Goal: Task Accomplishment & Management: Complete application form

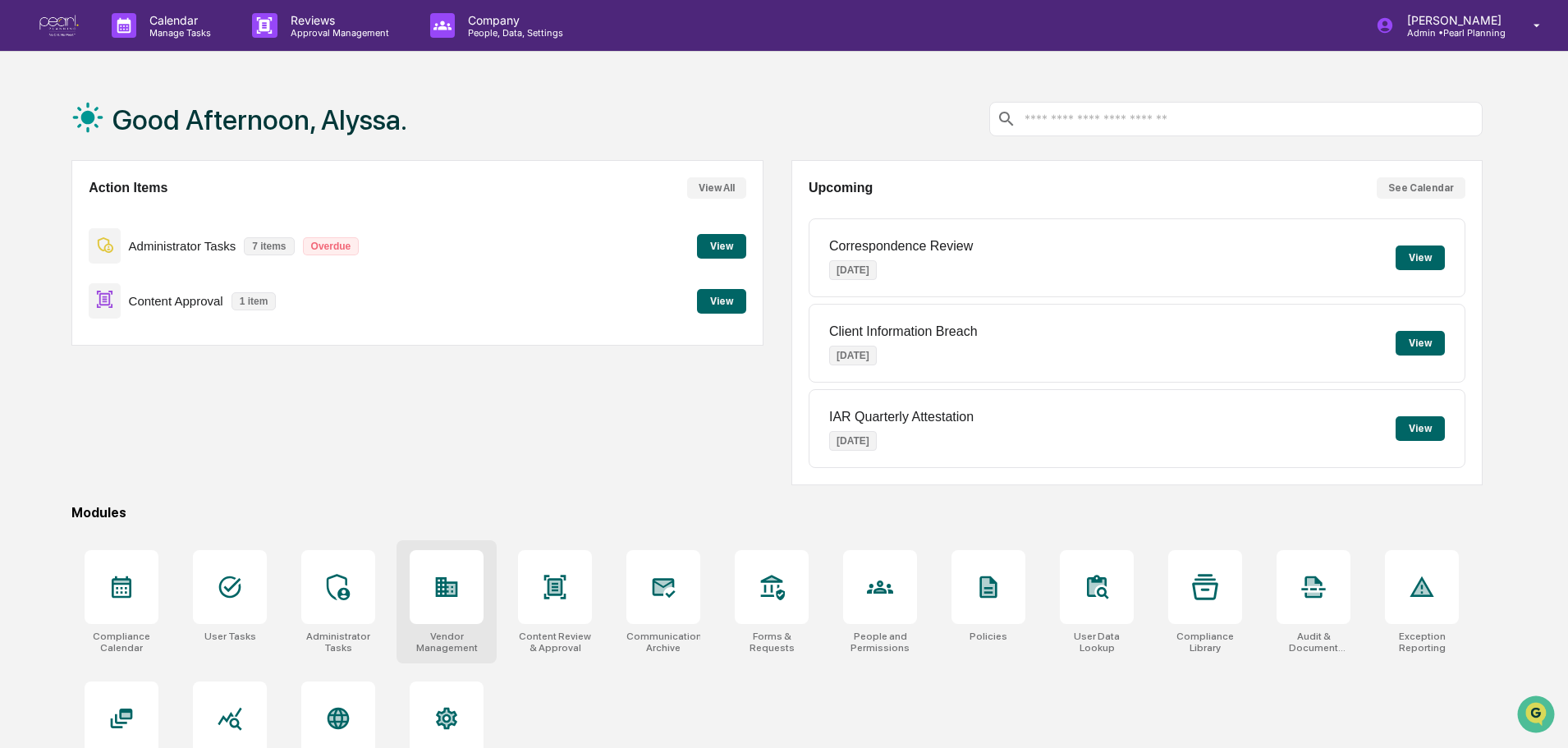
scroll to position [78, 0]
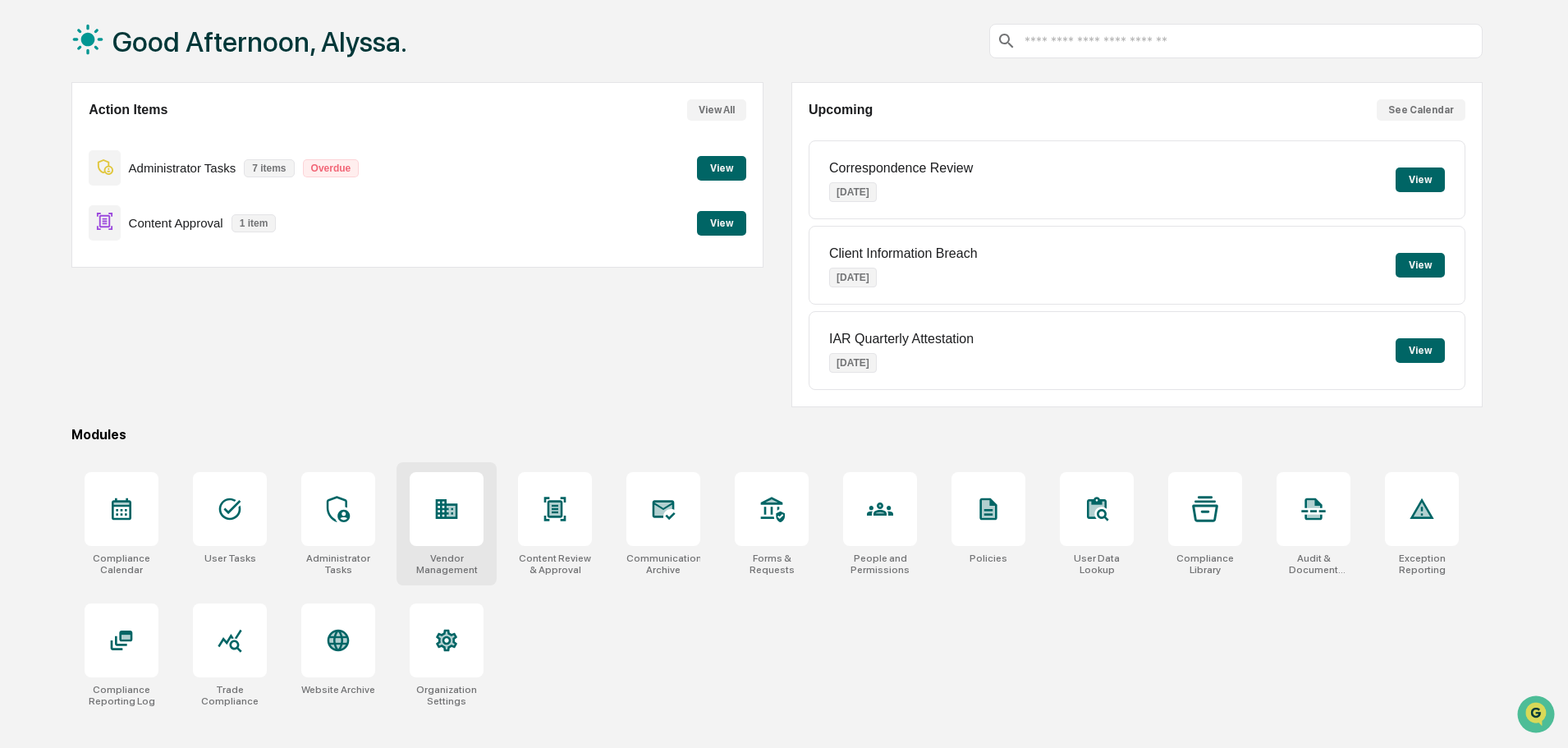
click at [445, 503] on icon at bounding box center [447, 509] width 22 height 19
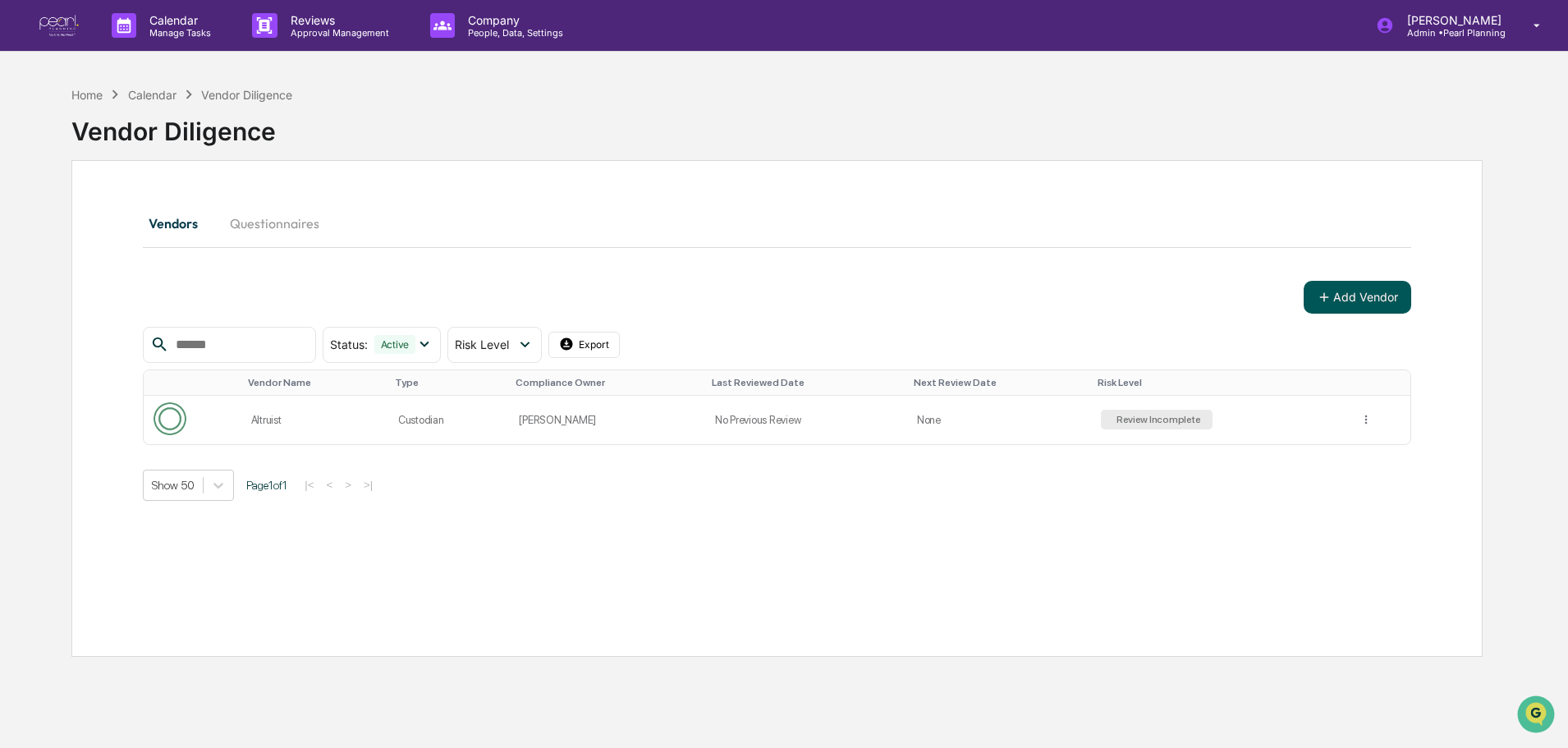
click at [1369, 293] on button "Add Vendor" at bounding box center [1357, 297] width 107 height 33
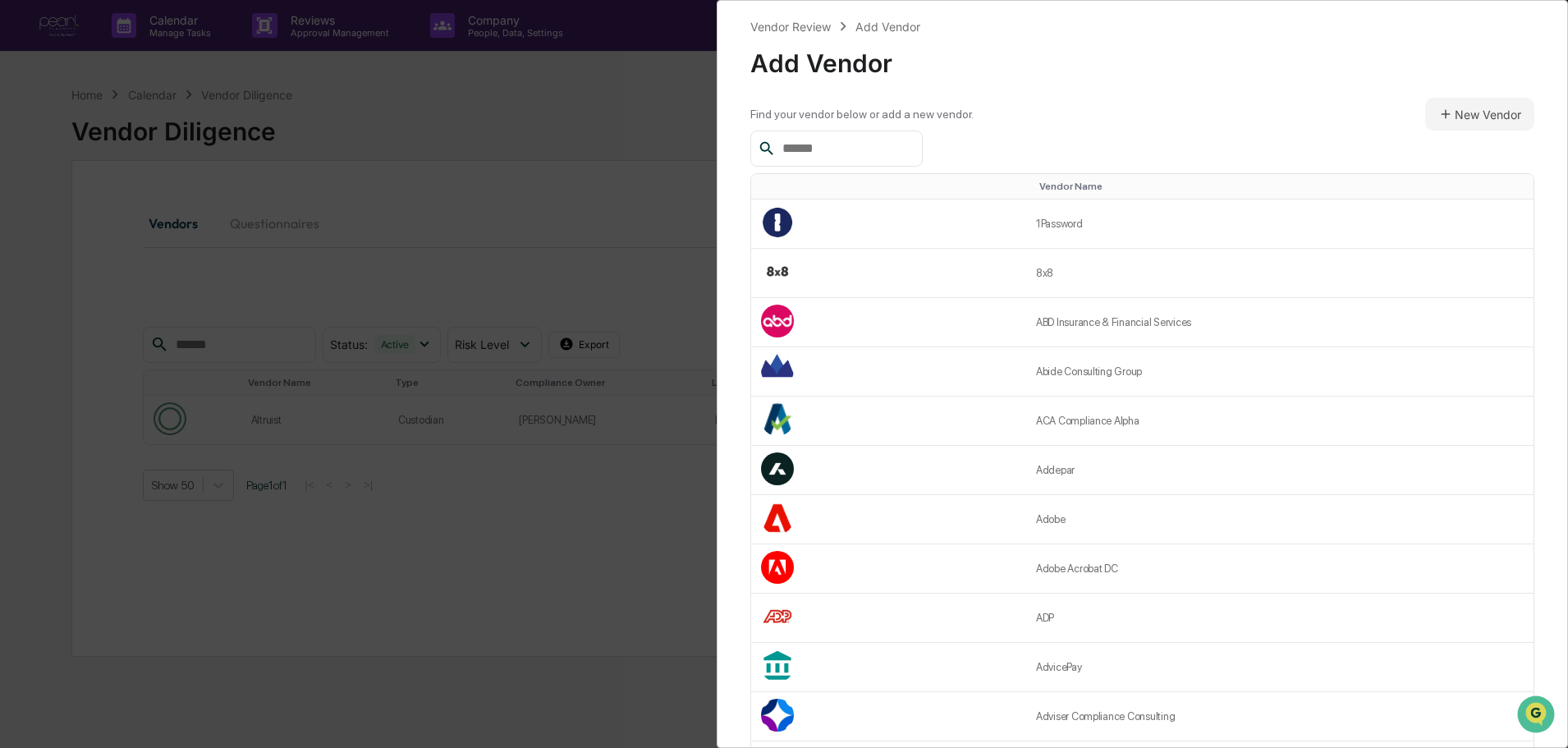
click at [873, 146] on input "text" at bounding box center [846, 149] width 139 height 21
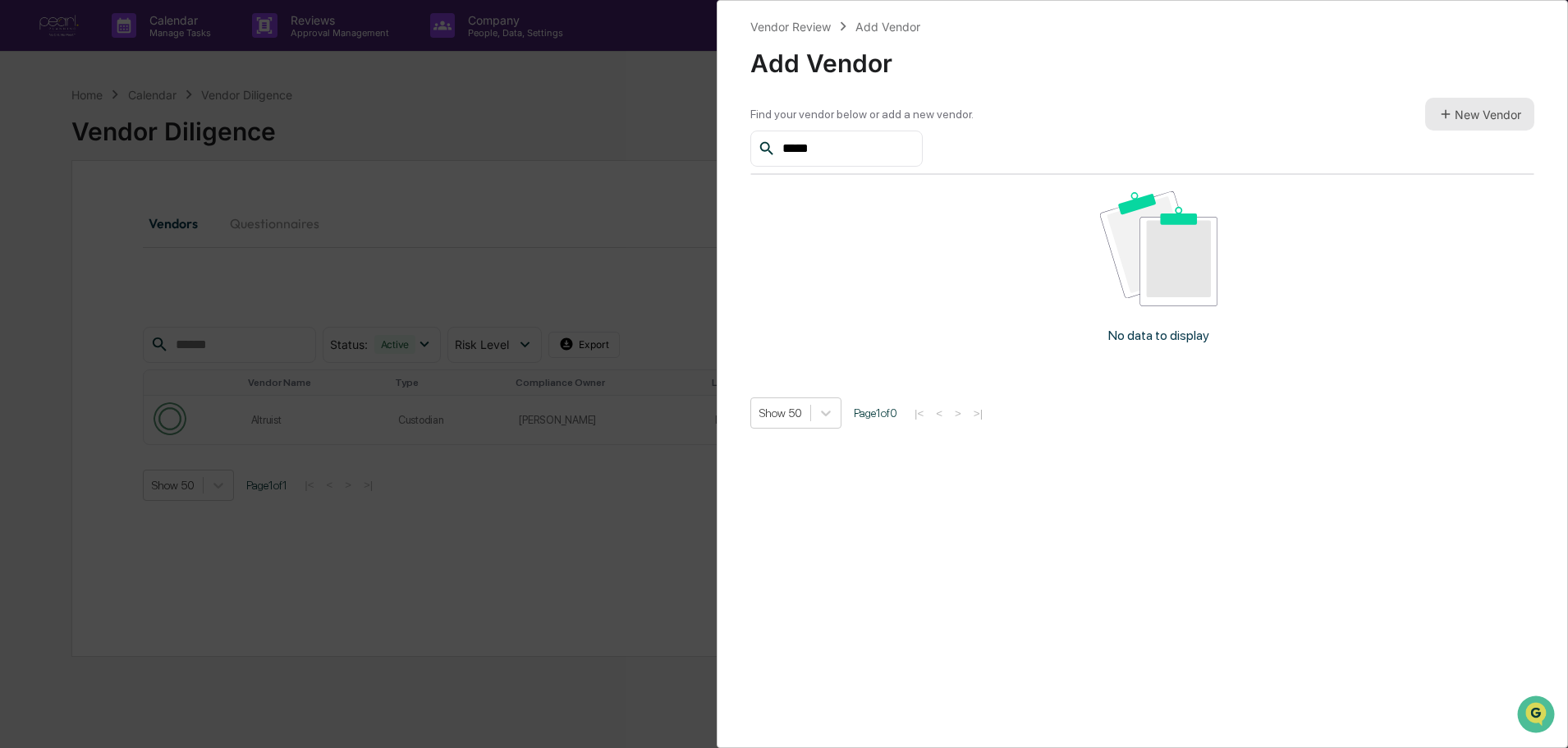
type input "*****"
click at [1486, 102] on button "New Vendor" at bounding box center [1480, 114] width 109 height 33
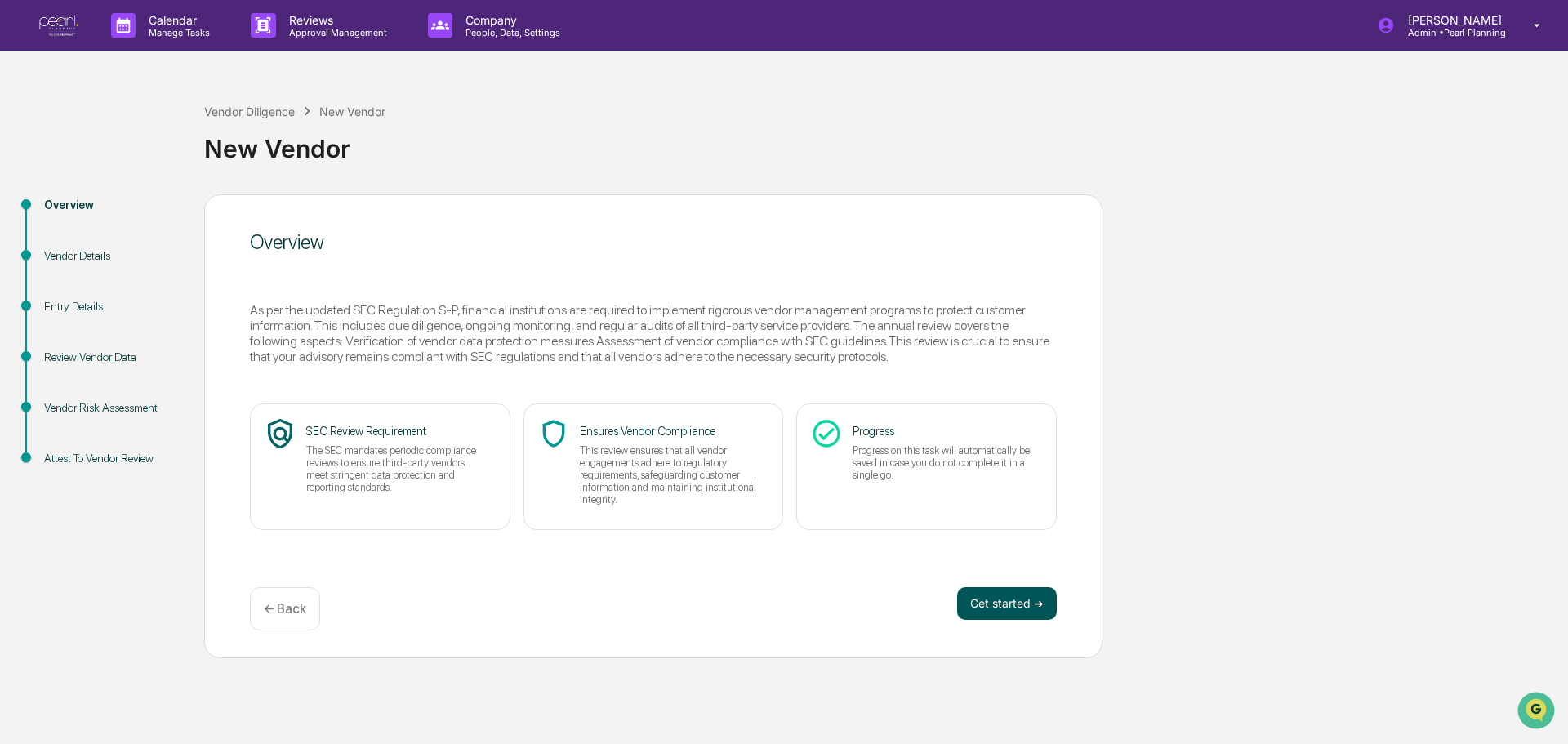
click at [1008, 605] on button "Get started ➔" at bounding box center [1007, 603] width 100 height 32
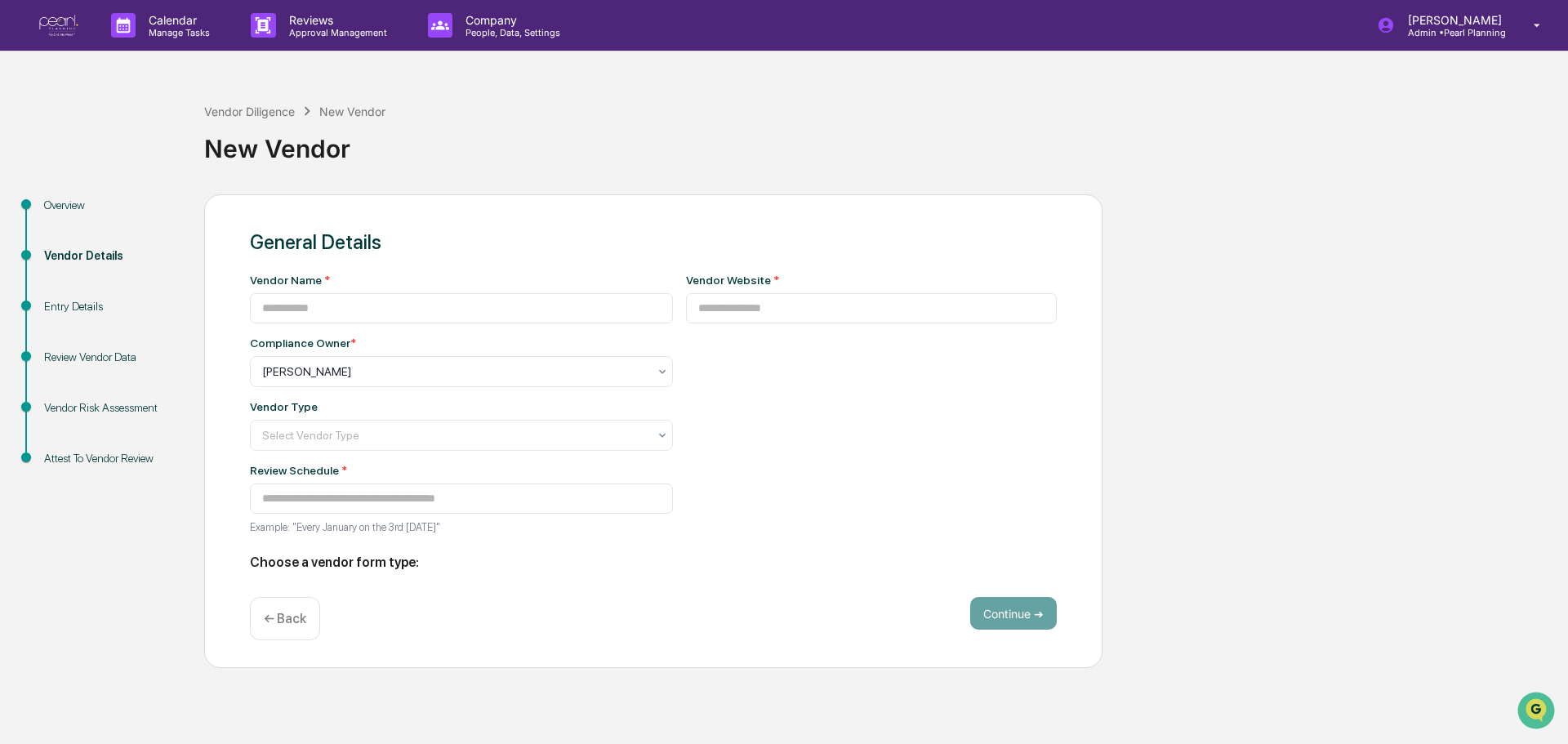
type input "**********"
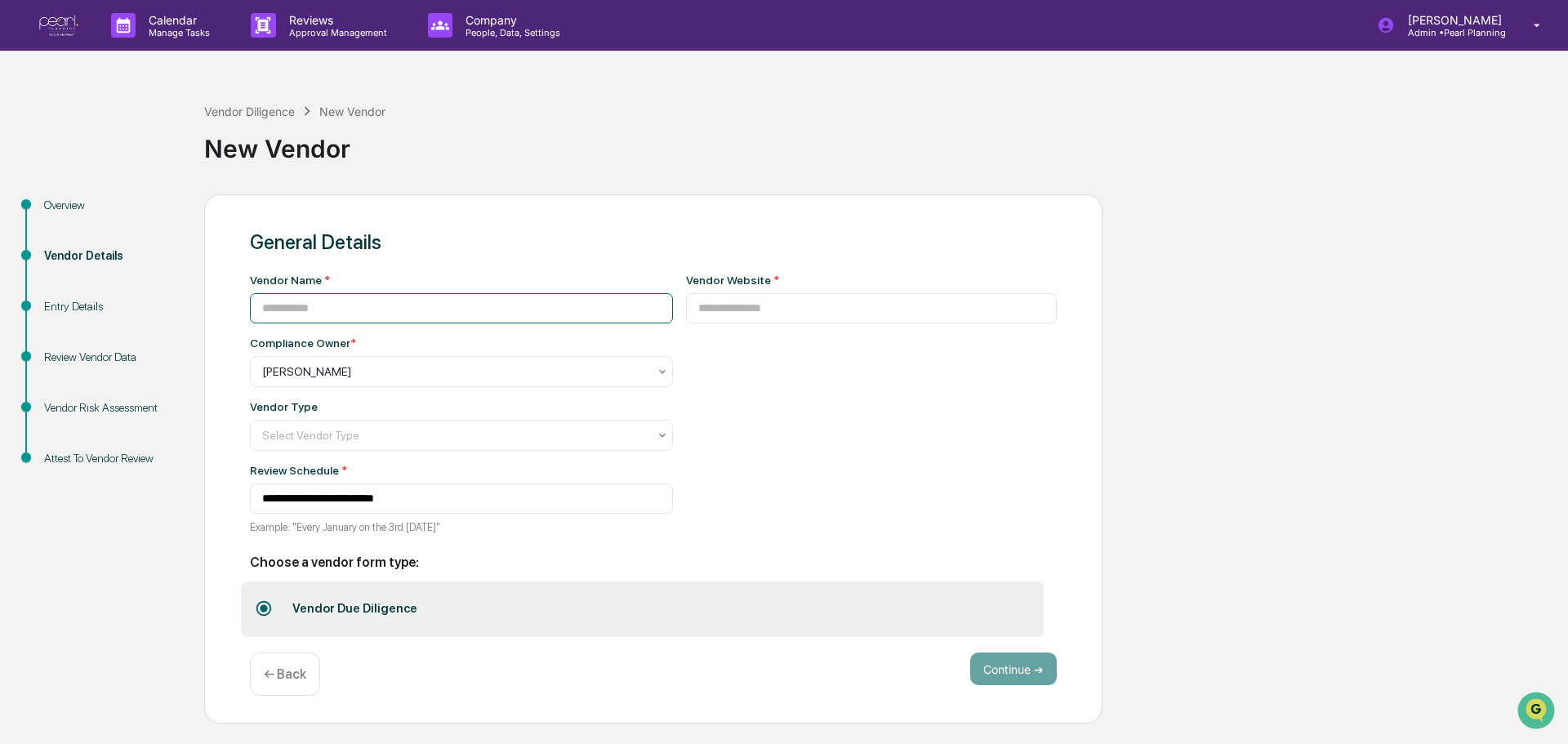
click at [311, 301] on input at bounding box center [461, 308] width 423 height 30
click at [743, 311] on input at bounding box center [872, 308] width 372 height 30
click at [422, 371] on div at bounding box center [455, 372] width 386 height 17
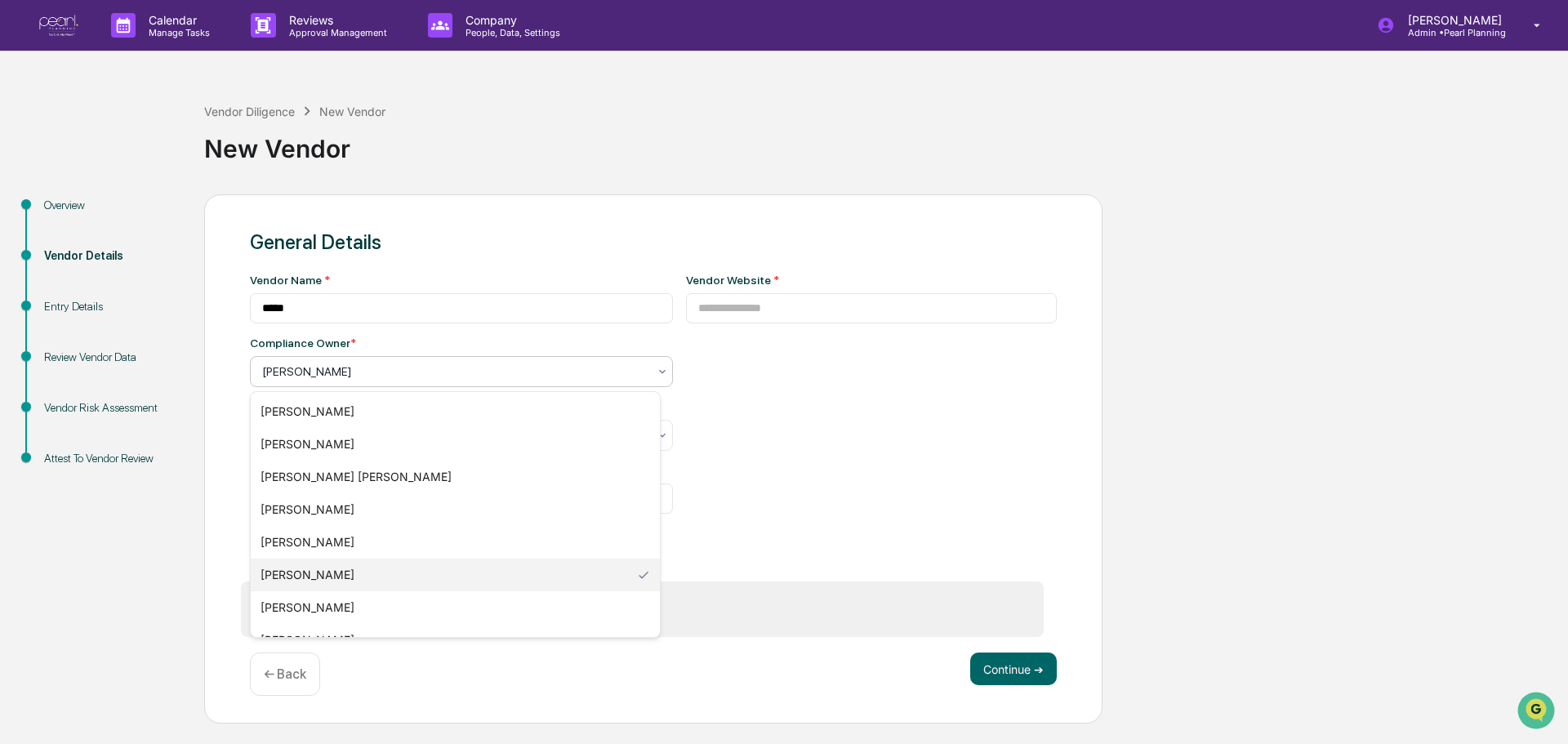
click at [358, 577] on div "[PERSON_NAME]" at bounding box center [455, 574] width 409 height 32
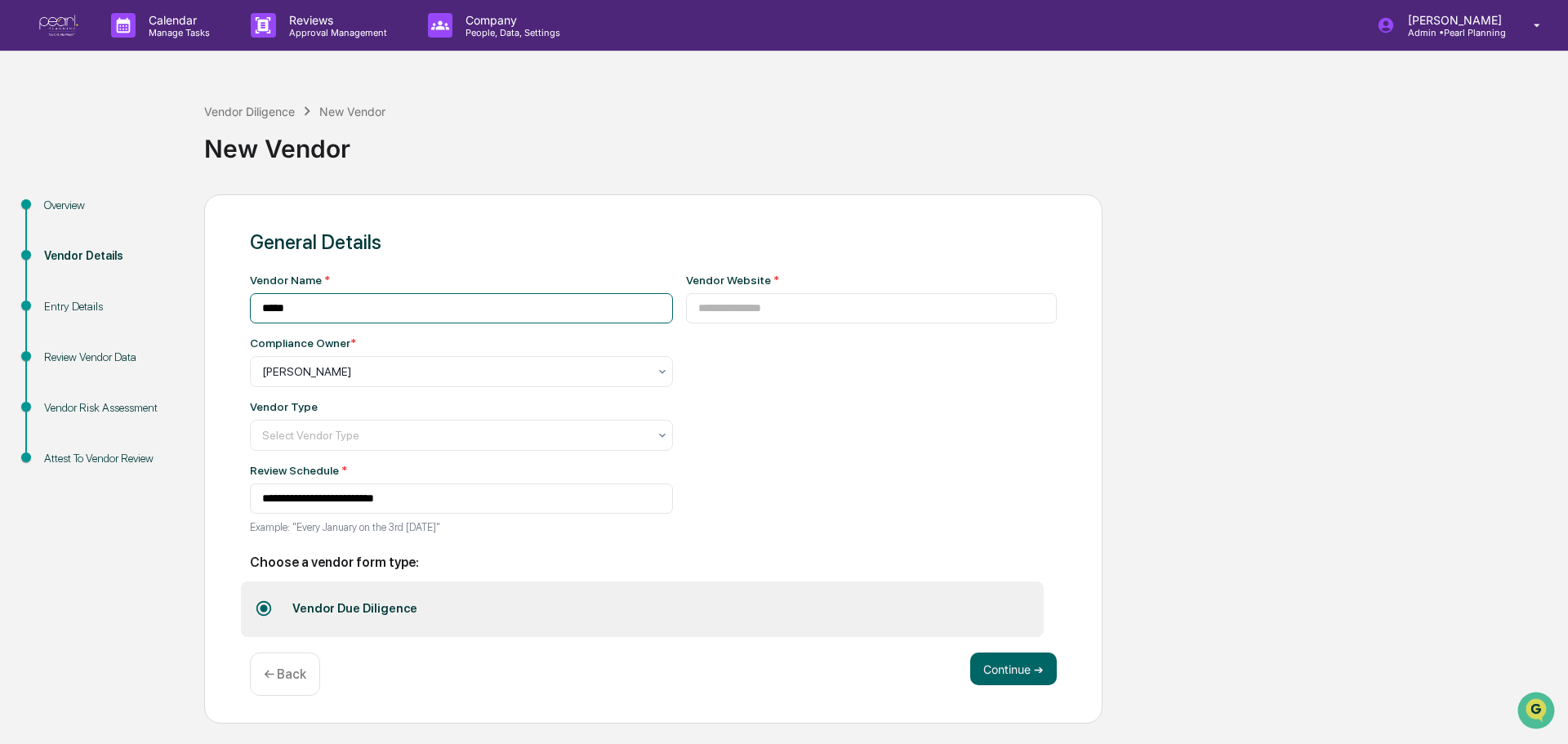
click at [334, 320] on input "*****" at bounding box center [461, 308] width 423 height 30
click at [267, 306] on input "********" at bounding box center [461, 308] width 423 height 30
type input "********"
click at [706, 309] on input at bounding box center [872, 308] width 372 height 30
click at [840, 318] on input at bounding box center [872, 308] width 372 height 30
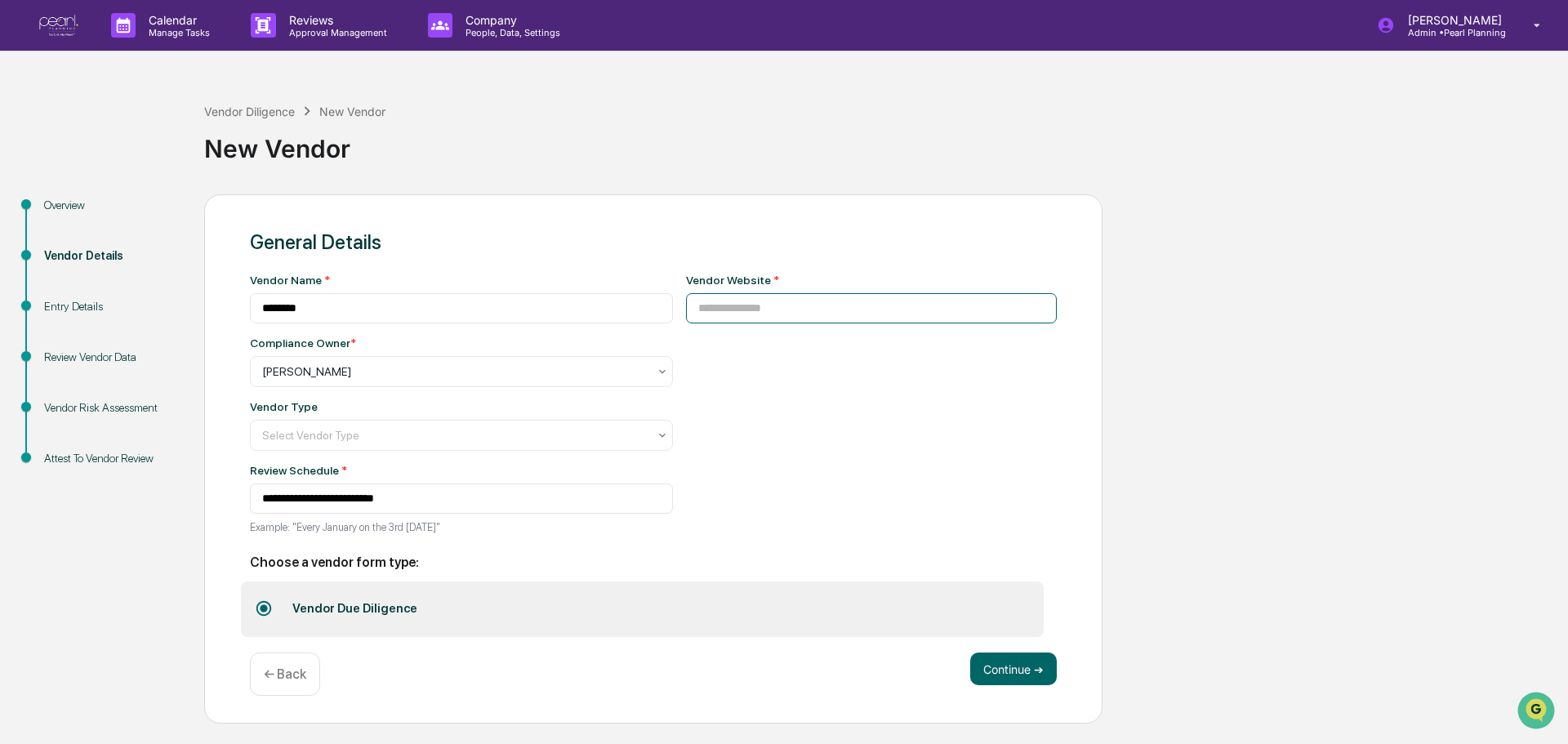
paste input "**********"
type input "**********"
click at [787, 393] on div "**********" at bounding box center [872, 408] width 372 height 270
click at [342, 439] on div at bounding box center [455, 435] width 386 height 17
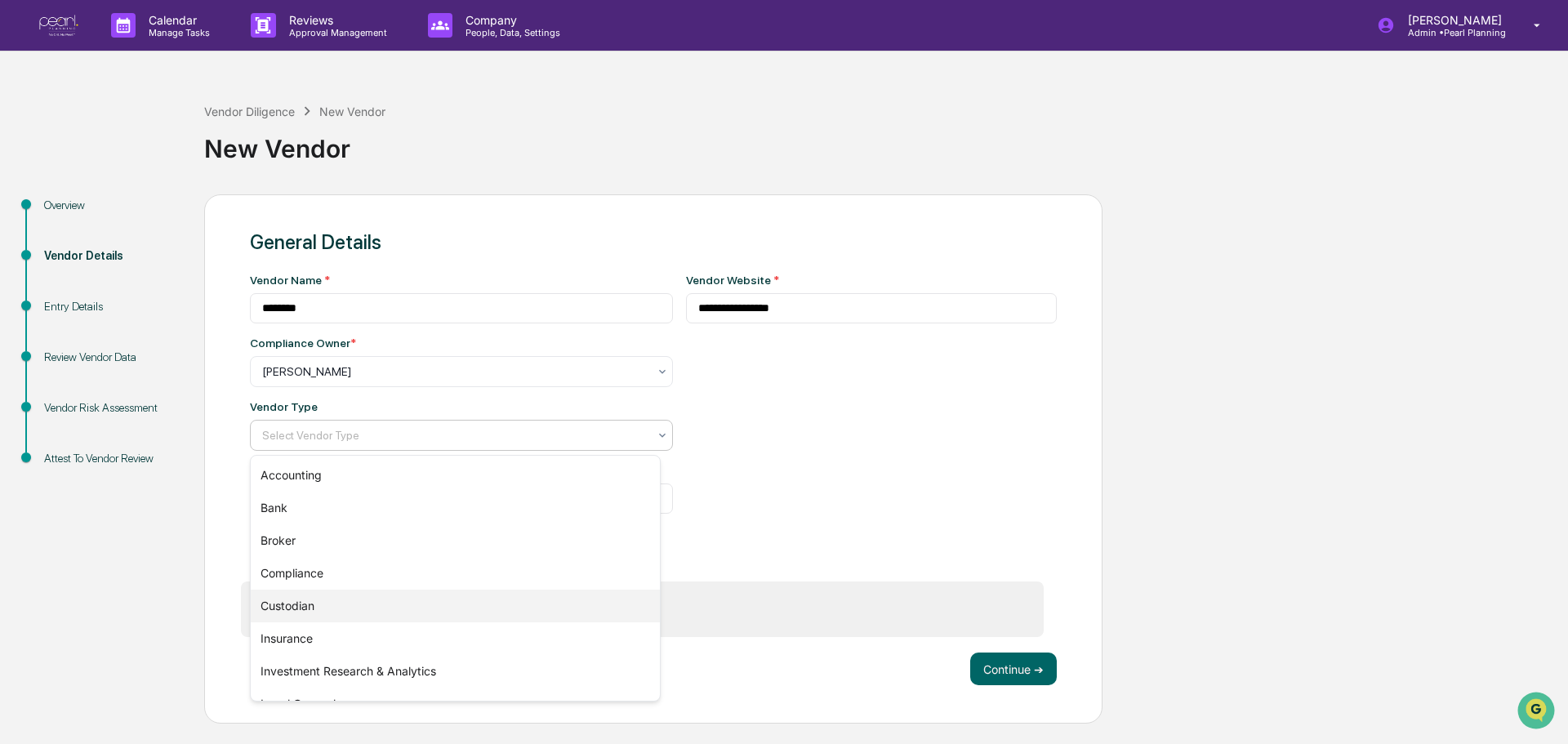
scroll to position [186, 0]
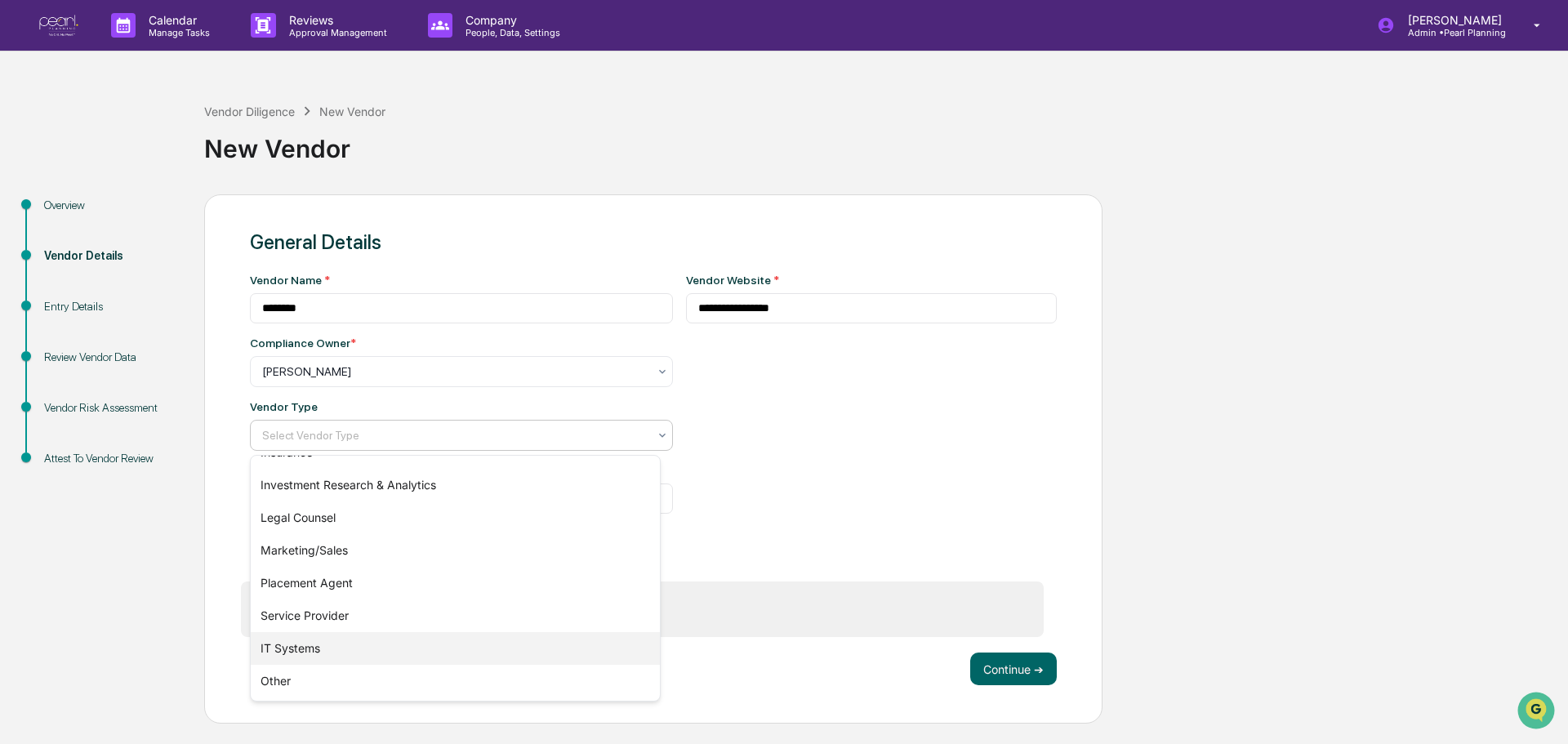
click at [306, 649] on div "IT Systems" at bounding box center [455, 648] width 409 height 32
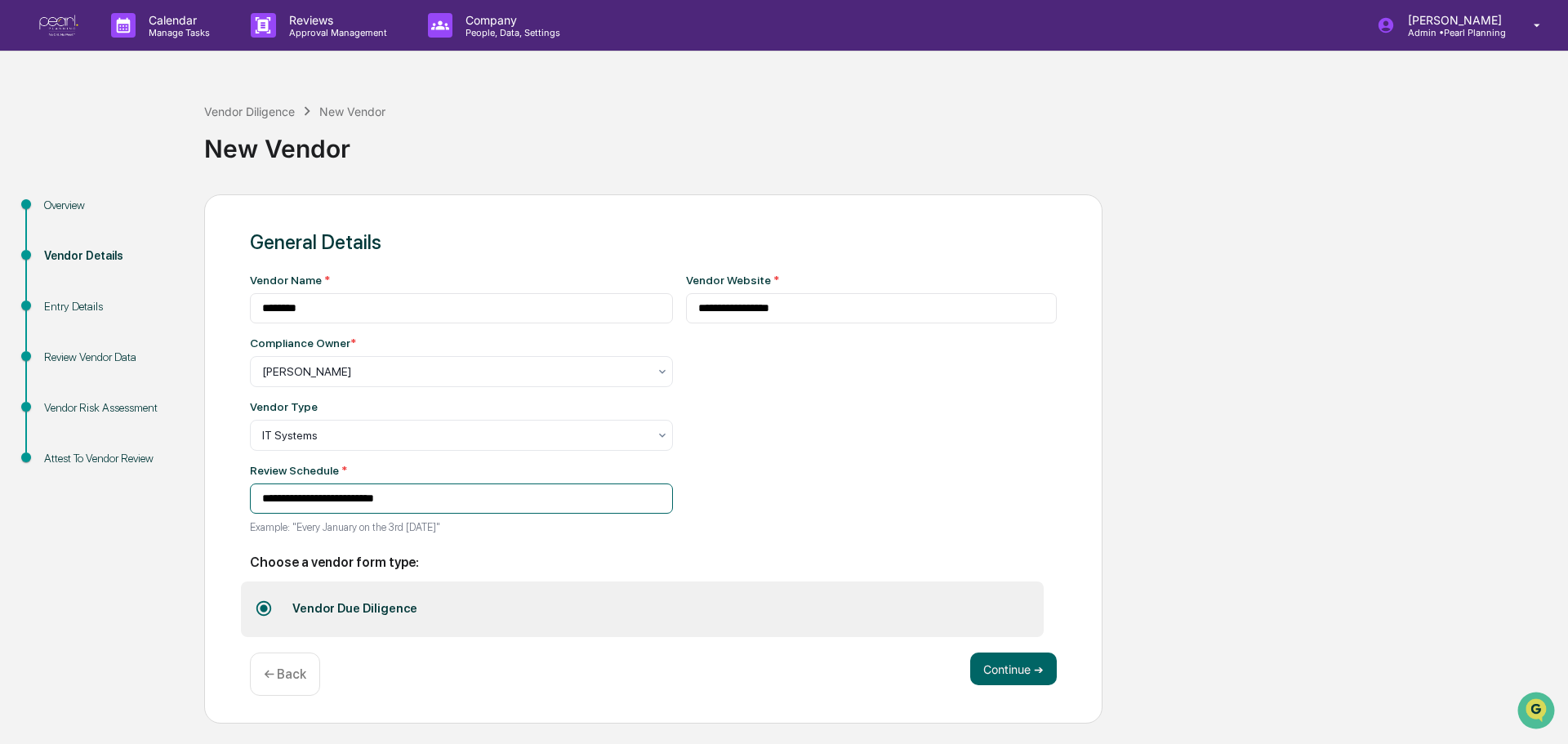
click at [446, 496] on input "**********" at bounding box center [461, 499] width 423 height 30
click at [758, 500] on div "**********" at bounding box center [872, 408] width 372 height 270
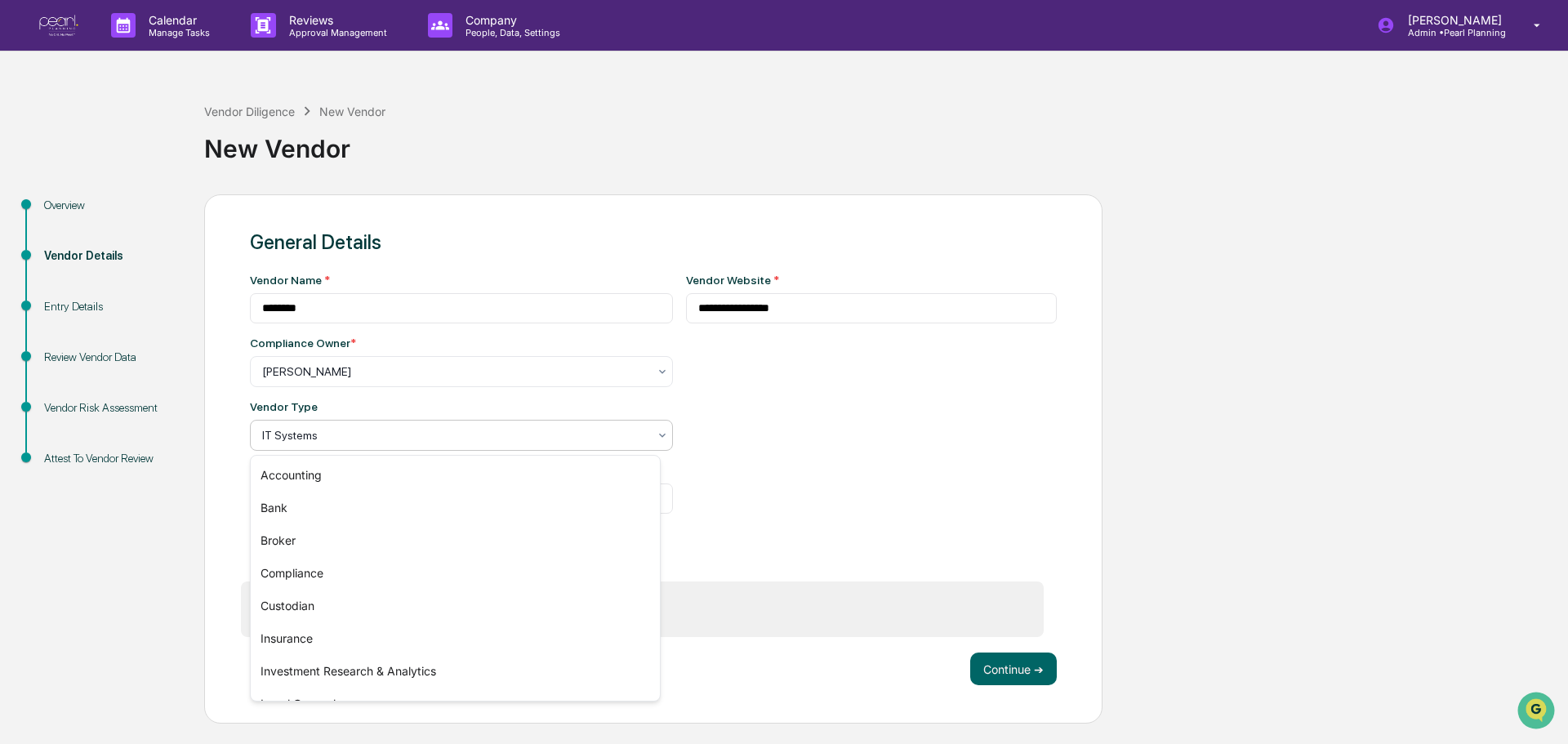
click at [333, 439] on div at bounding box center [455, 435] width 386 height 17
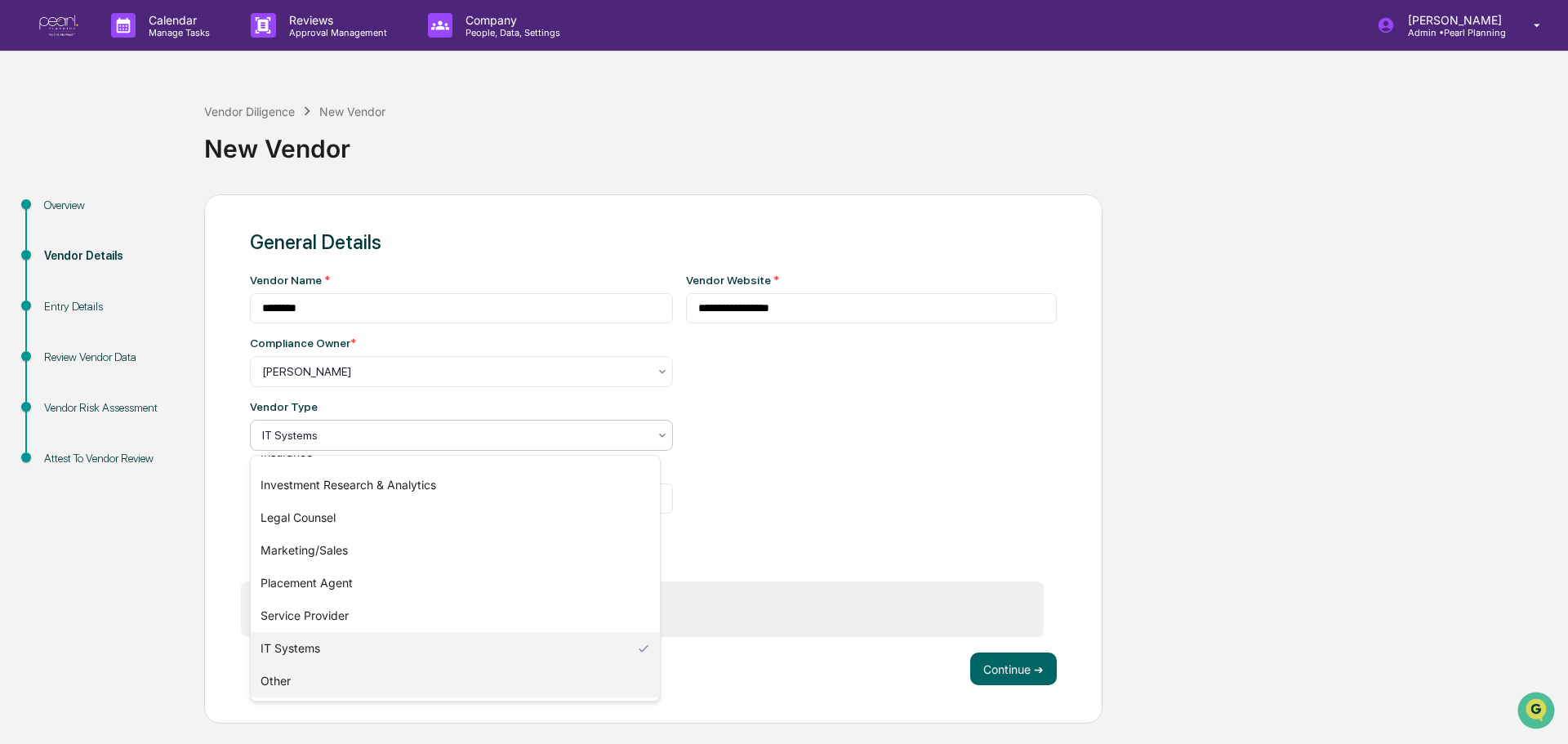
click at [270, 691] on div "Other" at bounding box center [455, 681] width 409 height 32
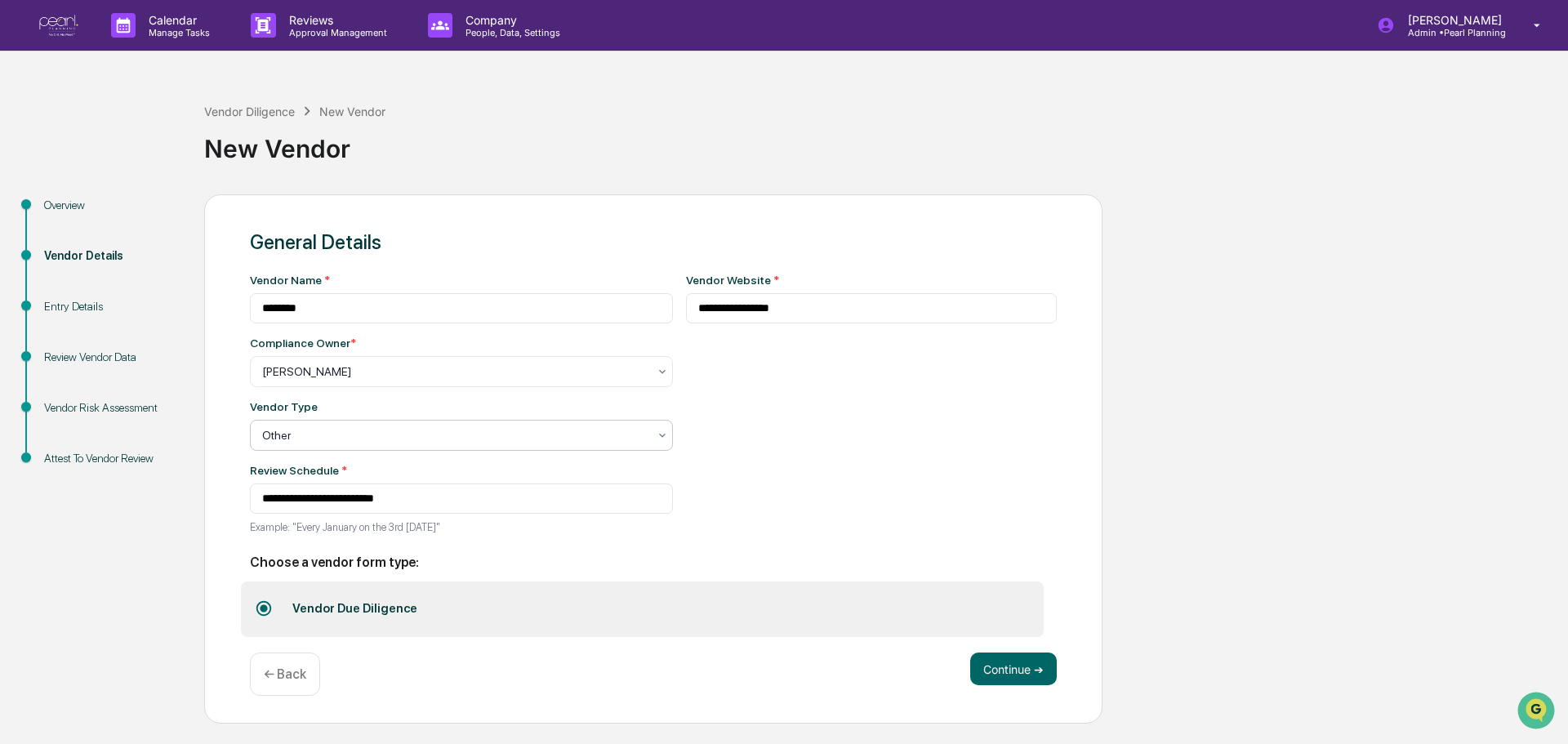
click at [839, 499] on div "**********" at bounding box center [872, 408] width 372 height 270
click at [996, 670] on button "Continue ➔" at bounding box center [1013, 669] width 87 height 32
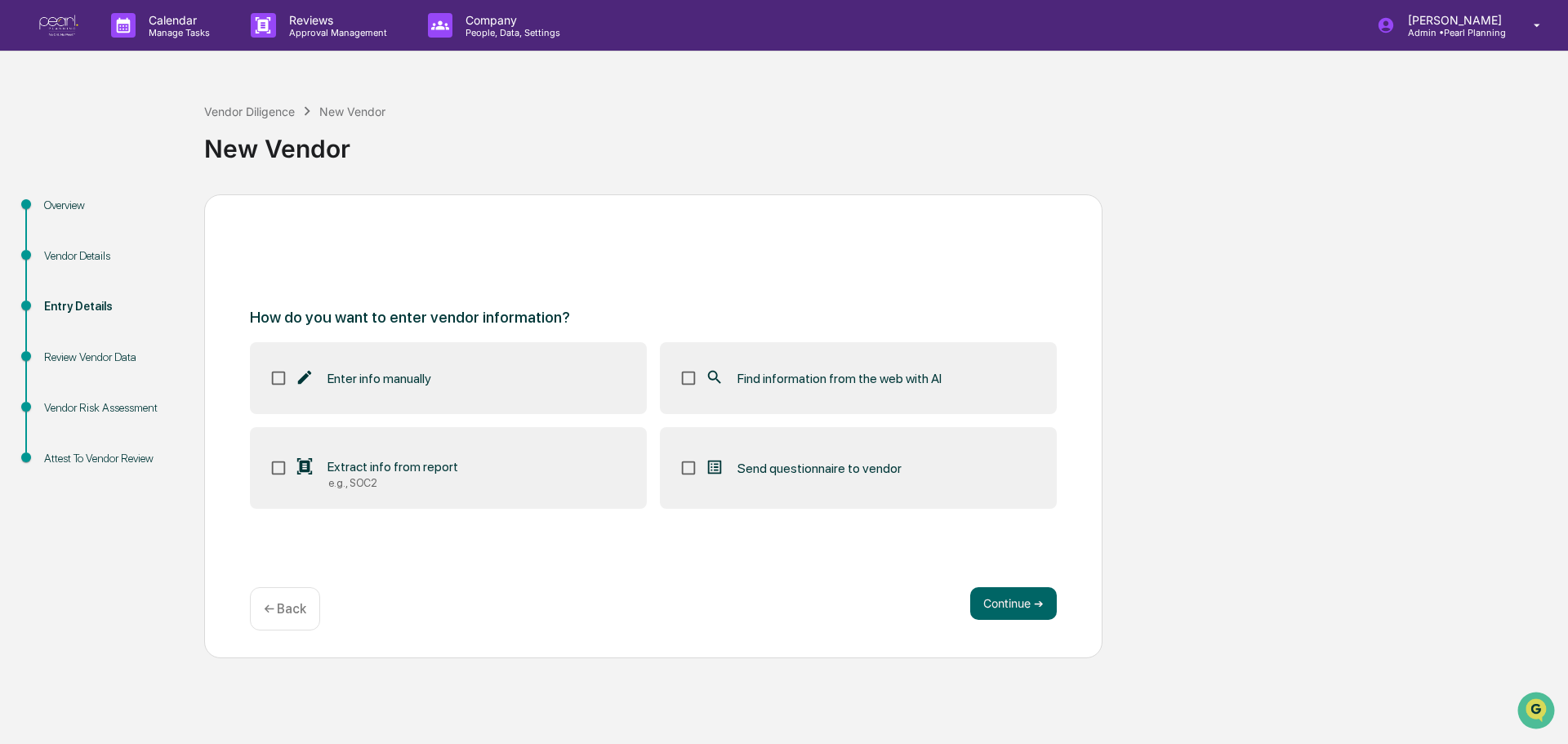
click at [821, 383] on span "Find information from the web with AI" at bounding box center [840, 379] width 204 height 16
click at [1020, 615] on button "Continue ➔" at bounding box center [1013, 603] width 87 height 32
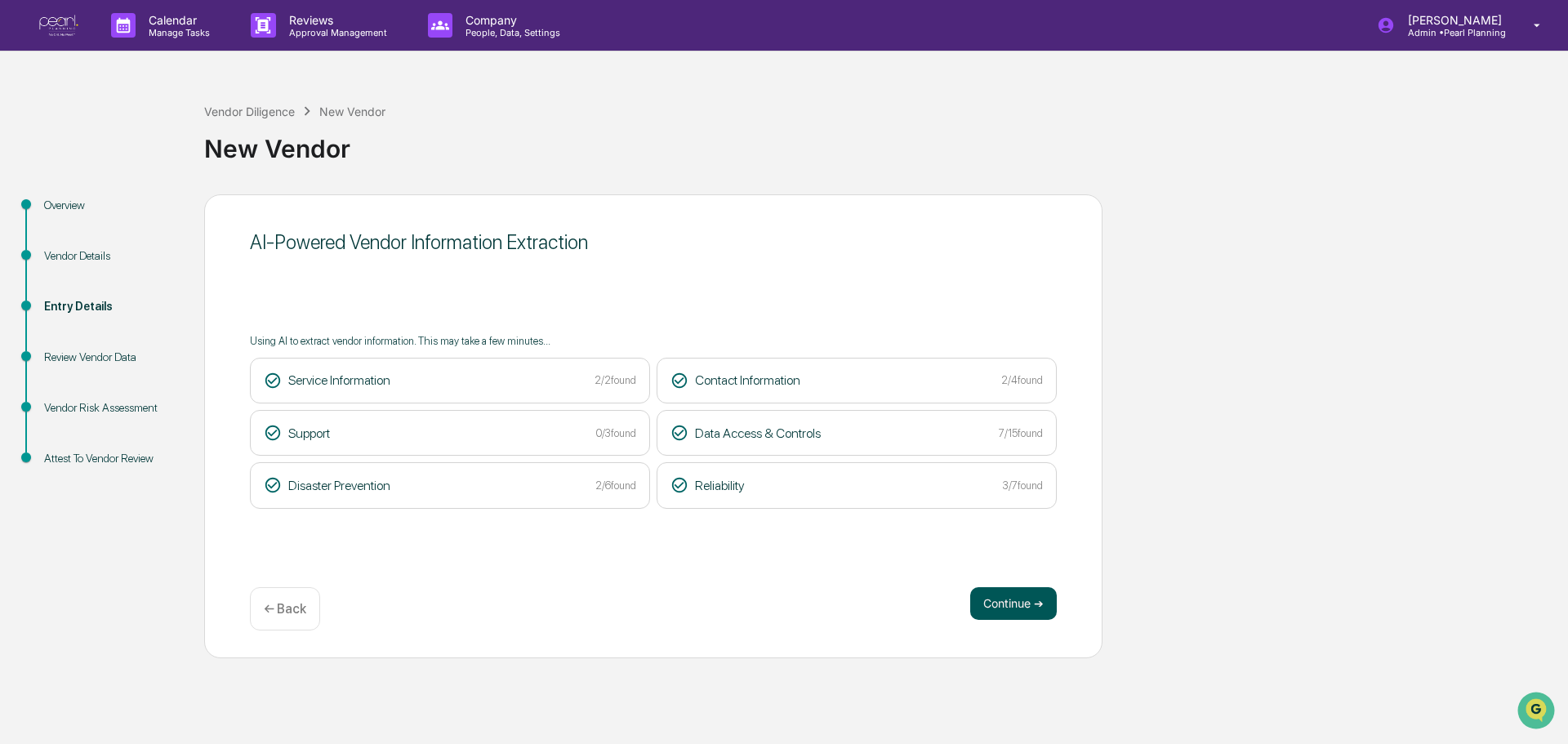
click at [1019, 601] on button "Continue ➔" at bounding box center [1013, 603] width 87 height 32
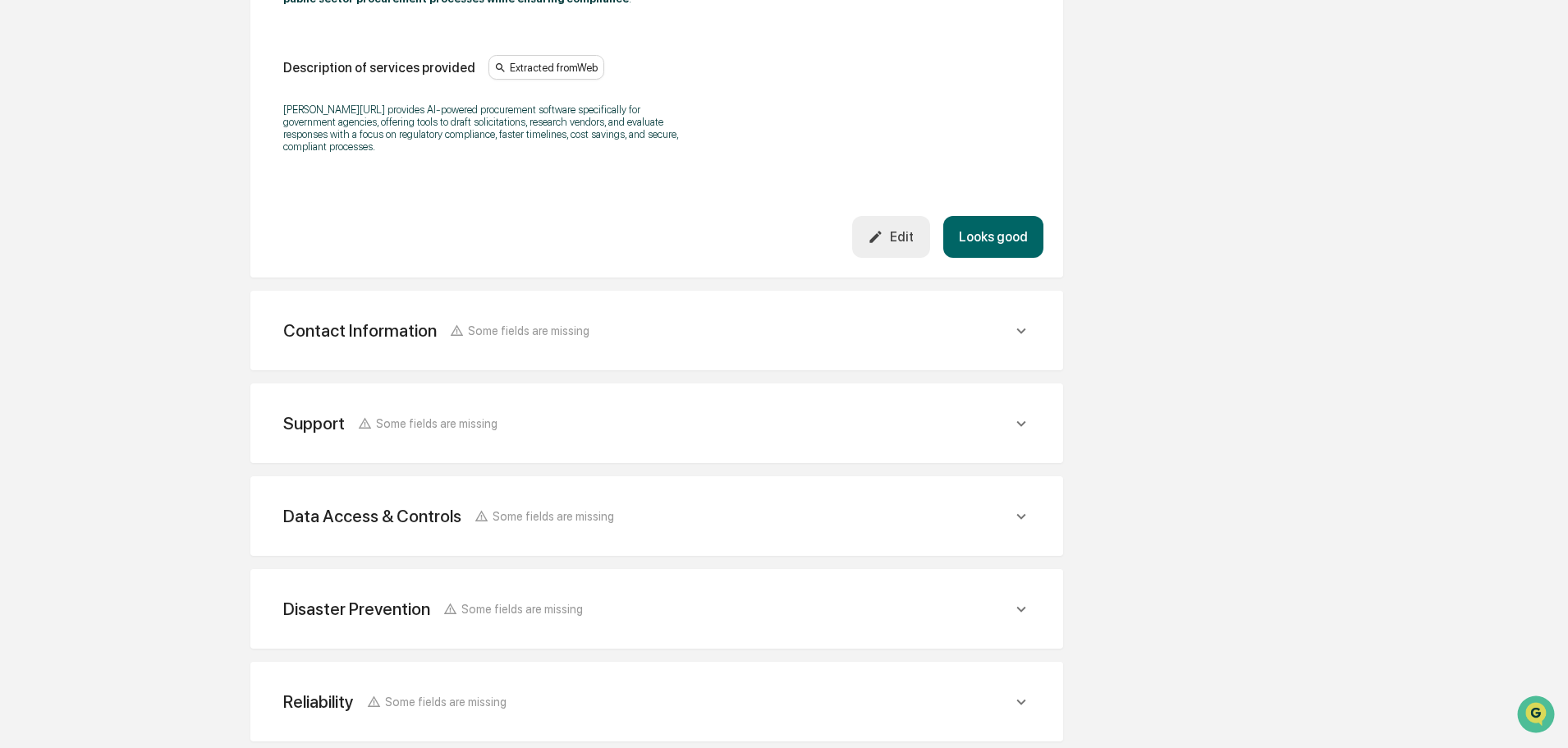
scroll to position [492, 0]
click at [692, 320] on div "Contact Information Some fields are missing" at bounding box center [648, 330] width 729 height 20
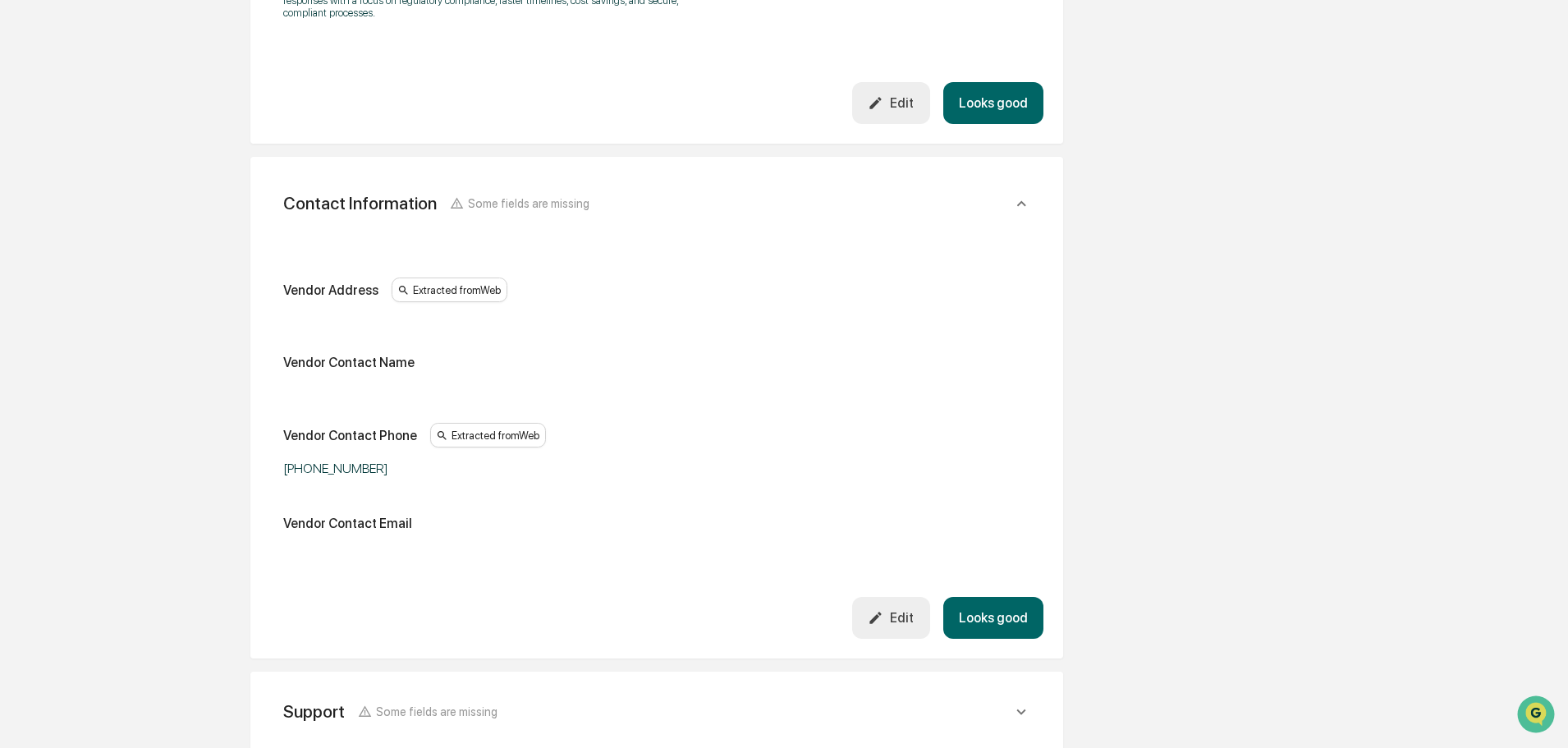
scroll to position [739, 0]
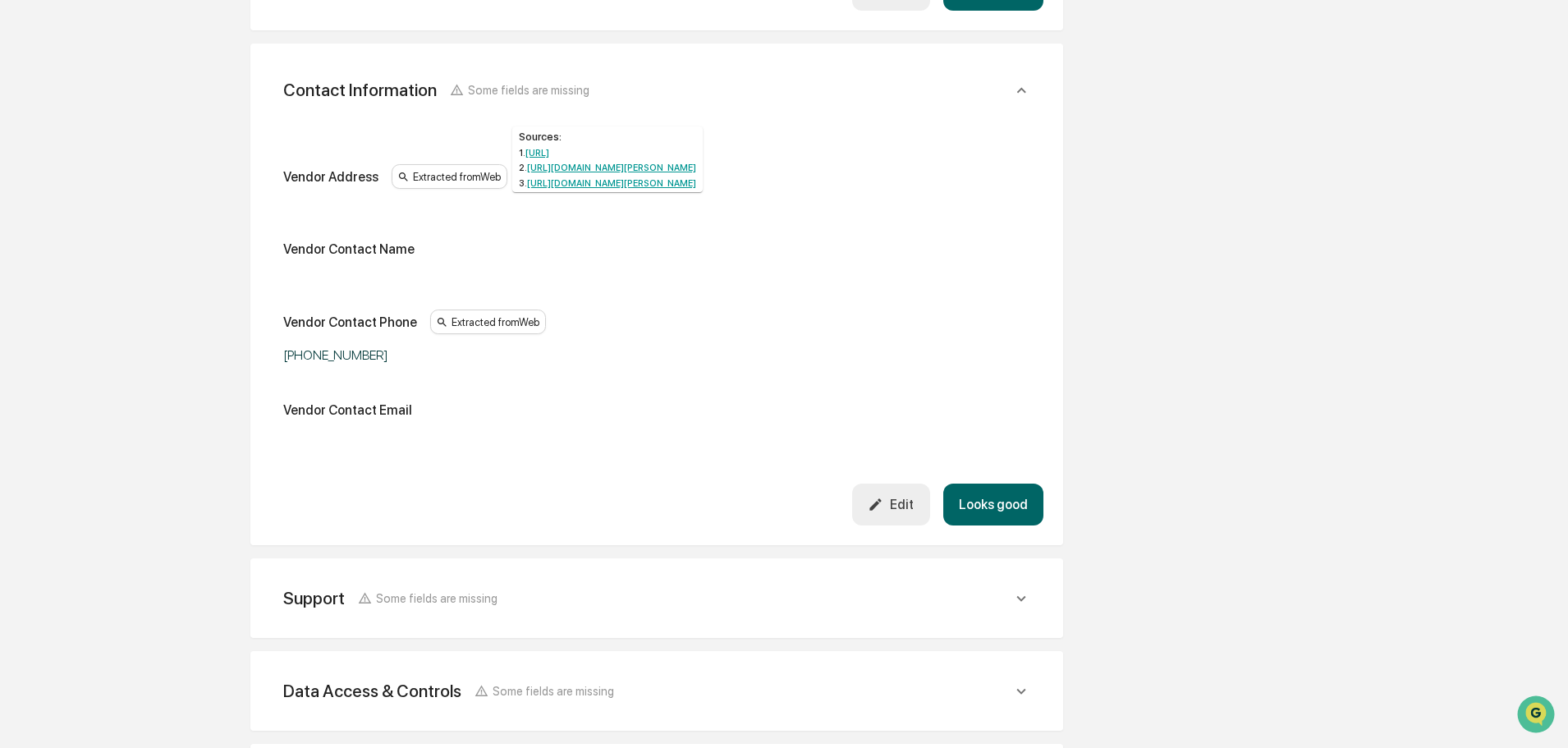
click at [438, 171] on div "Extracted from Web" at bounding box center [449, 176] width 115 height 25
click at [899, 497] on div "Edit" at bounding box center [891, 505] width 46 height 16
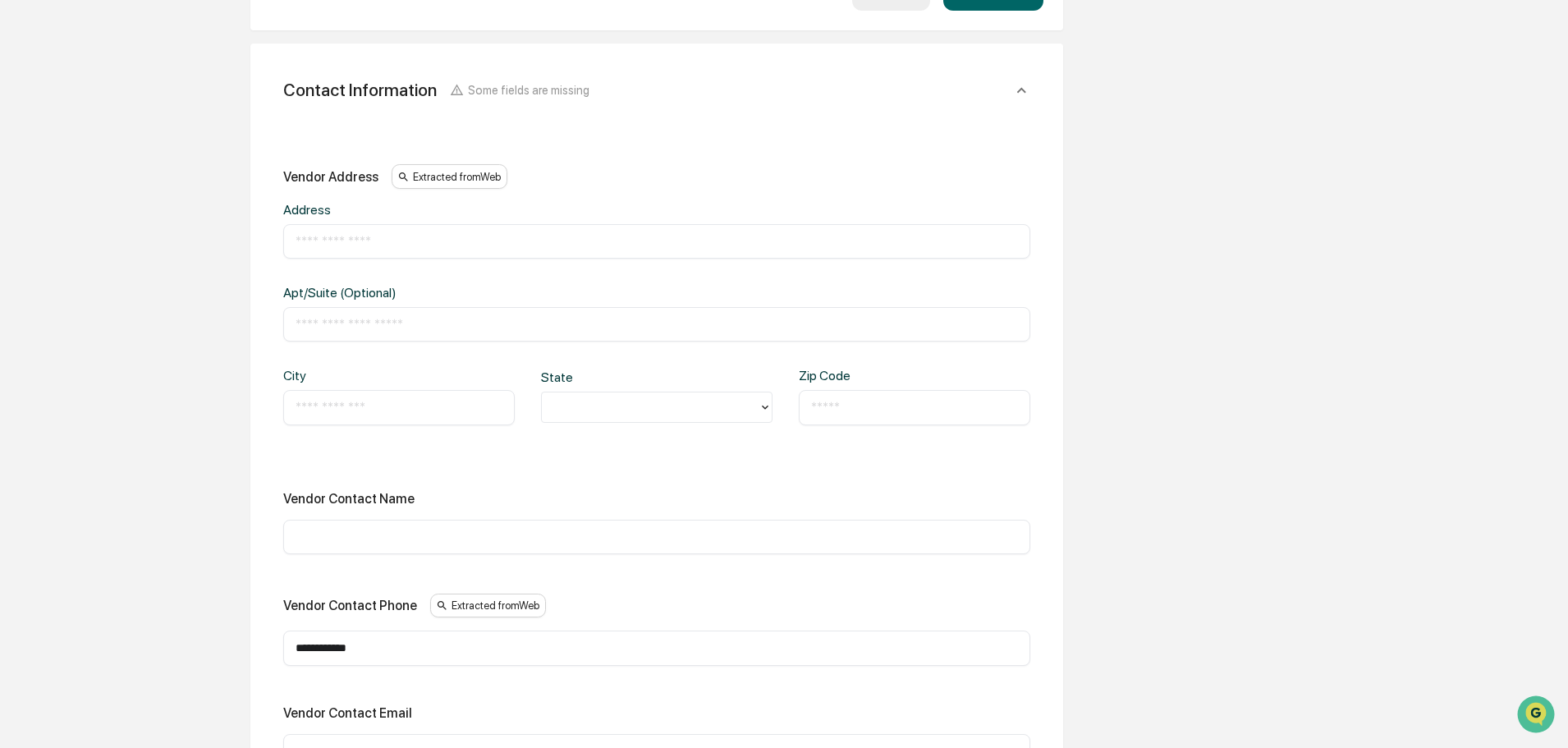
click at [333, 233] on input "text" at bounding box center [656, 241] width 722 height 17
click at [435, 233] on input "text" at bounding box center [656, 241] width 722 height 17
paste input "**********"
type input "**********"
click at [391, 319] on input "text" at bounding box center [656, 324] width 722 height 17
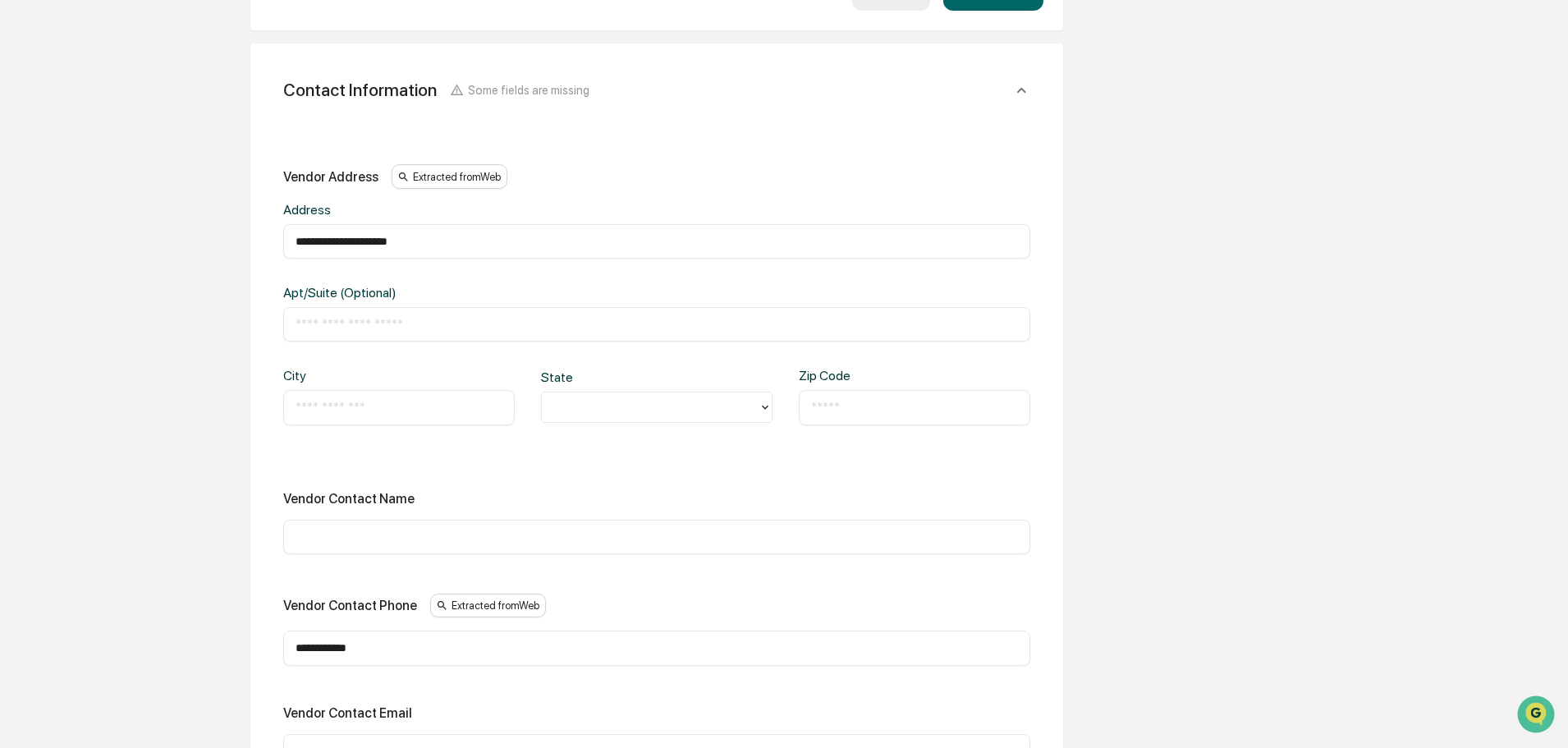
click at [396, 390] on div "​" at bounding box center [399, 407] width 232 height 34
click at [396, 399] on input "text" at bounding box center [398, 407] width 207 height 17
type input "**********"
click at [633, 395] on div at bounding box center [650, 407] width 217 height 26
click at [587, 597] on div "CA" at bounding box center [656, 596] width 232 height 33
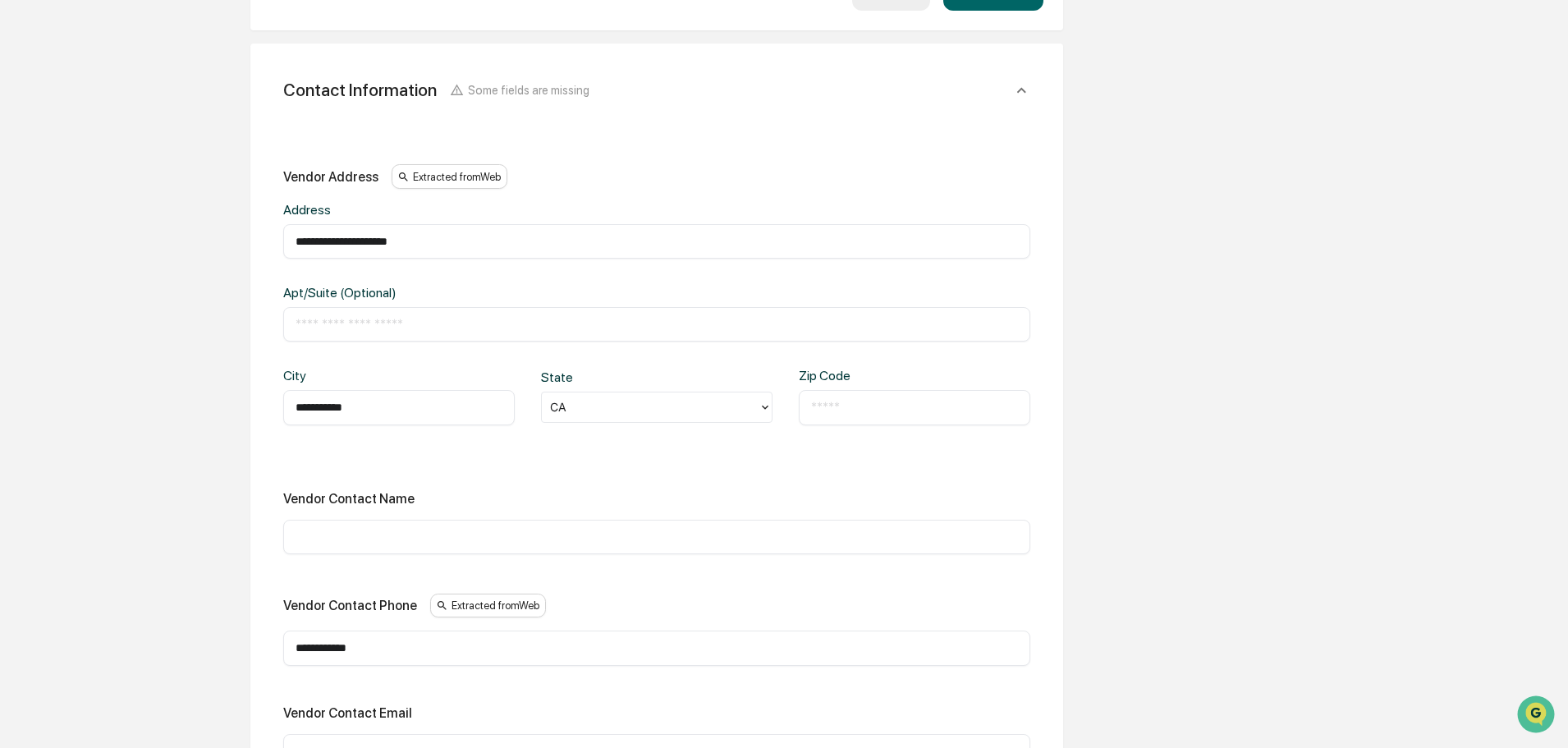
click at [886, 399] on input "text" at bounding box center [914, 407] width 207 height 17
type input "*****"
click at [470, 491] on div "Vendor Contact Name" at bounding box center [657, 499] width 747 height 16
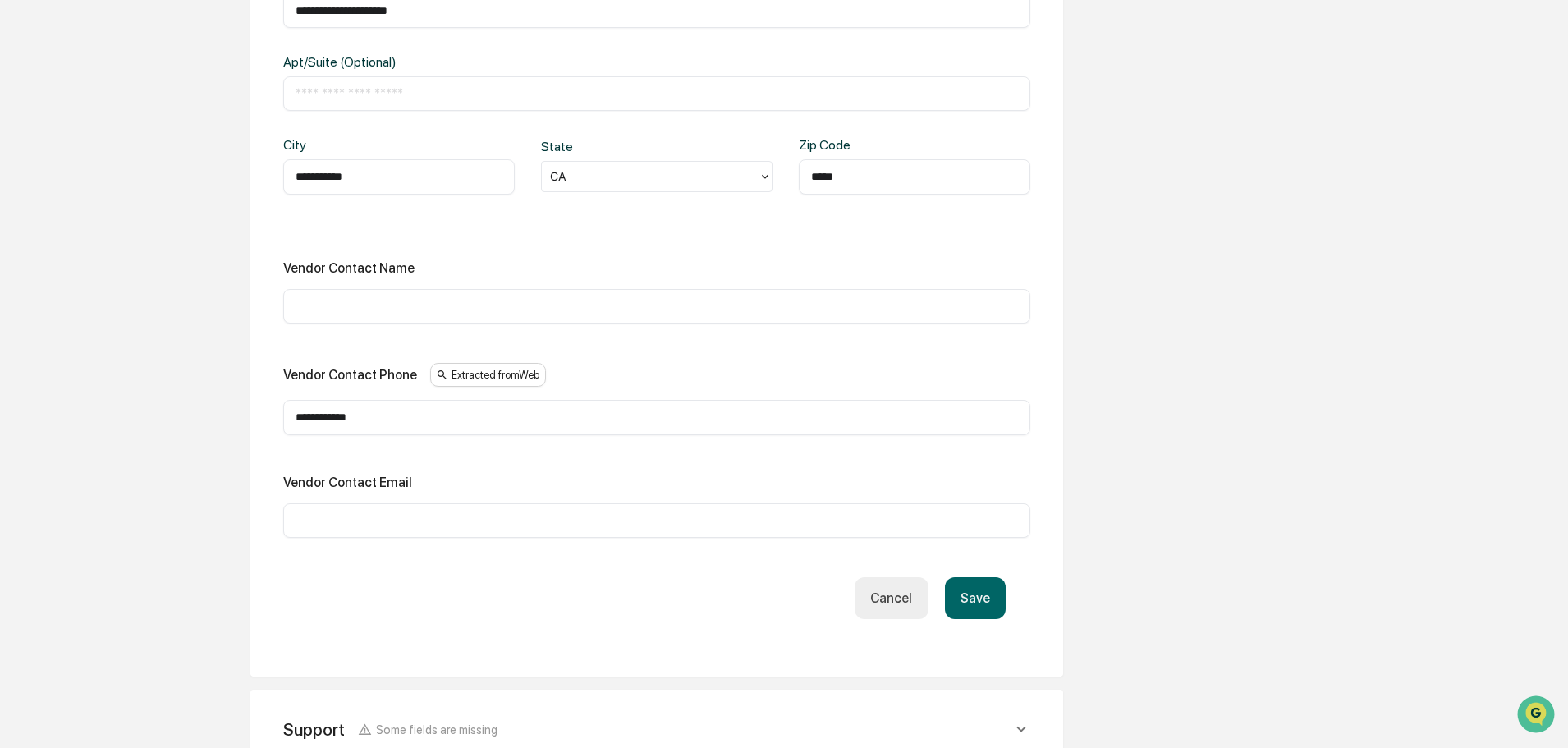
scroll to position [985, 0]
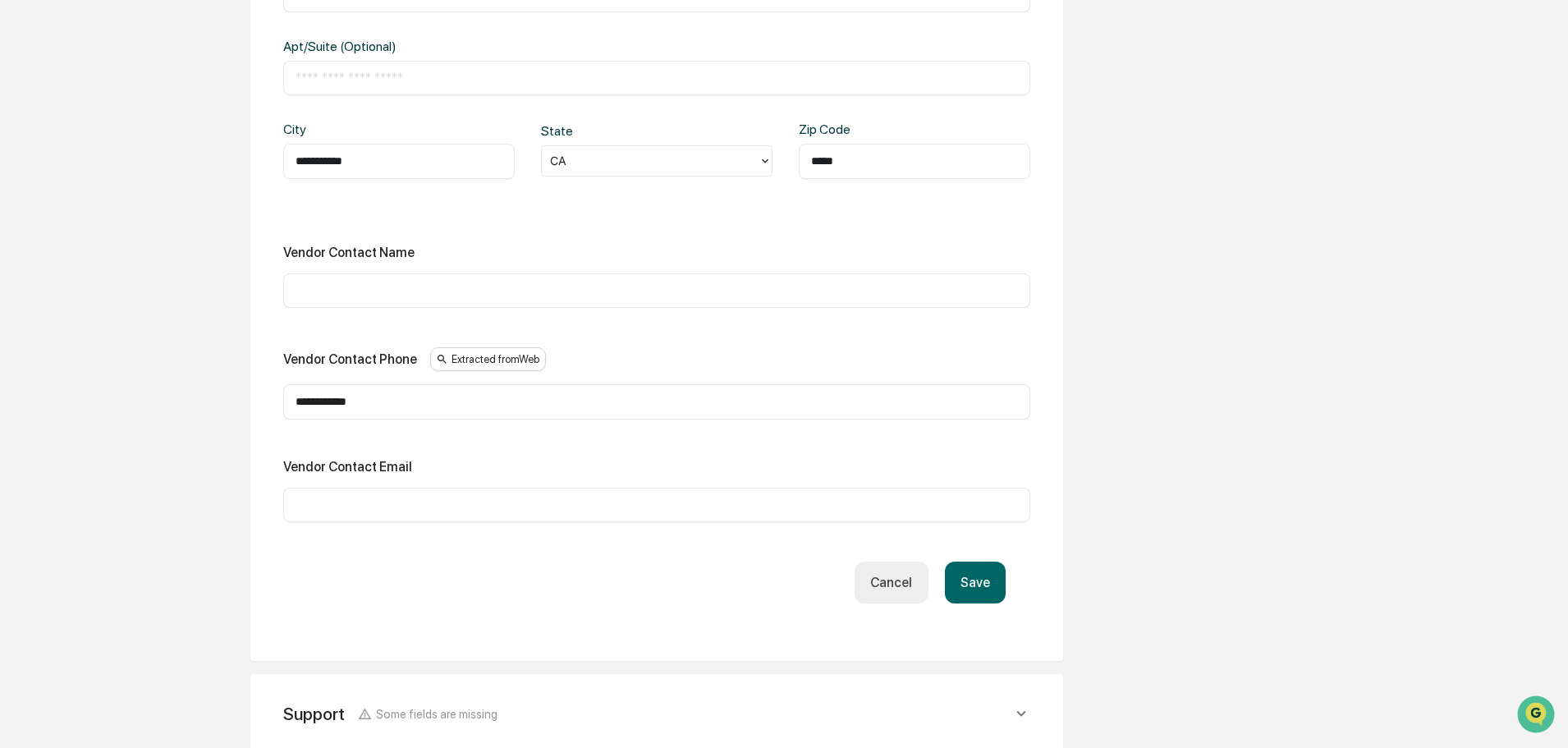
click at [421, 283] on input "text" at bounding box center [656, 291] width 722 height 17
click at [355, 503] on div "​" at bounding box center [657, 505] width 747 height 34
click at [377, 273] on div "​" at bounding box center [657, 290] width 747 height 34
click at [378, 283] on input "text" at bounding box center [656, 291] width 722 height 17
paste input "**********"
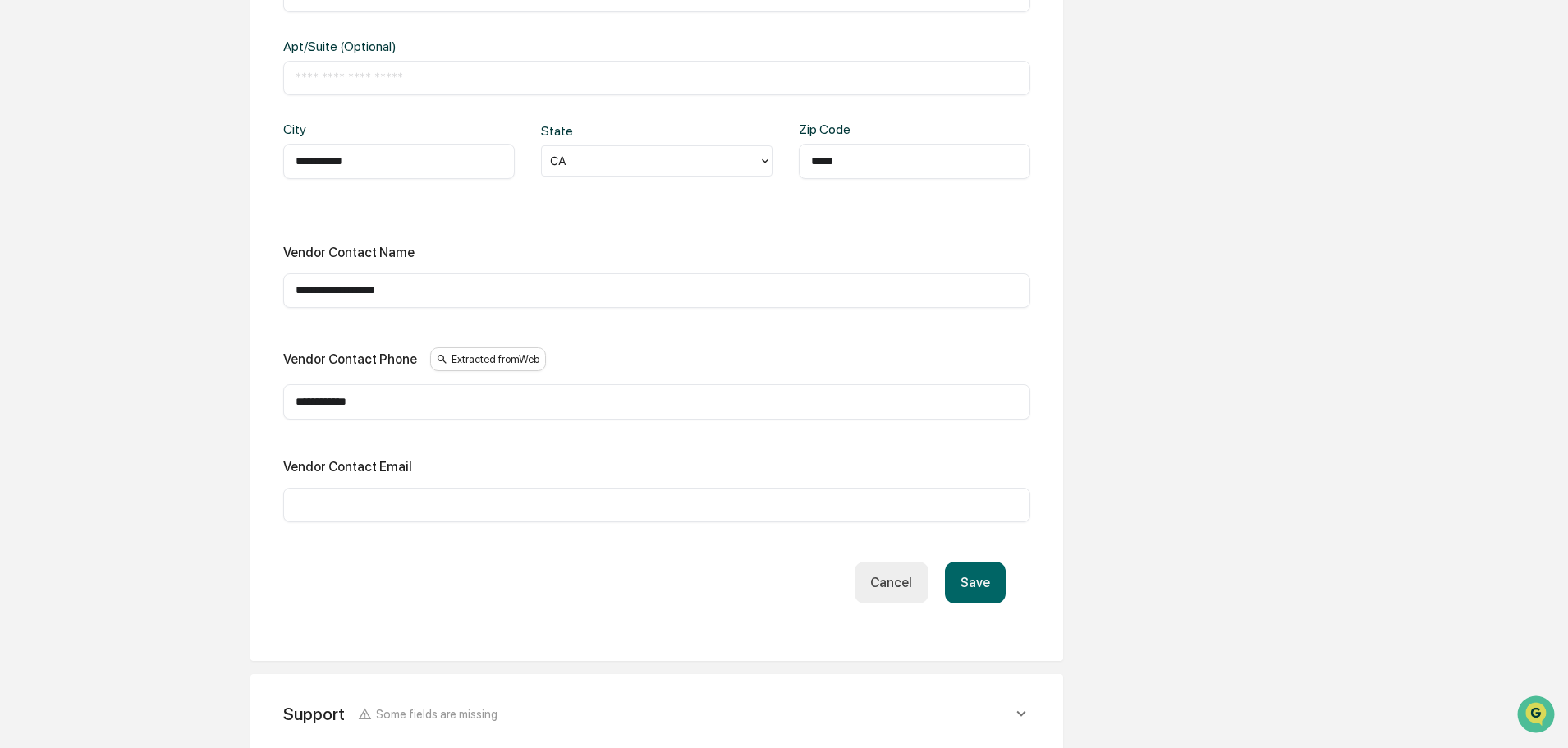
type input "**********"
click at [320, 488] on div "​" at bounding box center [657, 505] width 747 height 34
click at [320, 497] on input "text" at bounding box center [656, 505] width 722 height 17
paste input "**********"
type input "**********"
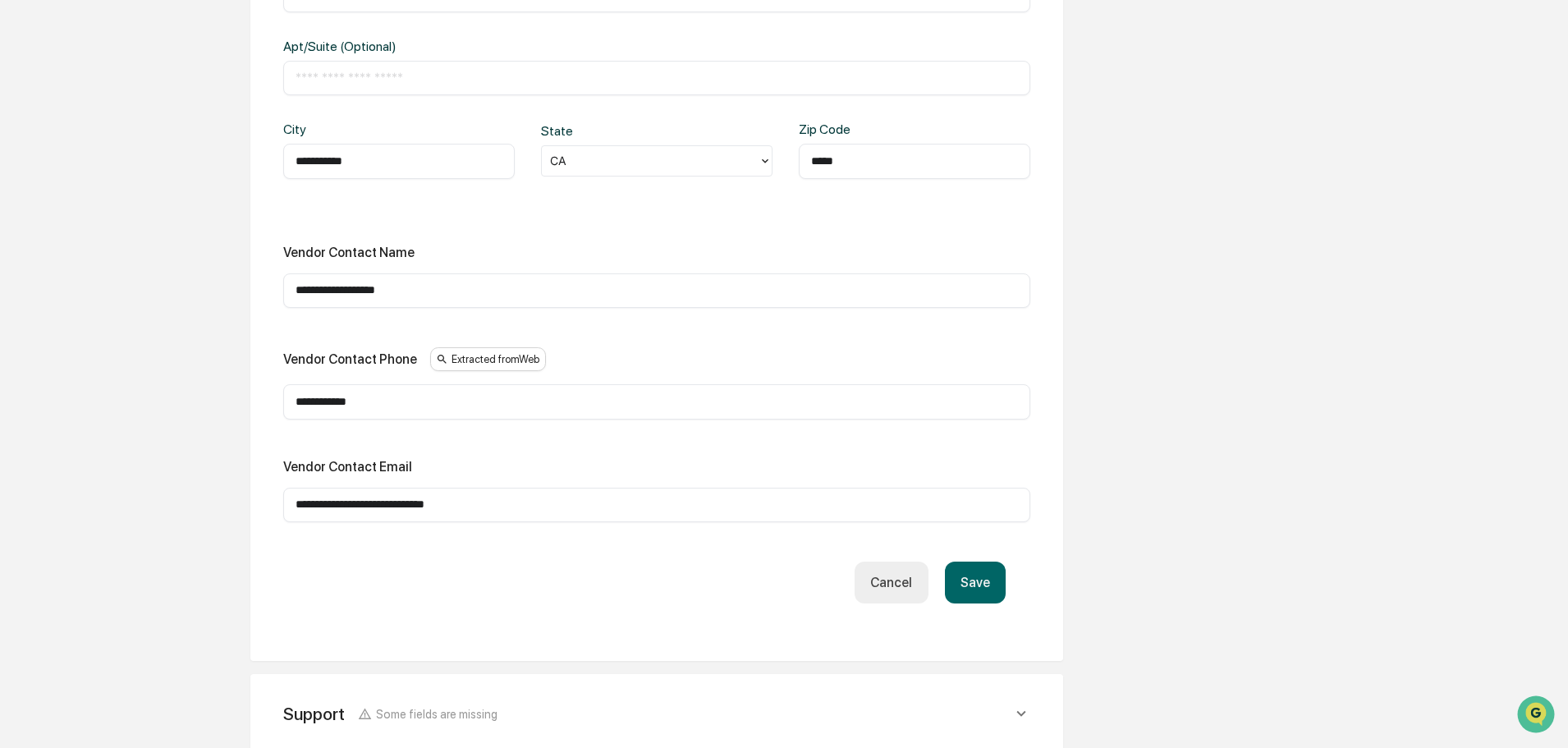
click at [372, 581] on div "Save Cancel" at bounding box center [656, 582] width 698 height 42
click at [971, 563] on button "Save" at bounding box center [975, 582] width 61 height 42
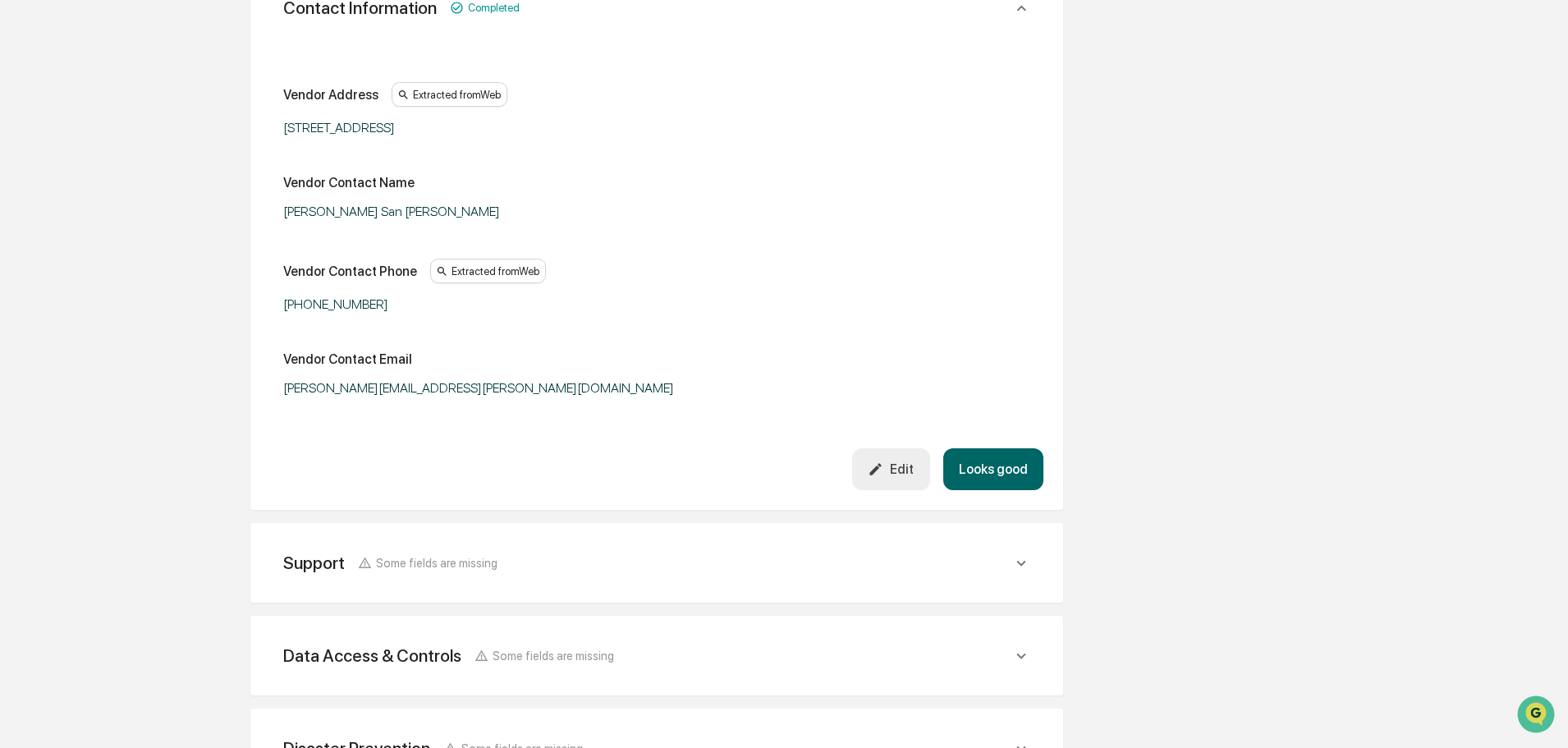
click at [1025, 457] on button "Looks good" at bounding box center [994, 470] width 100 height 42
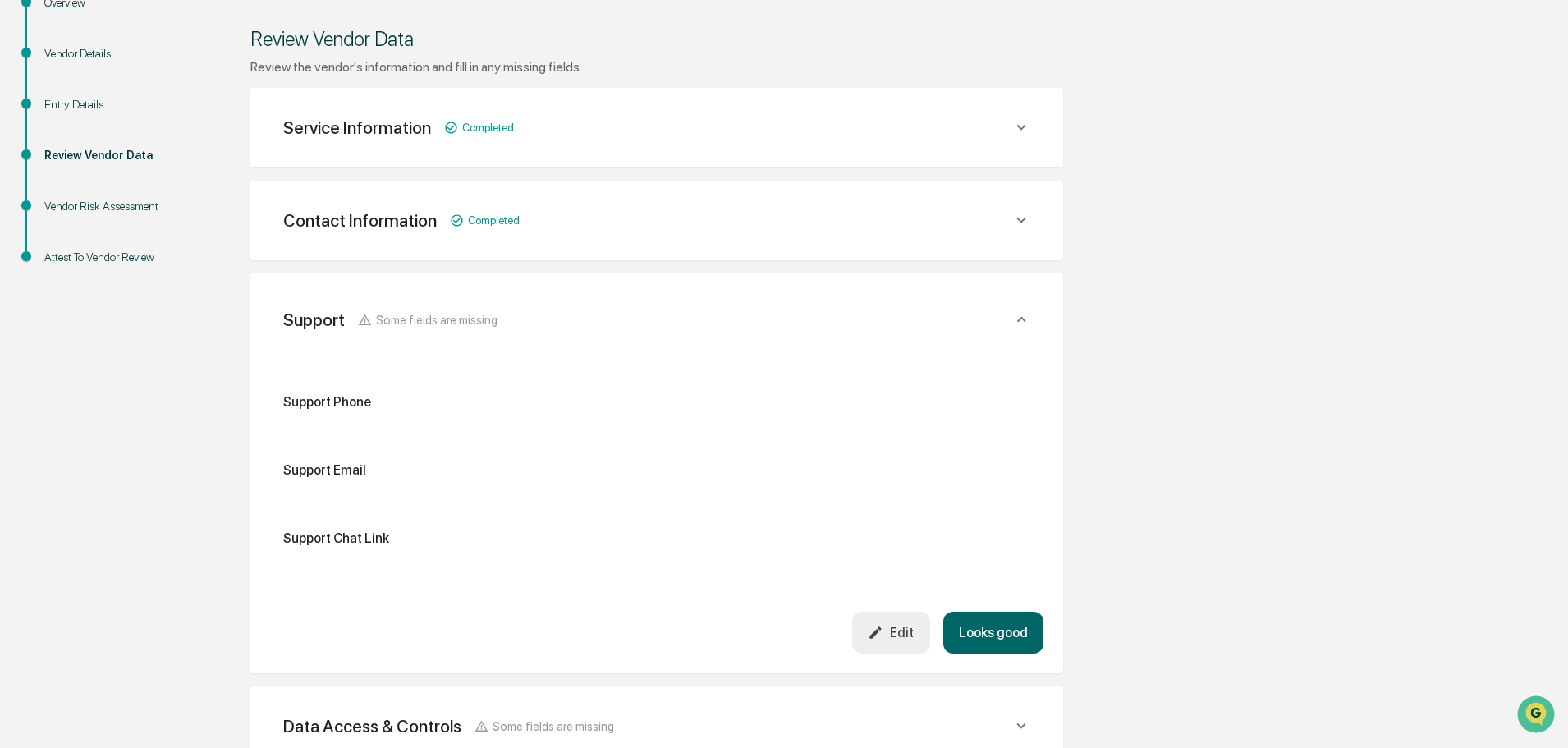
scroll to position [166, 0]
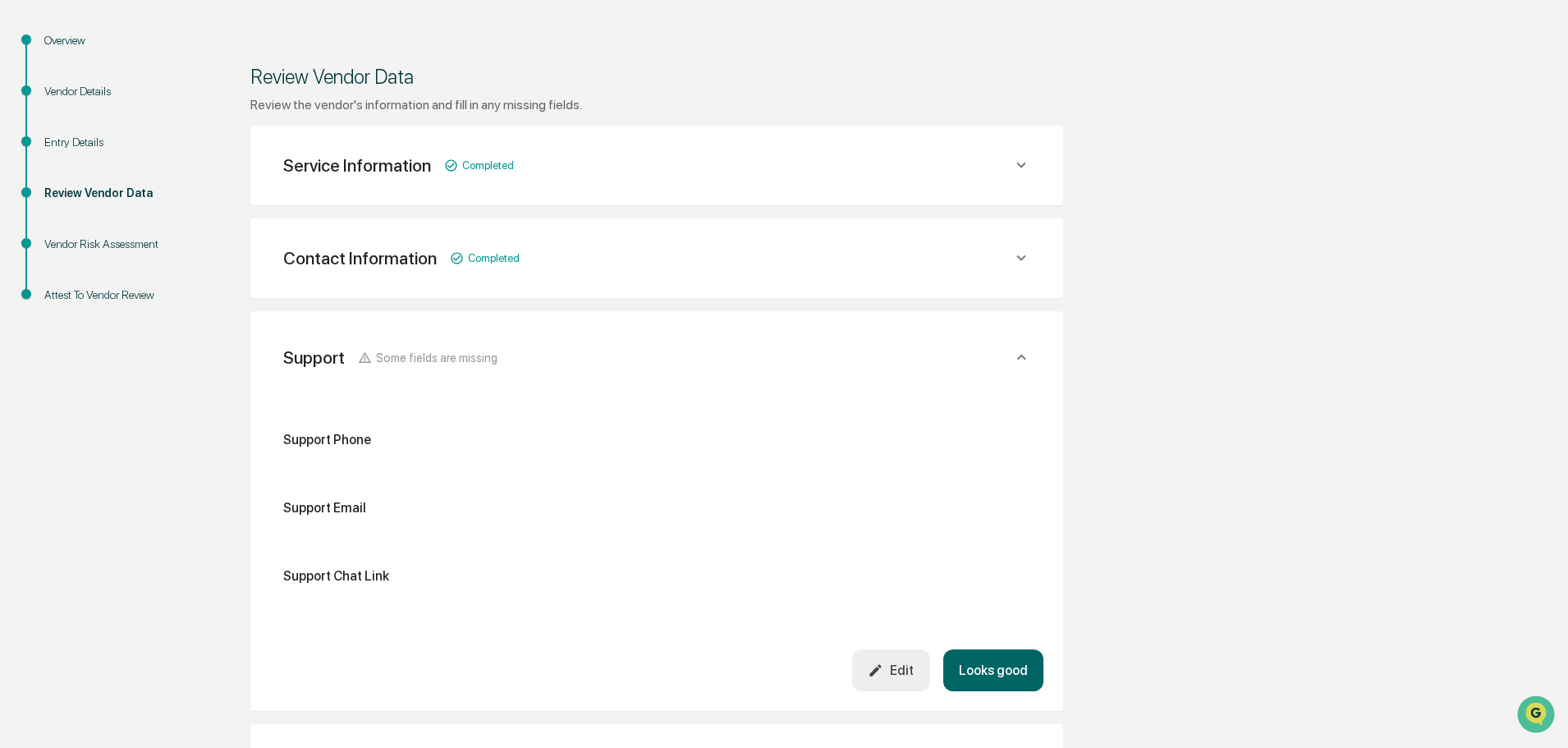
click at [906, 668] on div "Edit" at bounding box center [891, 670] width 46 height 16
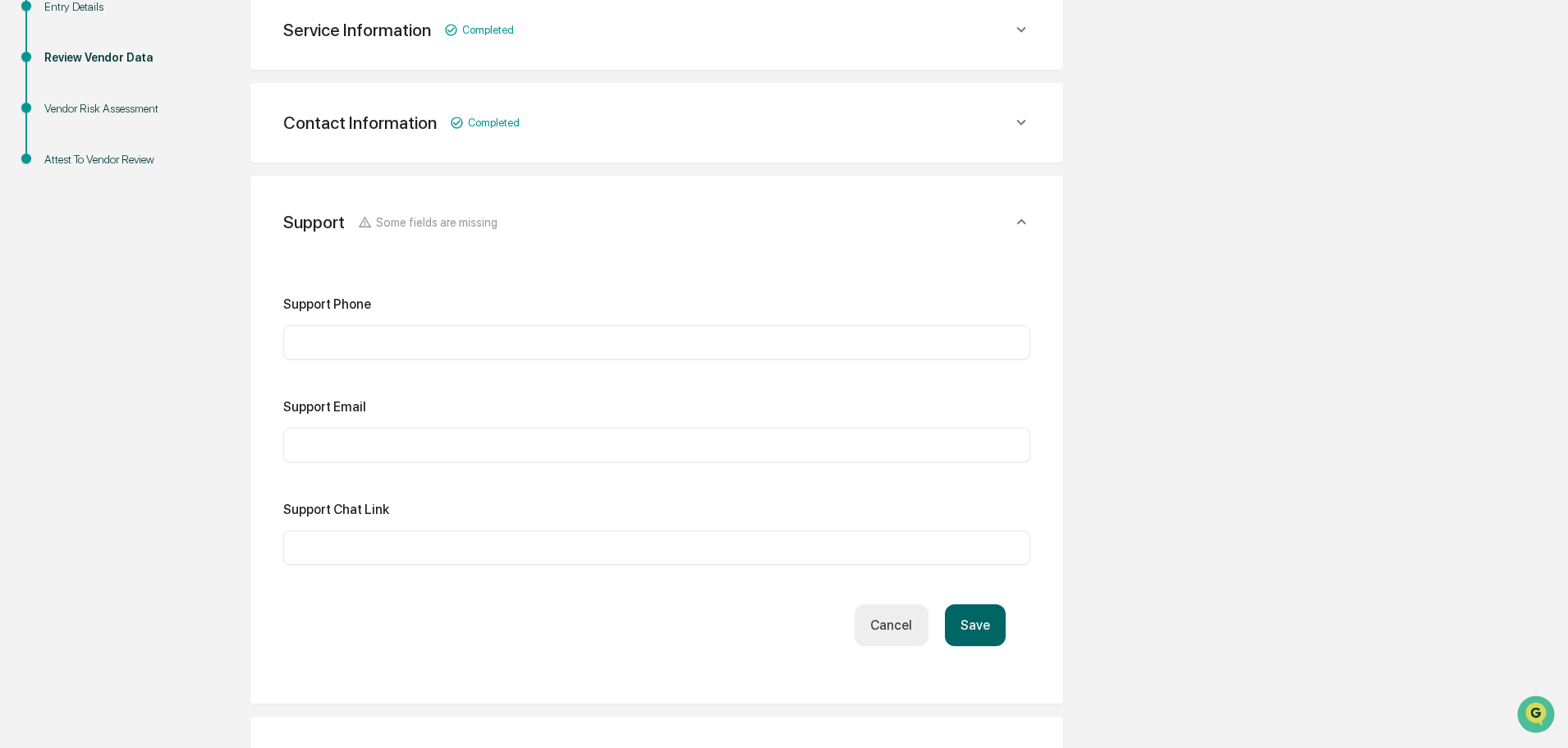
scroll to position [248, 0]
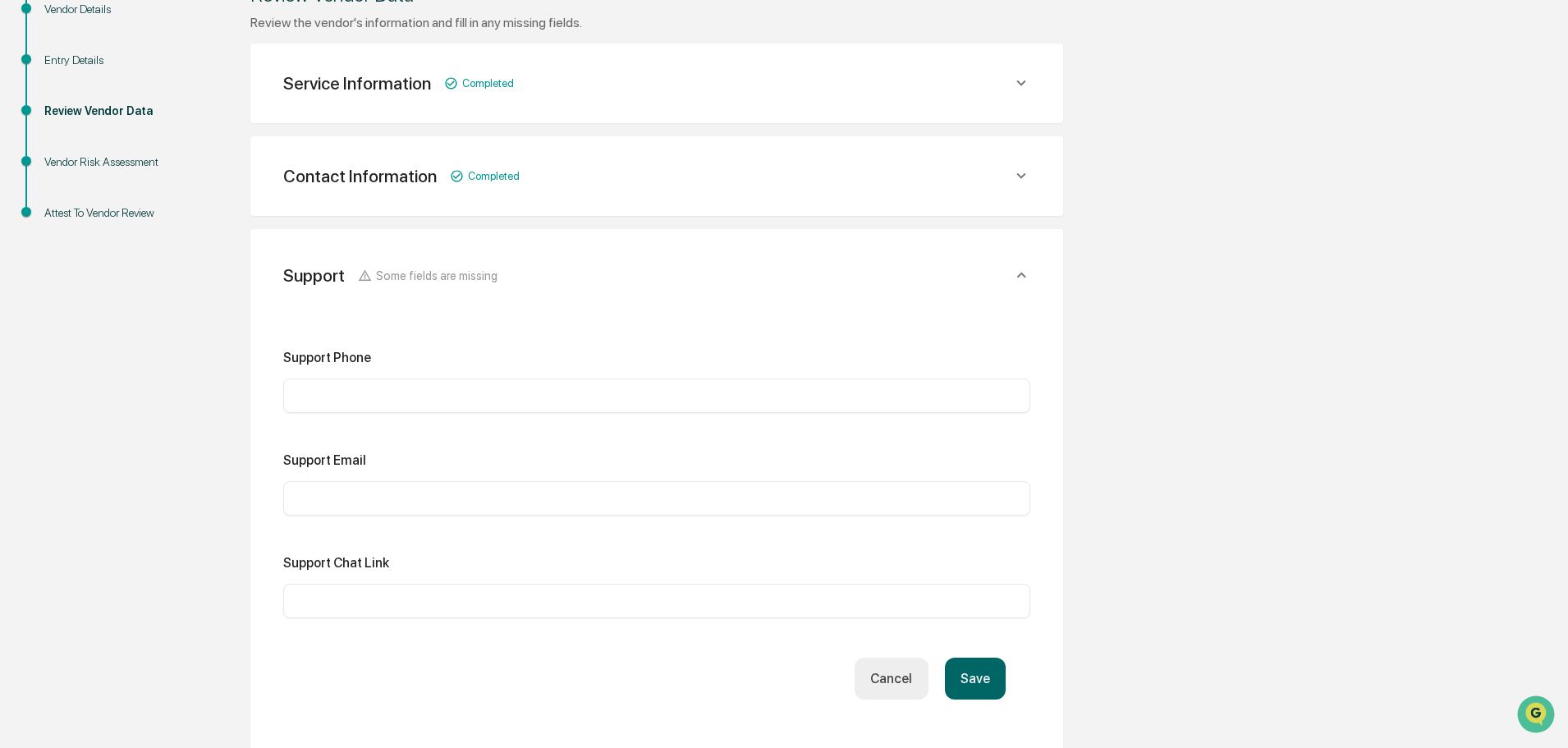
click at [971, 679] on button "Save" at bounding box center [975, 678] width 61 height 42
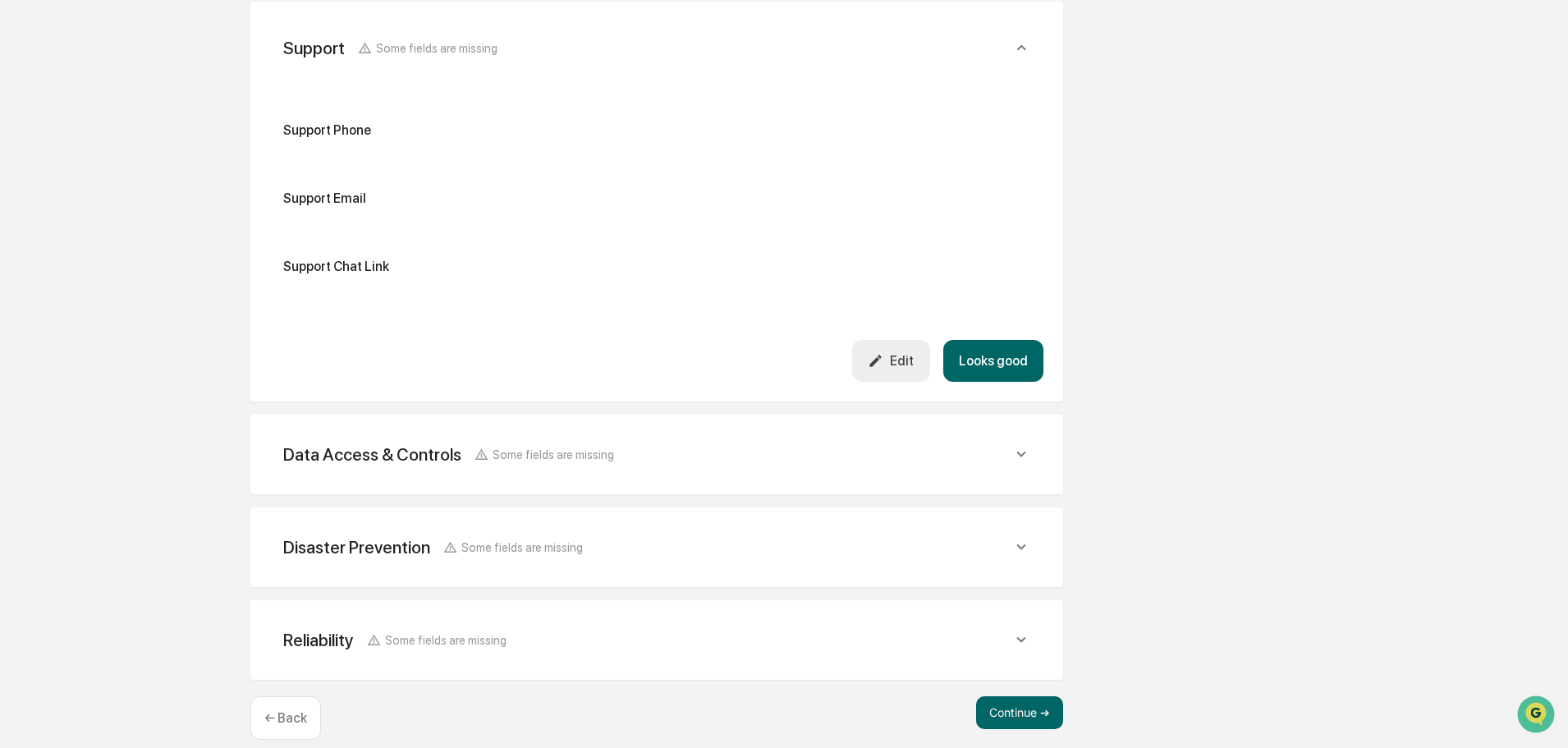
scroll to position [494, 0]
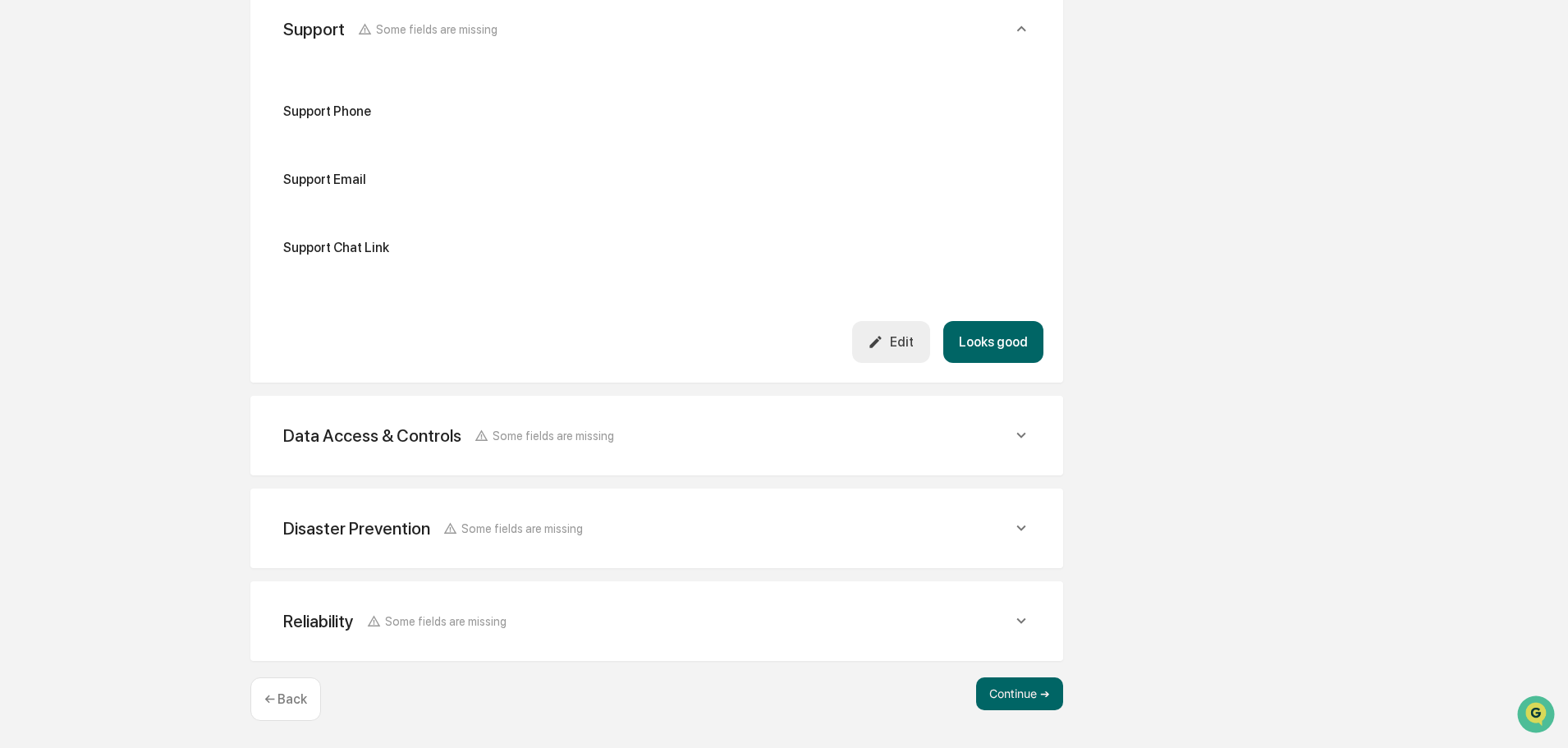
click at [794, 411] on div "Data Access & Controls Some fields are missing Does/will the vendor have access…" at bounding box center [656, 435] width 813 height 79
click at [797, 451] on div "Data Access & Controls Some fields are missing" at bounding box center [657, 436] width 773 height 41
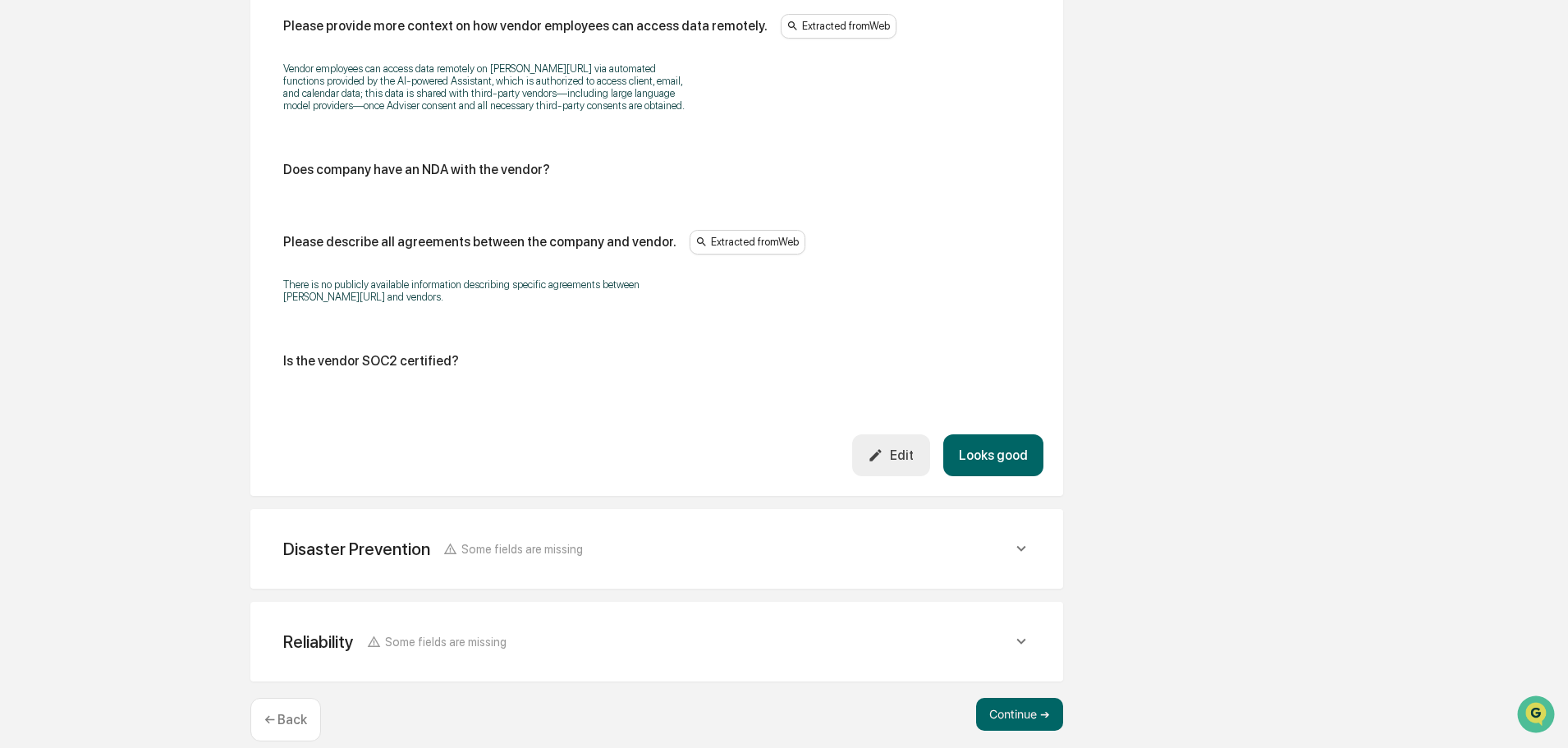
scroll to position [2137, 0]
click at [901, 448] on div "Edit" at bounding box center [891, 454] width 46 height 16
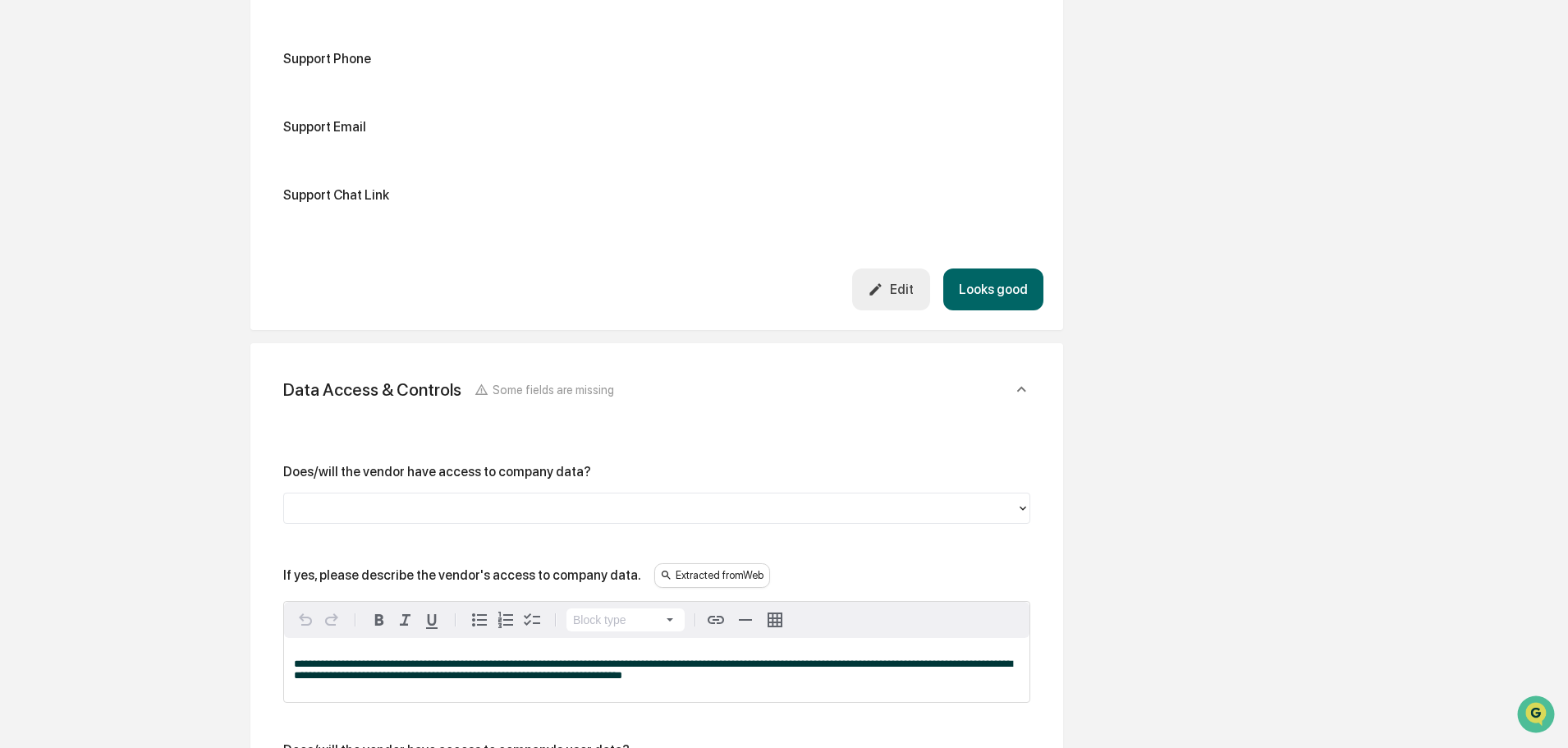
scroll to position [658, 0]
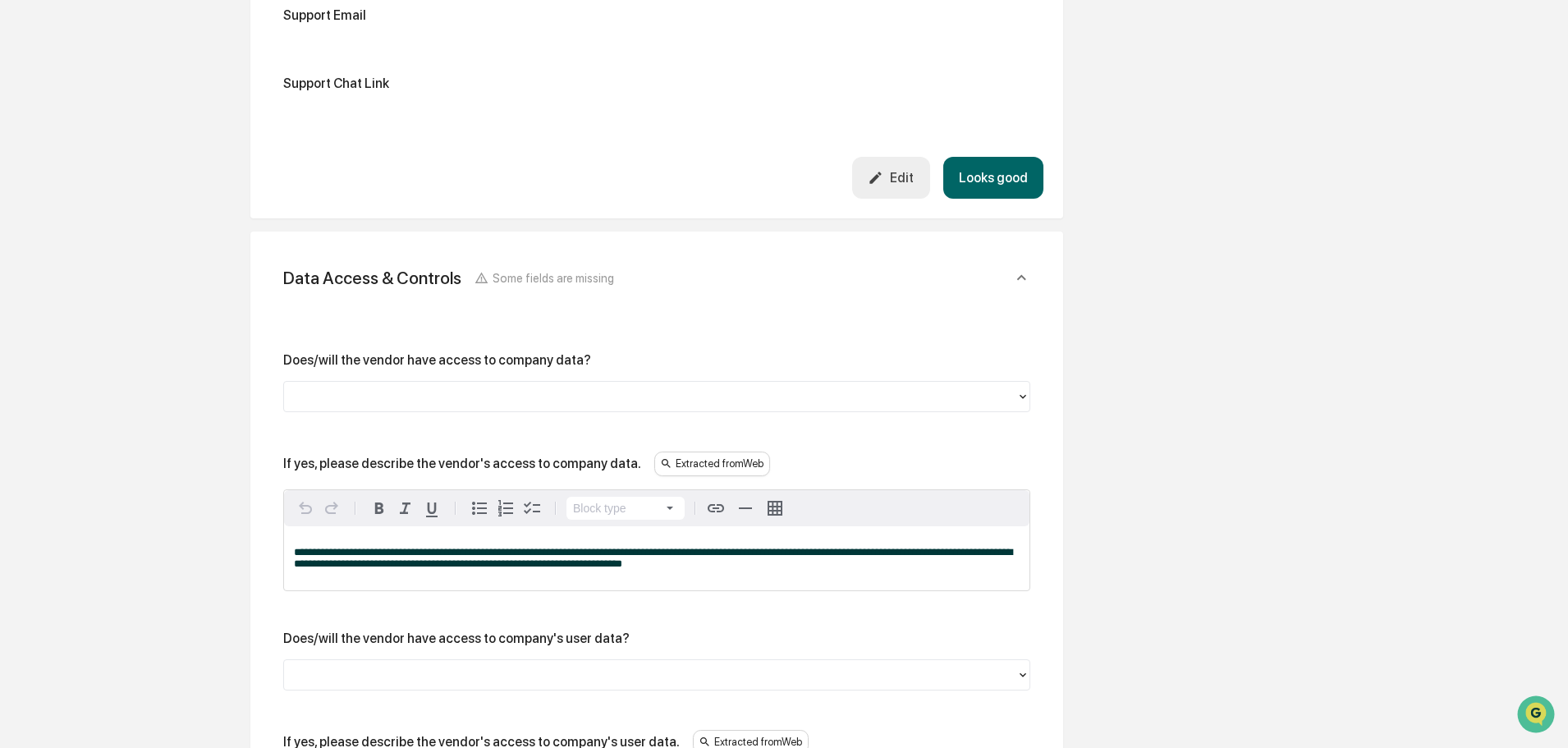
click at [625, 401] on div at bounding box center [650, 396] width 716 height 19
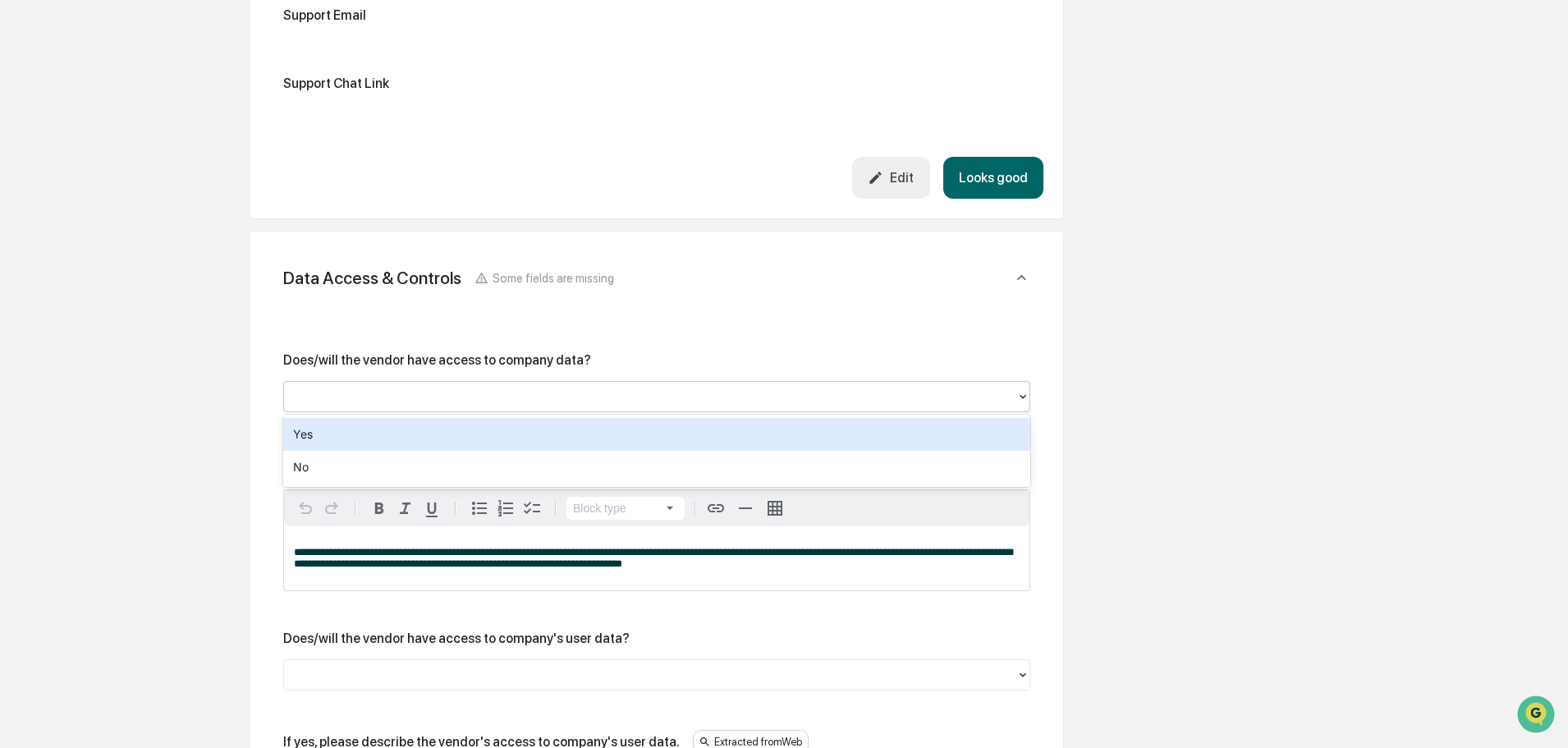
click at [353, 443] on div "Yes" at bounding box center [657, 433] width 747 height 33
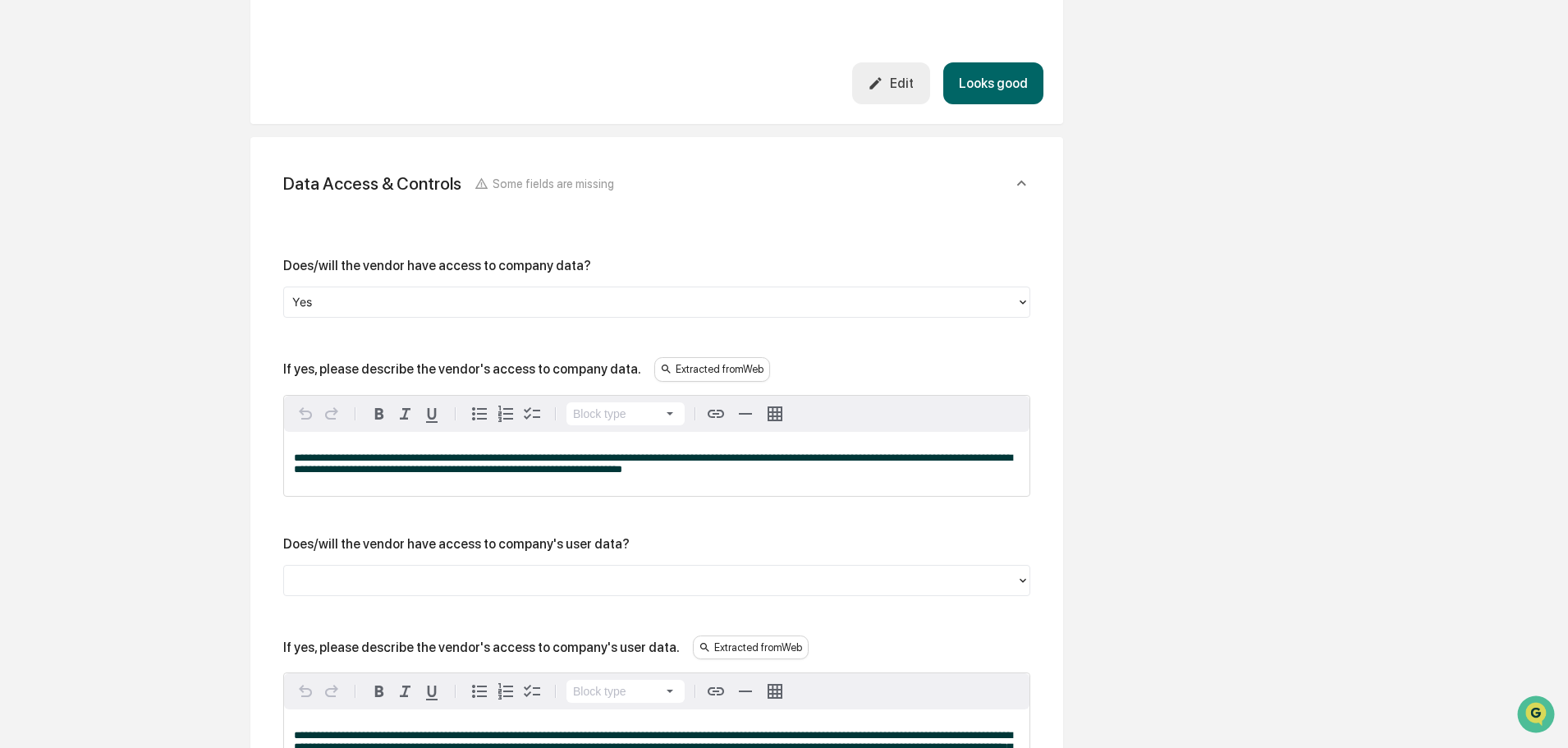
scroll to position [823, 0]
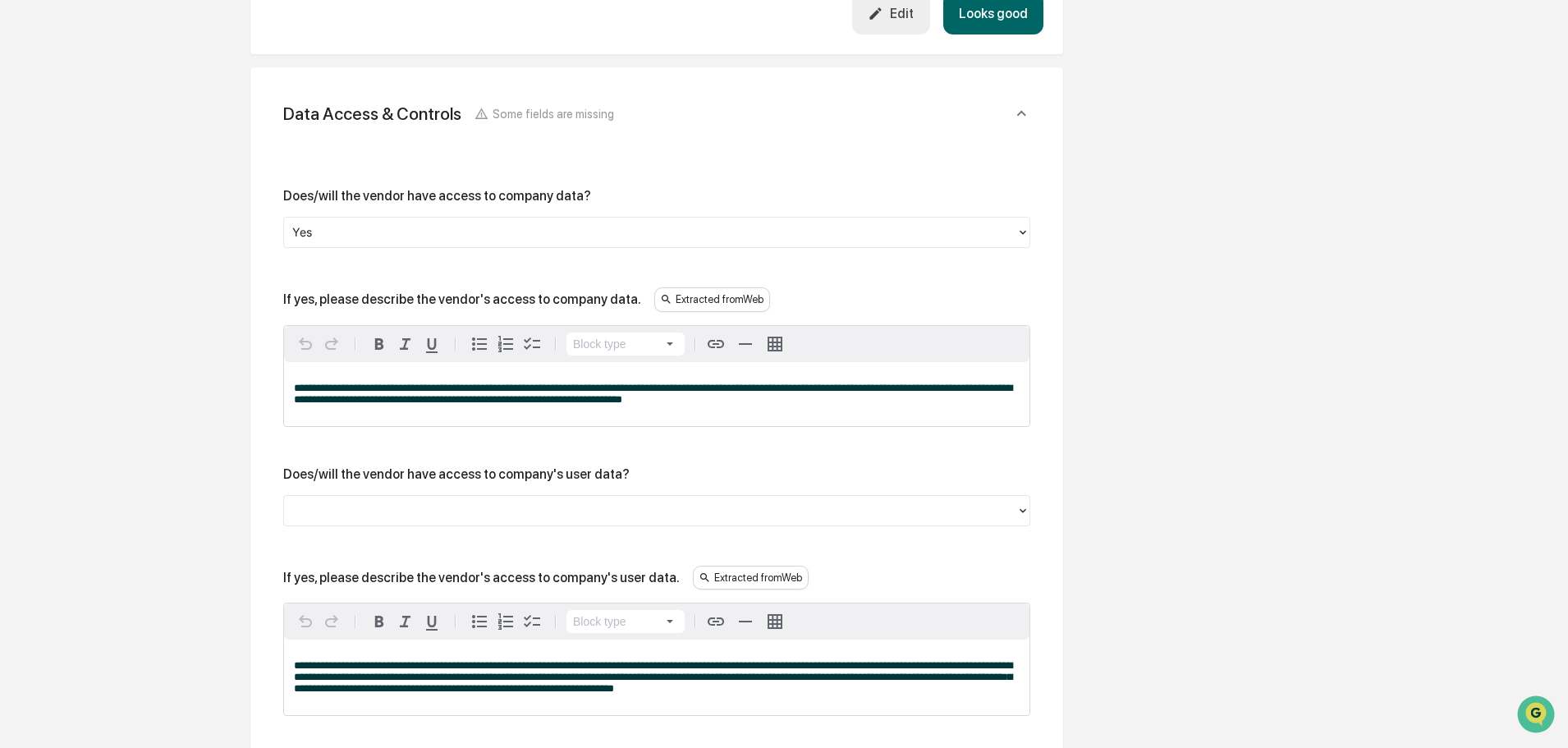
click at [439, 516] on div at bounding box center [650, 509] width 716 height 19
click at [586, 518] on div at bounding box center [650, 509] width 716 height 19
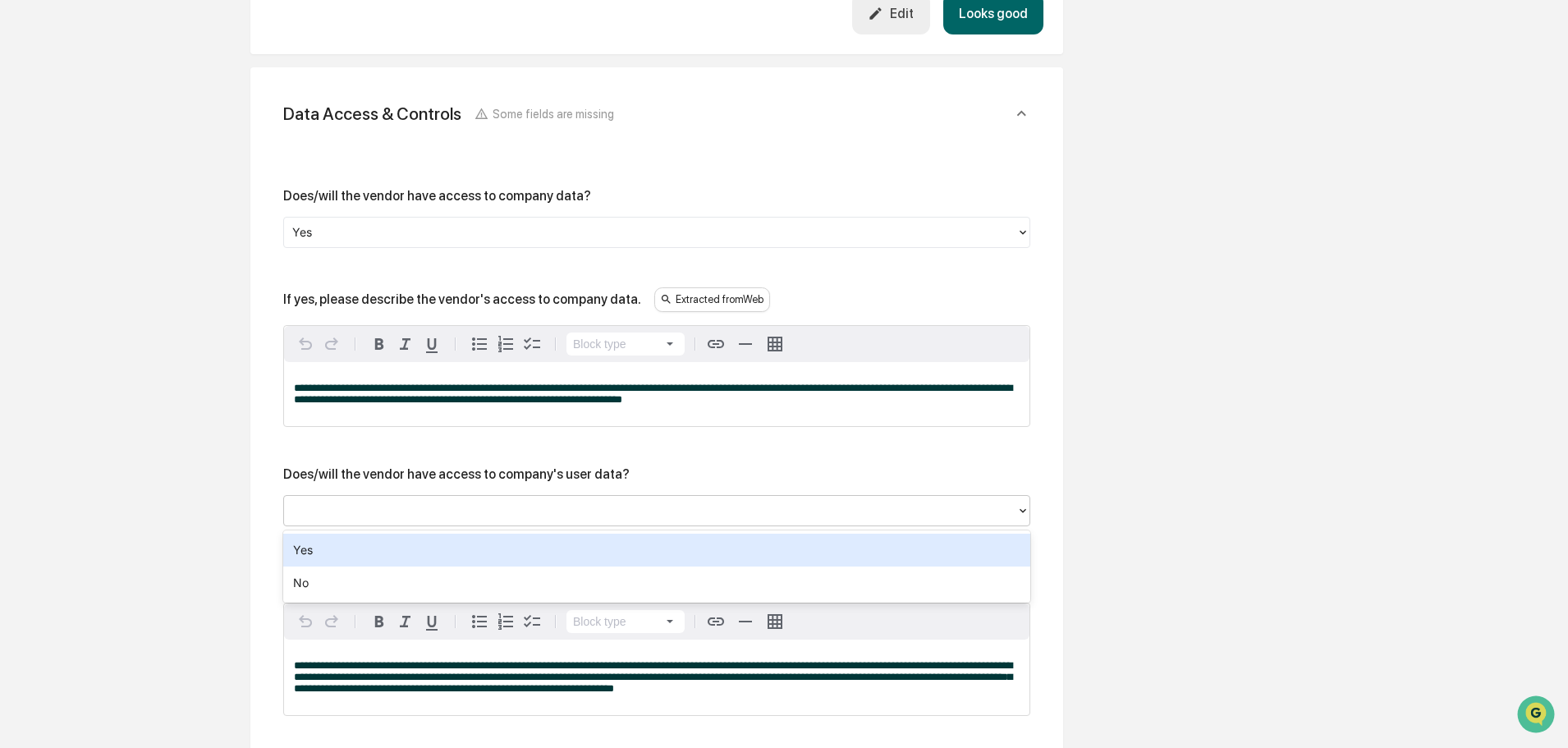
click at [313, 558] on div "Yes" at bounding box center [657, 550] width 747 height 33
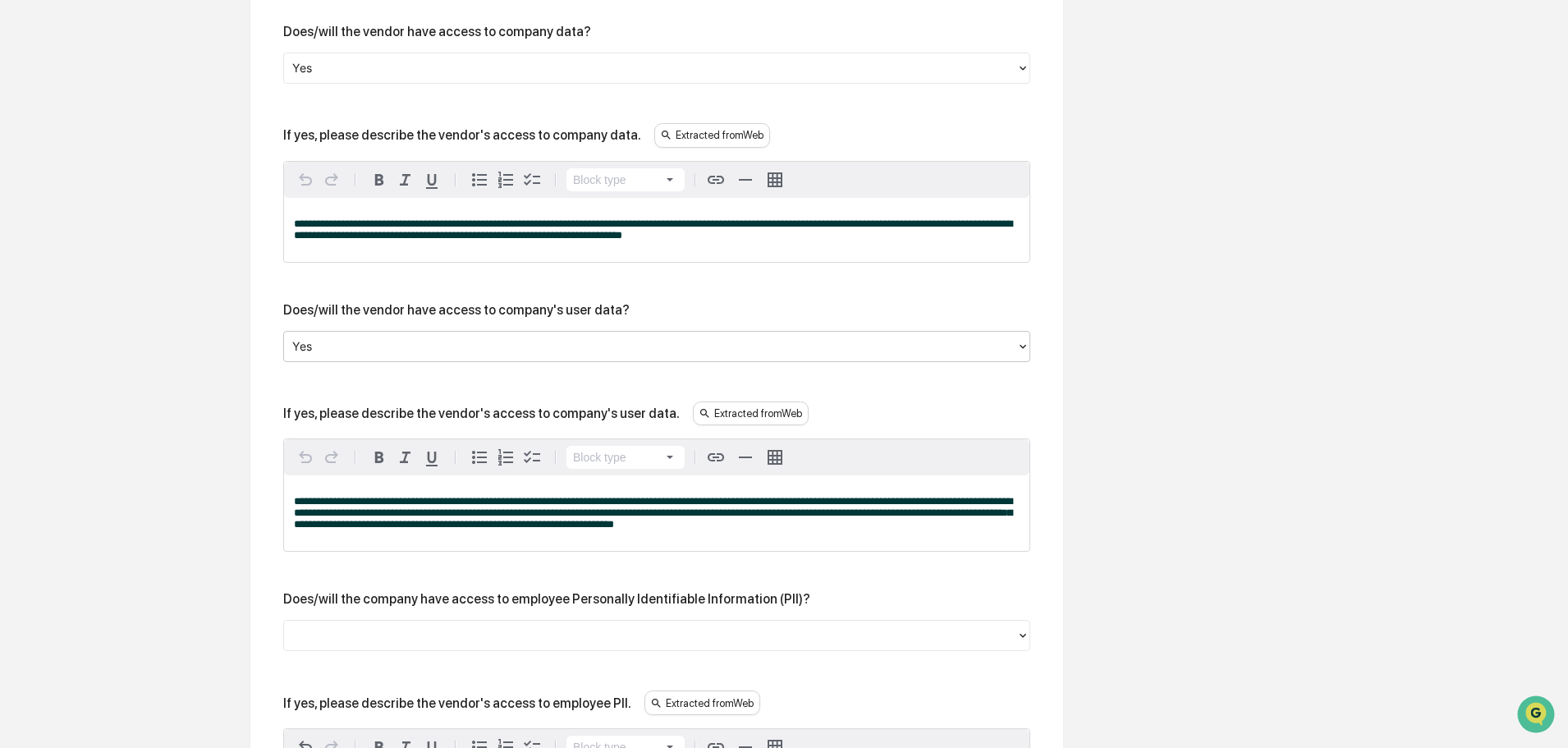
scroll to position [1069, 0]
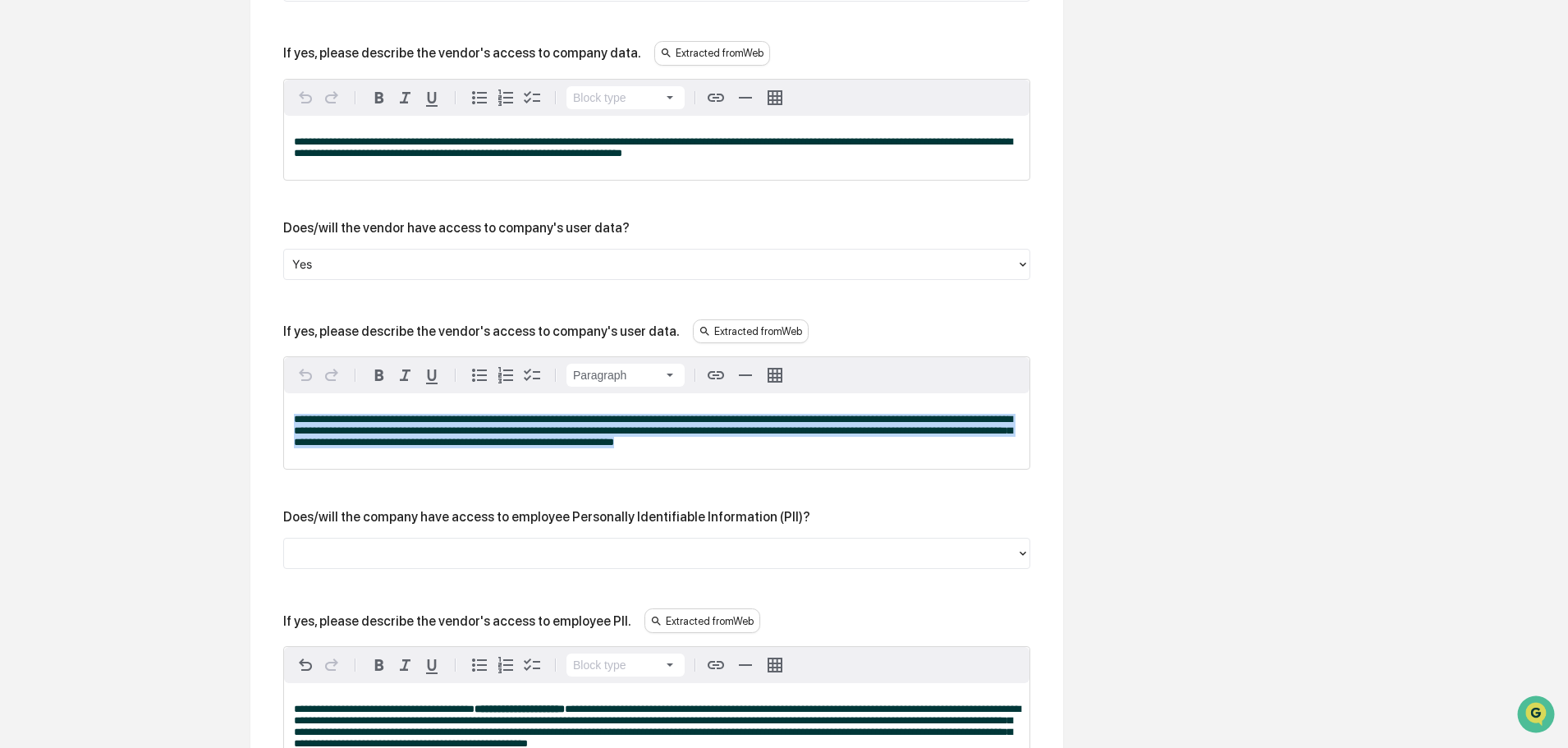
drag, startPoint x: 472, startPoint y: 431, endPoint x: 237, endPoint y: 417, distance: 235.4
click at [237, 417] on div "Review Vendor Data Review the vendor's information and fill in any missing fiel…" at bounding box center [656, 744] width 903 height 3237
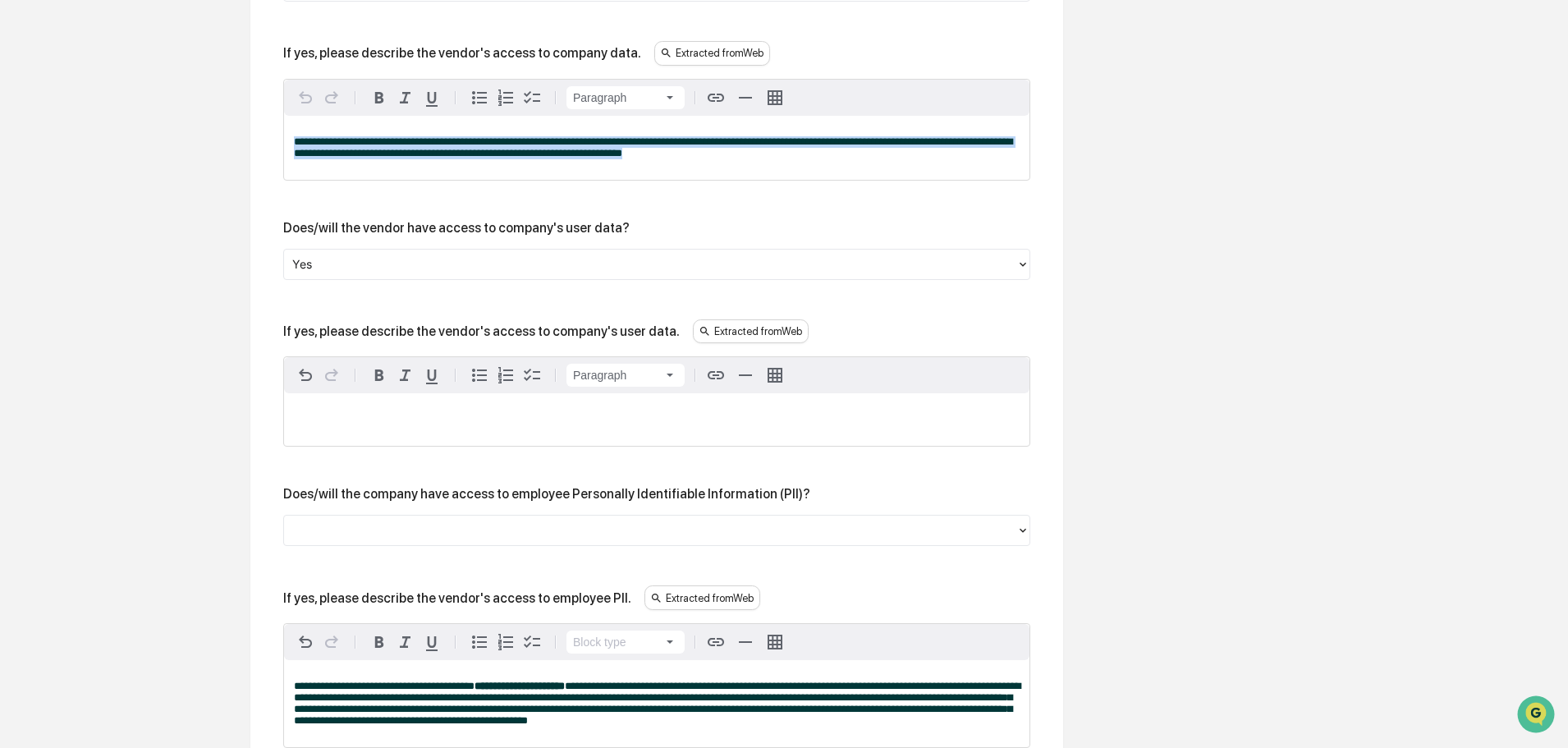
drag, startPoint x: 698, startPoint y: 159, endPoint x: 283, endPoint y: 138, distance: 415.5
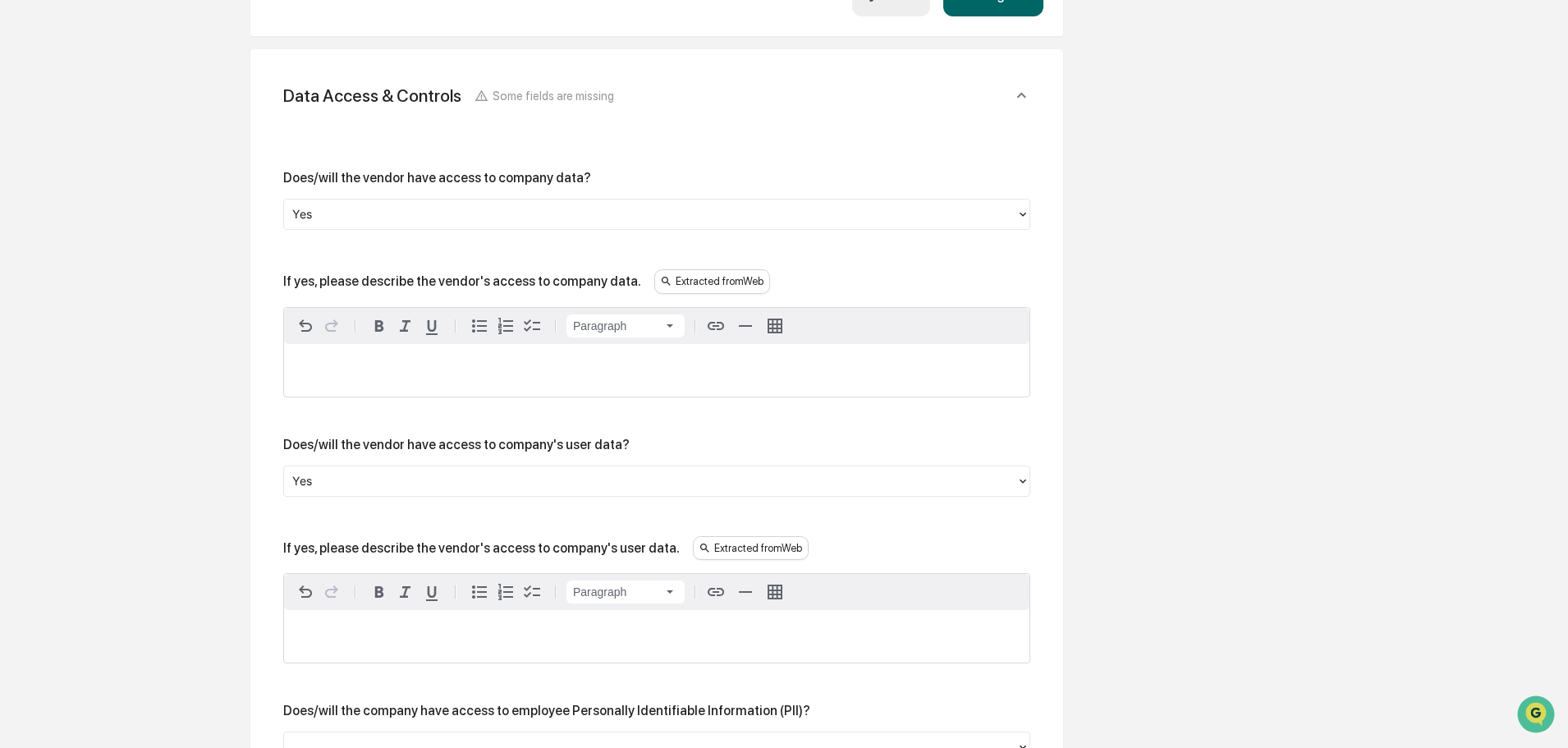
scroll to position [823, 0]
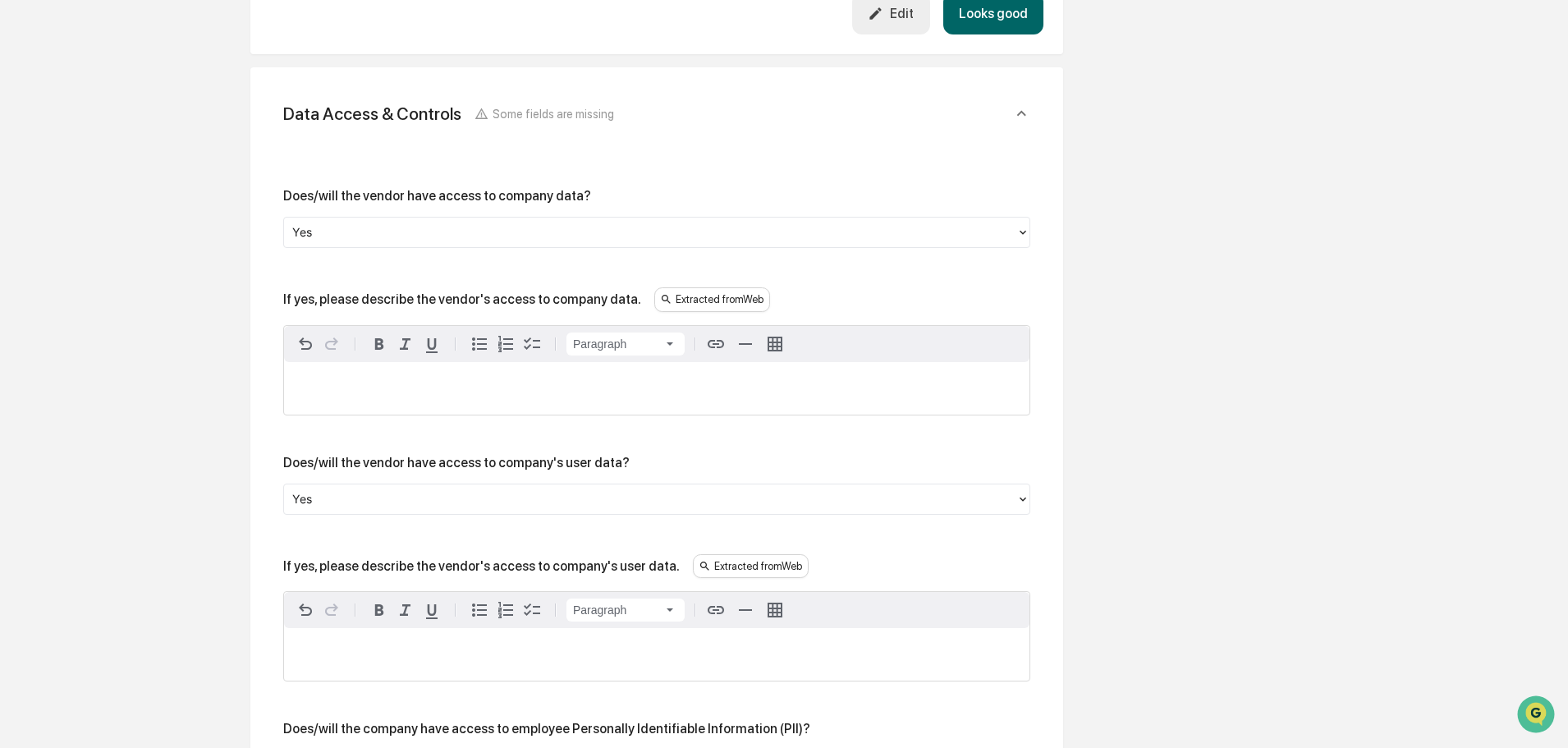
click at [320, 389] on p at bounding box center [657, 388] width 726 height 11
click at [689, 301] on div "Extracted from Web" at bounding box center [712, 300] width 115 height 25
click at [797, 307] on link "https://www.hazelai.com" at bounding box center [824, 308] width 97 height 11
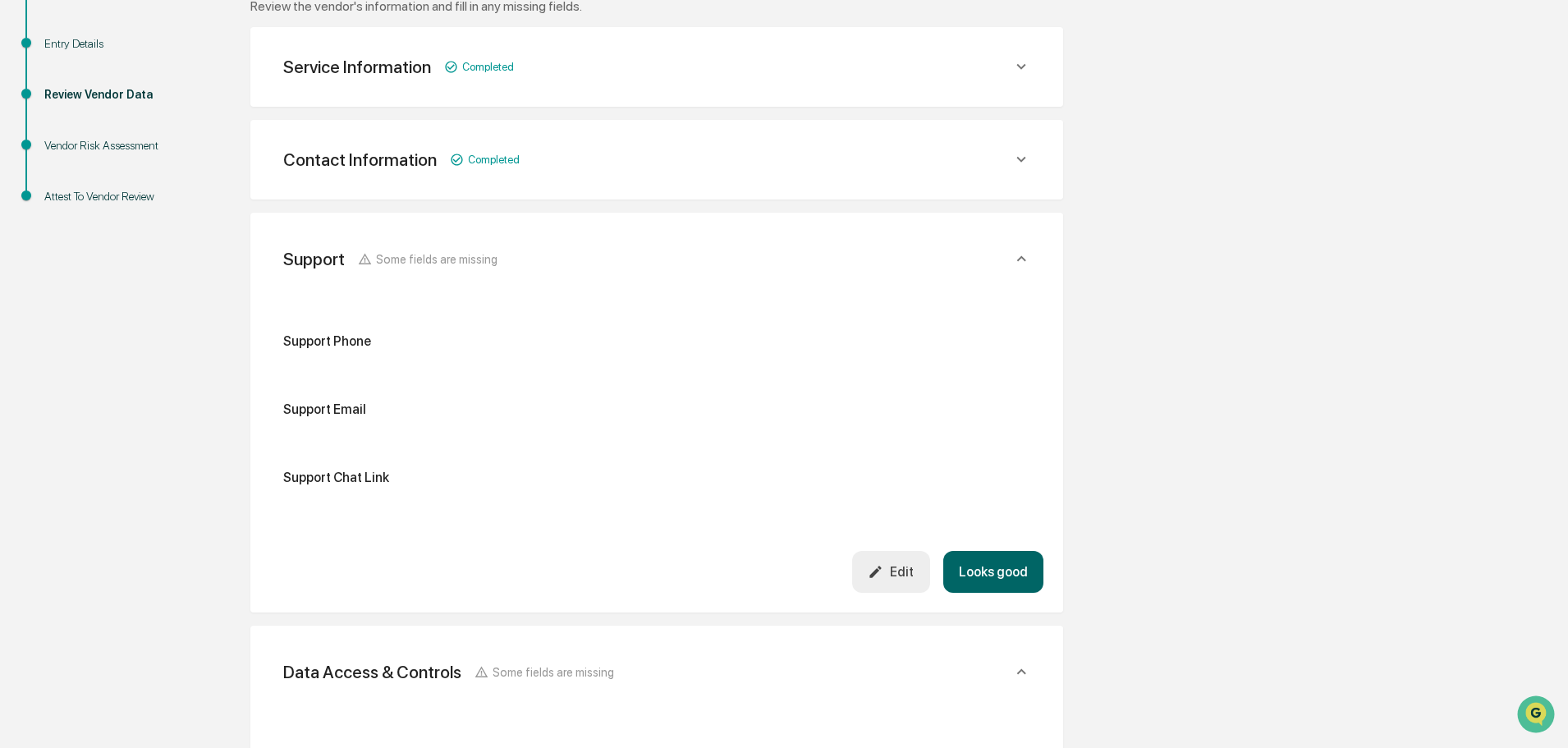
scroll to position [0, 0]
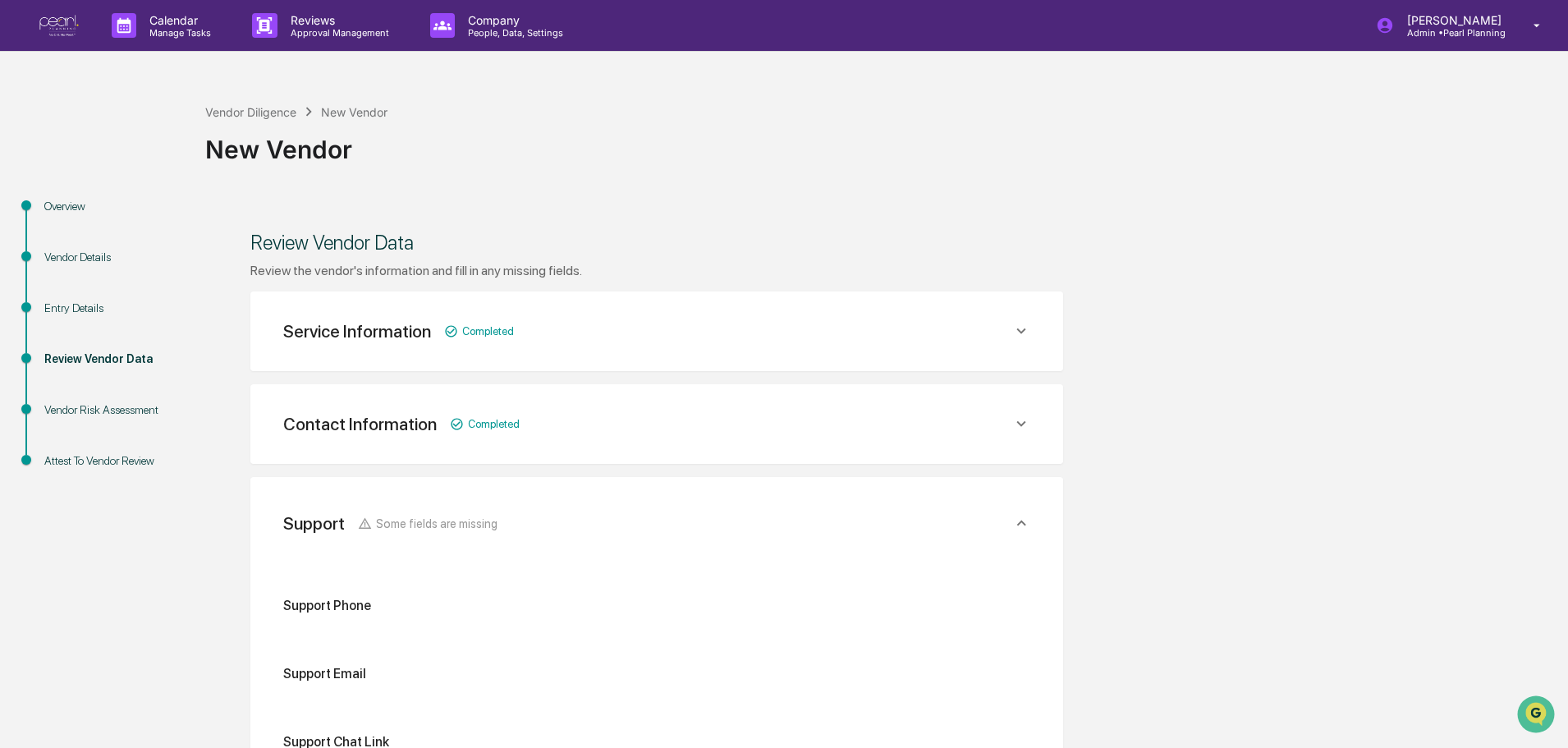
click at [373, 334] on div "Service Information" at bounding box center [358, 330] width 148 height 20
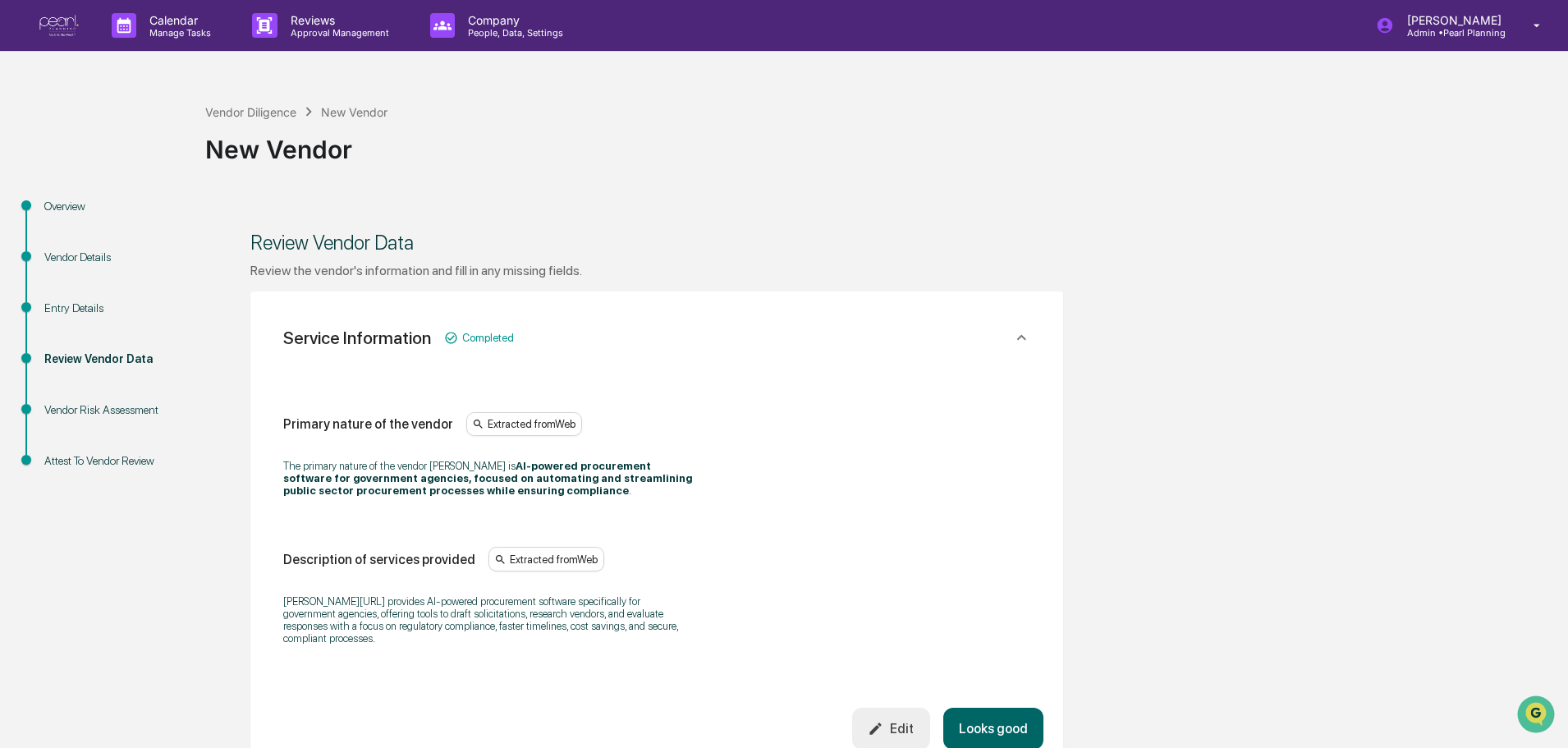
click at [97, 256] on div "Vendor Details" at bounding box center [111, 257] width 135 height 18
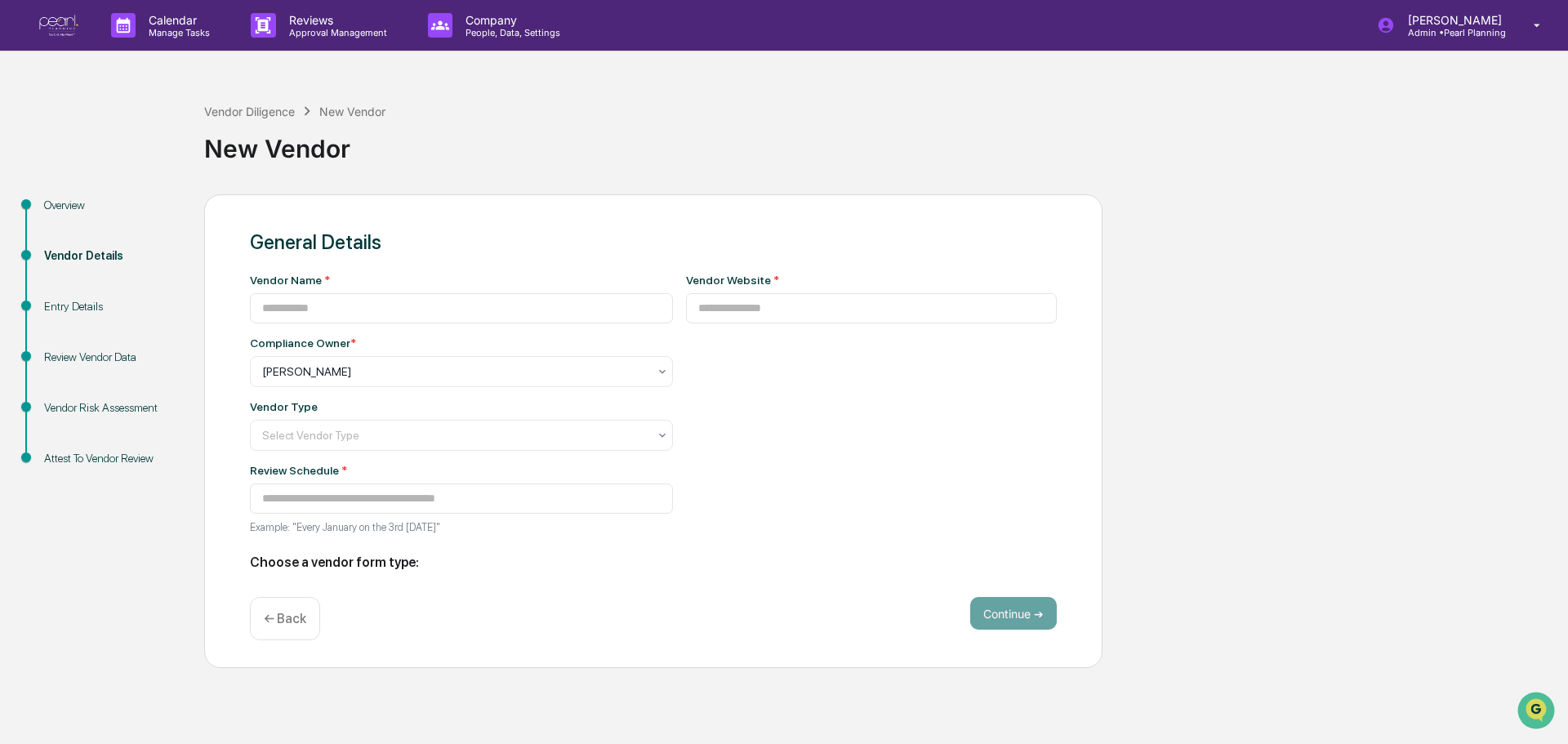
type input "********"
type input "**********"
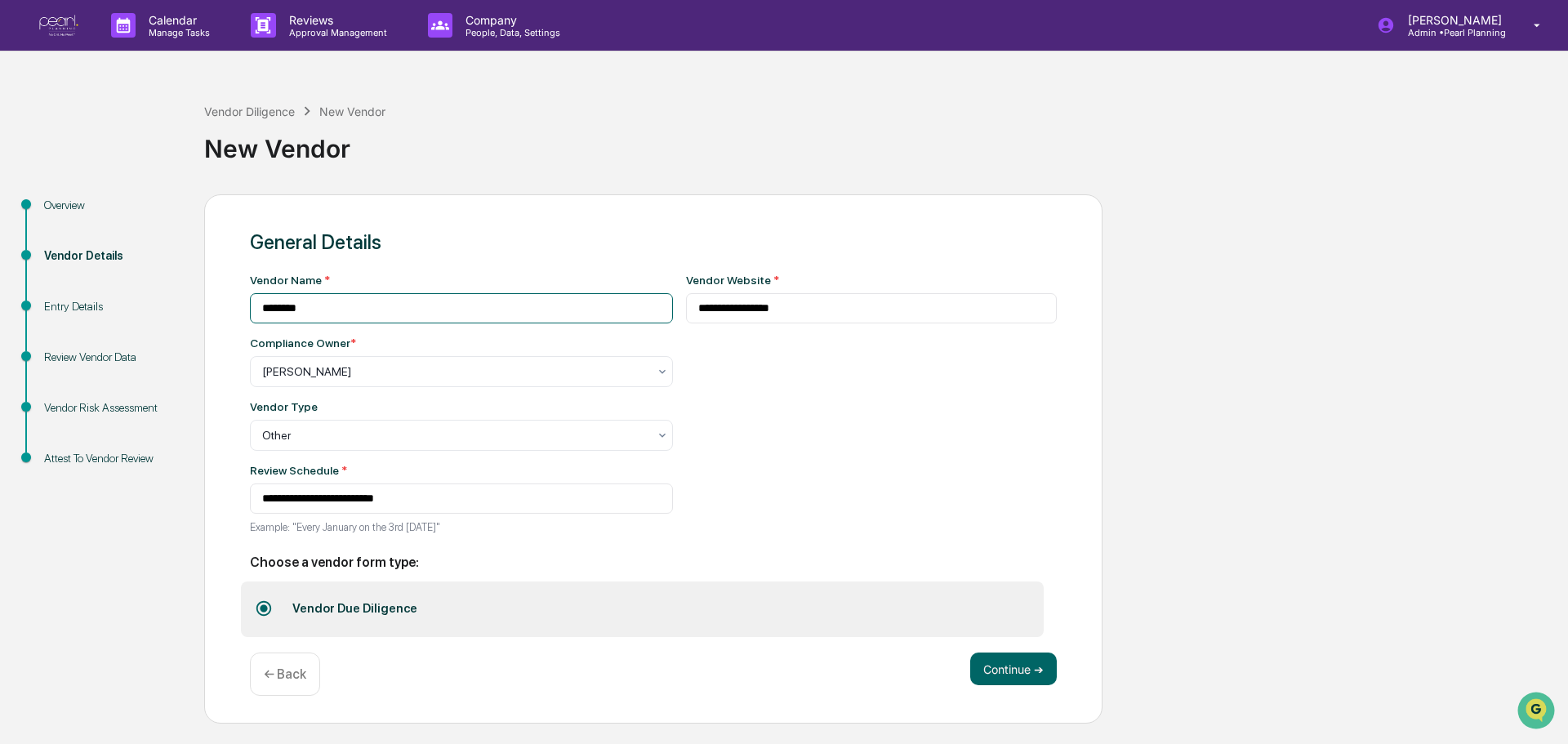
click at [334, 310] on input "********" at bounding box center [461, 308] width 423 height 30
click at [827, 313] on input "**********" at bounding box center [872, 308] width 372 height 30
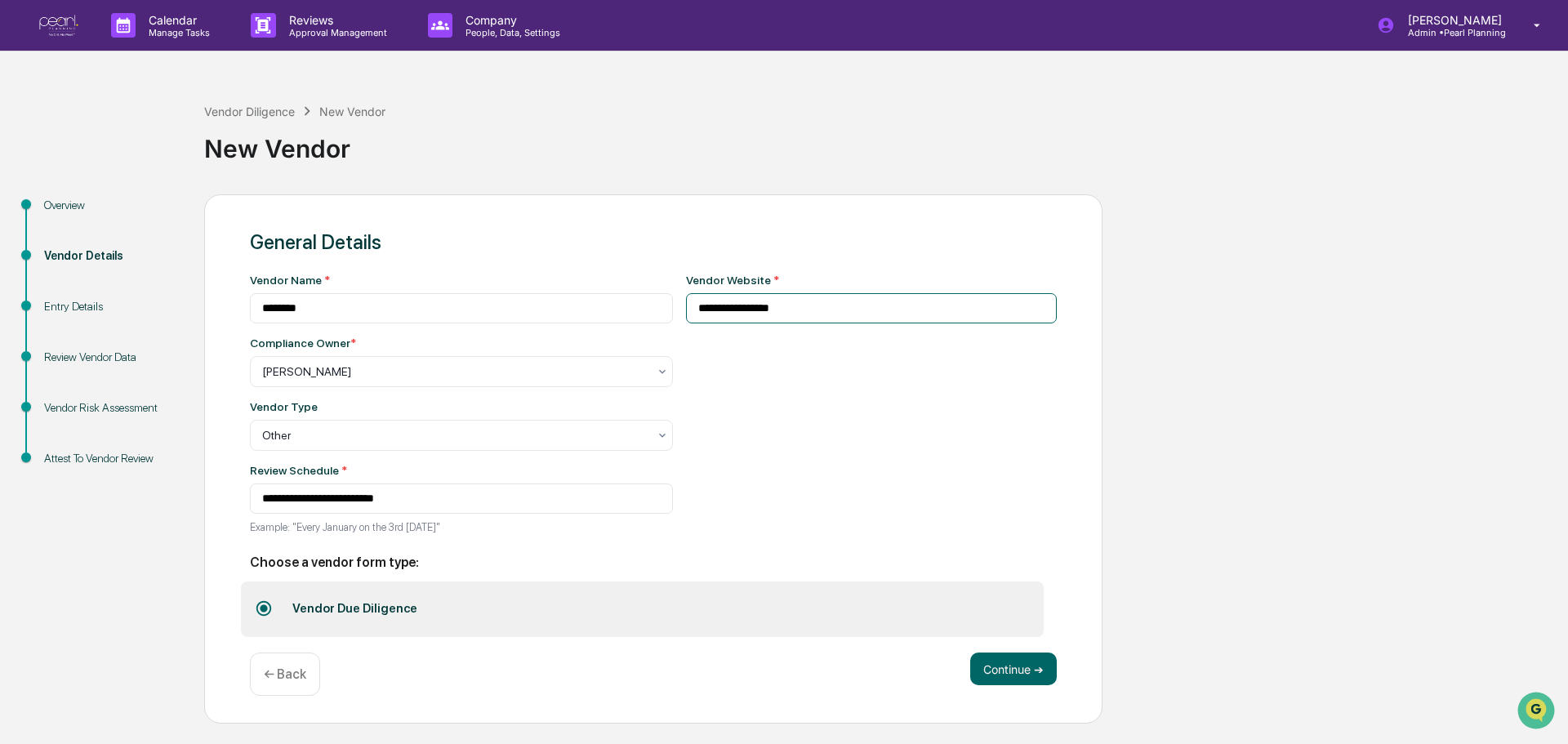
click at [827, 313] on input "**********" at bounding box center [872, 308] width 372 height 30
click at [826, 314] on input "**********" at bounding box center [872, 308] width 372 height 30
click at [749, 301] on input at bounding box center [872, 308] width 372 height 30
click at [749, 307] on input at bounding box center [872, 308] width 372 height 30
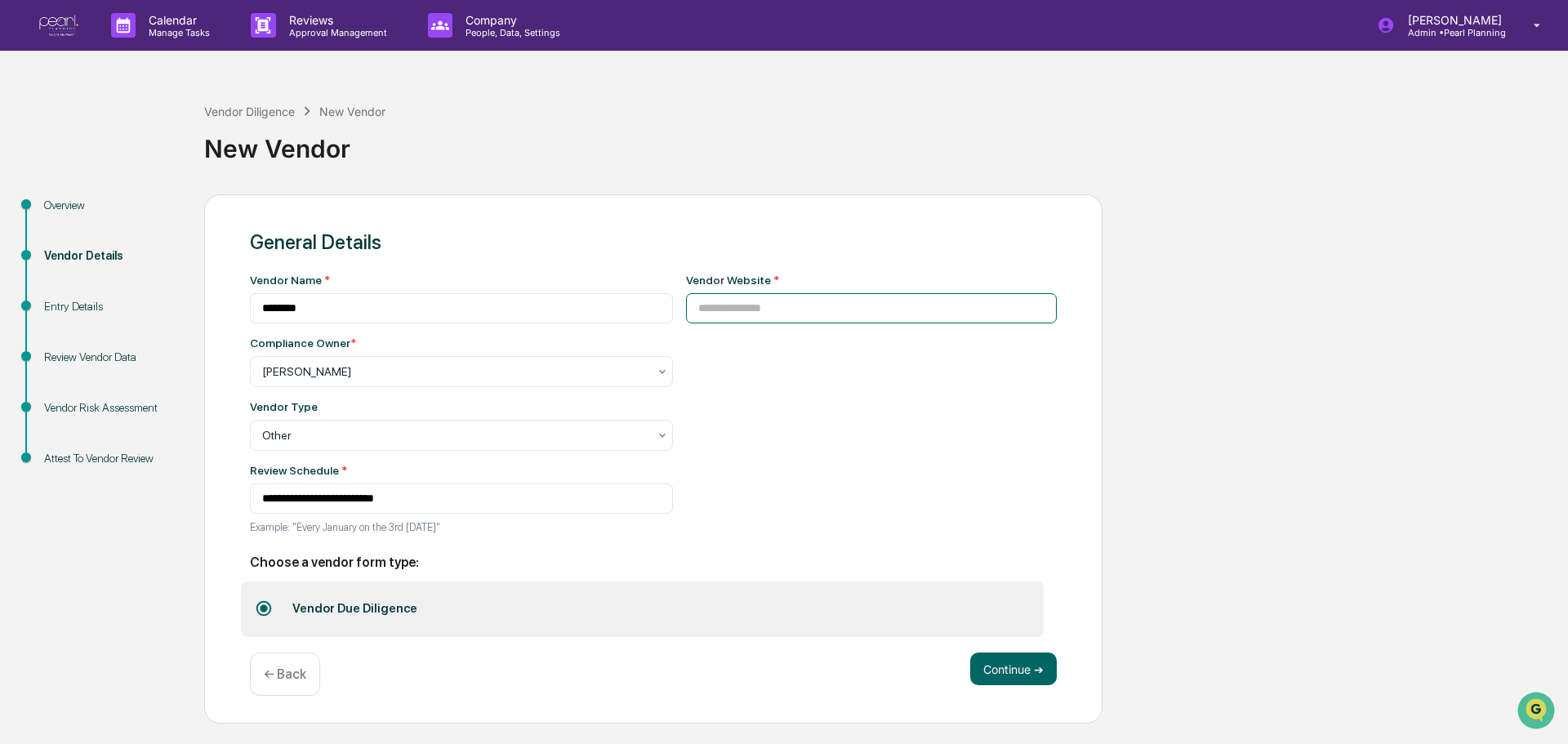
paste input "**********"
type input "**********"
click at [996, 666] on button "Continue ➔" at bounding box center [1013, 669] width 87 height 32
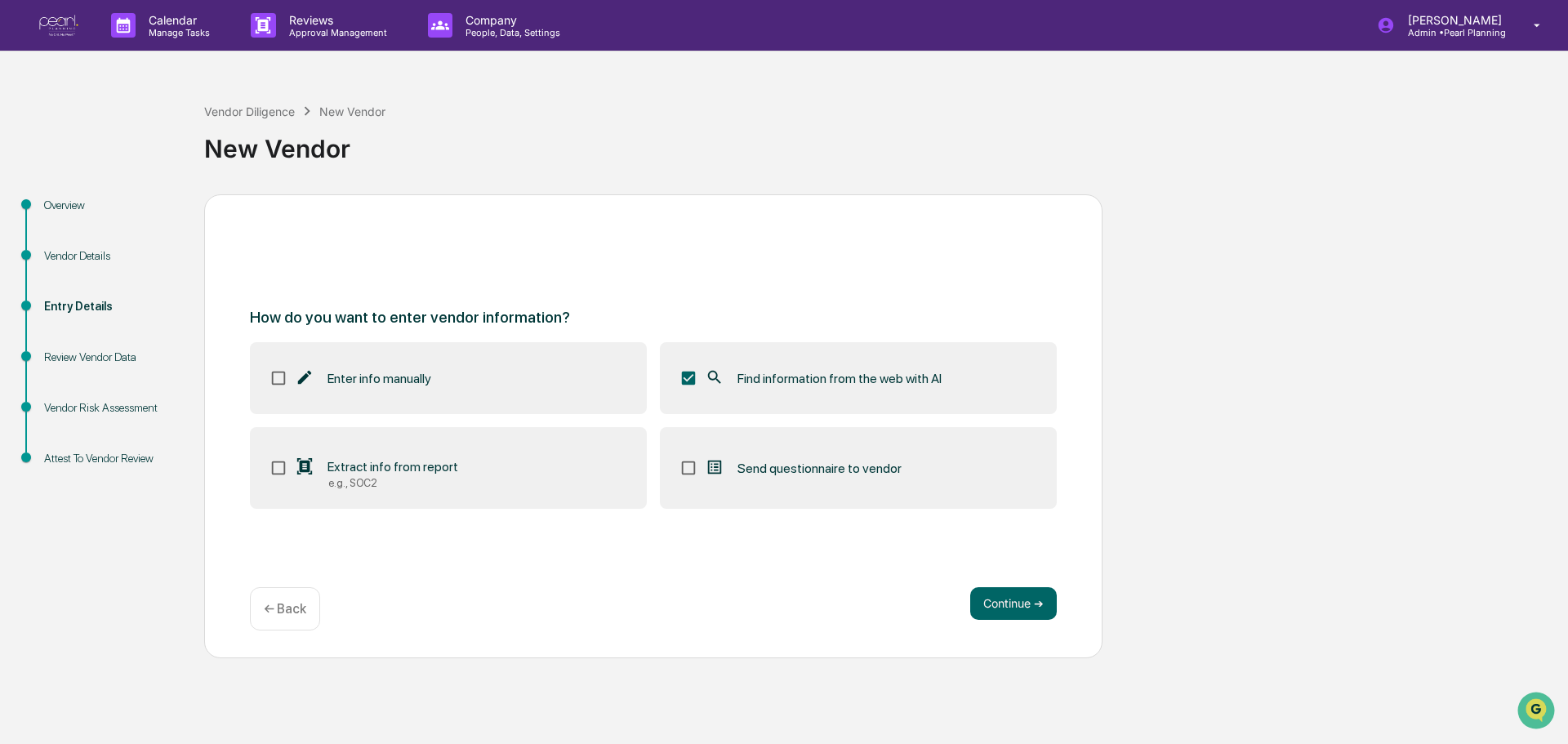
click at [833, 383] on span "Find information from the web with AI" at bounding box center [840, 379] width 204 height 16
click at [1019, 600] on button "Continue ➔" at bounding box center [1013, 603] width 87 height 32
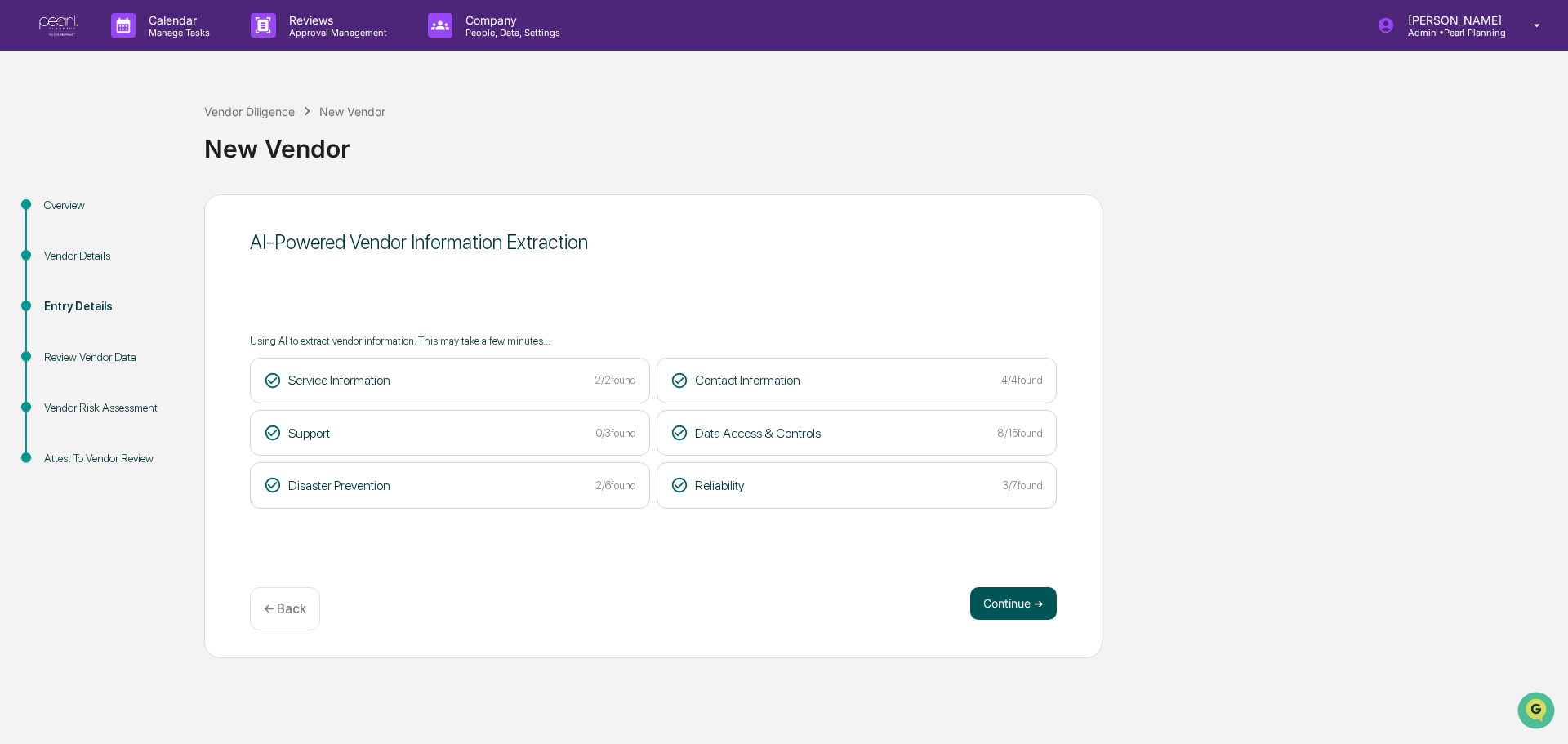
click at [1020, 601] on button "Continue ➔" at bounding box center [1013, 603] width 87 height 32
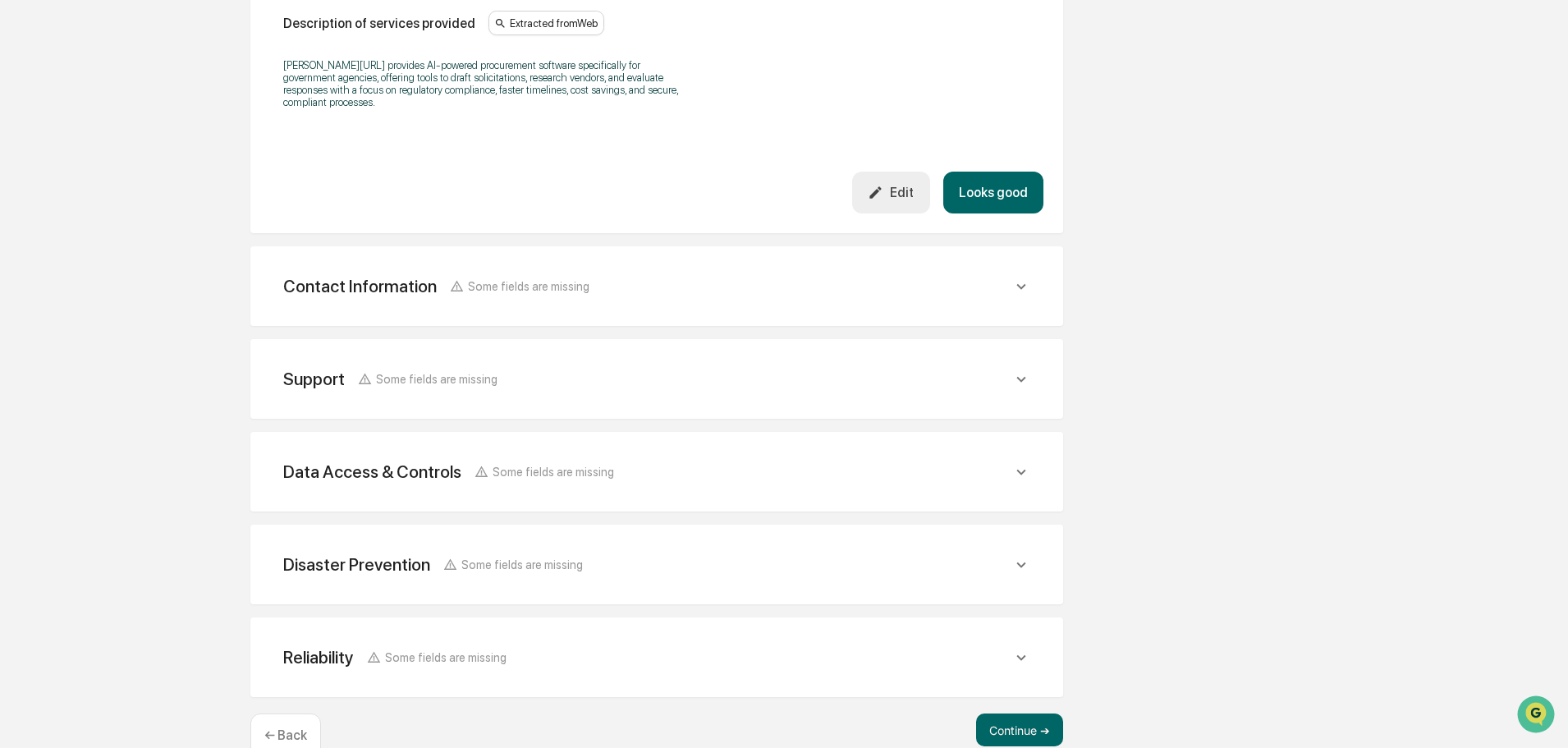
scroll to position [560, 0]
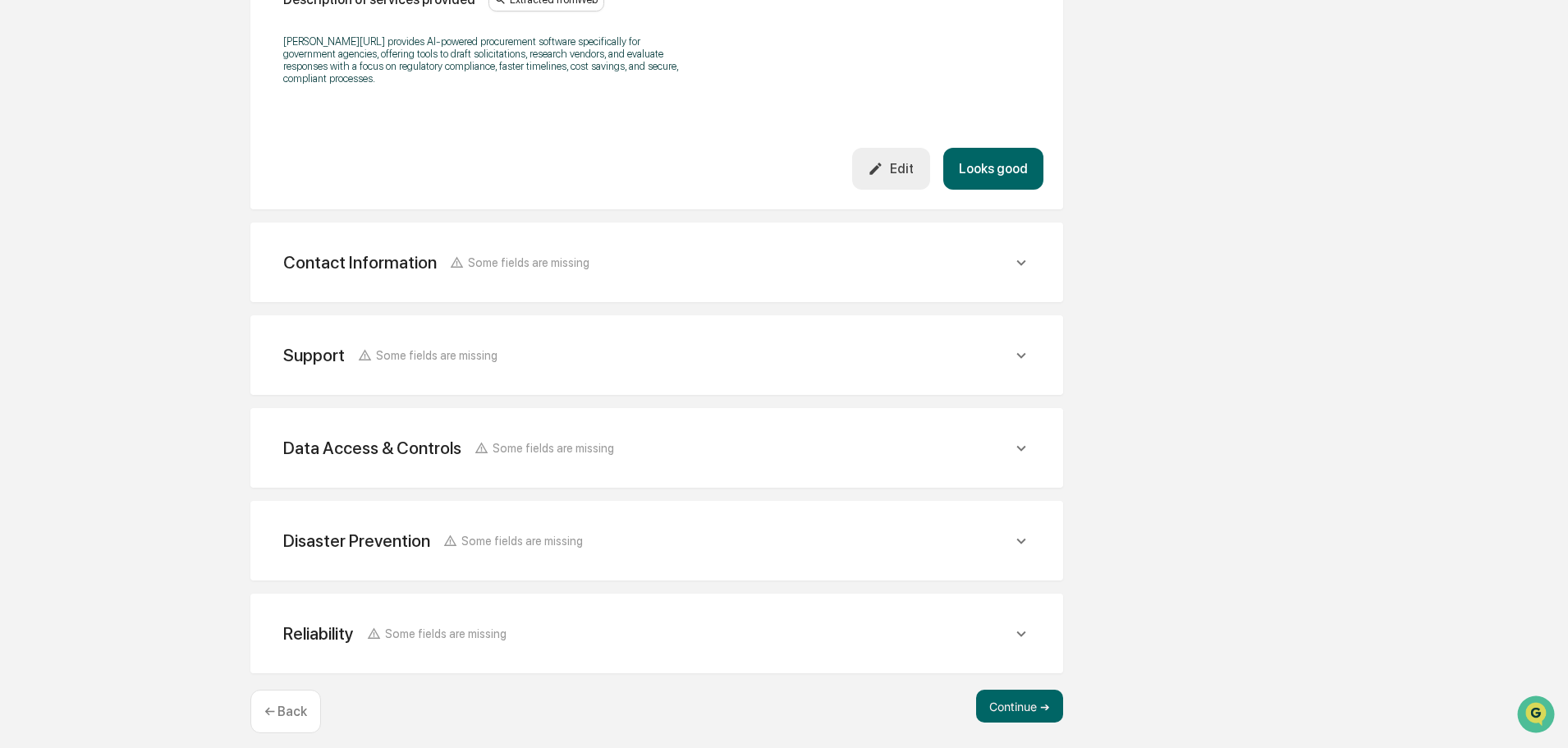
click at [512, 633] on div "Reliability Some fields are missing" at bounding box center [657, 633] width 773 height 41
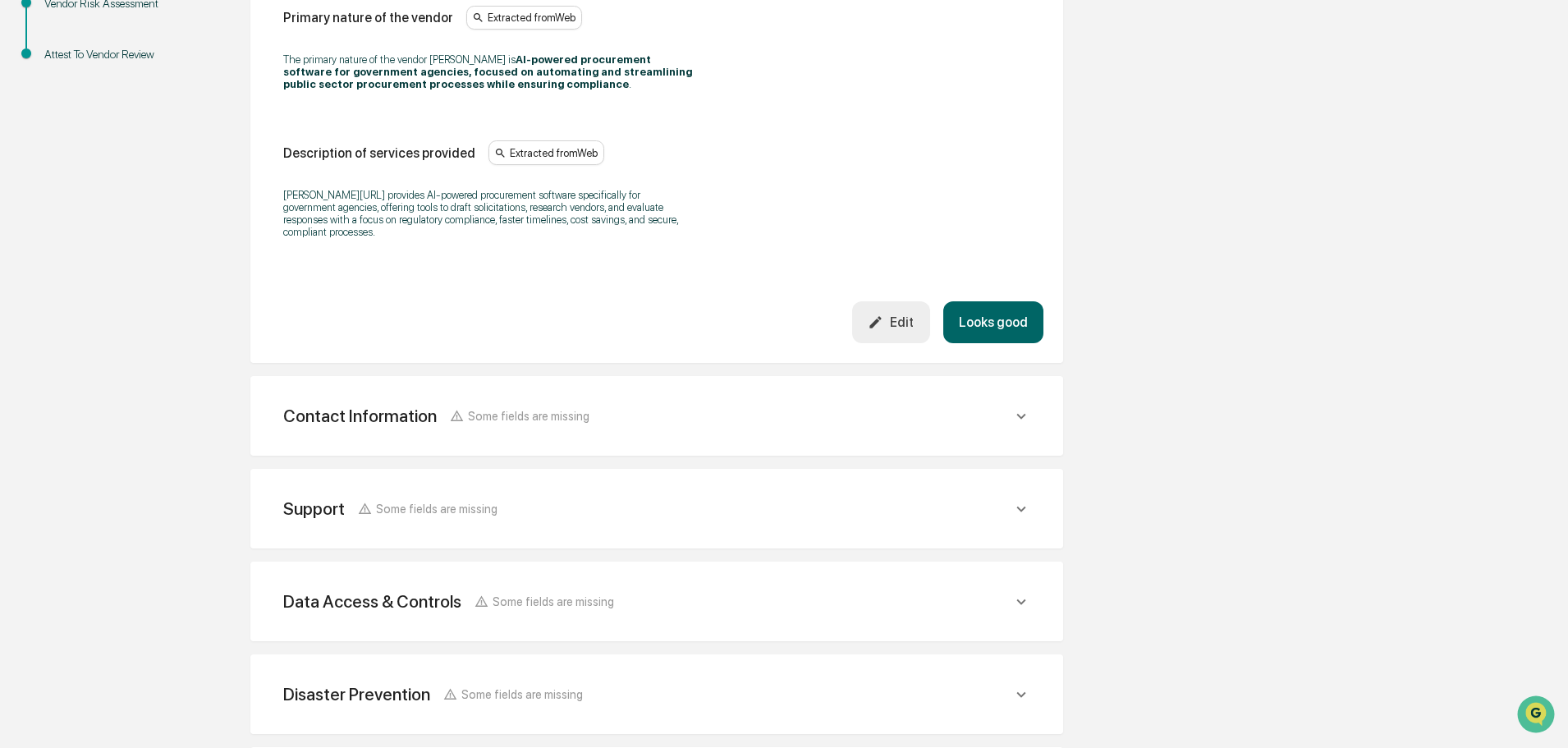
scroll to position [344, 0]
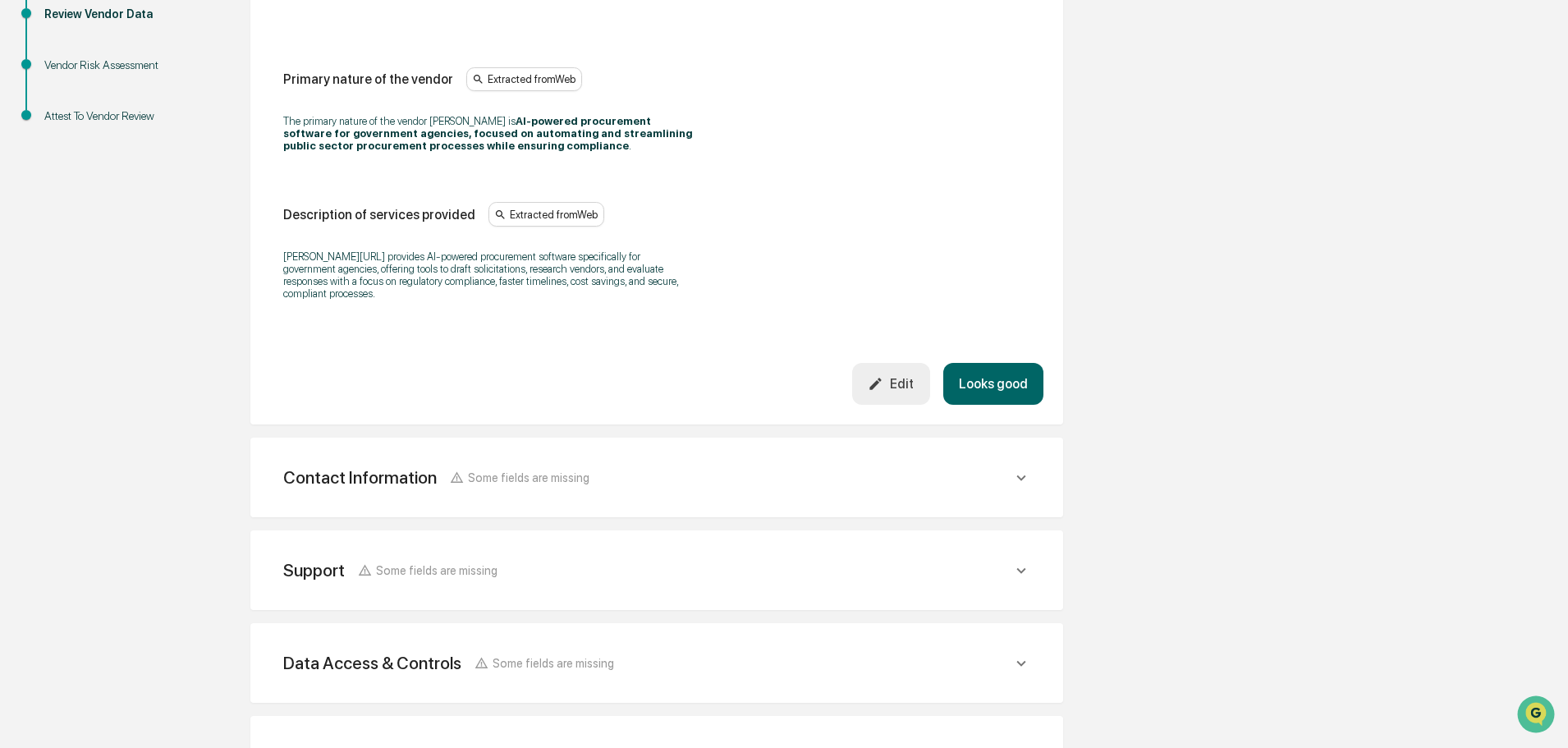
click at [387, 472] on div "Contact Information" at bounding box center [360, 477] width 153 height 20
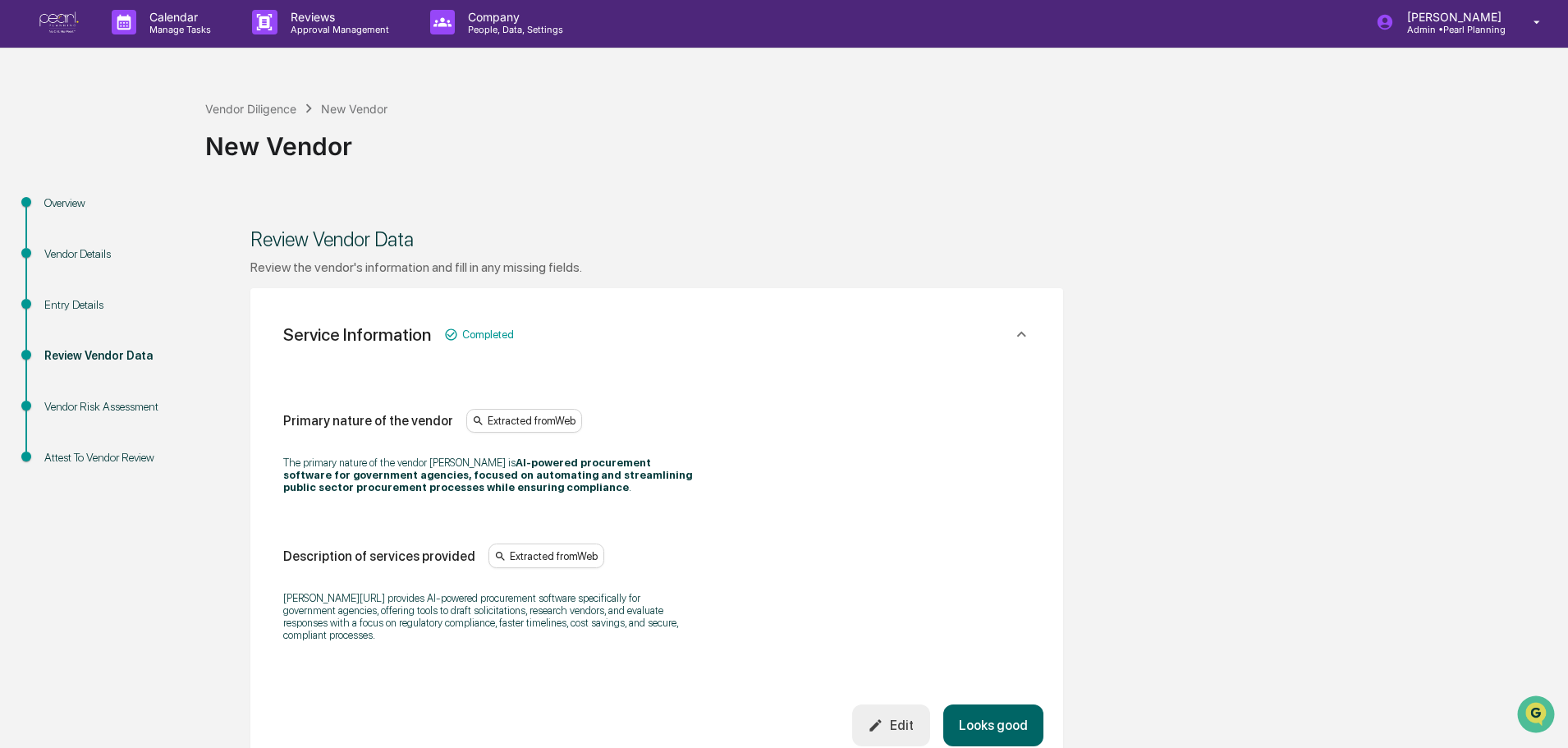
scroll to position [0, 0]
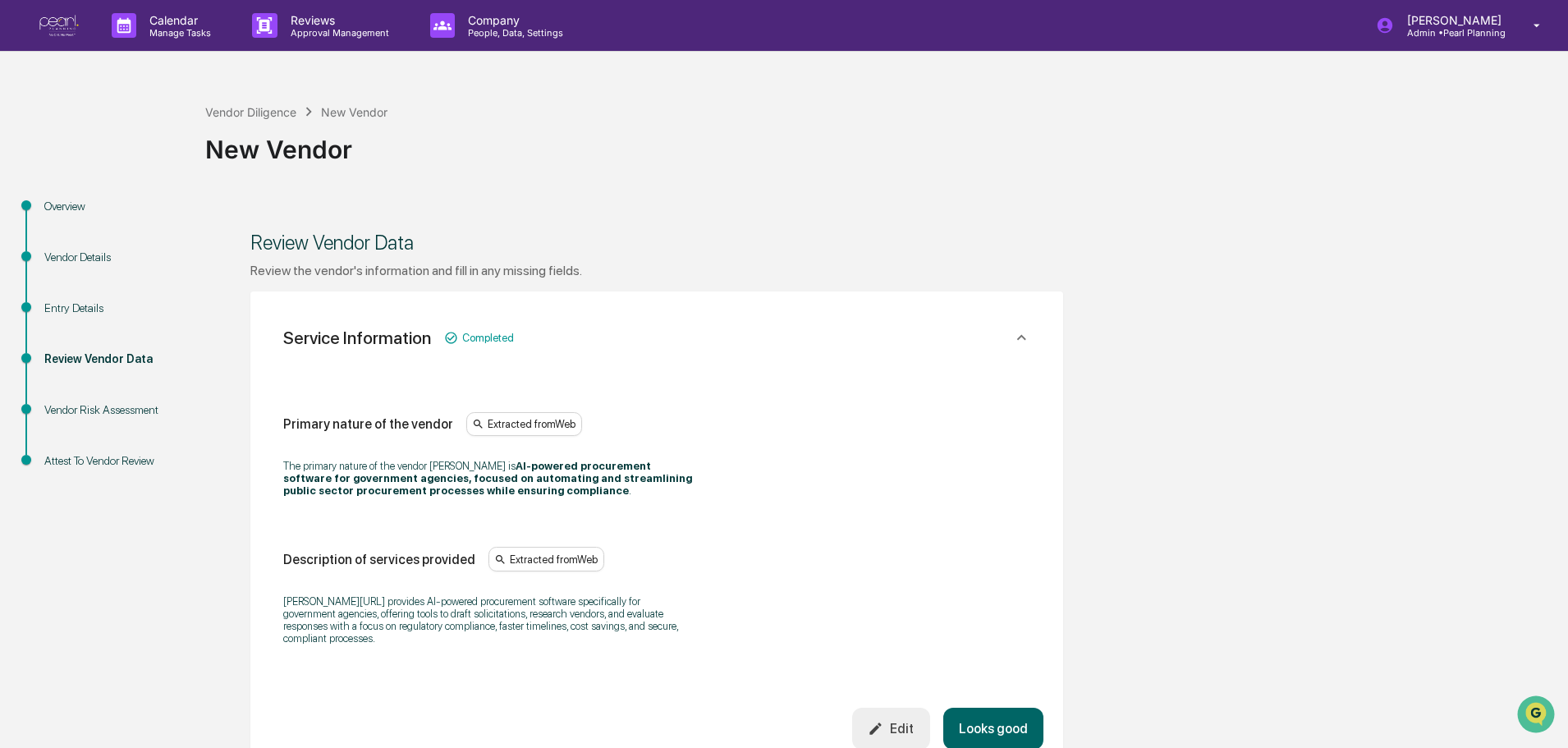
click at [543, 428] on div "Extracted from Web" at bounding box center [523, 425] width 115 height 25
click at [628, 426] on link "https://www.hazelai.com" at bounding box center [644, 426] width 97 height 11
click at [78, 202] on div "Overview" at bounding box center [111, 207] width 135 height 18
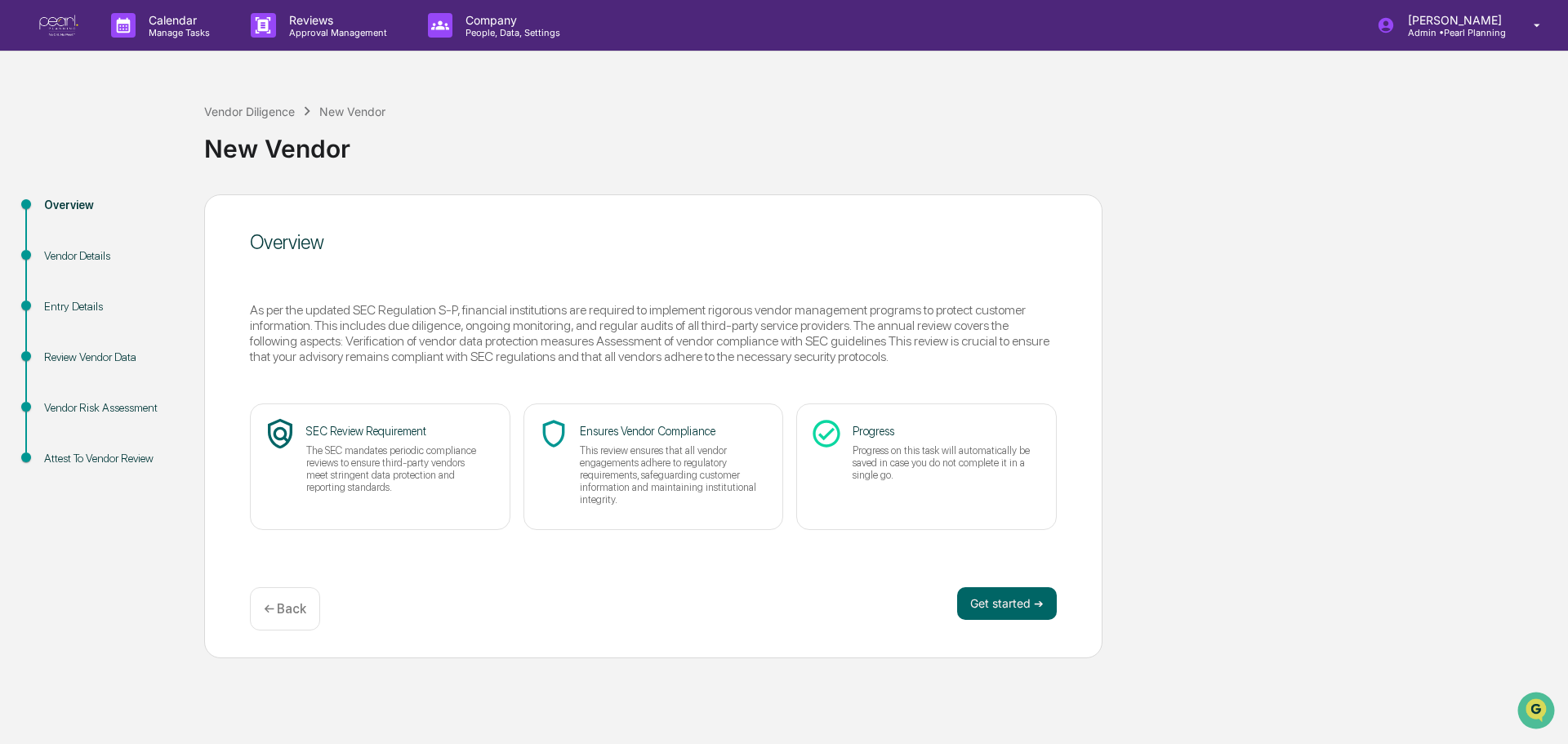
click at [57, 258] on div "Vendor Details" at bounding box center [110, 256] width 134 height 18
click at [91, 258] on div "Vendor Details" at bounding box center [110, 256] width 134 height 18
click at [977, 604] on button "Get started ➔" at bounding box center [1007, 603] width 100 height 32
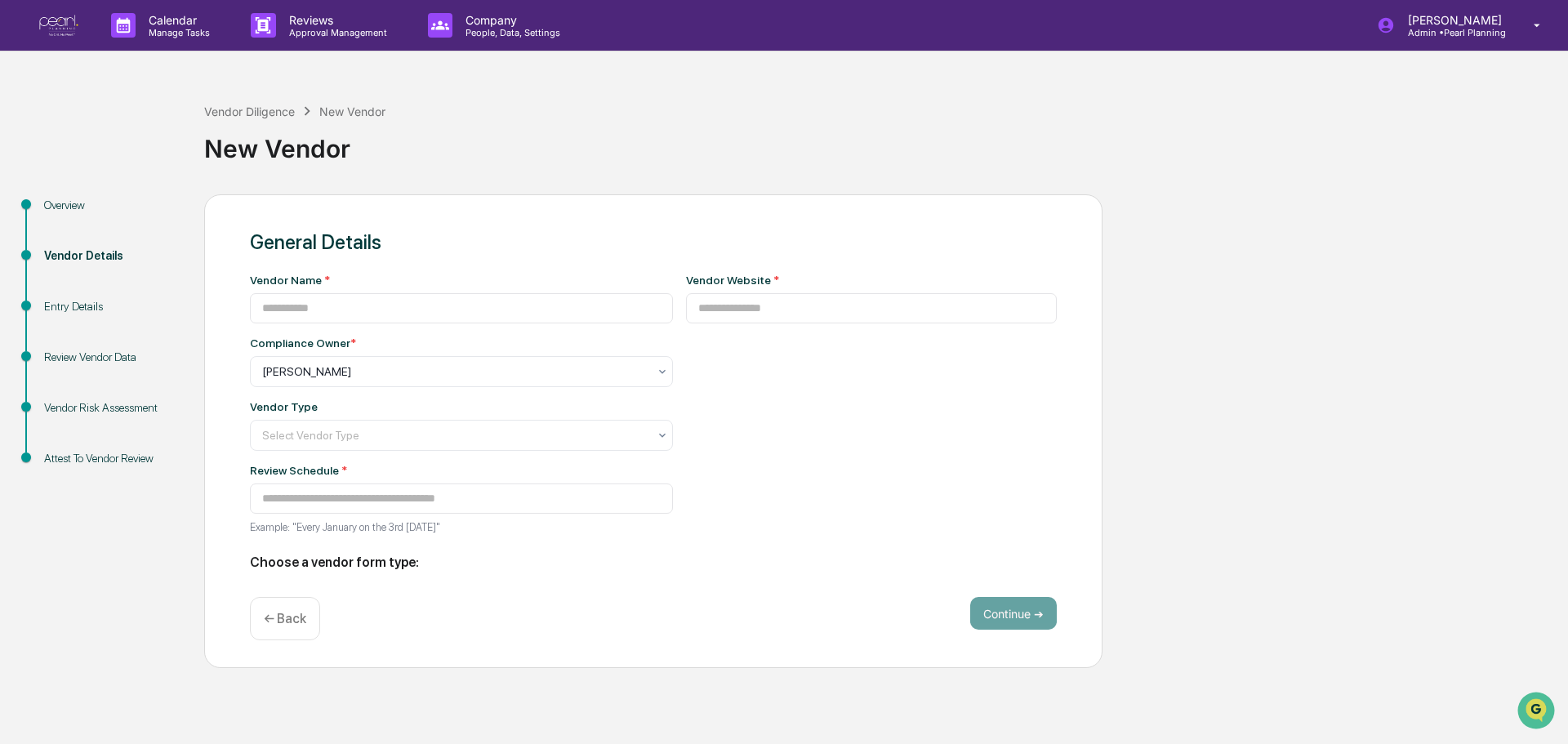
type input "********"
type input "**********"
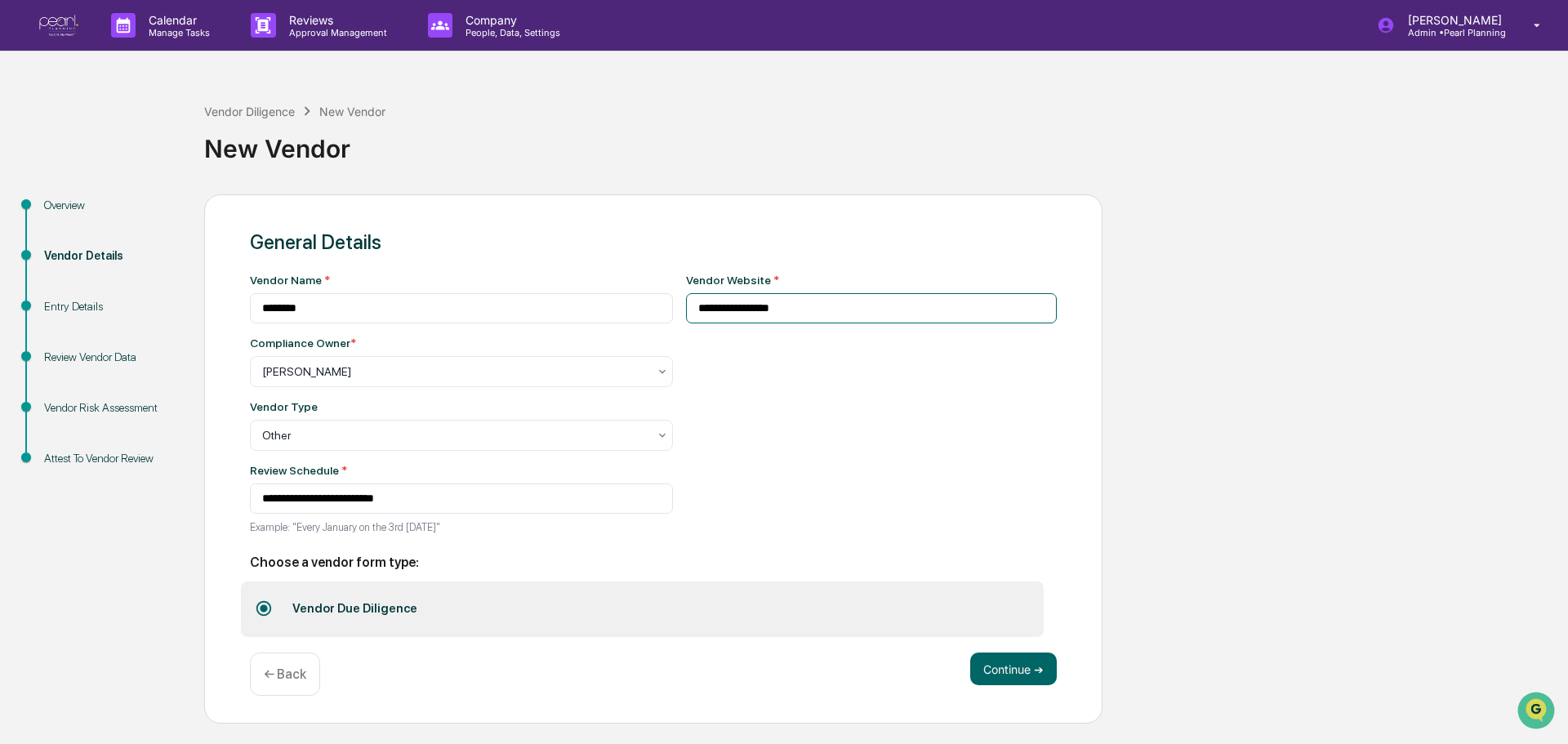
click at [720, 306] on input "**********" at bounding box center [872, 308] width 372 height 30
click at [782, 308] on input "*********" at bounding box center [872, 308] width 372 height 30
type input "********"
drag, startPoint x: 777, startPoint y: 393, endPoint x: 770, endPoint y: 408, distance: 16.6
click at [777, 393] on div "Vendor Website * ********" at bounding box center [872, 408] width 372 height 270
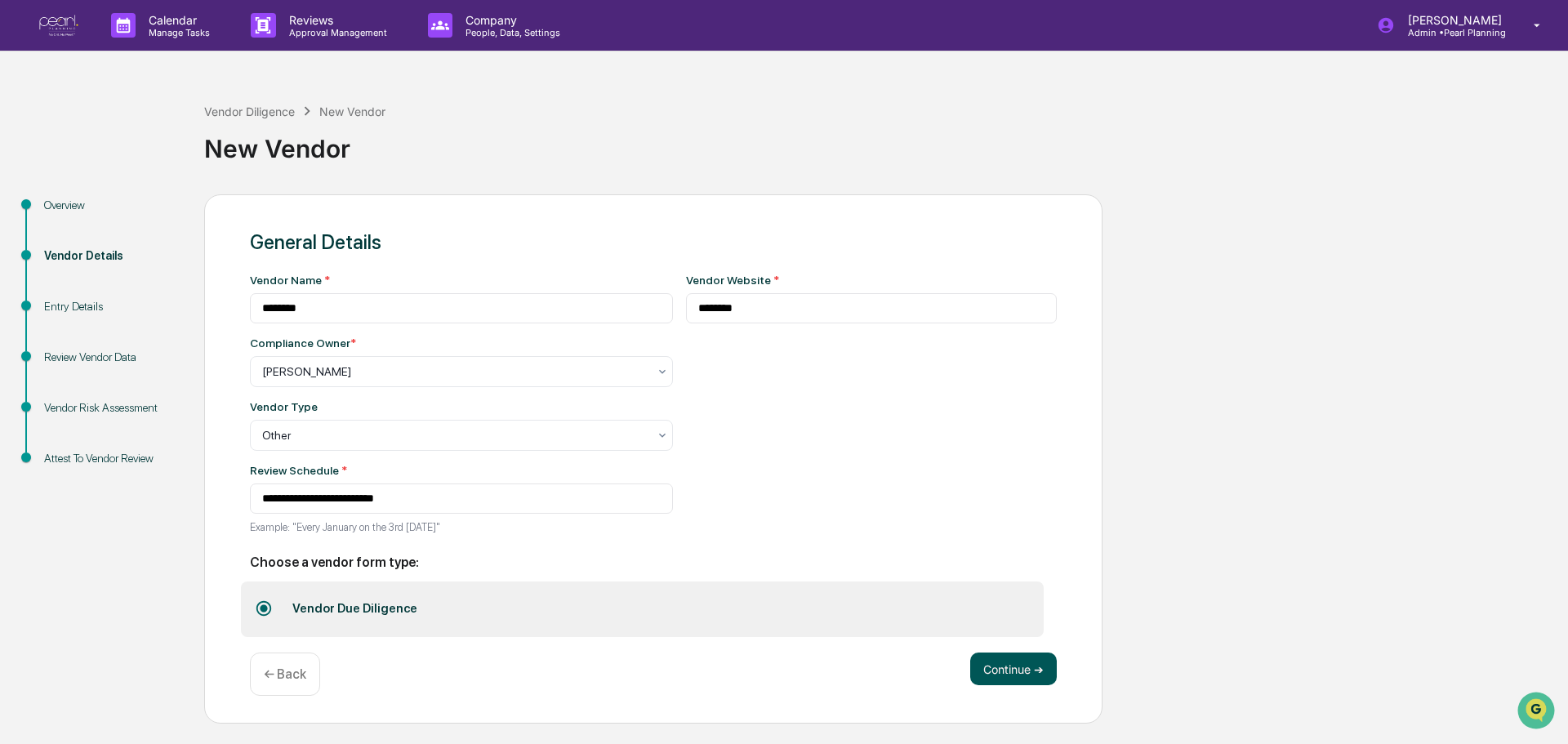
click at [977, 661] on button "Continue ➔" at bounding box center [1013, 669] width 87 height 32
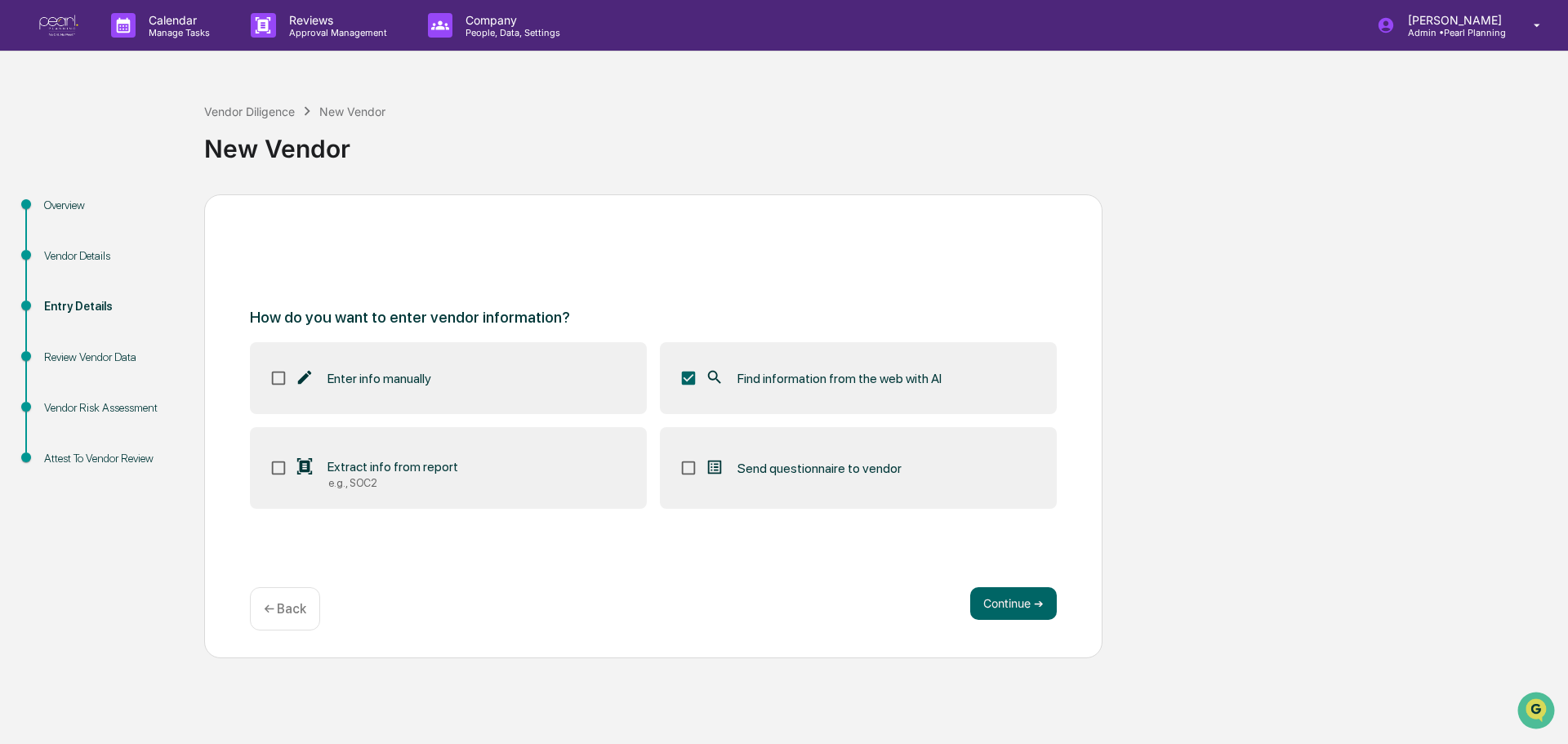
click at [784, 476] on div "Send questionnaire to vendor" at bounding box center [803, 468] width 197 height 19
click at [1009, 605] on button "Continue ➔" at bounding box center [1013, 603] width 87 height 32
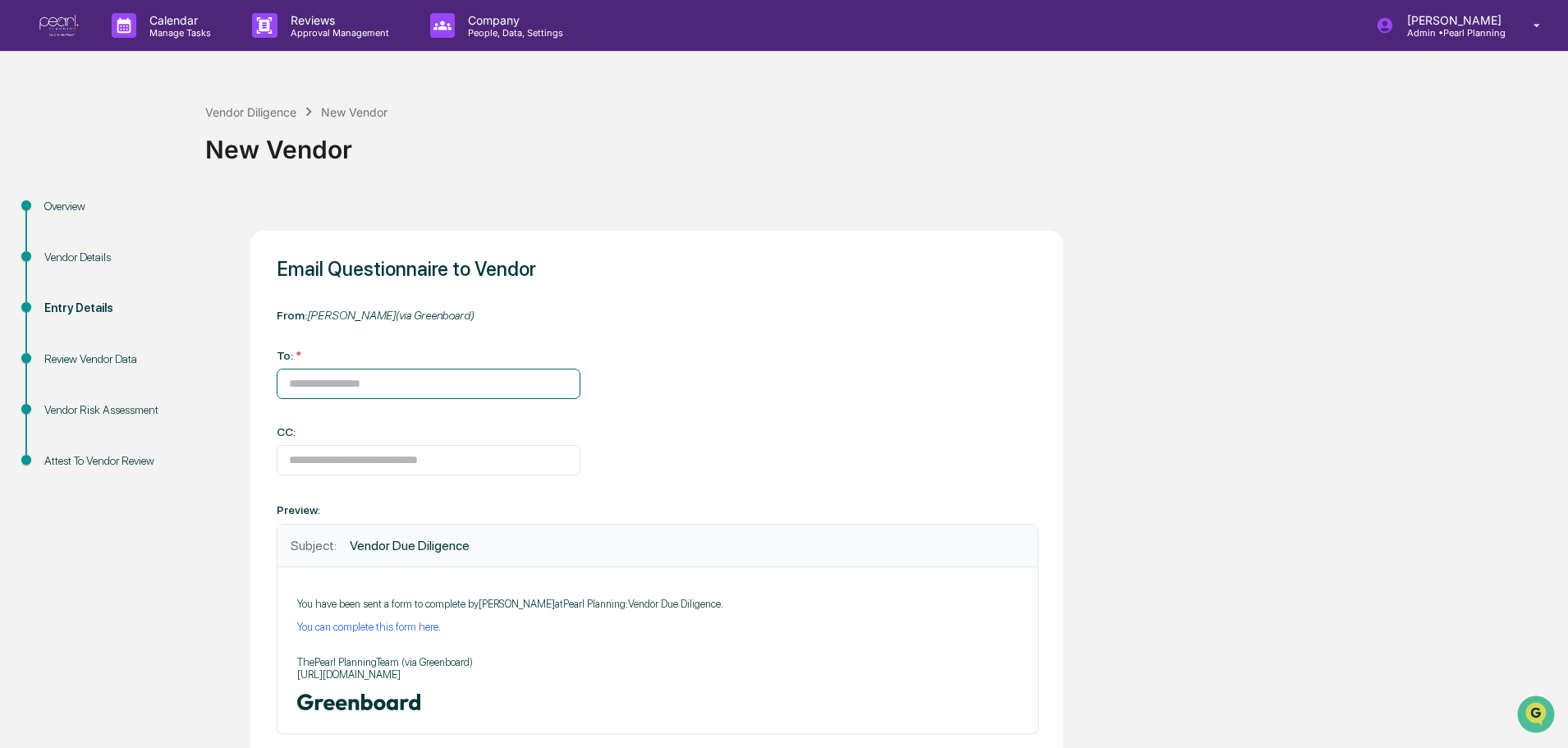
click at [344, 378] on input at bounding box center [428, 383] width 304 height 30
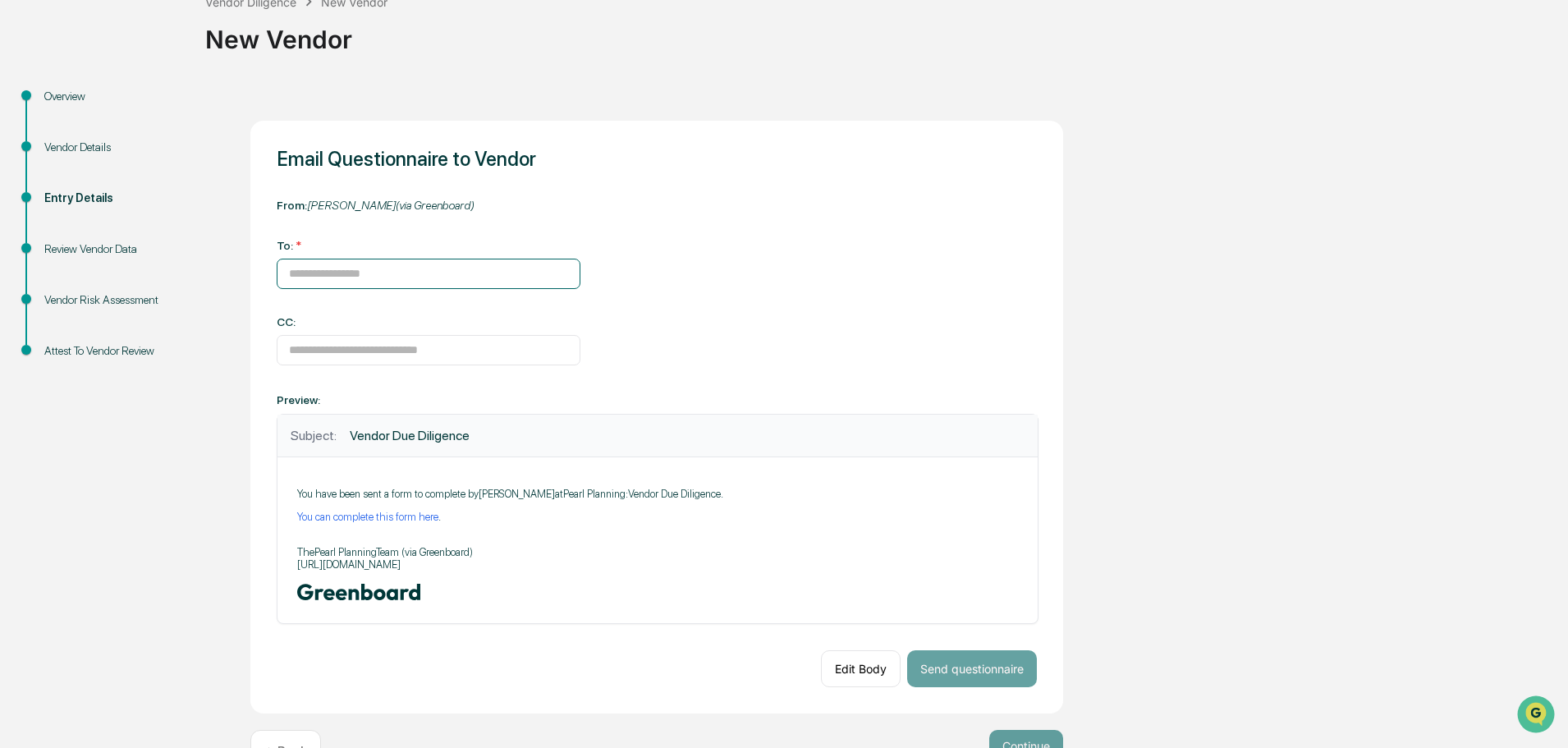
scroll to position [164, 0]
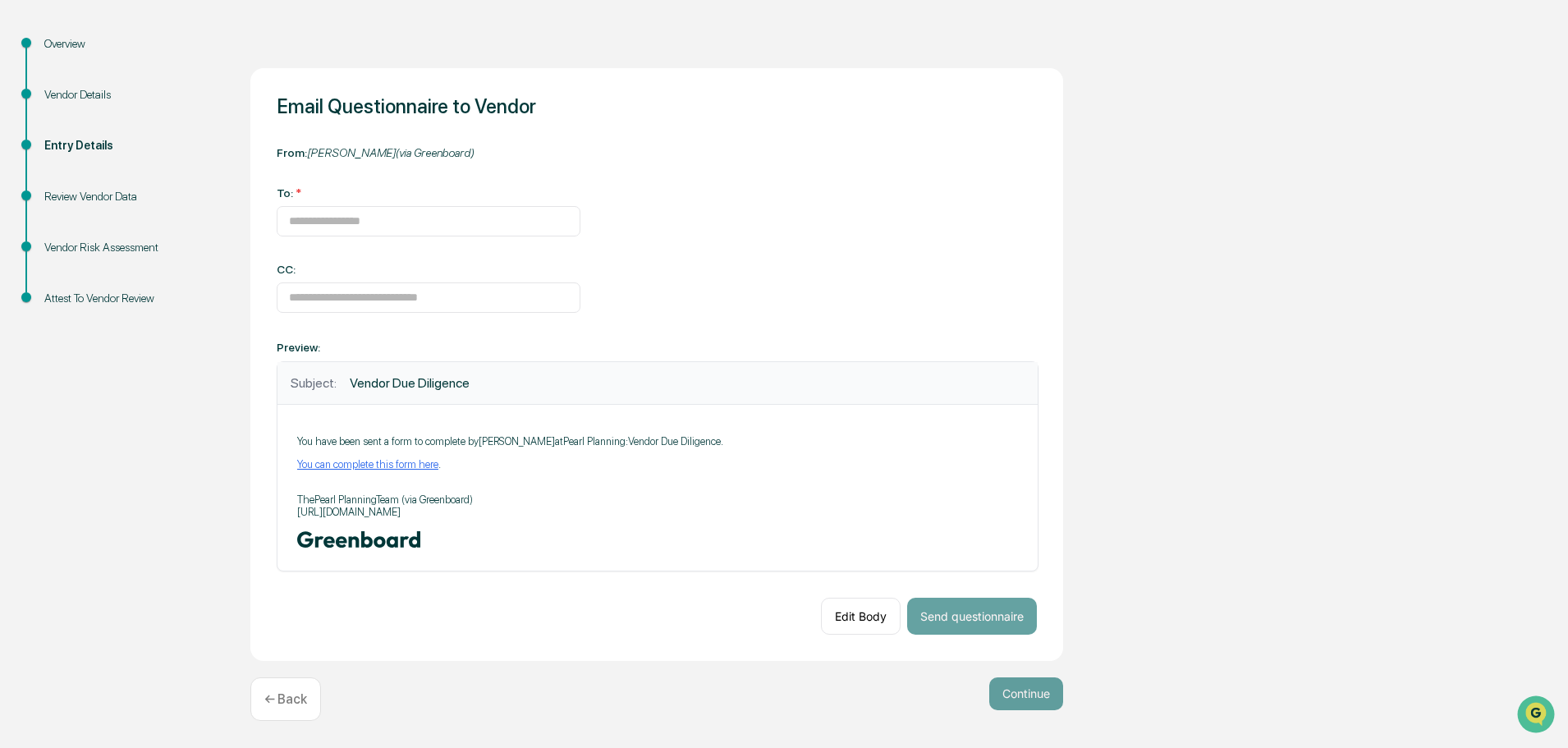
click at [372, 466] on link "You can complete this form here" at bounding box center [367, 464] width 141 height 12
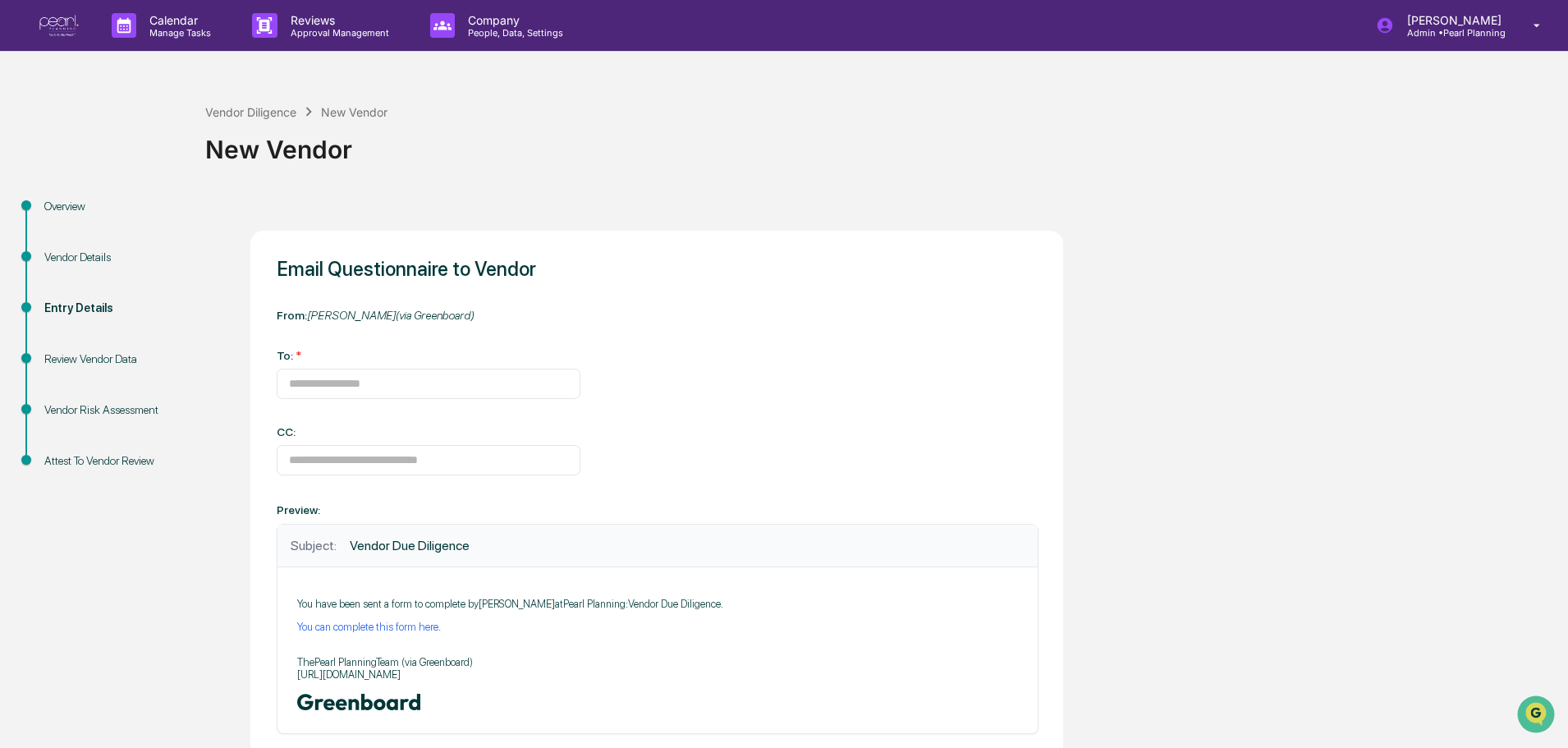
scroll to position [164, 0]
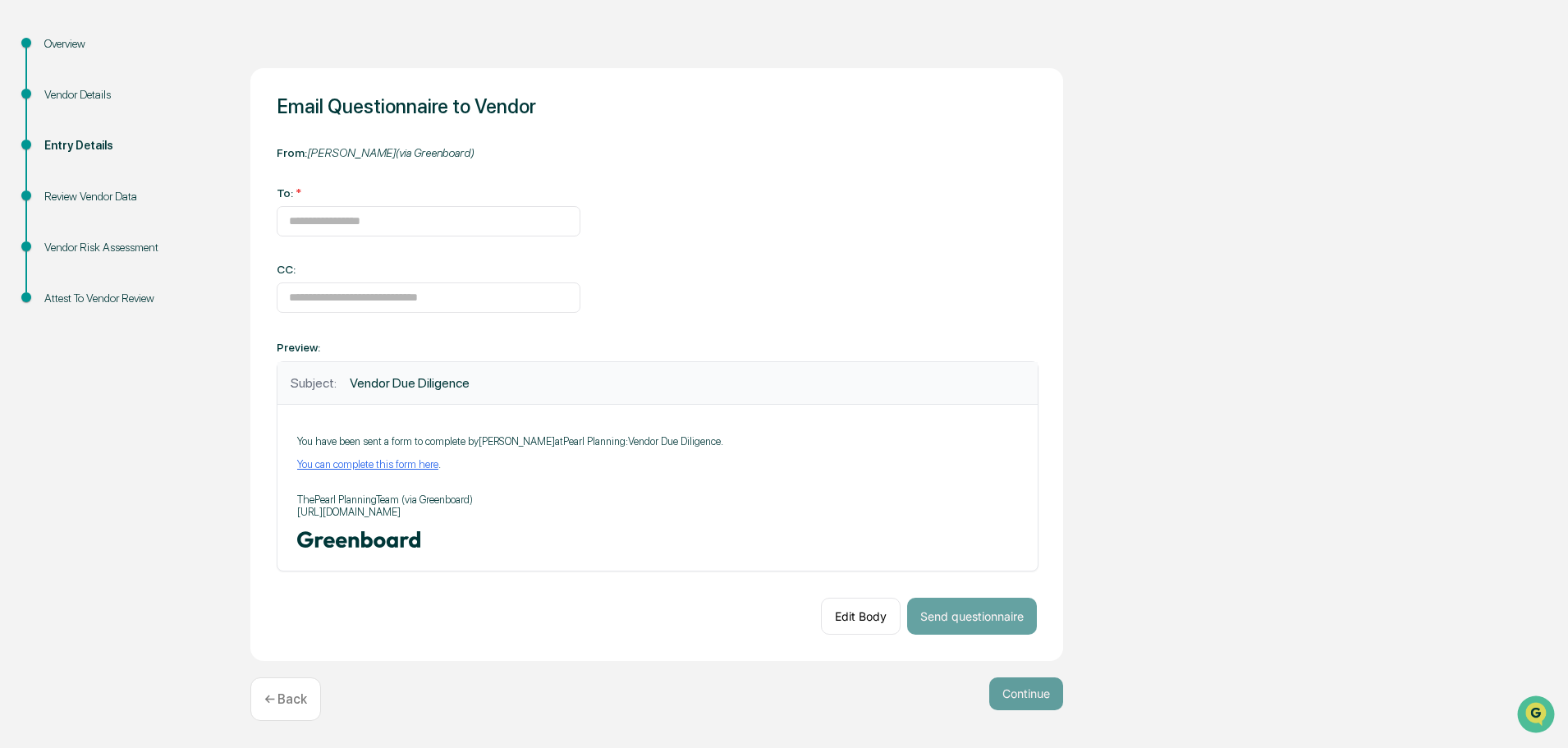
click at [358, 467] on link "You can complete this form here" at bounding box center [367, 464] width 141 height 12
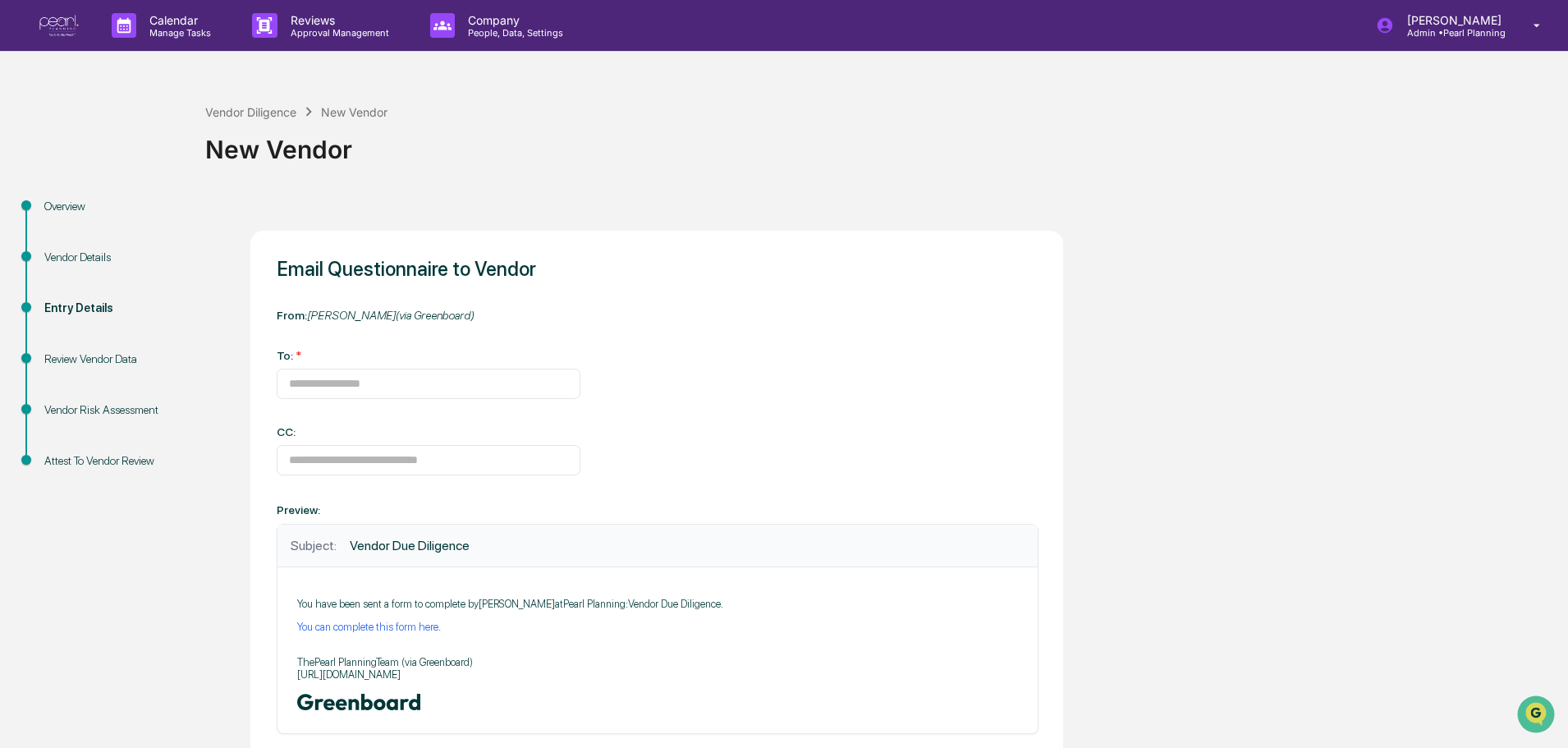
click at [79, 251] on div "Vendor Details" at bounding box center [111, 257] width 135 height 18
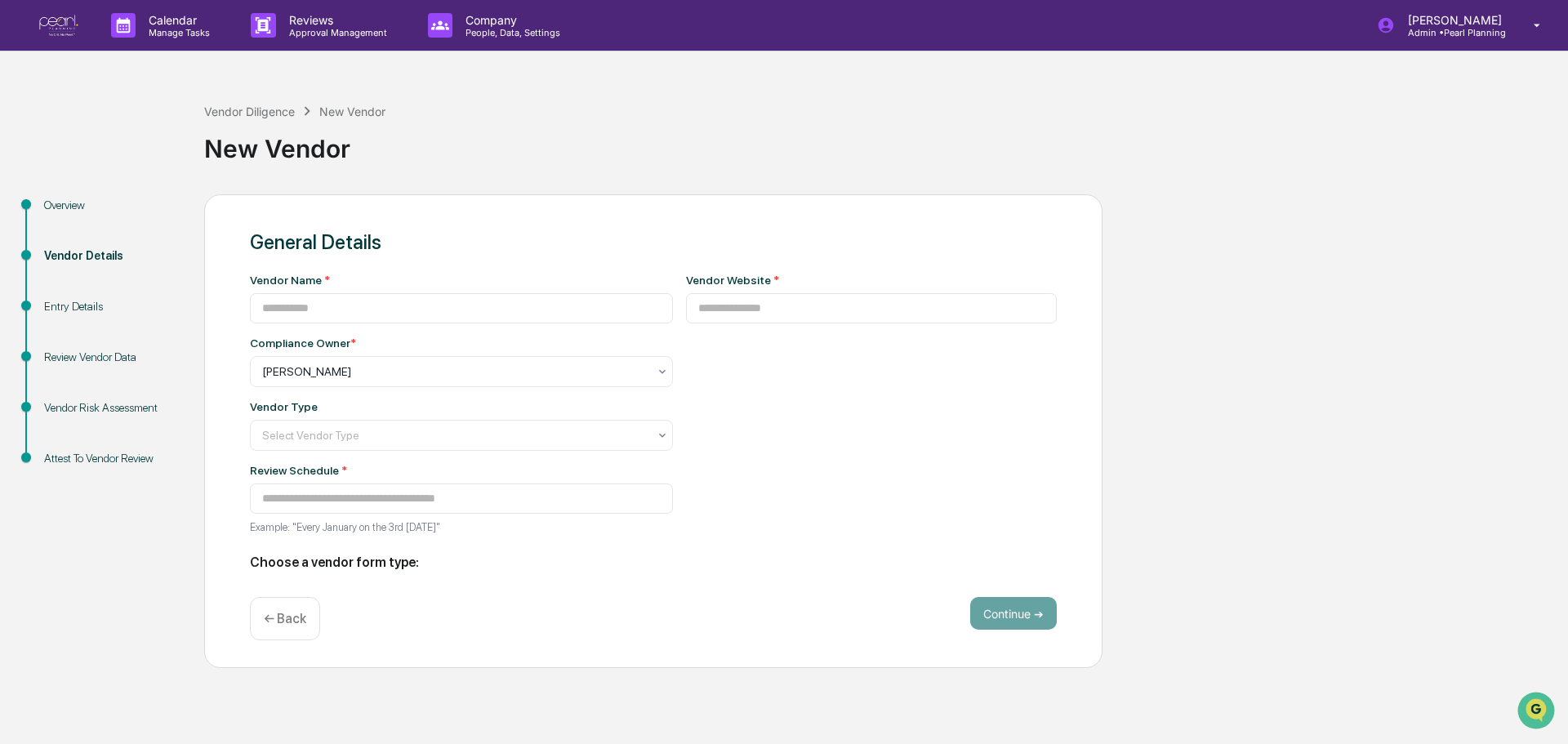
type input "********"
type input "**********"
type input "********"
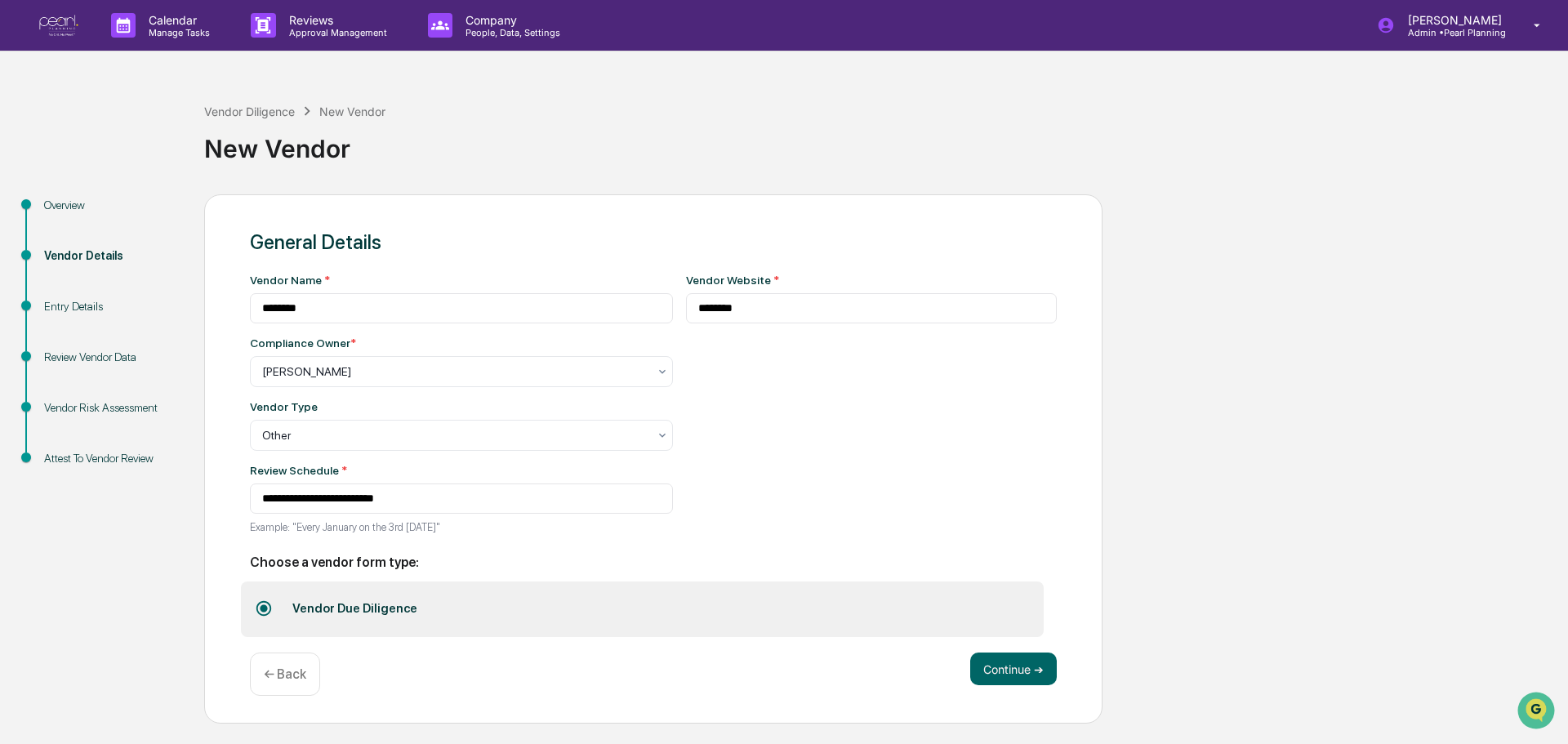
click at [285, 677] on p "← Back" at bounding box center [285, 674] width 42 height 16
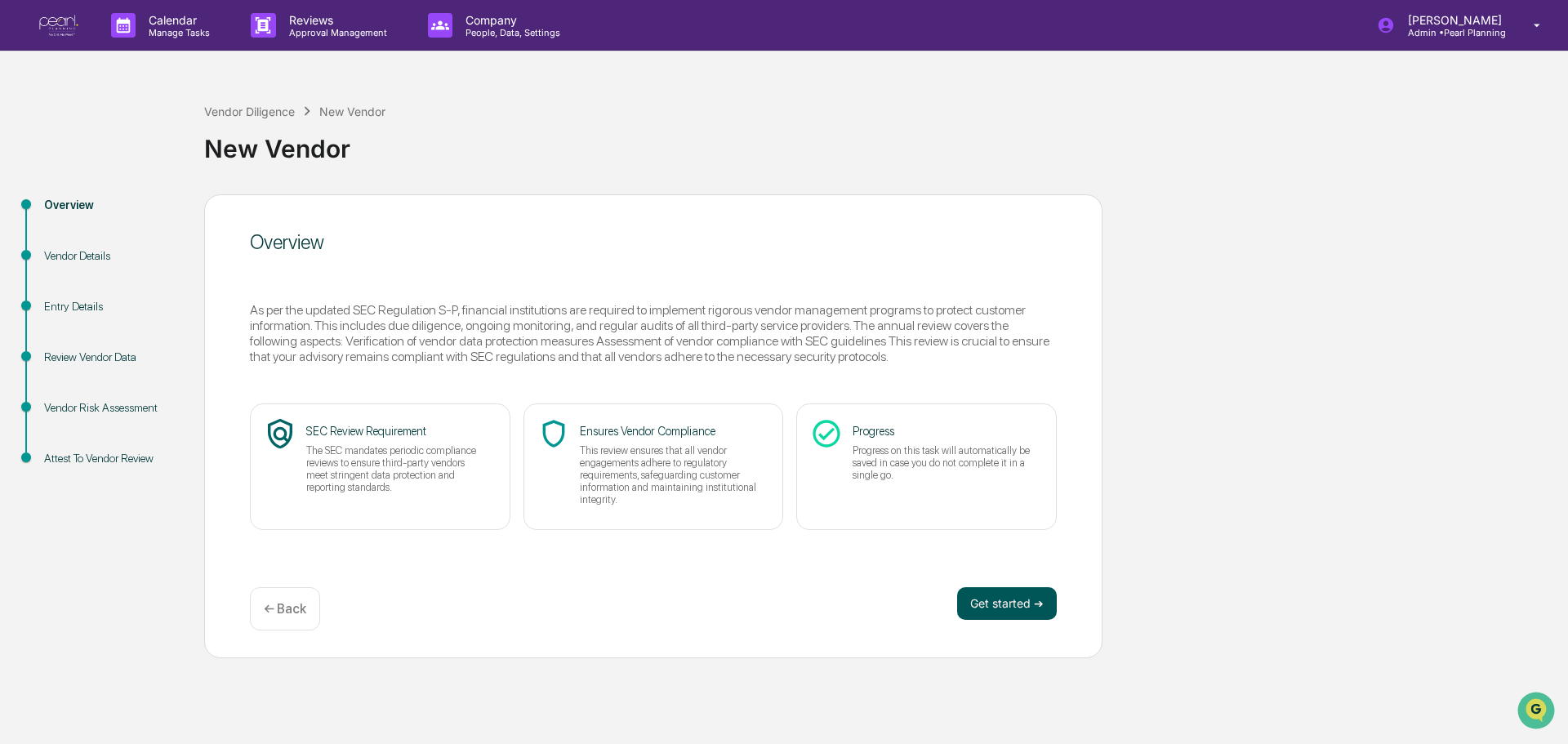
click at [995, 607] on button "Get started ➔" at bounding box center [1007, 603] width 100 height 32
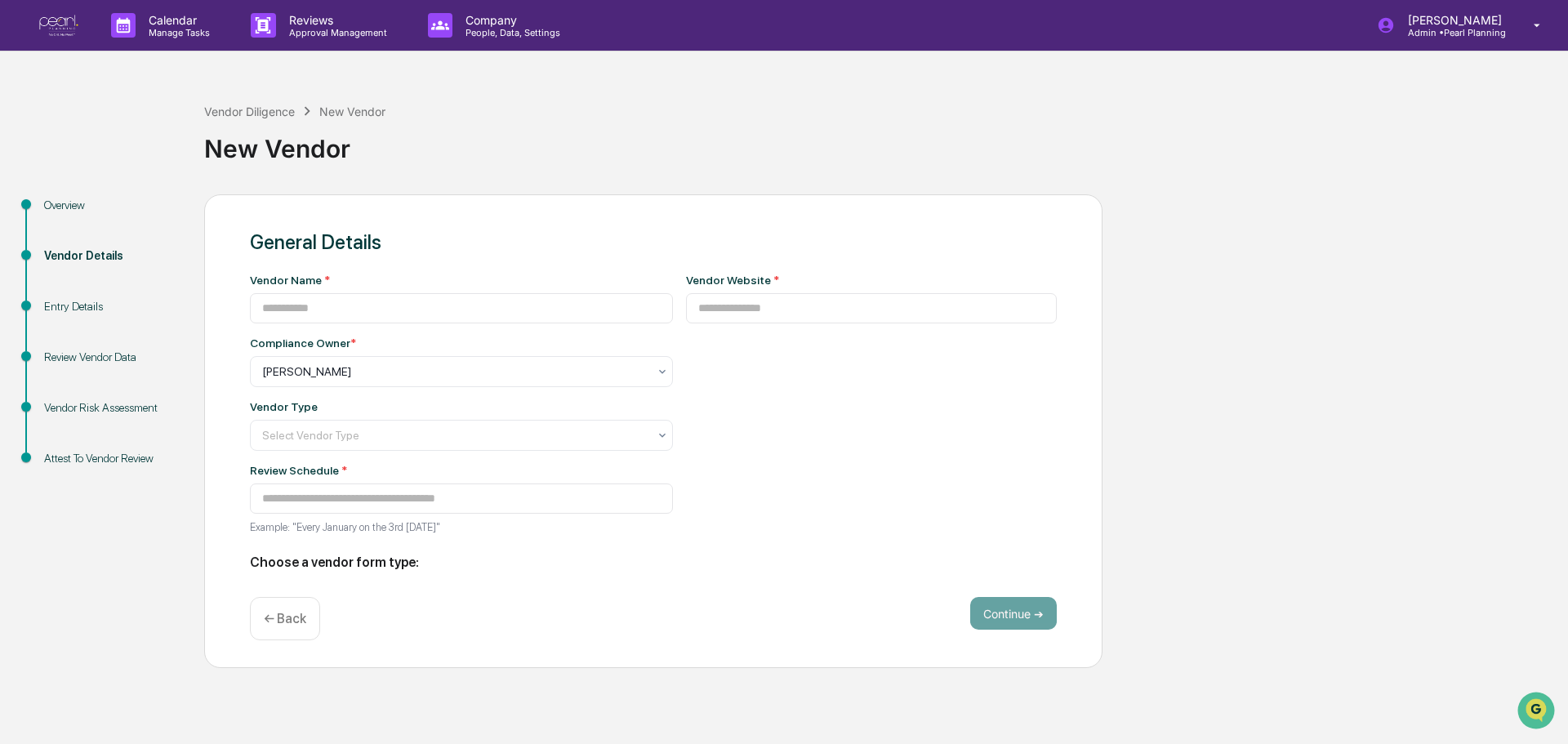
type input "********"
type input "**********"
type input "********"
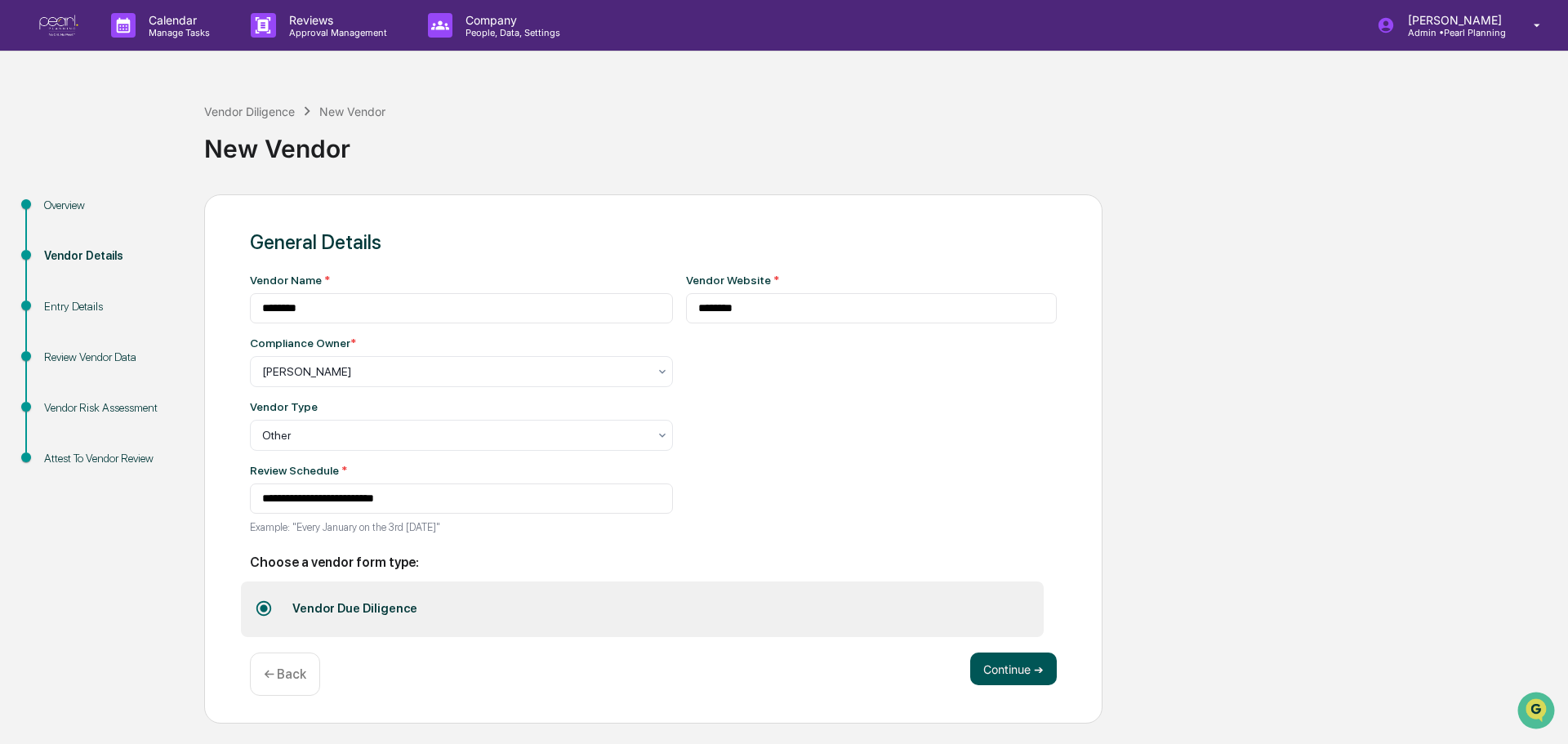
click at [1008, 672] on button "Continue ➔" at bounding box center [1013, 669] width 87 height 32
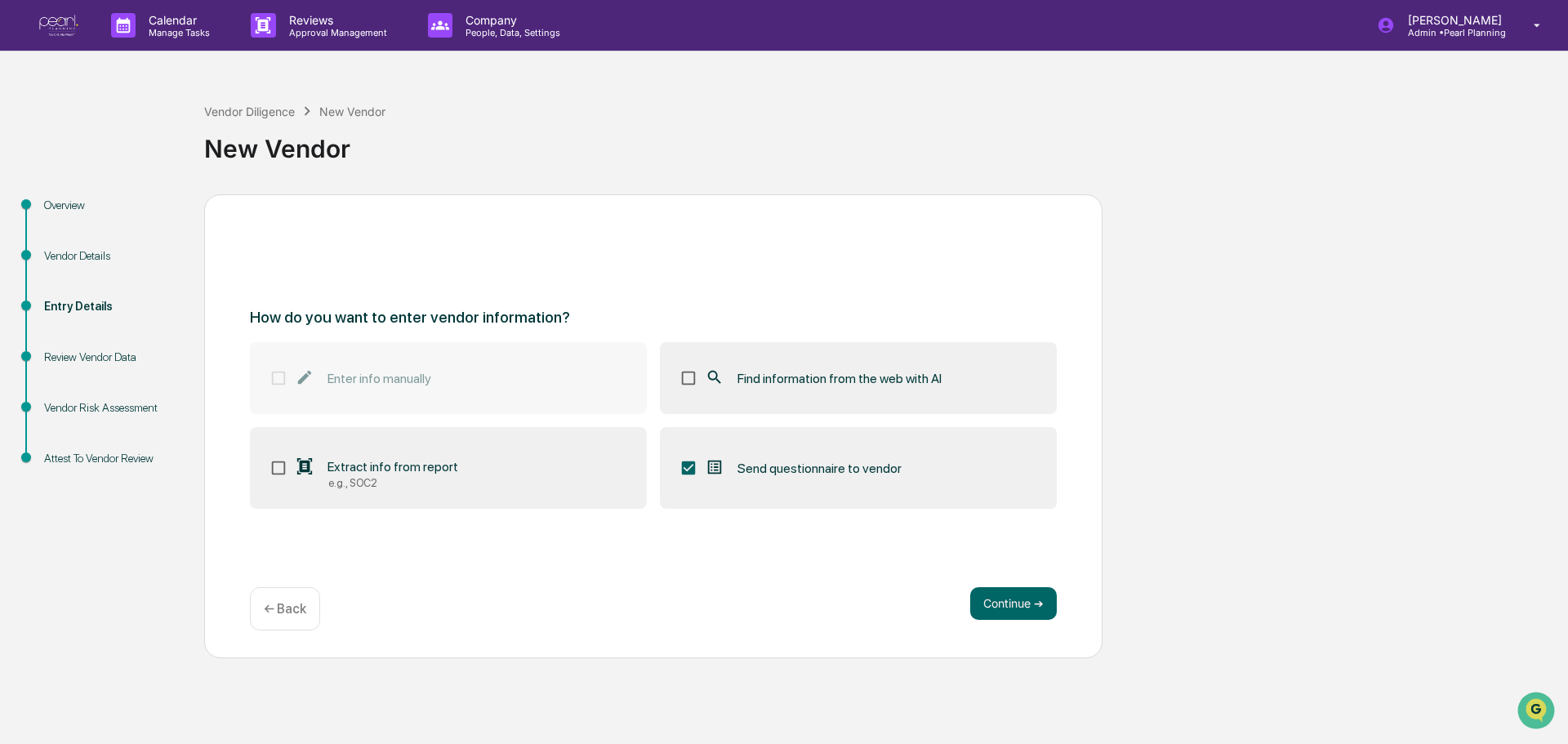
click at [380, 470] on span "Extract info from report" at bounding box center [393, 467] width 131 height 16
click at [983, 601] on button "Continue ➔" at bounding box center [1013, 603] width 87 height 32
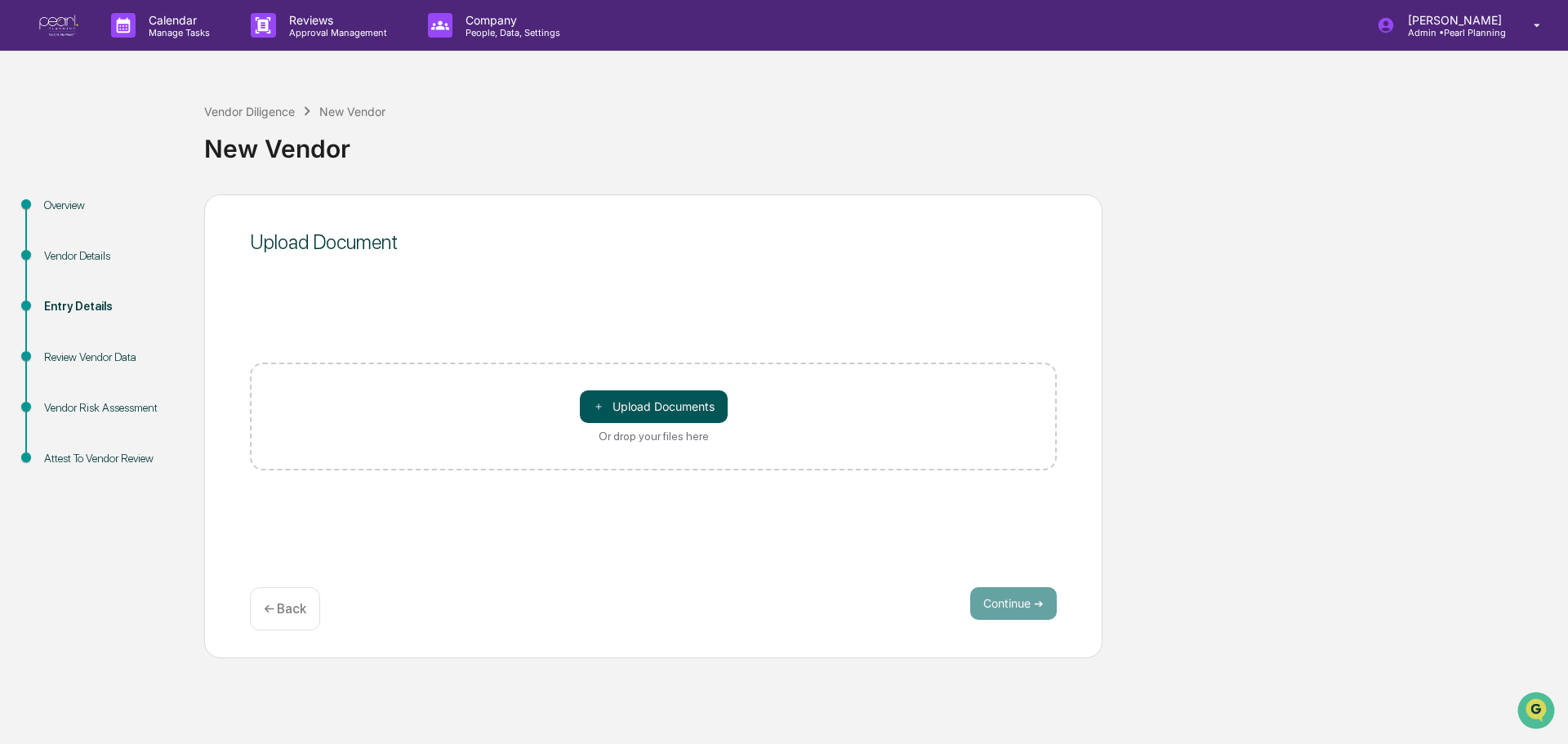
click at [622, 405] on button "＋ Upload Documents" at bounding box center [654, 406] width 148 height 32
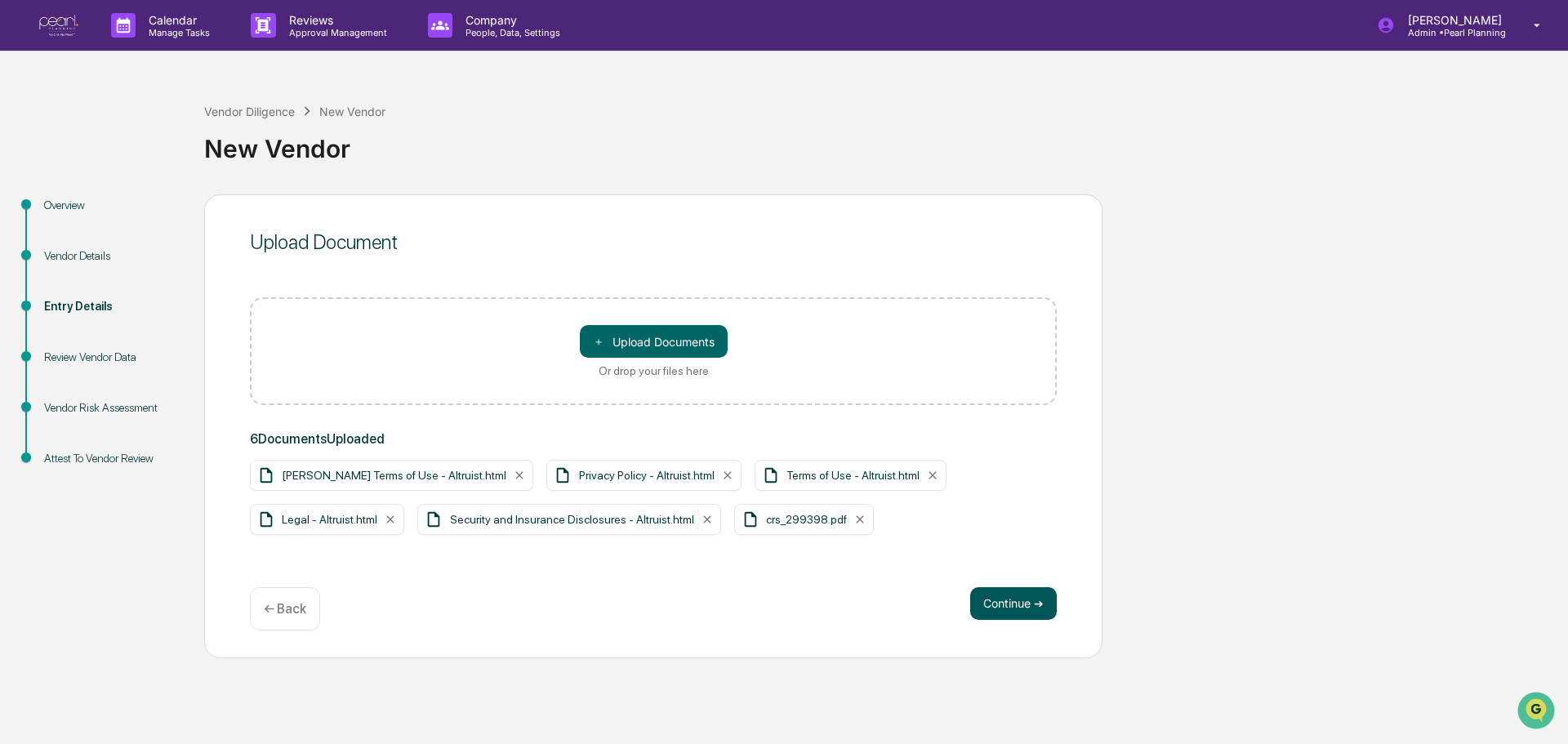
drag, startPoint x: 1019, startPoint y: 607, endPoint x: 1007, endPoint y: 614, distance: 13.9
click at [1017, 606] on button "Continue ➔" at bounding box center [1013, 603] width 87 height 32
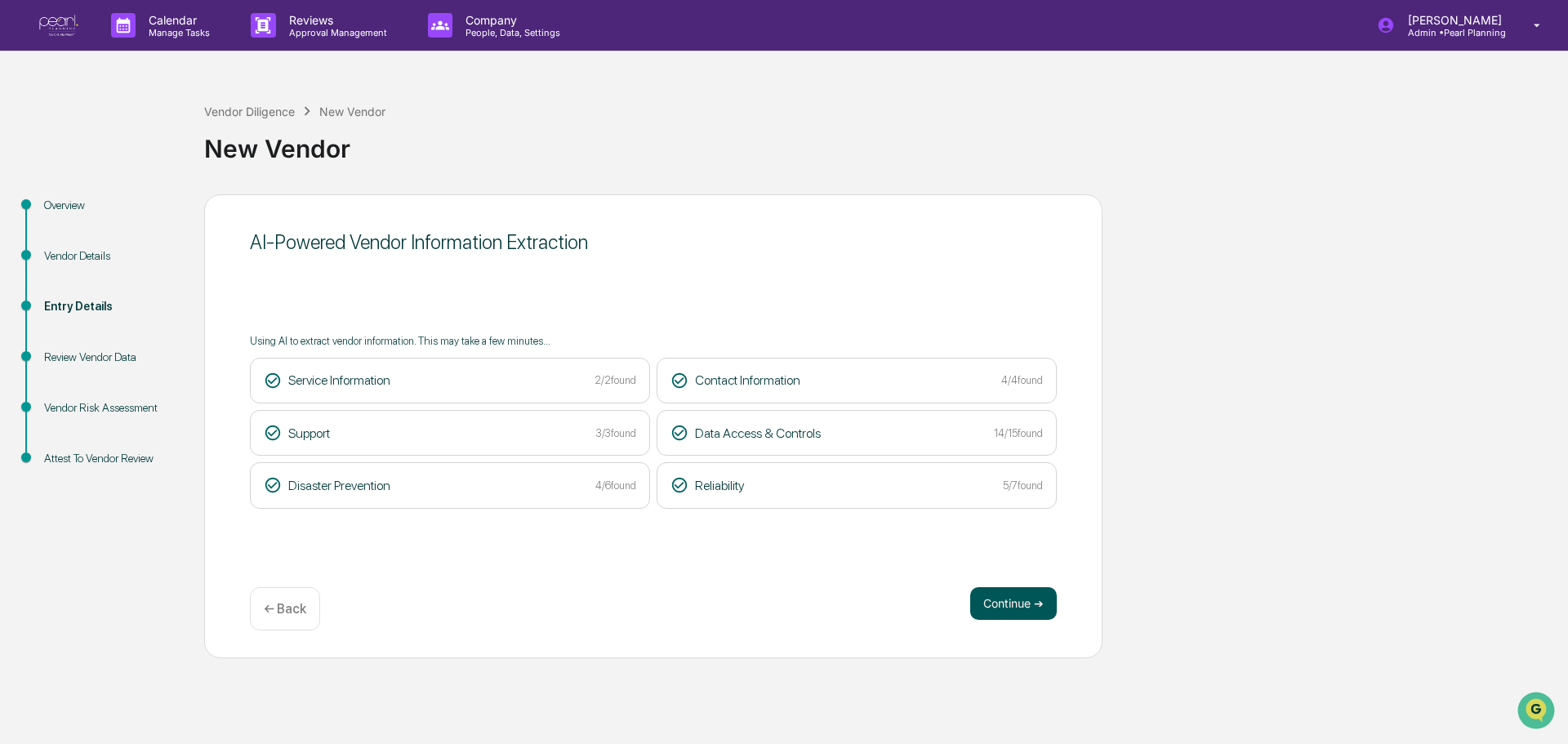
click at [981, 603] on button "Continue ➔" at bounding box center [1013, 603] width 87 height 32
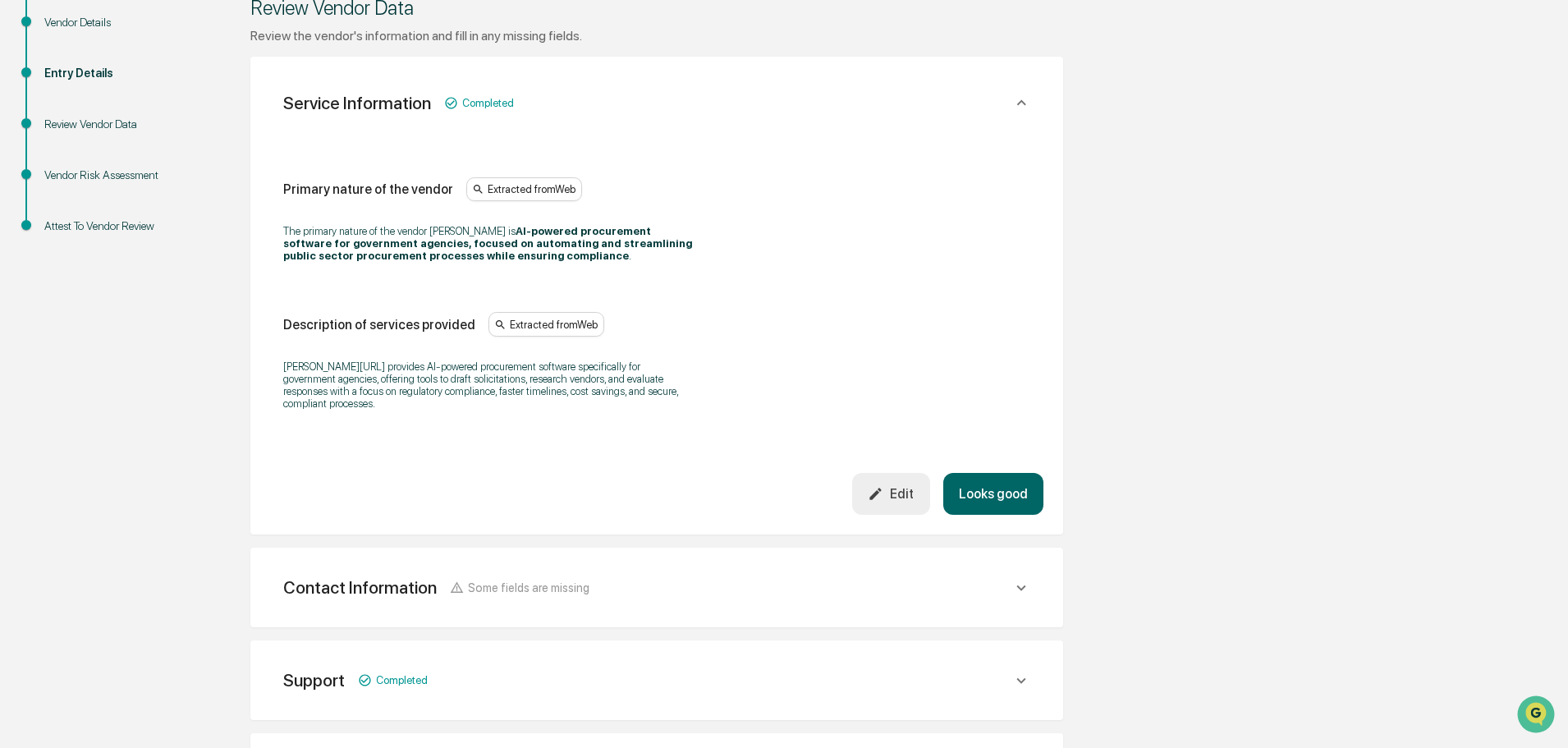
scroll to position [247, 0]
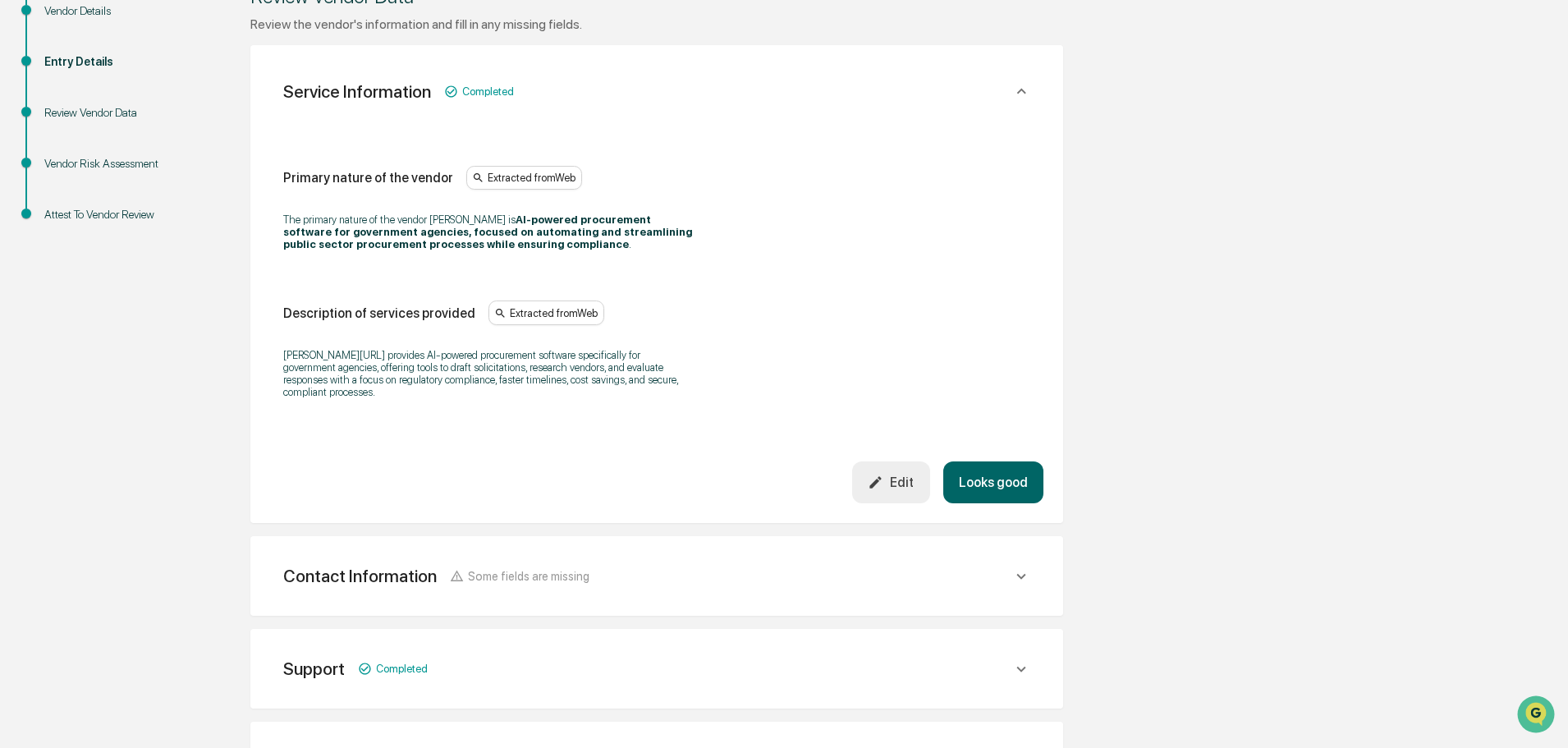
click at [528, 177] on div "Extracted from Web" at bounding box center [523, 178] width 115 height 25
click at [629, 196] on link "https://www.ycombinator.com/companies/hazel-2" at bounding box center [682, 194] width 169 height 11
click at [909, 479] on button "Edit" at bounding box center [891, 483] width 78 height 42
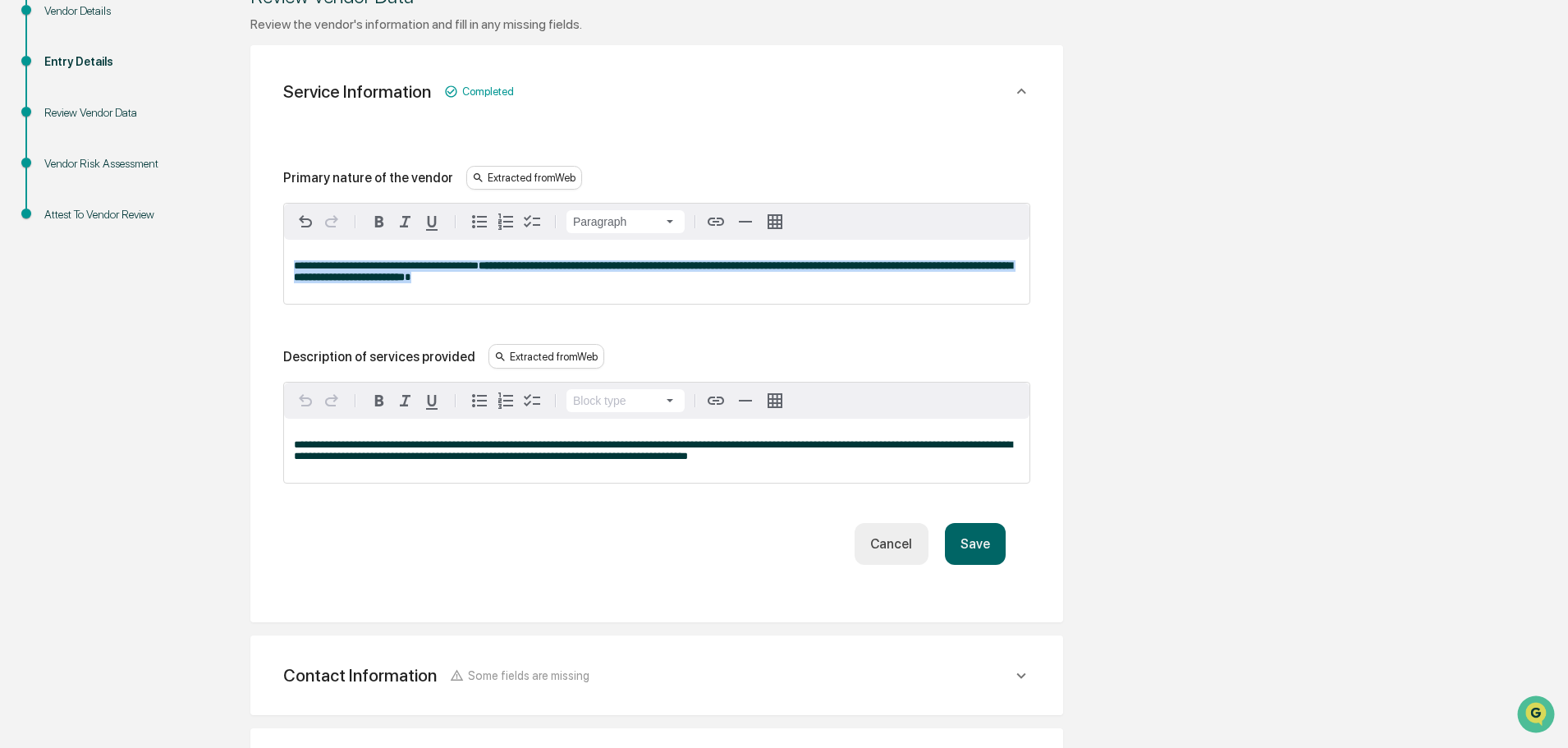
drag, startPoint x: 599, startPoint y: 281, endPoint x: 265, endPoint y: 268, distance: 334.3
click at [265, 268] on div "**********" at bounding box center [656, 334] width 813 height 578
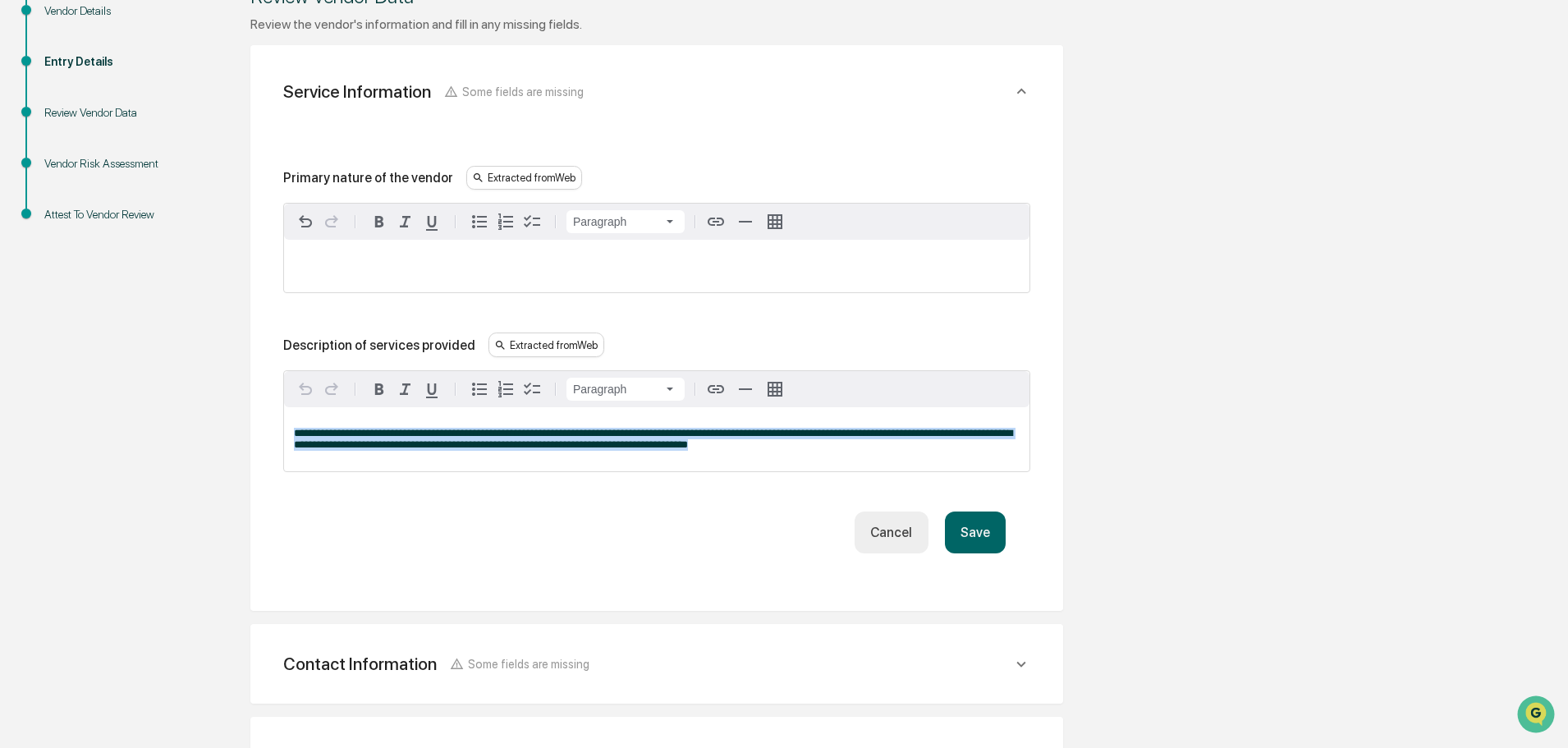
drag, startPoint x: 756, startPoint y: 448, endPoint x: 265, endPoint y: 440, distance: 491.1
click at [265, 440] on div "**********" at bounding box center [656, 328] width 813 height 567
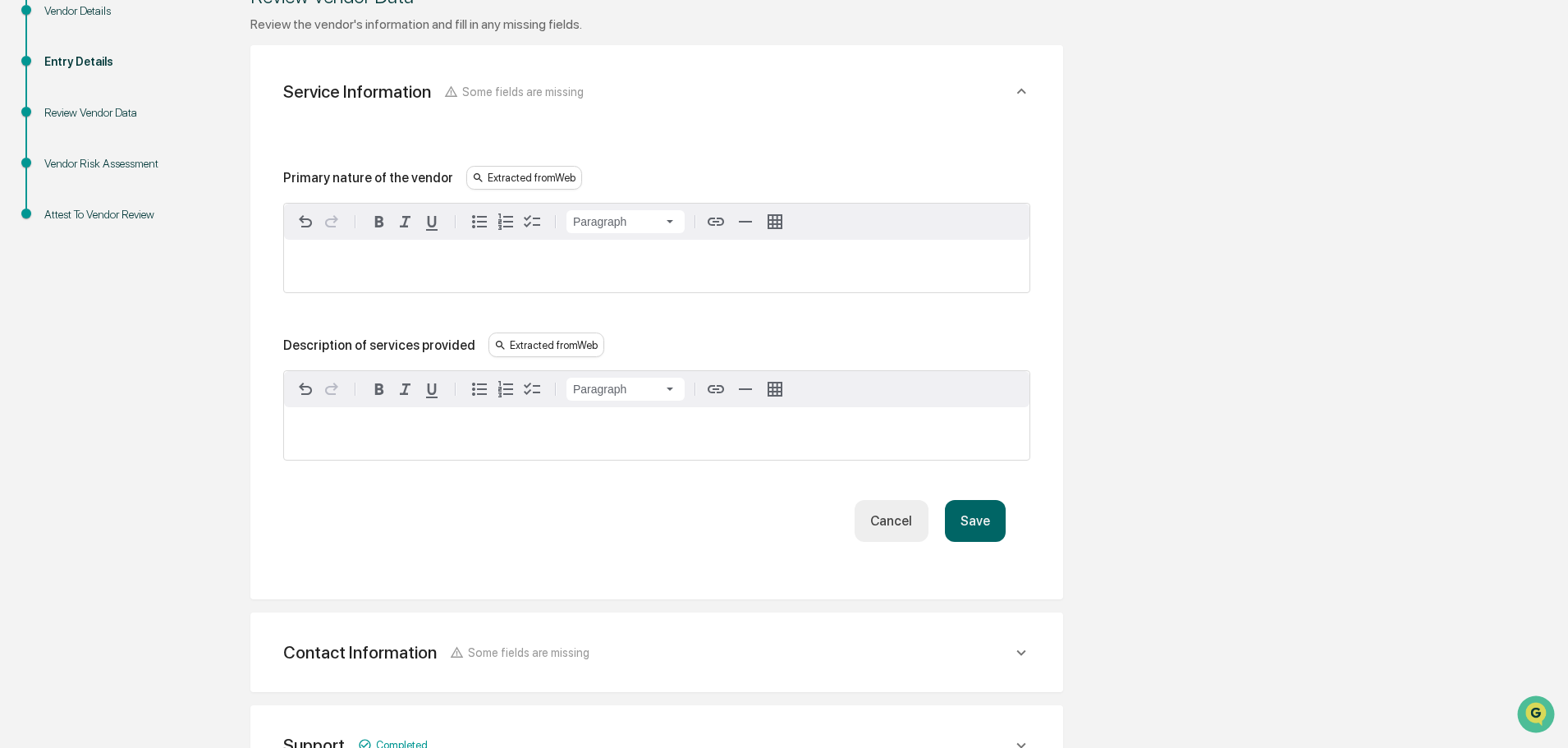
scroll to position [0, 0]
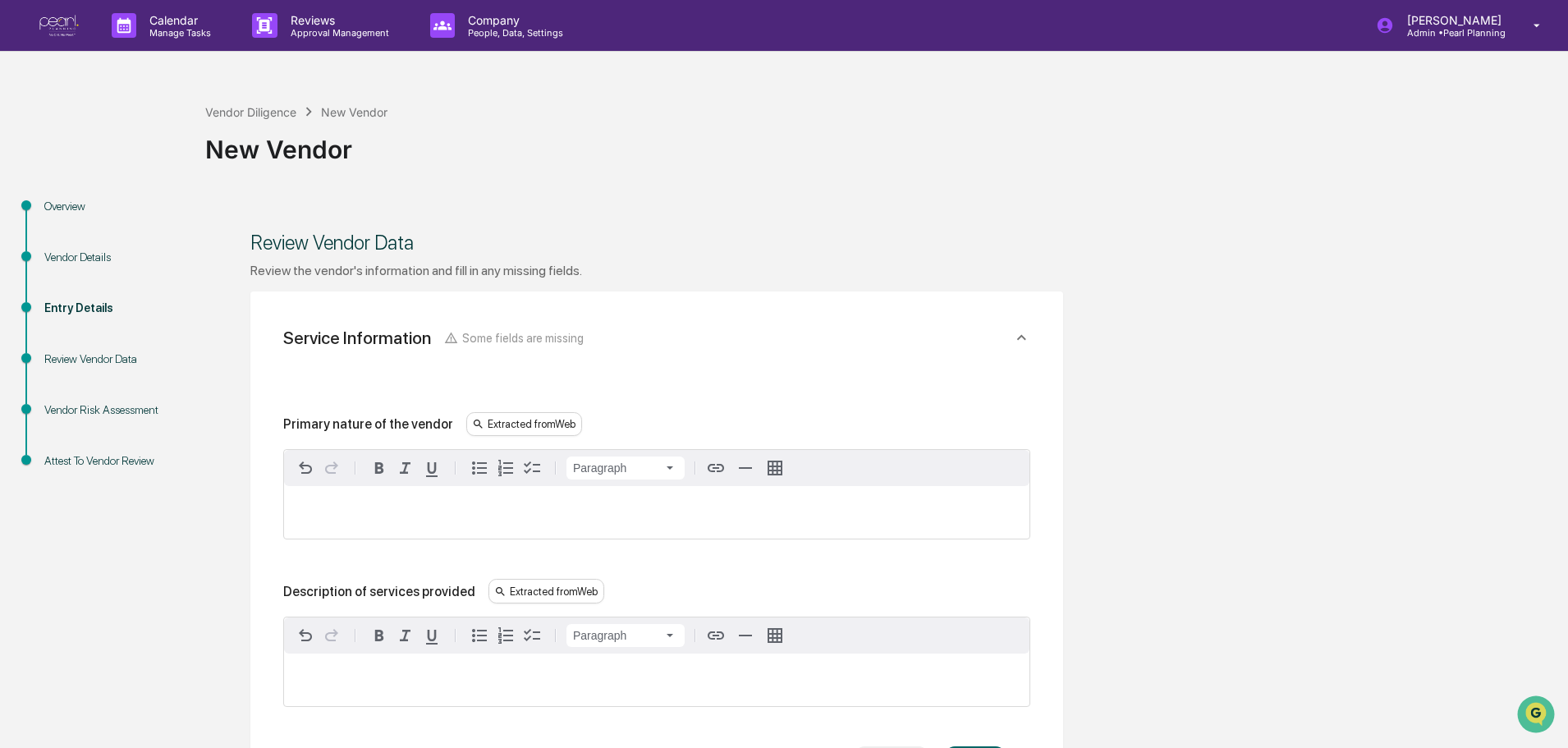
click at [58, 256] on div "Vendor Details" at bounding box center [111, 257] width 135 height 18
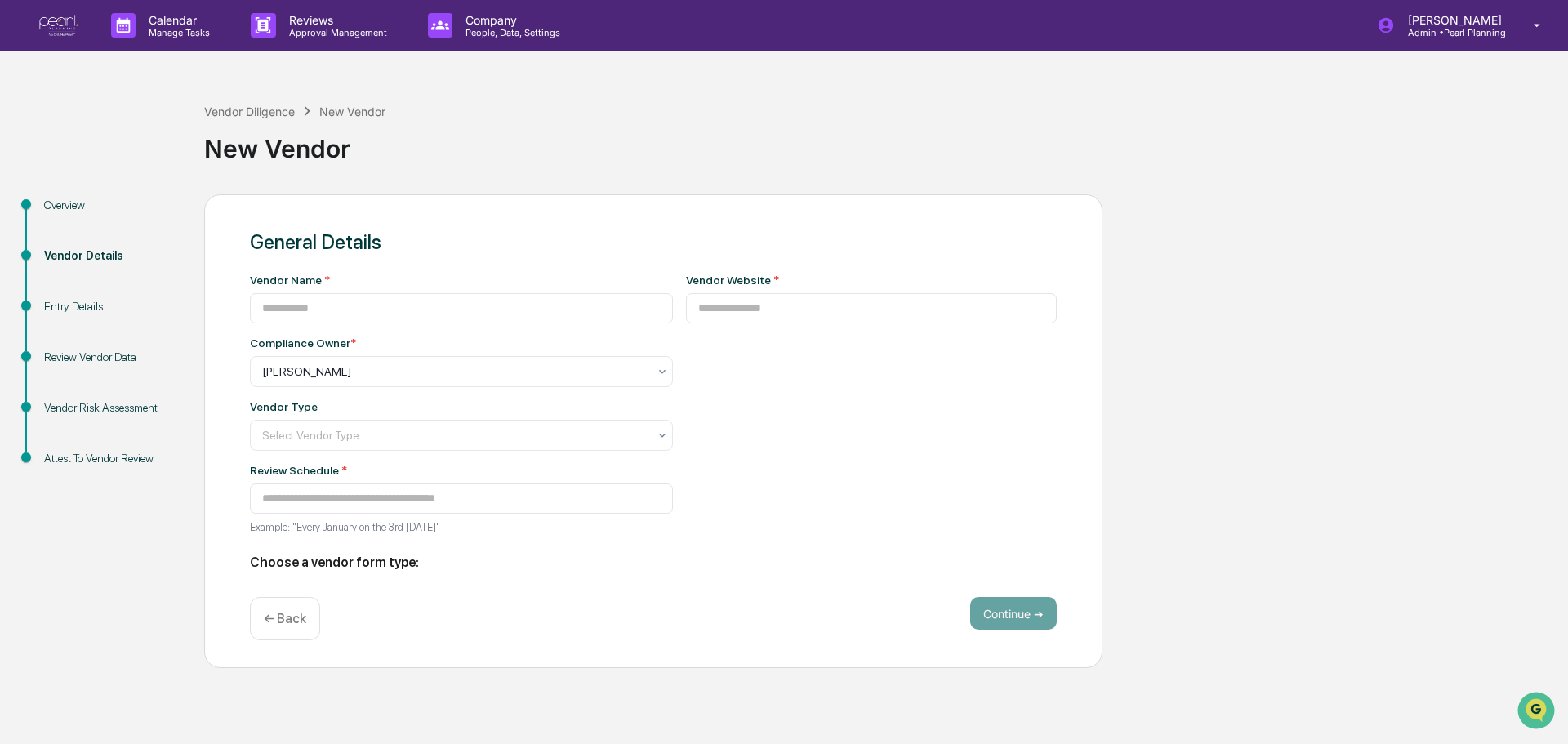
type input "********"
type input "**********"
type input "********"
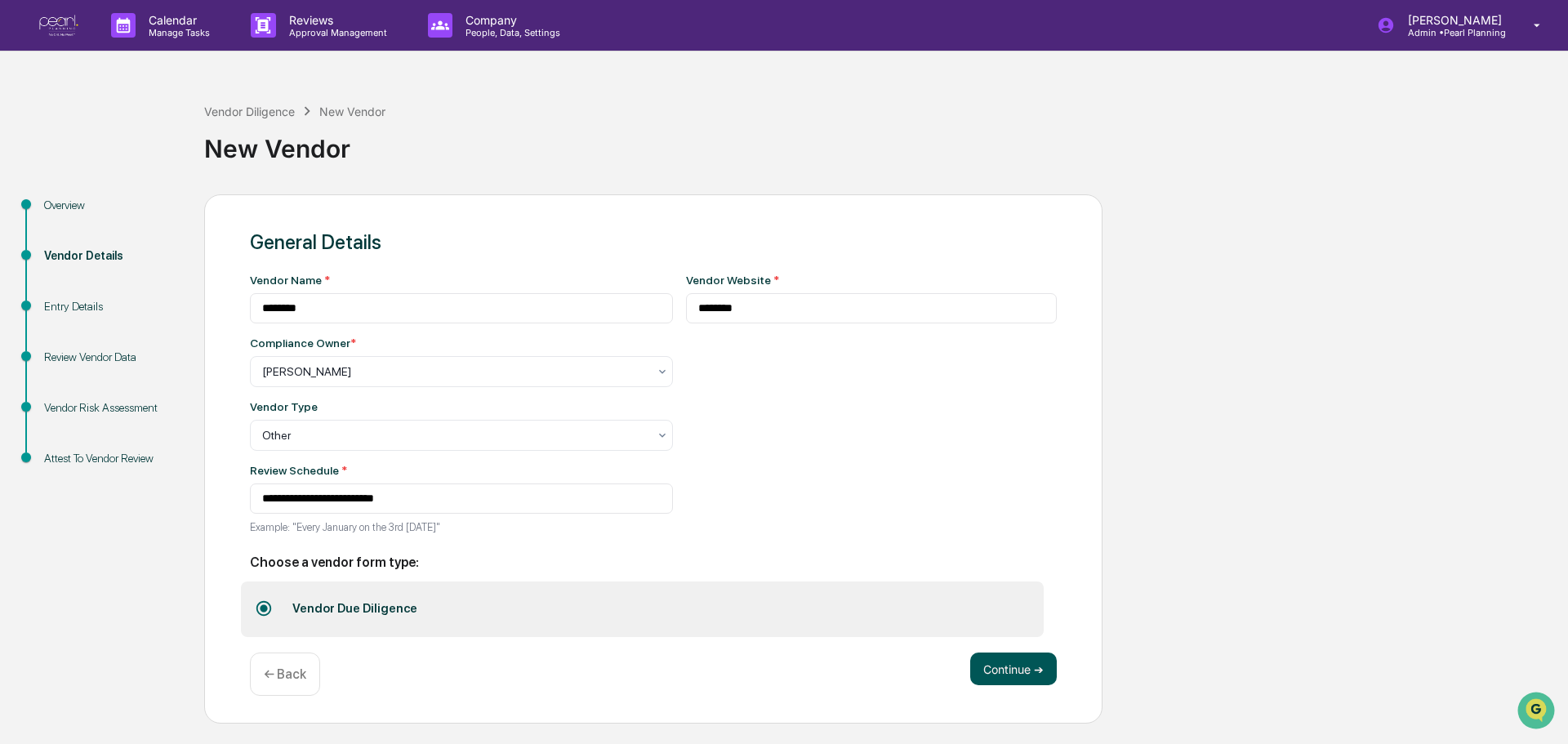
click at [1013, 673] on button "Continue ➔" at bounding box center [1013, 669] width 87 height 32
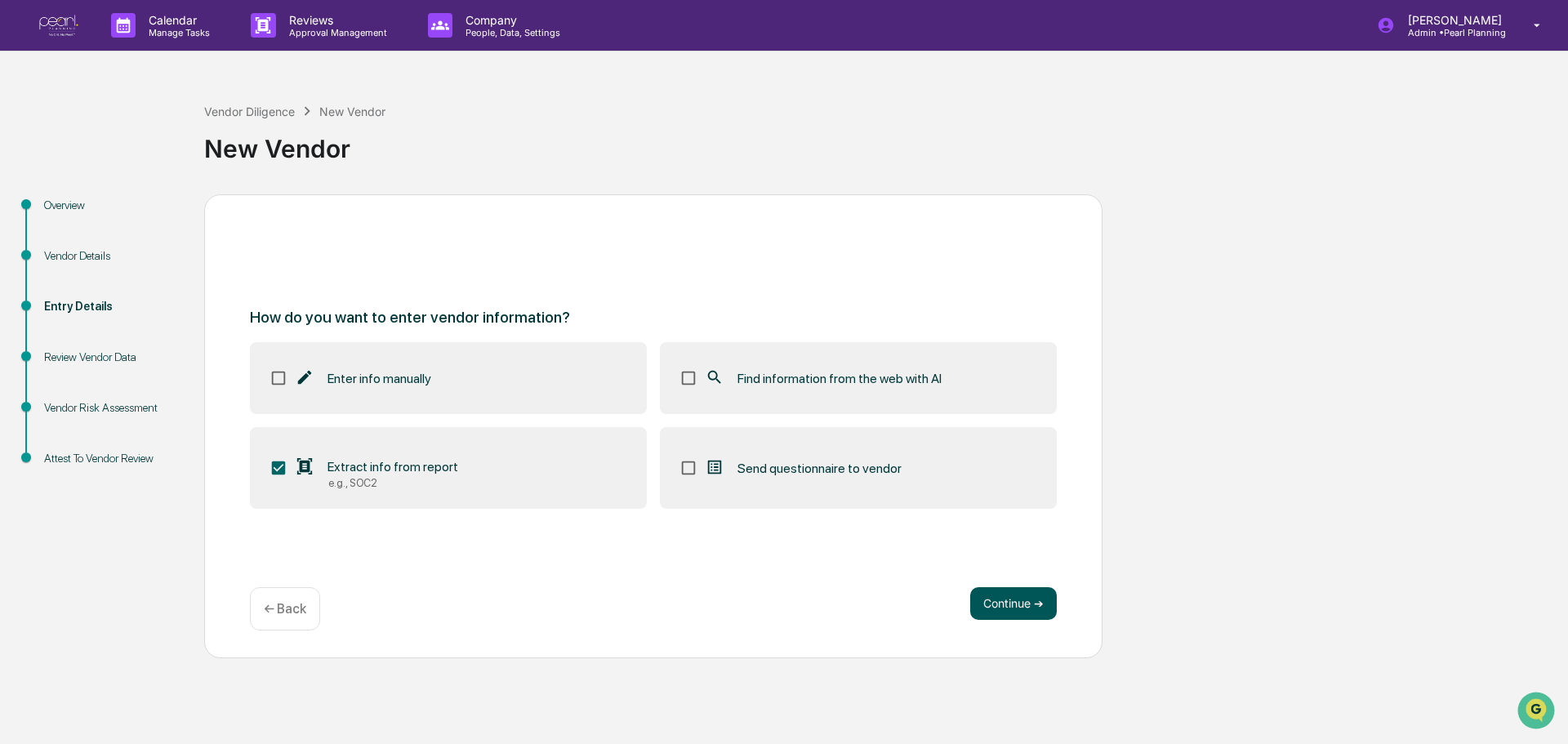
click at [1031, 599] on button "Continue ➔" at bounding box center [1013, 603] width 87 height 32
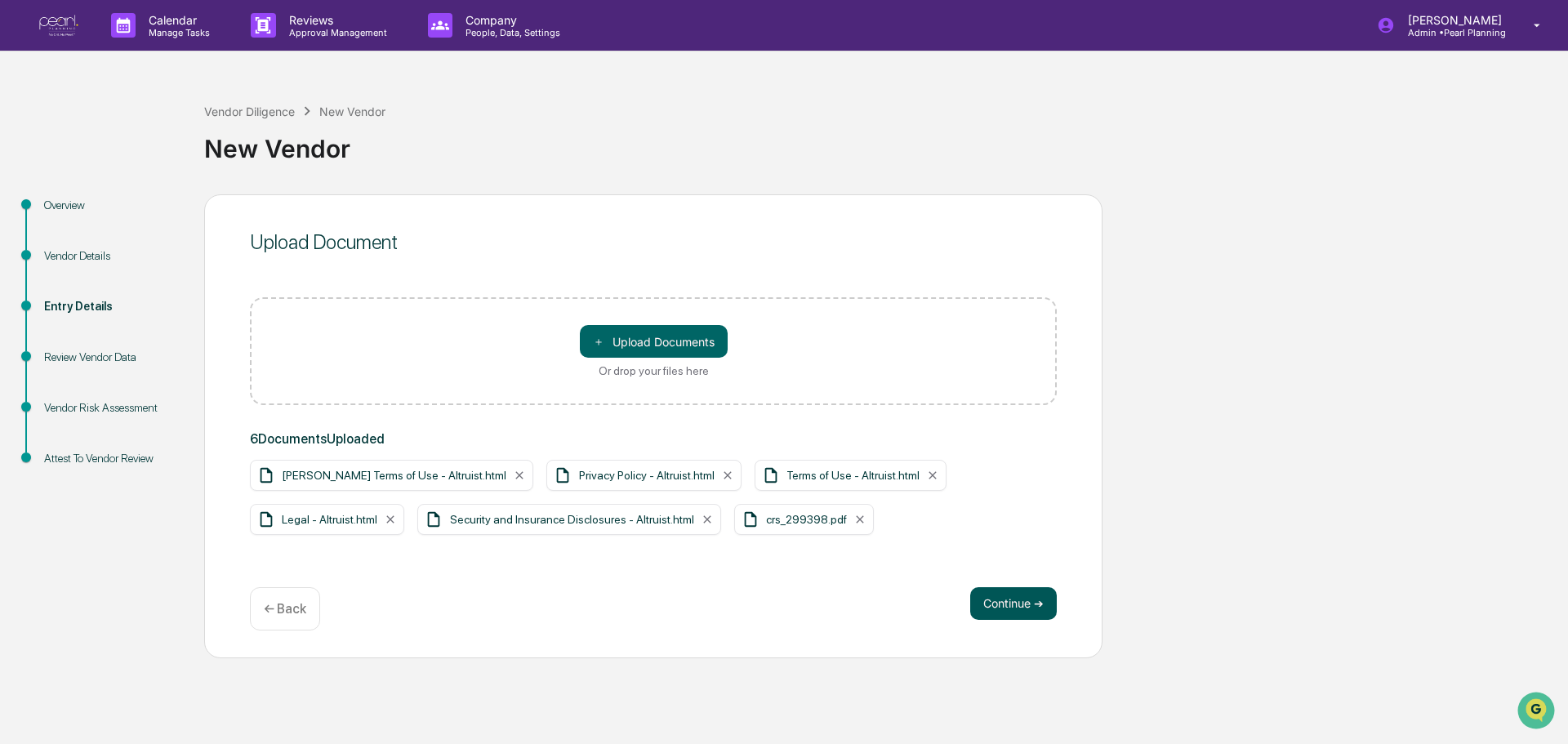
click at [1002, 611] on button "Continue ➔" at bounding box center [1013, 603] width 87 height 32
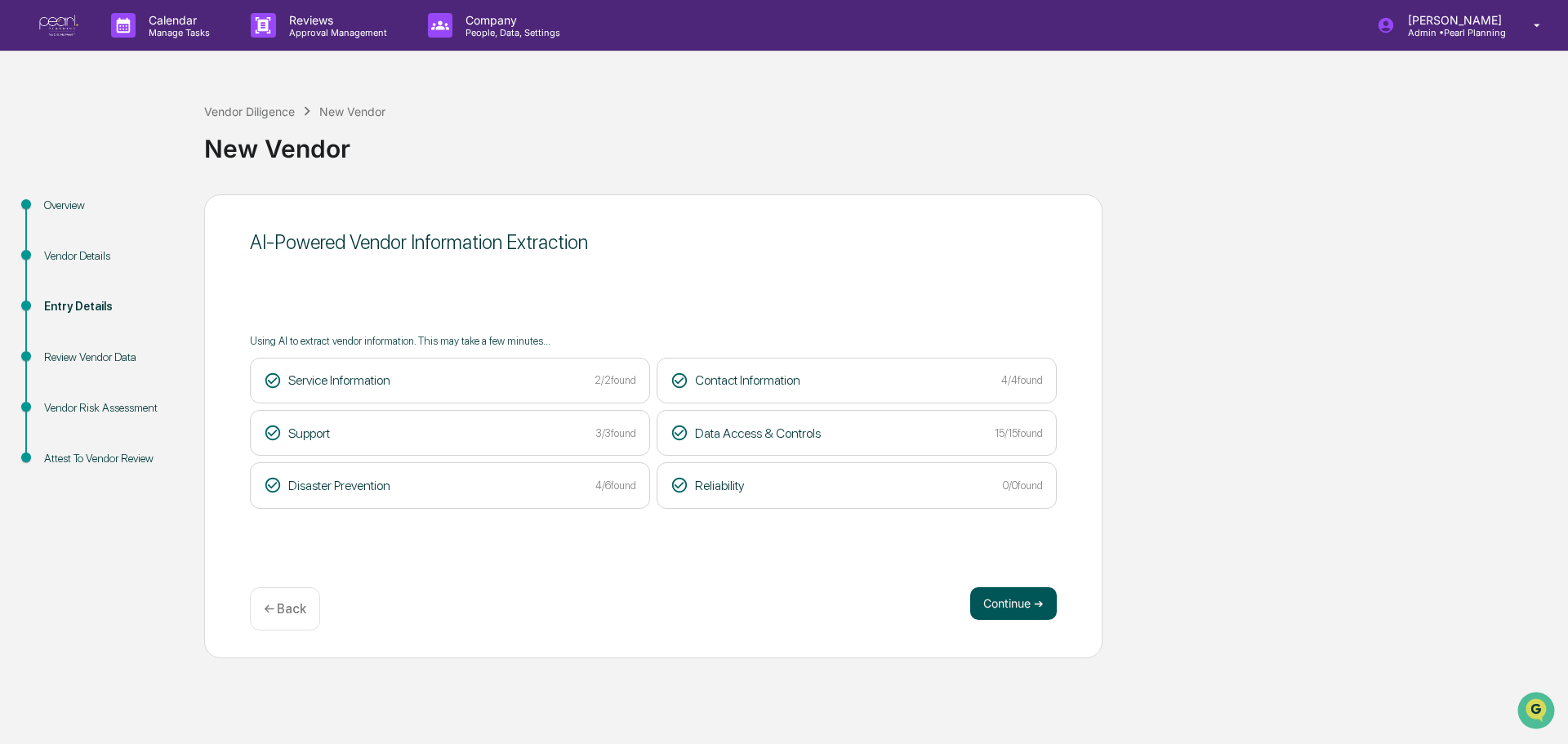
click at [991, 605] on button "Continue ➔" at bounding box center [1013, 603] width 87 height 32
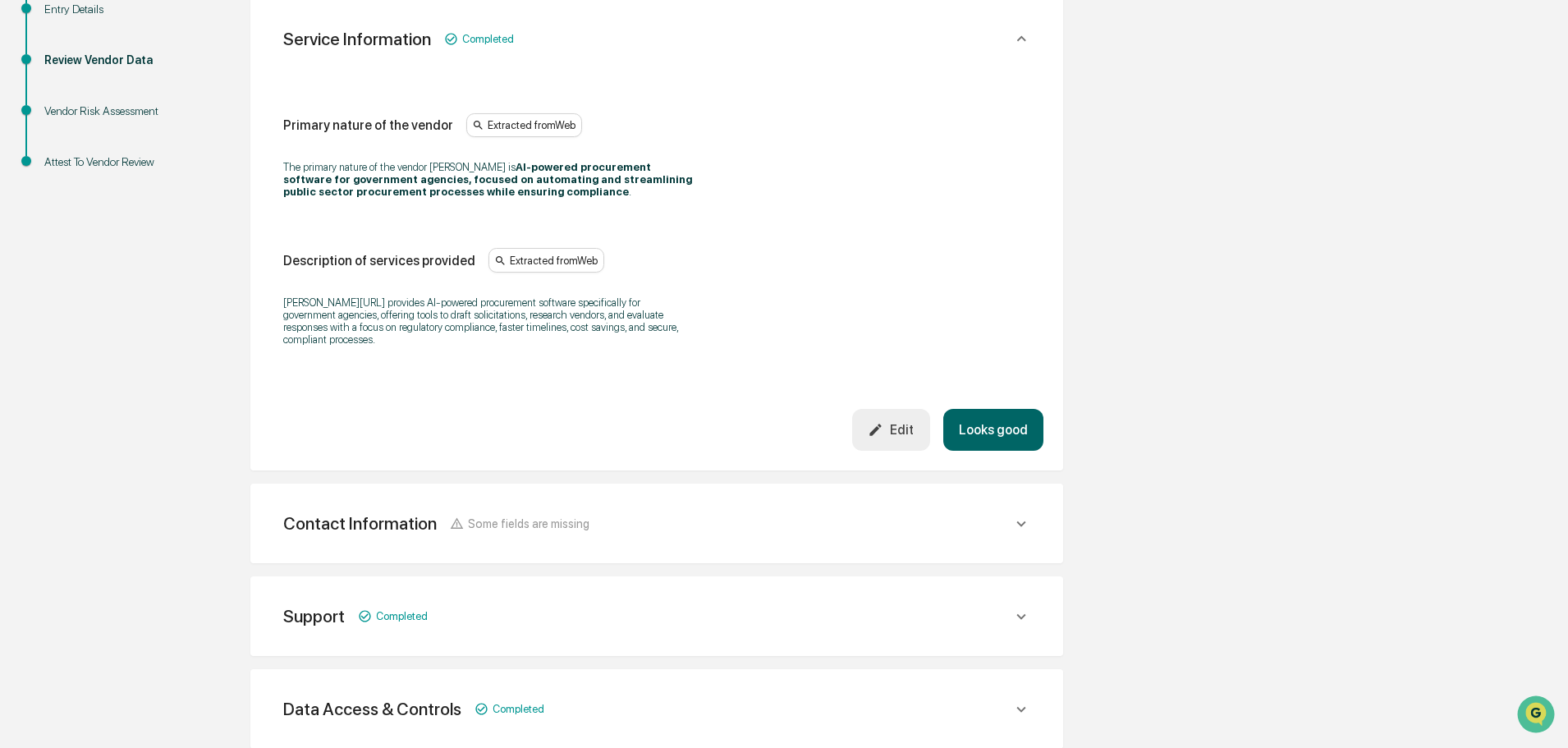
scroll to position [329, 0]
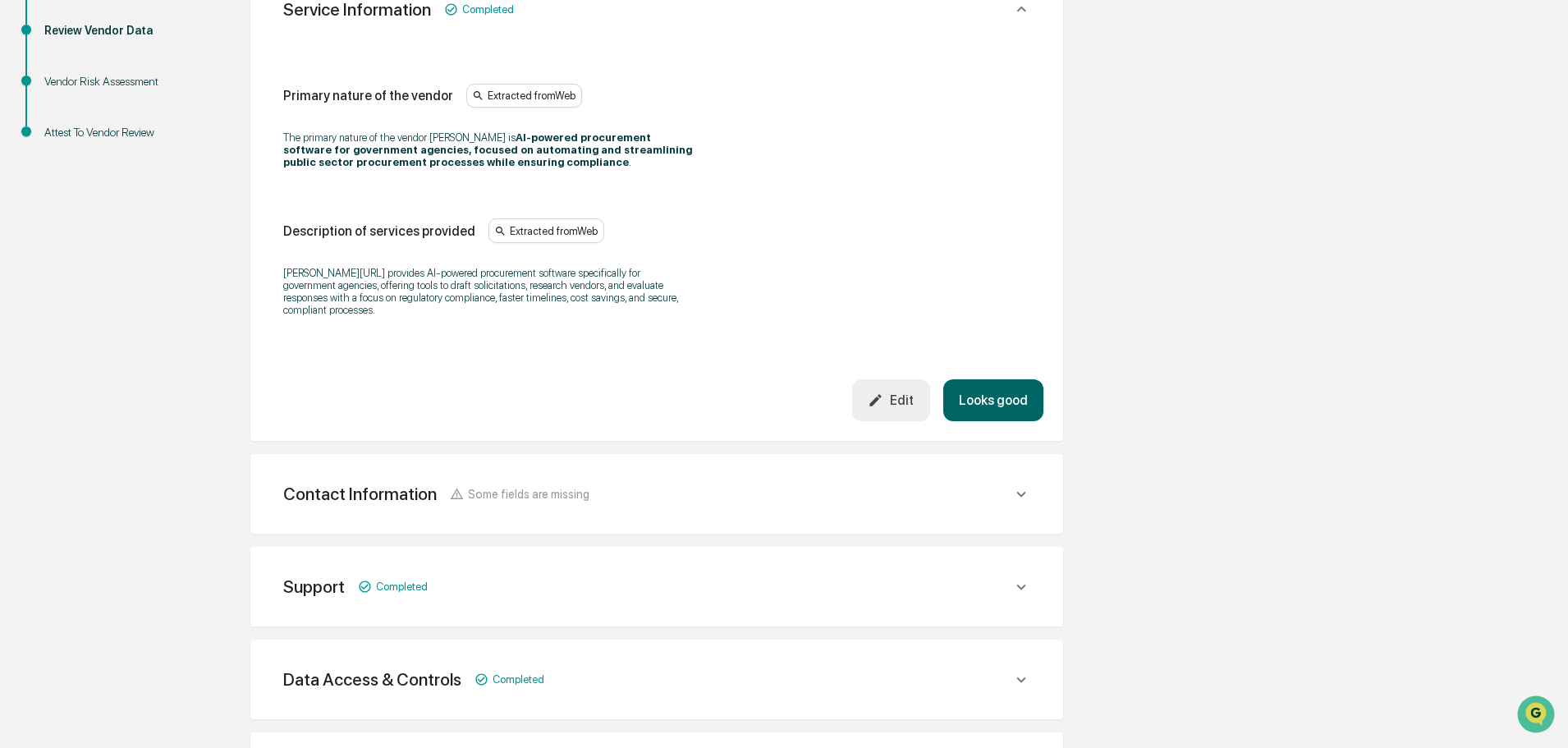
click at [893, 392] on div "Edit" at bounding box center [891, 400] width 46 height 16
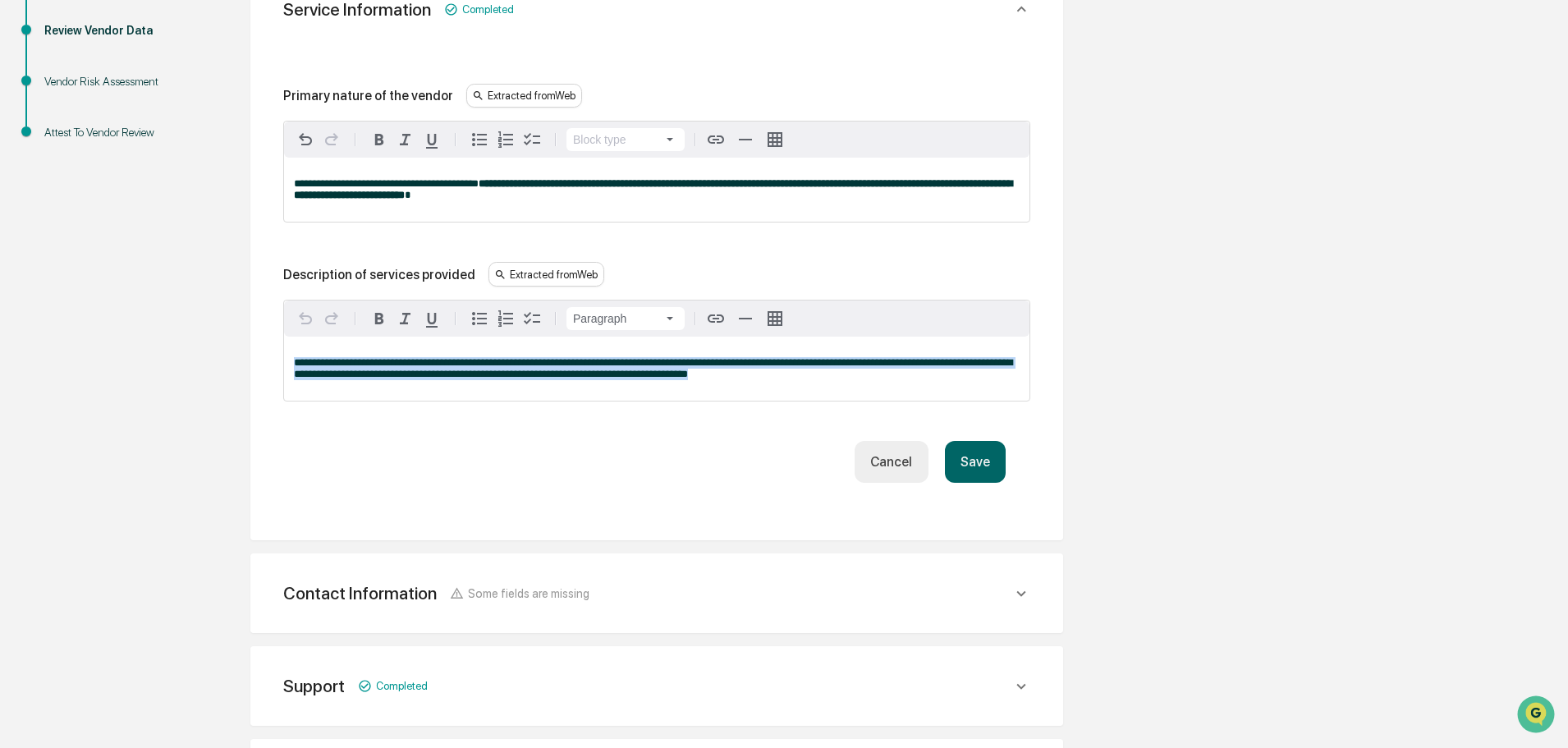
drag, startPoint x: 763, startPoint y: 377, endPoint x: 208, endPoint y: 353, distance: 555.5
click at [208, 353] on div "**********" at bounding box center [656, 479] width 903 height 1225
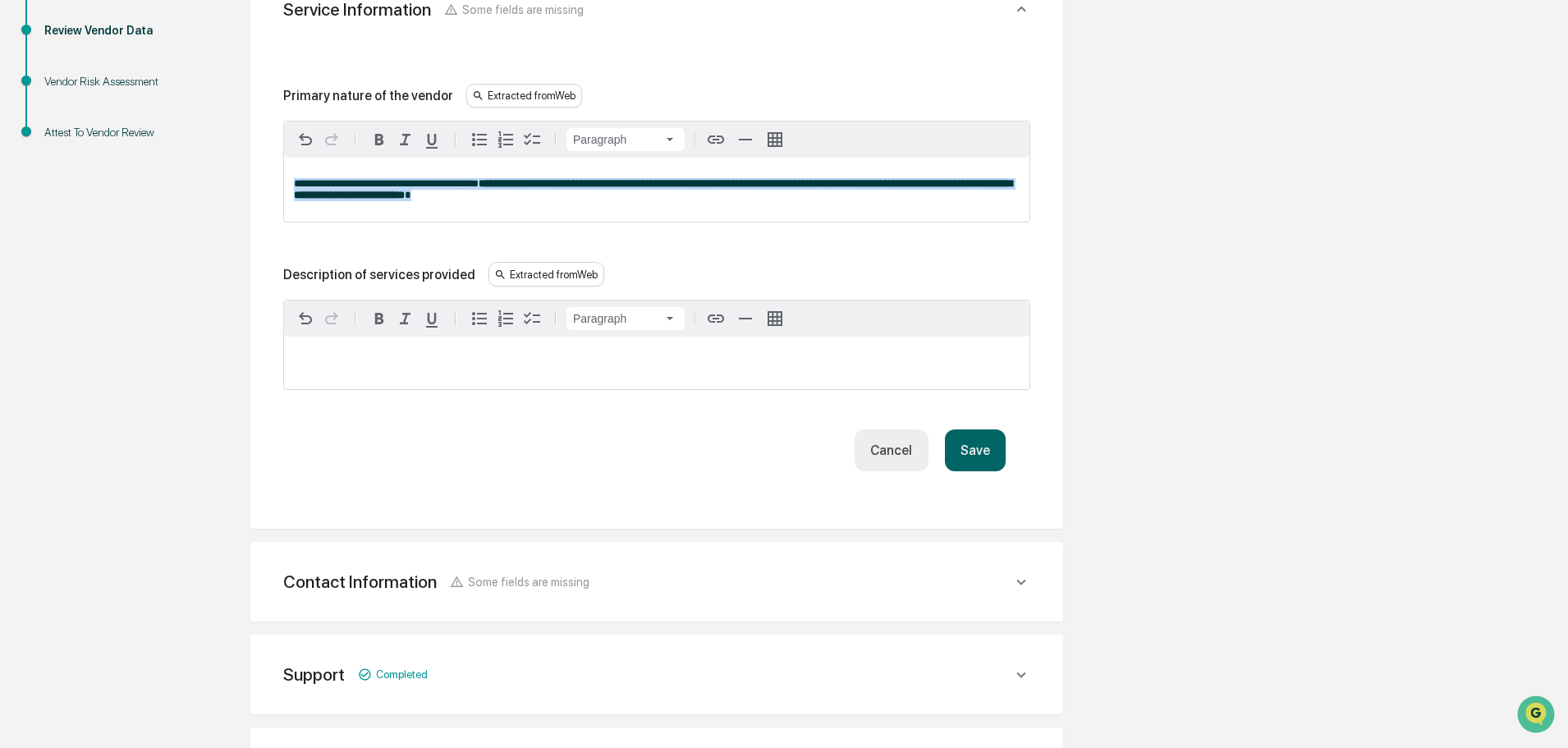
drag, startPoint x: 588, startPoint y: 204, endPoint x: 235, endPoint y: 168, distance: 354.8
click at [235, 168] on div "**********" at bounding box center [656, 473] width 903 height 1212
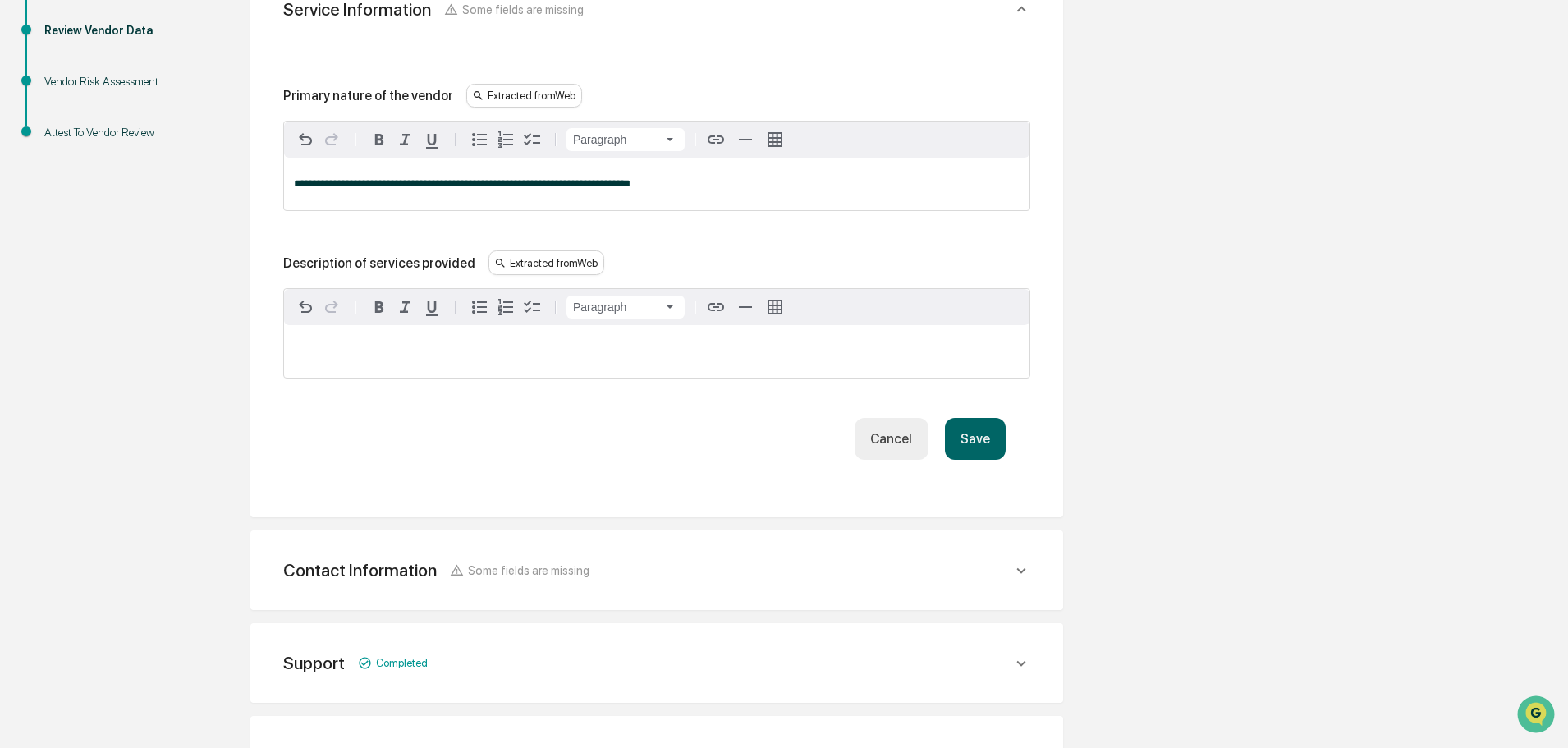
click at [407, 355] on p at bounding box center [657, 351] width 726 height 11
click at [360, 348] on p at bounding box center [657, 351] width 726 height 11
drag, startPoint x: 563, startPoint y: 423, endPoint x: 998, endPoint y: 443, distance: 435.5
click at [570, 423] on div "Save Cancel" at bounding box center [656, 439] width 698 height 42
click at [971, 446] on button "Save" at bounding box center [975, 439] width 61 height 42
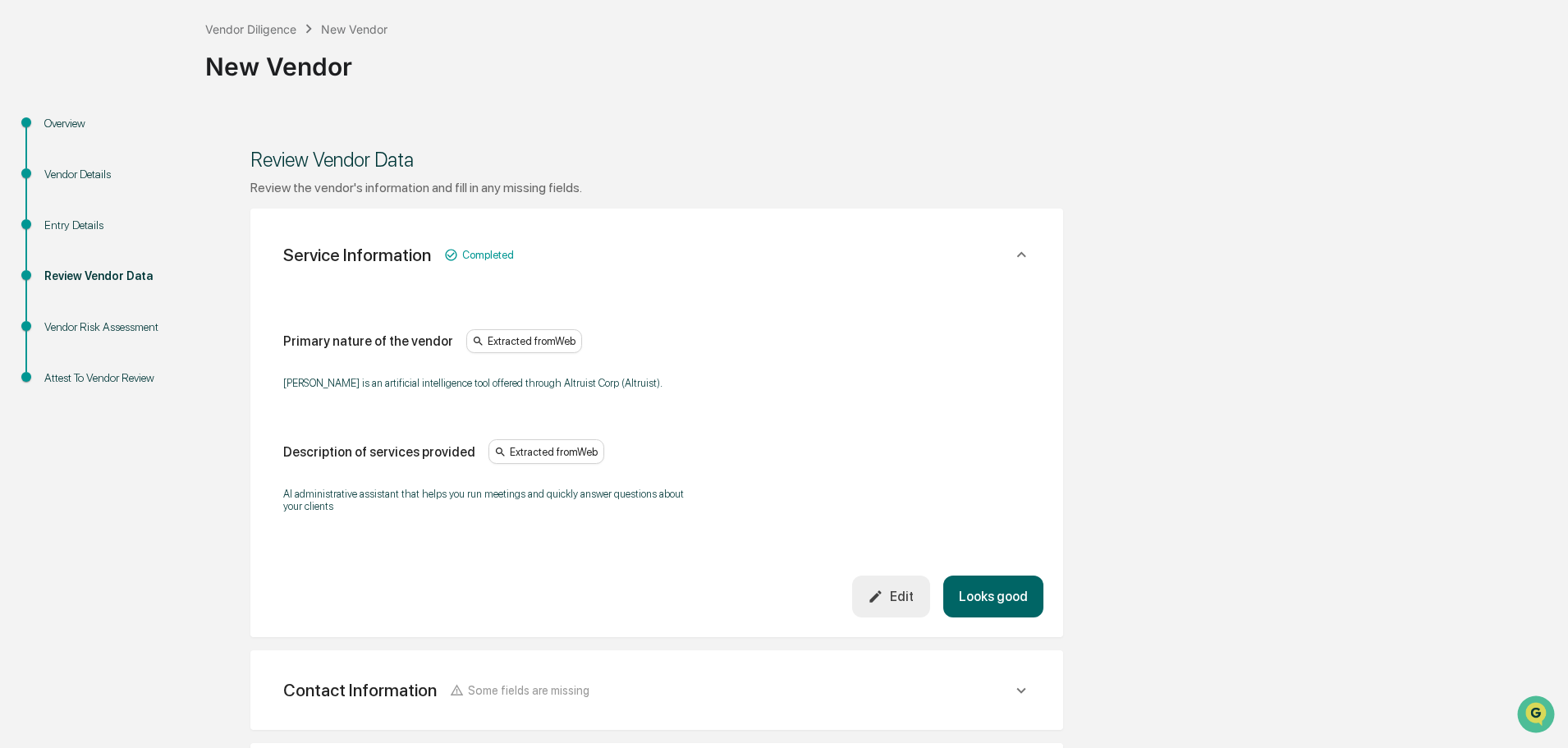
scroll to position [82, 0]
click at [617, 697] on div "Contact Information Some fields are missing" at bounding box center [648, 691] width 729 height 20
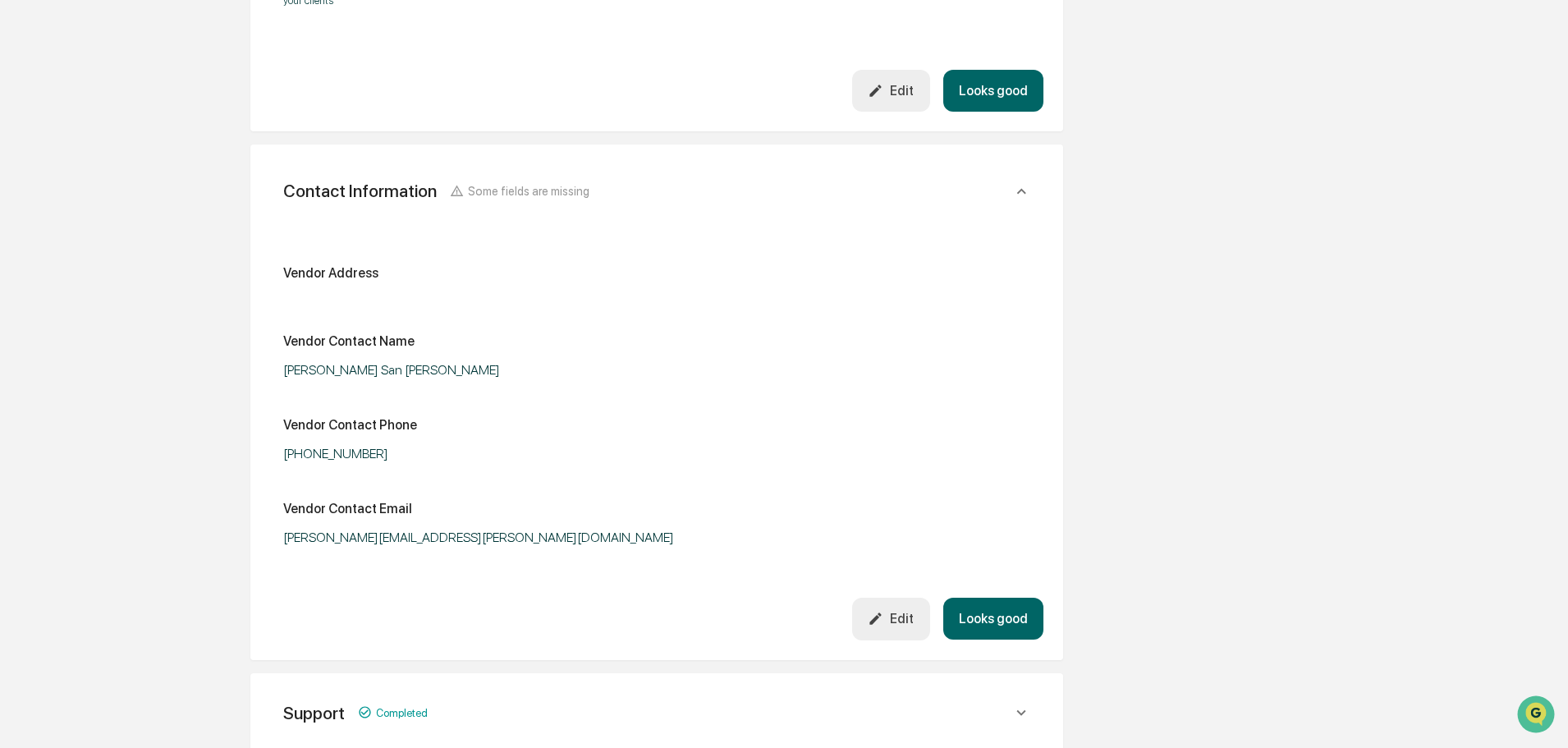
scroll to position [657, 0]
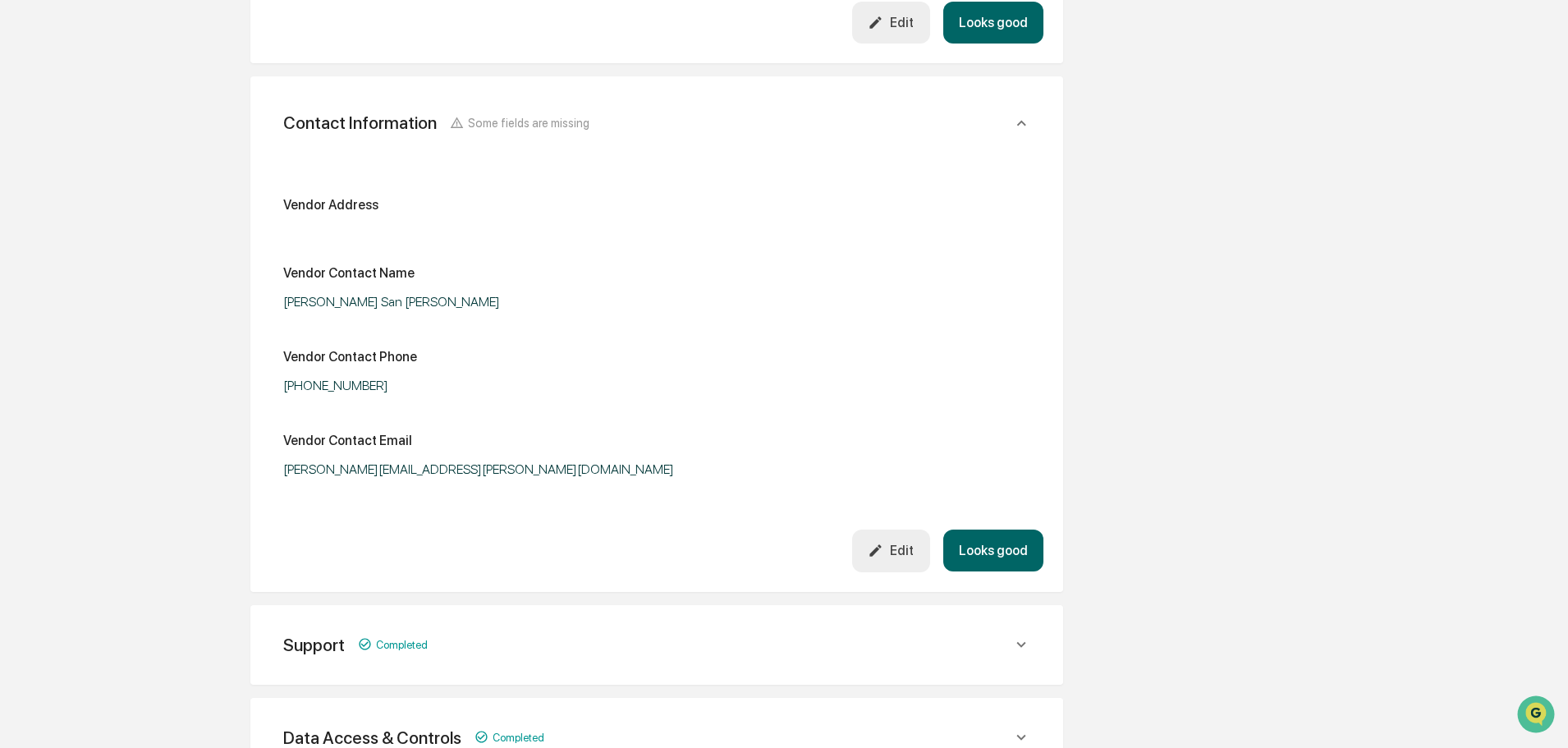
click at [895, 552] on div "Edit" at bounding box center [891, 551] width 46 height 16
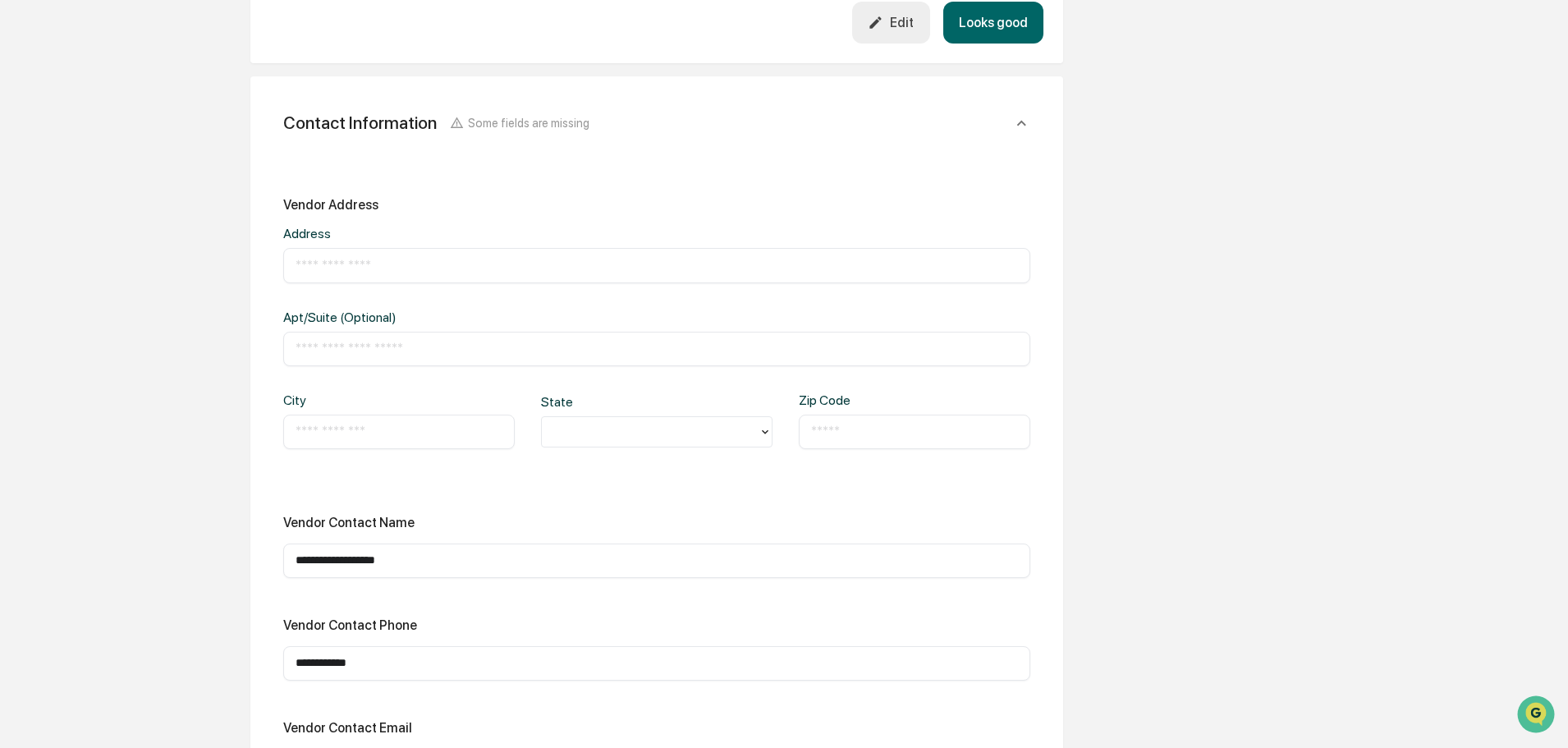
click at [334, 265] on input "text" at bounding box center [656, 265] width 722 height 17
paste input "**********"
type input "**********"
click at [351, 359] on div "​" at bounding box center [657, 348] width 747 height 34
click at [342, 429] on input "text" at bounding box center [398, 432] width 207 height 17
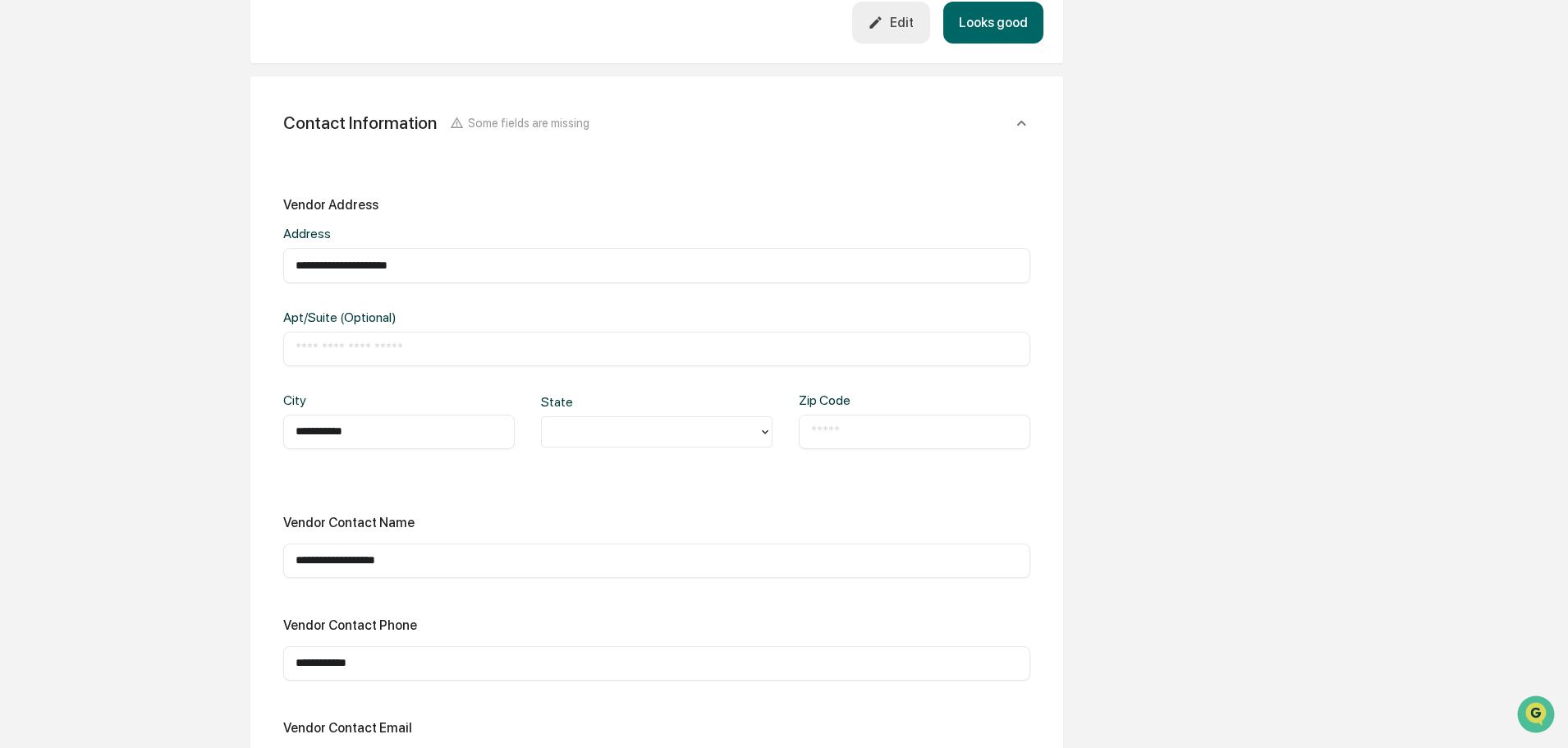
type input "**********"
type input "**"
click at [836, 431] on input "text" at bounding box center [914, 432] width 207 height 17
type input "*****"
click at [769, 500] on div "**********" at bounding box center [657, 490] width 747 height 586
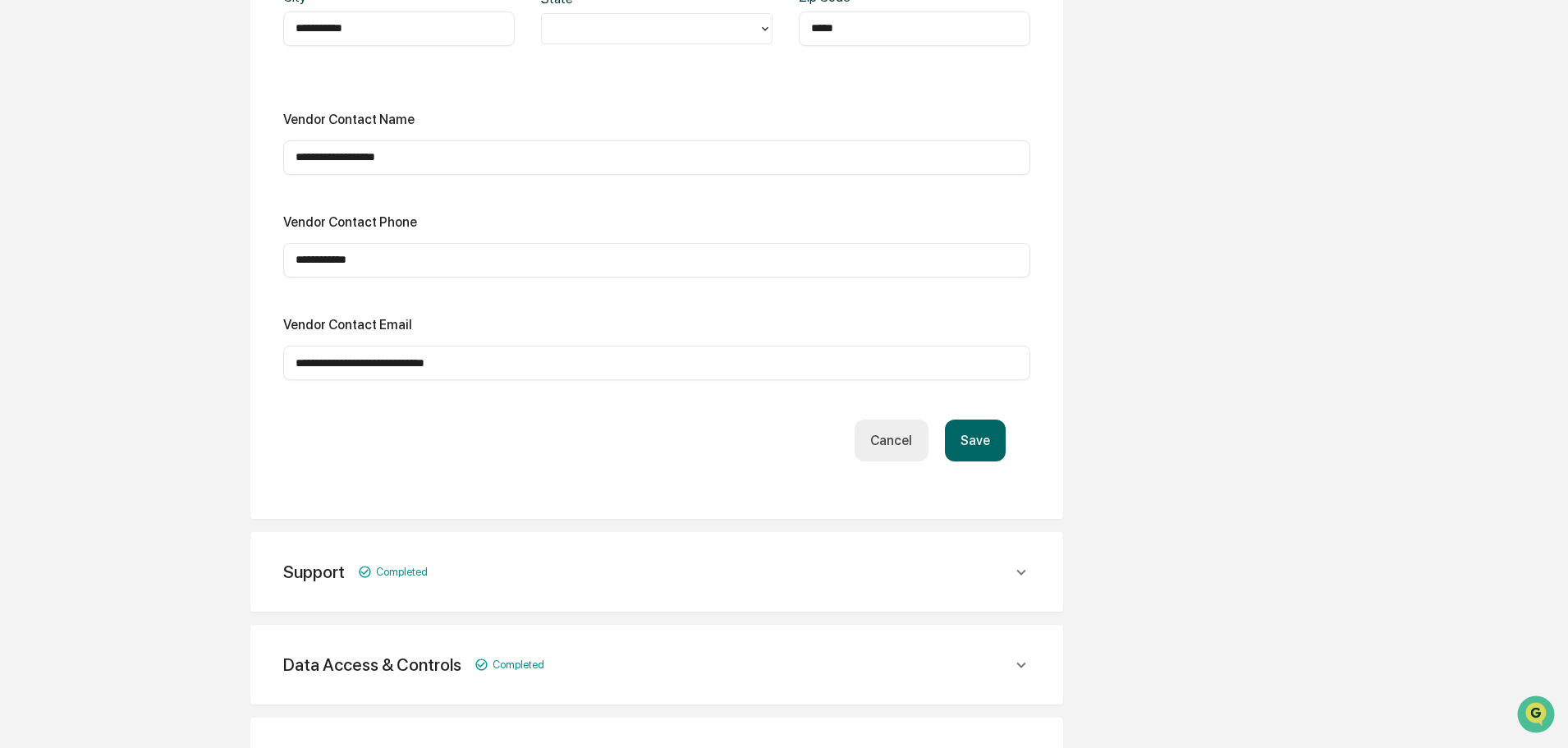
scroll to position [1068, 0]
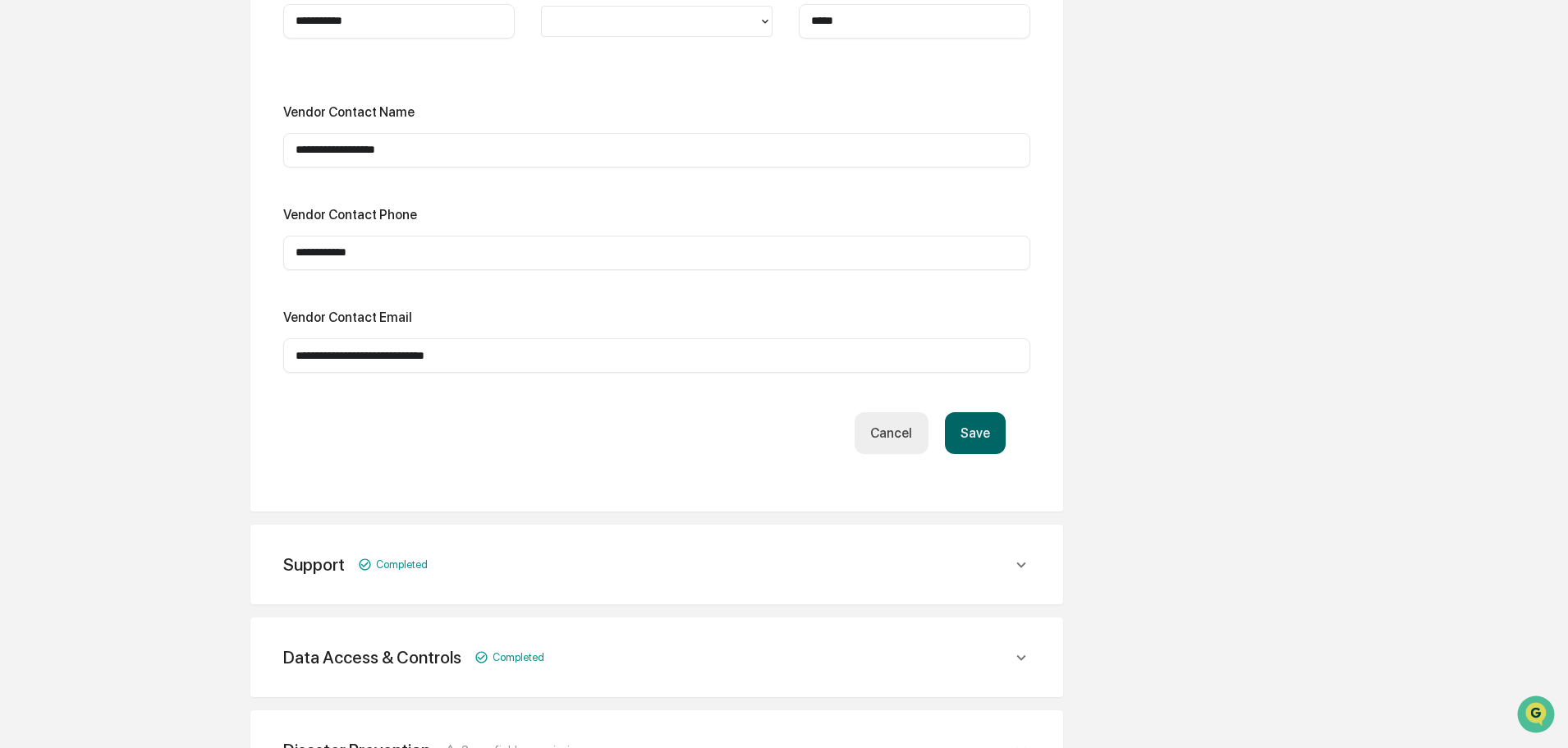
click at [987, 429] on button "Save" at bounding box center [975, 433] width 61 height 42
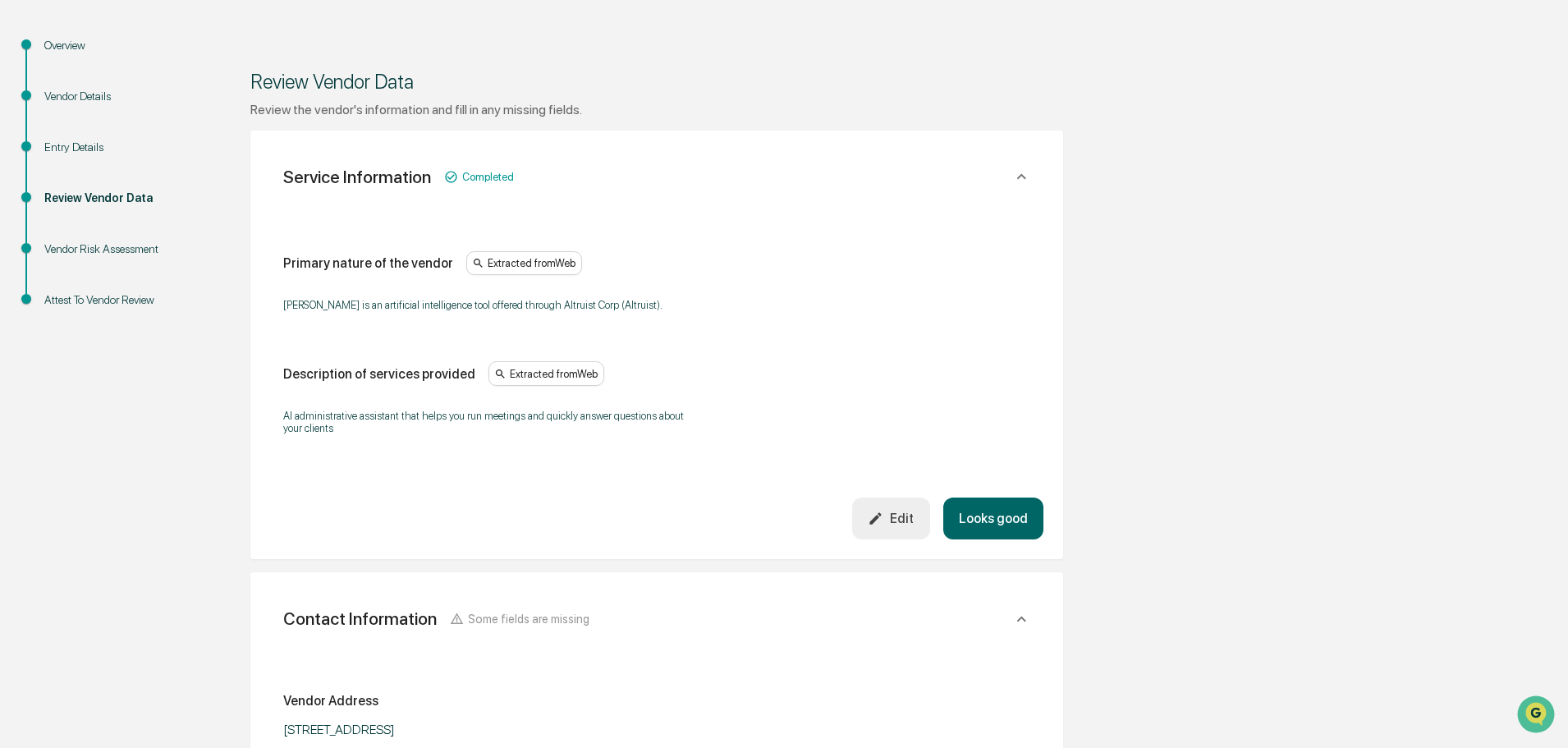
scroll to position [152, 0]
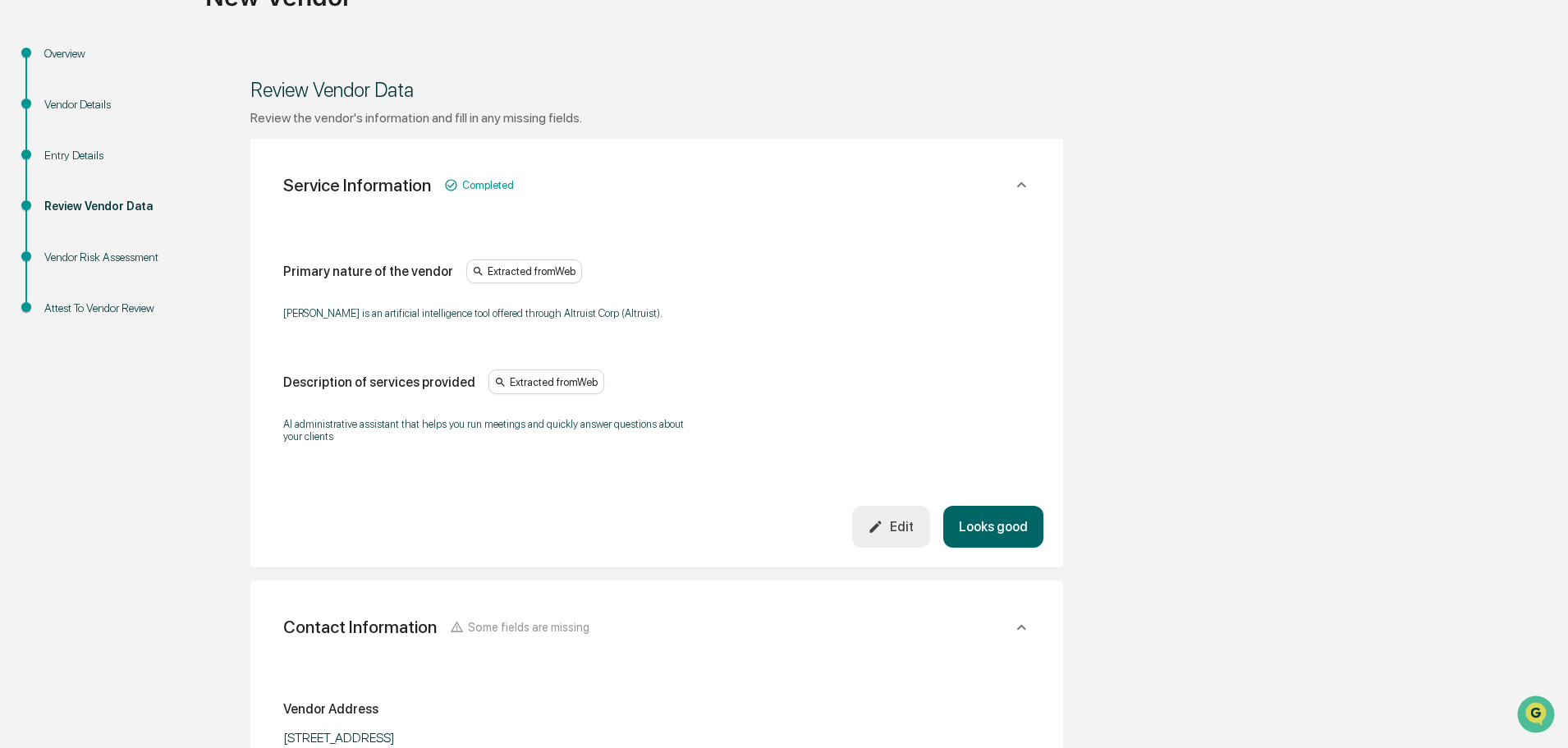
click at [1017, 525] on button "Looks good" at bounding box center [994, 527] width 100 height 42
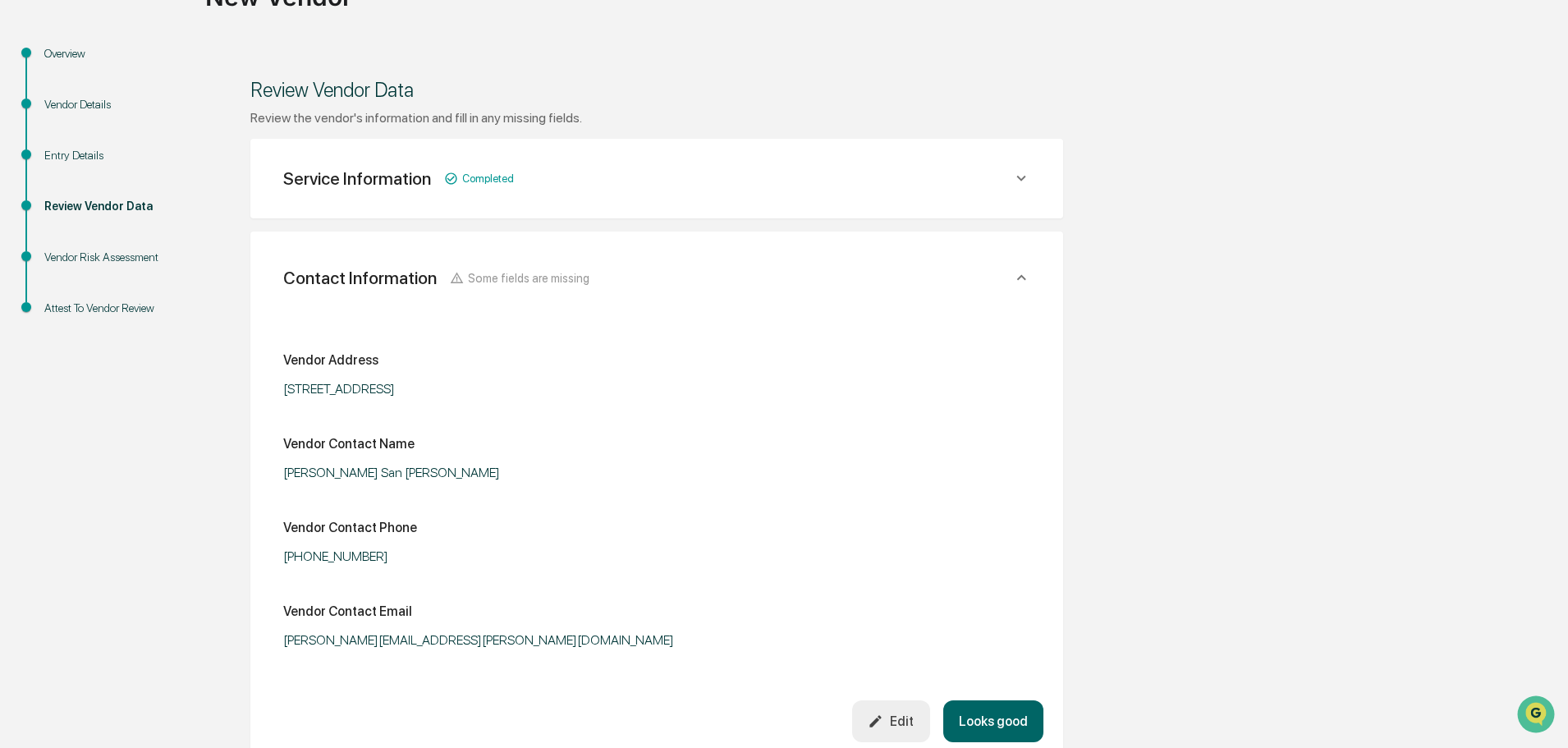
scroll to position [292, 0]
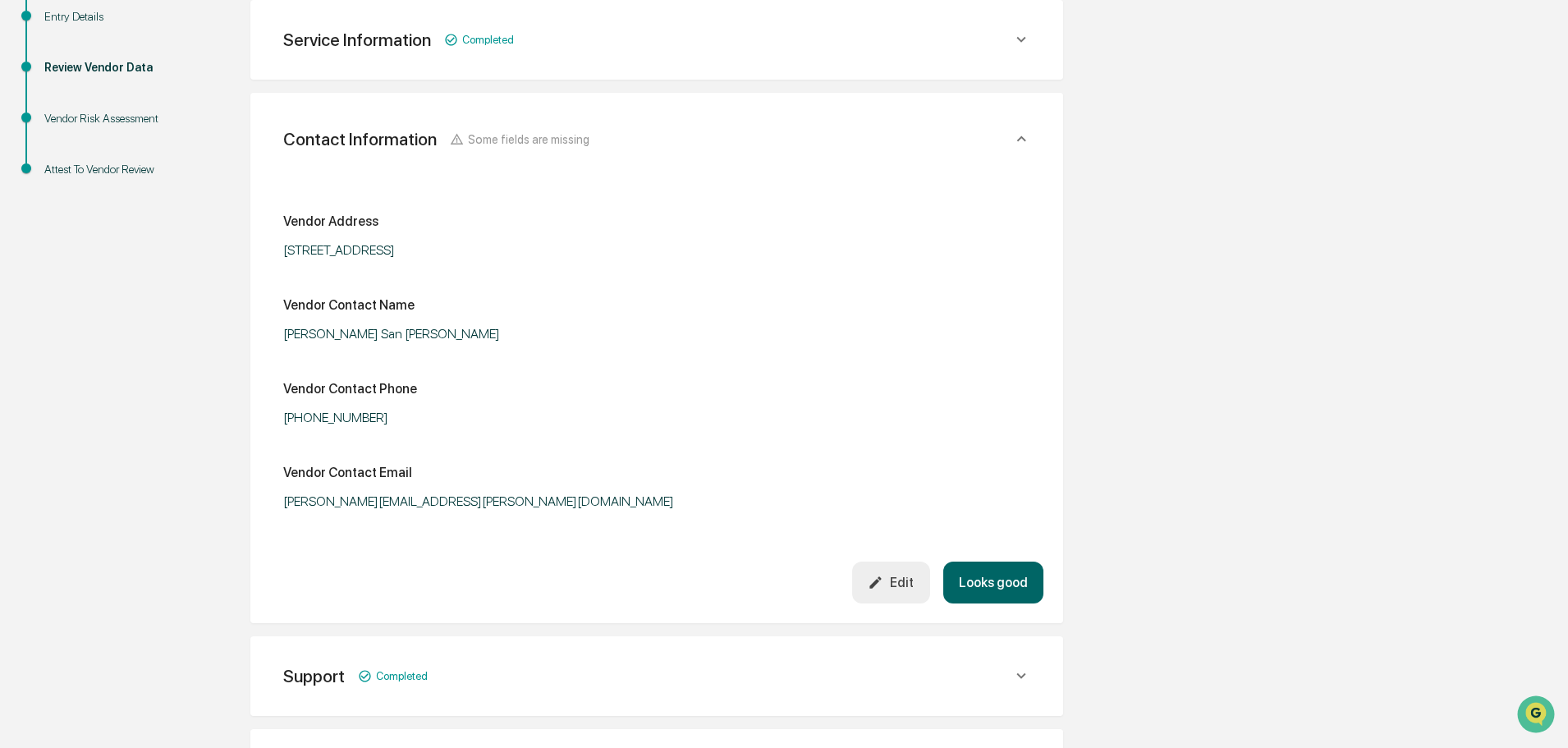
click at [1001, 574] on button "Looks good" at bounding box center [994, 582] width 100 height 42
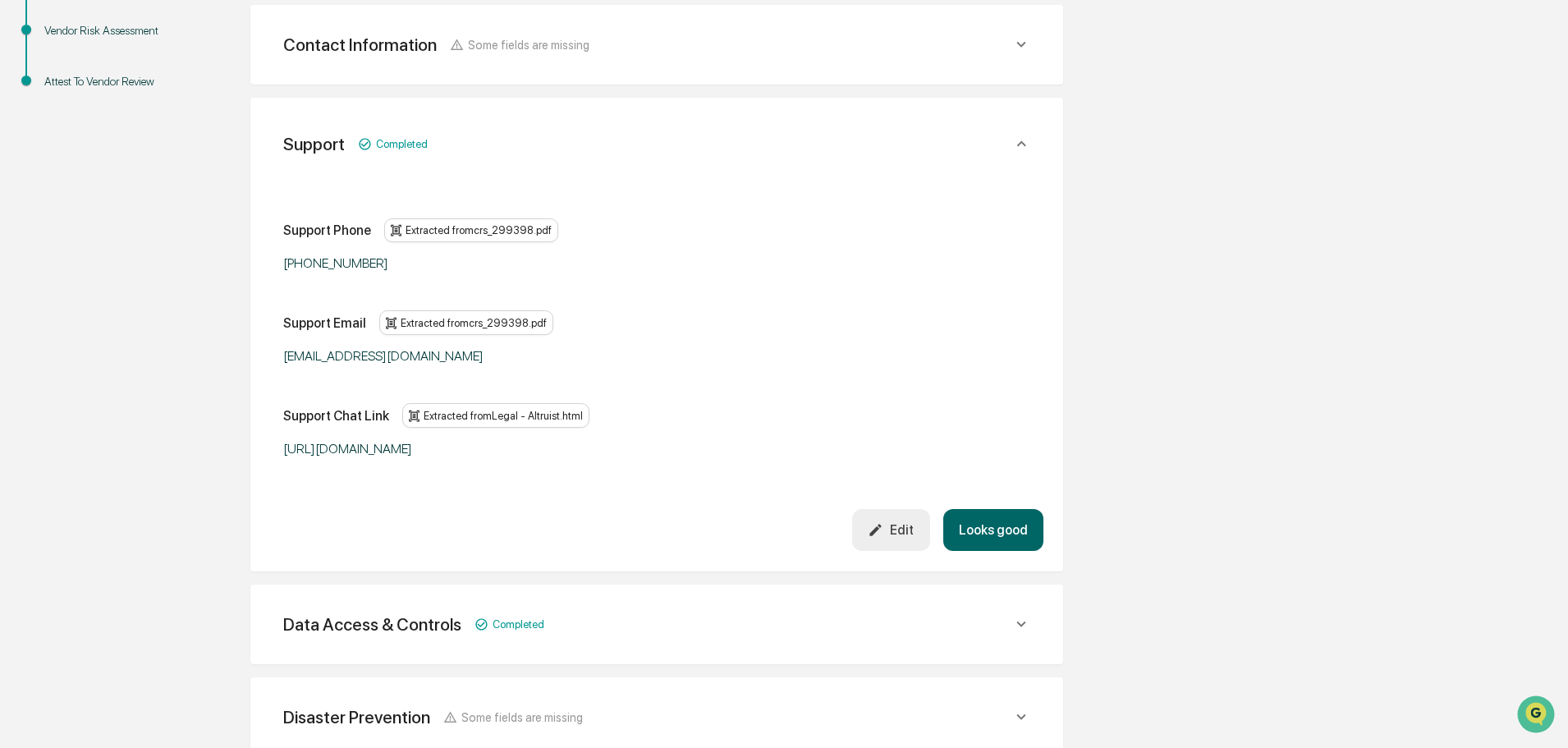
scroll to position [384, 0]
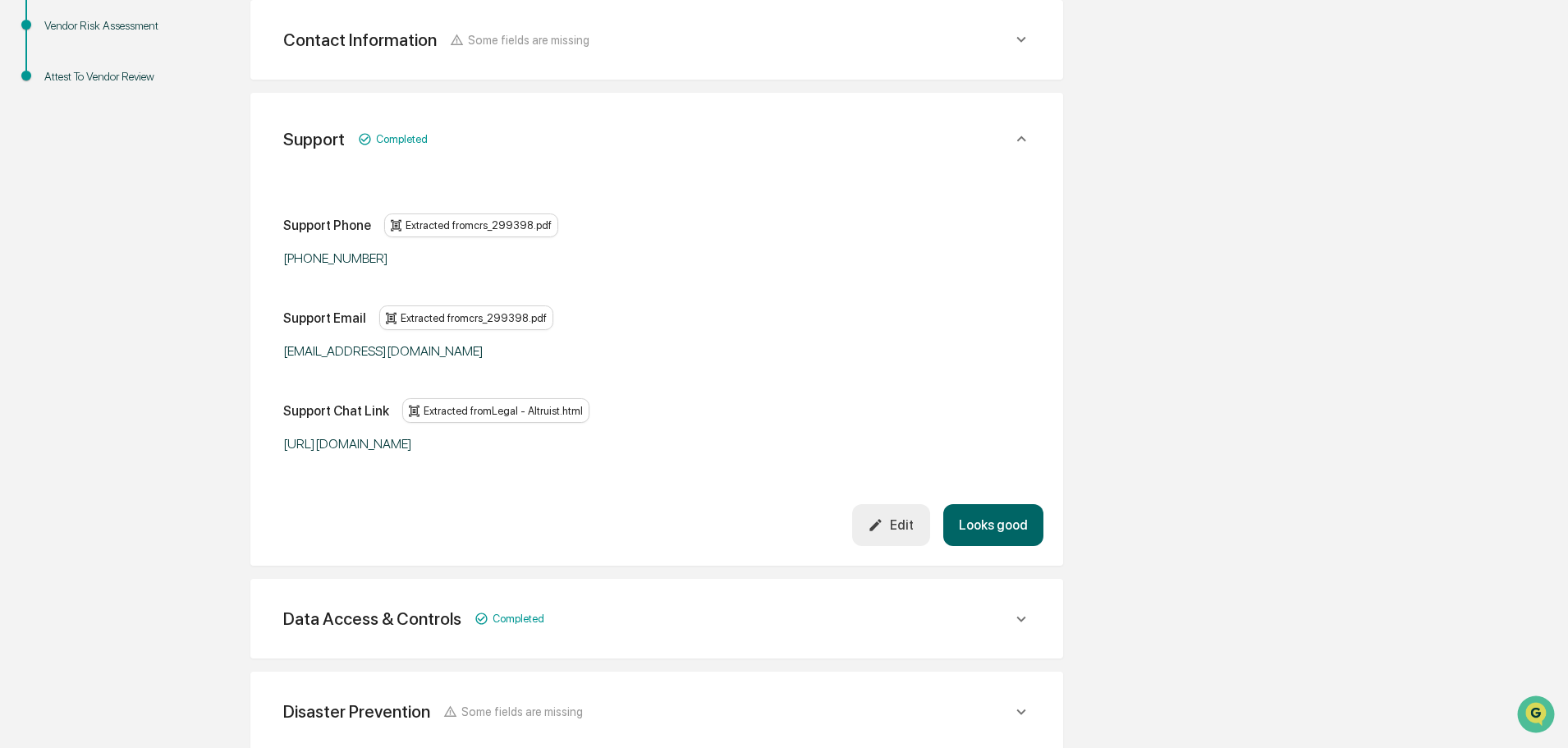
click at [995, 522] on button "Looks good" at bounding box center [994, 525] width 100 height 42
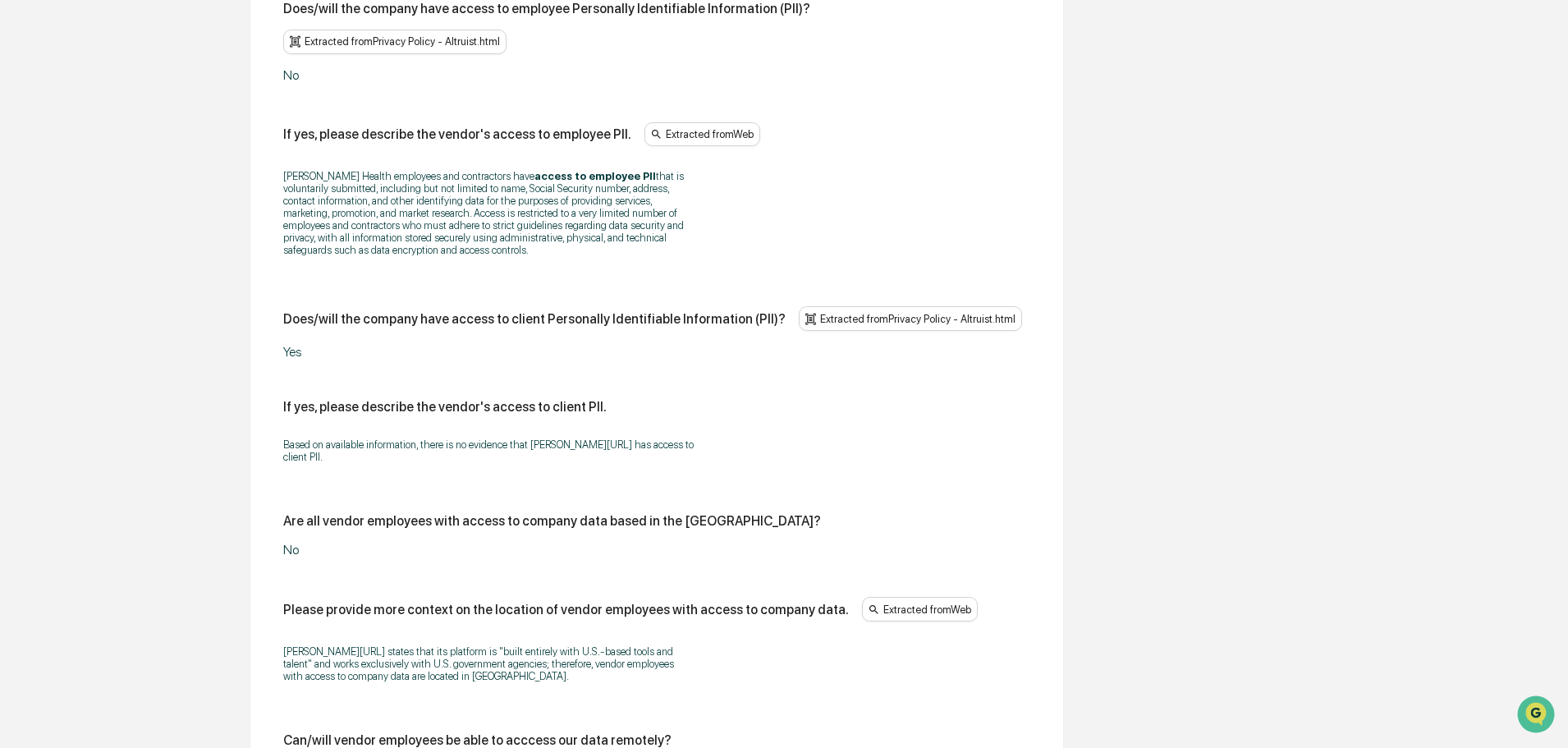
scroll to position [1216, 0]
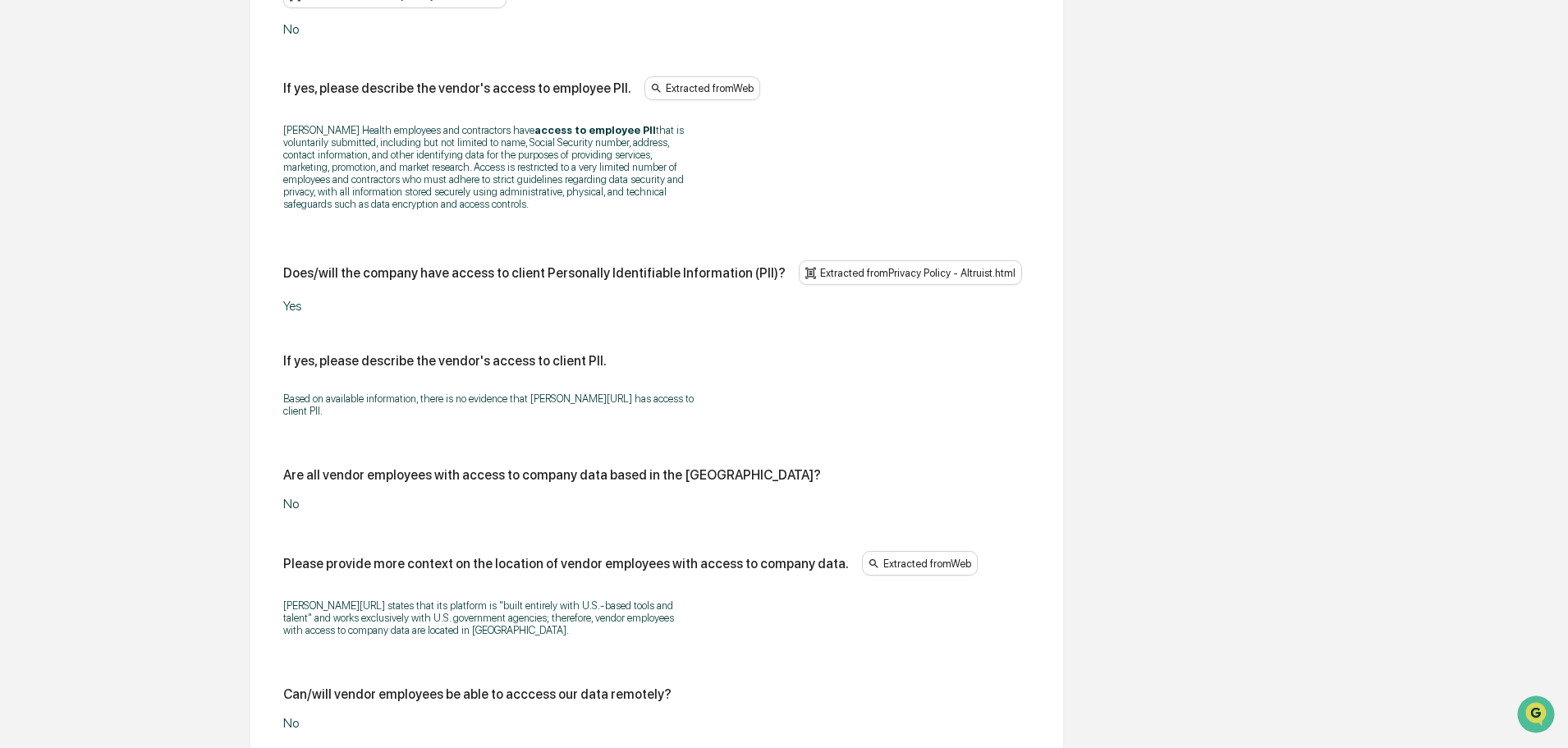
click at [288, 298] on div "Yes" at bounding box center [489, 306] width 410 height 16
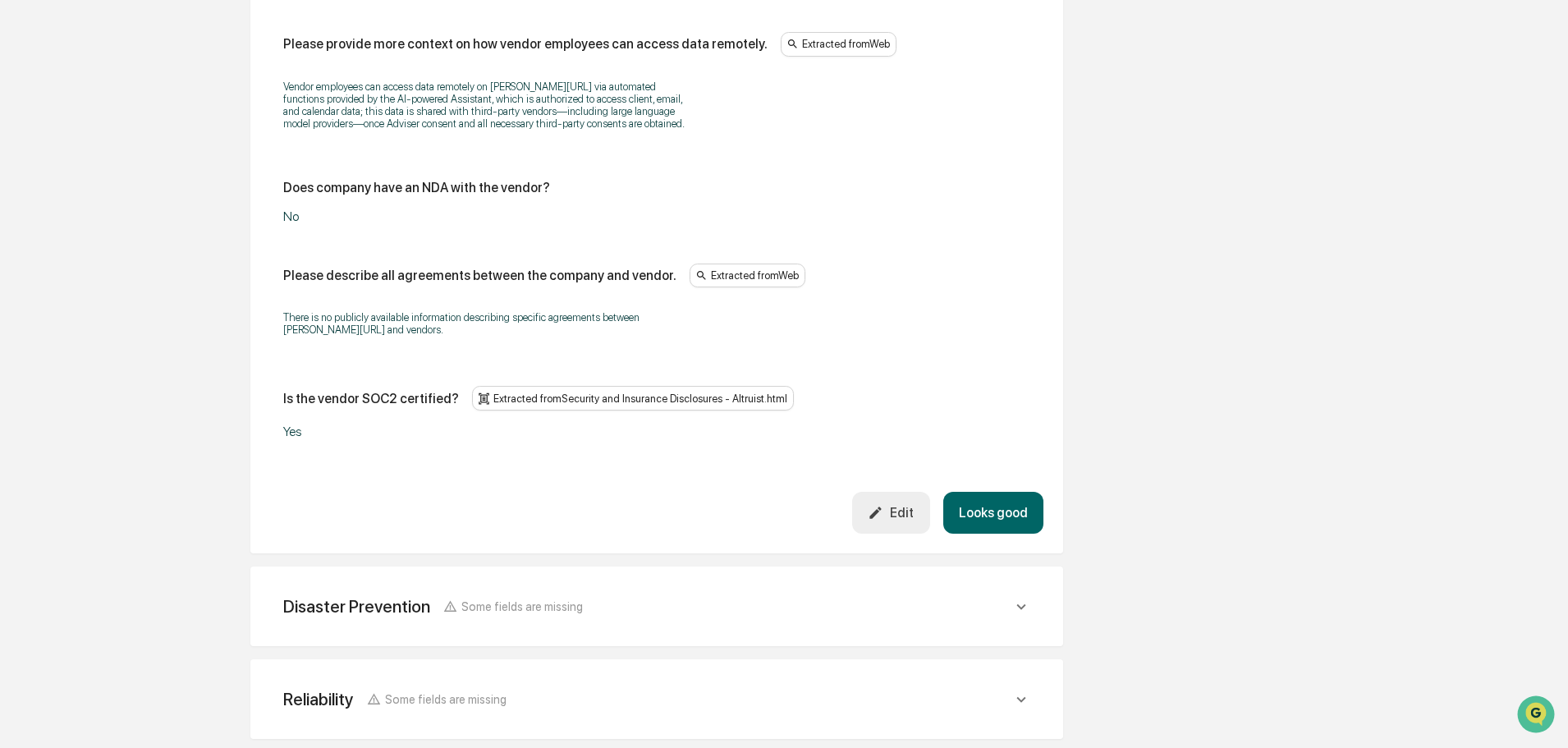
scroll to position [1991, 0]
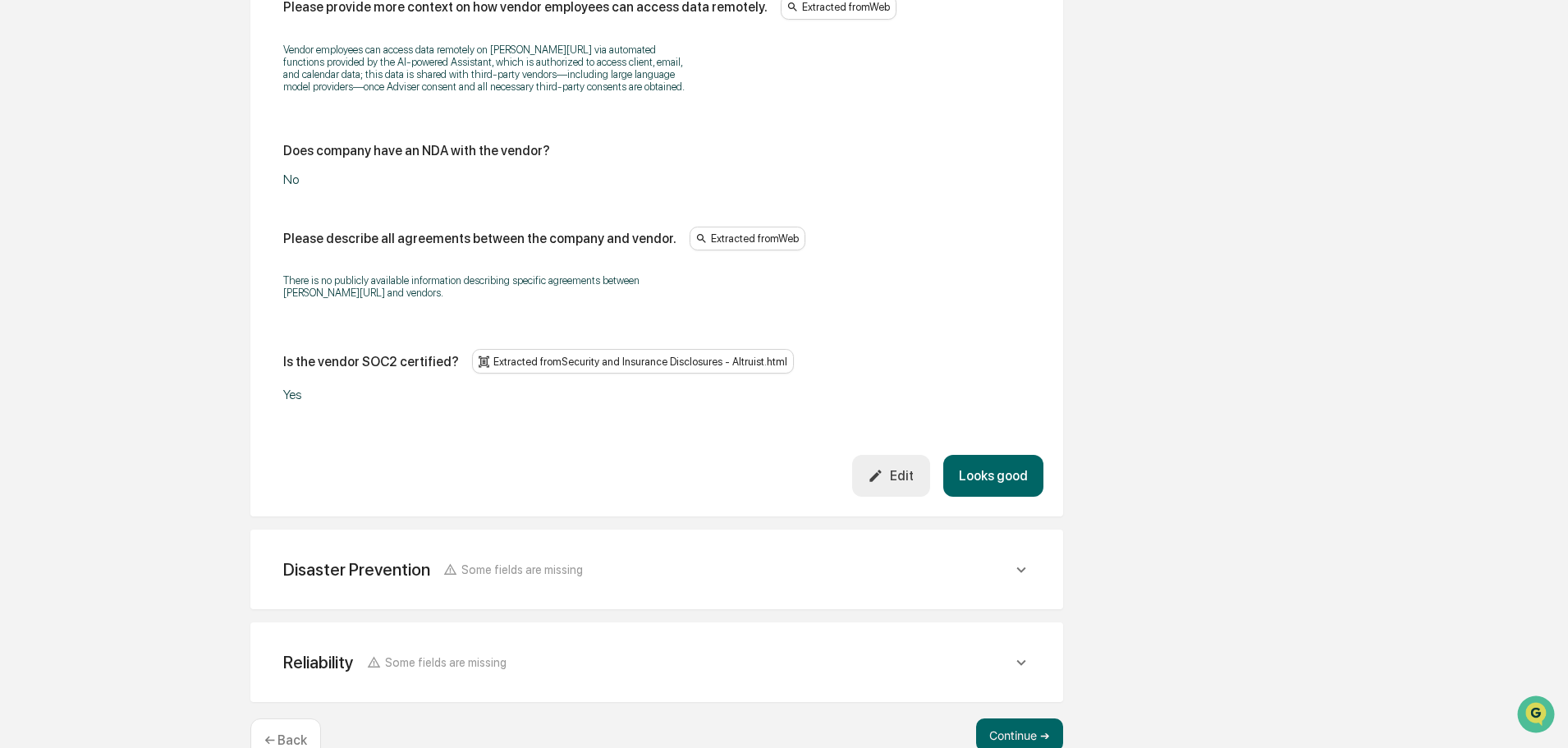
click at [895, 468] on div "Edit" at bounding box center [891, 476] width 46 height 16
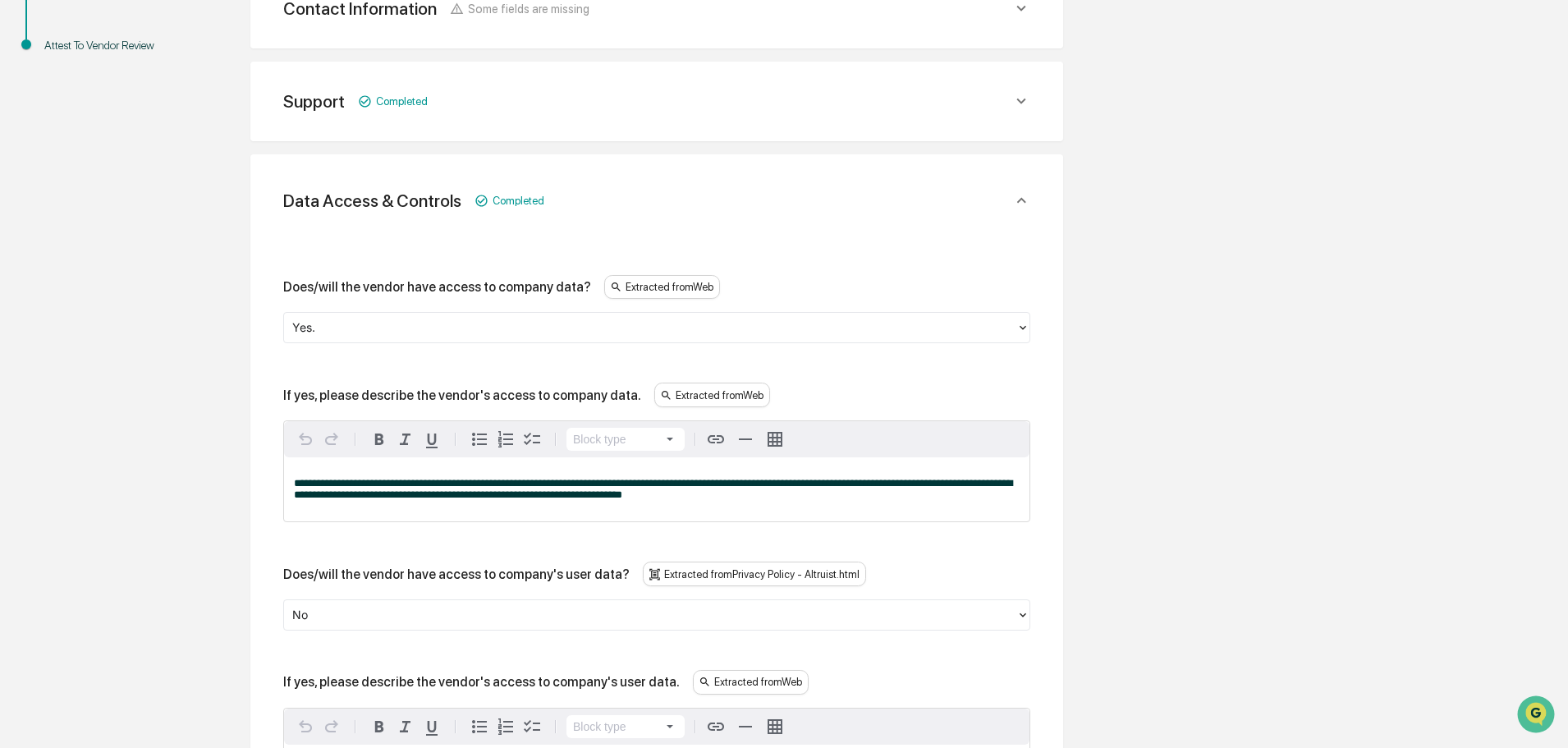
scroll to position [492, 0]
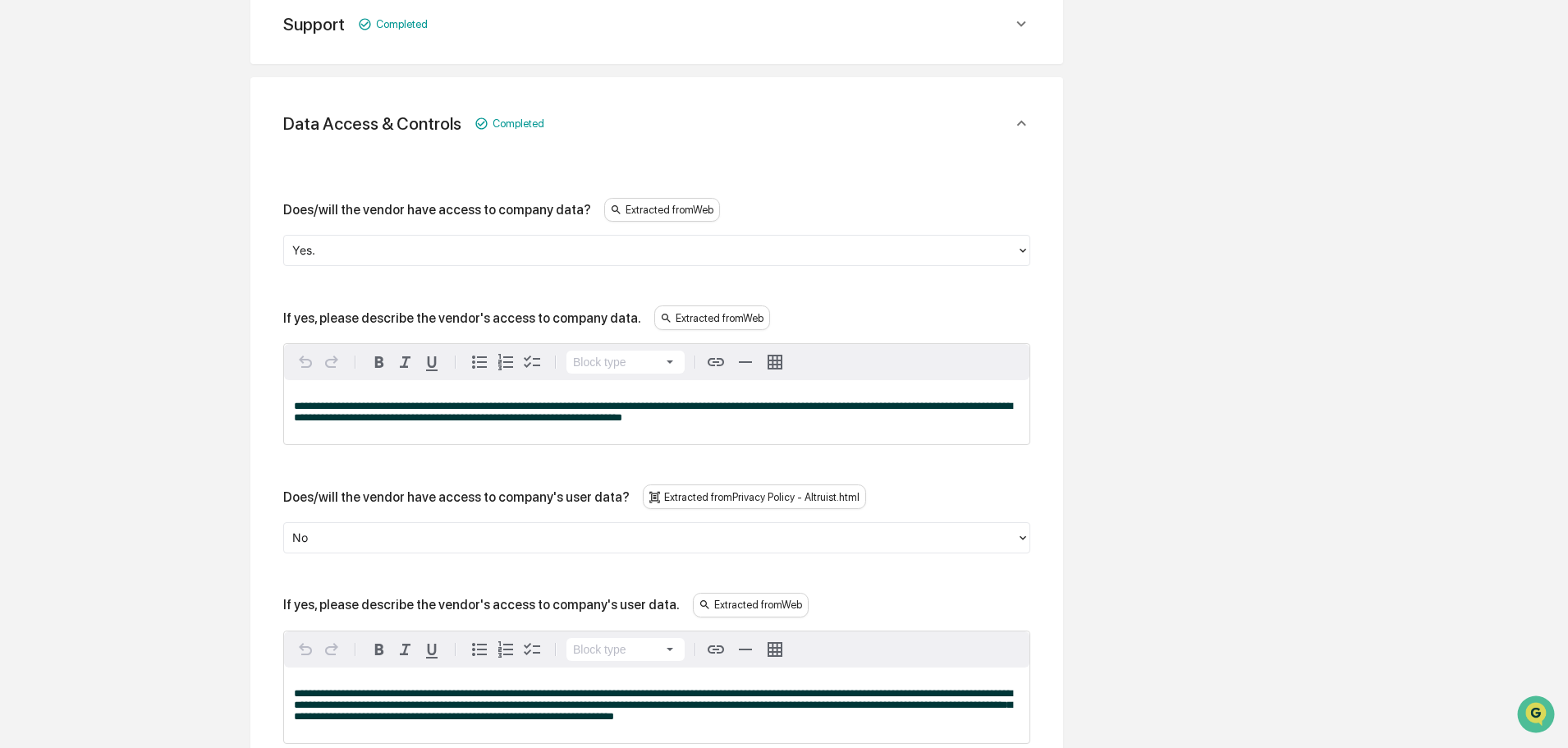
click at [709, 319] on div "Extracted from Web" at bounding box center [712, 318] width 115 height 25
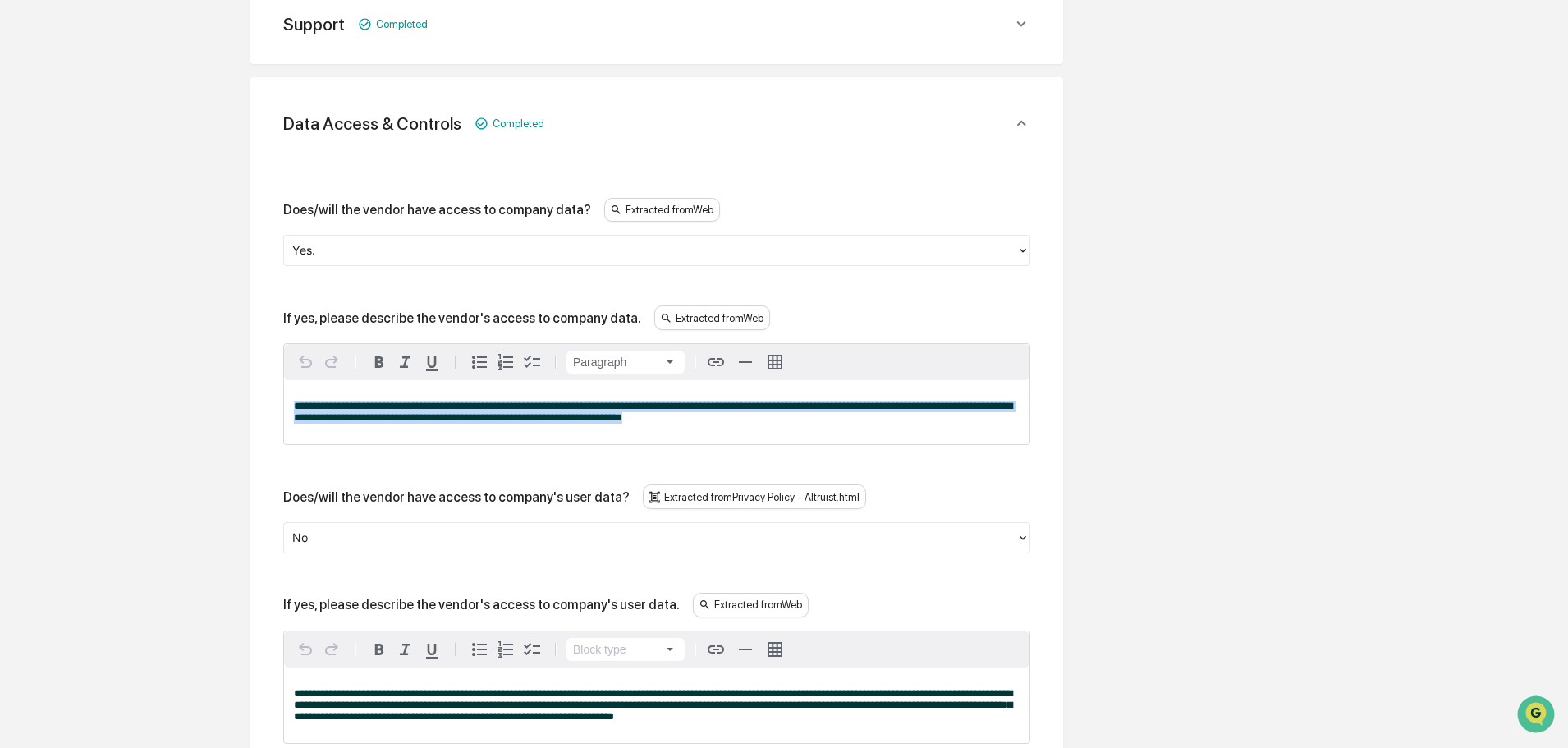
drag, startPoint x: 701, startPoint y: 428, endPoint x: 256, endPoint y: 392, distance: 446.5
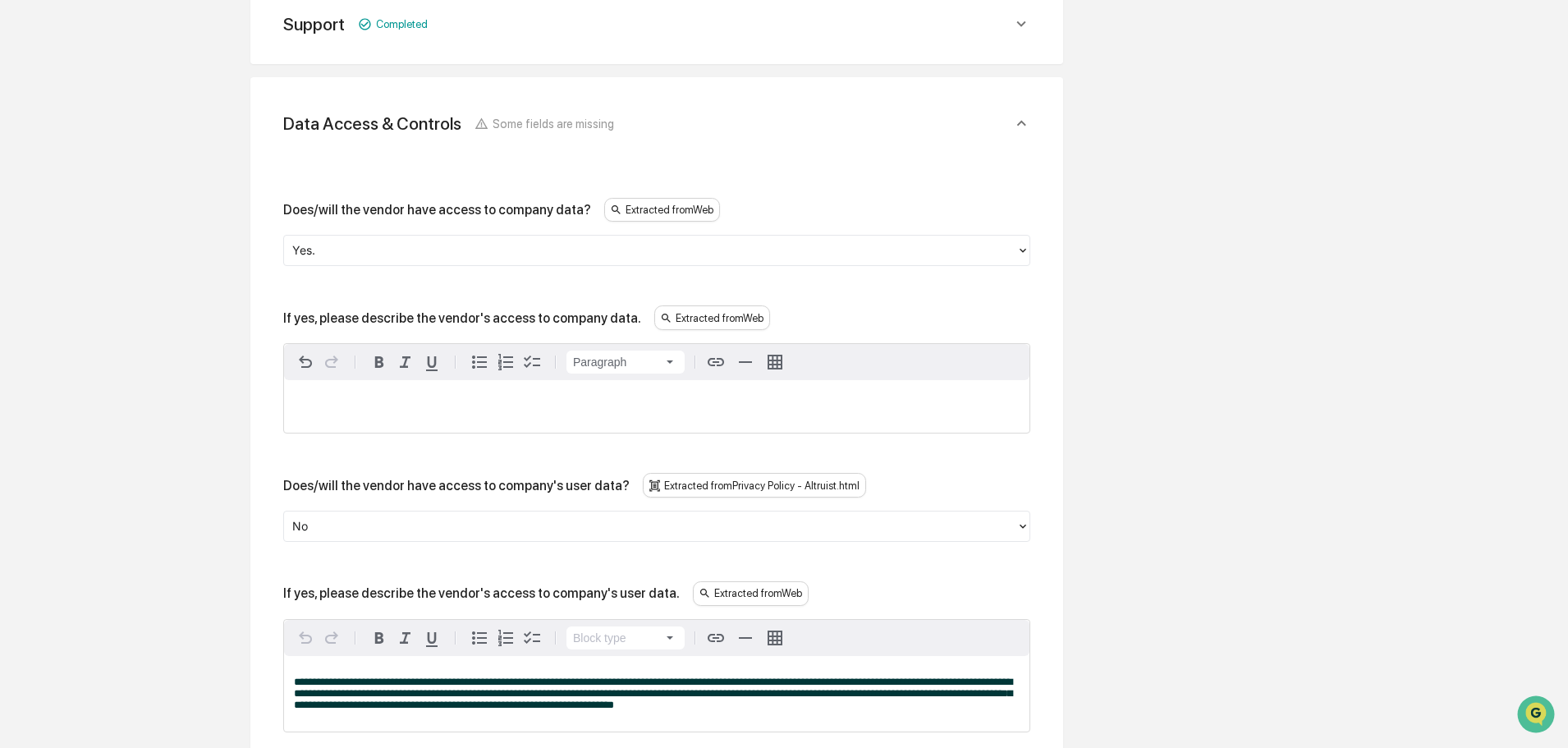
click at [449, 250] on div at bounding box center [650, 250] width 716 height 19
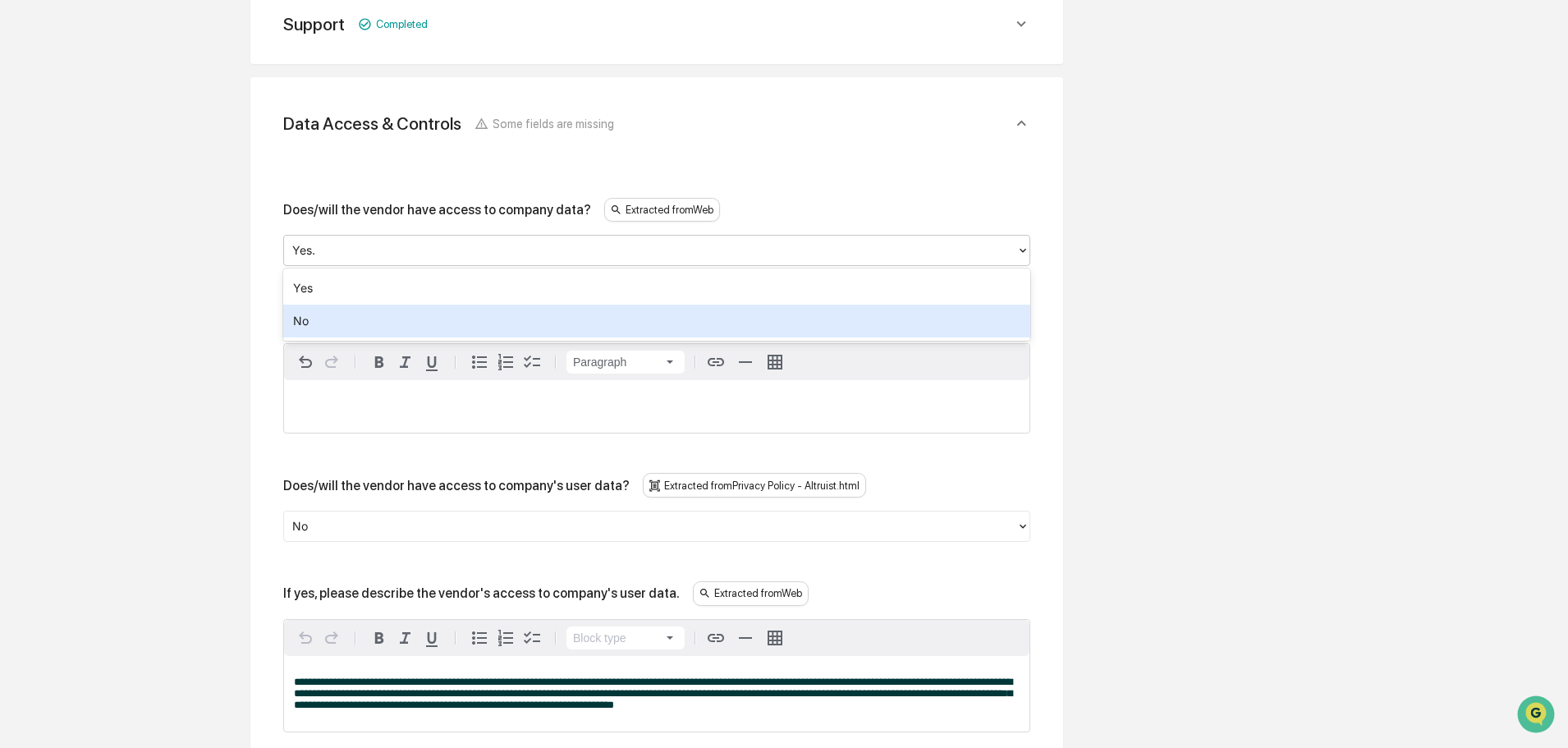
click at [398, 329] on div "No" at bounding box center [657, 321] width 747 height 33
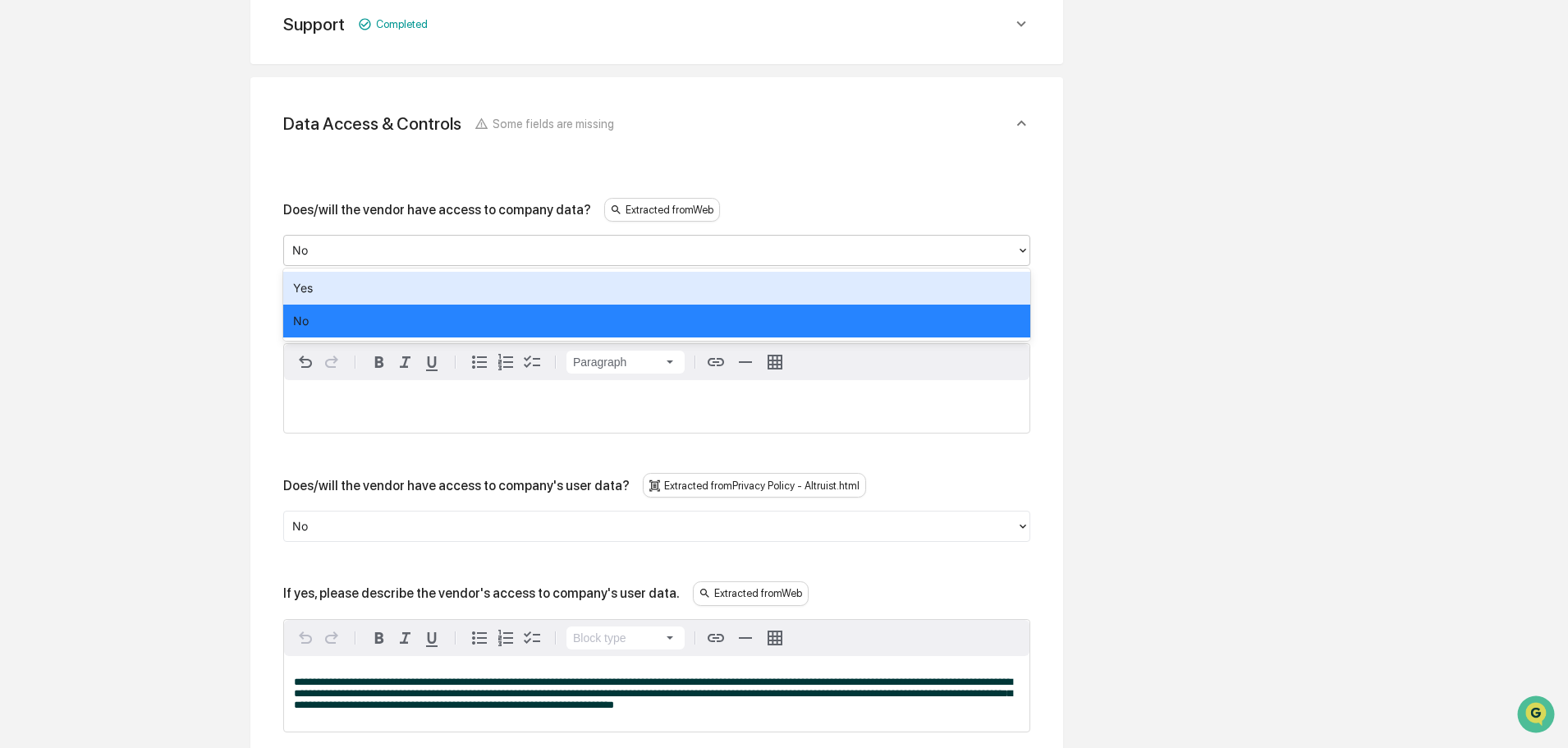
click at [331, 250] on div at bounding box center [650, 250] width 716 height 19
click at [331, 291] on div "Yes" at bounding box center [657, 287] width 747 height 33
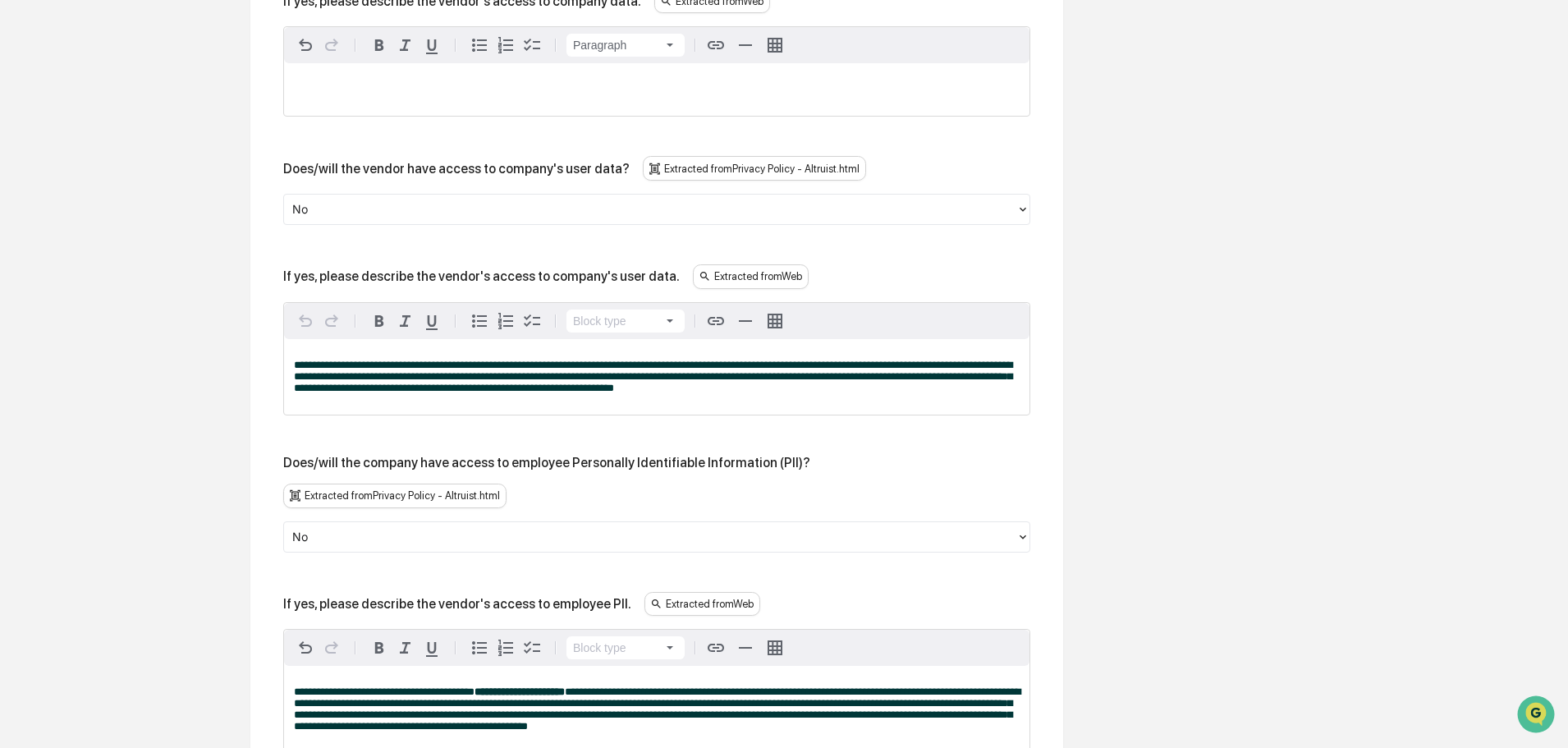
scroll to position [821, 0]
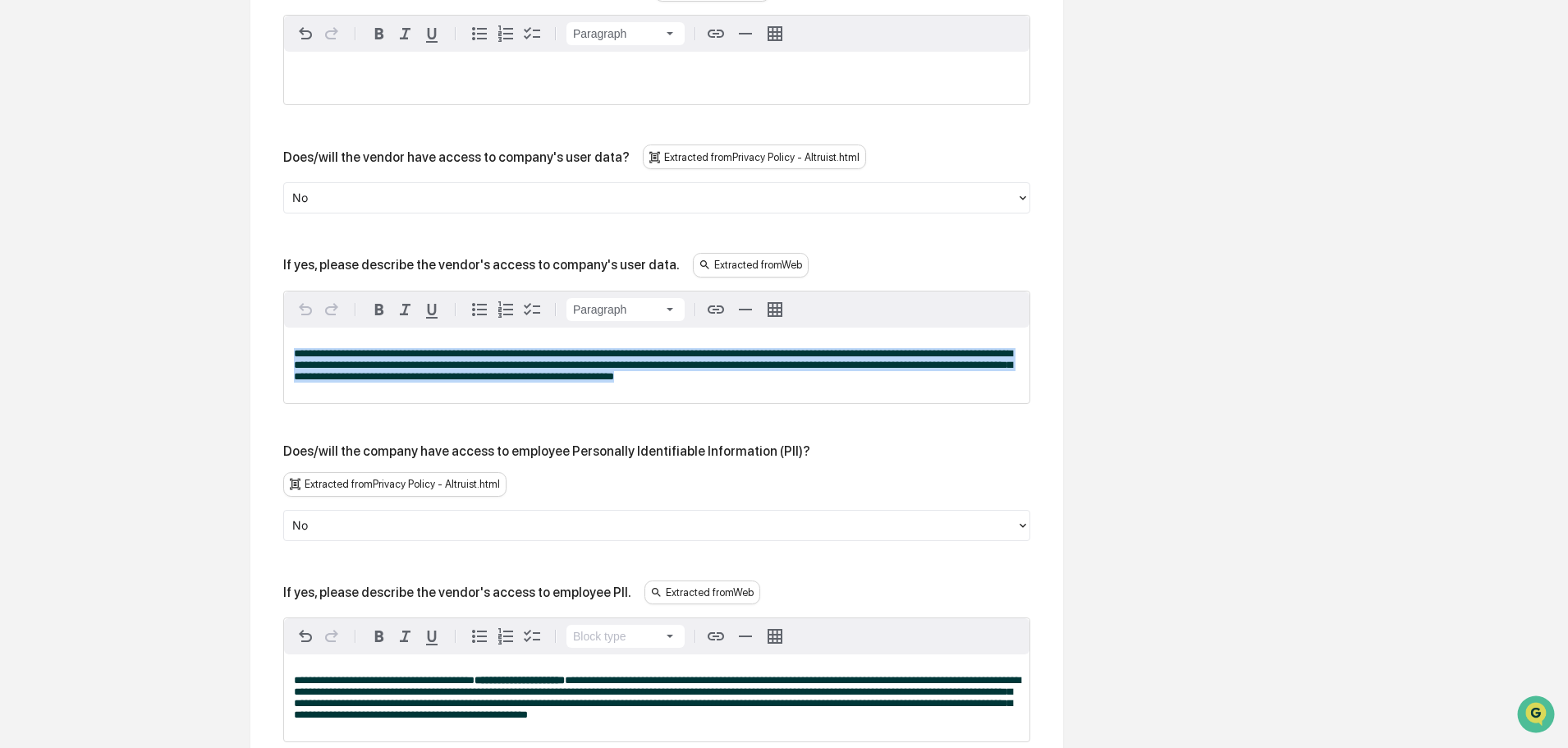
drag, startPoint x: 693, startPoint y: 384, endPoint x: 255, endPoint y: 342, distance: 440.0
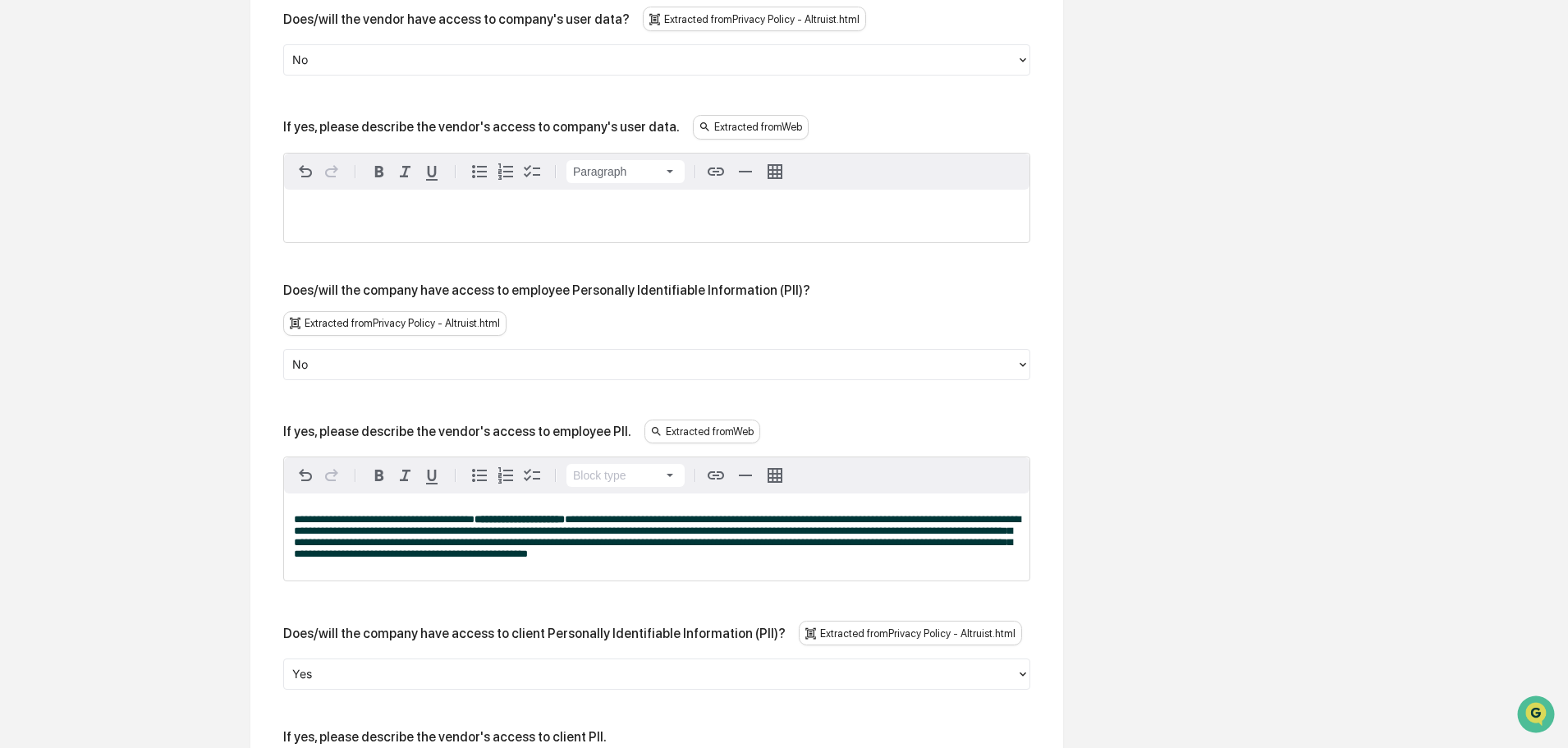
scroll to position [985, 0]
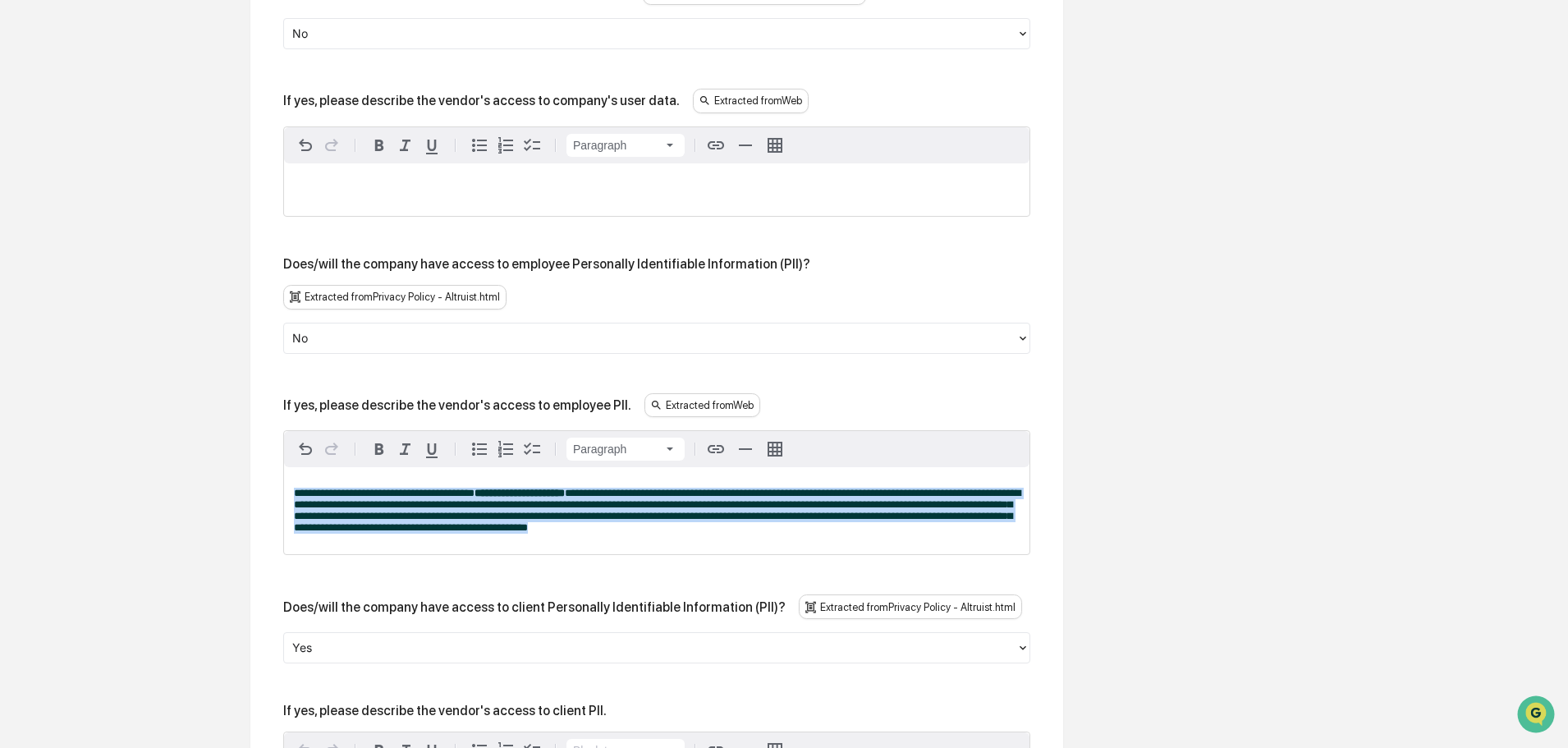
drag, startPoint x: 662, startPoint y: 501, endPoint x: 288, endPoint y: 455, distance: 376.8
click at [288, 467] on div "**********" at bounding box center [656, 510] width 745 height 87
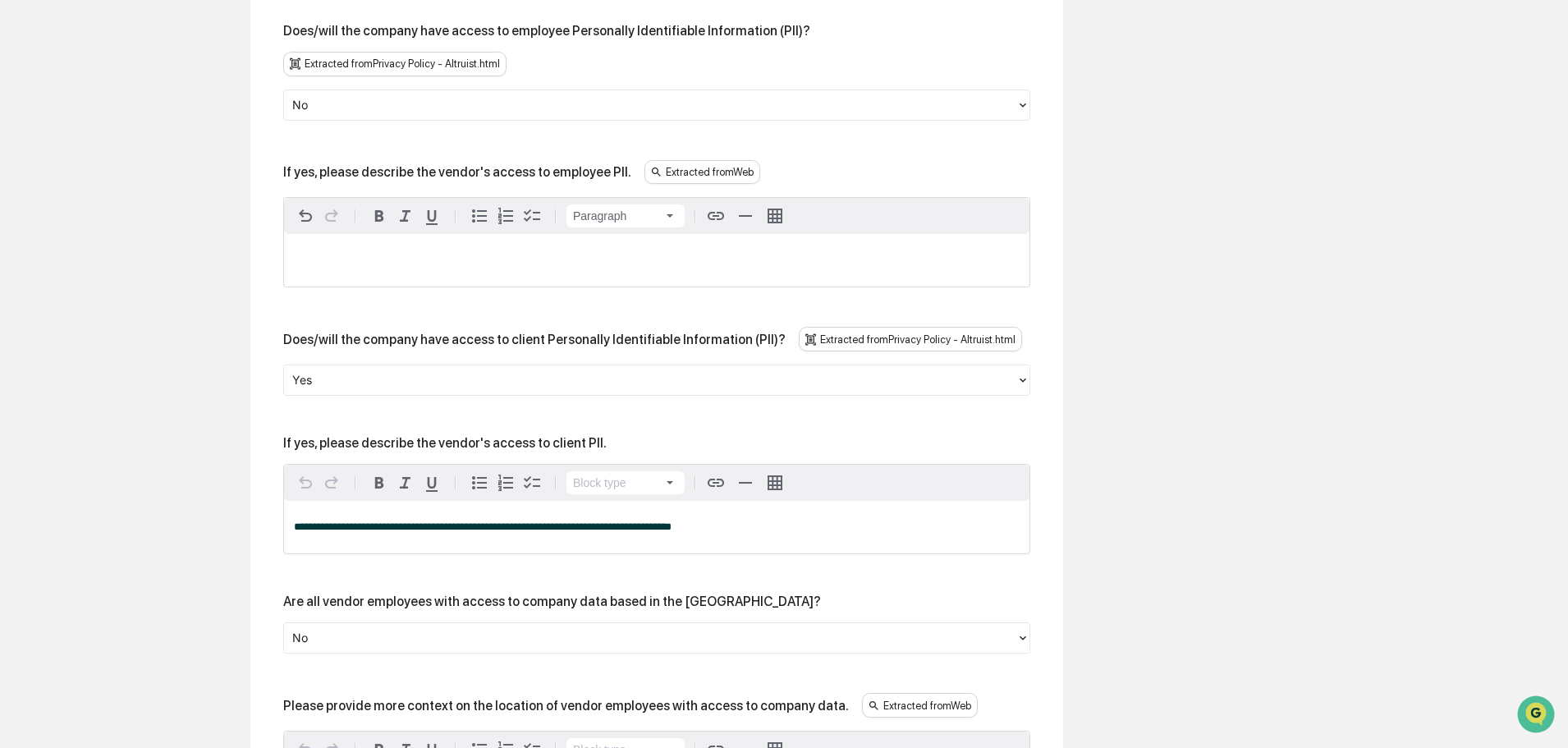
scroll to position [1232, 0]
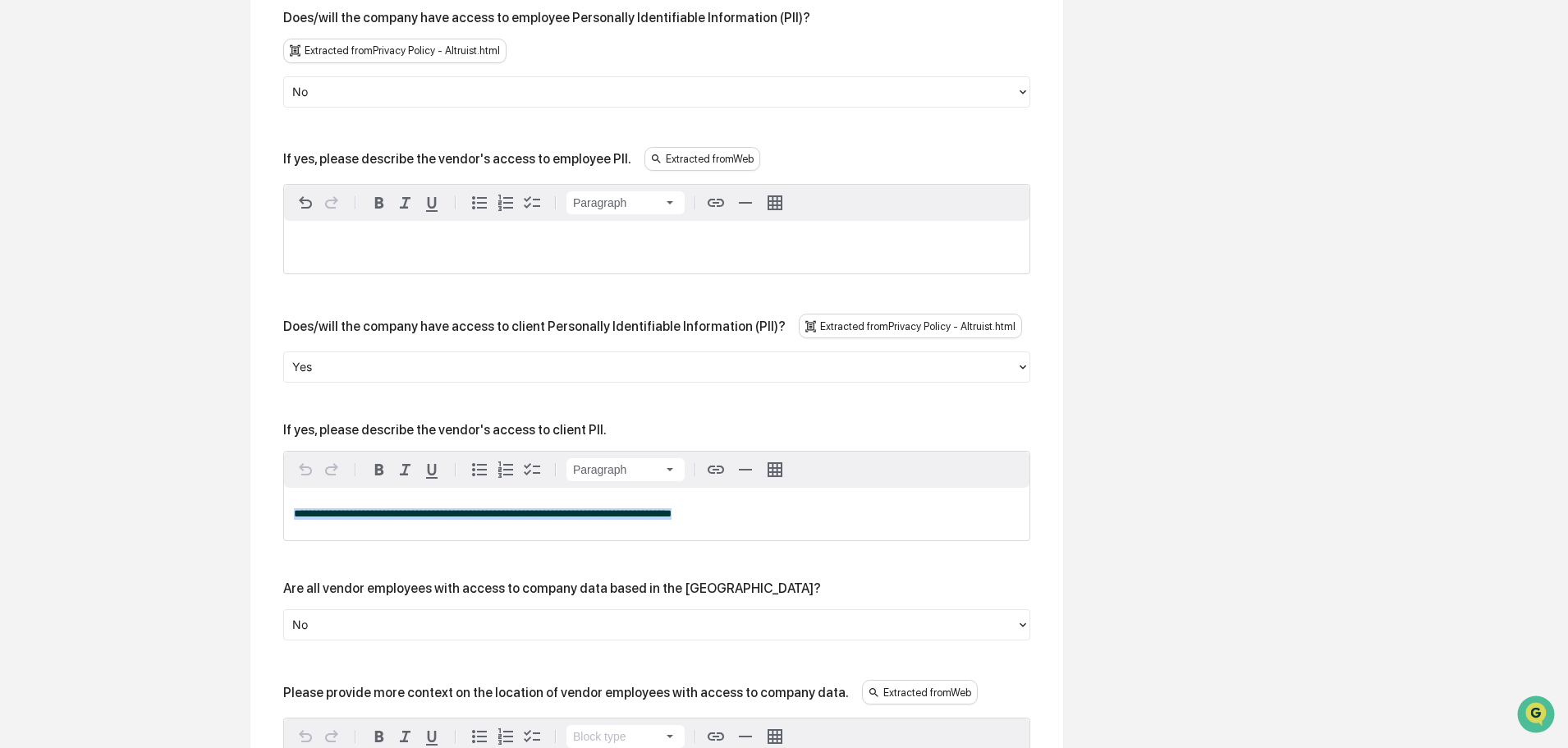
drag, startPoint x: 681, startPoint y: 488, endPoint x: 271, endPoint y: 485, distance: 410.0
click at [271, 485] on div "**********" at bounding box center [657, 501] width 773 height 2181
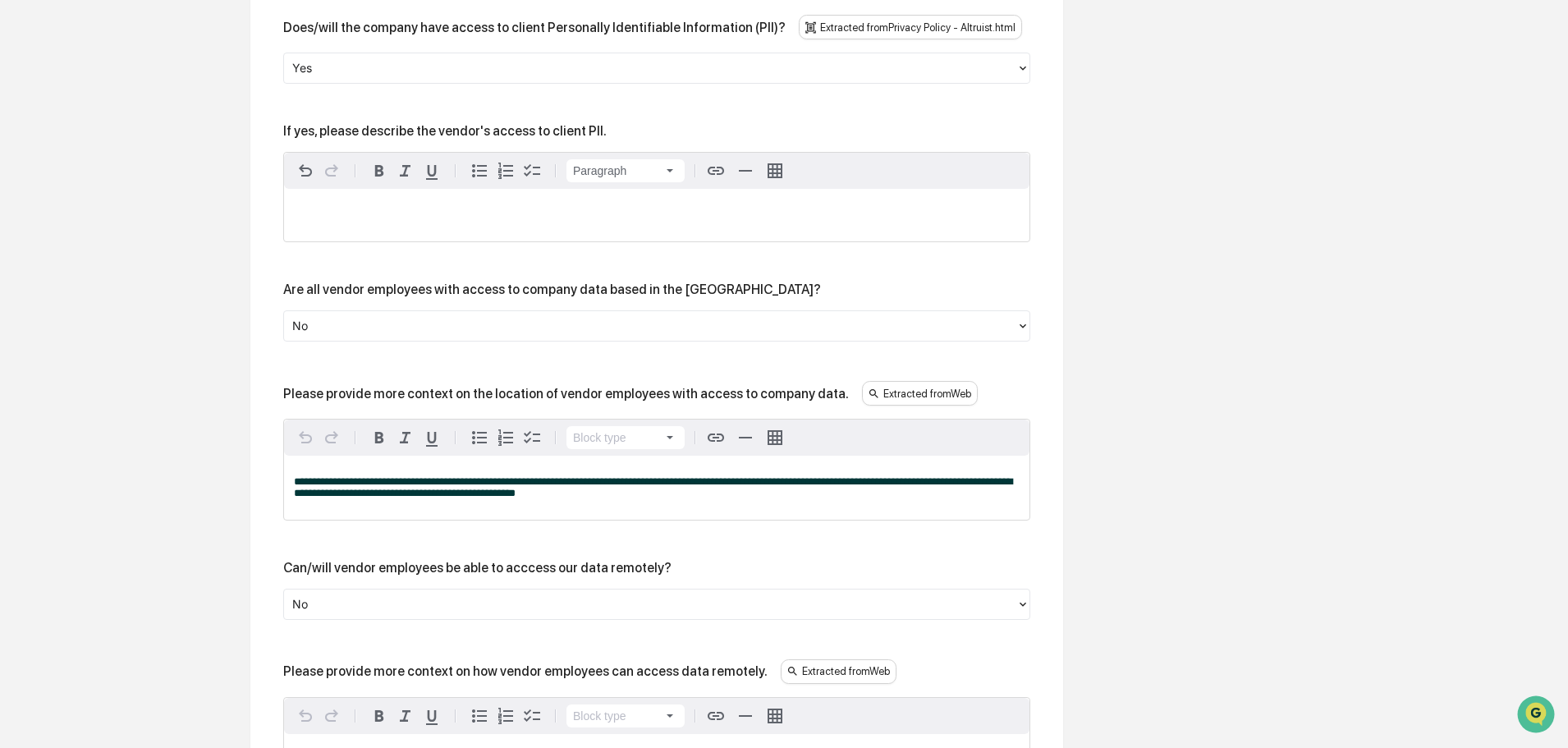
scroll to position [1560, 0]
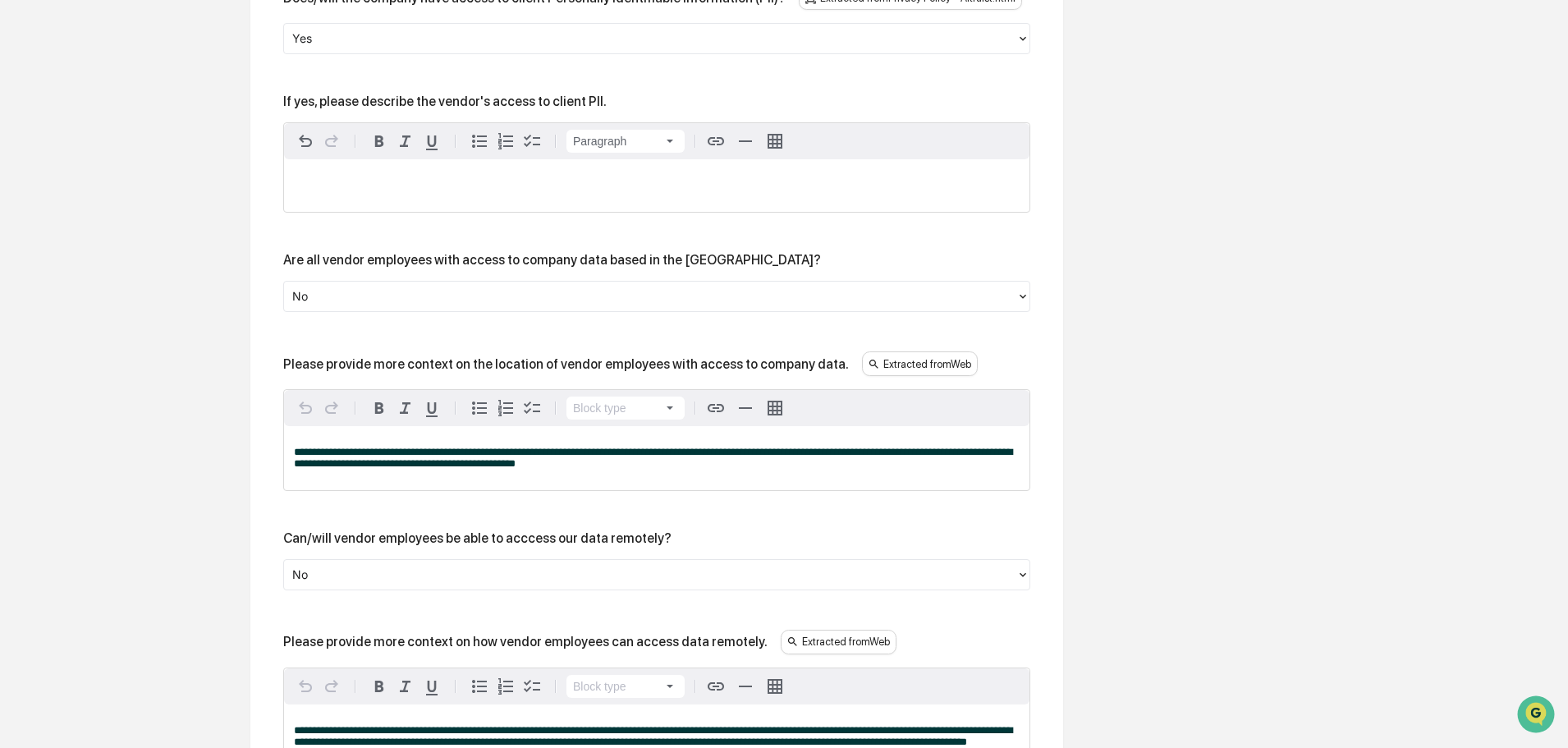
click at [386, 313] on div "Does/will the vendor have access to company data? Extracted from Web Yes If yes…" at bounding box center [657, 137] width 747 height 2014
drag, startPoint x: 720, startPoint y: 444, endPoint x: 282, endPoint y: 424, distance: 438.5
click at [282, 424] on div "Does/will the vendor have access to company data? Extracted from Web Yes If yes…" at bounding box center [657, 173] width 773 height 2181
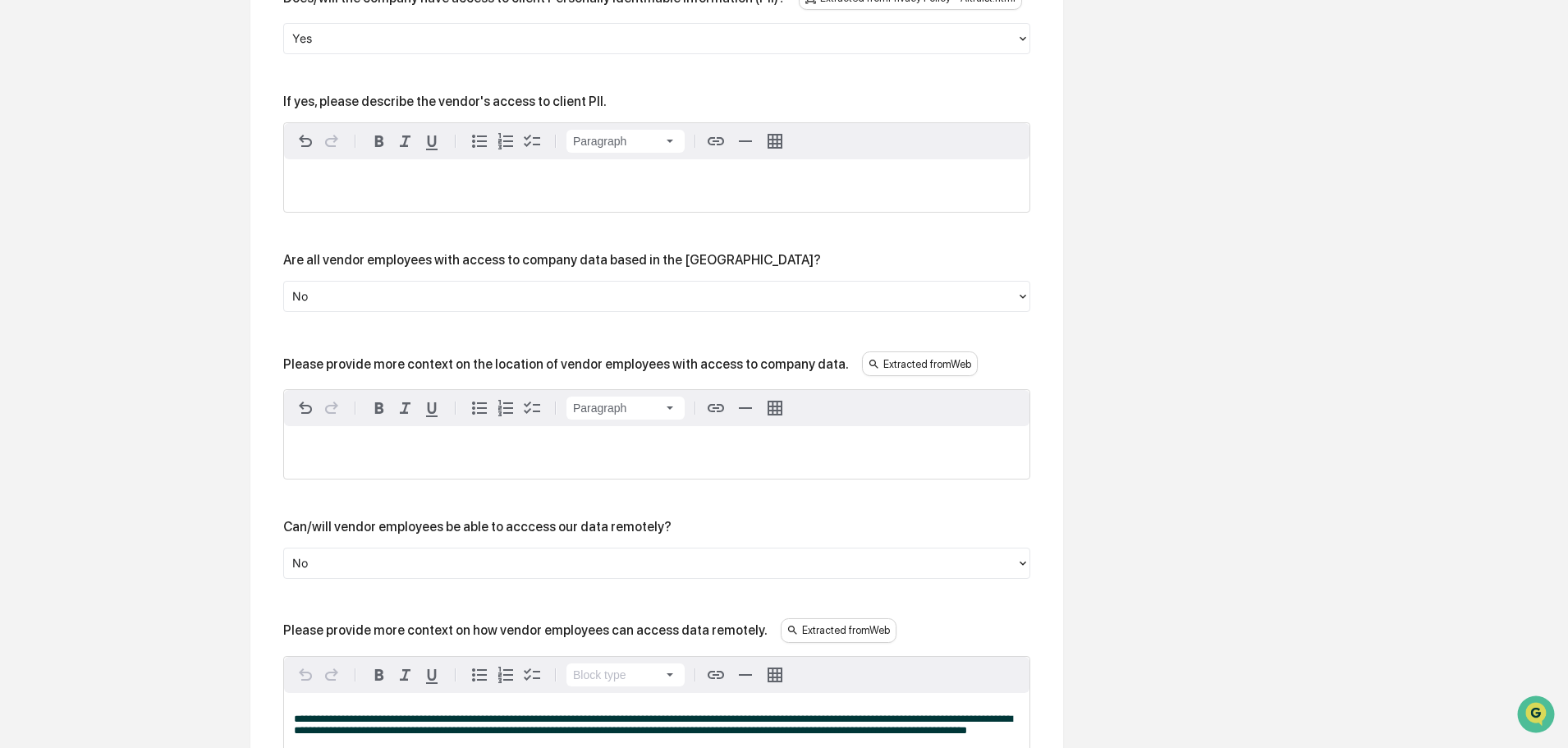
click at [266, 496] on div "Data Access & Controls Some fields are missing Does/will the vendor have access…" at bounding box center [656, 140] width 813 height 2262
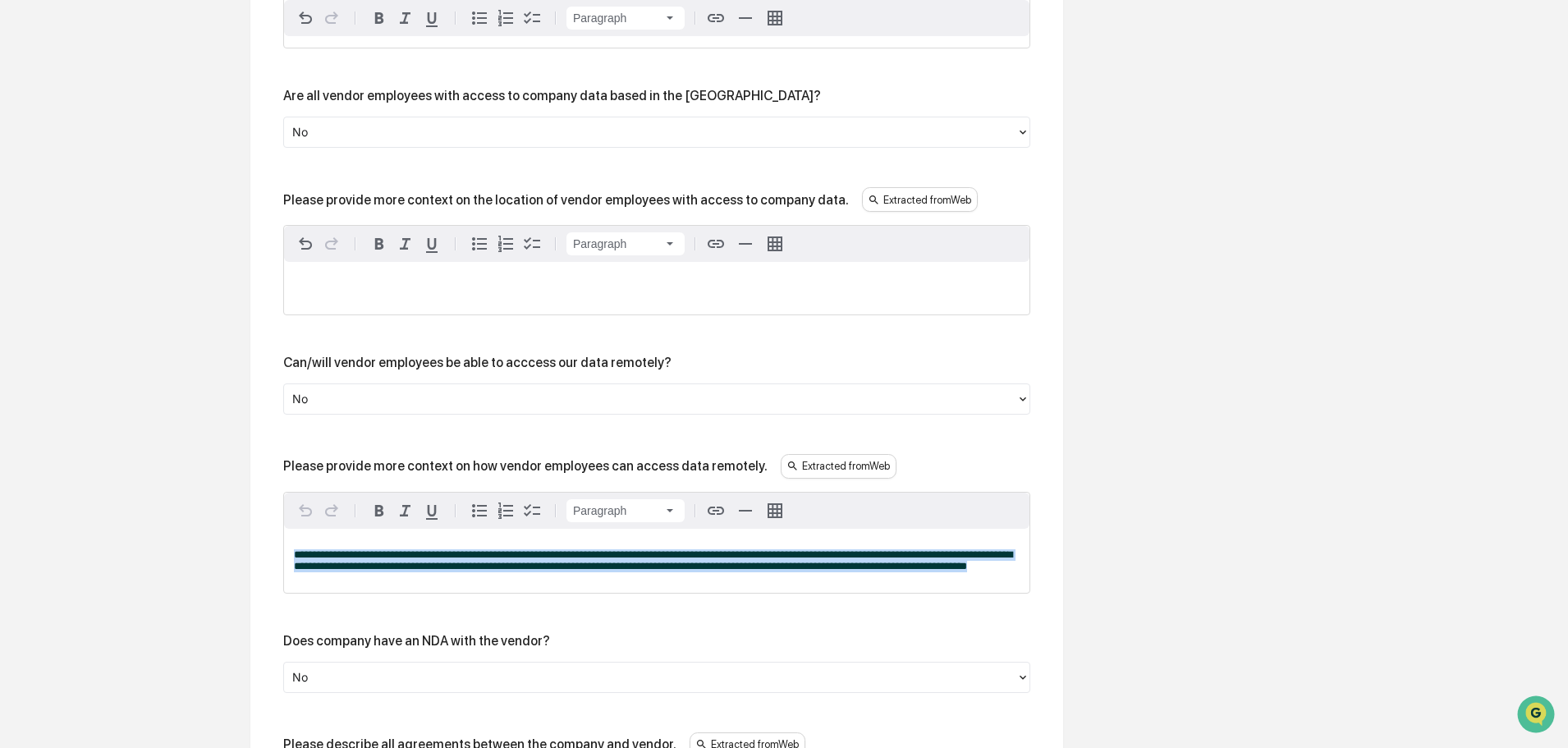
drag, startPoint x: 443, startPoint y: 556, endPoint x: 285, endPoint y: 530, distance: 160.1
click at [285, 530] on div "**********" at bounding box center [656, 560] width 745 height 64
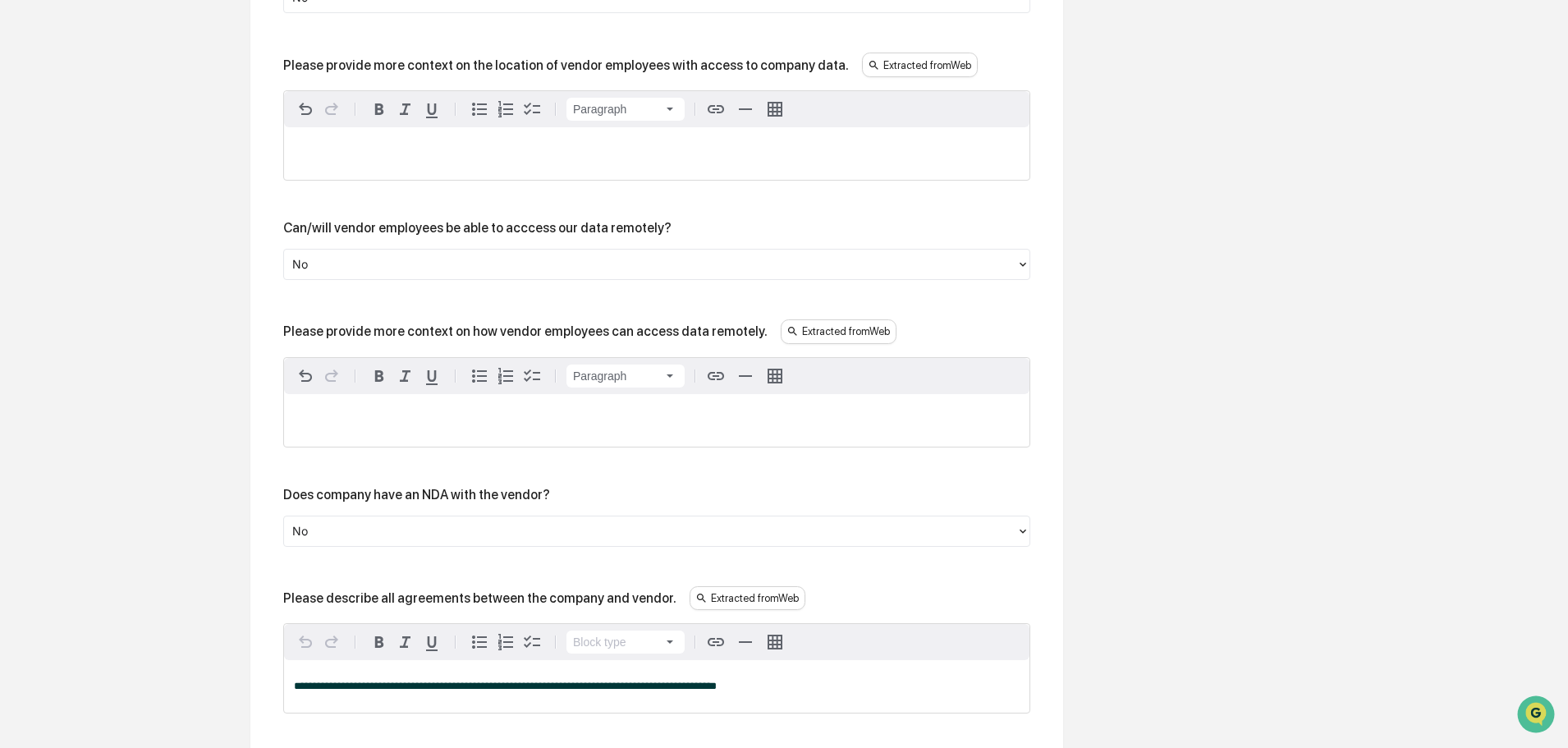
scroll to position [1888, 0]
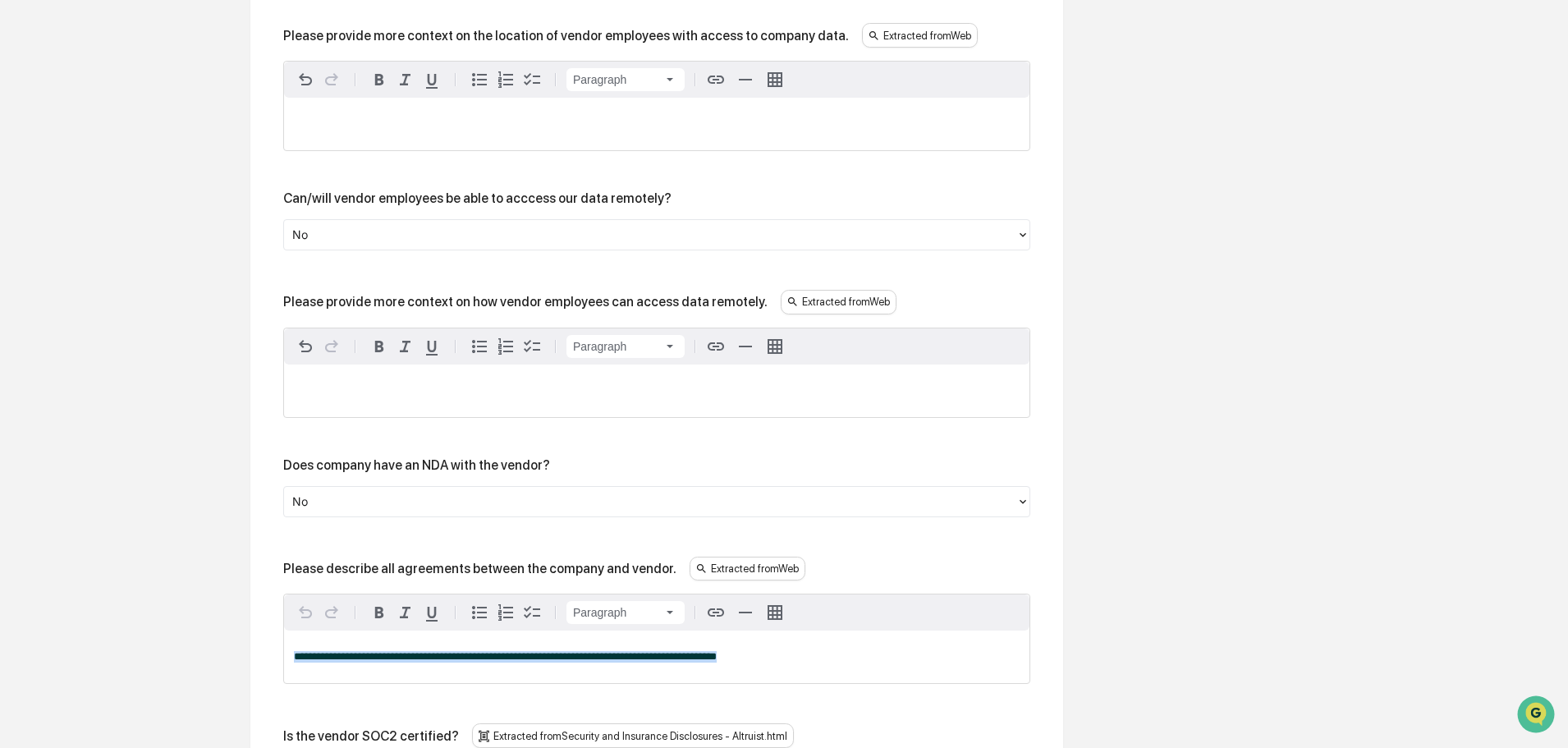
drag, startPoint x: 754, startPoint y: 639, endPoint x: 218, endPoint y: 609, distance: 536.8
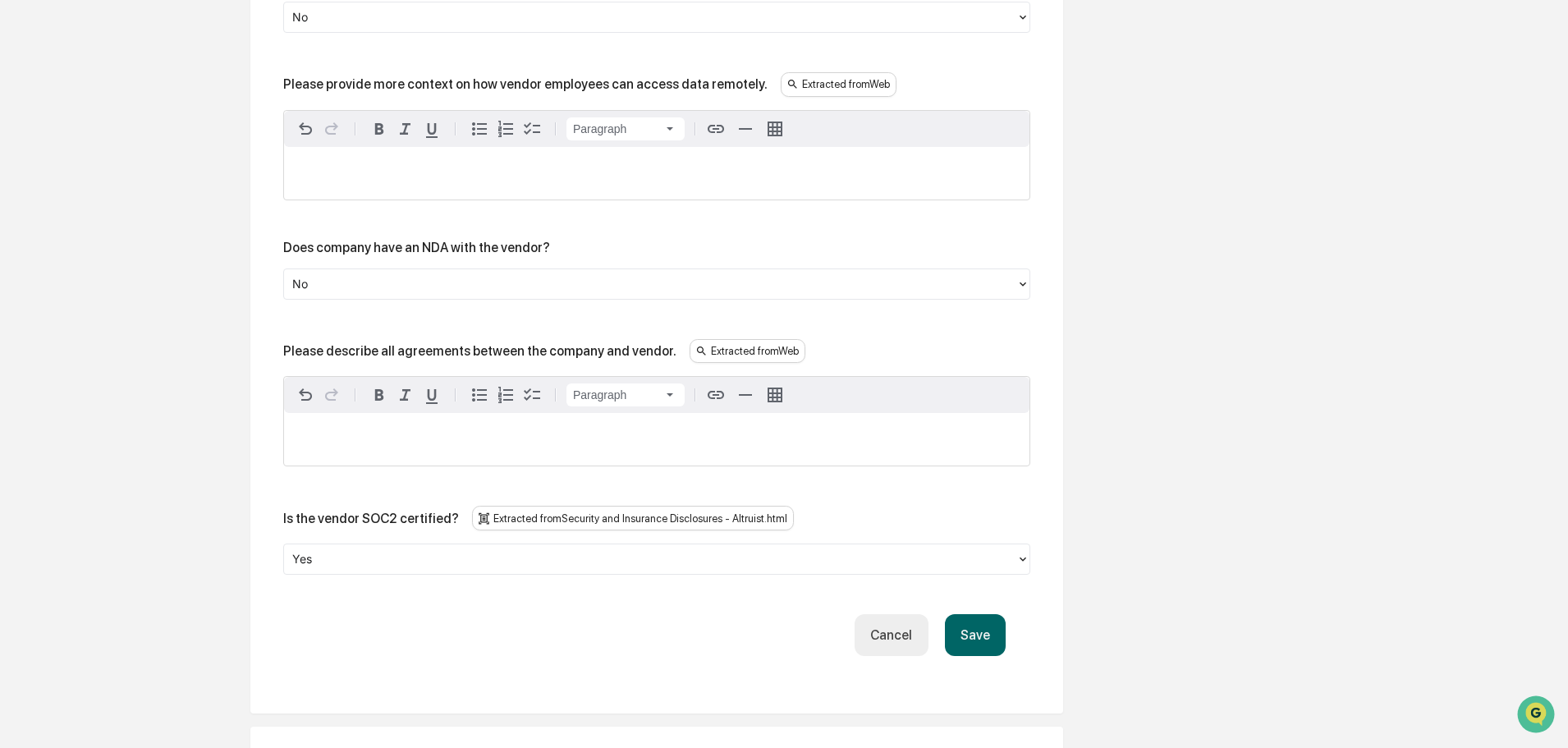
scroll to position [2135, 0]
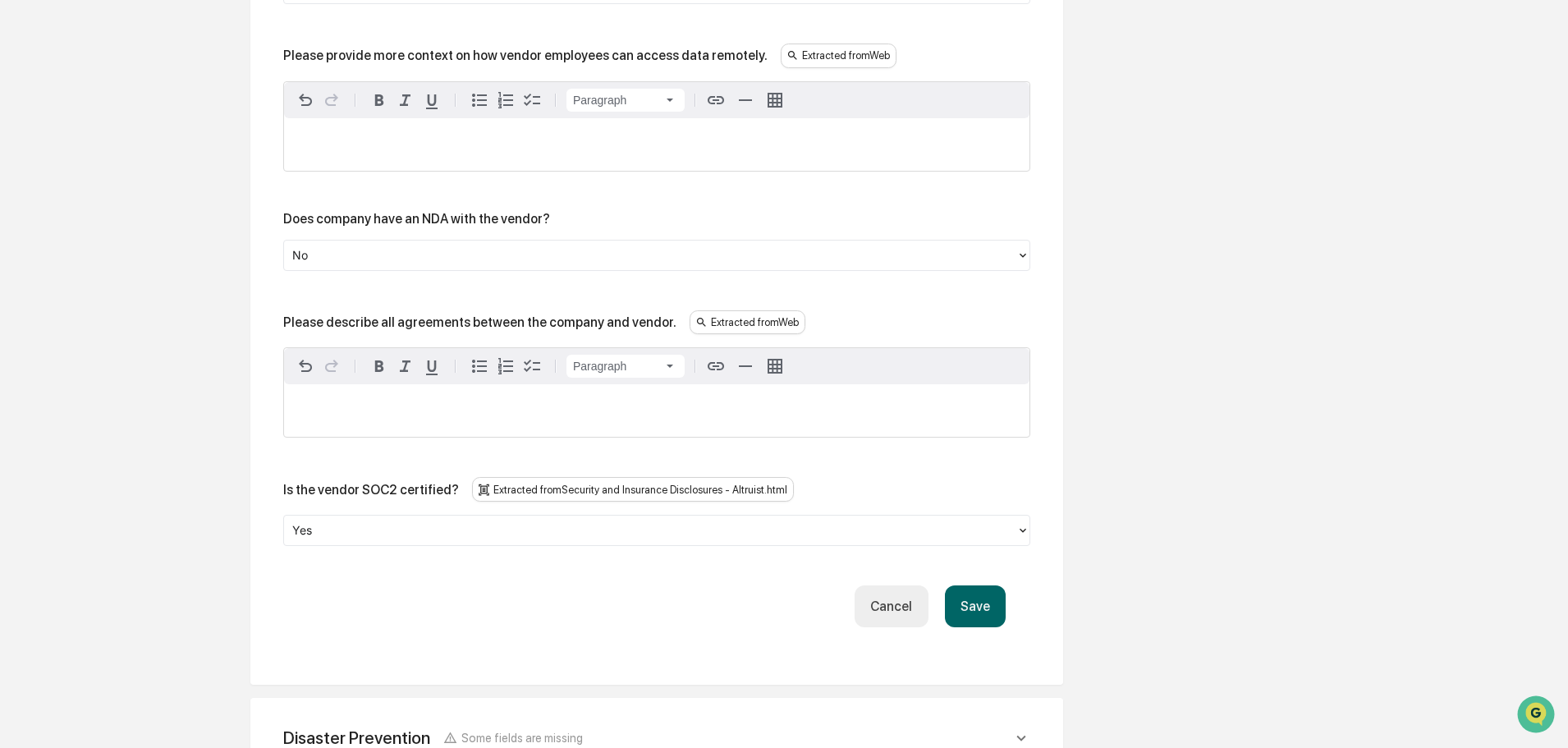
click at [987, 586] on button "Save" at bounding box center [975, 606] width 61 height 42
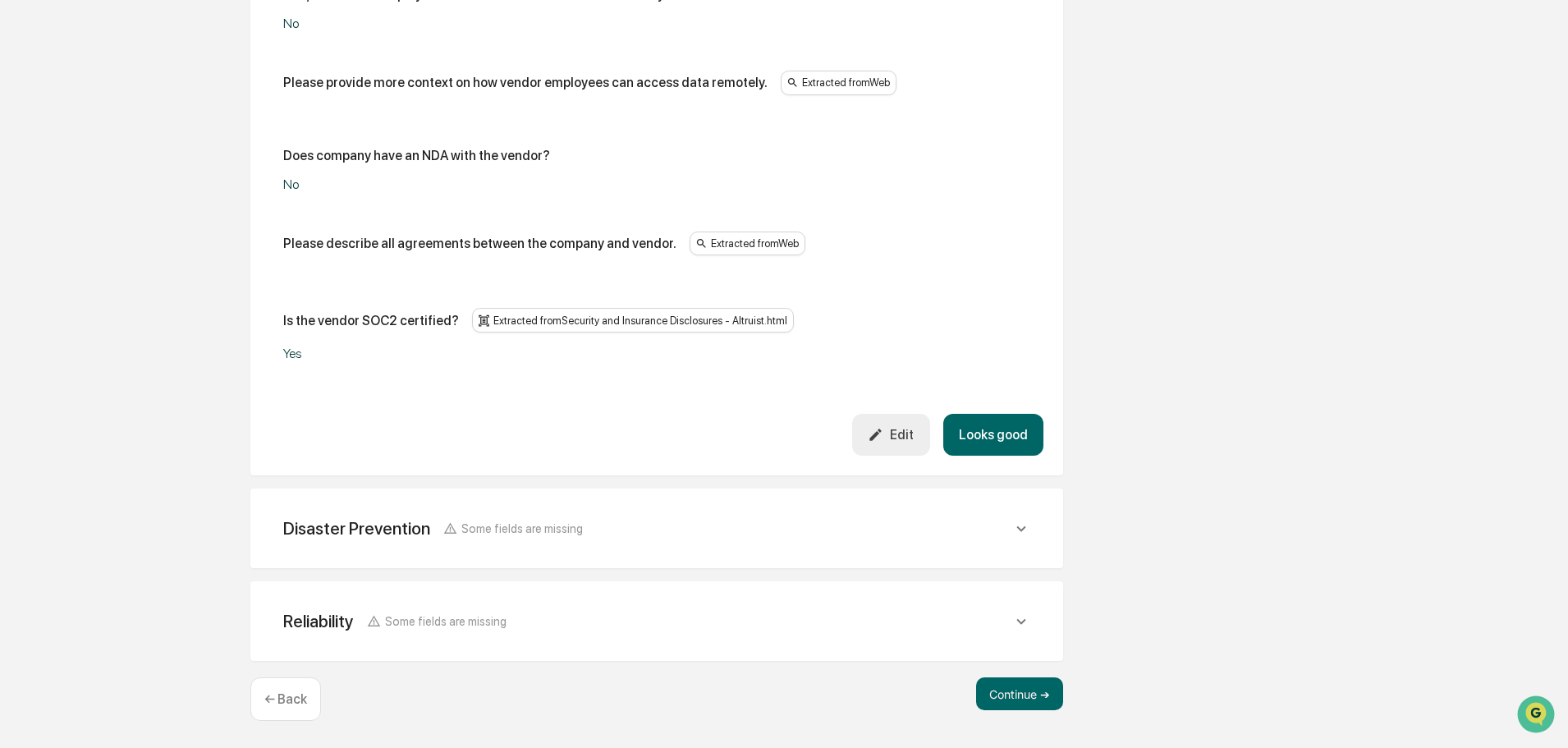
scroll to position [1534, 0]
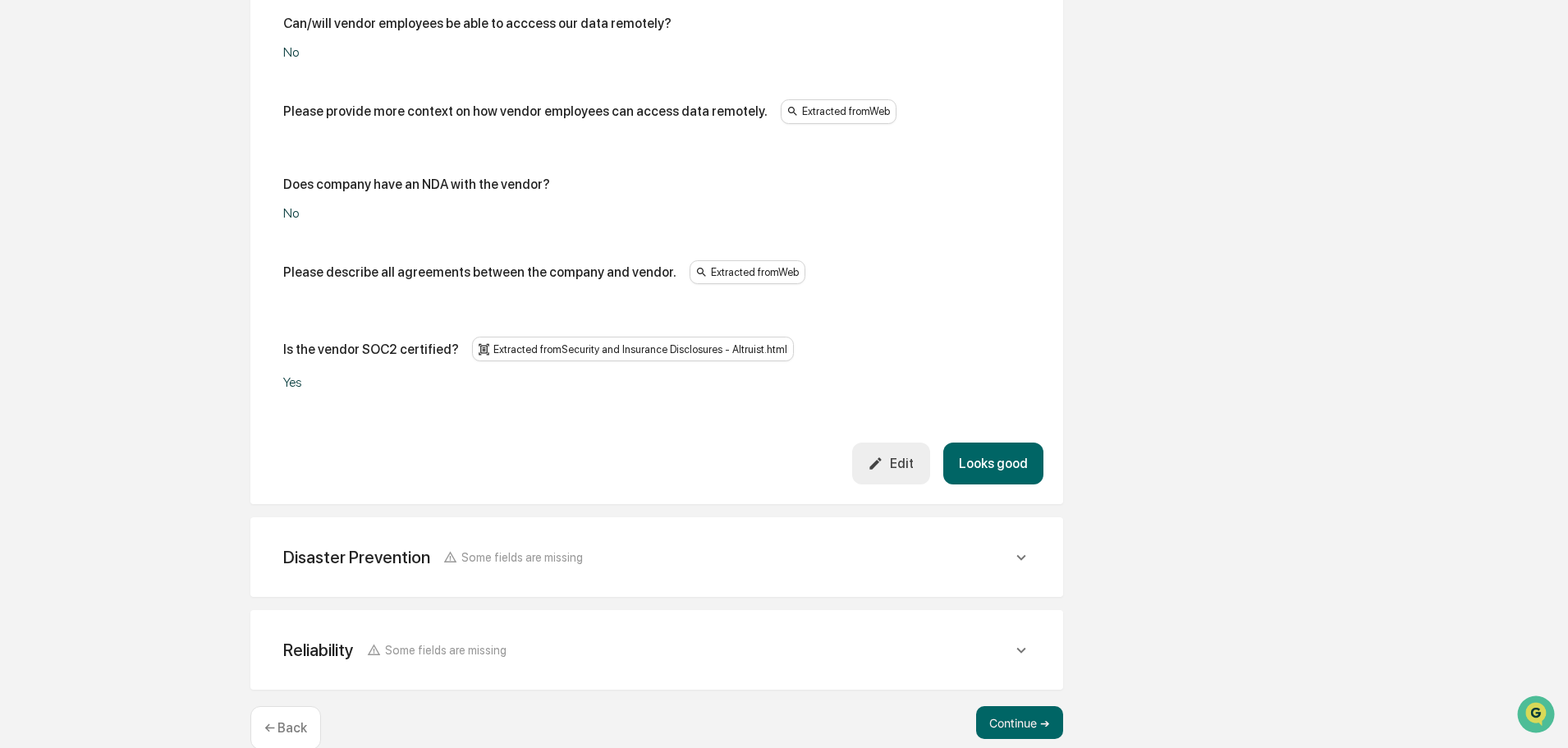
click at [995, 442] on button "Looks good" at bounding box center [994, 463] width 100 height 42
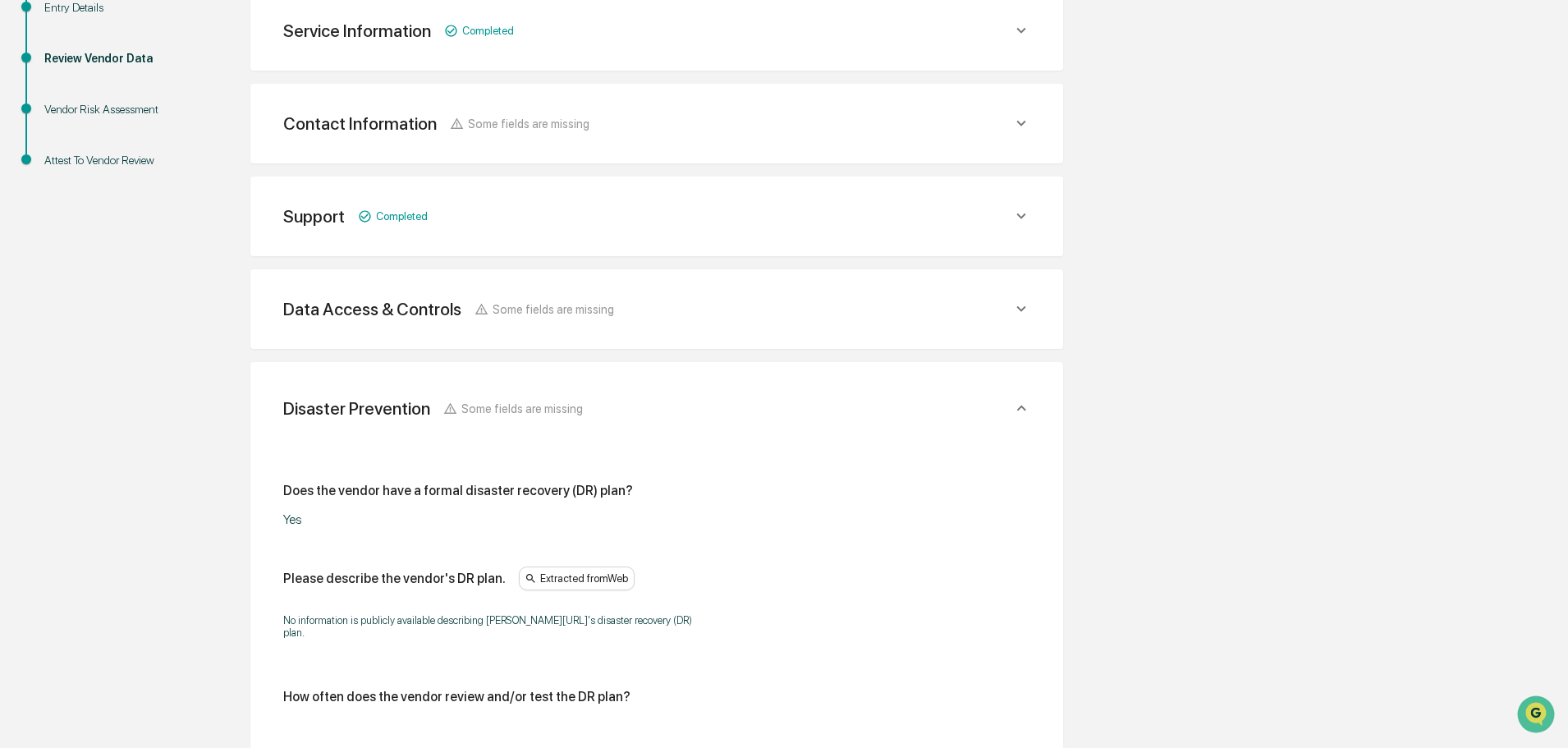
scroll to position [247, 0]
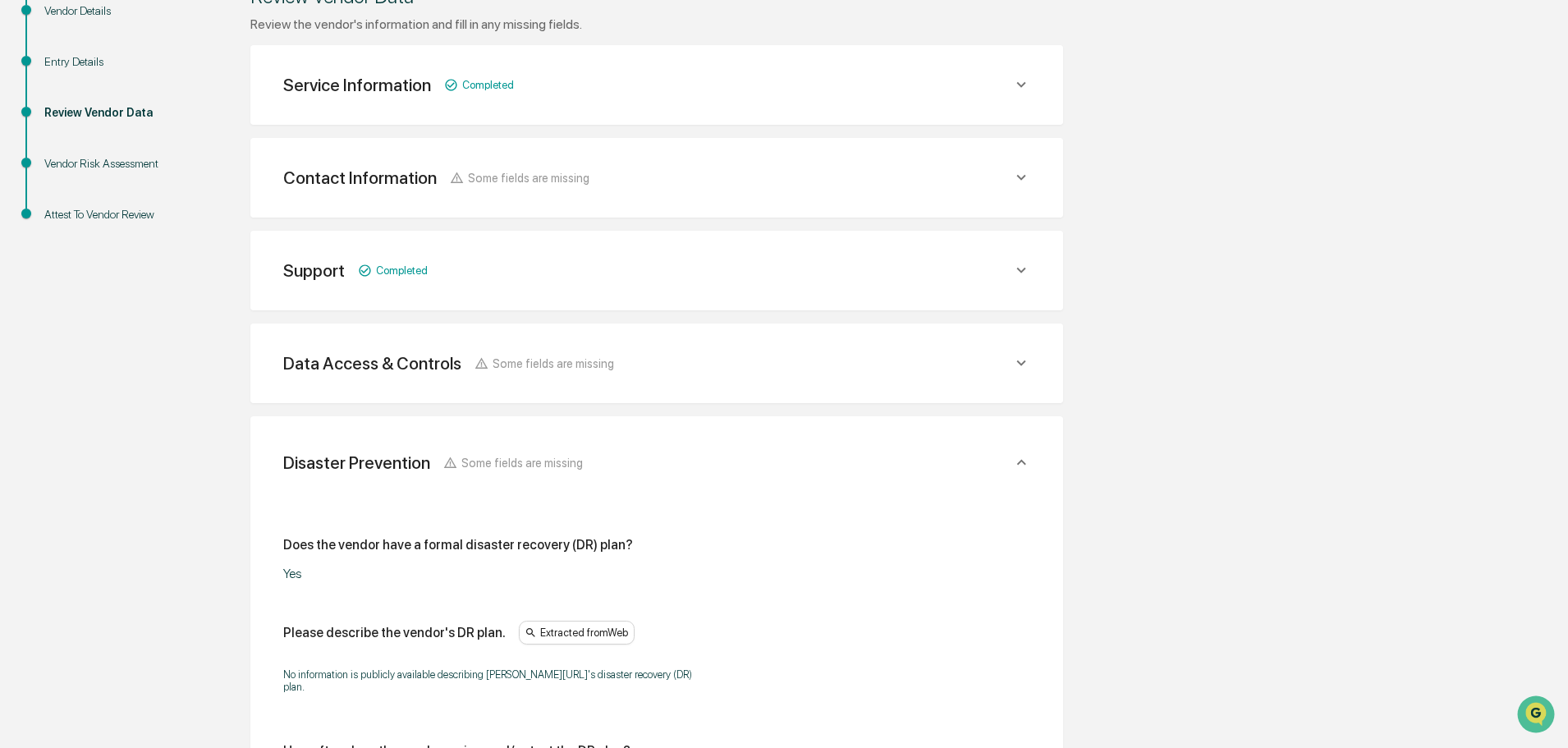
click at [543, 367] on span "Some fields are missing" at bounding box center [553, 363] width 122 height 14
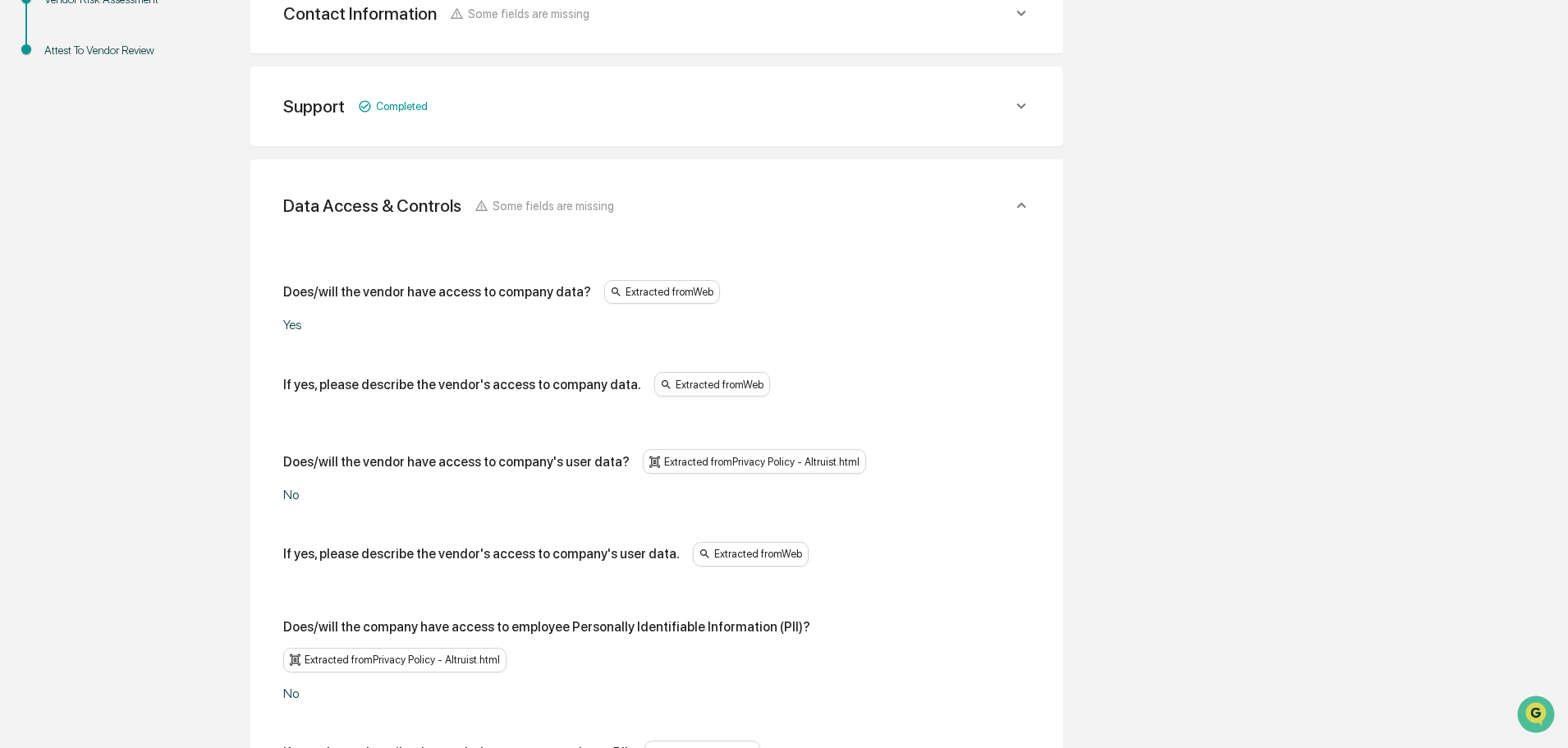
scroll to position [0, 0]
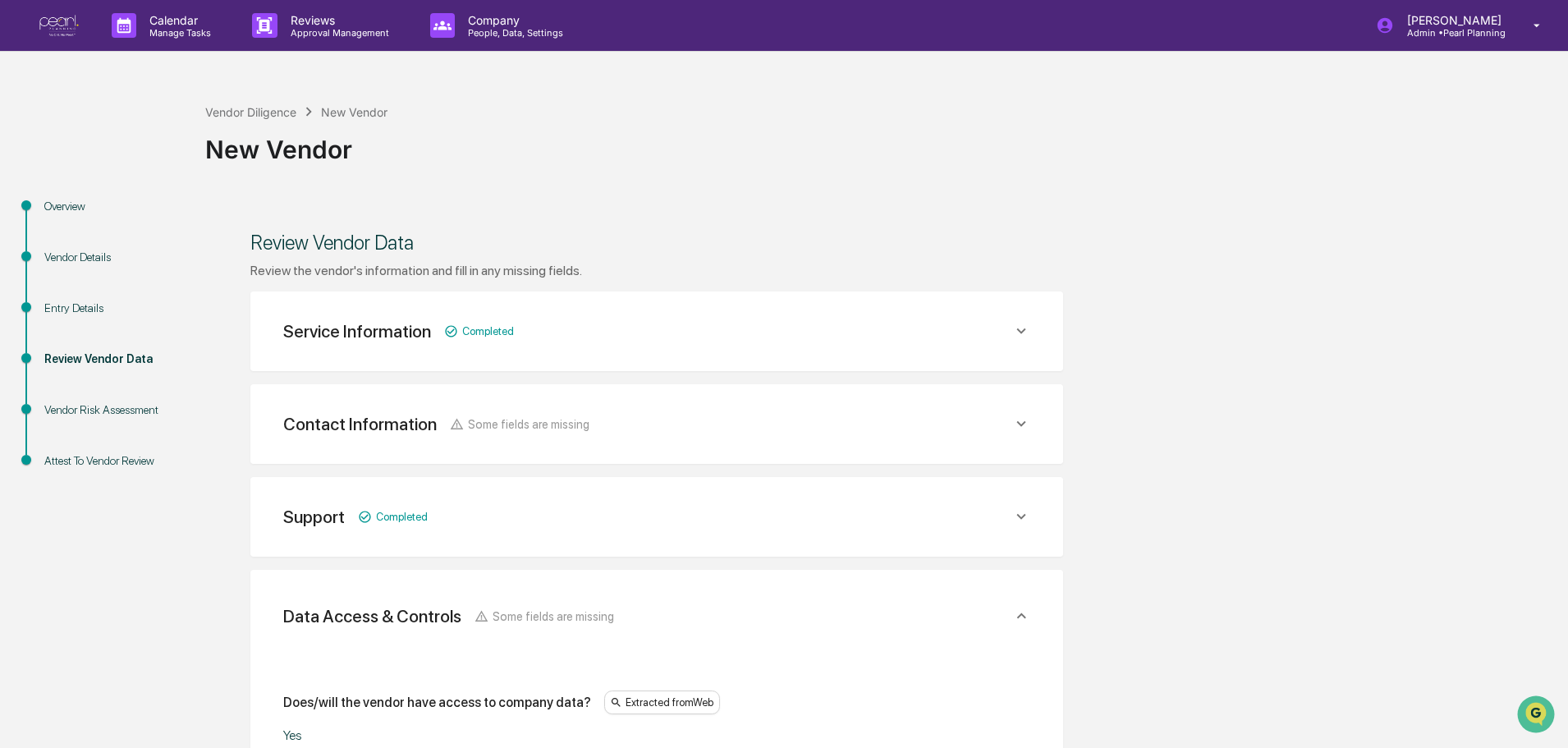
click at [528, 432] on div "Contact Information Some fields are missing" at bounding box center [437, 424] width 307 height 20
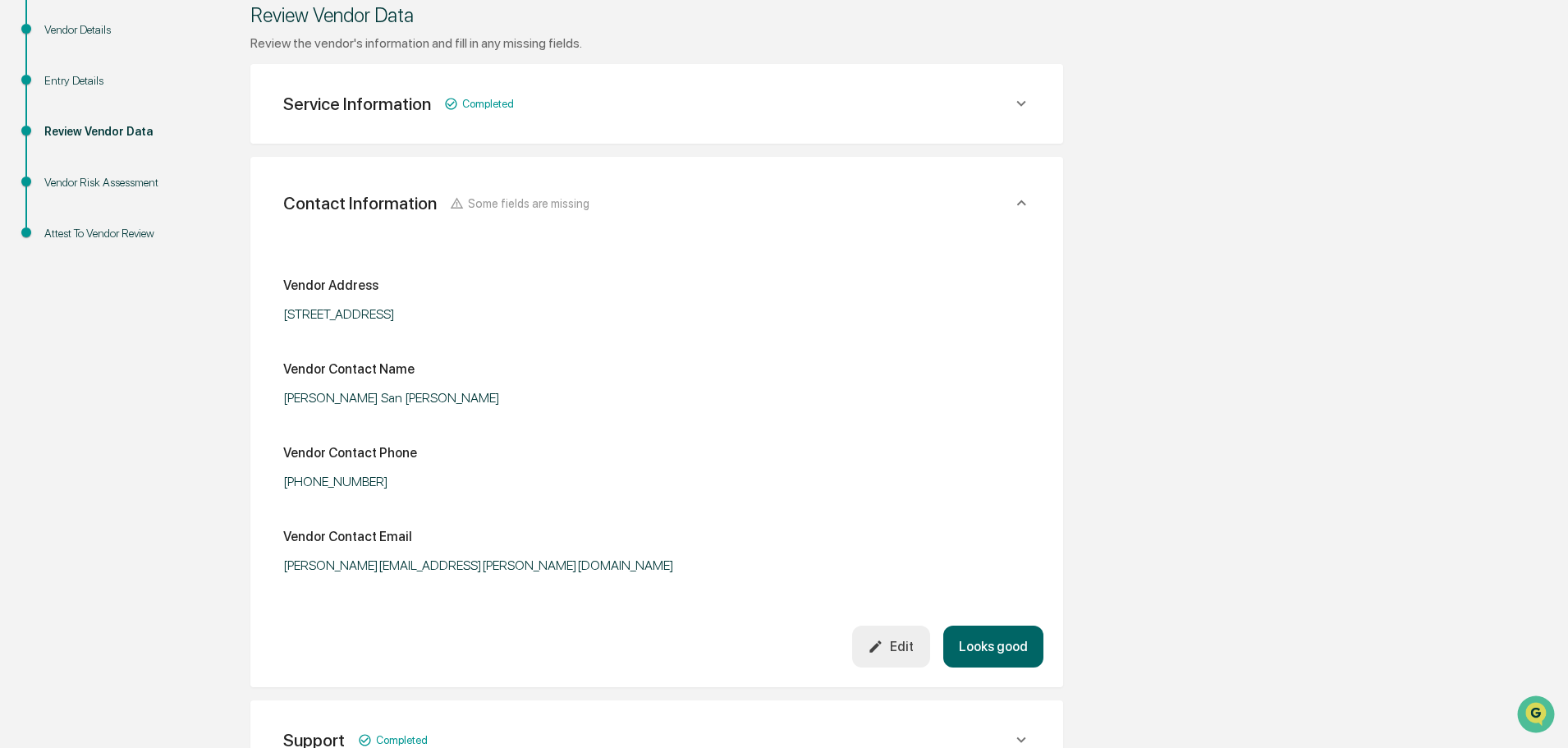
scroll to position [329, 0]
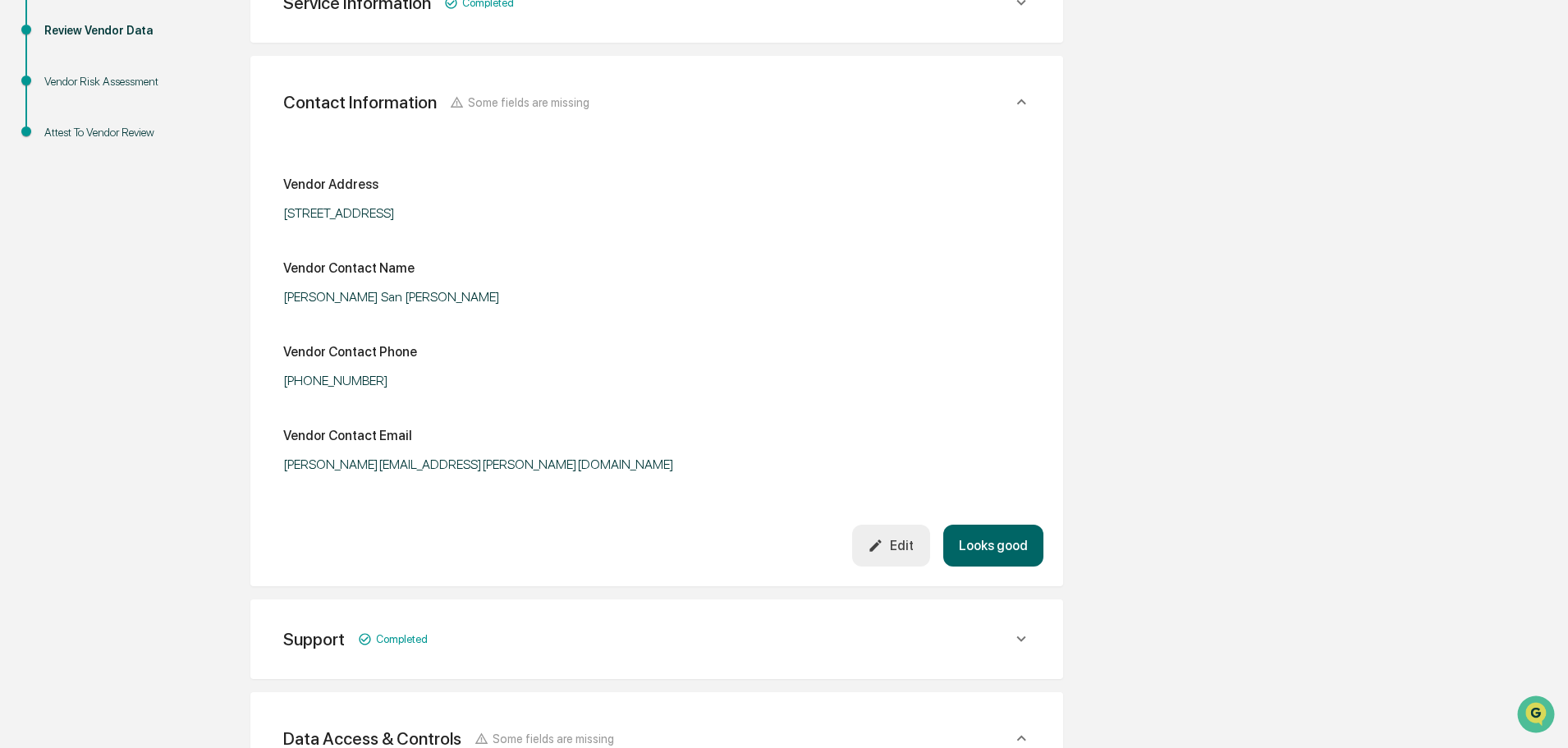
click at [884, 537] on icon "button" at bounding box center [876, 545] width 16 height 16
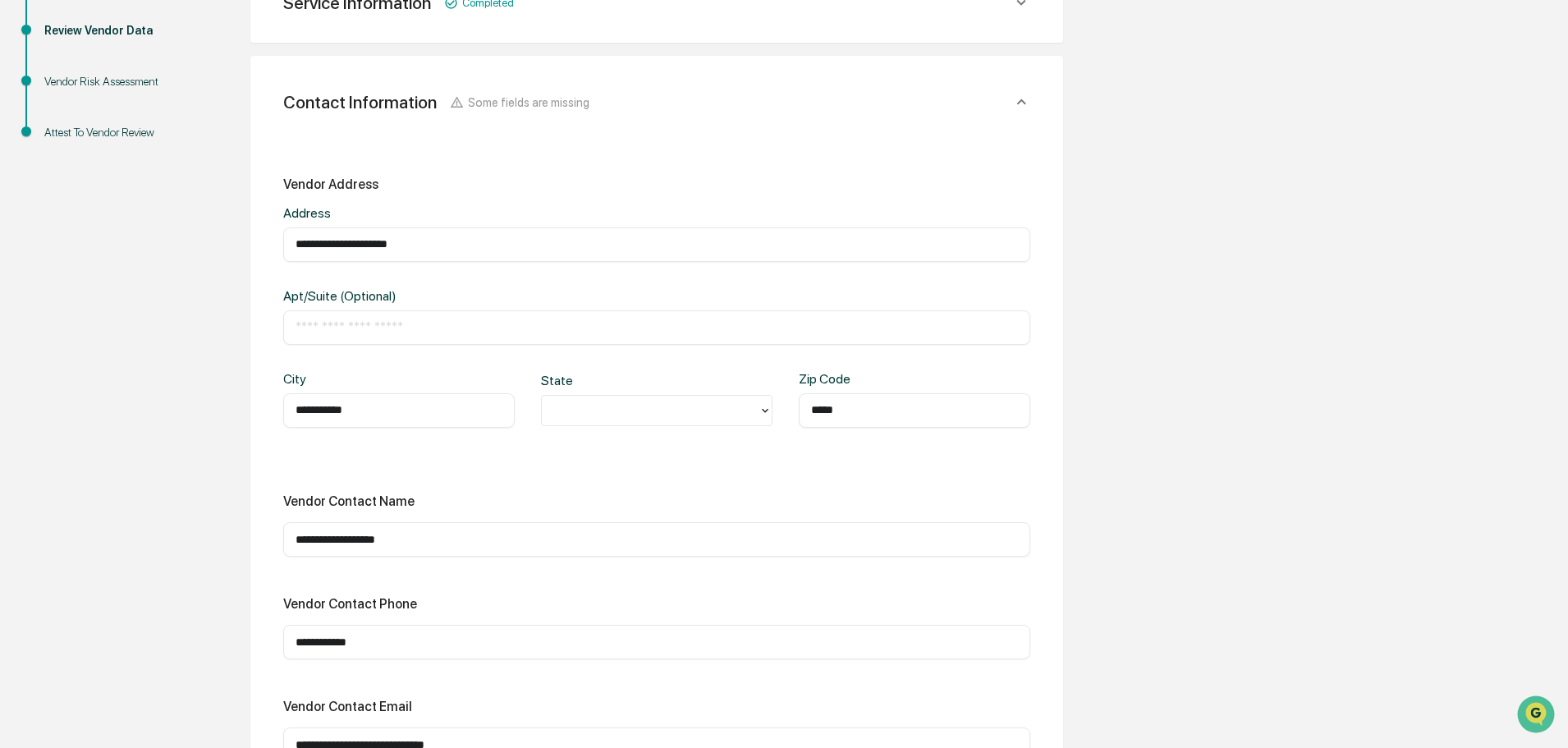
click at [592, 402] on div at bounding box center [649, 410] width 200 height 19
click at [591, 419] on div at bounding box center [649, 410] width 200 height 19
click at [589, 420] on div at bounding box center [650, 410] width 217 height 26
click at [621, 609] on div "CA" at bounding box center [656, 612] width 232 height 33
click at [816, 506] on div "Vendor Contact Name" at bounding box center [657, 501] width 747 height 16
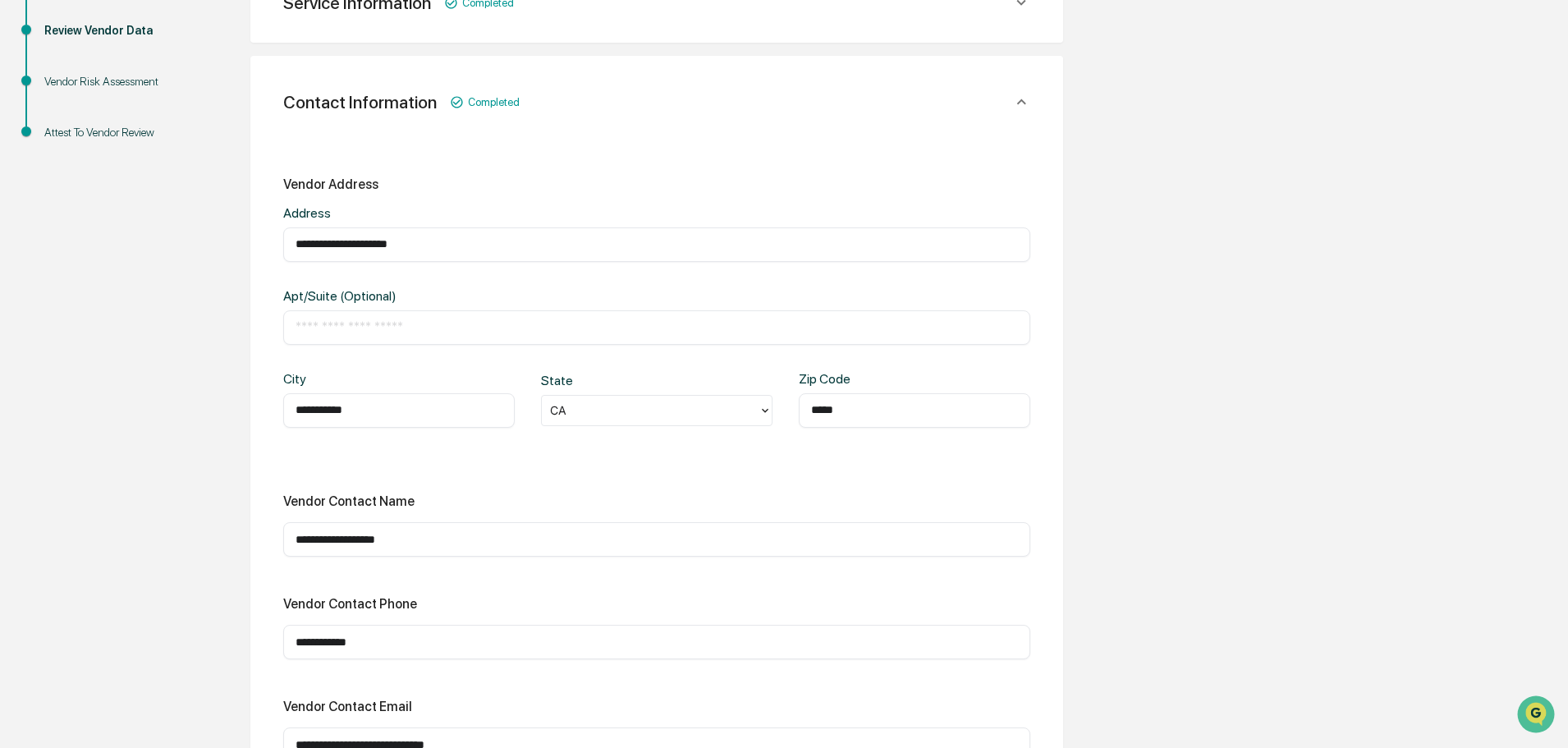
scroll to position [821, 0]
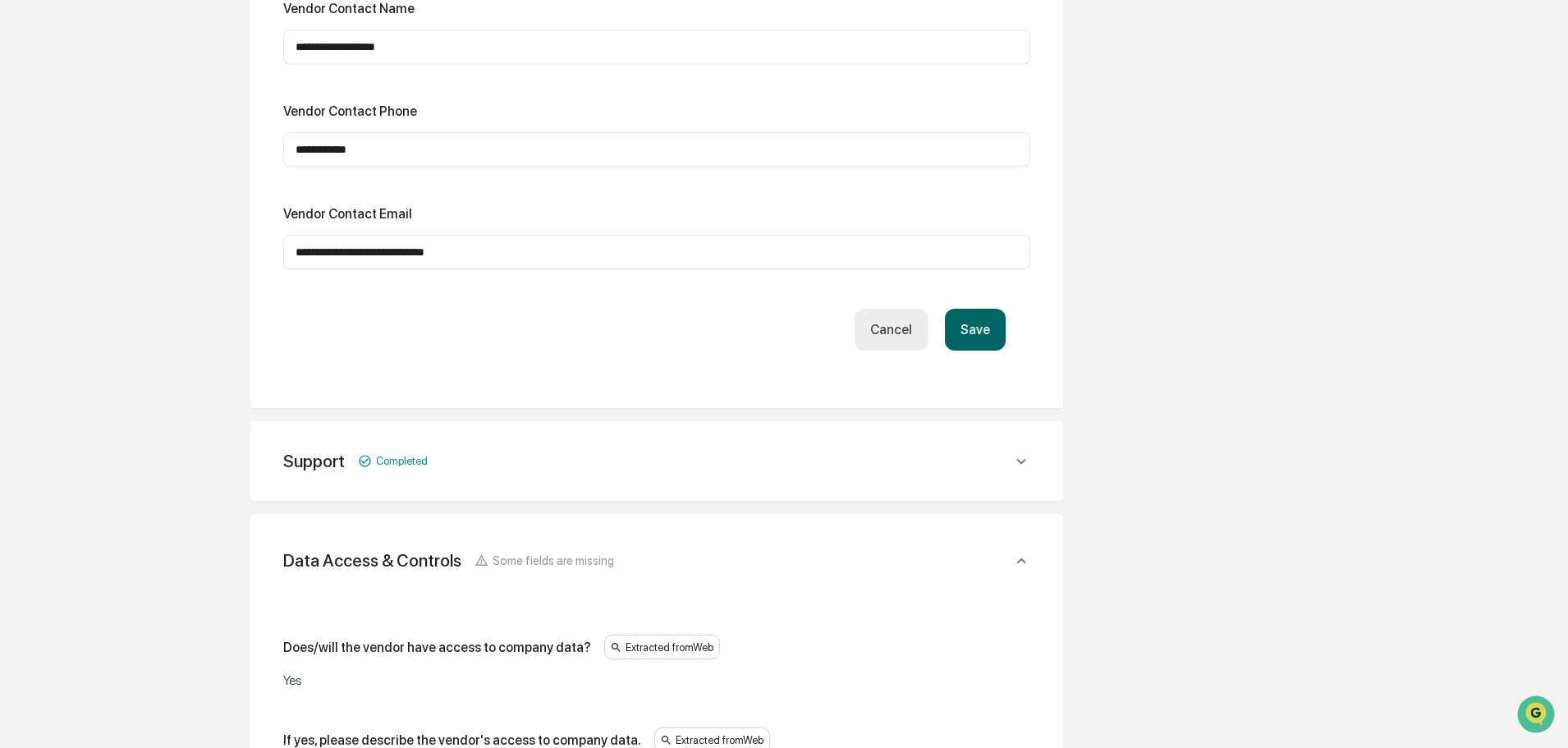
click at [975, 322] on button "Save" at bounding box center [975, 330] width 61 height 42
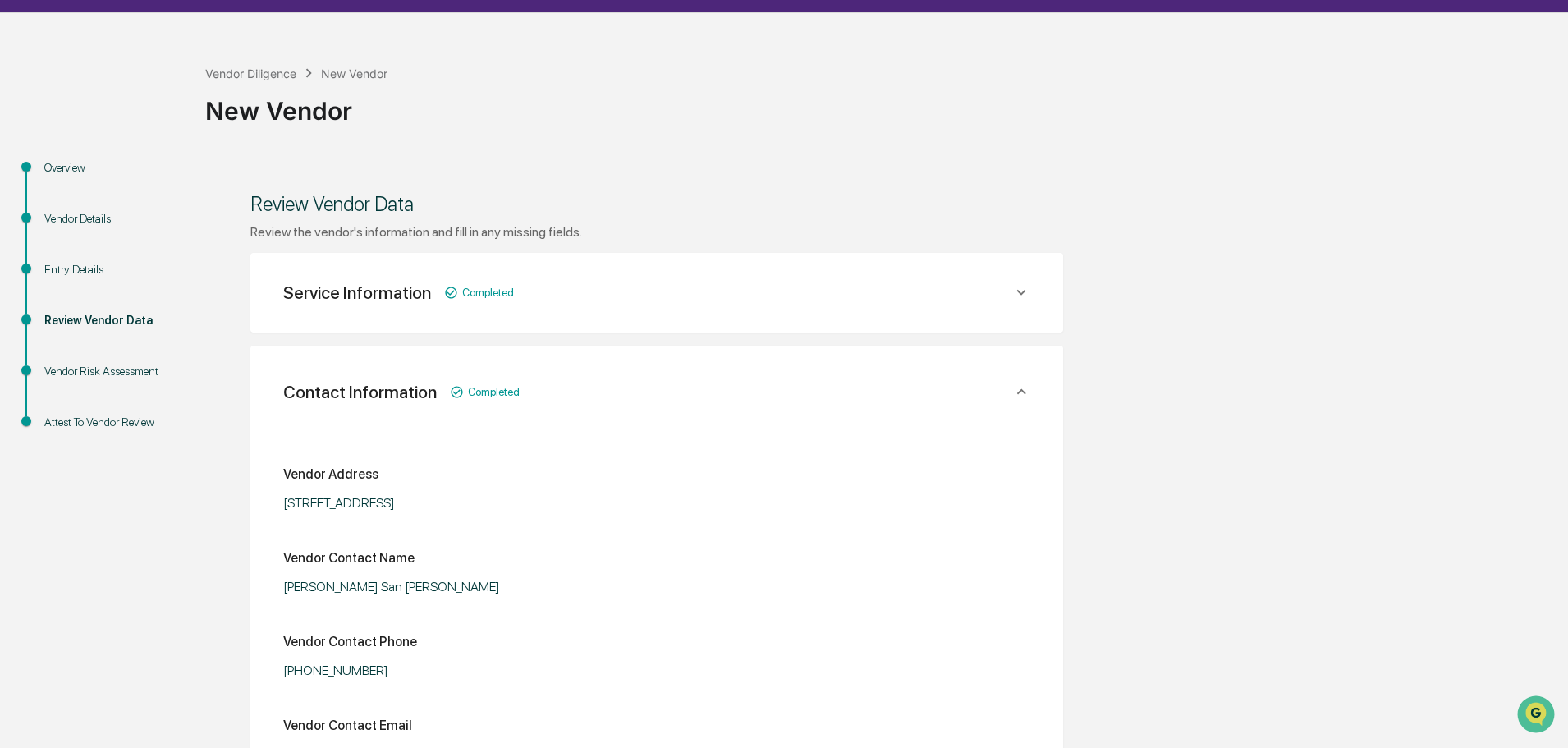
scroll to position [0, 0]
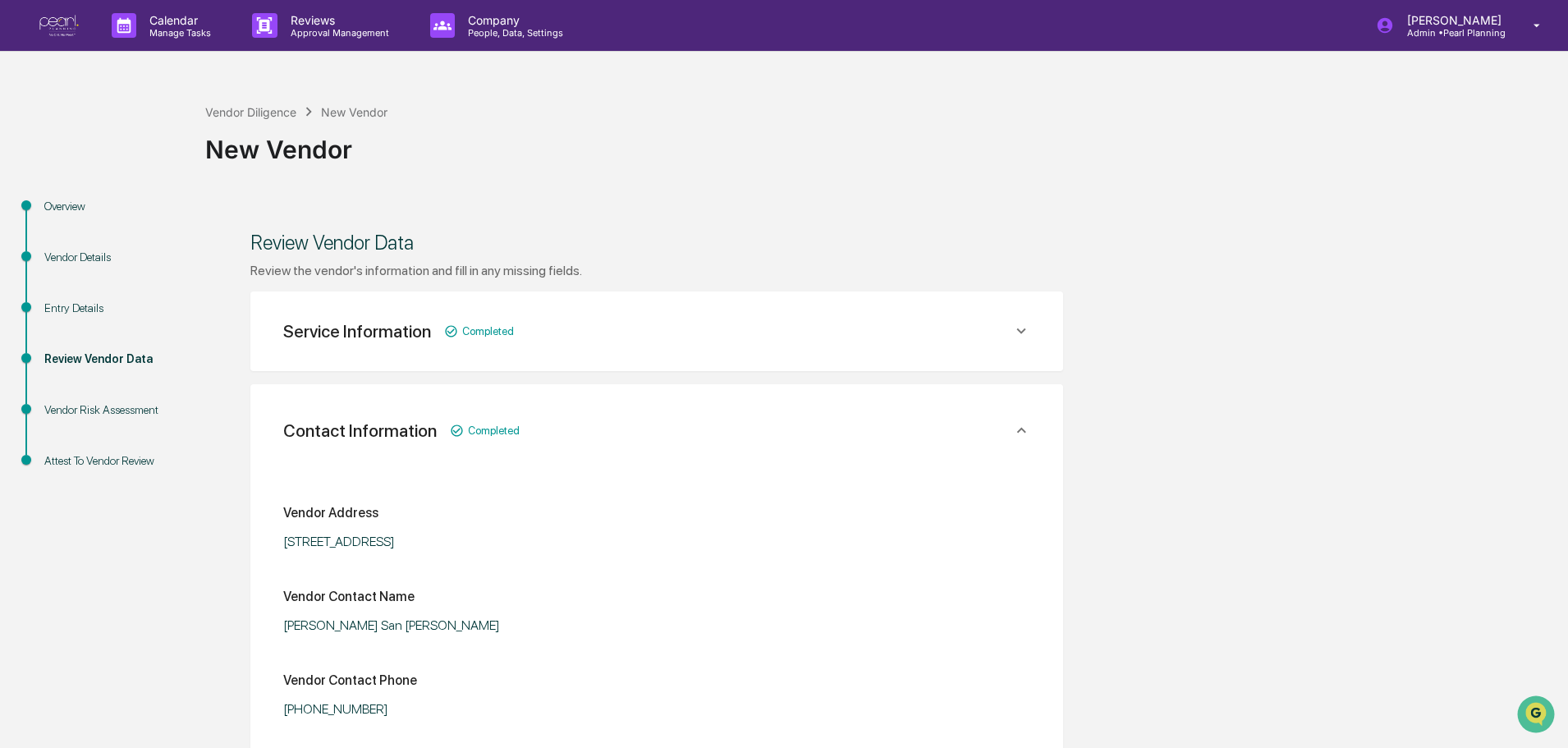
click at [64, 26] on img at bounding box center [59, 26] width 40 height 22
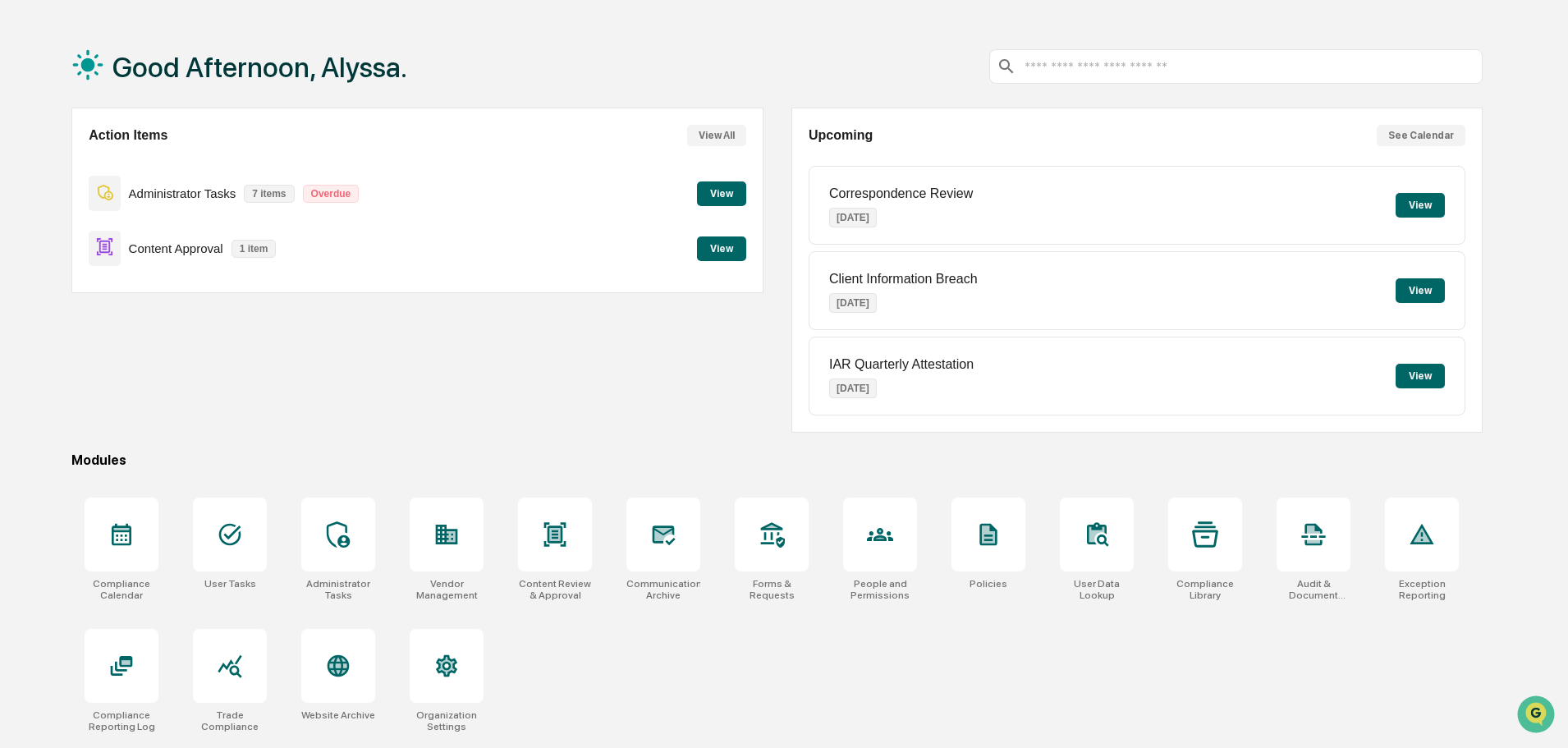
scroll to position [78, 0]
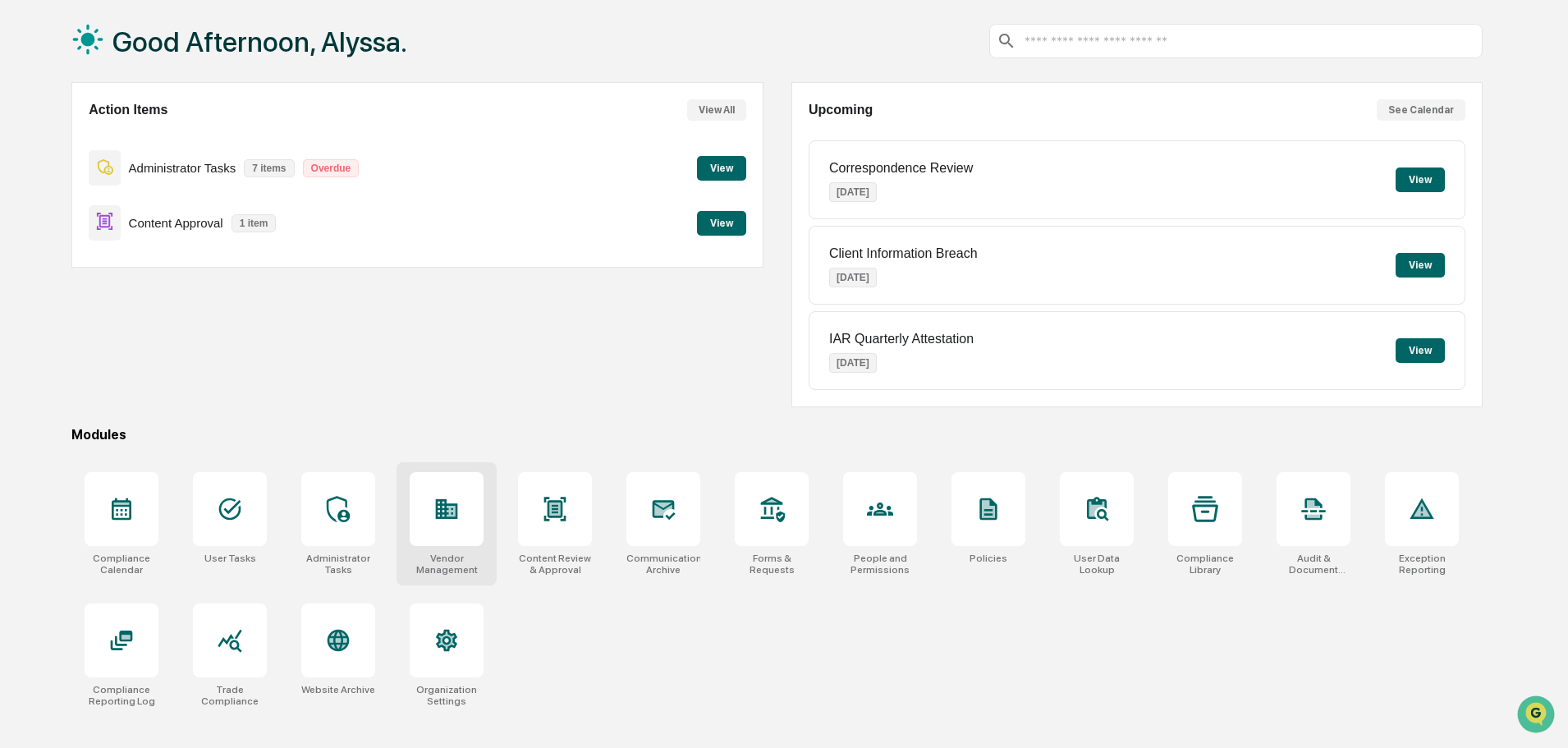
click at [439, 531] on div at bounding box center [447, 509] width 74 height 74
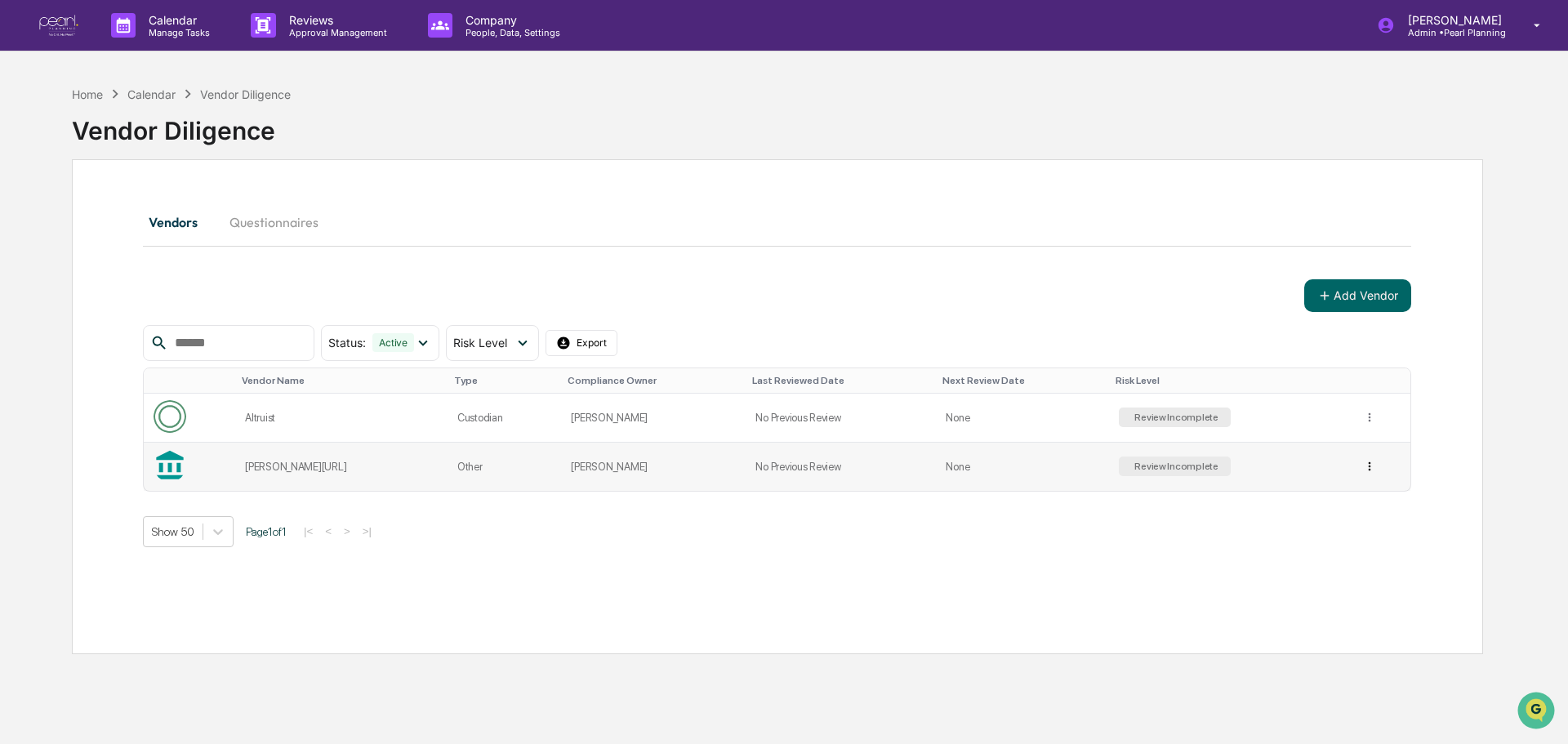
click at [1357, 471] on html "Calendar Manage Tasks Reviews Approval Management Company People, Data, Setting…" at bounding box center [784, 372] width 1568 height 744
click at [1351, 528] on div "Archive" at bounding box center [1356, 526] width 104 height 26
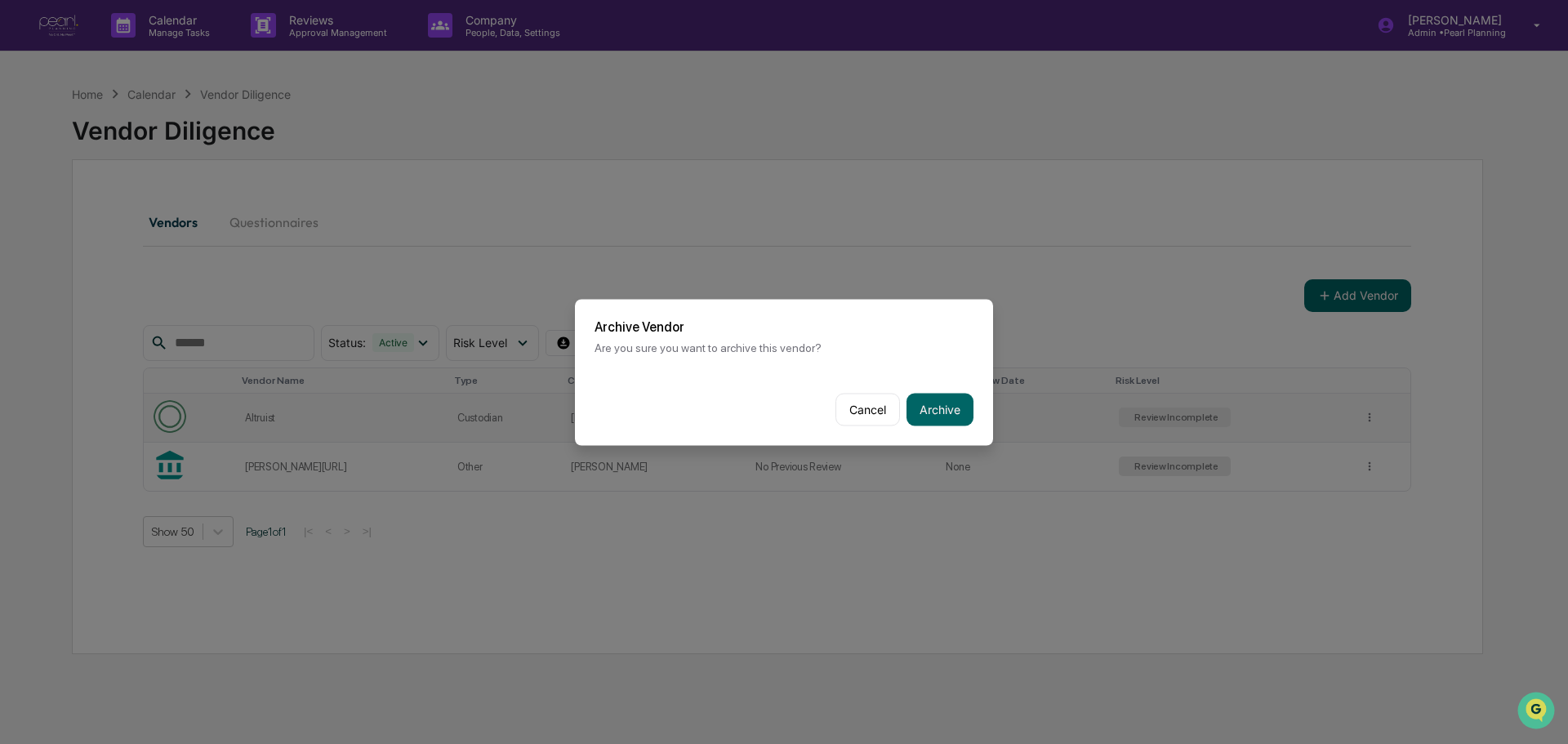
click at [928, 409] on button "Archive" at bounding box center [940, 408] width 67 height 32
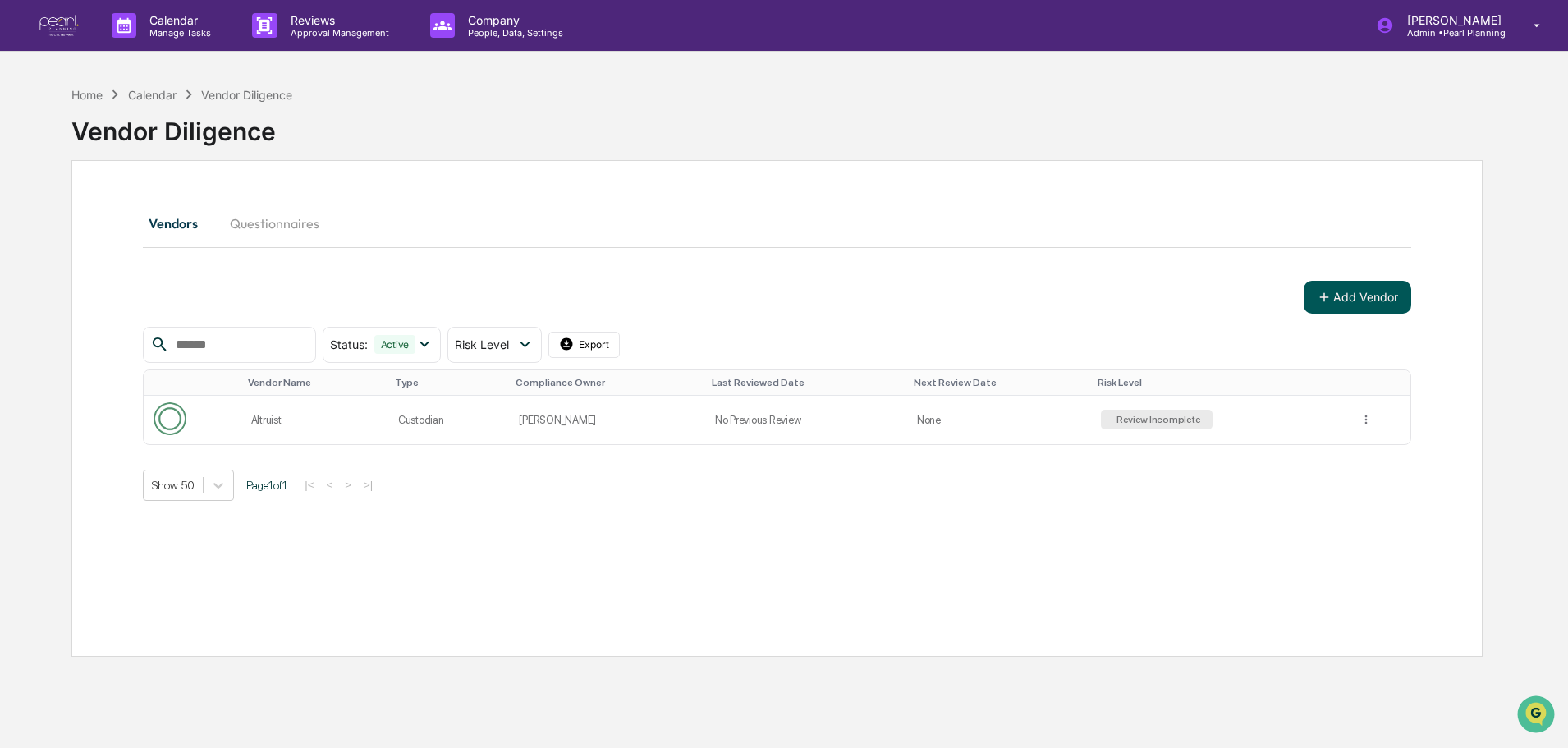
click at [1338, 297] on button "Add Vendor" at bounding box center [1357, 297] width 107 height 33
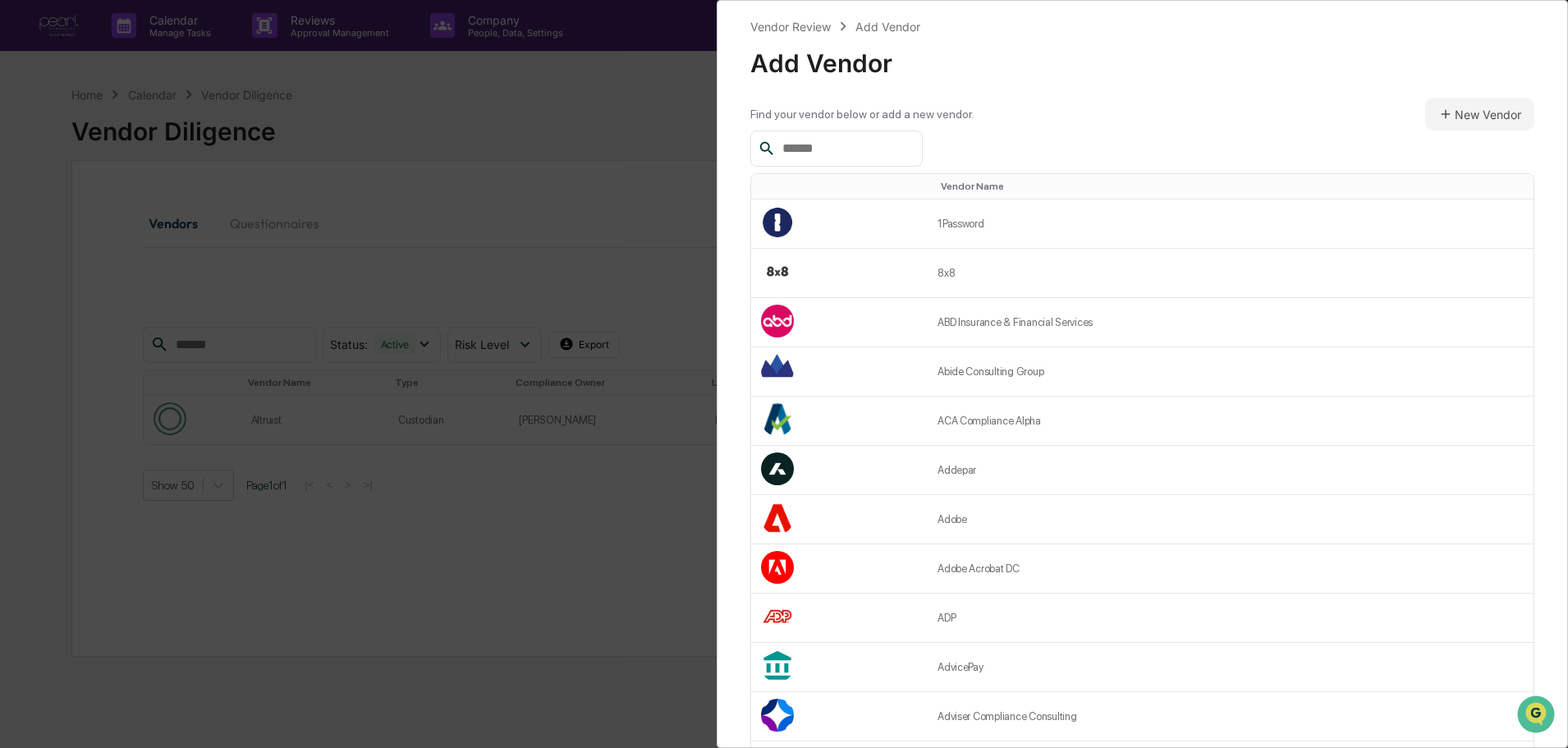
click at [819, 155] on input "text" at bounding box center [846, 149] width 139 height 21
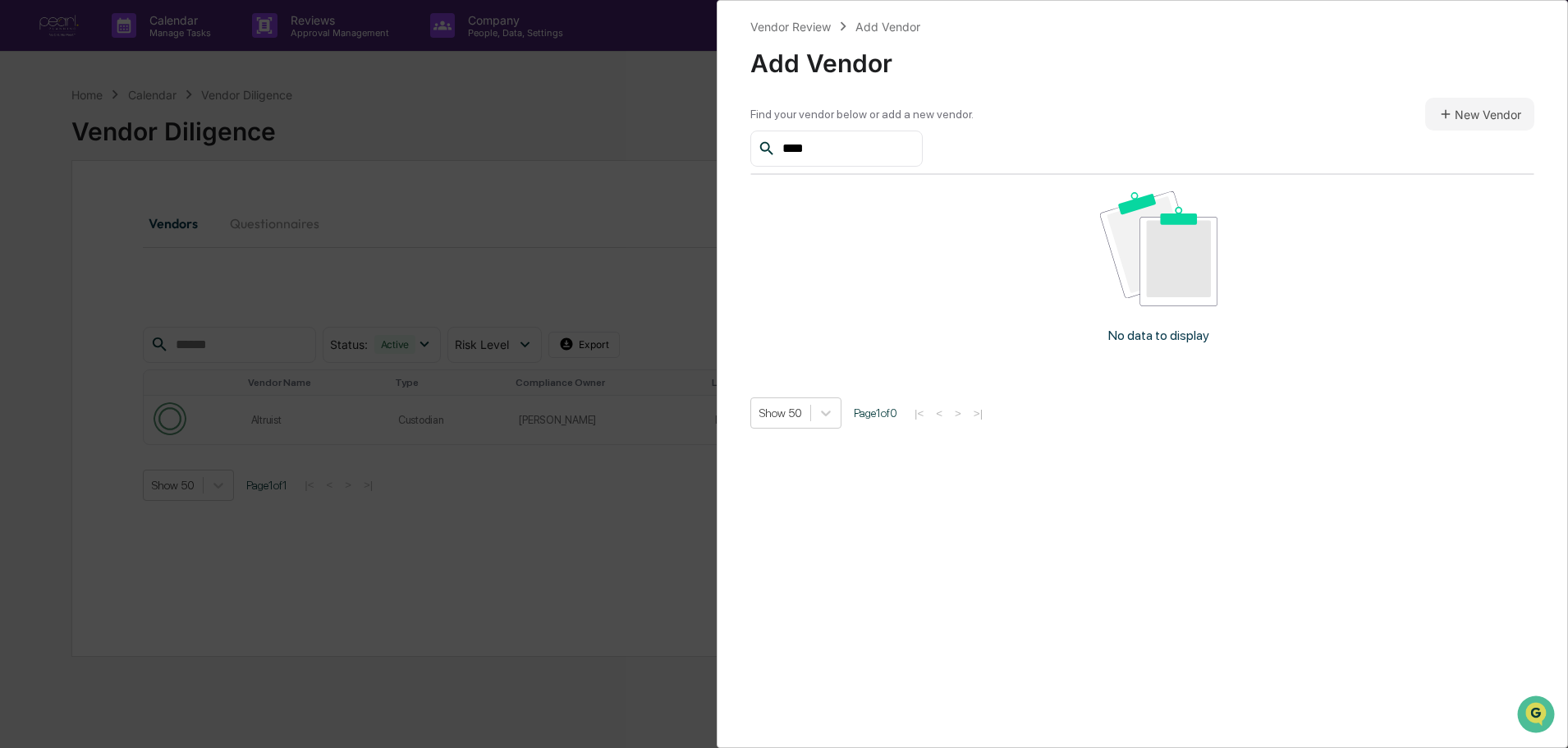
type input "*****"
drag, startPoint x: 834, startPoint y: 151, endPoint x: 736, endPoint y: 147, distance: 98.1
click at [736, 147] on div "Vendor Review Add Vendor Add Vendor Find your vendor below or add a new vendor.…" at bounding box center [1143, 374] width 851 height 748
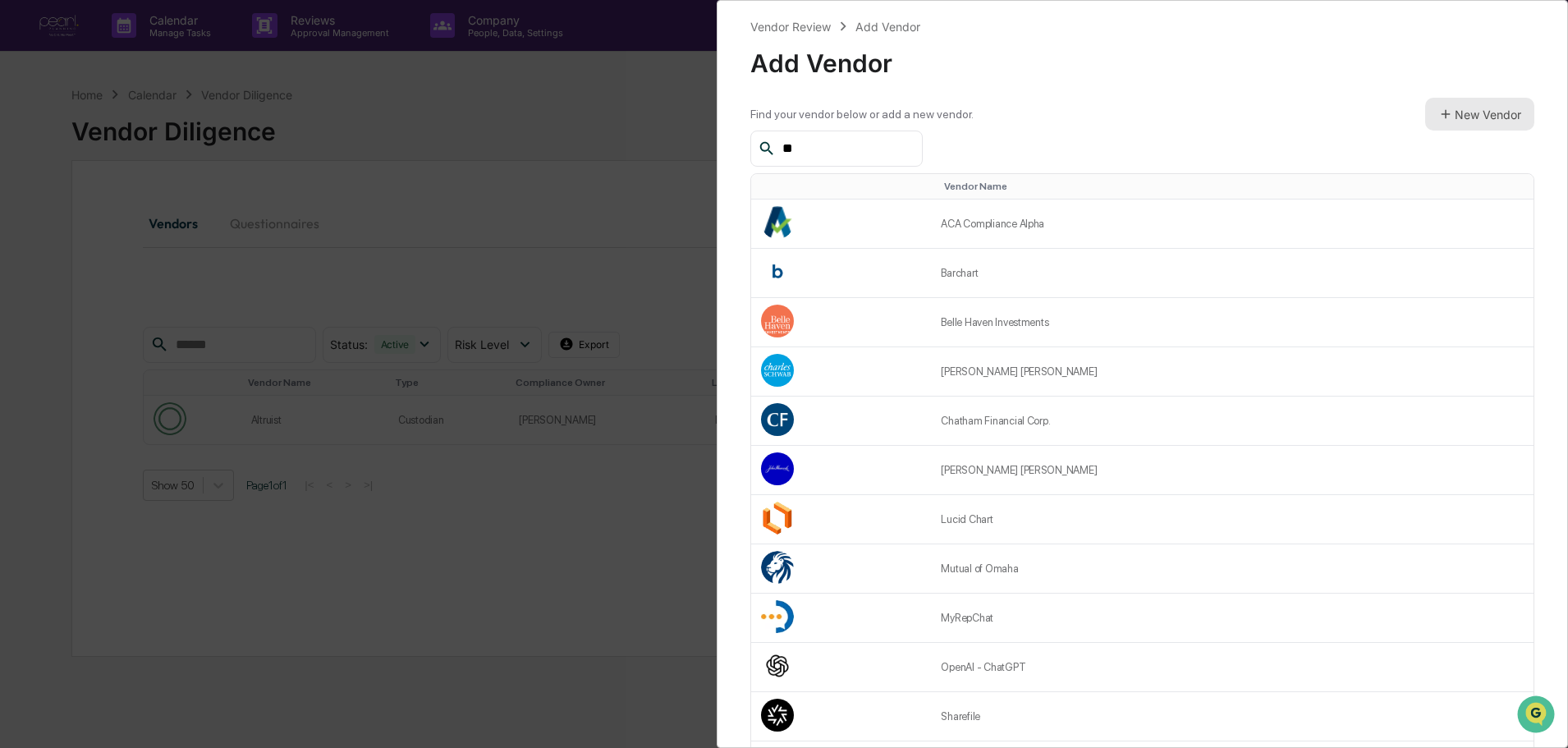
type input "**"
click at [1439, 106] on button "New Vendor" at bounding box center [1480, 114] width 109 height 33
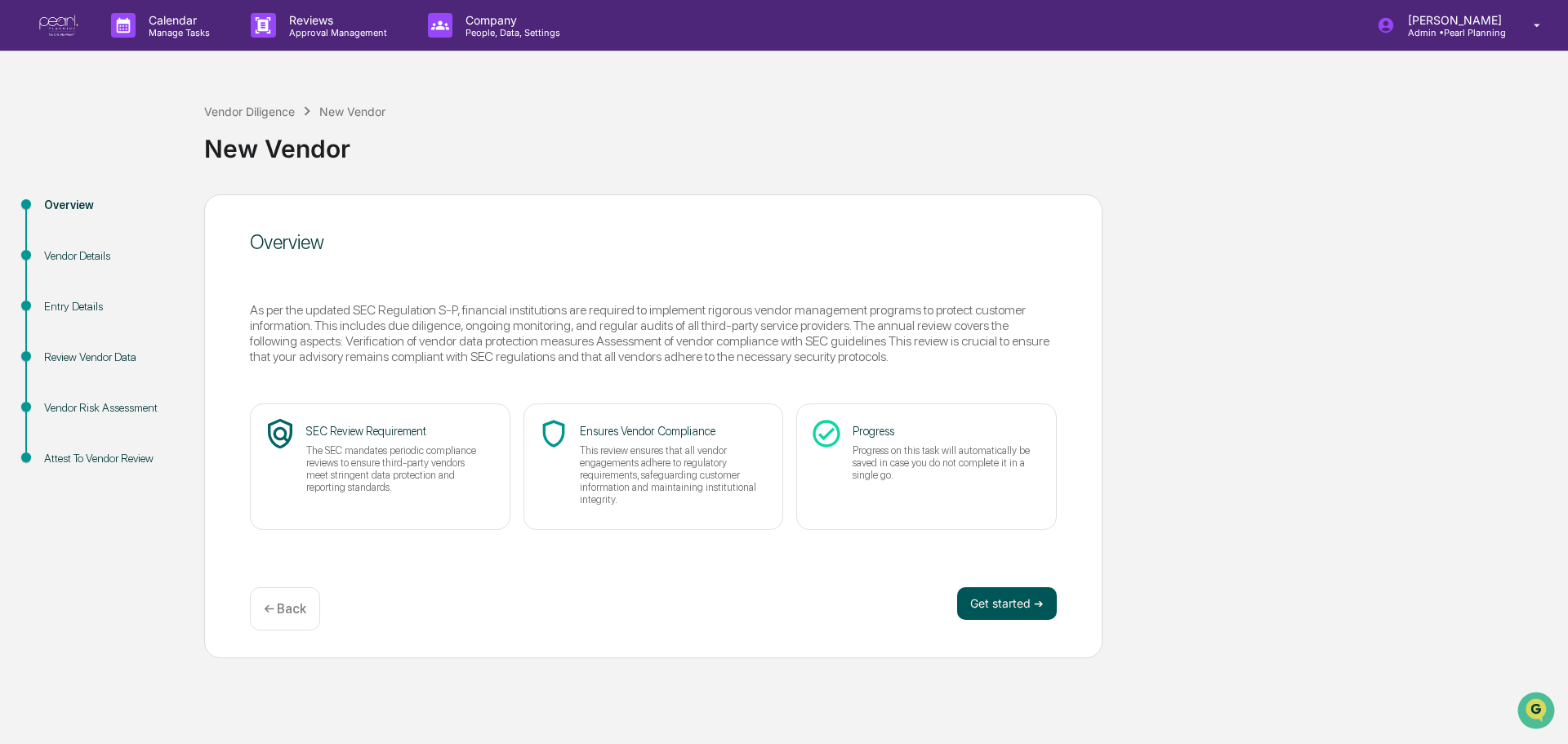
click at [1007, 609] on button "Get started ➔" at bounding box center [1007, 603] width 100 height 32
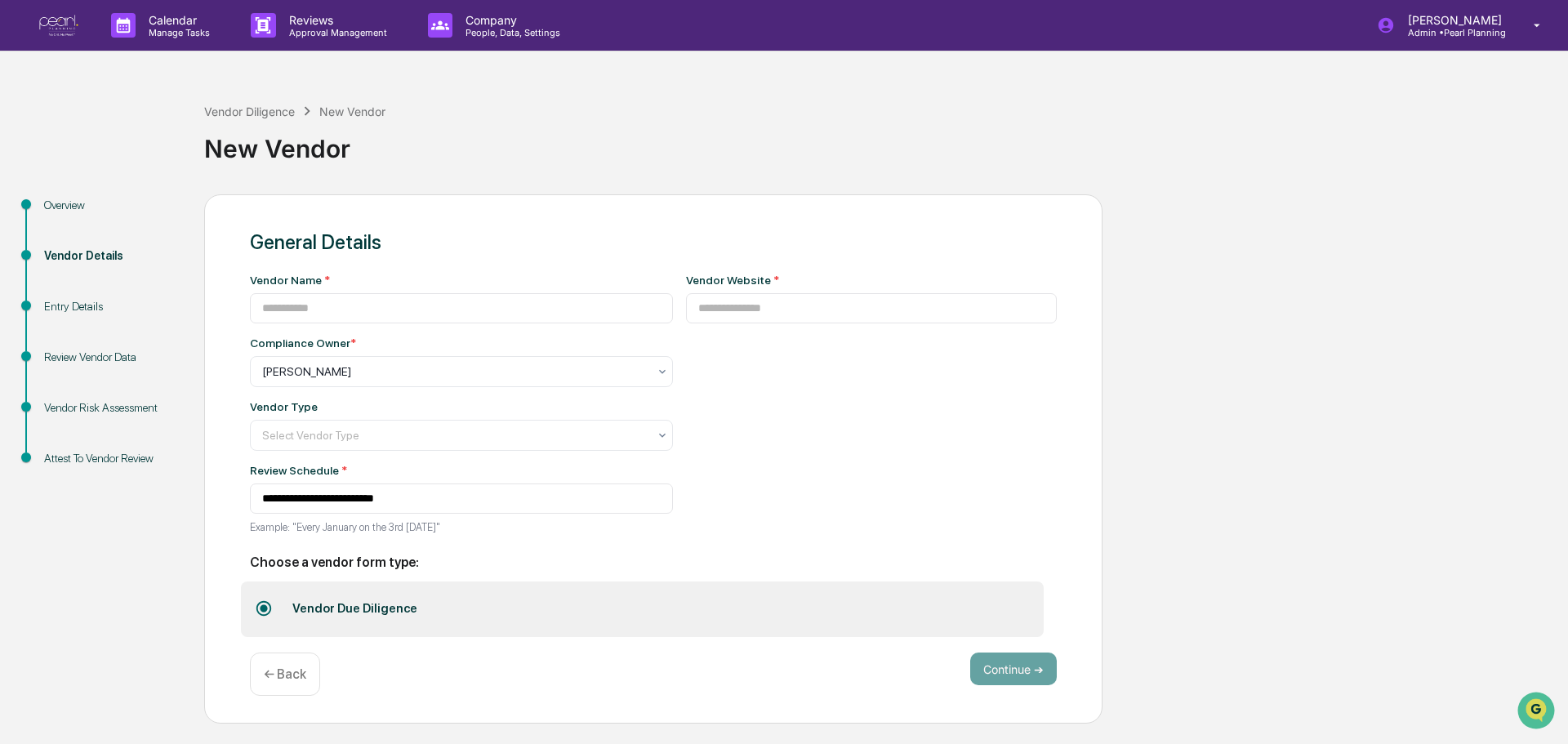
click at [82, 301] on div "Entry Details" at bounding box center [110, 307] width 134 height 18
click at [81, 253] on div "Vendor Details" at bounding box center [110, 256] width 134 height 18
click at [442, 306] on input at bounding box center [461, 308] width 423 height 30
type input "*****"
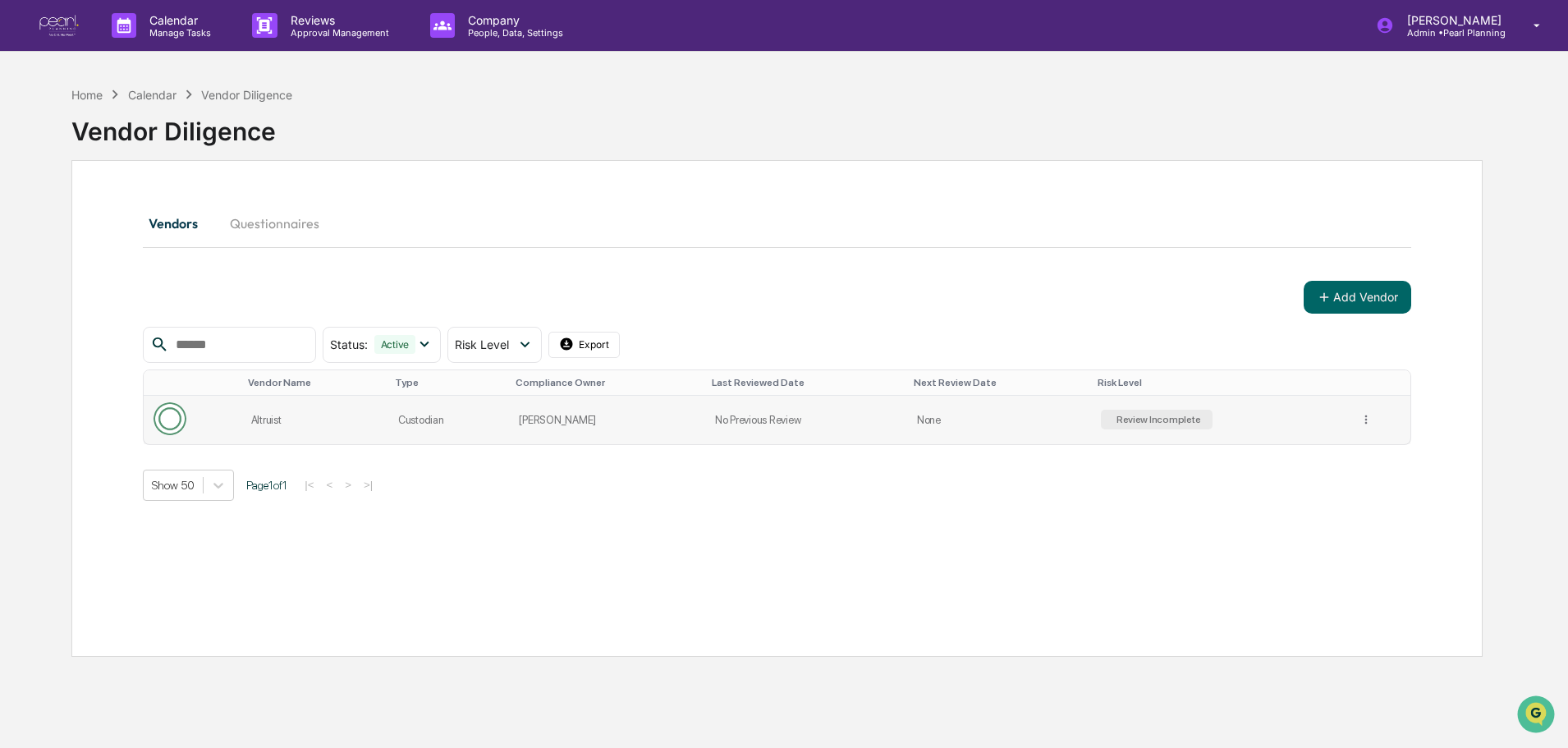
click at [337, 428] on td "Altruist" at bounding box center [314, 419] width 147 height 48
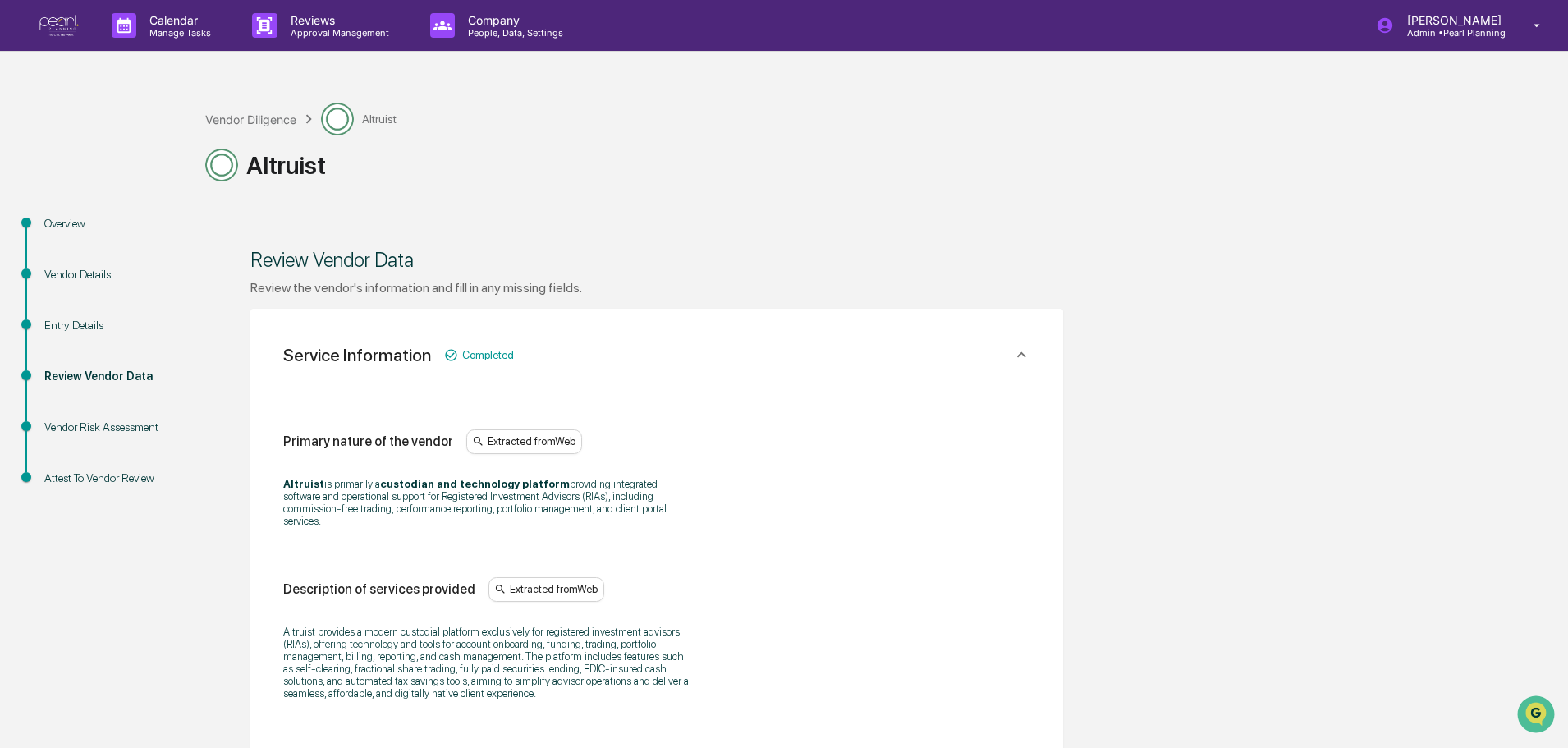
scroll to position [247, 0]
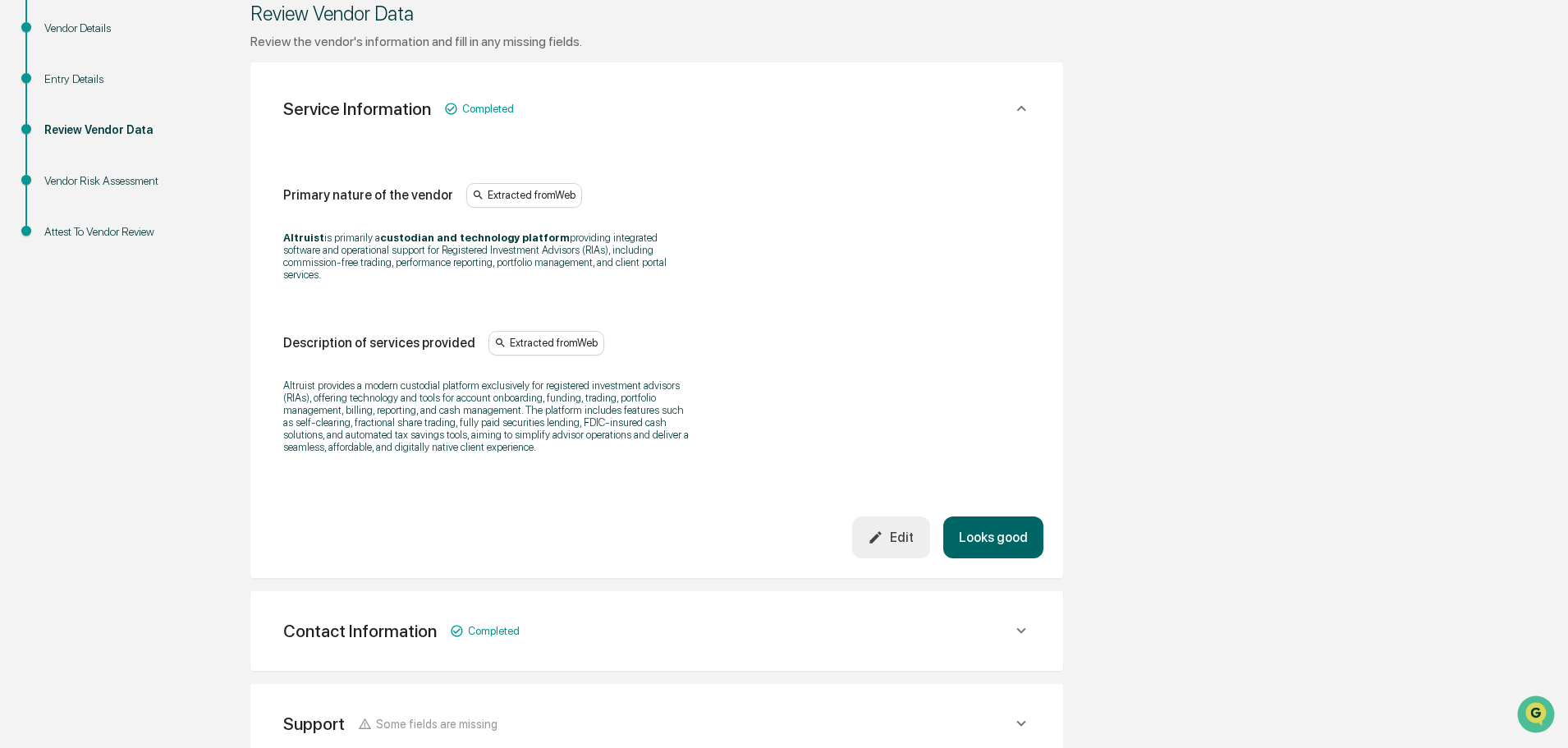
click at [972, 521] on button "Looks good" at bounding box center [994, 537] width 100 height 42
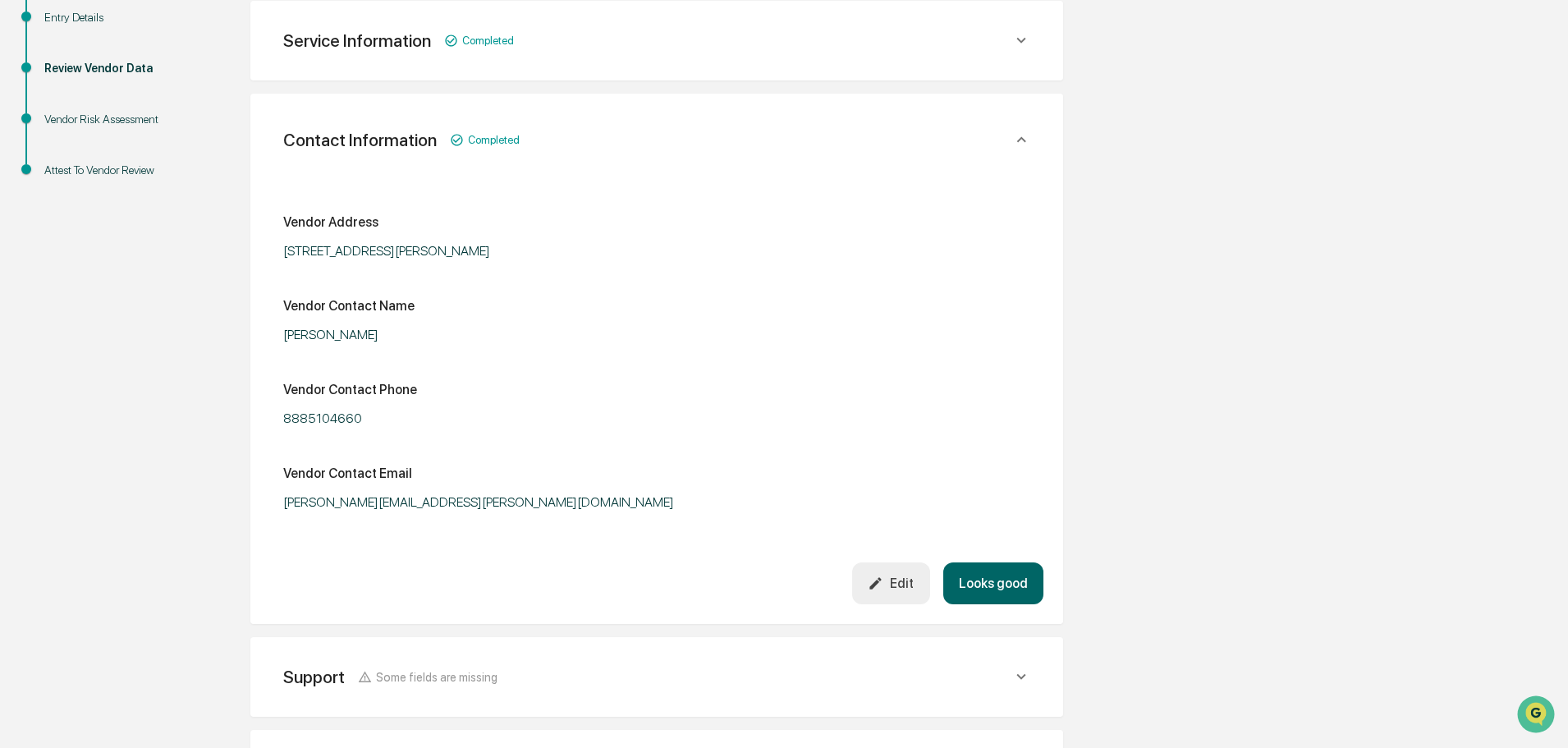
scroll to position [308, 0]
click at [990, 579] on button "Looks good" at bounding box center [994, 582] width 100 height 42
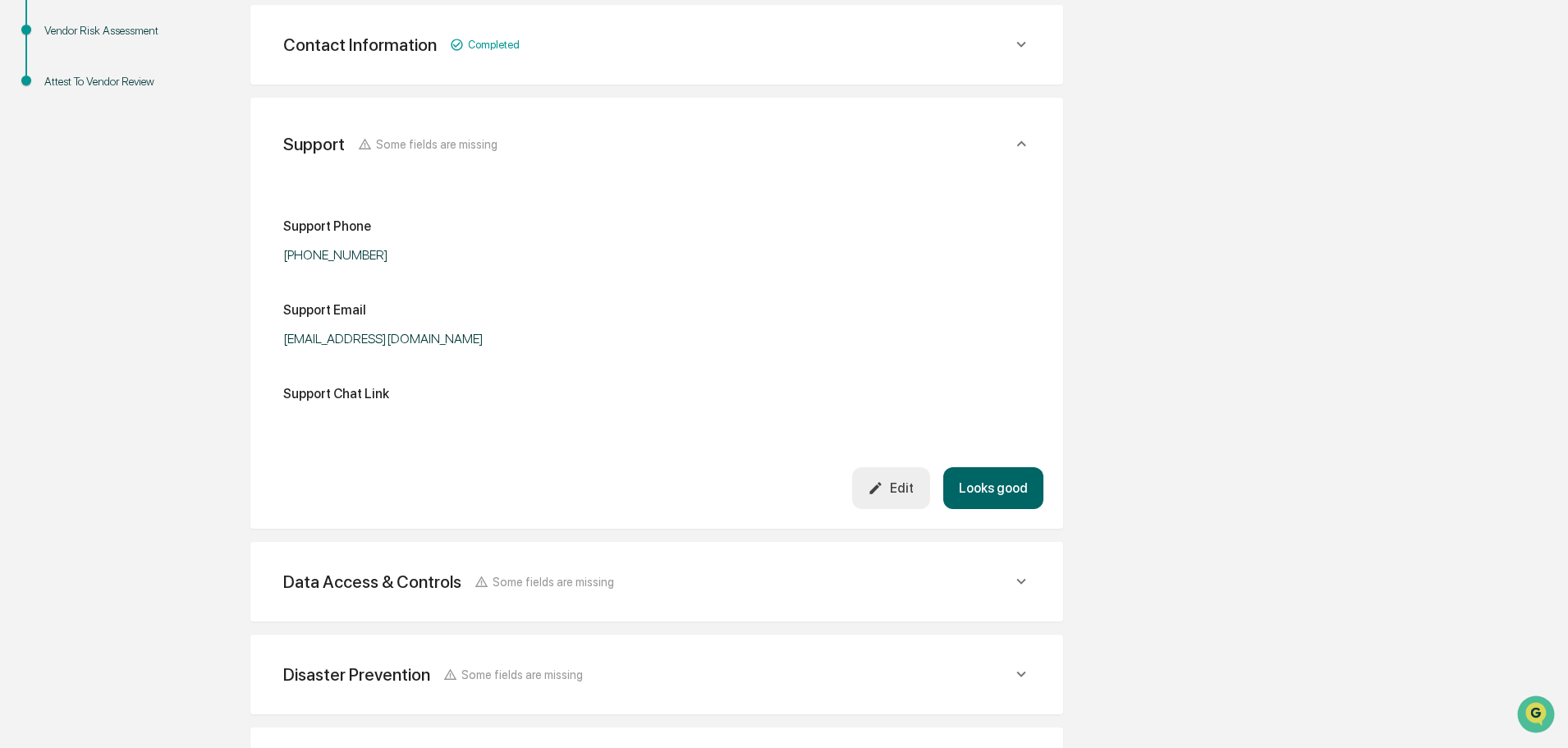
scroll to position [402, 0]
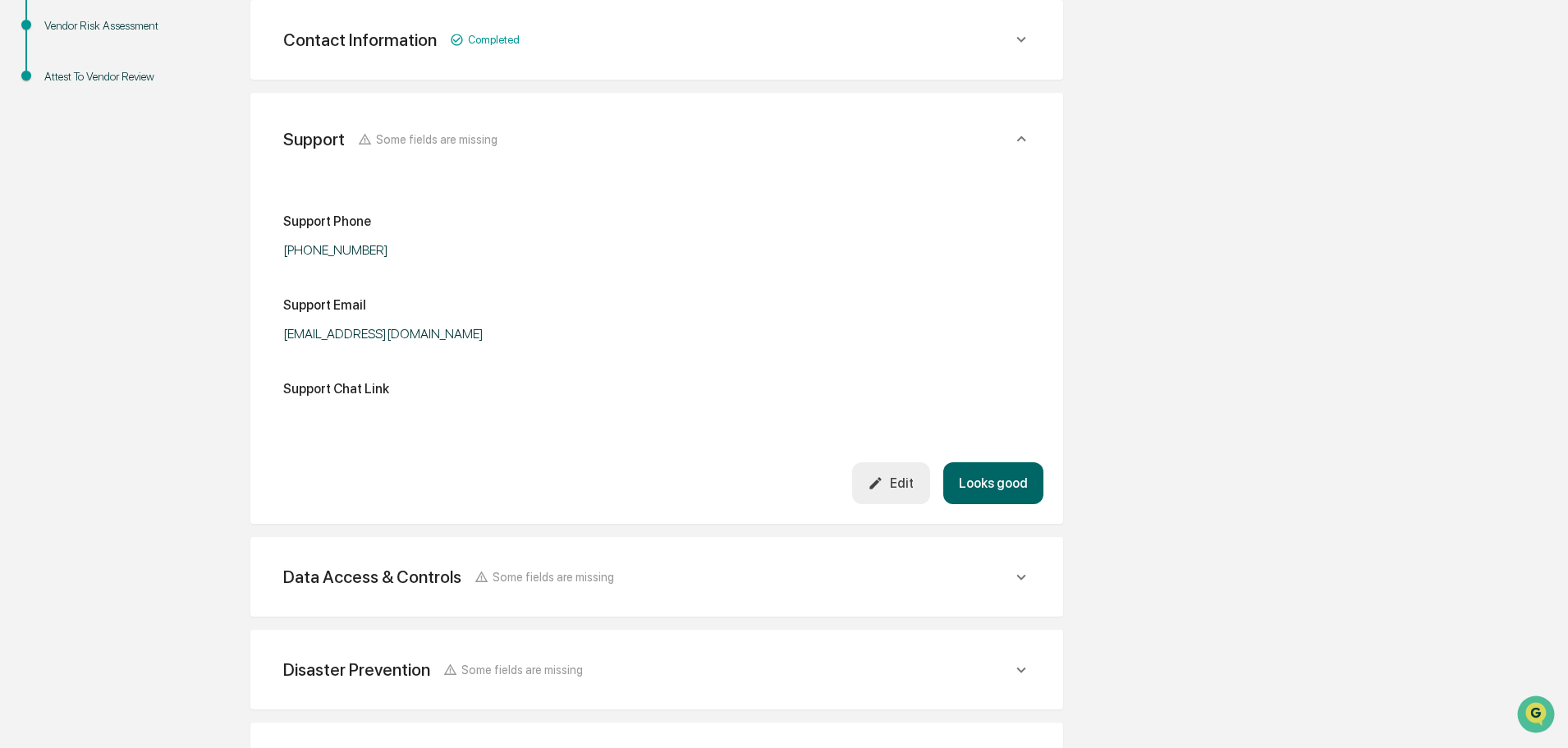
click at [990, 481] on button "Looks good" at bounding box center [994, 484] width 100 height 42
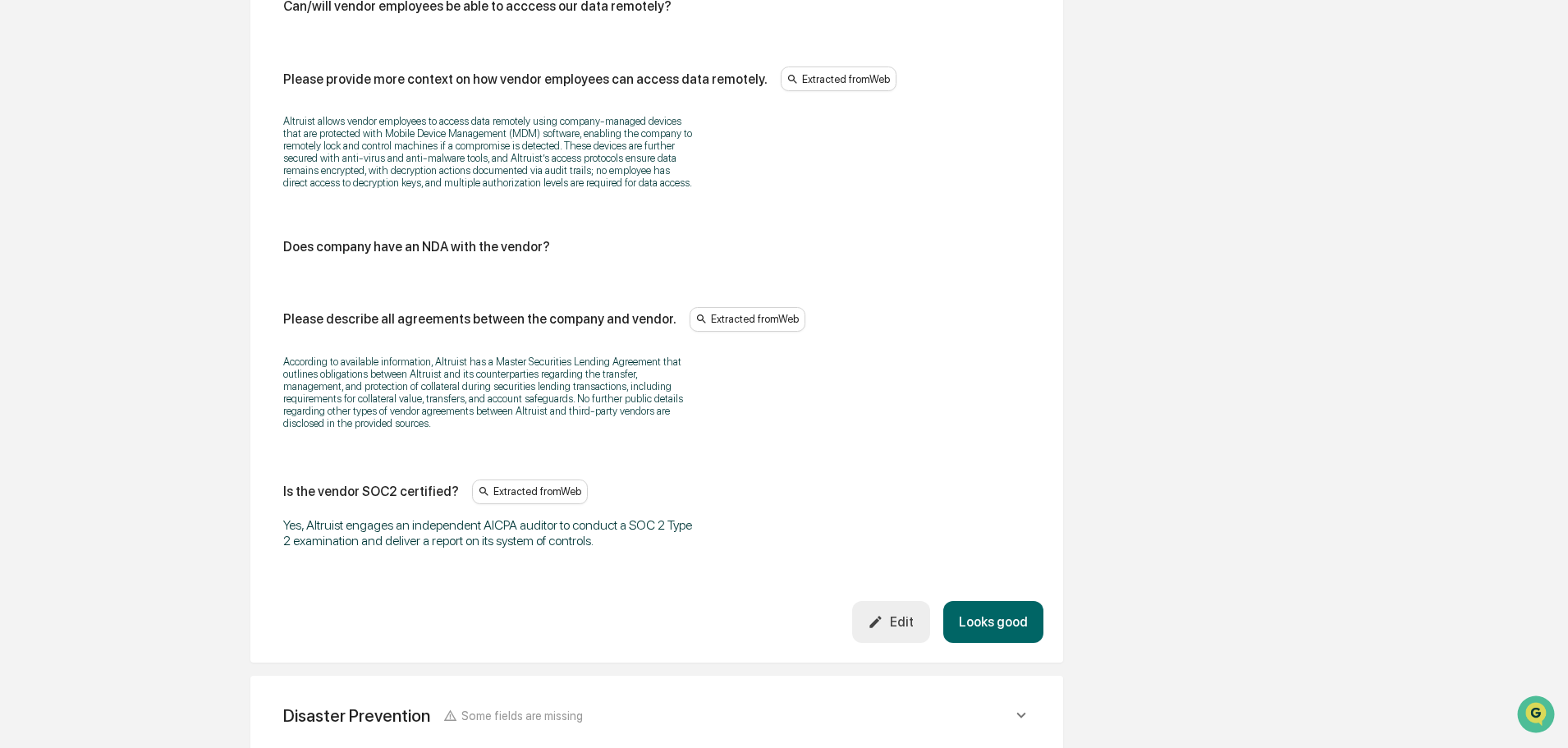
scroll to position [2052, 0]
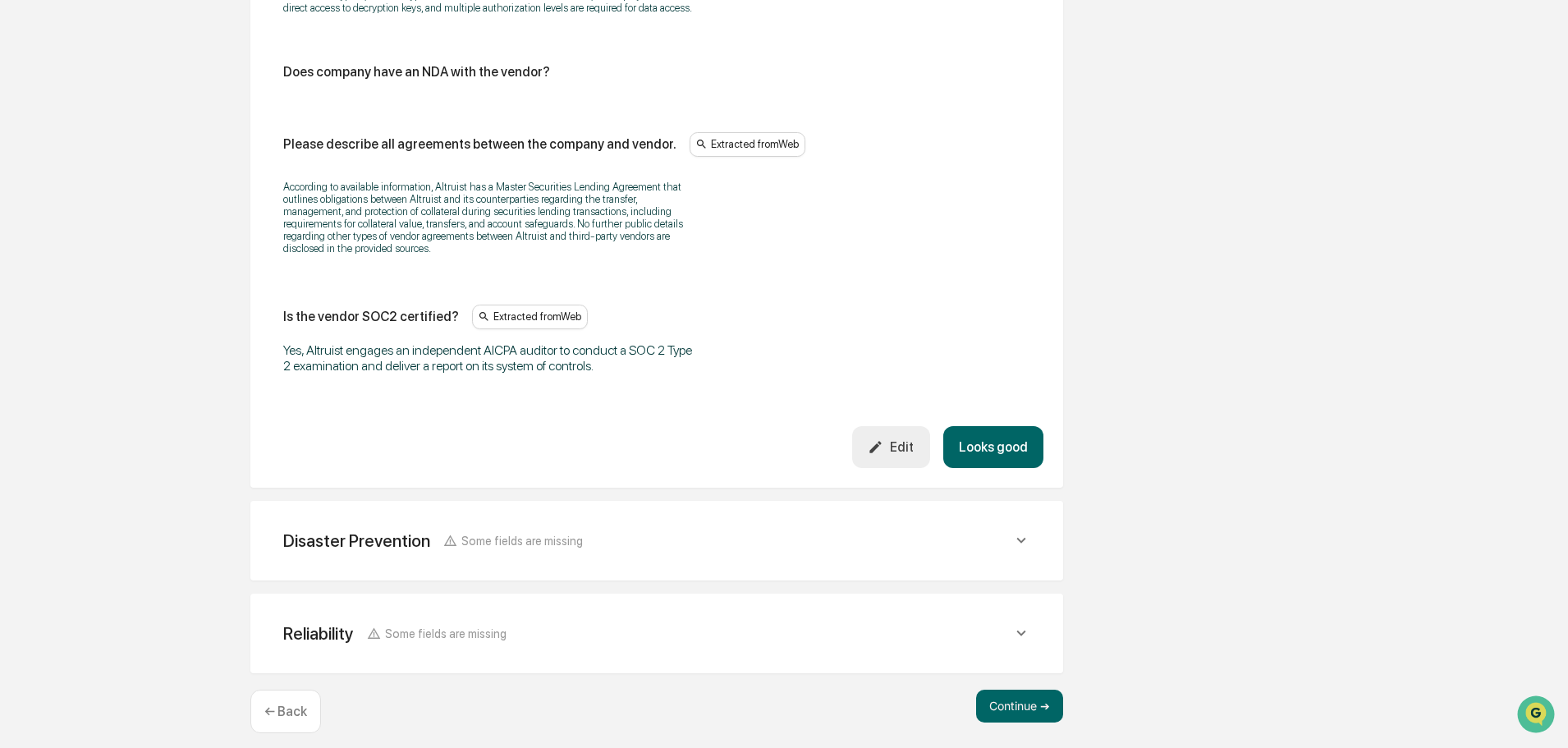
click at [884, 440] on icon "button" at bounding box center [876, 448] width 16 height 16
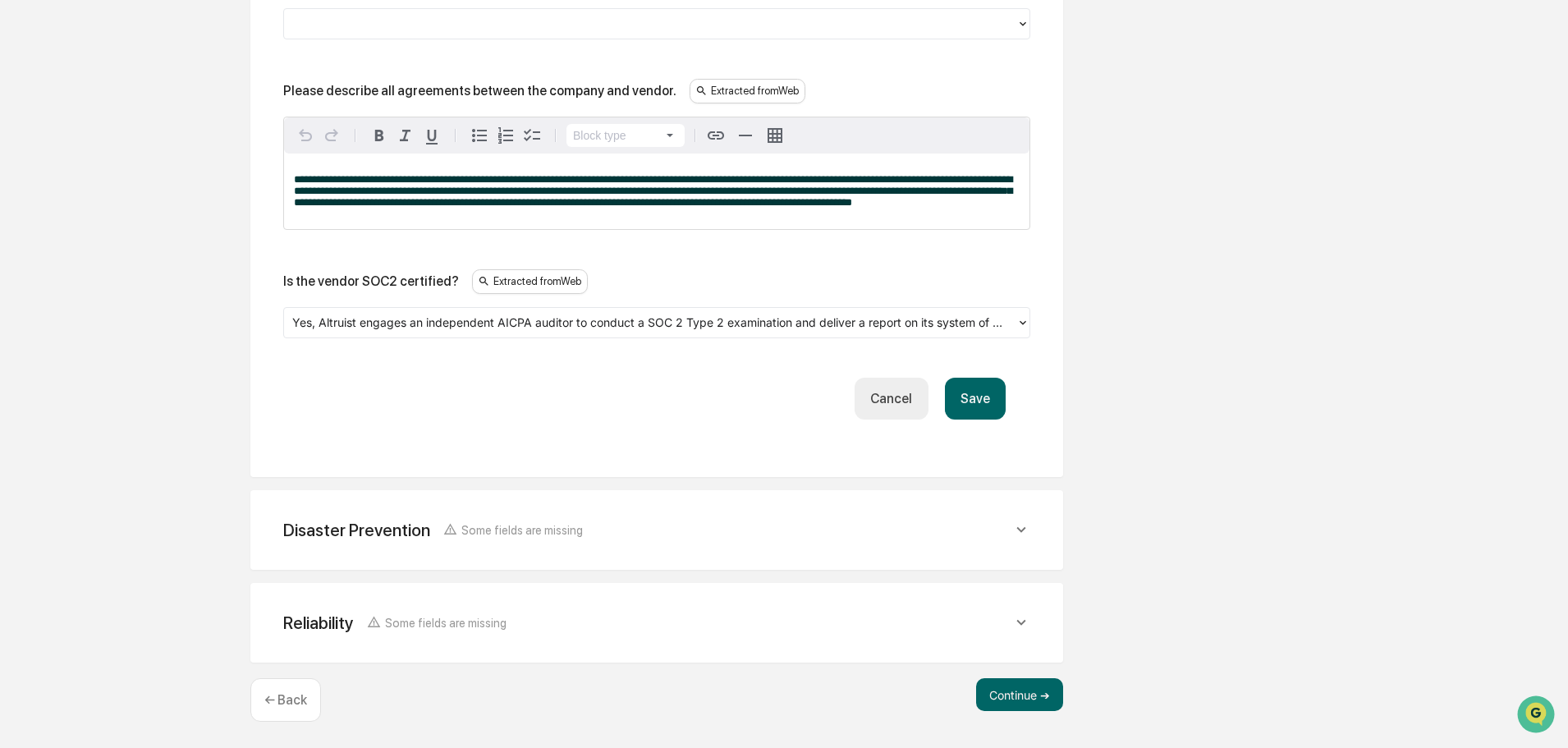
scroll to position [2499, 0]
click at [975, 401] on button "Save" at bounding box center [975, 398] width 61 height 42
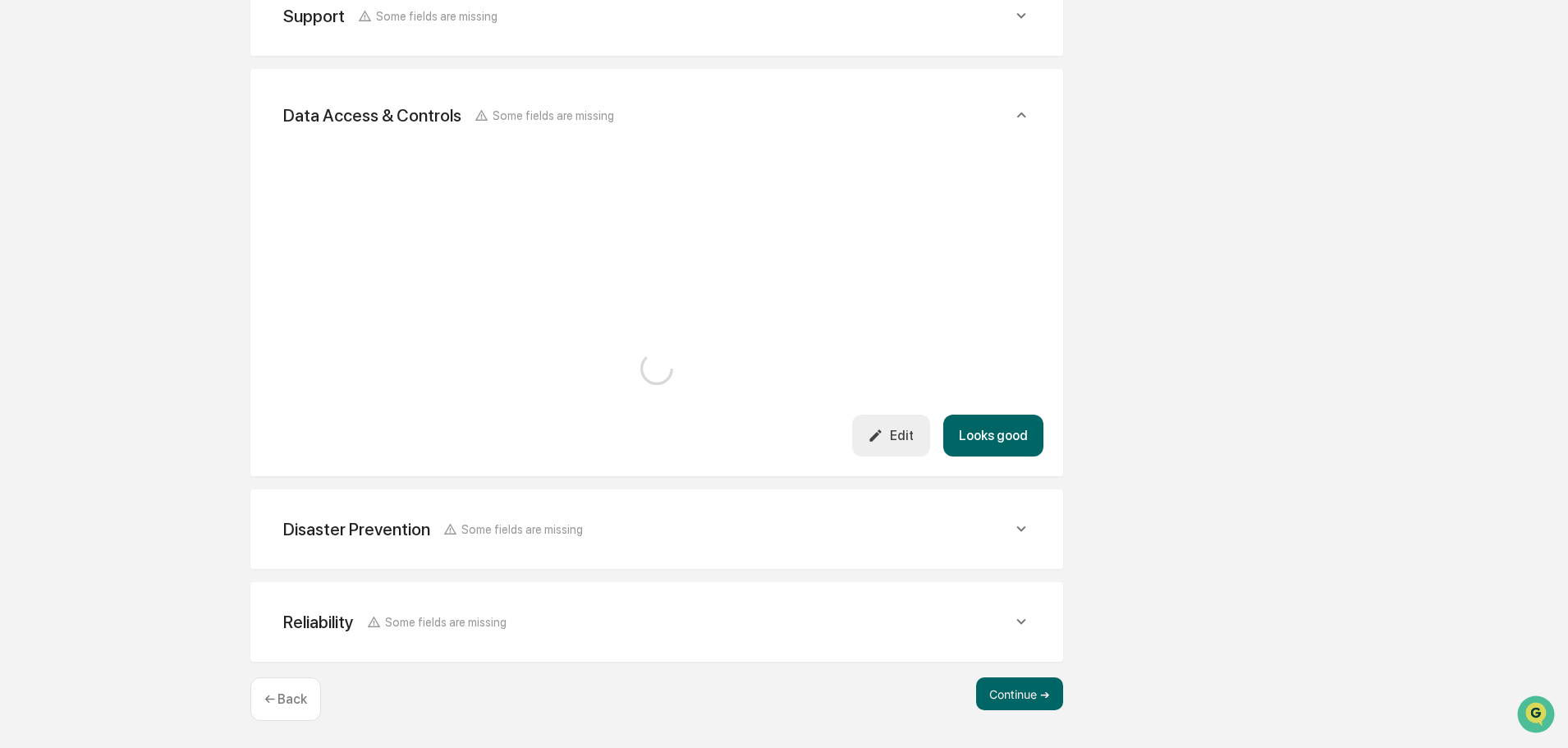
scroll to position [2052, 0]
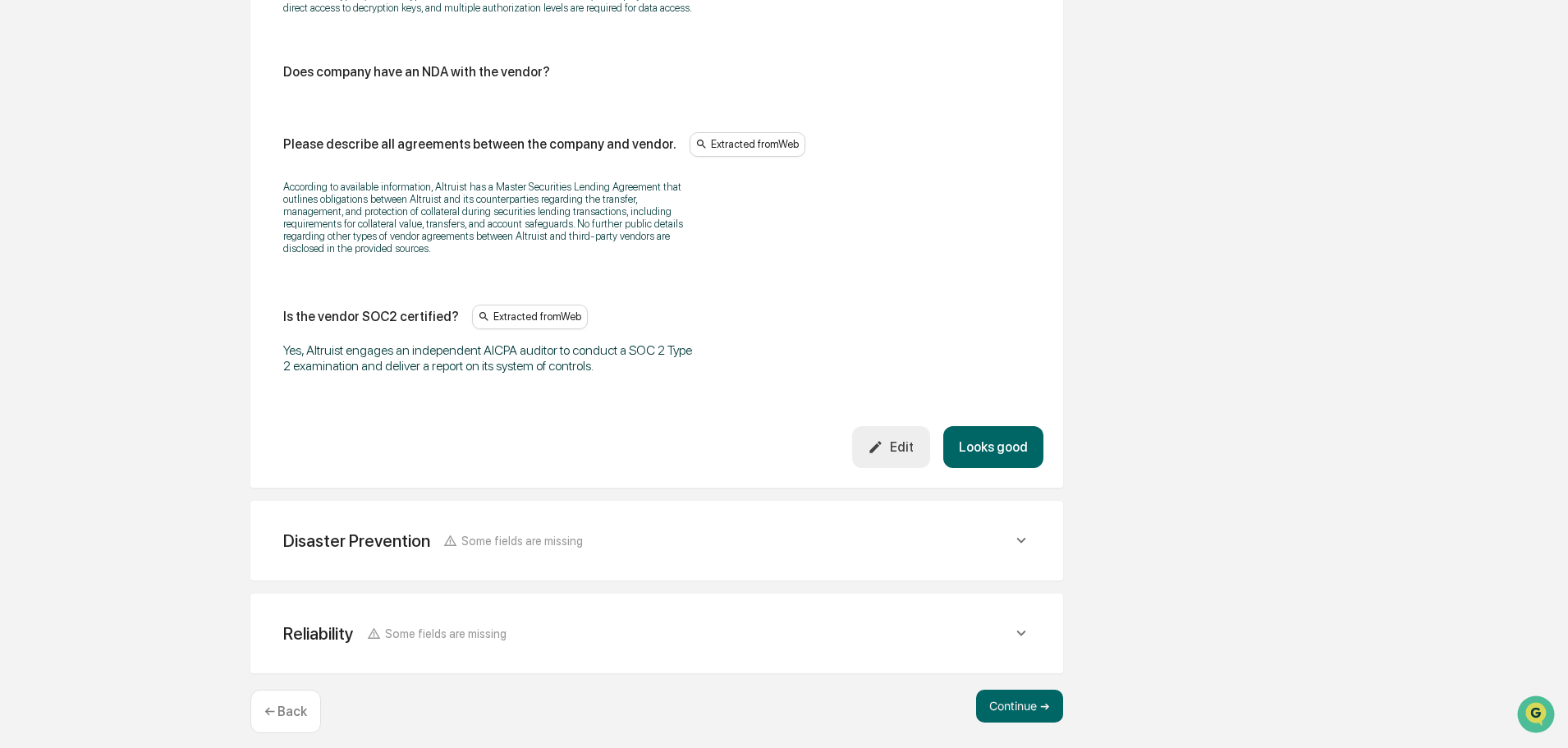
click at [650, 533] on div "Disaster Prevention Some fields are missing" at bounding box center [648, 540] width 729 height 20
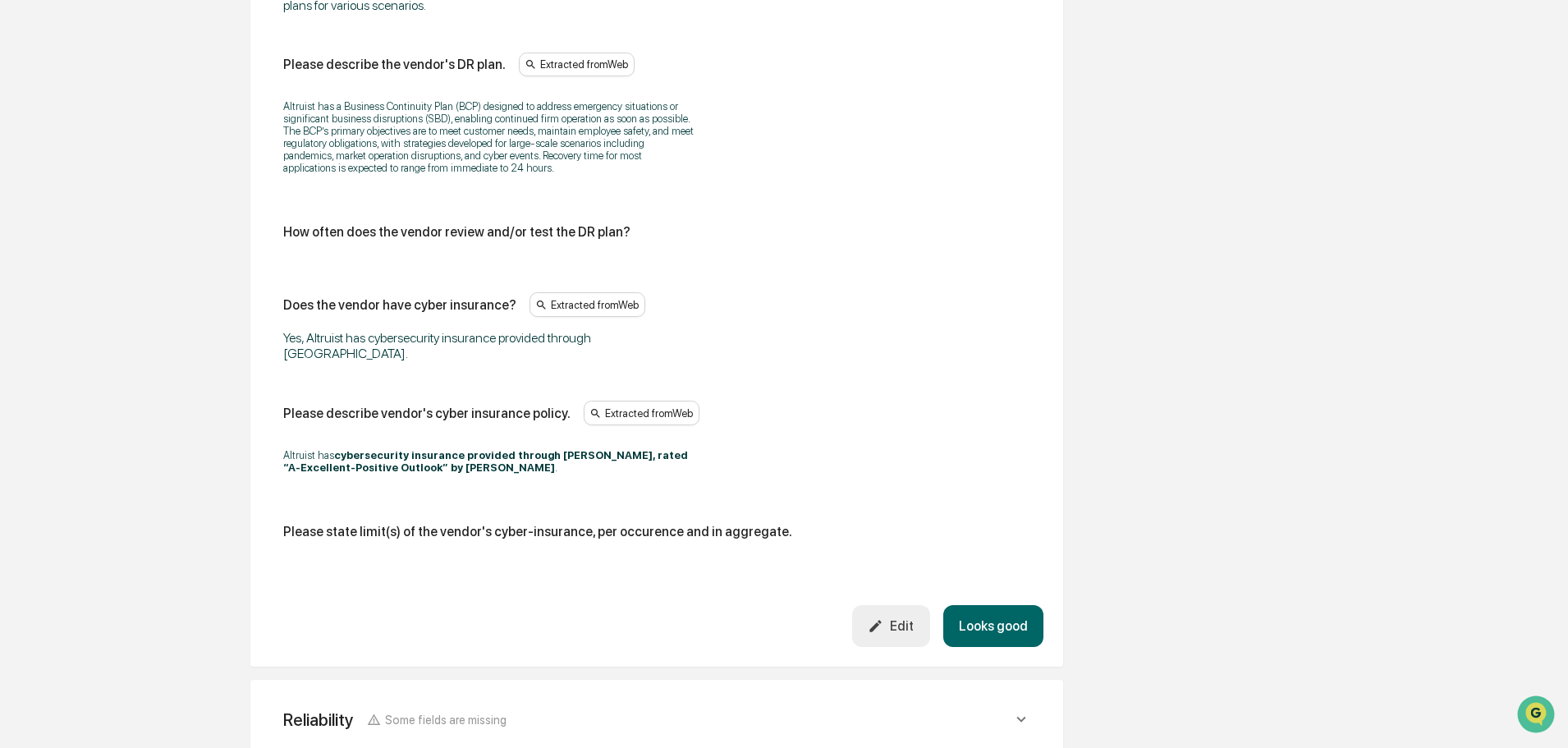
scroll to position [2791, 0]
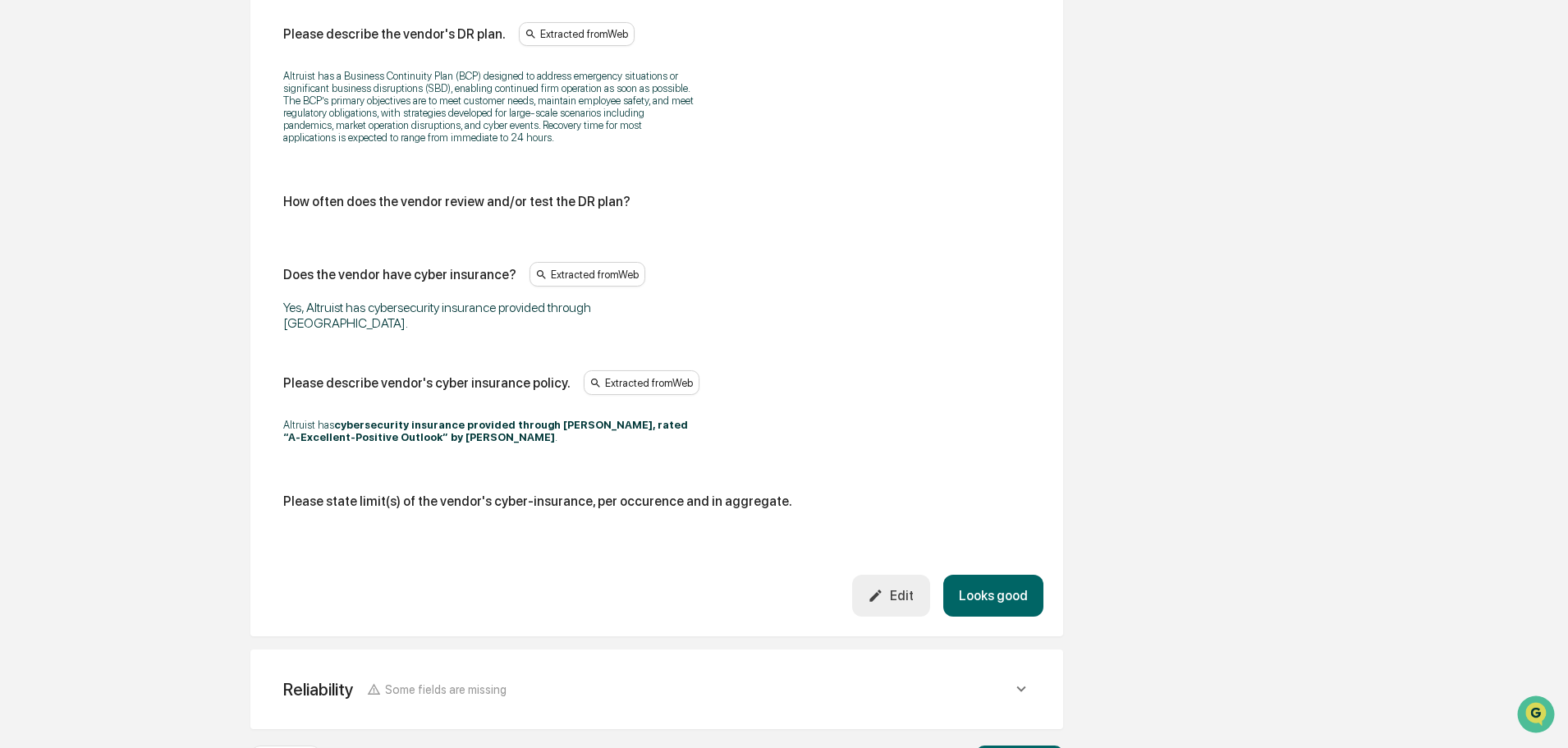
click at [983, 574] on button "Looks good" at bounding box center [994, 596] width 100 height 42
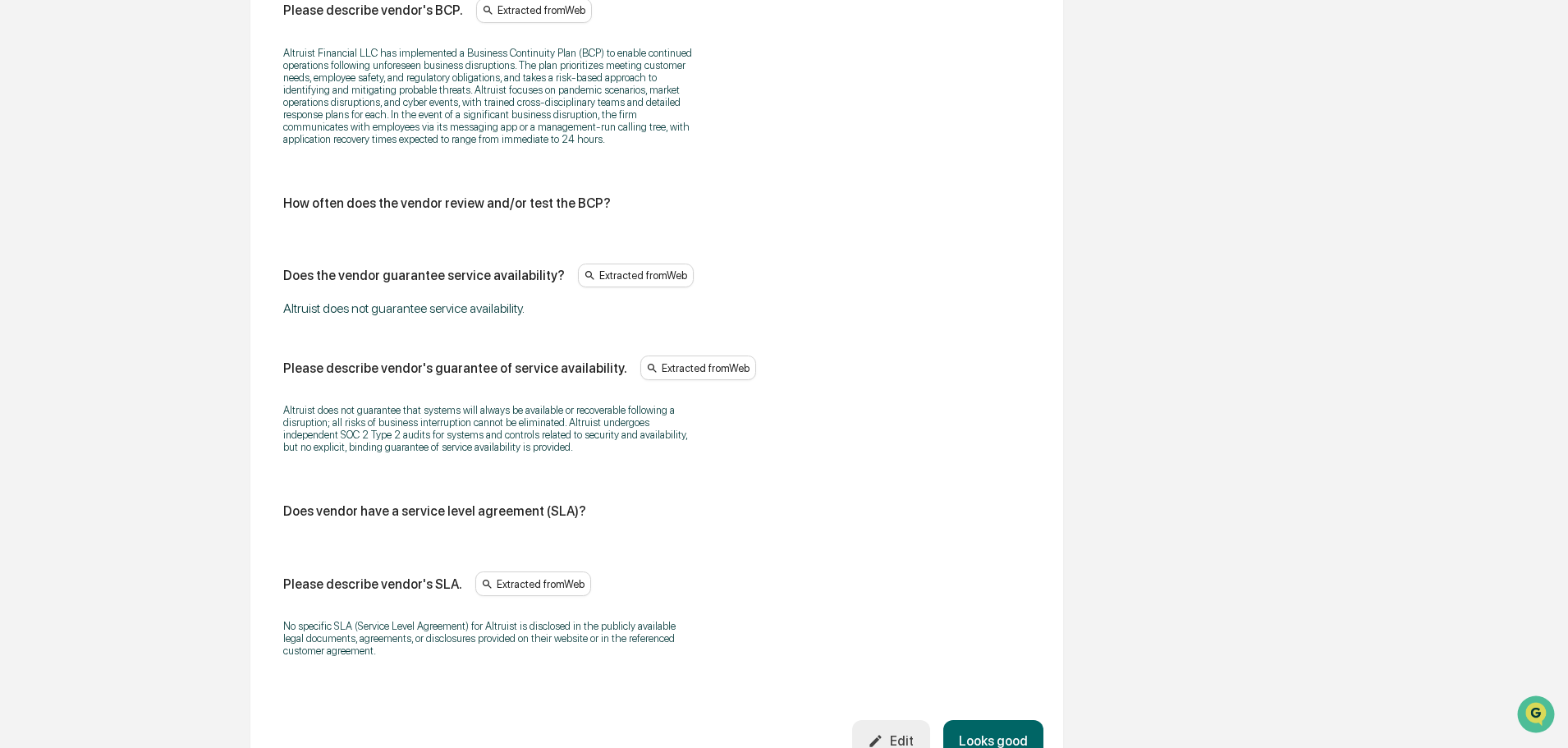
scroll to position [742, 0]
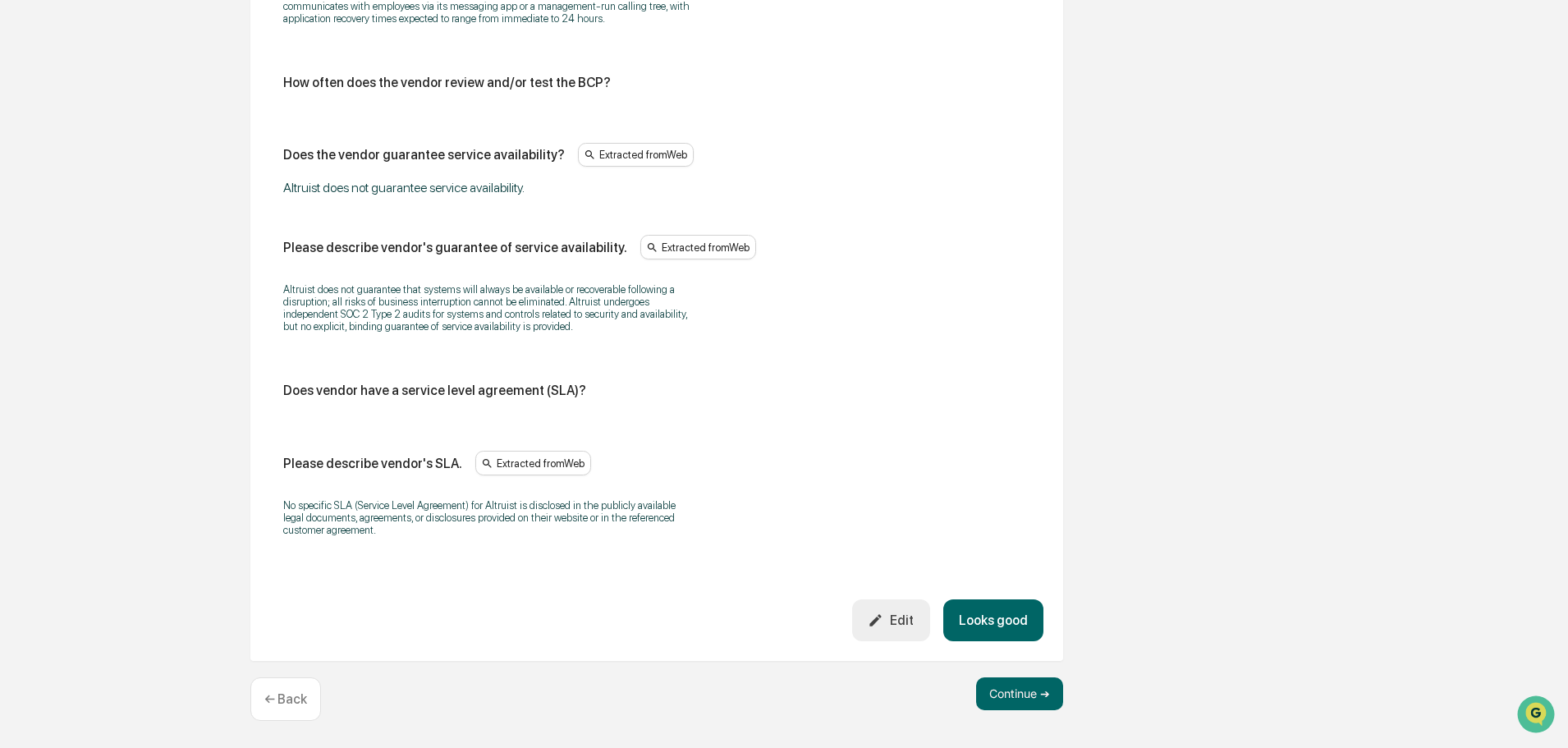
click at [985, 626] on button "Looks good" at bounding box center [994, 620] width 100 height 42
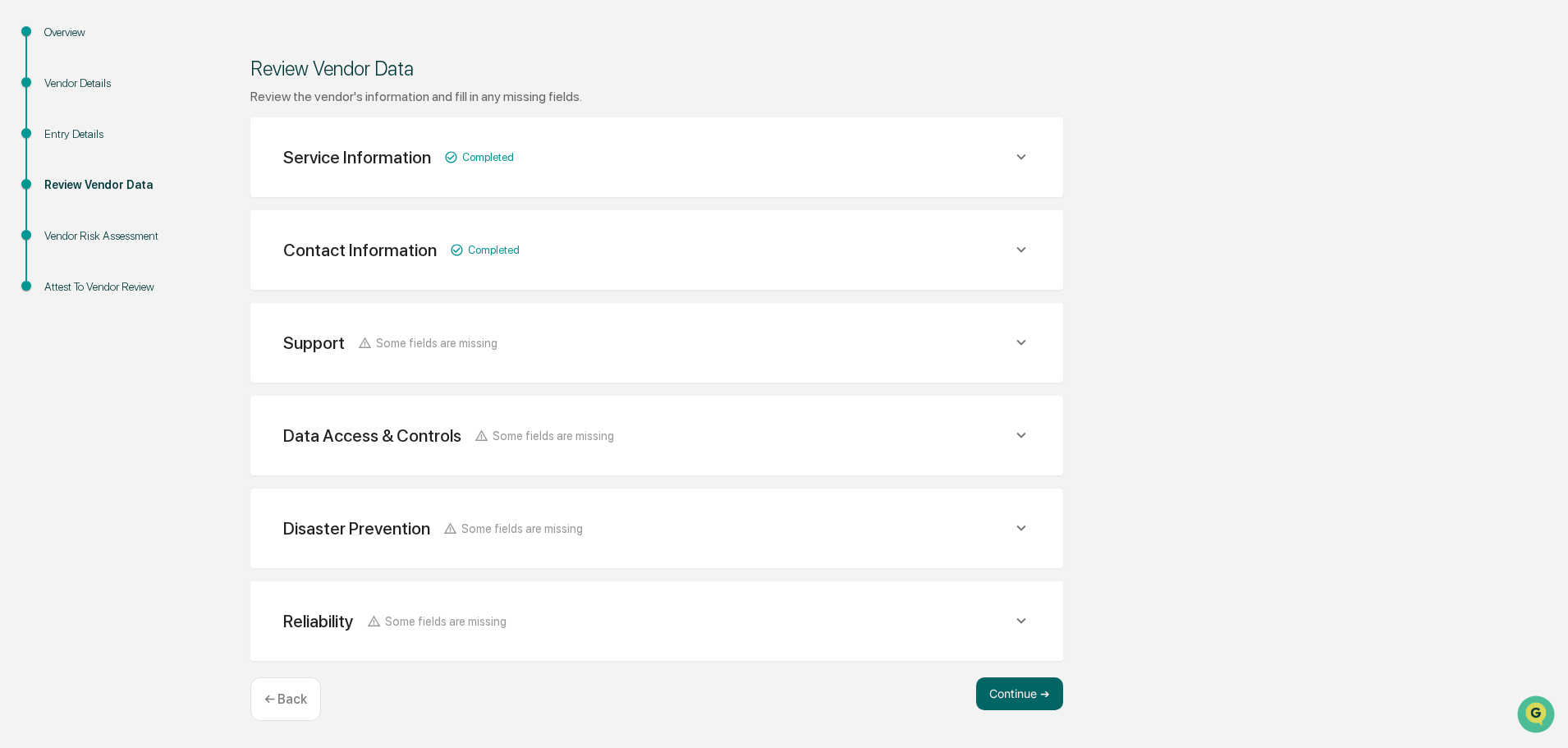
scroll to position [191, 0]
click at [1024, 699] on button "Continue ➔" at bounding box center [1019, 693] width 87 height 33
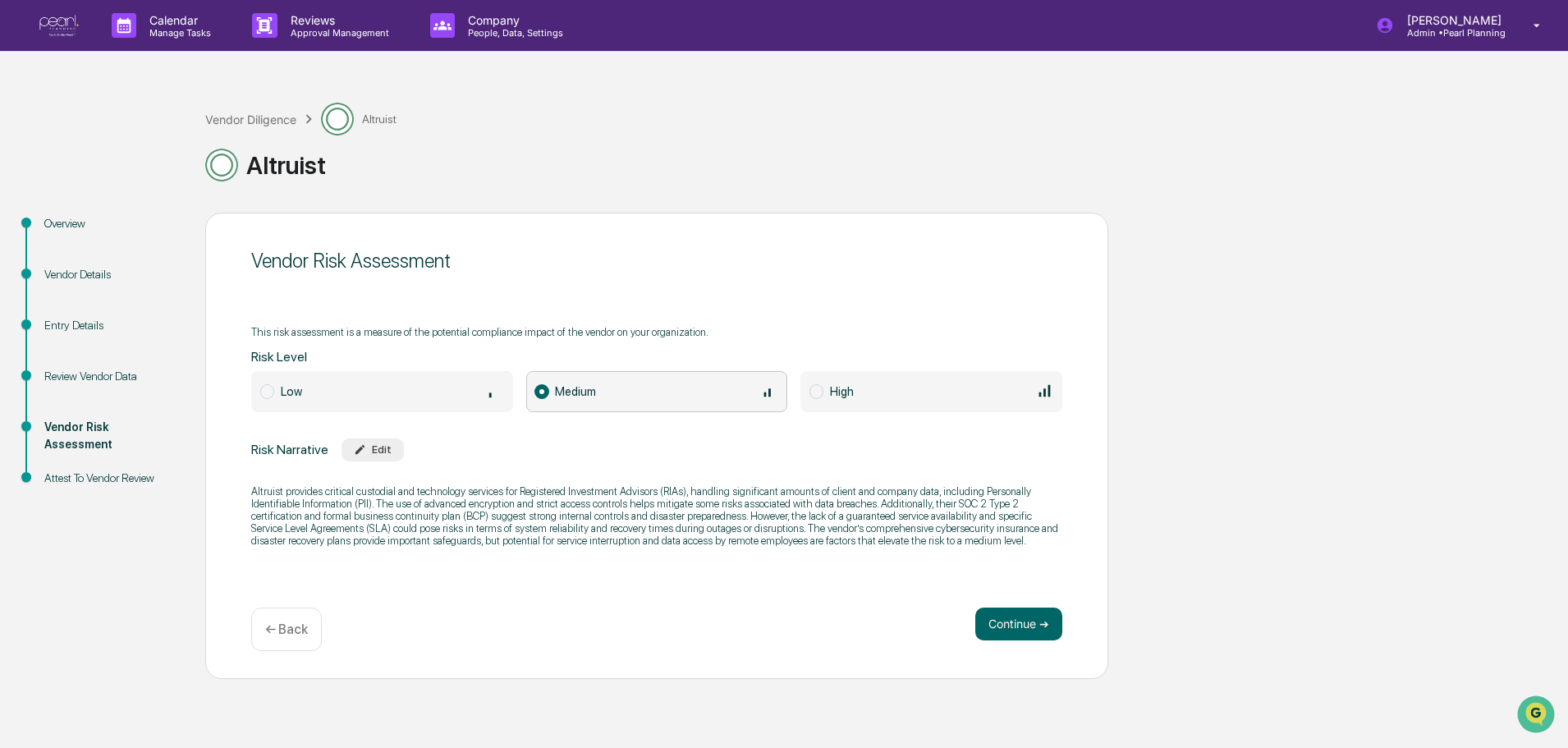
scroll to position [0, 0]
click at [292, 396] on span "Low" at bounding box center [292, 391] width 21 height 14
click at [621, 395] on div "Medium" at bounding box center [666, 390] width 223 height 19
click at [428, 404] on span "Low" at bounding box center [381, 391] width 262 height 41
click at [367, 452] on div "Edit" at bounding box center [373, 449] width 38 height 12
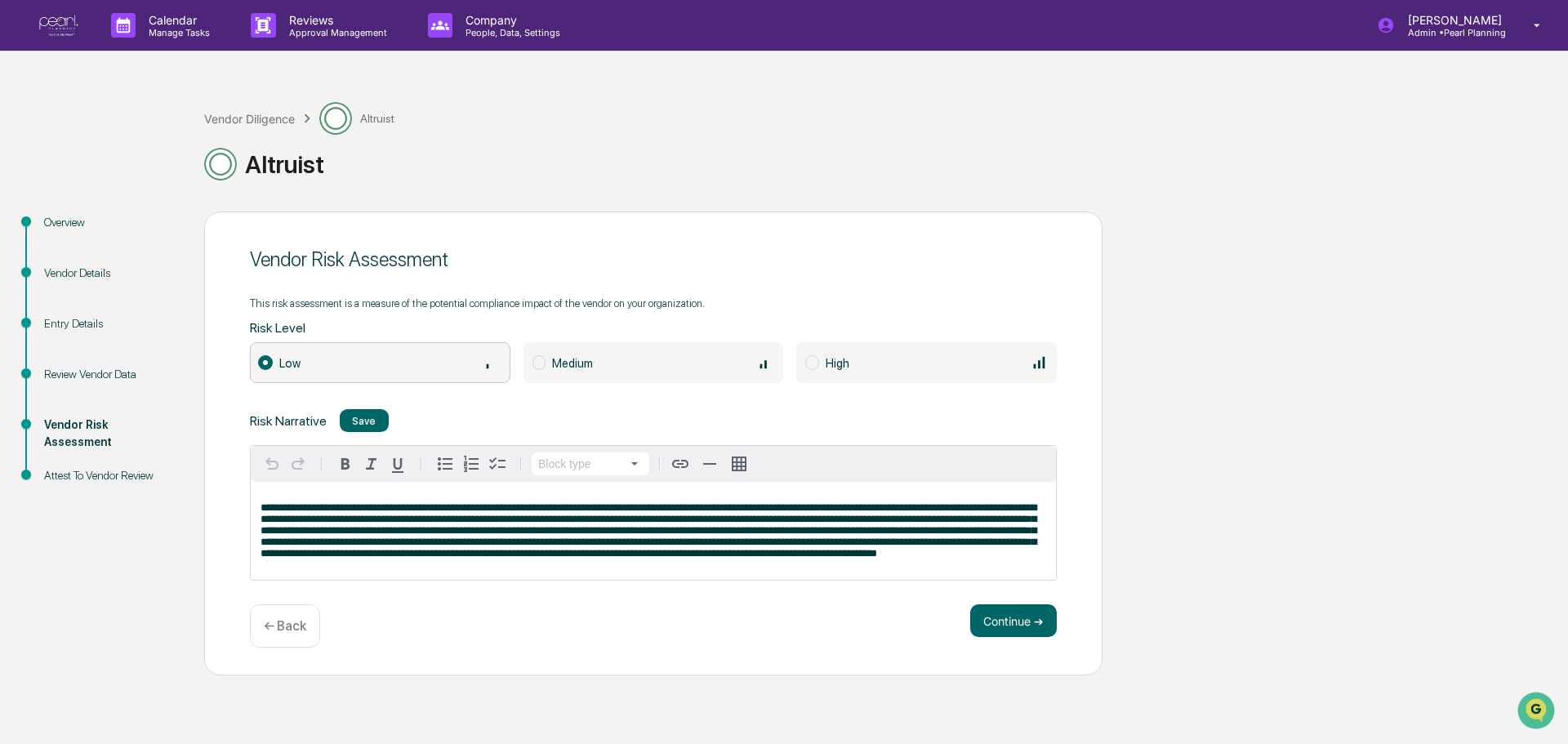
click at [429, 409] on div "Risk Narrative Save" at bounding box center [653, 421] width 807 height 23
click at [286, 634] on div "← Back" at bounding box center [285, 626] width 70 height 43
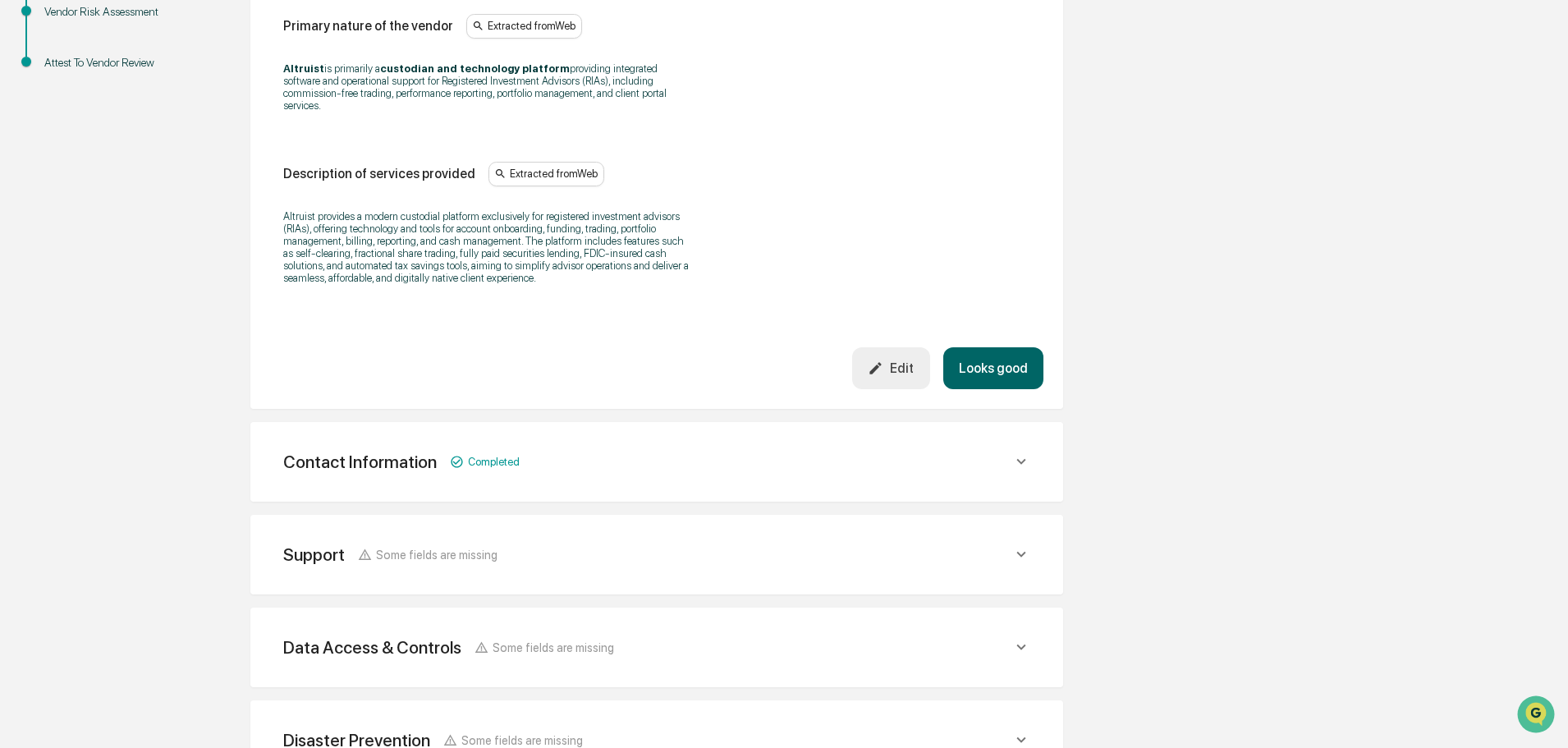
scroll to position [615, 0]
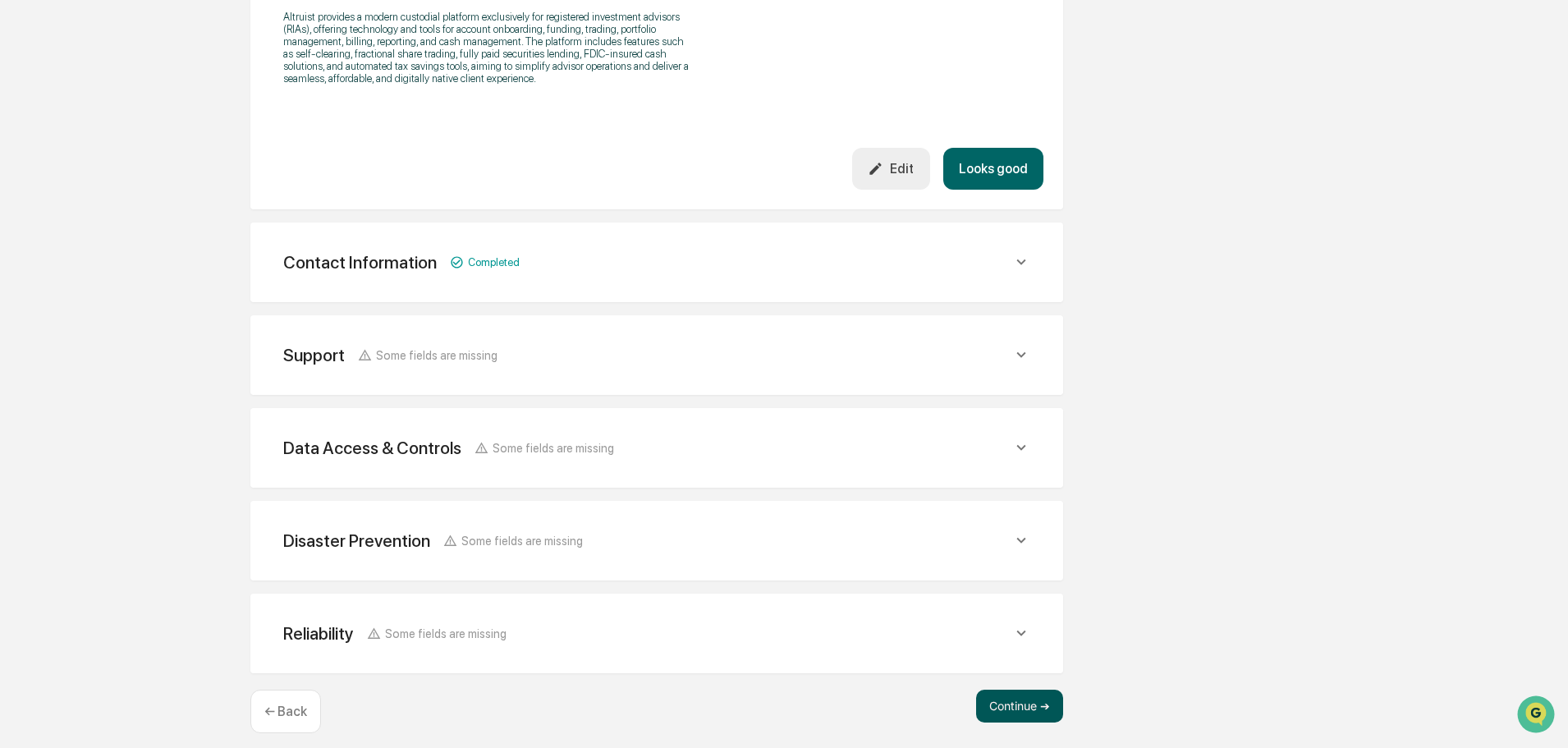
click at [1020, 691] on button "Continue ➔" at bounding box center [1019, 706] width 87 height 33
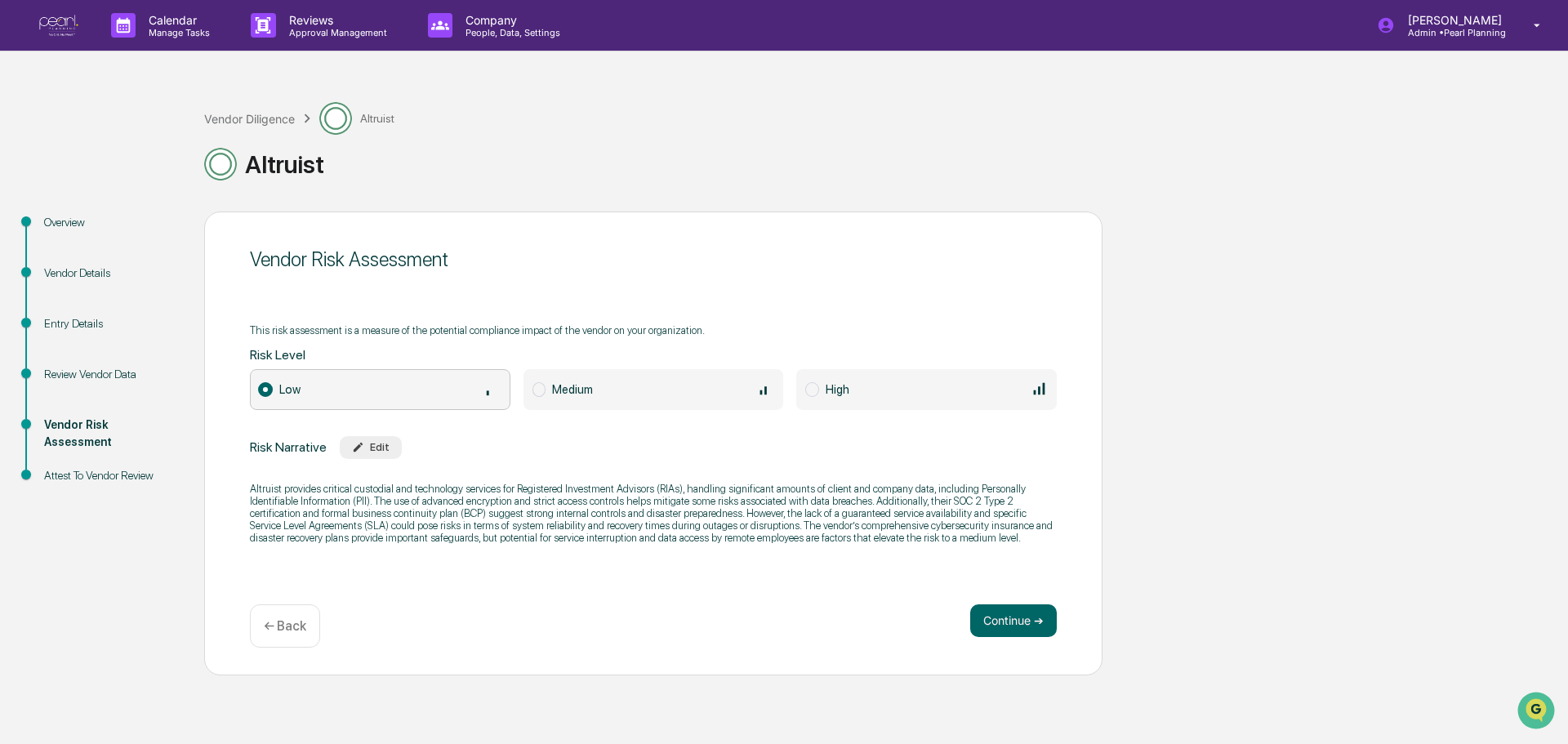
click at [267, 109] on div "Vendor Diligence Altruist" at bounding box center [299, 117] width 190 height 32
click at [260, 118] on div "Vendor Diligence" at bounding box center [249, 119] width 90 height 14
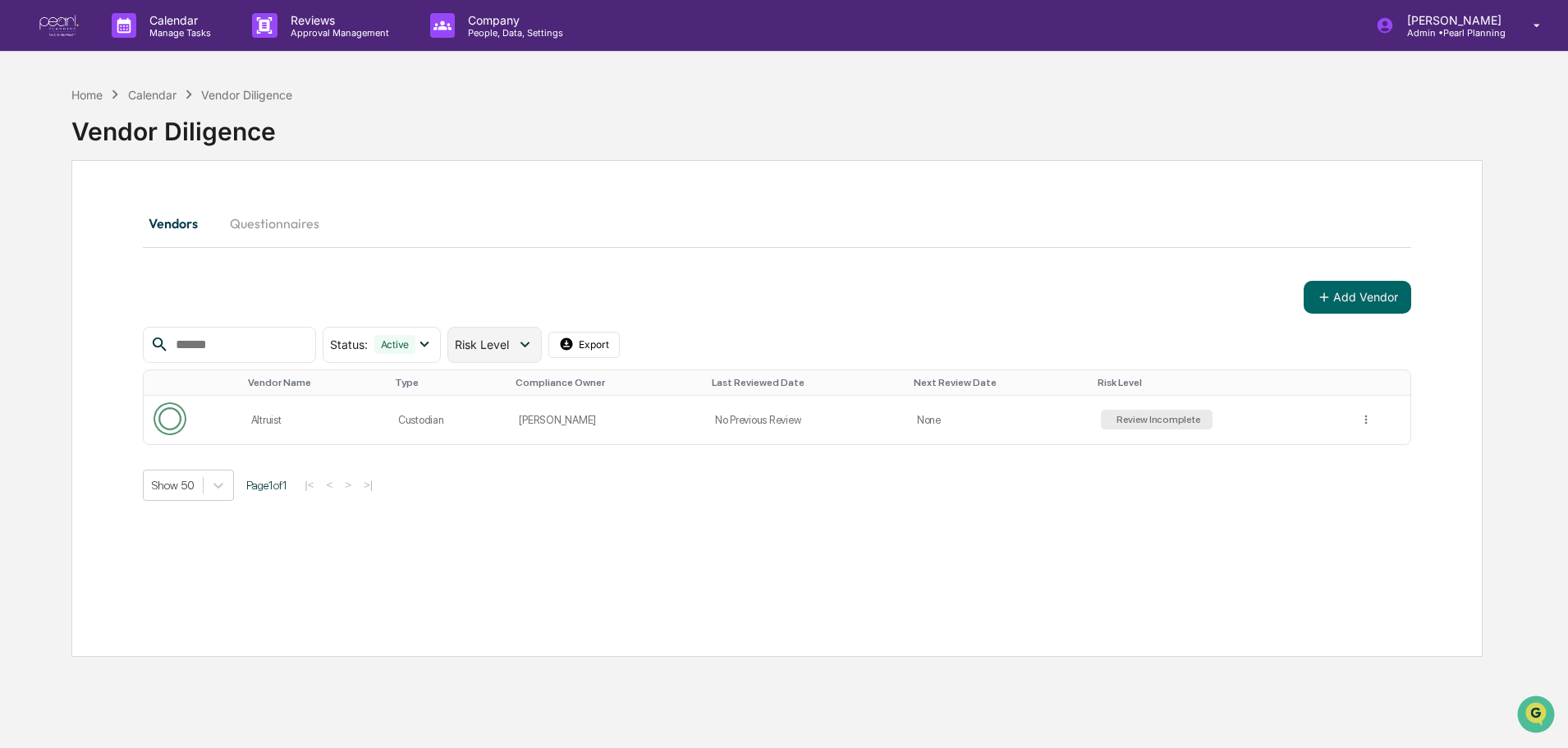
click at [518, 332] on div "Risk Level" at bounding box center [494, 344] width 93 height 36
click at [280, 222] on button "Questionnaires" at bounding box center [274, 223] width 115 height 40
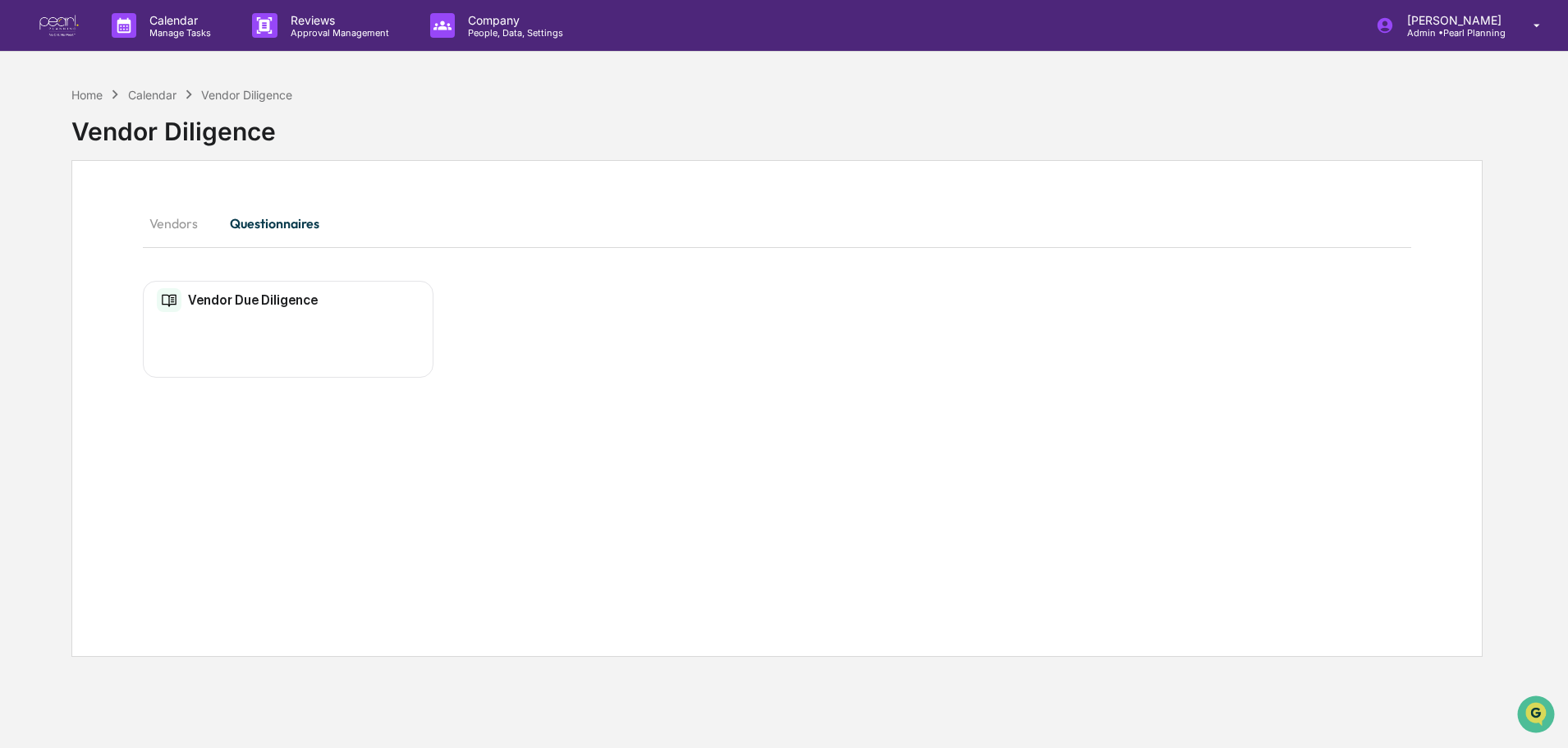
click at [181, 224] on button "Vendors" at bounding box center [180, 223] width 74 height 40
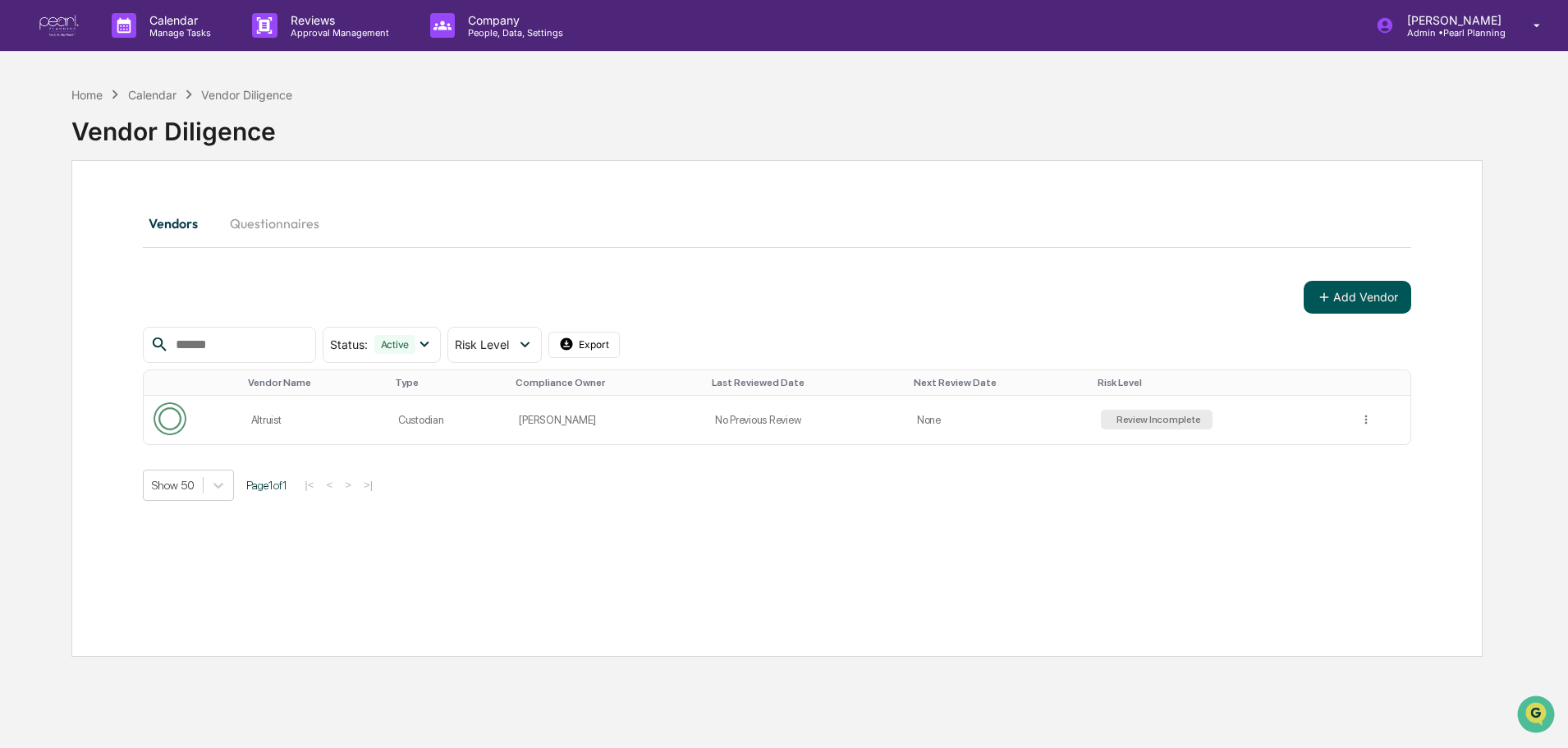
click at [1342, 300] on button "Add Vendor" at bounding box center [1357, 297] width 107 height 33
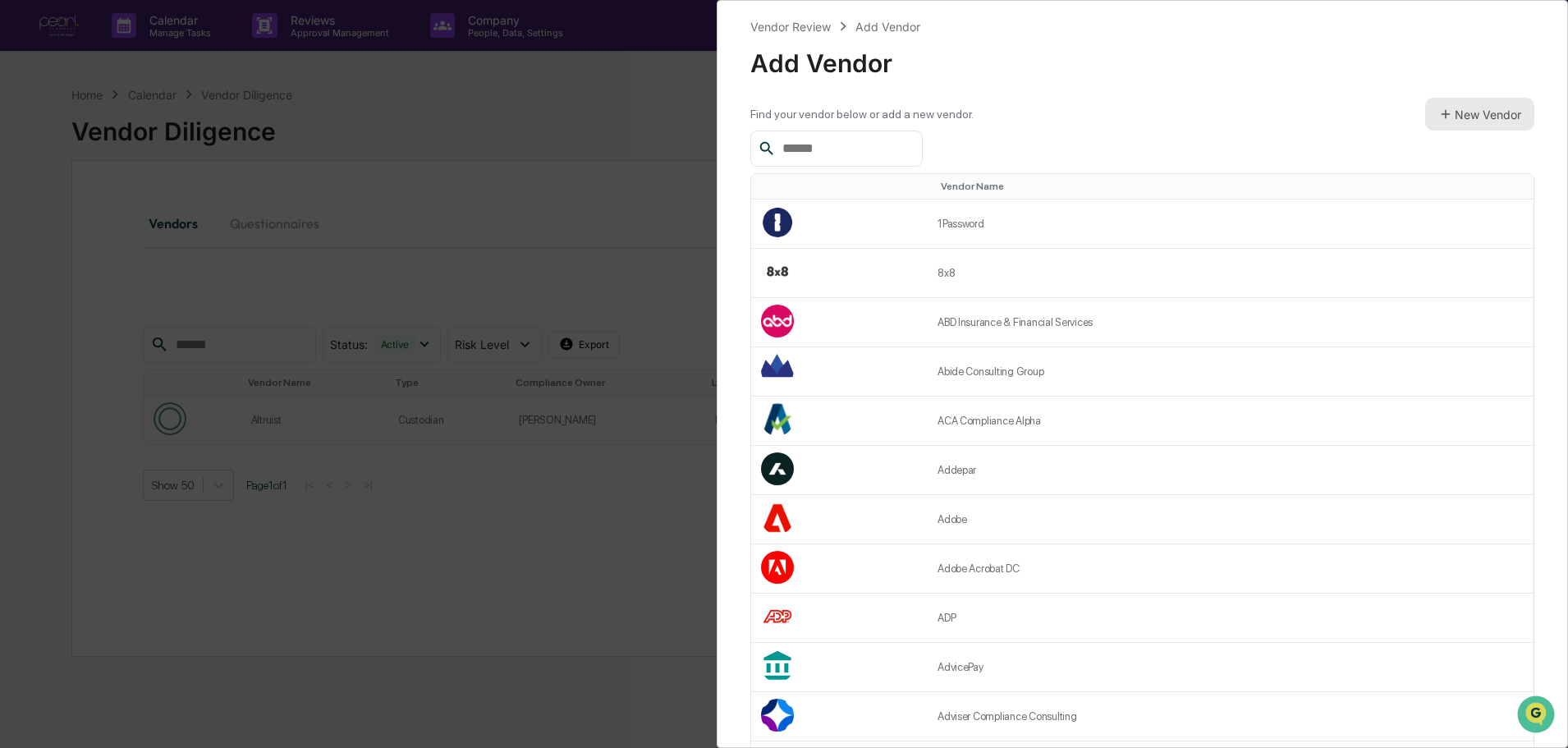
click at [1444, 115] on button "New Vendor" at bounding box center [1480, 114] width 109 height 33
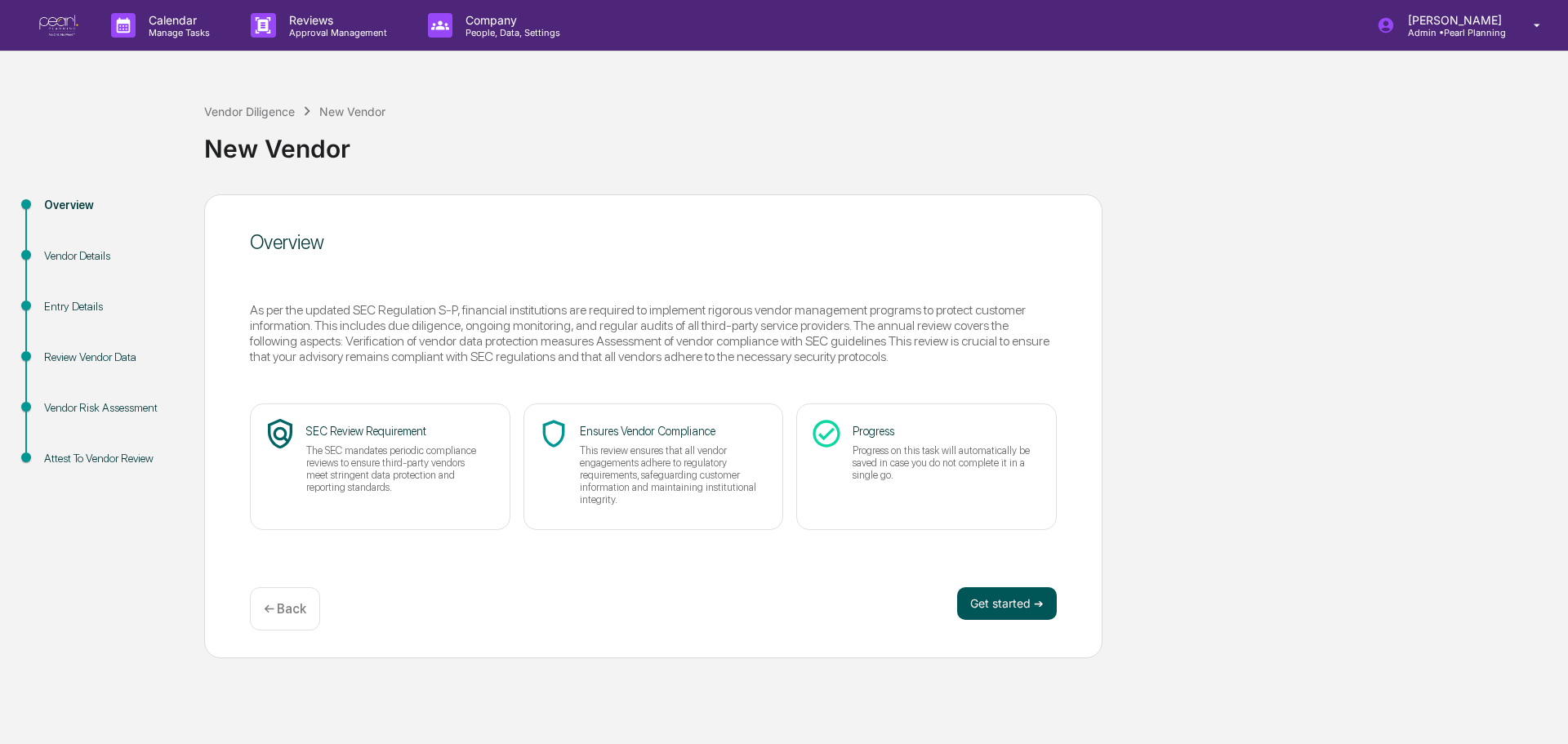
click at [1007, 608] on button "Get started ➔" at bounding box center [1007, 603] width 100 height 32
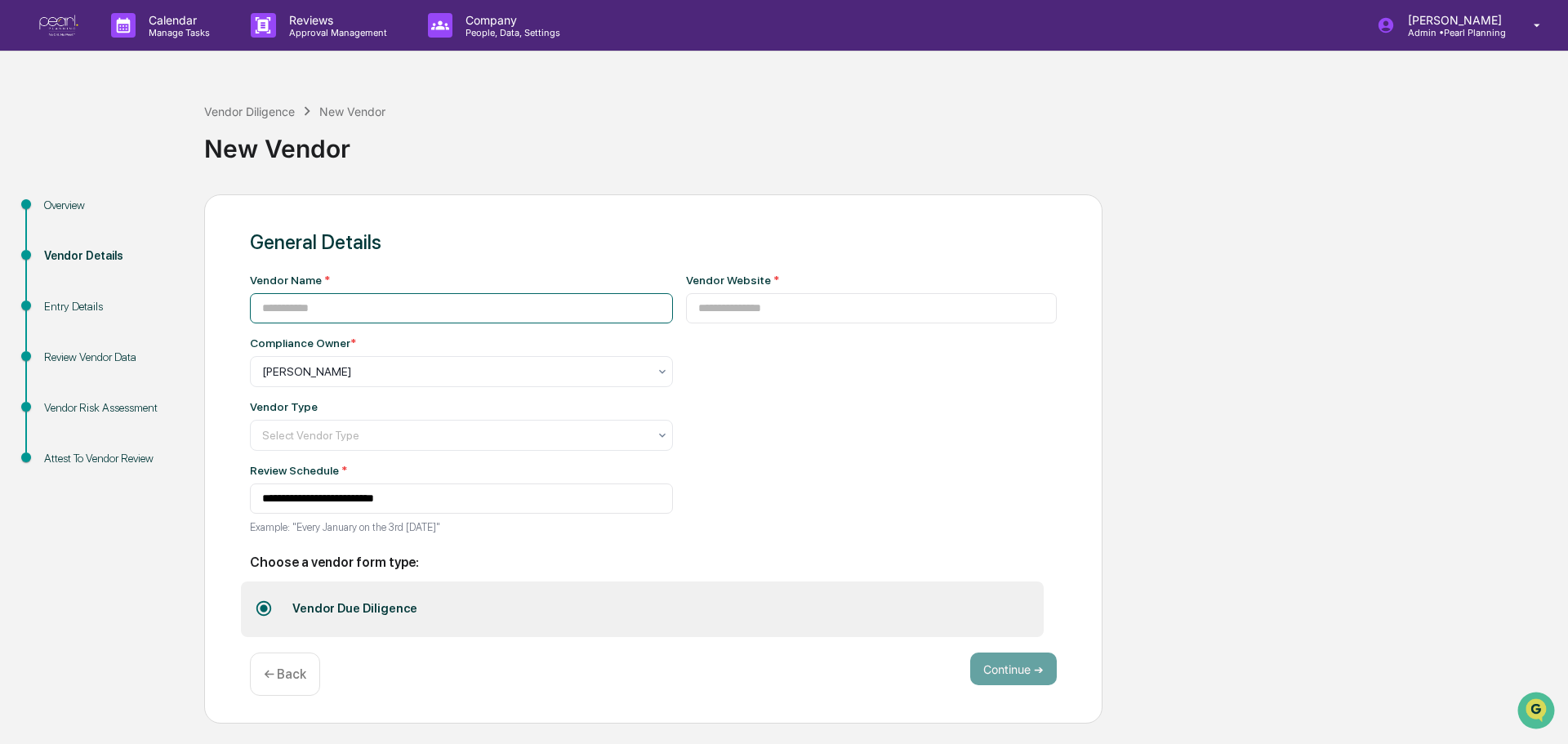
click at [343, 309] on input at bounding box center [461, 308] width 423 height 30
type input "********"
click at [884, 298] on input at bounding box center [872, 308] width 372 height 30
paste input "**********"
click at [820, 313] on input "**********" at bounding box center [872, 308] width 372 height 30
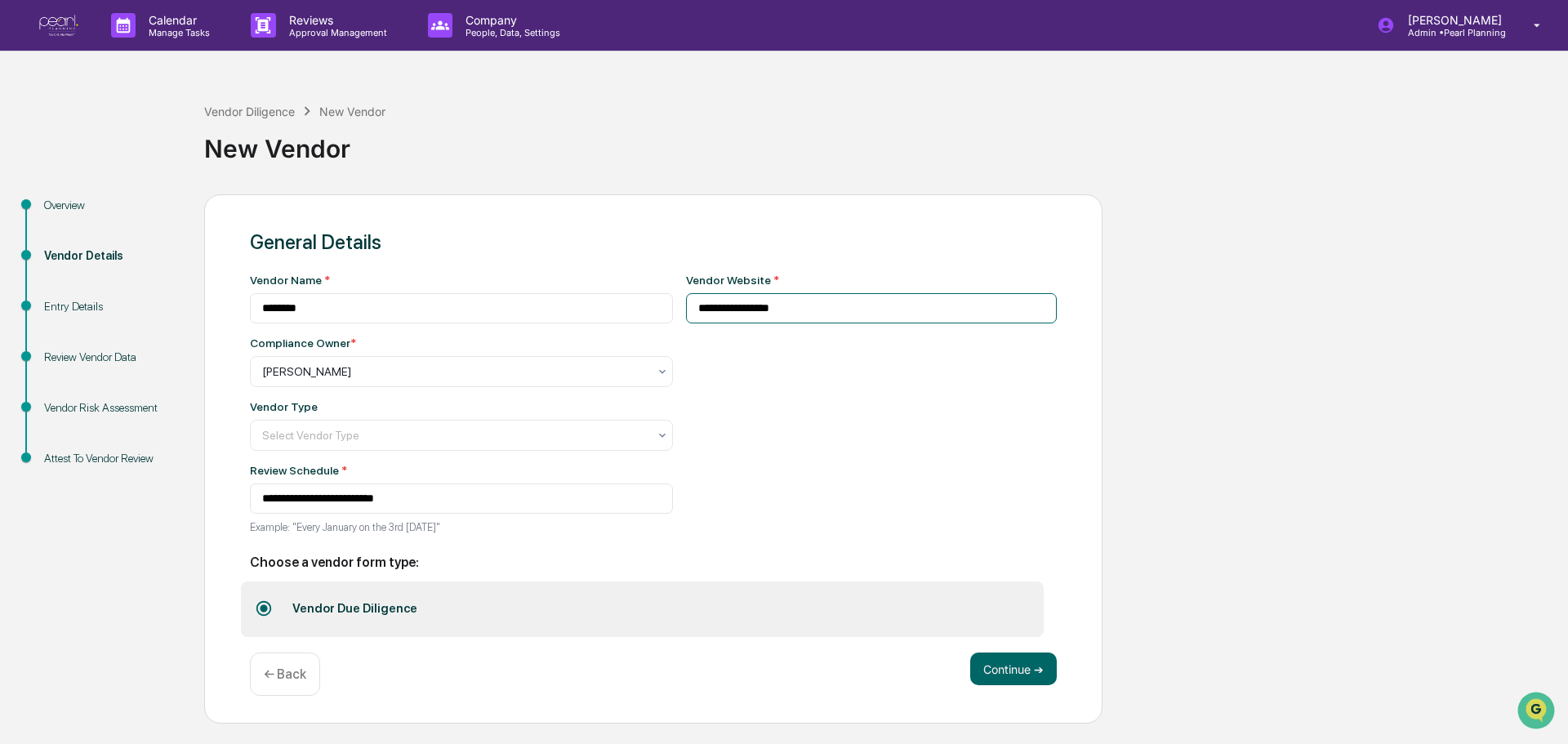
type input "**********"
click at [795, 393] on div "**********" at bounding box center [872, 408] width 372 height 270
drag, startPoint x: 781, startPoint y: 319, endPoint x: 666, endPoint y: 308, distance: 115.5
click at [666, 308] on div "**********" at bounding box center [653, 408] width 807 height 270
click at [926, 405] on div "**********" at bounding box center [872, 408] width 372 height 270
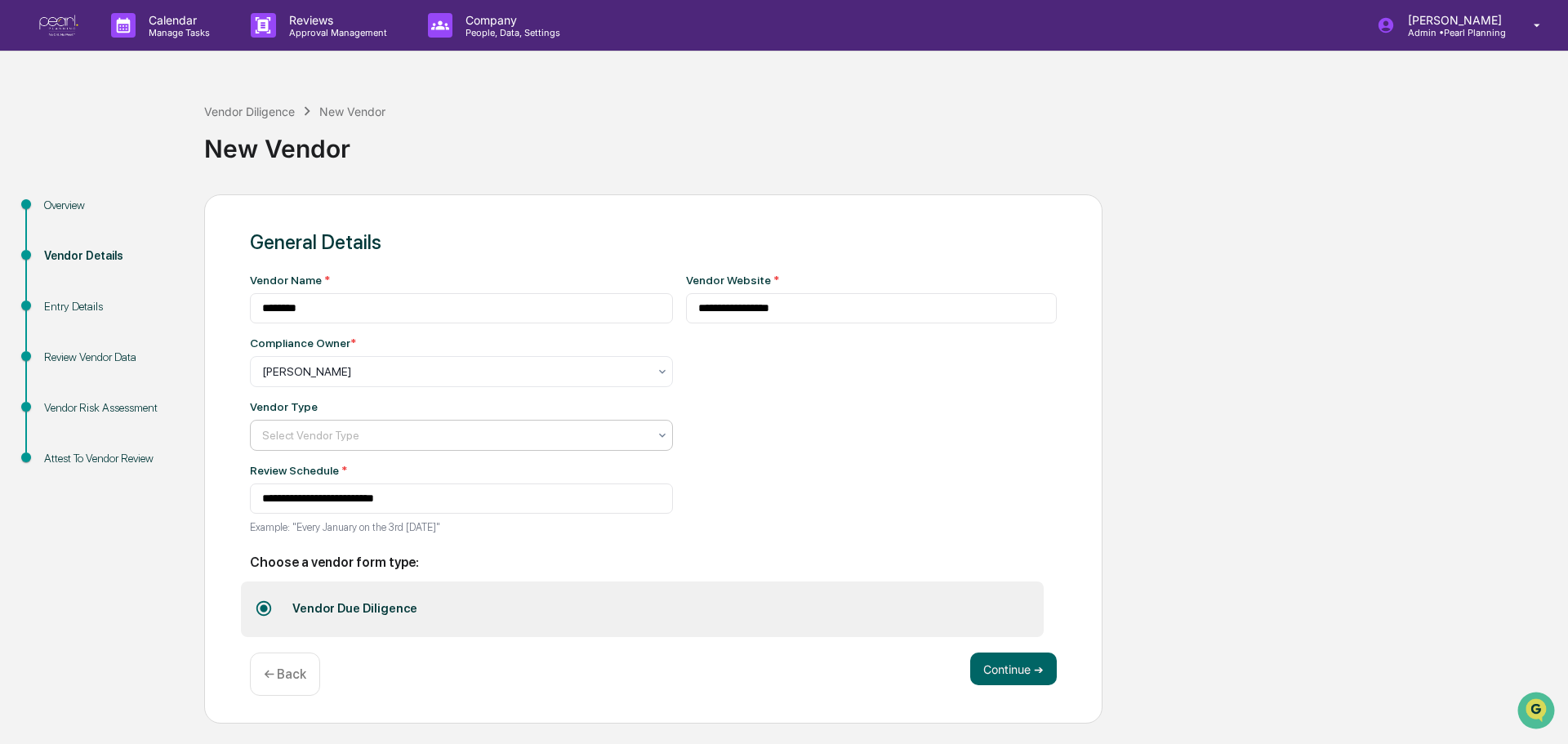
click at [501, 438] on div at bounding box center [455, 435] width 386 height 17
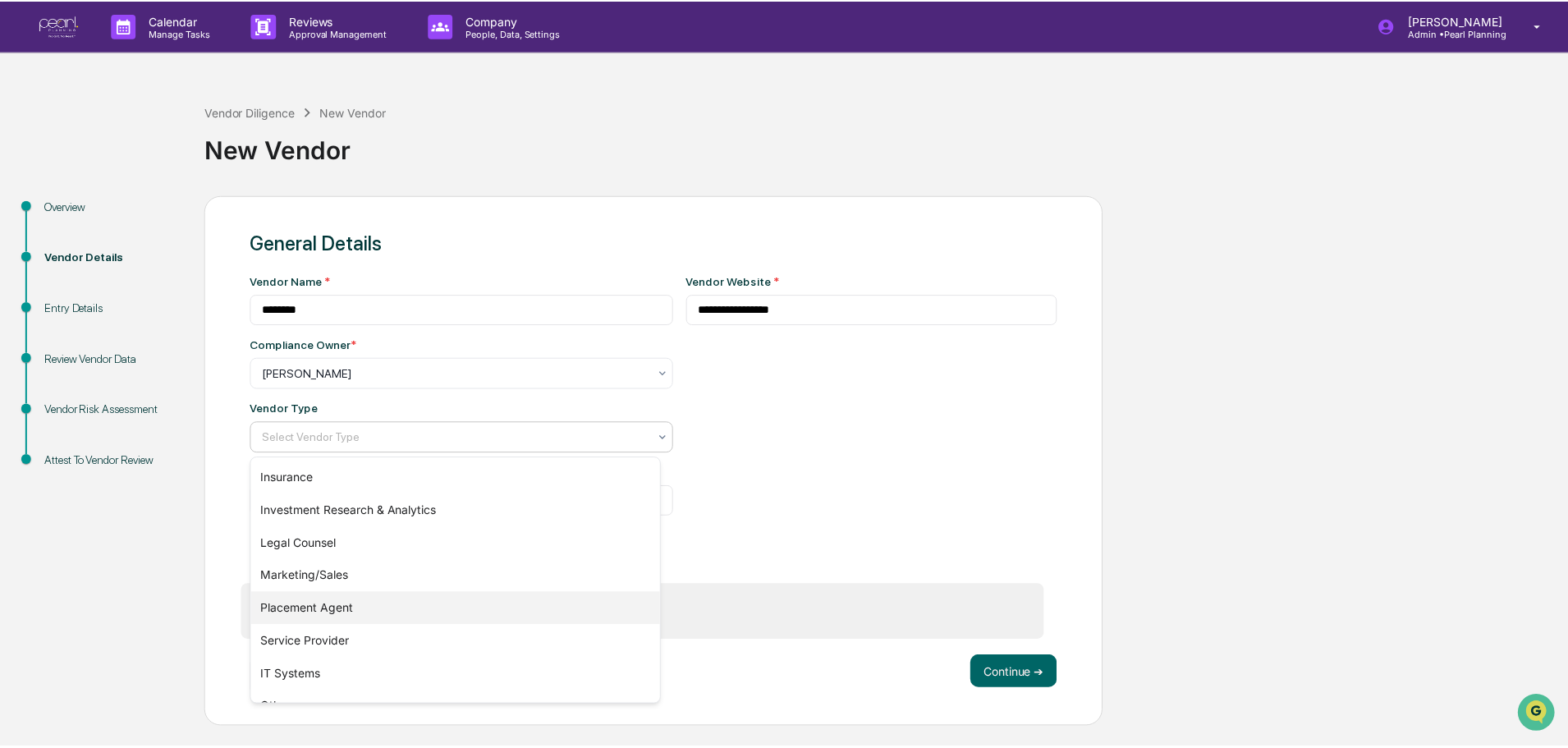
scroll to position [187, 0]
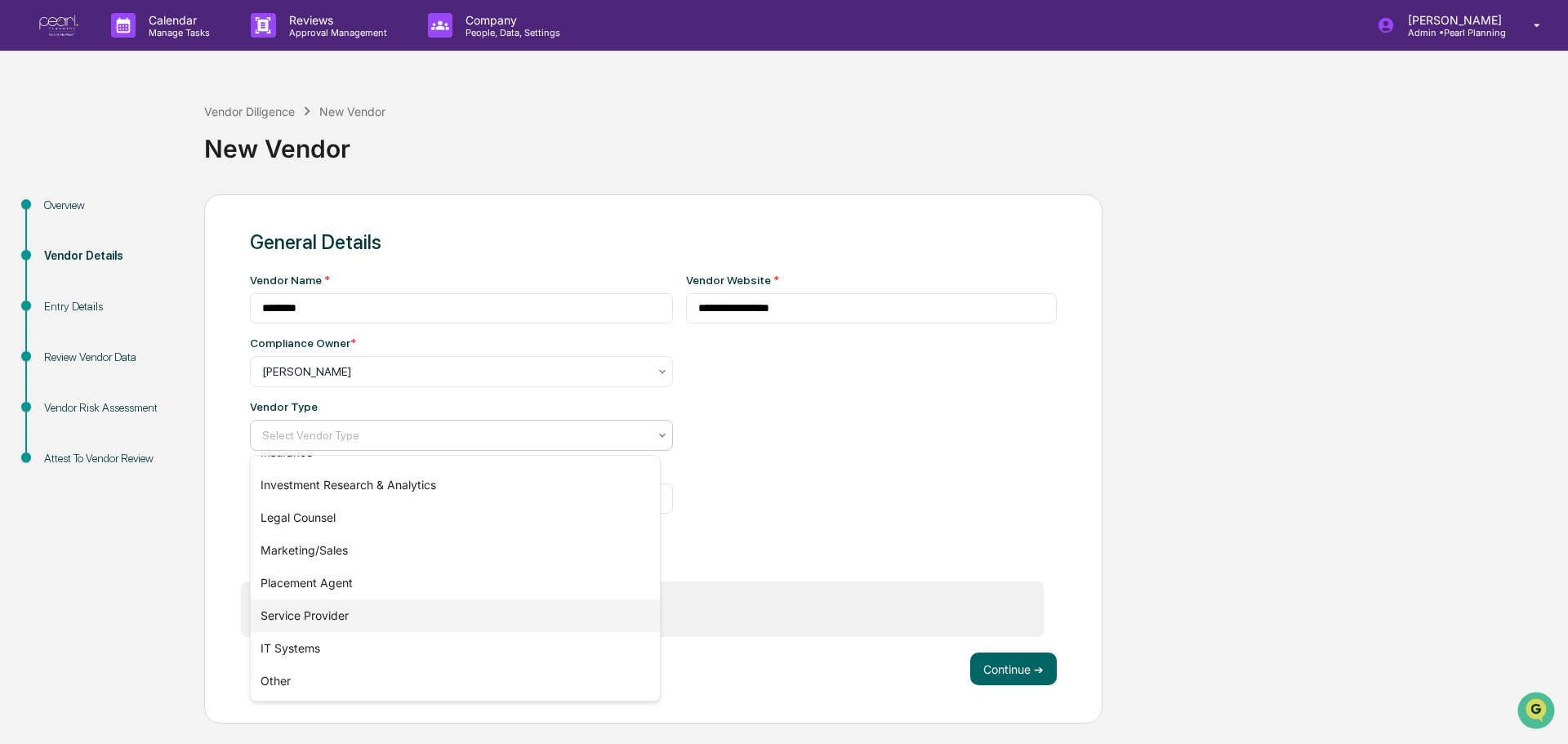
click at [374, 617] on div "Service Provider" at bounding box center [455, 615] width 409 height 32
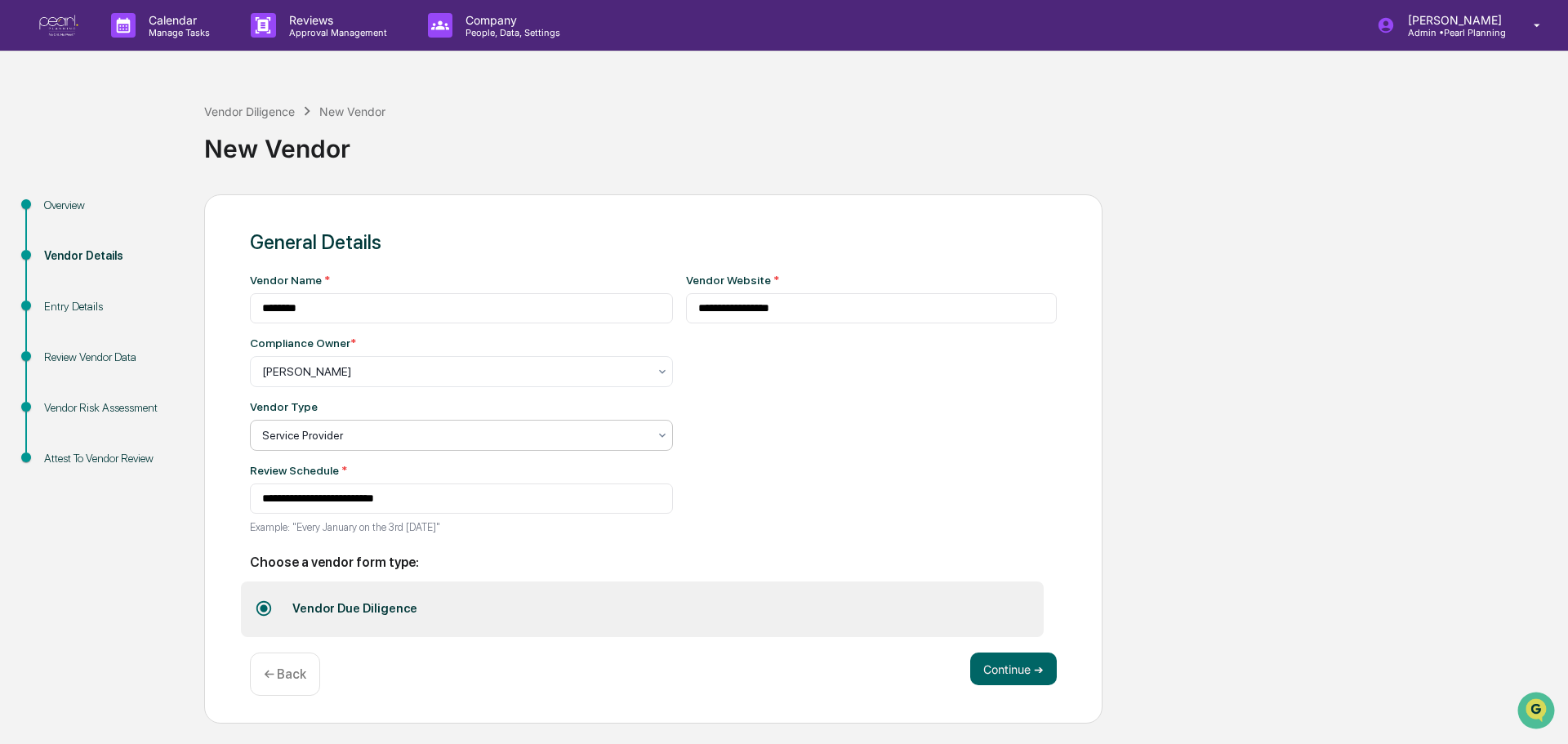
click at [780, 498] on div "**********" at bounding box center [872, 408] width 372 height 270
drag, startPoint x: 990, startPoint y: 674, endPoint x: 894, endPoint y: 684, distance: 96.5
click at [990, 674] on button "Continue ➔" at bounding box center [1013, 669] width 87 height 32
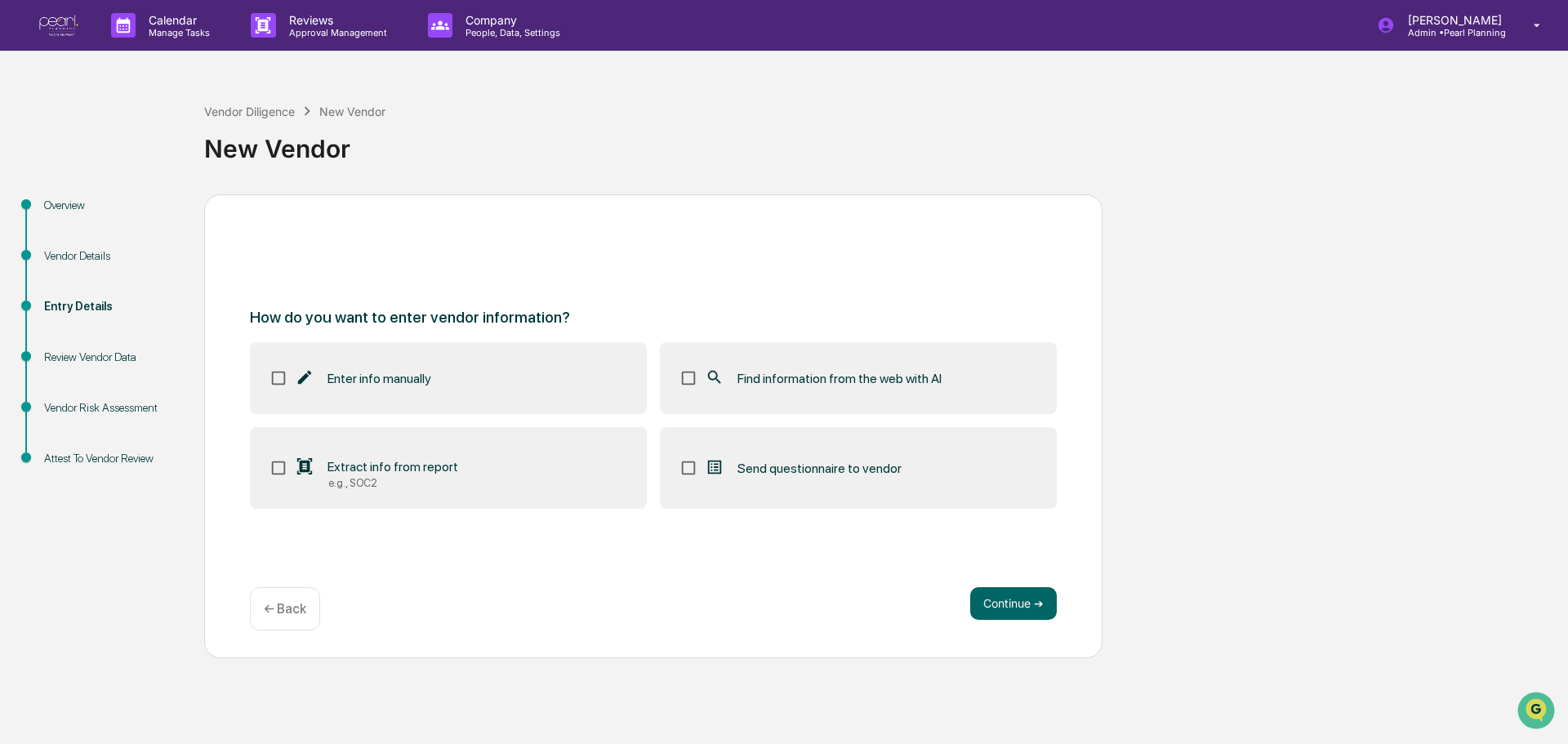
click at [474, 478] on label "Extract info from report e.g., SOC2" at bounding box center [448, 467] width 397 height 81
click at [998, 595] on button "Continue ➔" at bounding box center [1013, 603] width 87 height 32
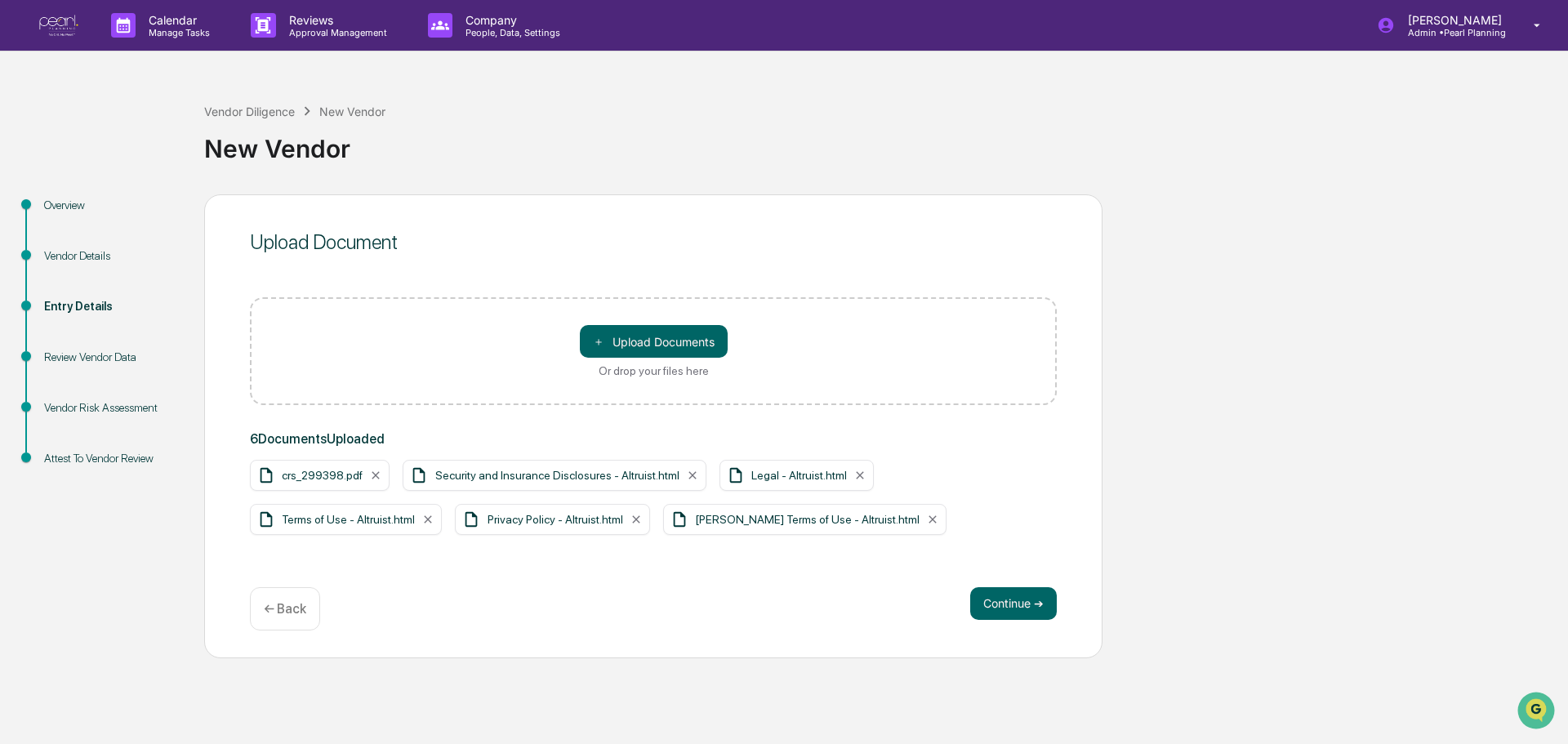
click at [1242, 466] on div "Overview Vendor Details Entry Details Review Vendor Data Vendor Risk Assessment…" at bounding box center [784, 426] width 1552 height 464
click at [1023, 599] on button "Continue ➔" at bounding box center [1013, 603] width 87 height 32
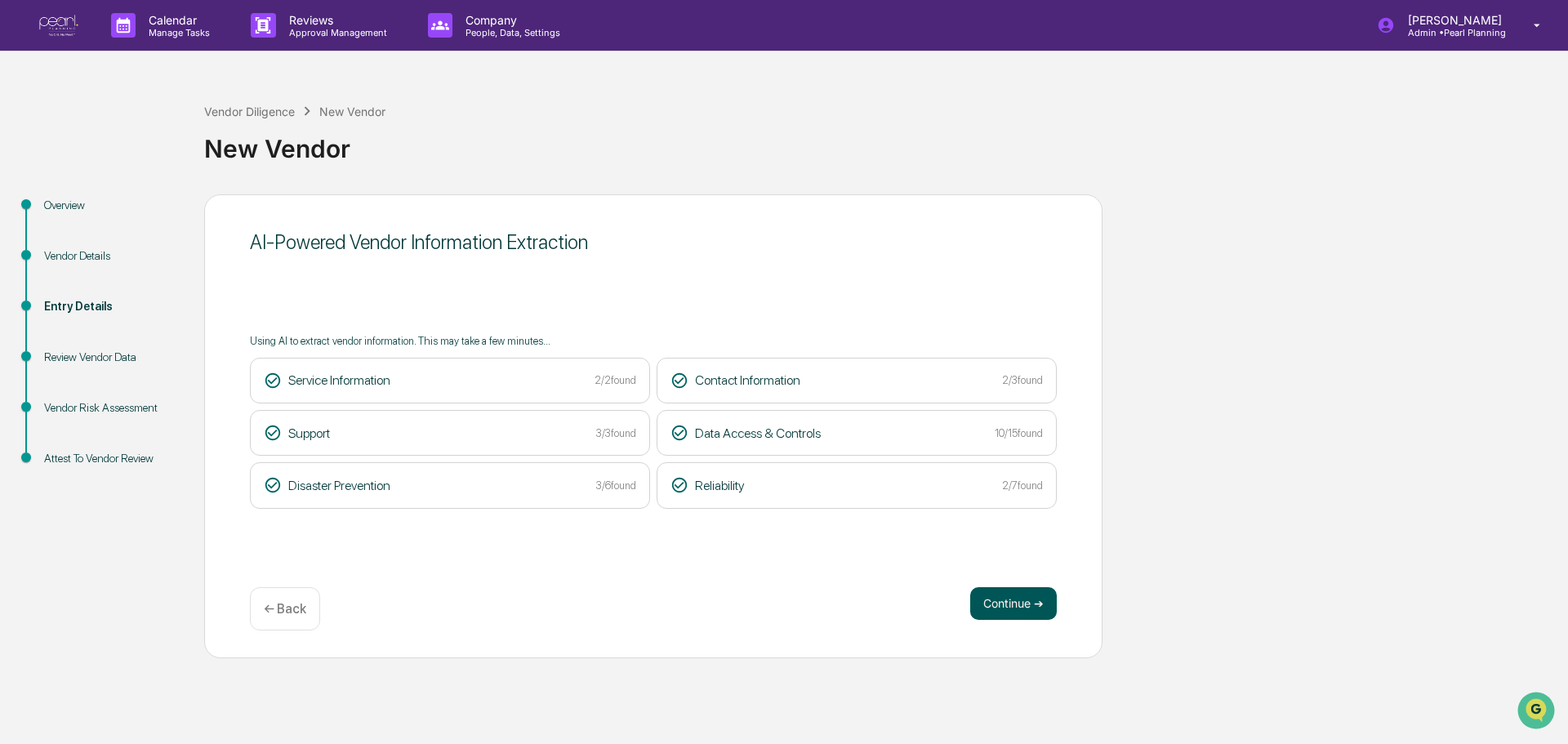
click at [1011, 607] on button "Continue ➔" at bounding box center [1013, 603] width 87 height 32
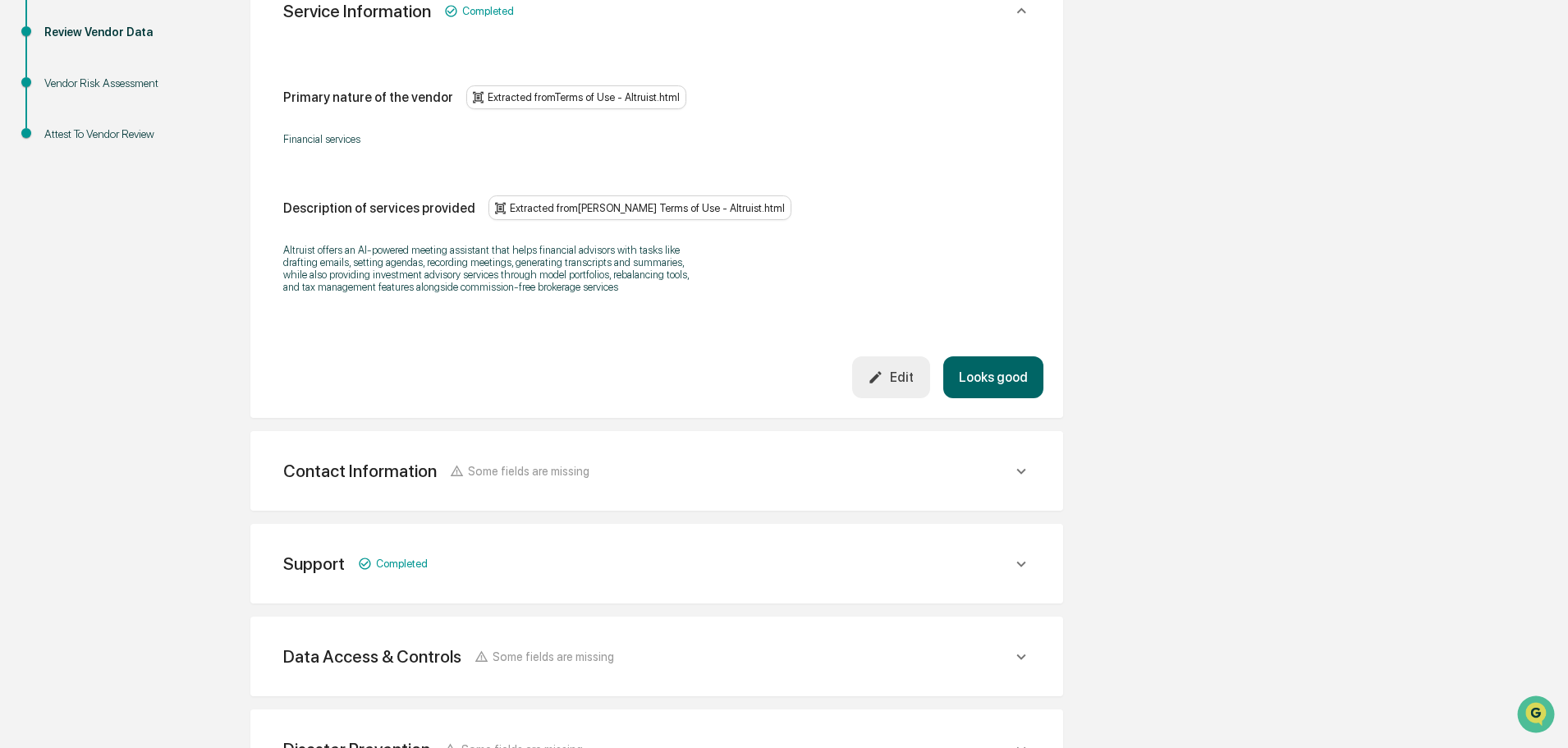
scroll to position [329, 0]
click at [1002, 374] on button "Looks good" at bounding box center [994, 376] width 100 height 42
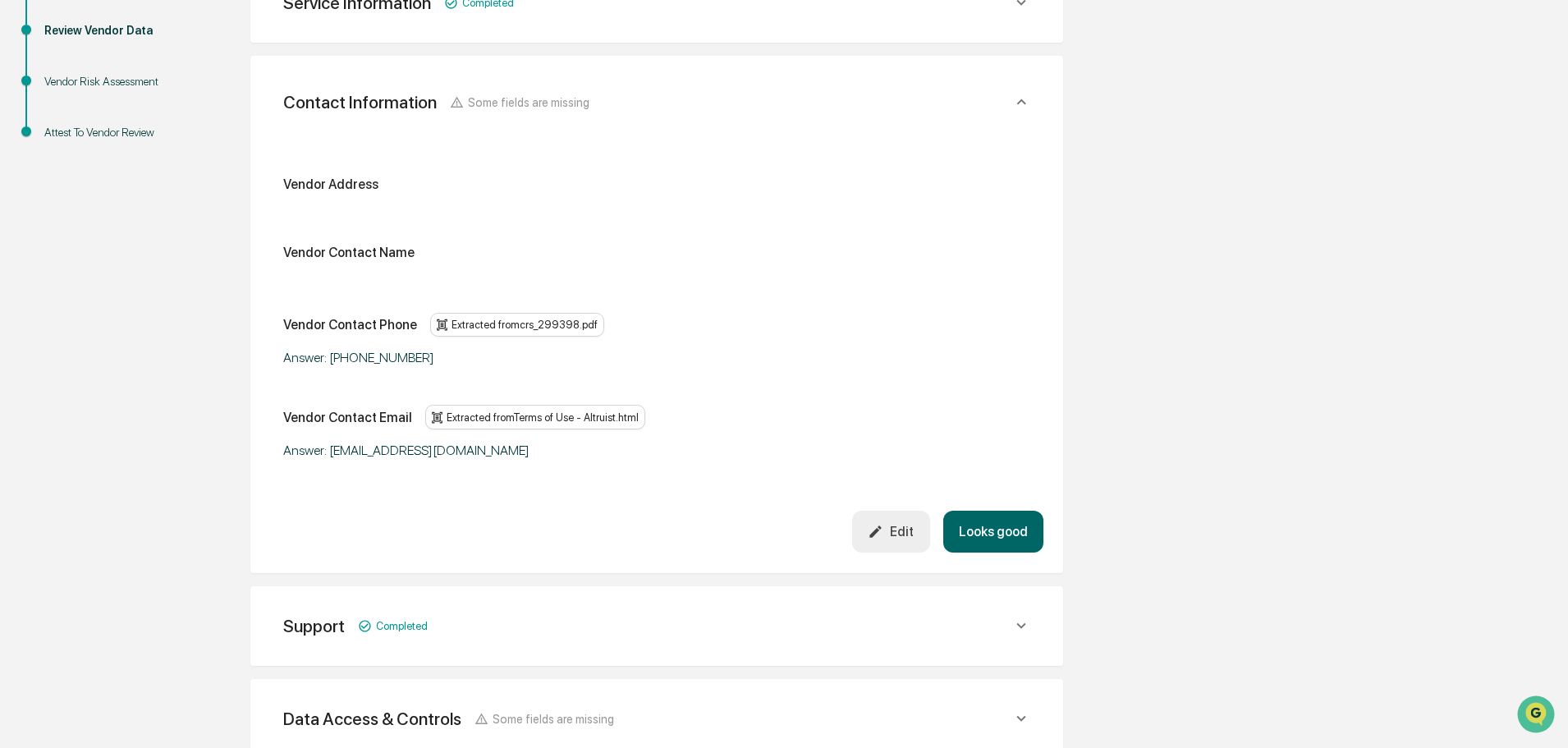
scroll to position [292, 0]
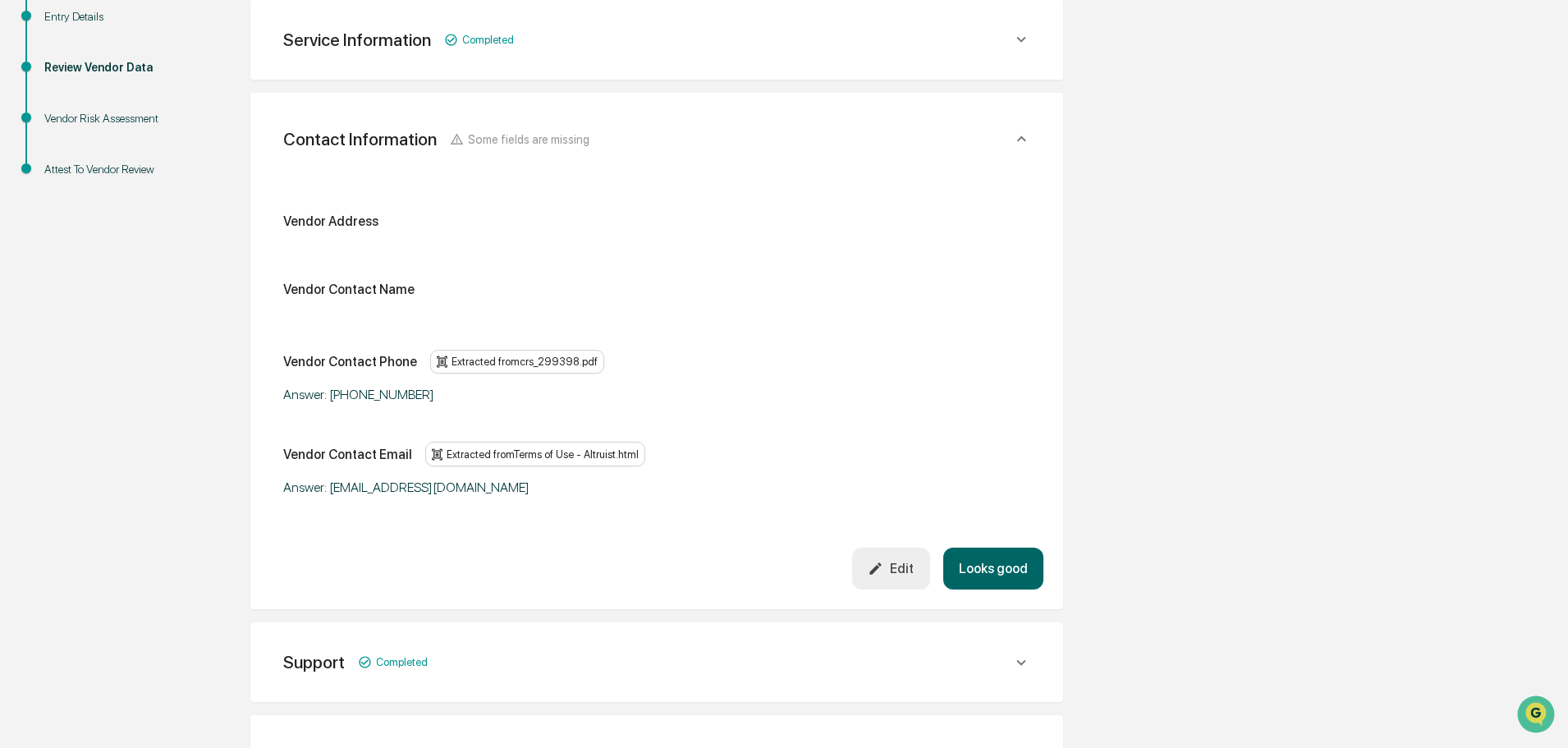
click at [899, 571] on div "Edit" at bounding box center [891, 569] width 46 height 16
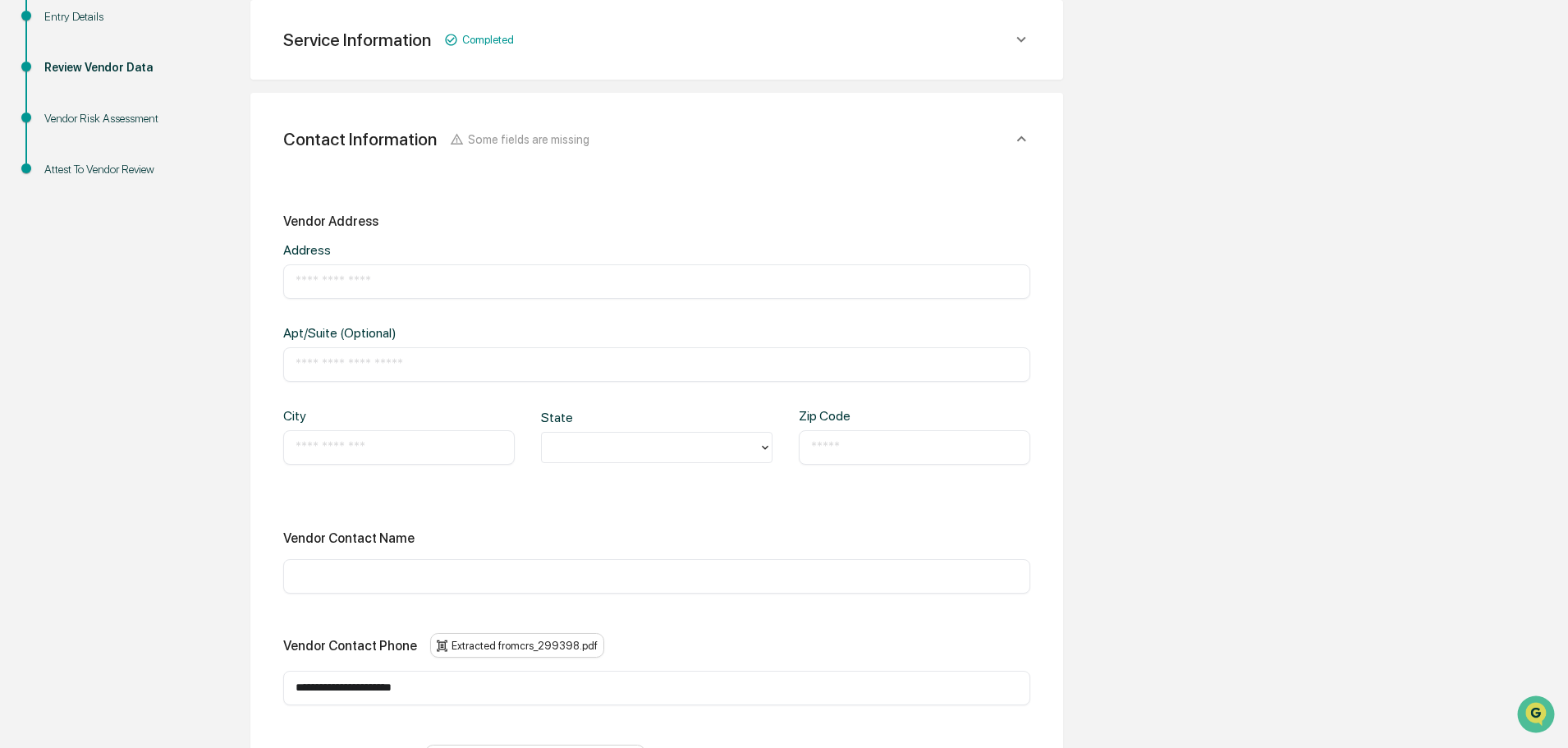
click at [355, 289] on input "text" at bounding box center [656, 281] width 722 height 17
click at [326, 279] on input "text" at bounding box center [656, 281] width 722 height 17
click at [374, 568] on input "text" at bounding box center [656, 576] width 722 height 17
paste input "**********"
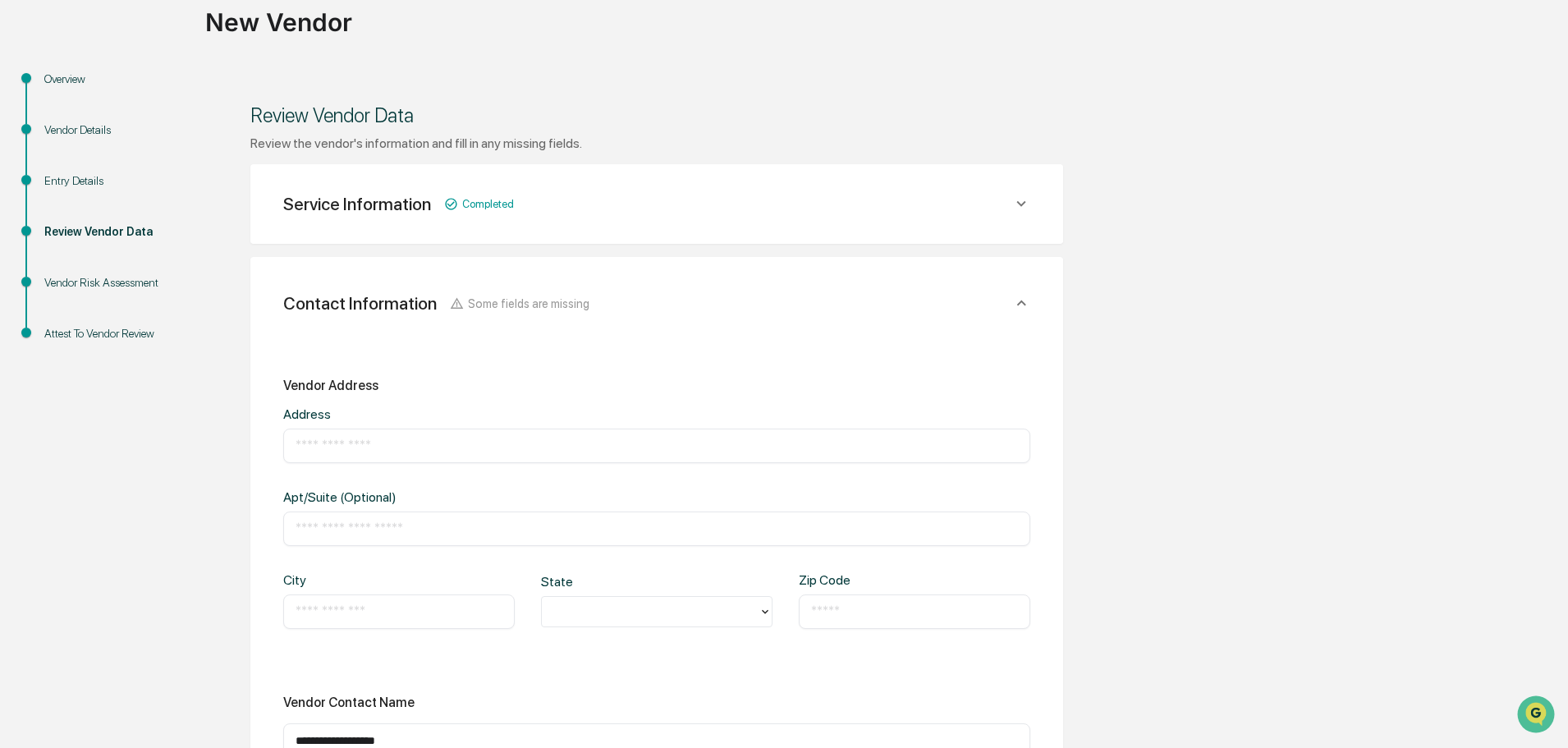
type input "**********"
click at [326, 438] on input "text" at bounding box center [656, 446] width 722 height 17
click at [446, 436] on div "​" at bounding box center [657, 445] width 747 height 34
click at [345, 449] on input "text" at bounding box center [656, 446] width 722 height 17
paste input "**********"
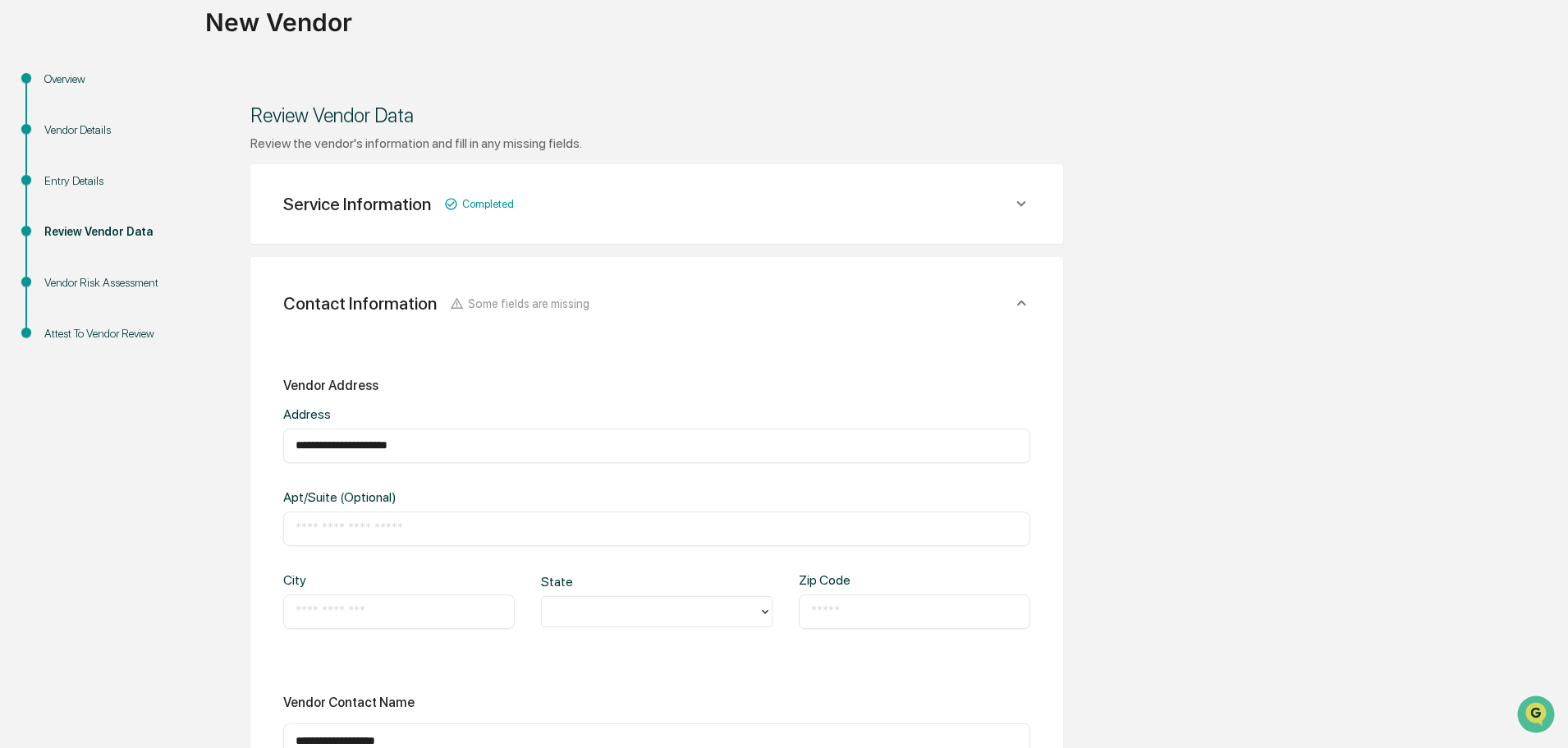
type input "**********"
click at [331, 611] on input "text" at bounding box center [398, 611] width 207 height 17
type input "**********"
type input "**"
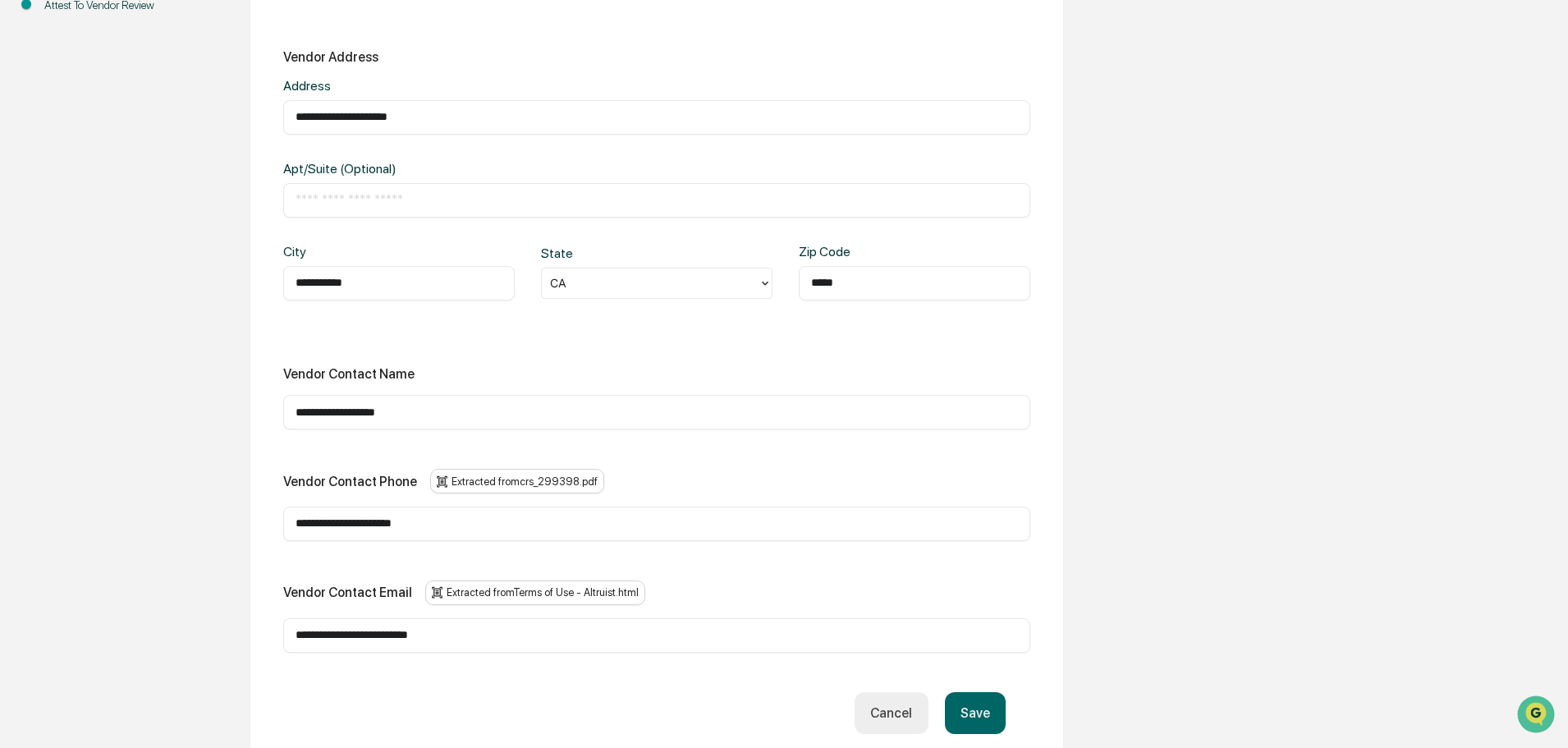
scroll to position [537, 0]
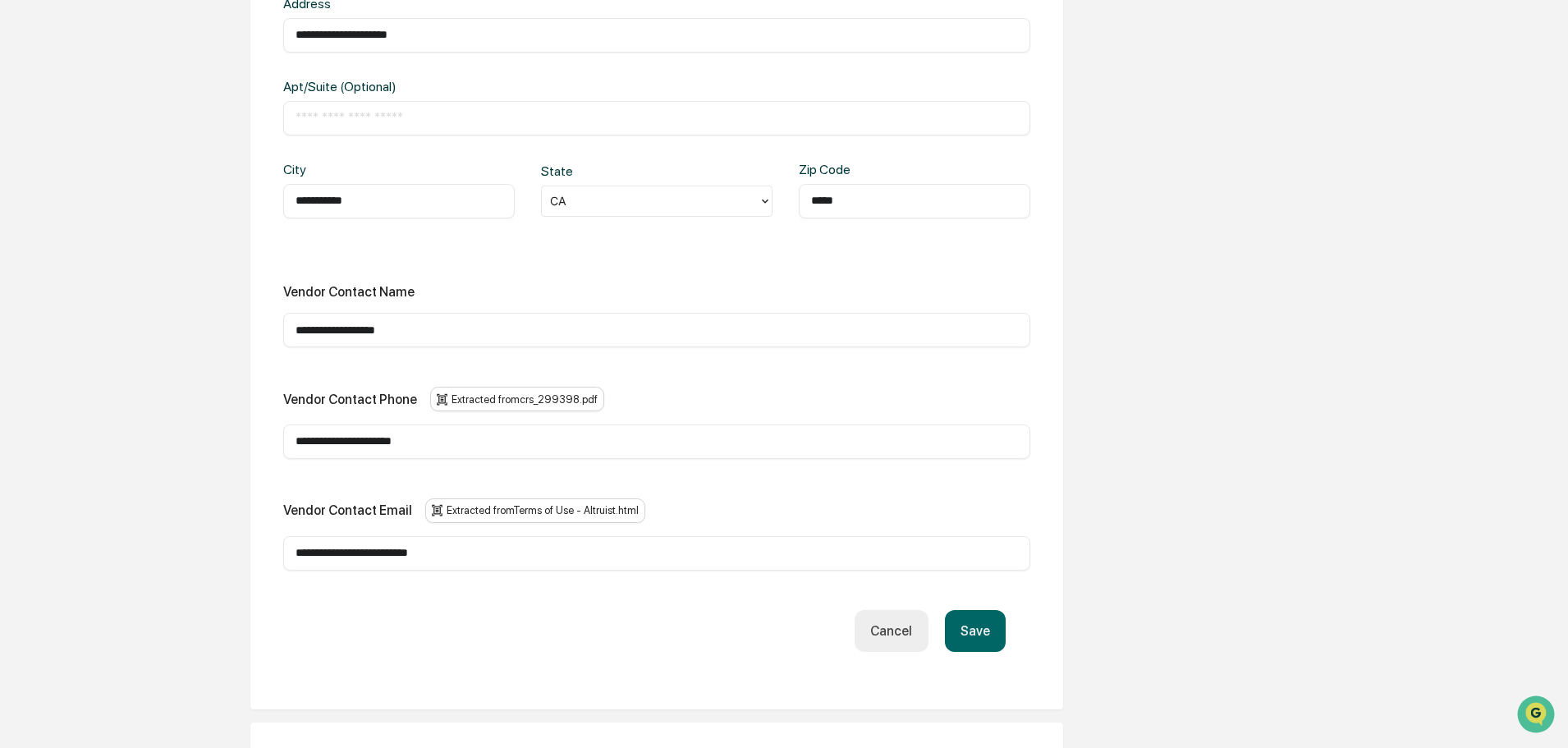
type input "*****"
click at [987, 638] on button "Save" at bounding box center [975, 631] width 61 height 42
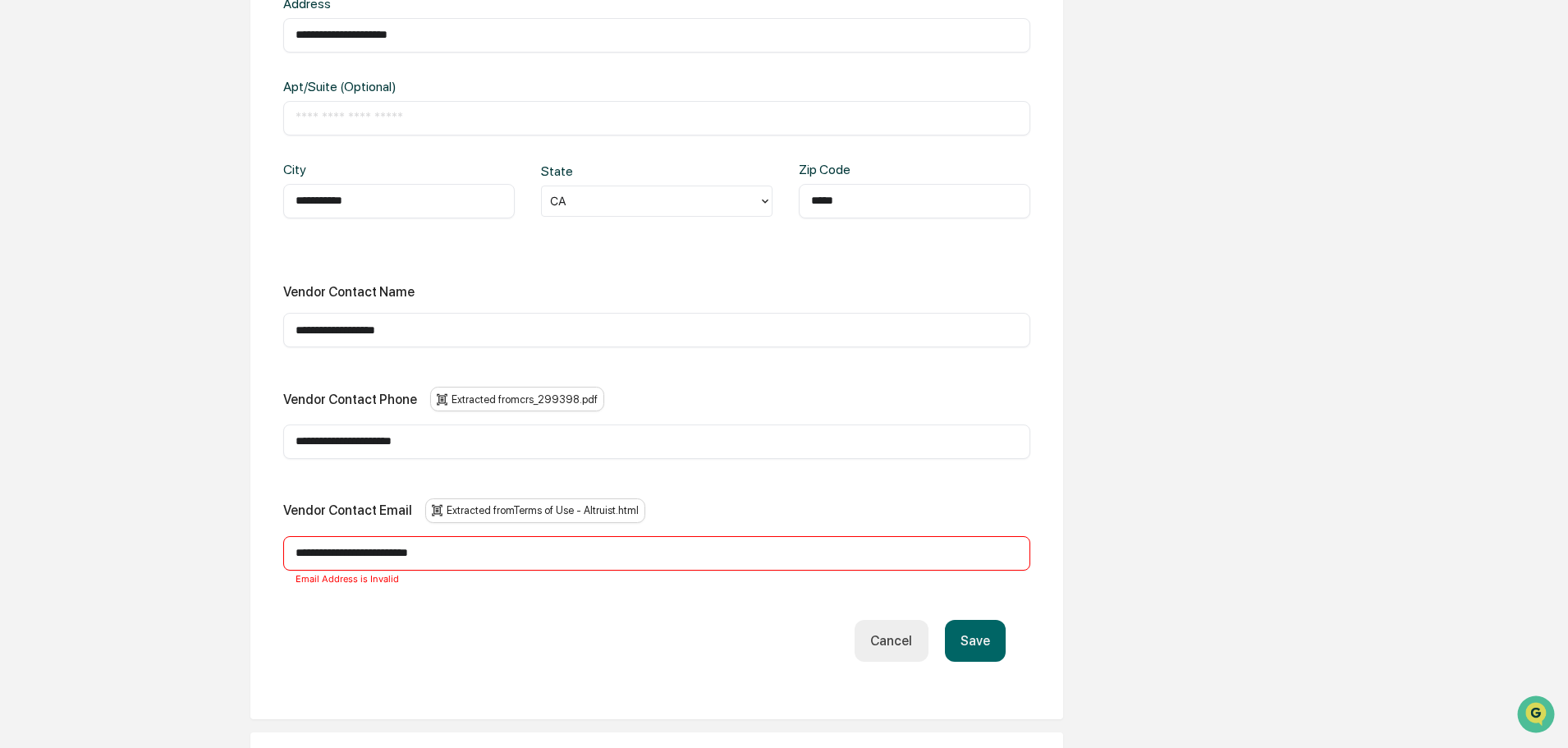
click at [337, 551] on input "**********" at bounding box center [656, 553] width 722 height 17
drag, startPoint x: 341, startPoint y: 551, endPoint x: 244, endPoint y: 552, distance: 97.0
click at [244, 552] on div "**********" at bounding box center [656, 417] width 903 height 1520
type input "**********"
drag, startPoint x: 342, startPoint y: 445, endPoint x: 263, endPoint y: 440, distance: 79.2
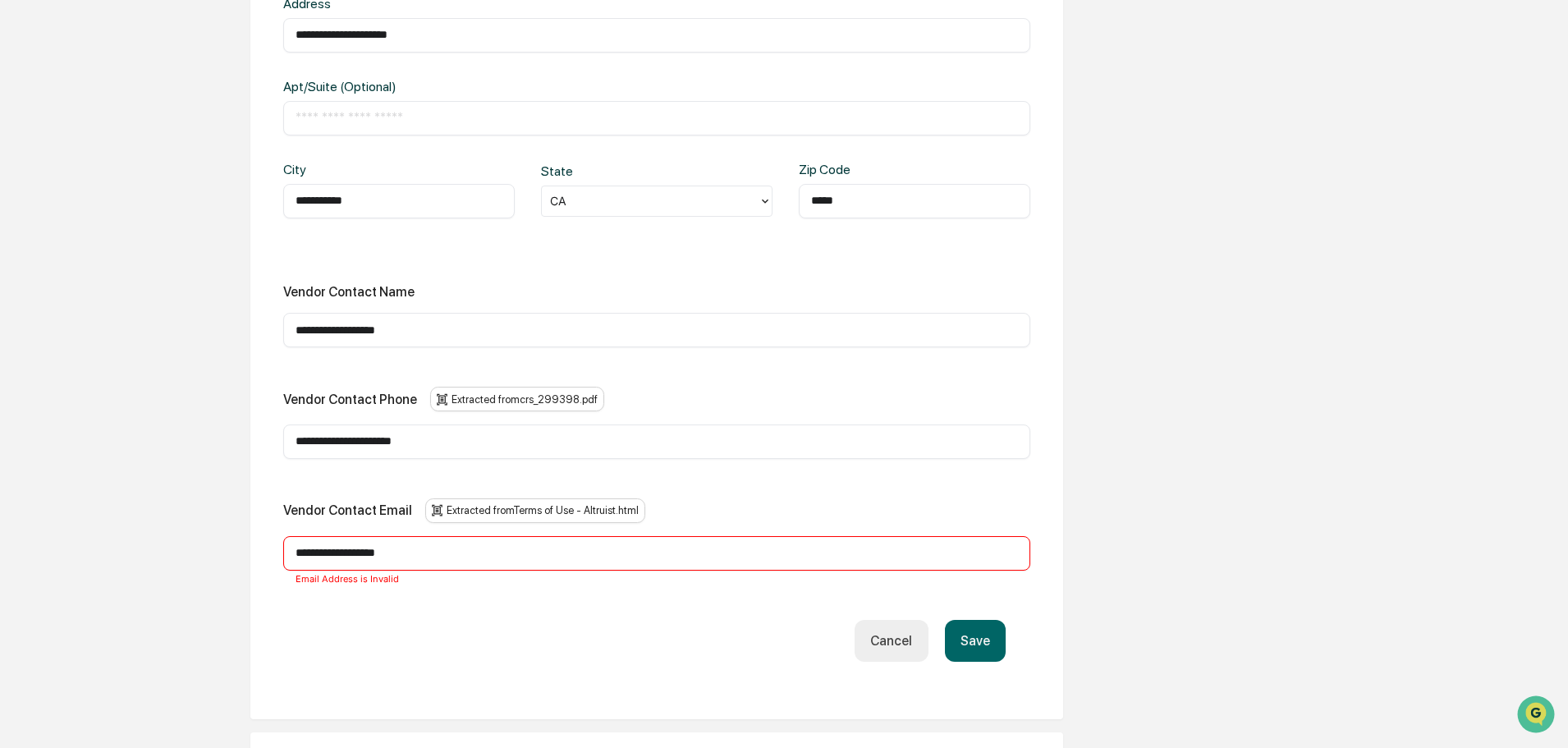
click at [263, 440] on div "**********" at bounding box center [656, 283] width 813 height 873
type input "**********"
click at [972, 645] on button "Save" at bounding box center [975, 641] width 61 height 42
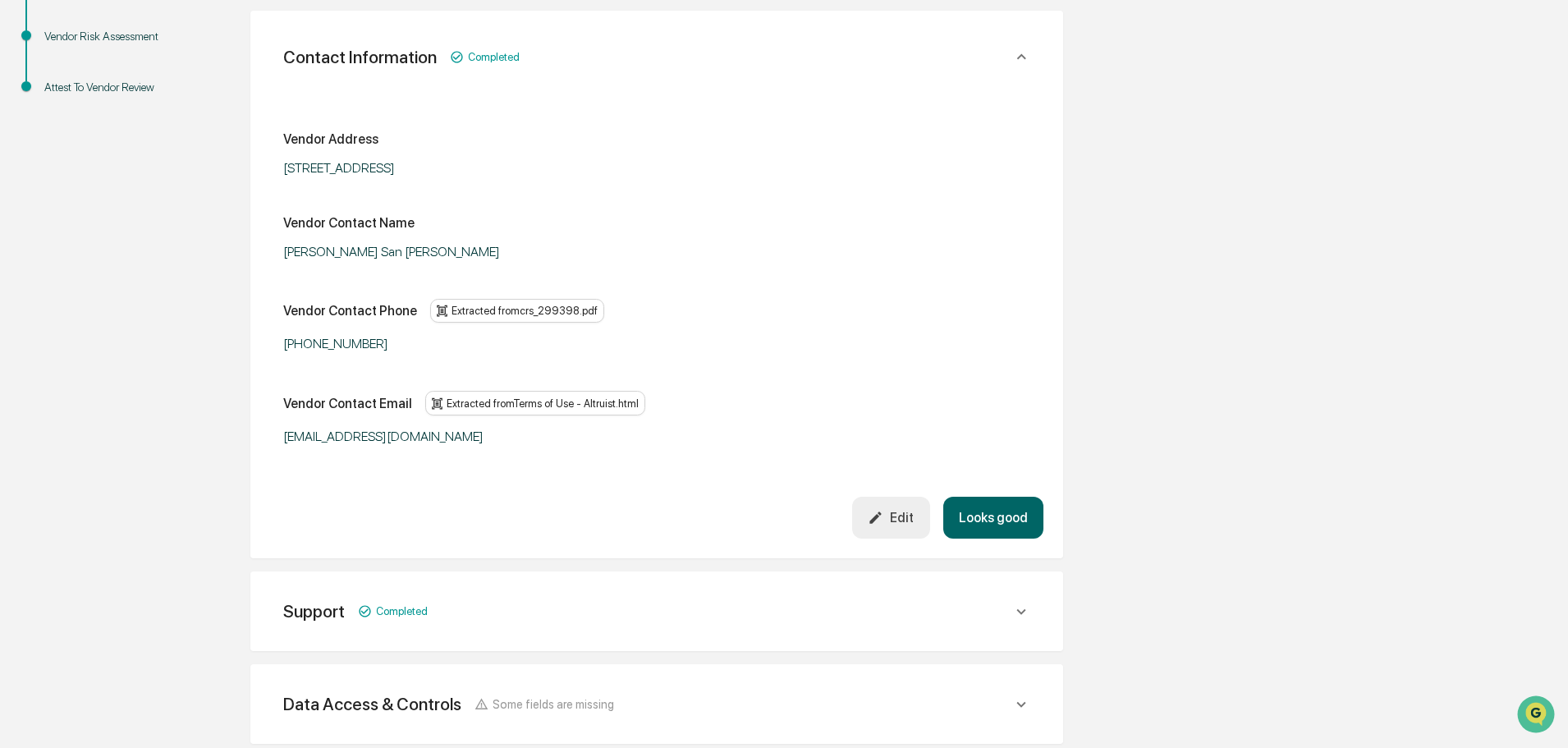
click at [971, 512] on button "Looks good" at bounding box center [994, 518] width 100 height 42
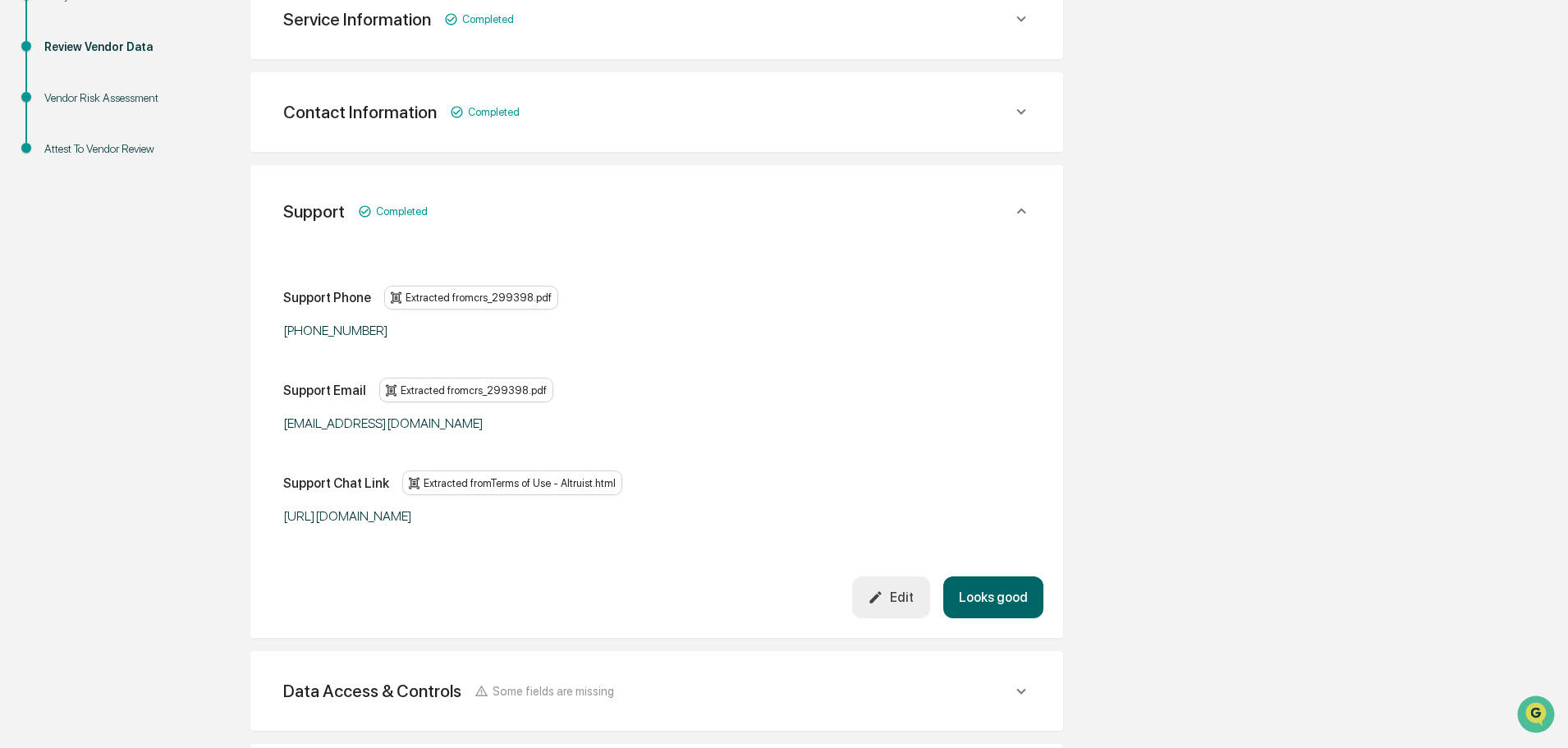
scroll to position [329, 0]
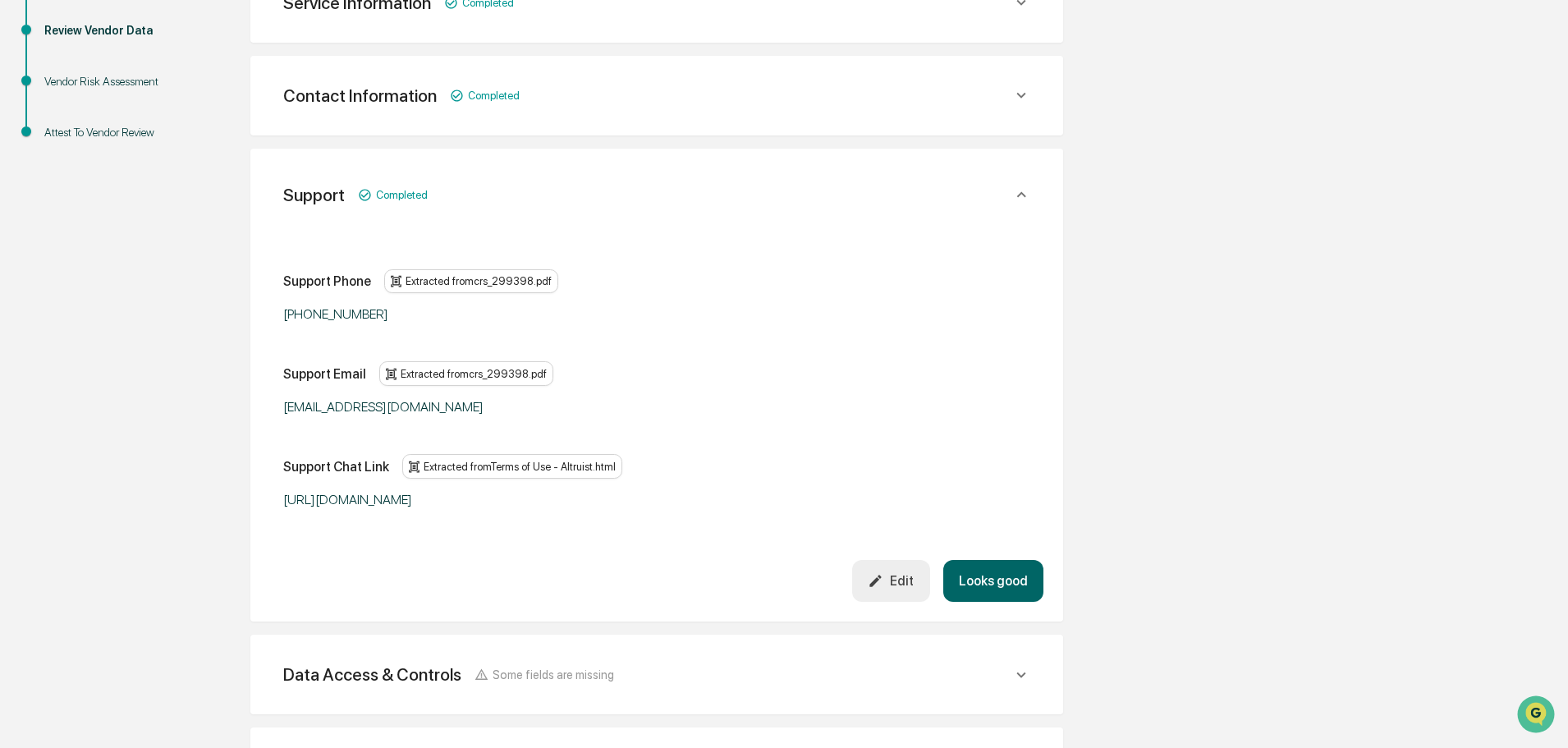
click at [985, 575] on button "Looks good" at bounding box center [994, 581] width 100 height 42
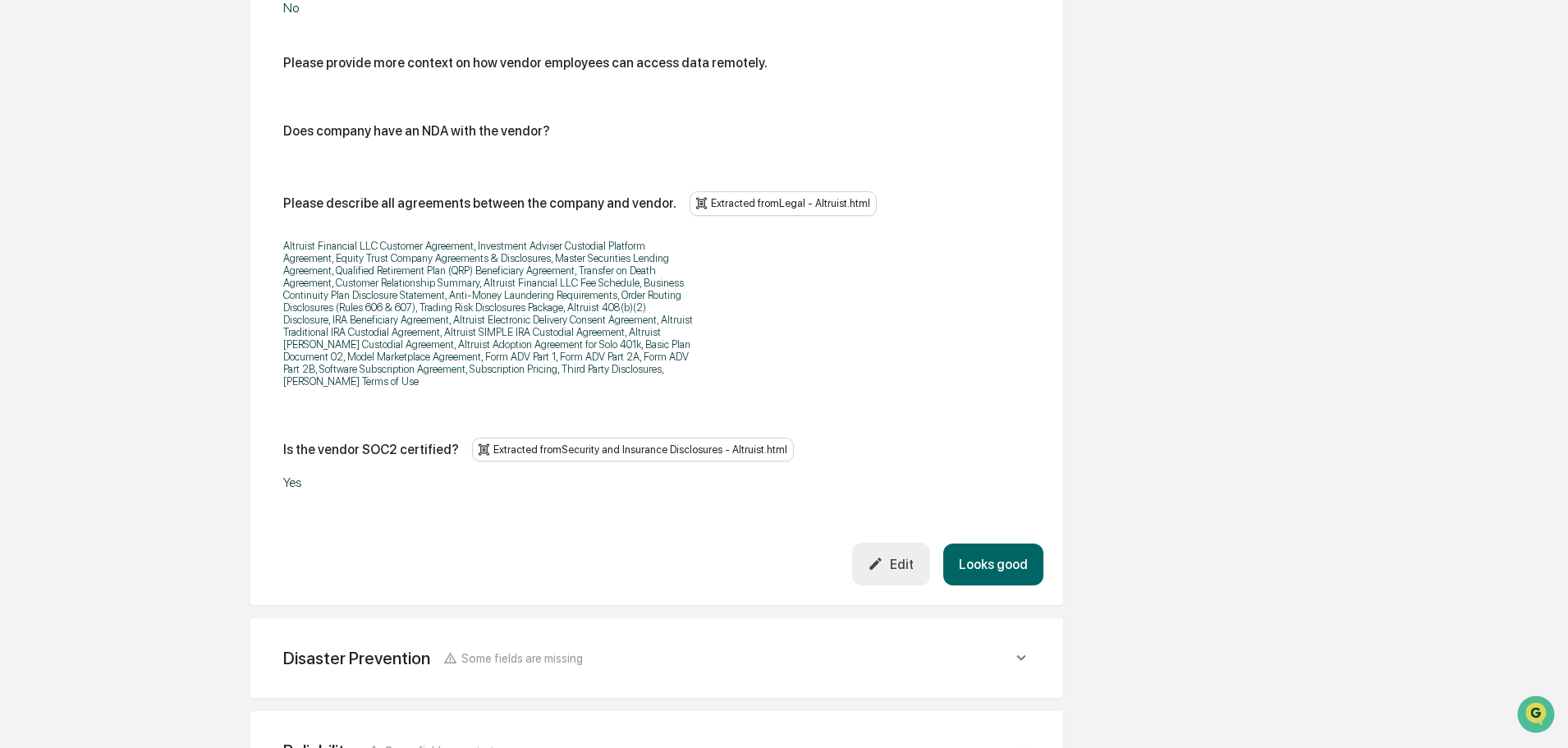
scroll to position [1873, 0]
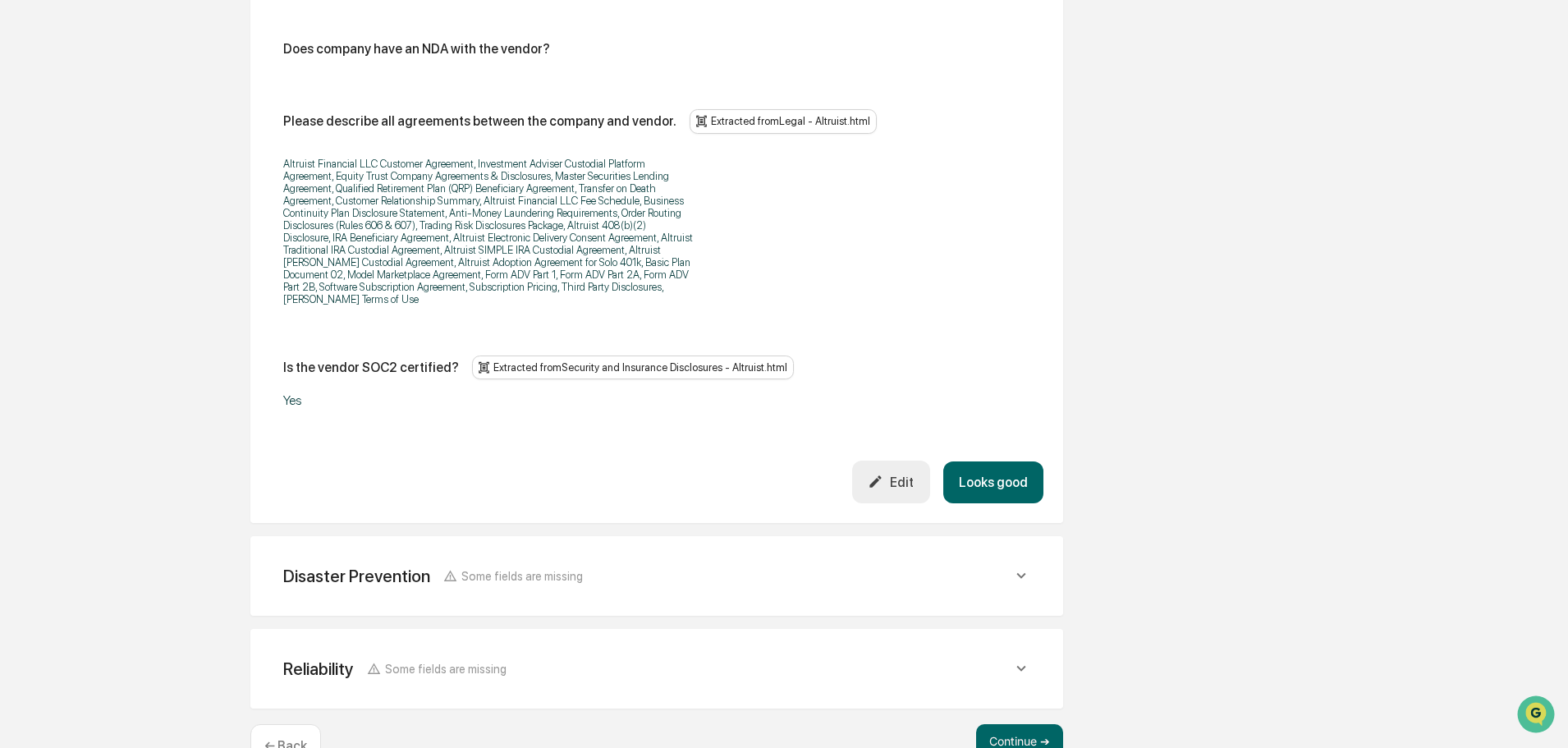
click at [1004, 462] on button "Looks good" at bounding box center [994, 483] width 100 height 42
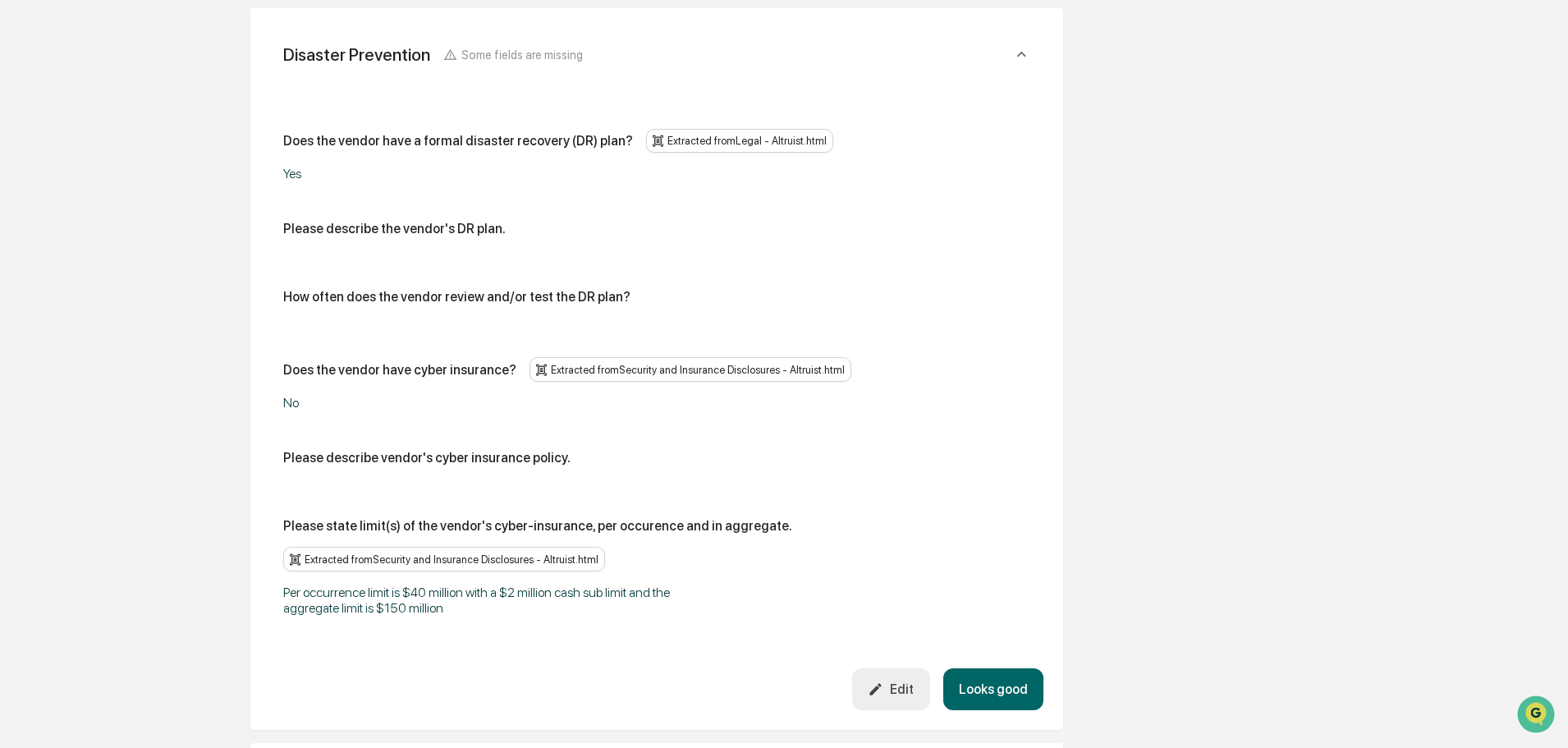
scroll to position [816, 0]
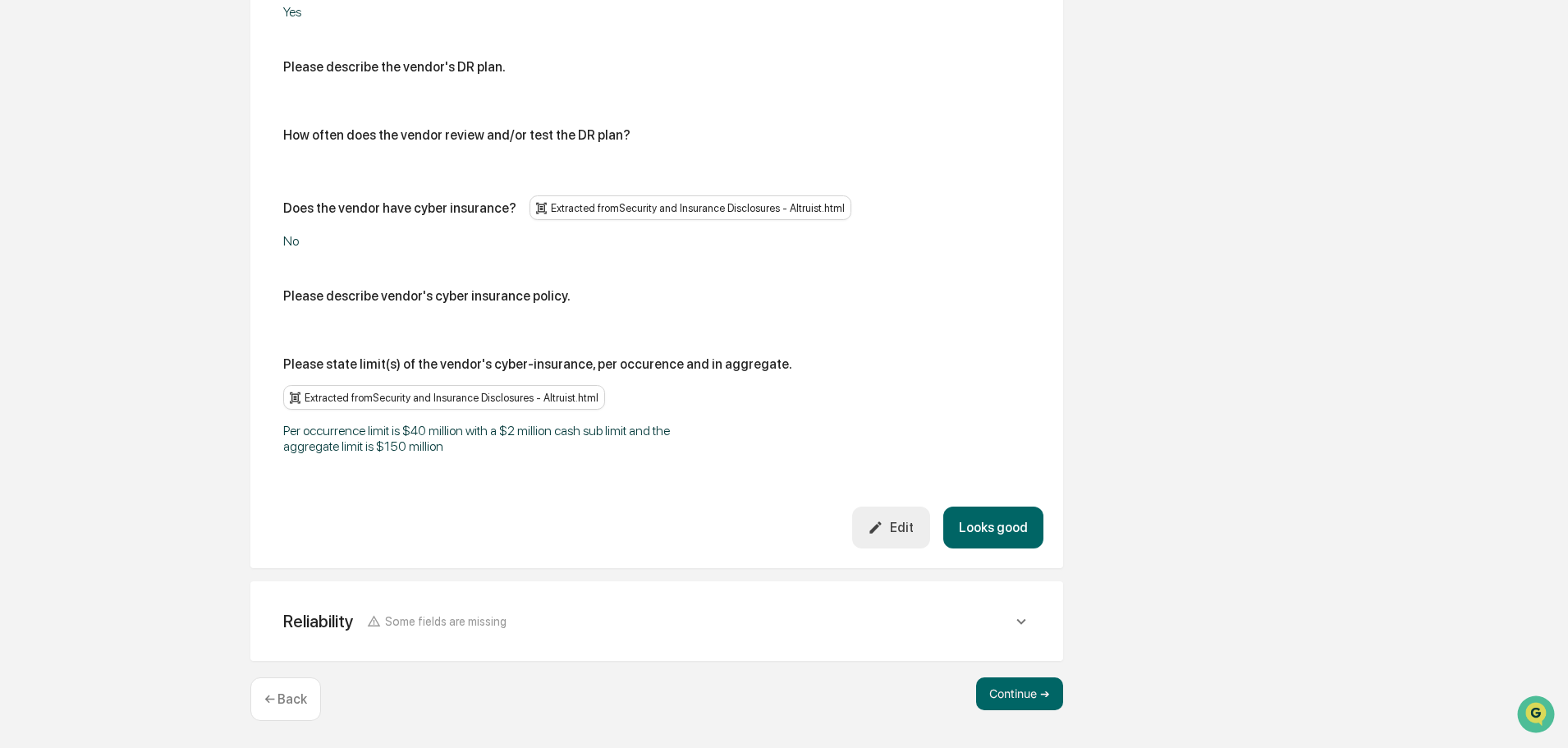
click at [997, 526] on button "Looks good" at bounding box center [994, 528] width 100 height 42
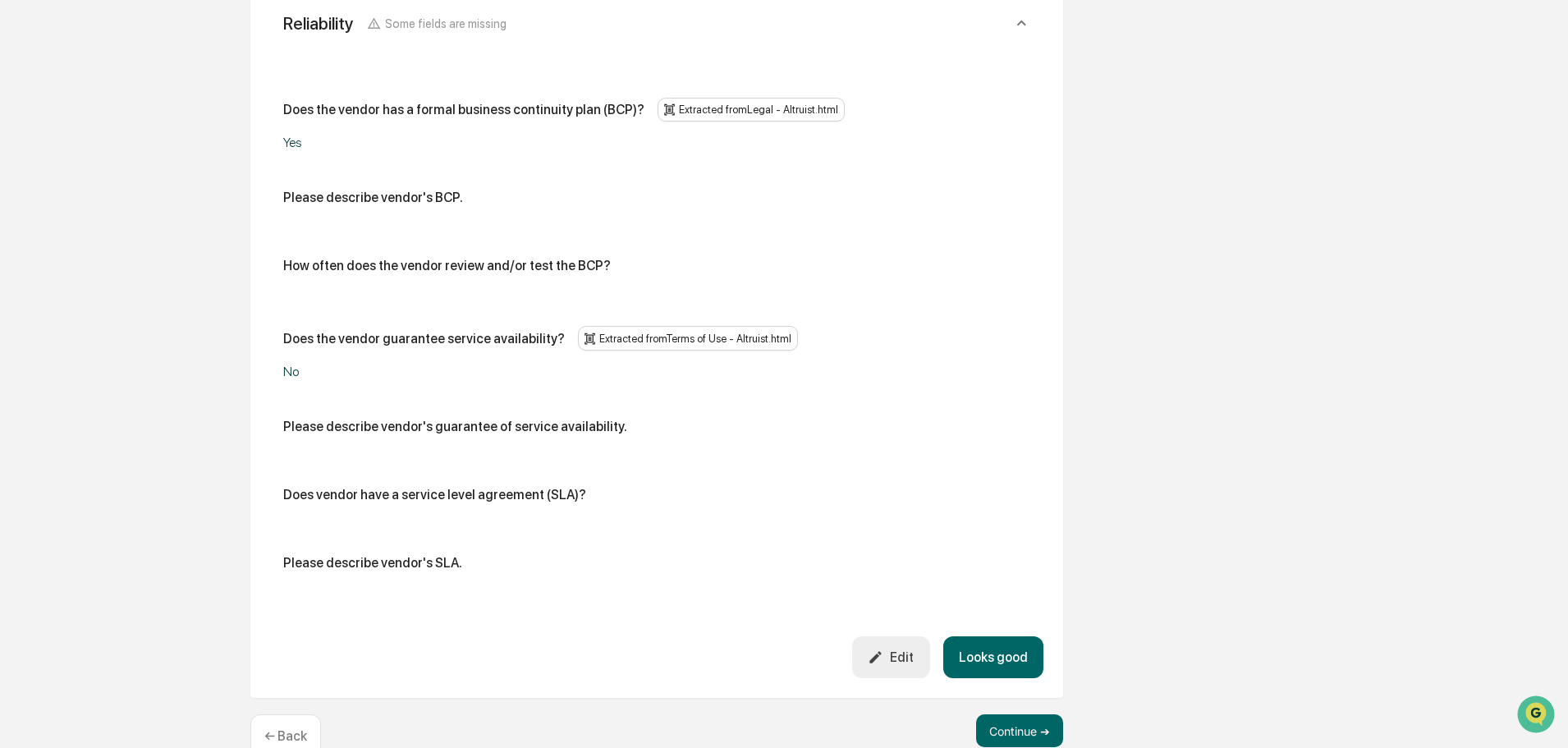
scroll to position [815, 0]
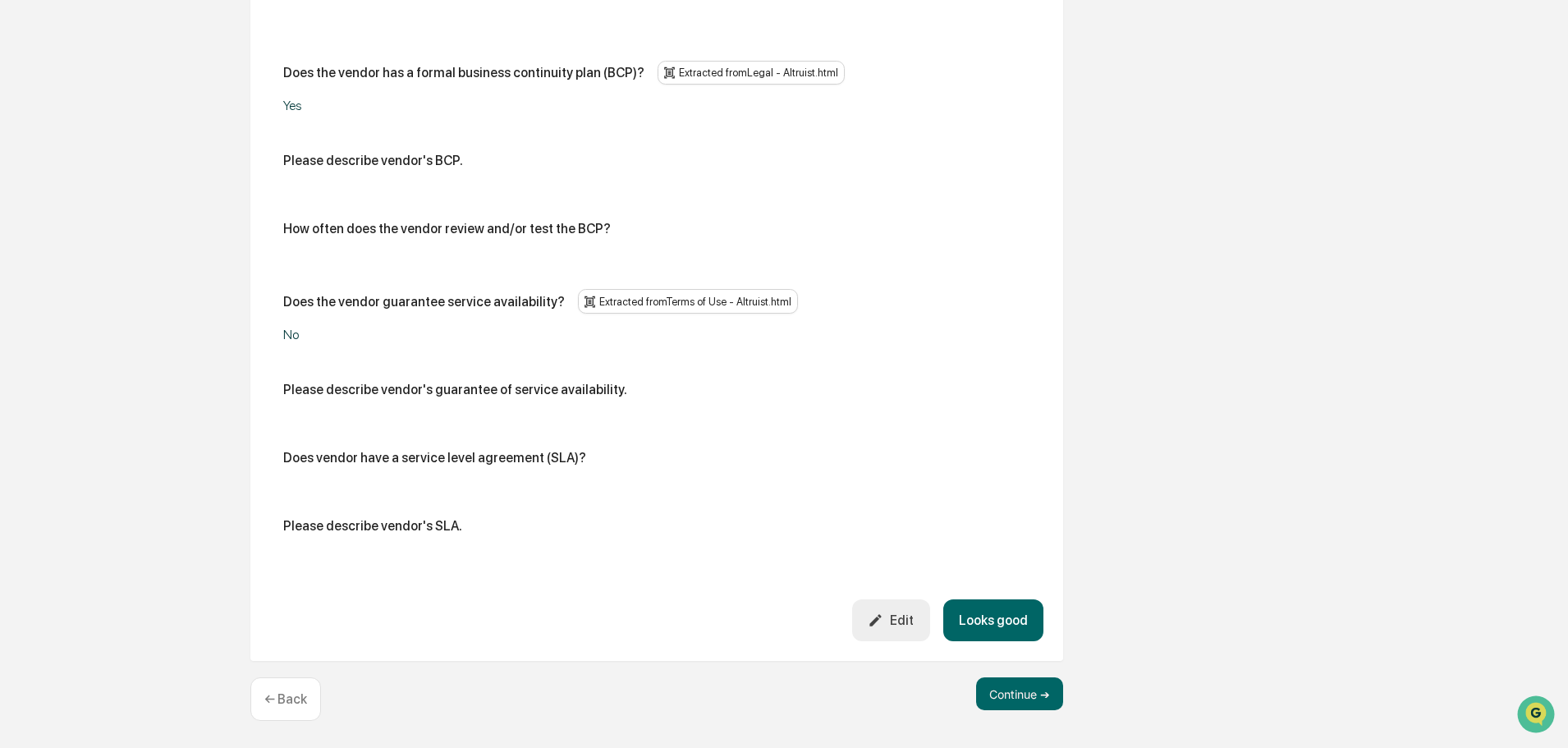
click at [1002, 630] on button "Looks good" at bounding box center [994, 620] width 100 height 42
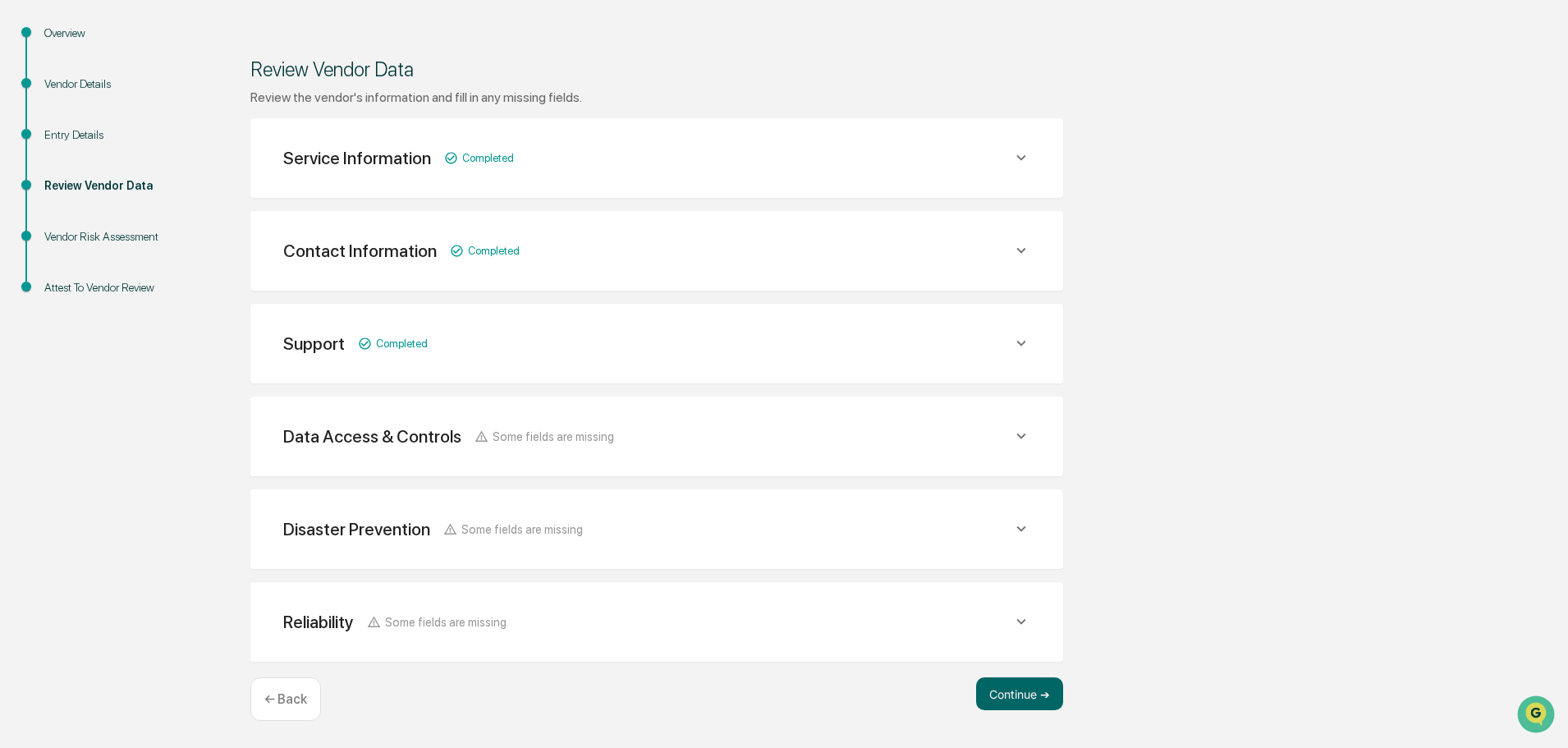
scroll to position [174, 0]
click at [1002, 694] on button "Continue ➔" at bounding box center [1019, 693] width 87 height 33
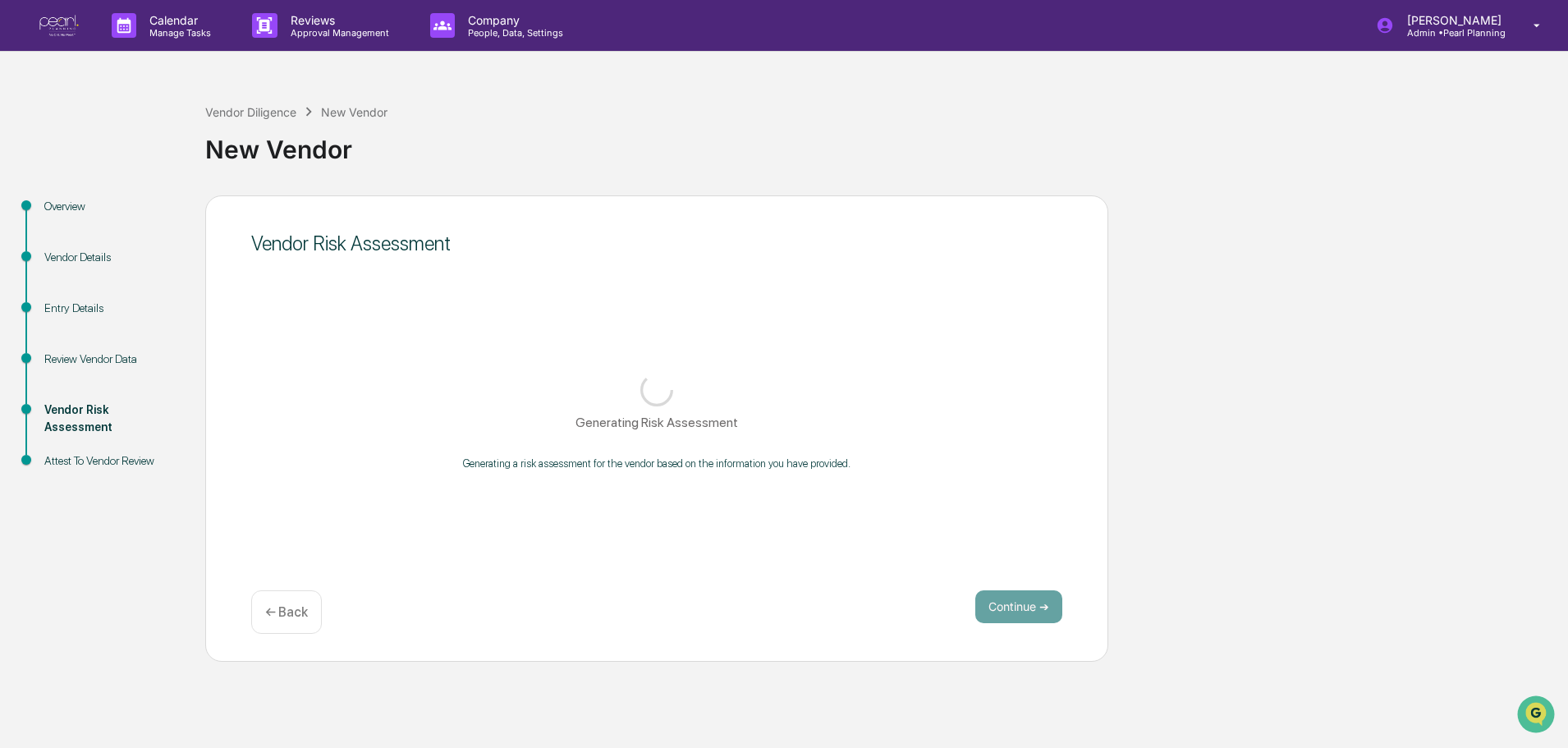
scroll to position [0, 0]
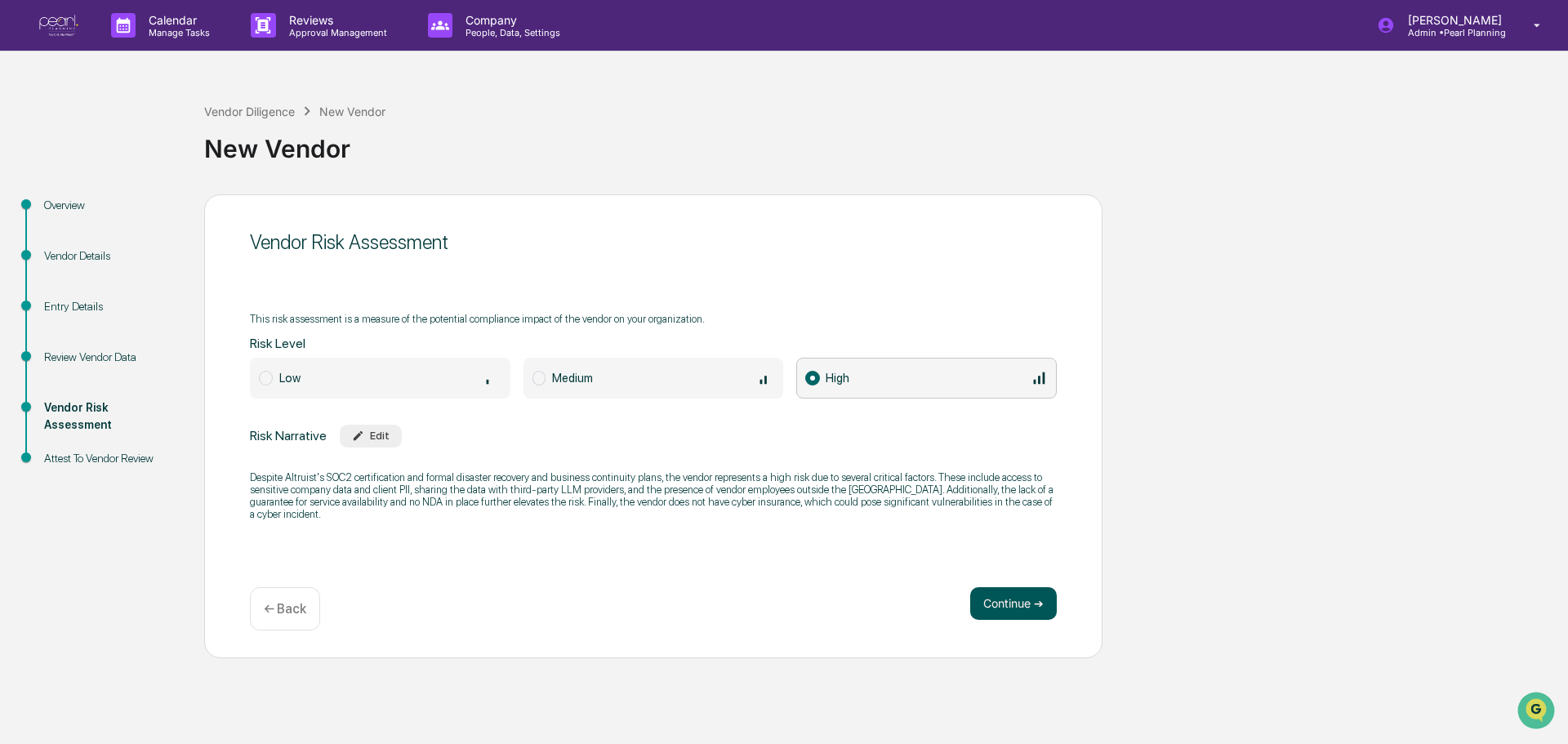
click at [991, 599] on button "Continue ➔" at bounding box center [1013, 603] width 87 height 32
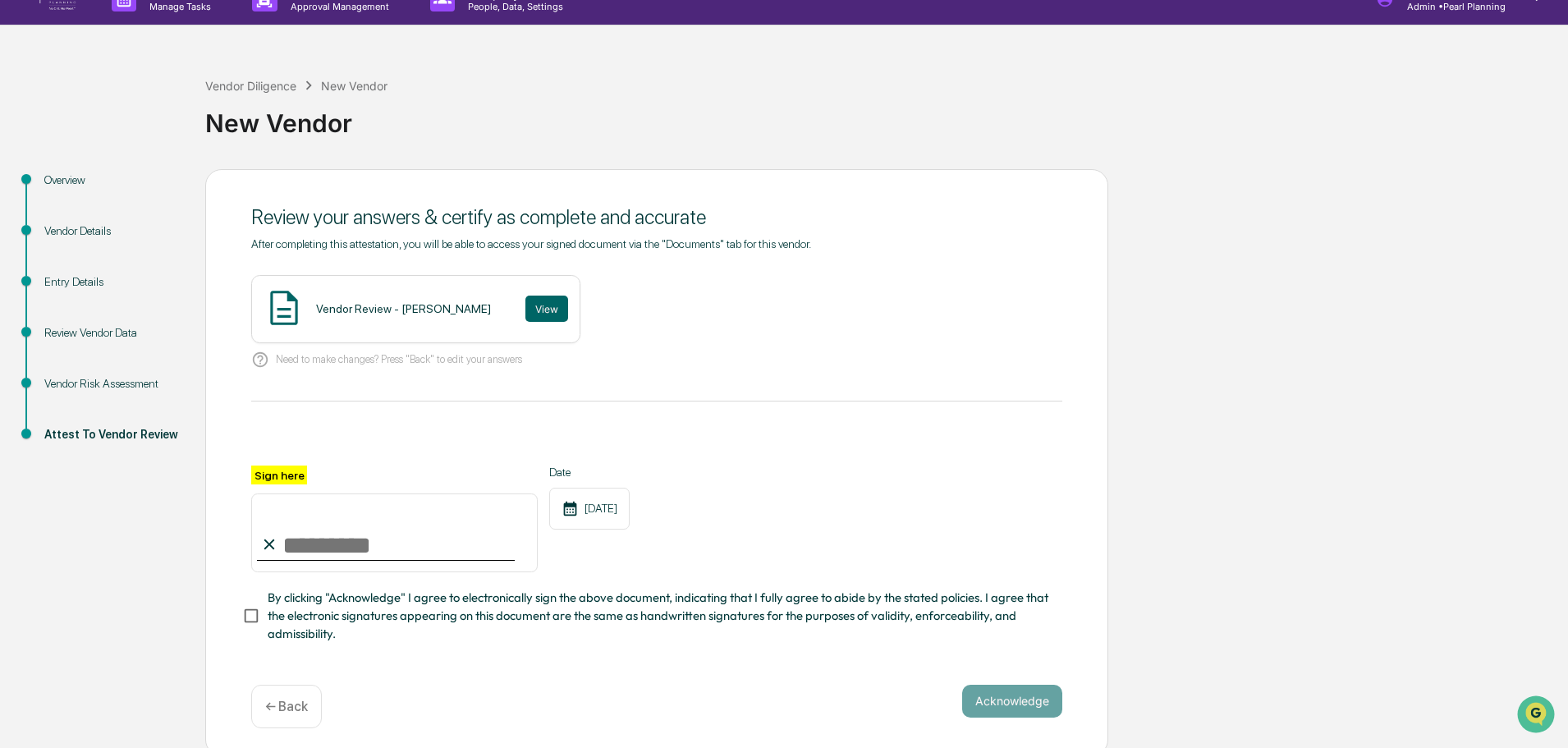
scroll to position [40, 0]
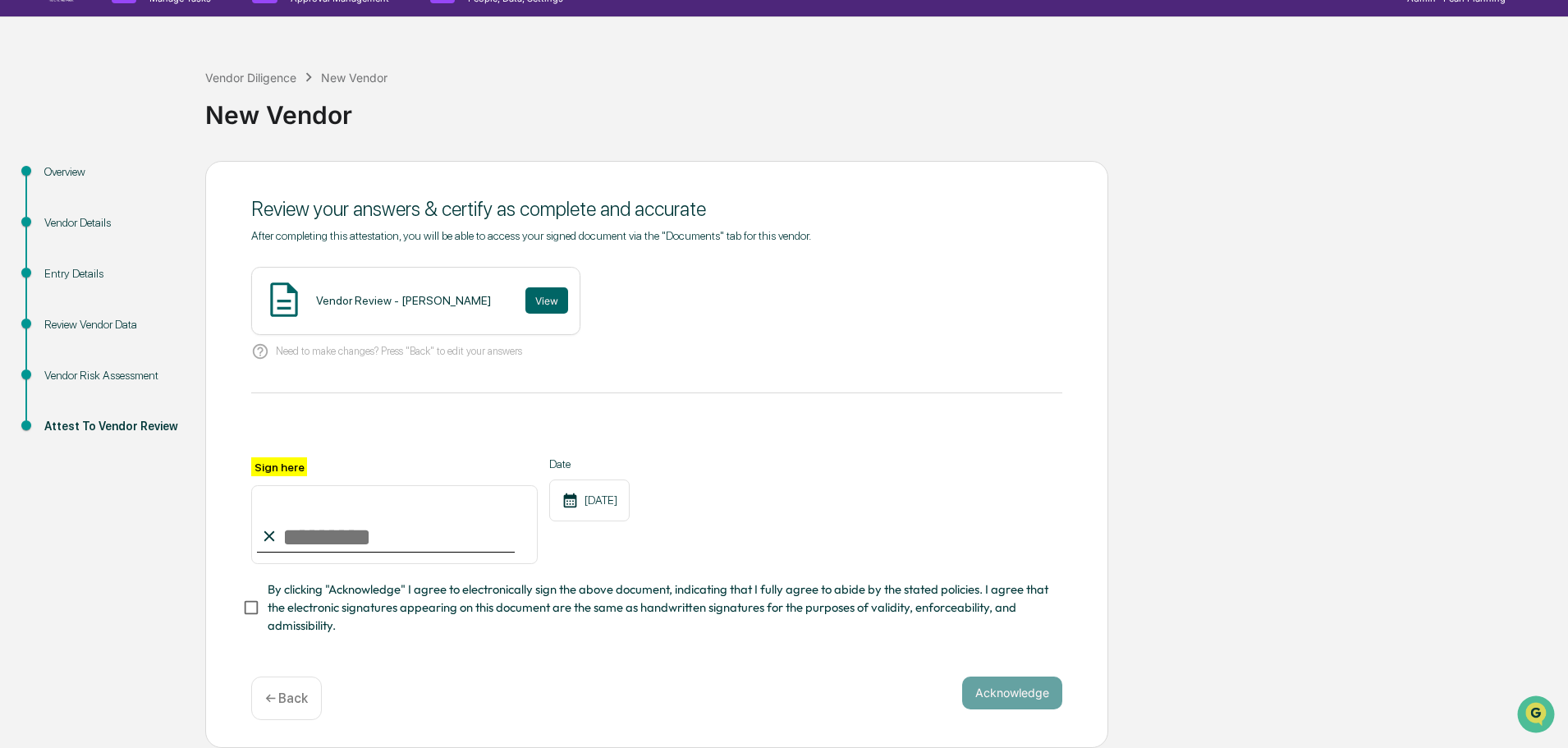
click at [322, 531] on input "Sign here" at bounding box center [394, 524] width 286 height 78
type input "**********"
click at [996, 700] on button "Acknowledge" at bounding box center [1012, 692] width 100 height 33
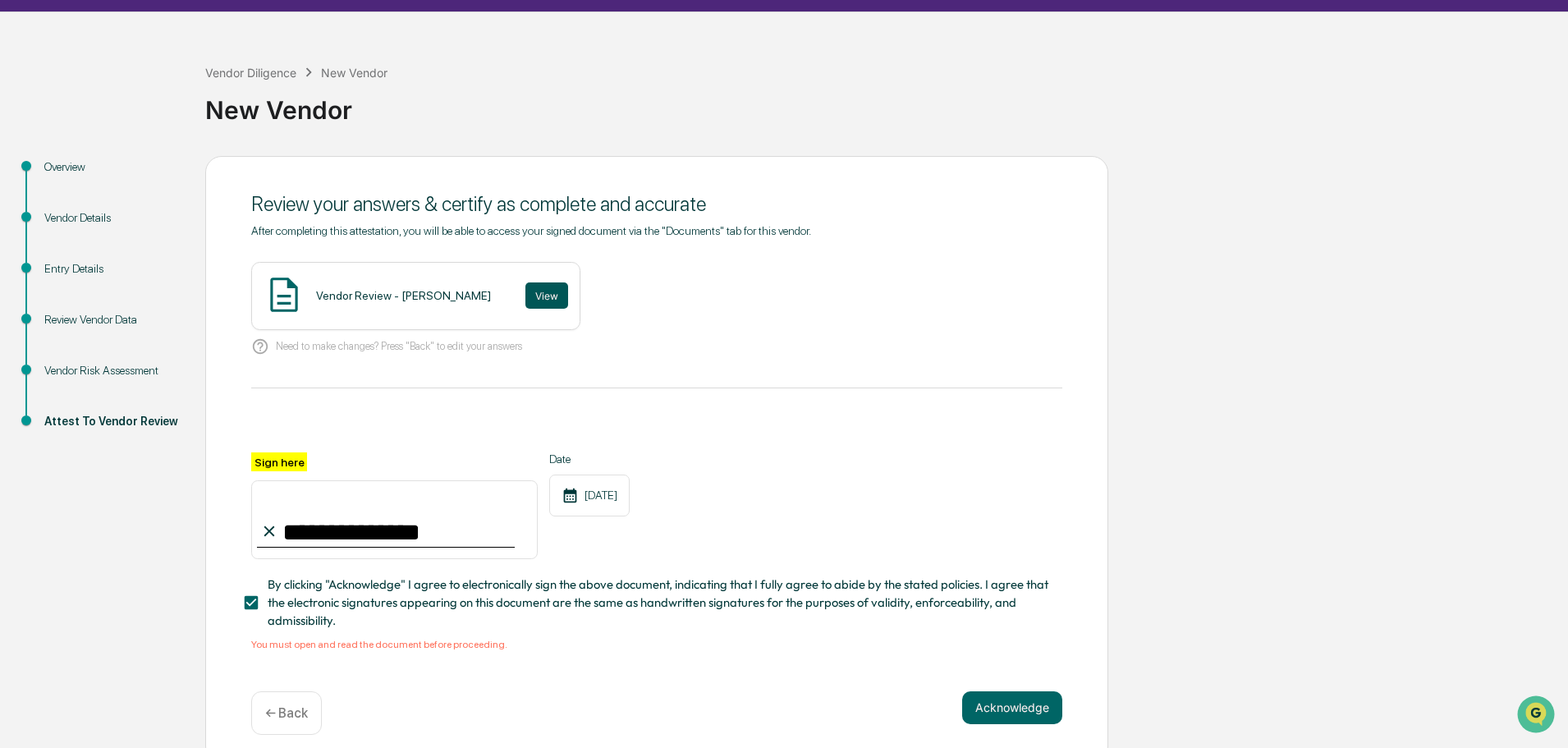
click at [530, 293] on button "View" at bounding box center [546, 296] width 42 height 26
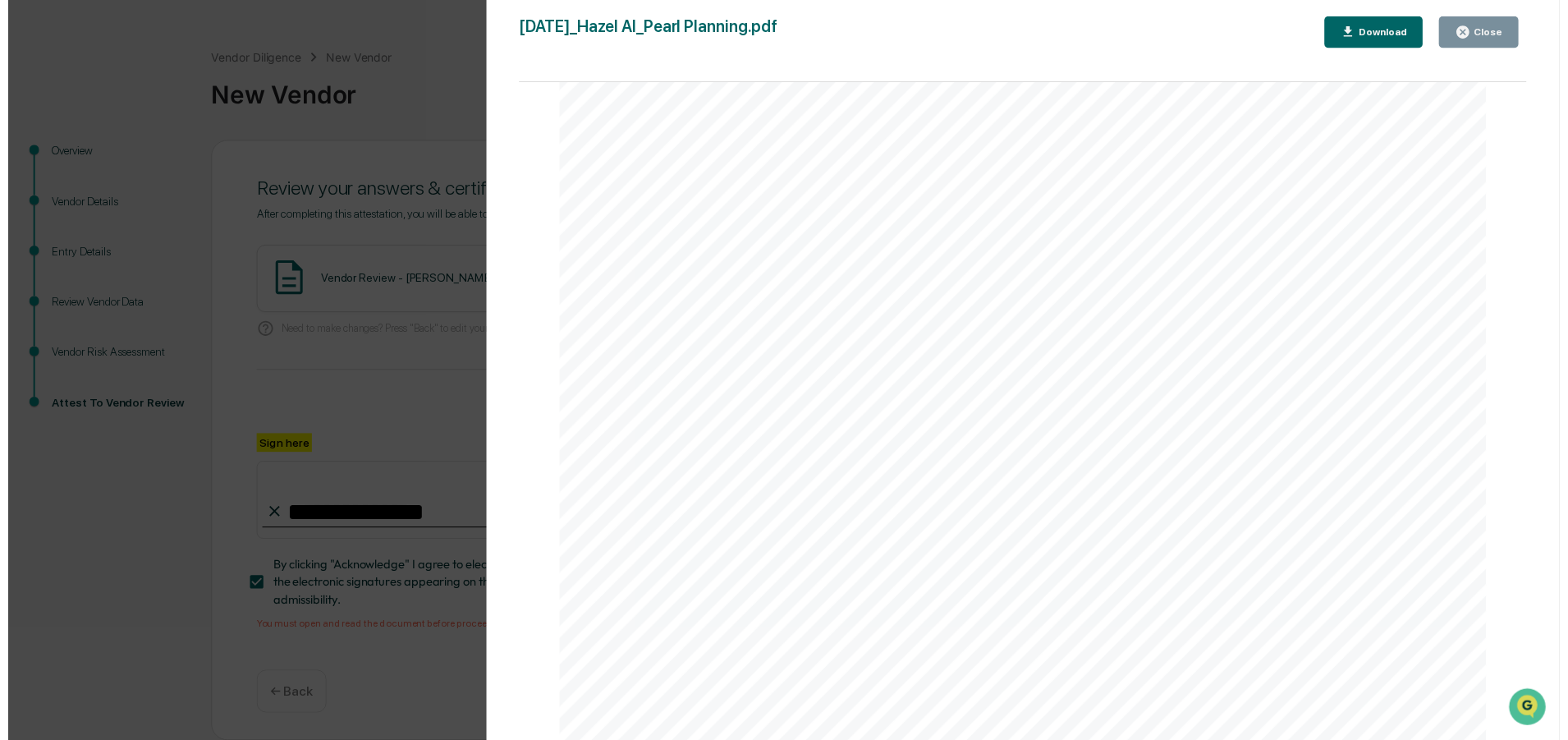
scroll to position [1321, 0]
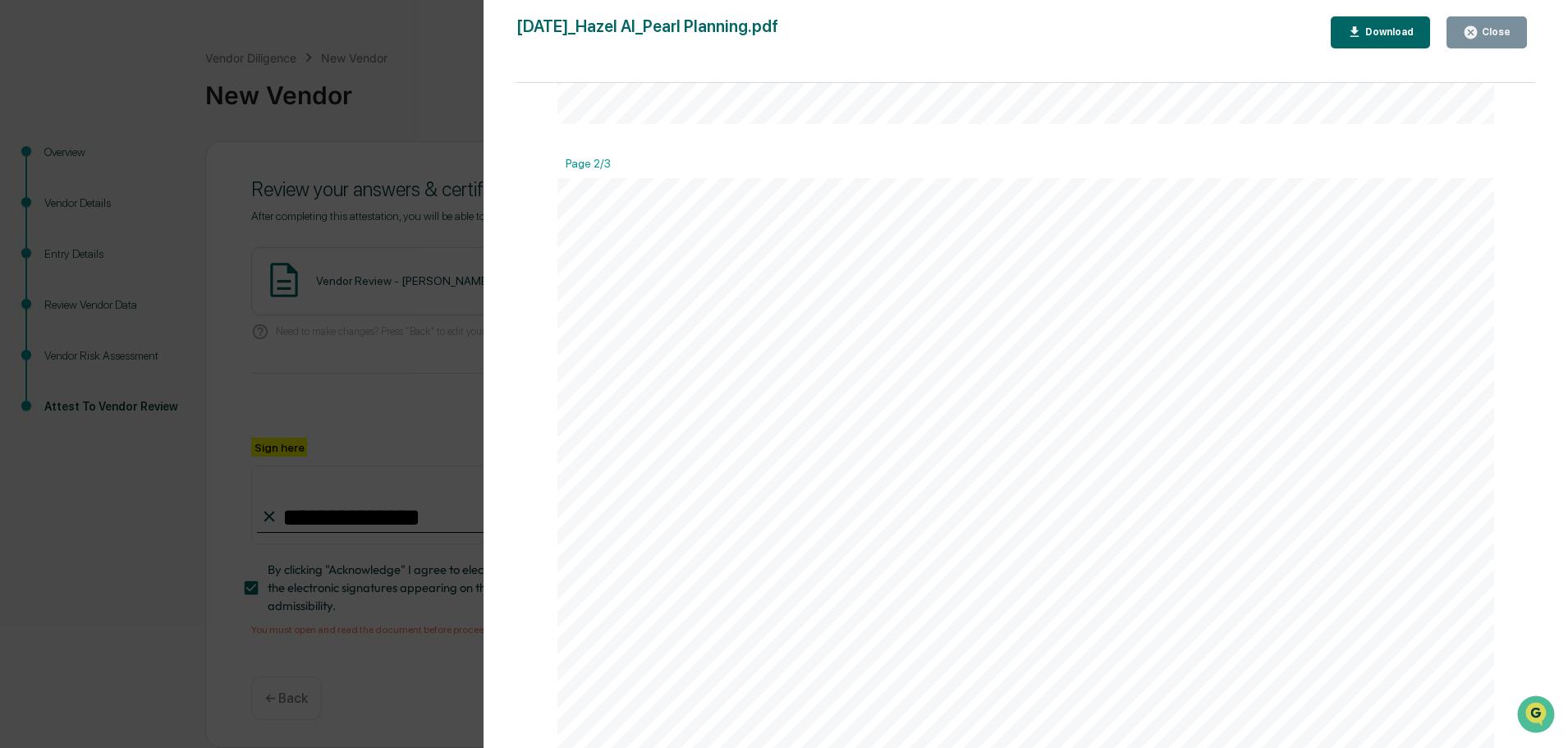
click at [1496, 26] on div "Close" at bounding box center [1494, 32] width 32 height 11
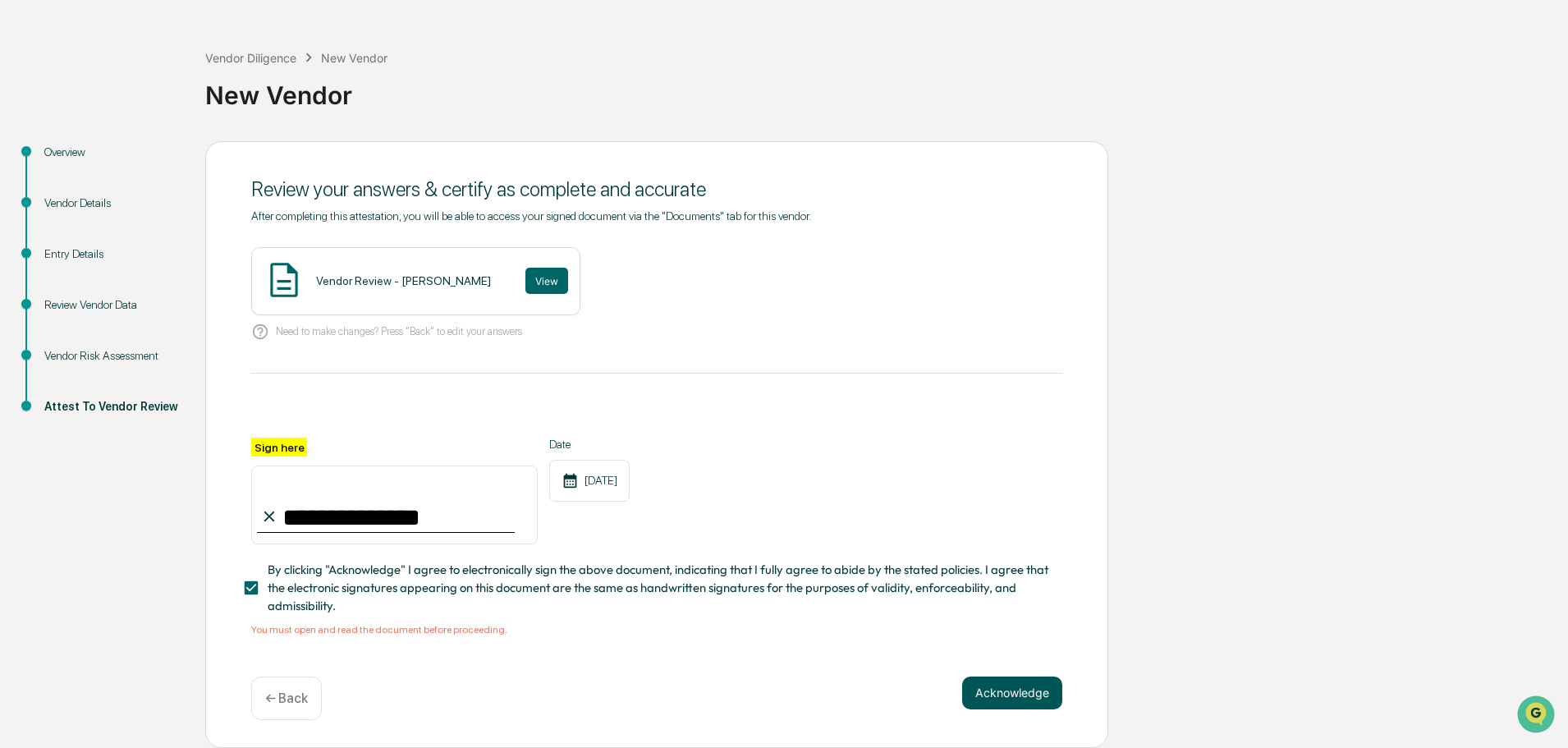
click at [1007, 693] on button "Acknowledge" at bounding box center [1012, 692] width 100 height 33
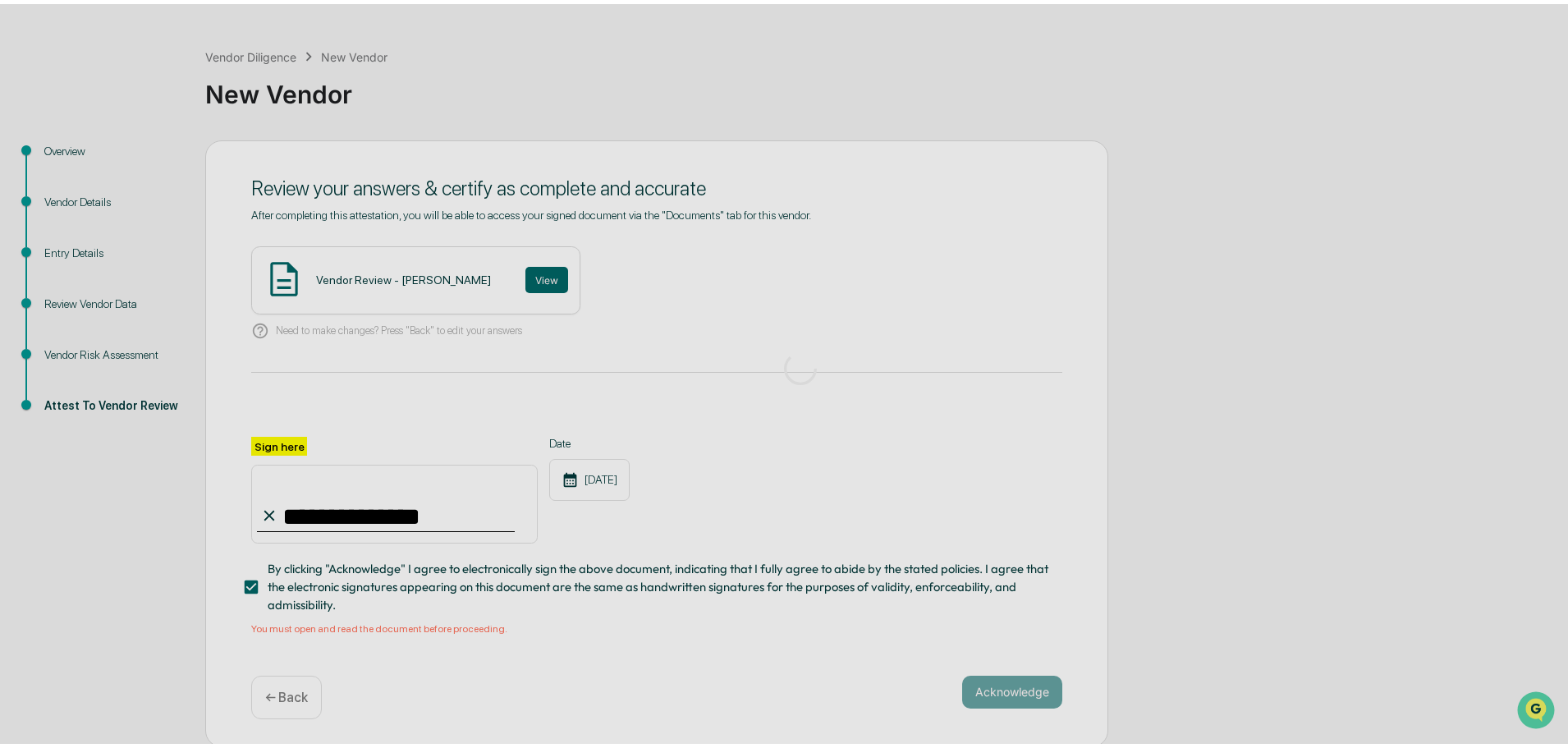
scroll to position [0, 0]
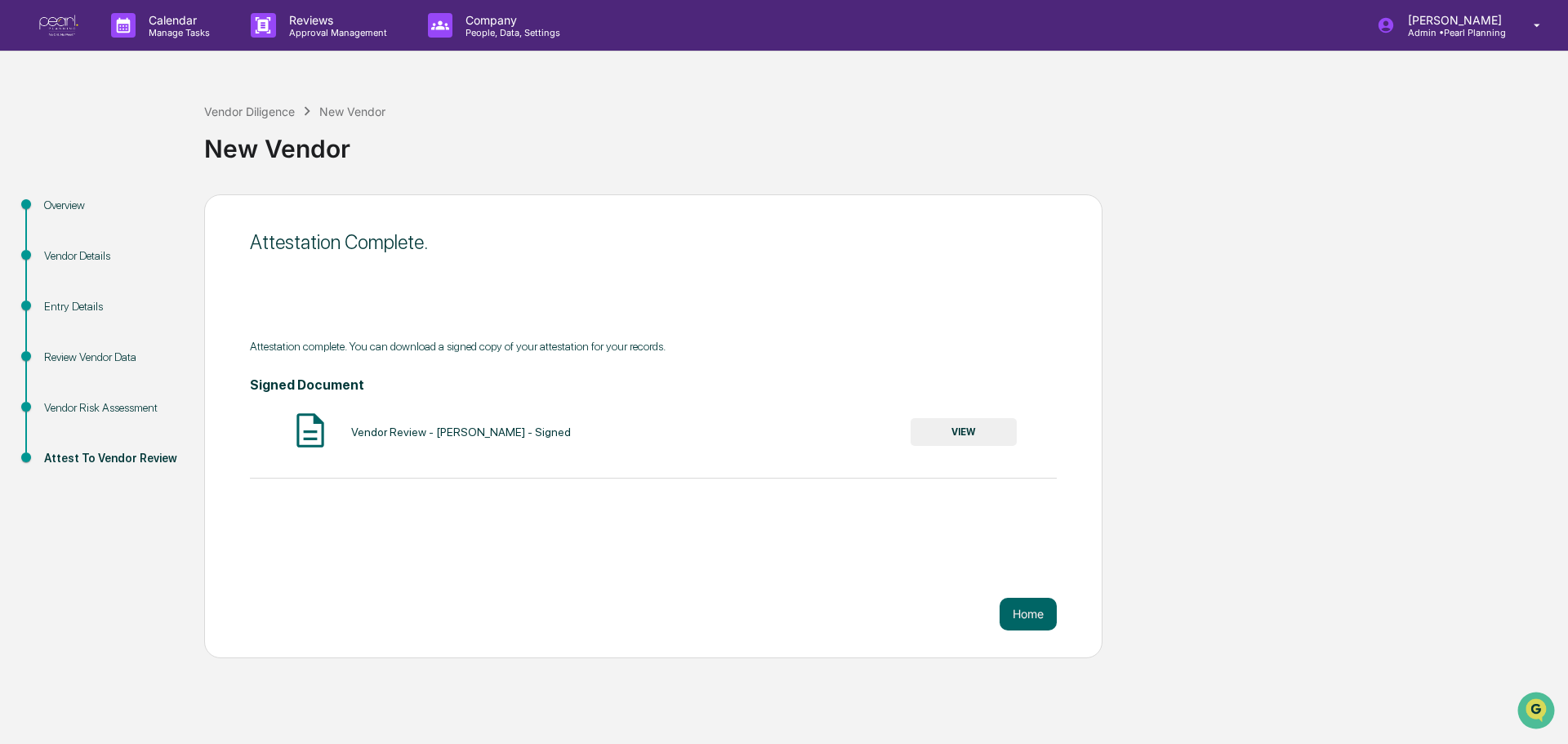
click at [257, 102] on div "Vendor Diligence New Vendor" at bounding box center [294, 110] width 181 height 18
click at [257, 112] on div "Vendor Diligence" at bounding box center [249, 111] width 90 height 14
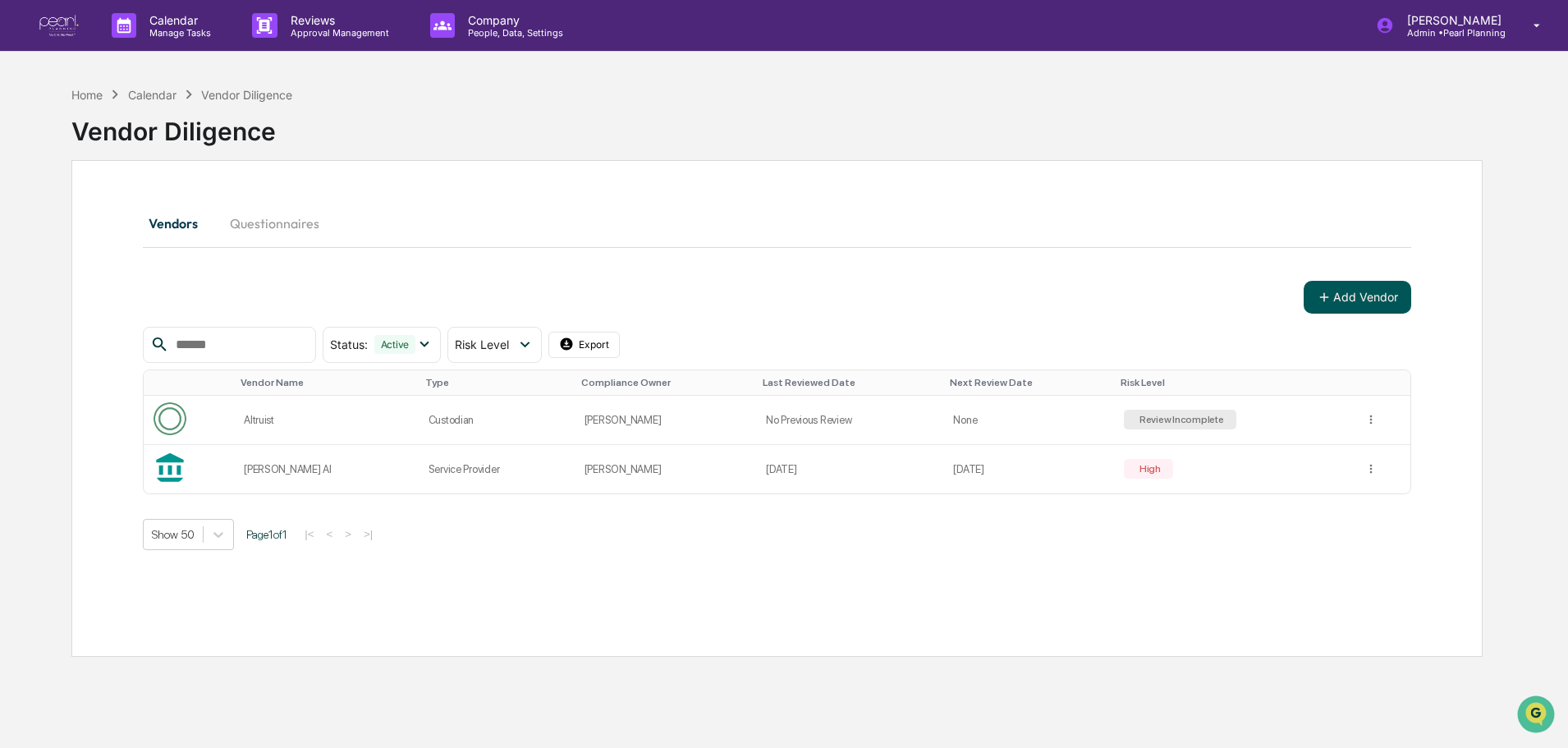
click at [1383, 297] on button "Add Vendor" at bounding box center [1357, 297] width 107 height 33
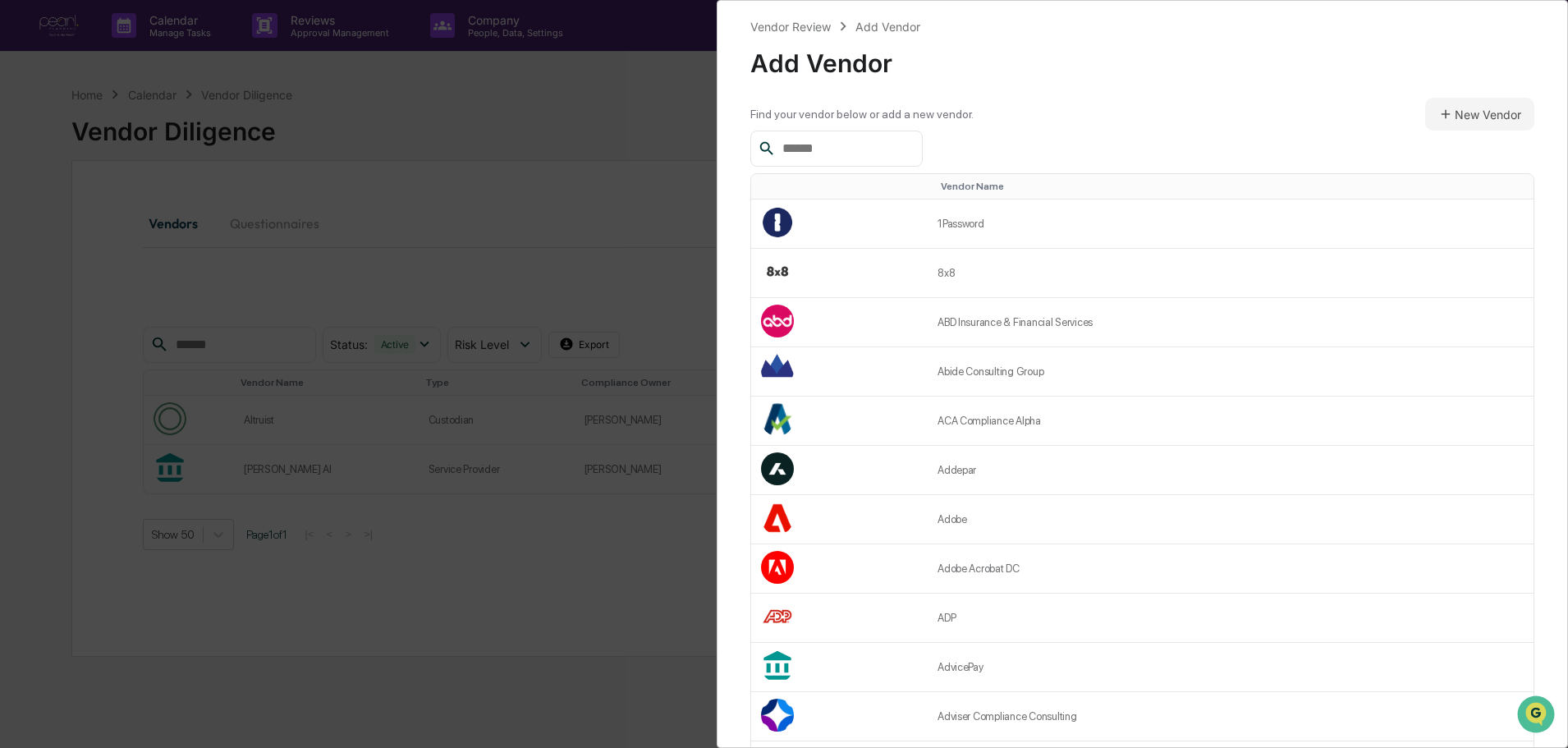
click at [816, 148] on input "text" at bounding box center [846, 149] width 139 height 21
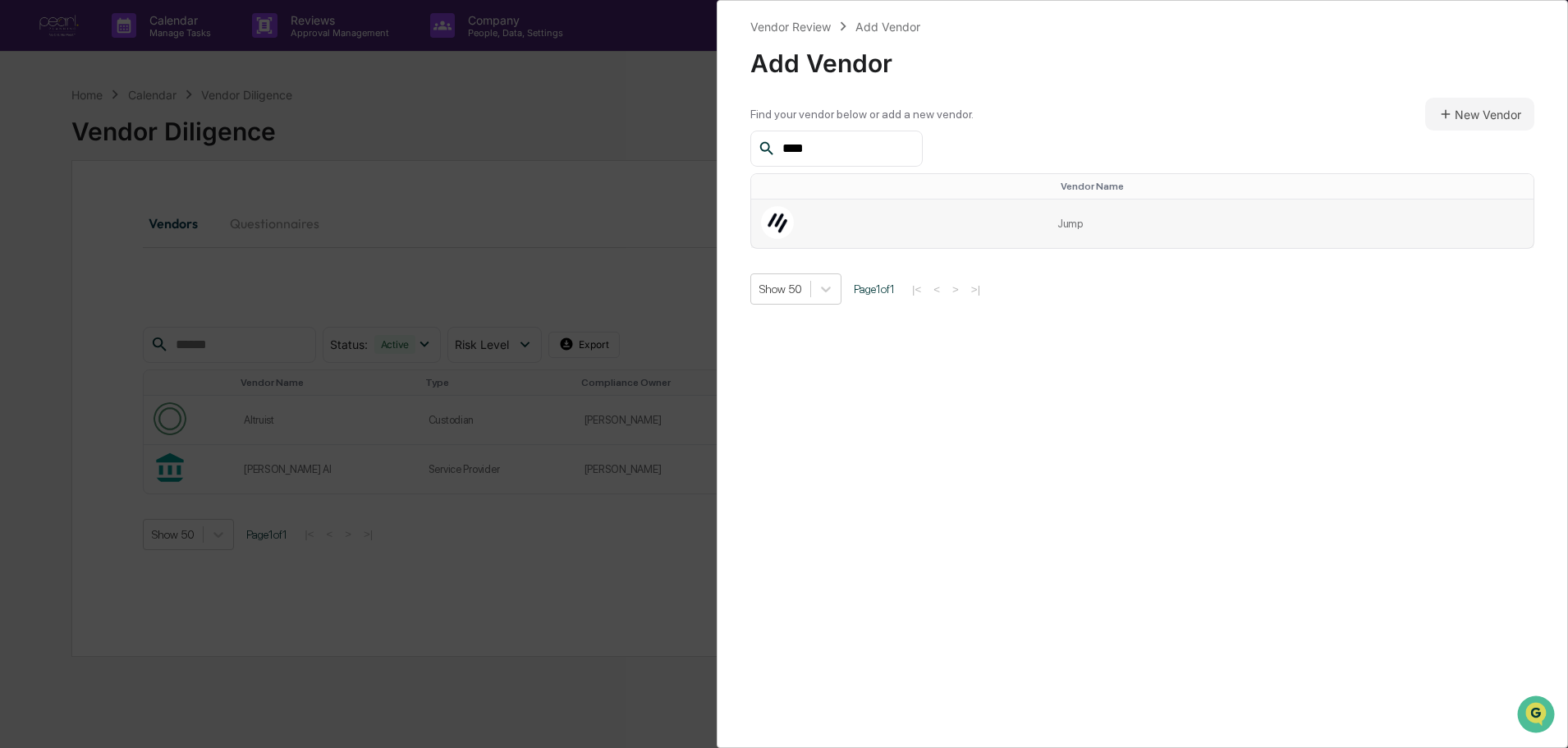
type input "****"
click at [1069, 216] on td "Jump" at bounding box center [1291, 223] width 486 height 48
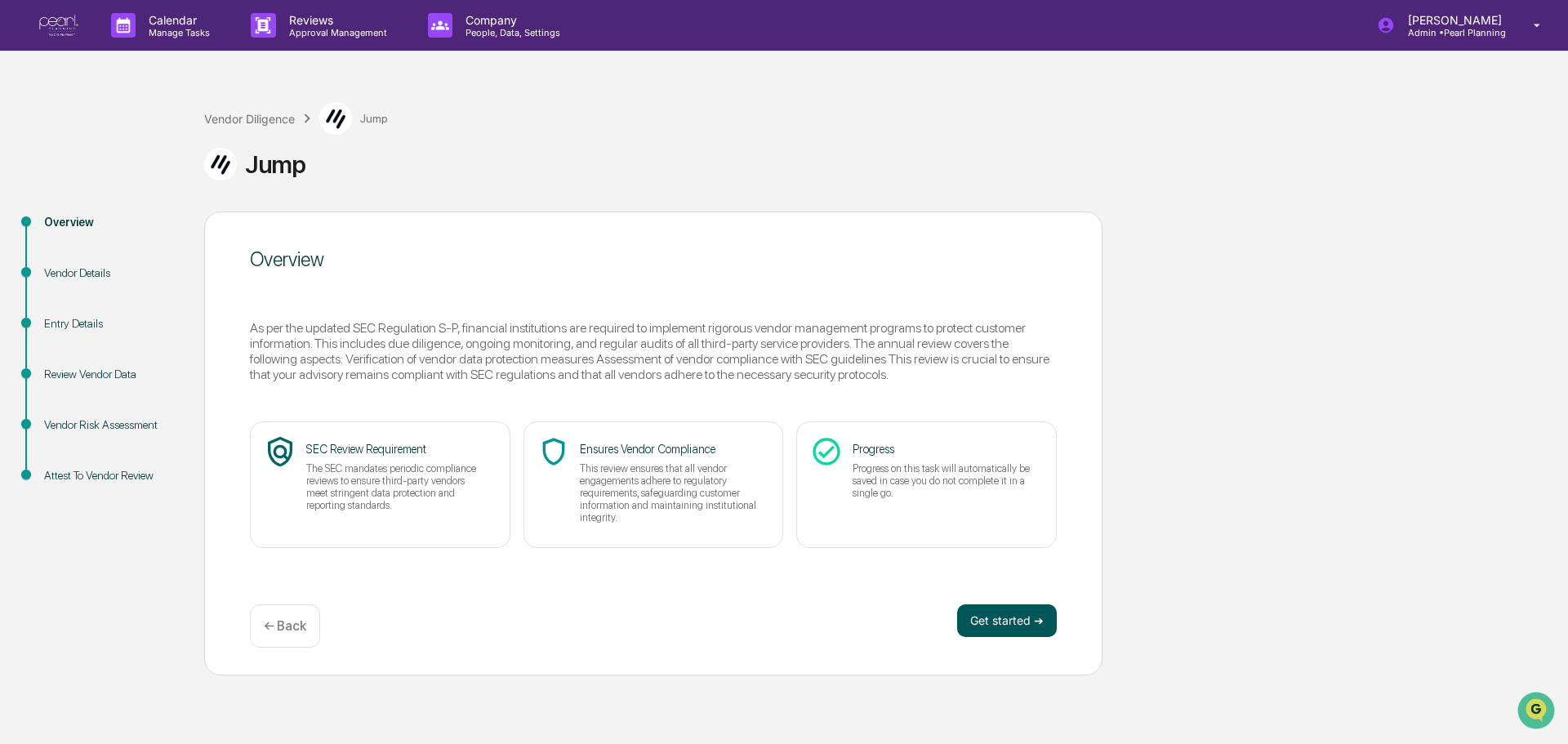
click at [964, 618] on button "Get started ➔" at bounding box center [1007, 620] width 100 height 32
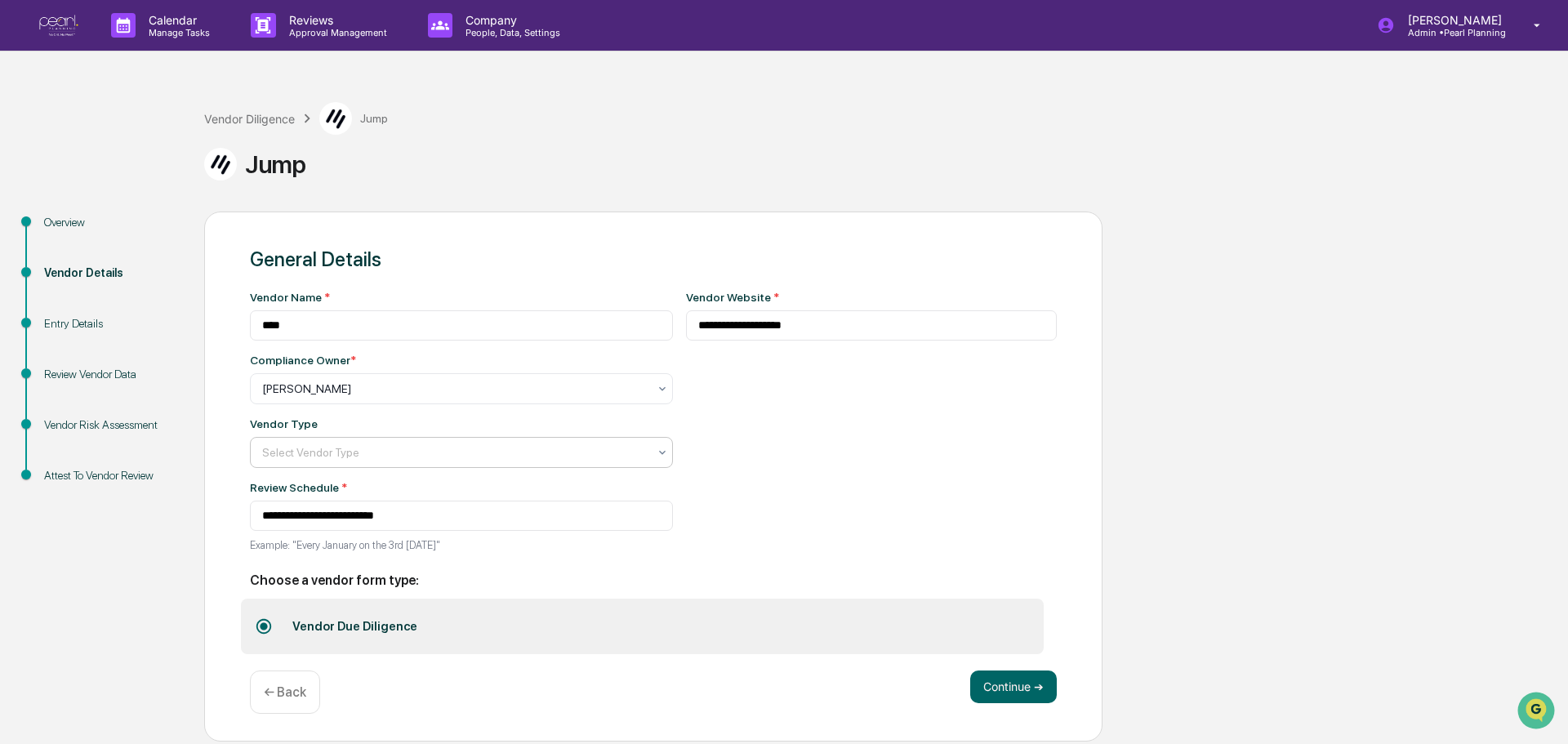
click at [350, 452] on div at bounding box center [455, 452] width 386 height 17
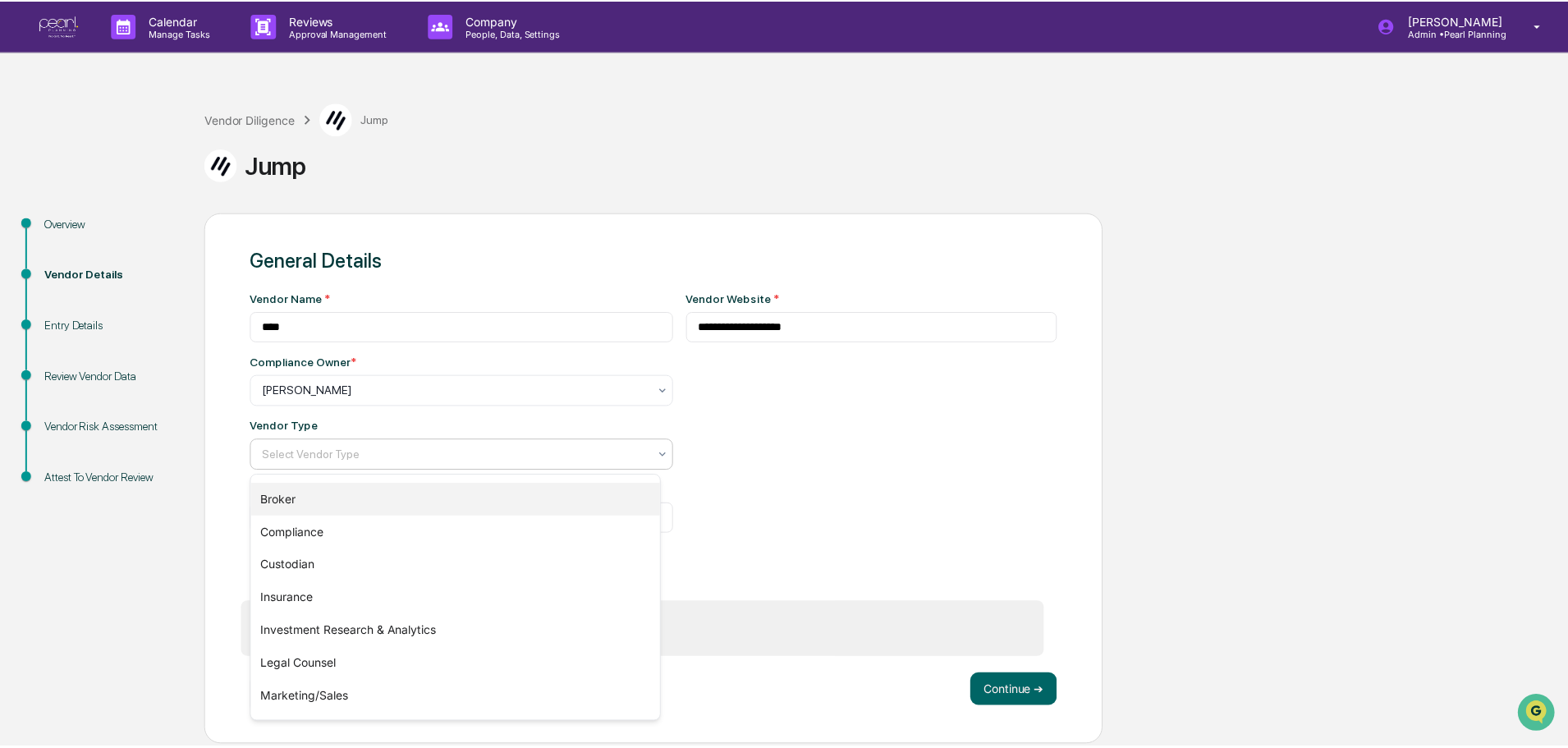
scroll to position [187, 0]
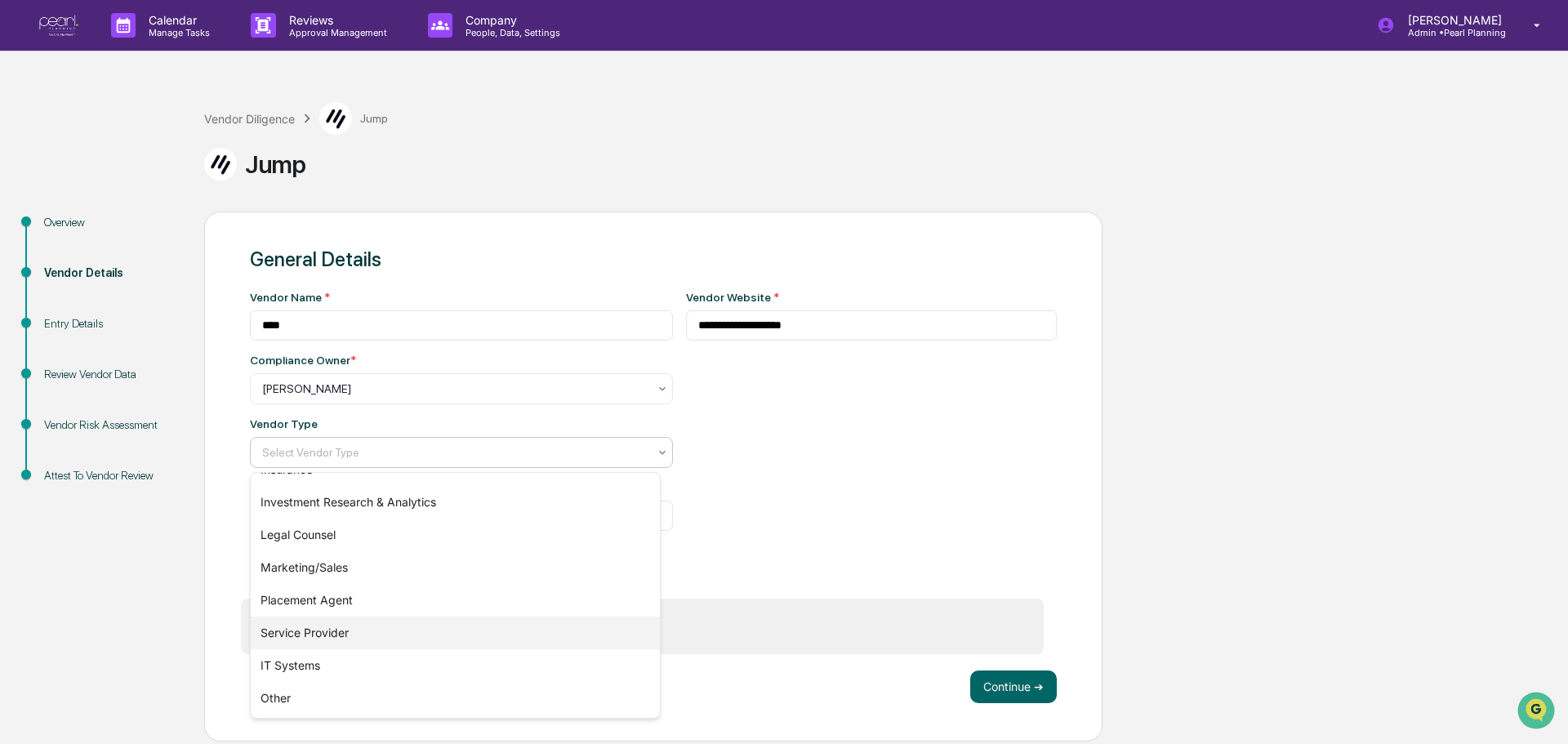
click at [358, 634] on div "Service Provider" at bounding box center [455, 633] width 409 height 32
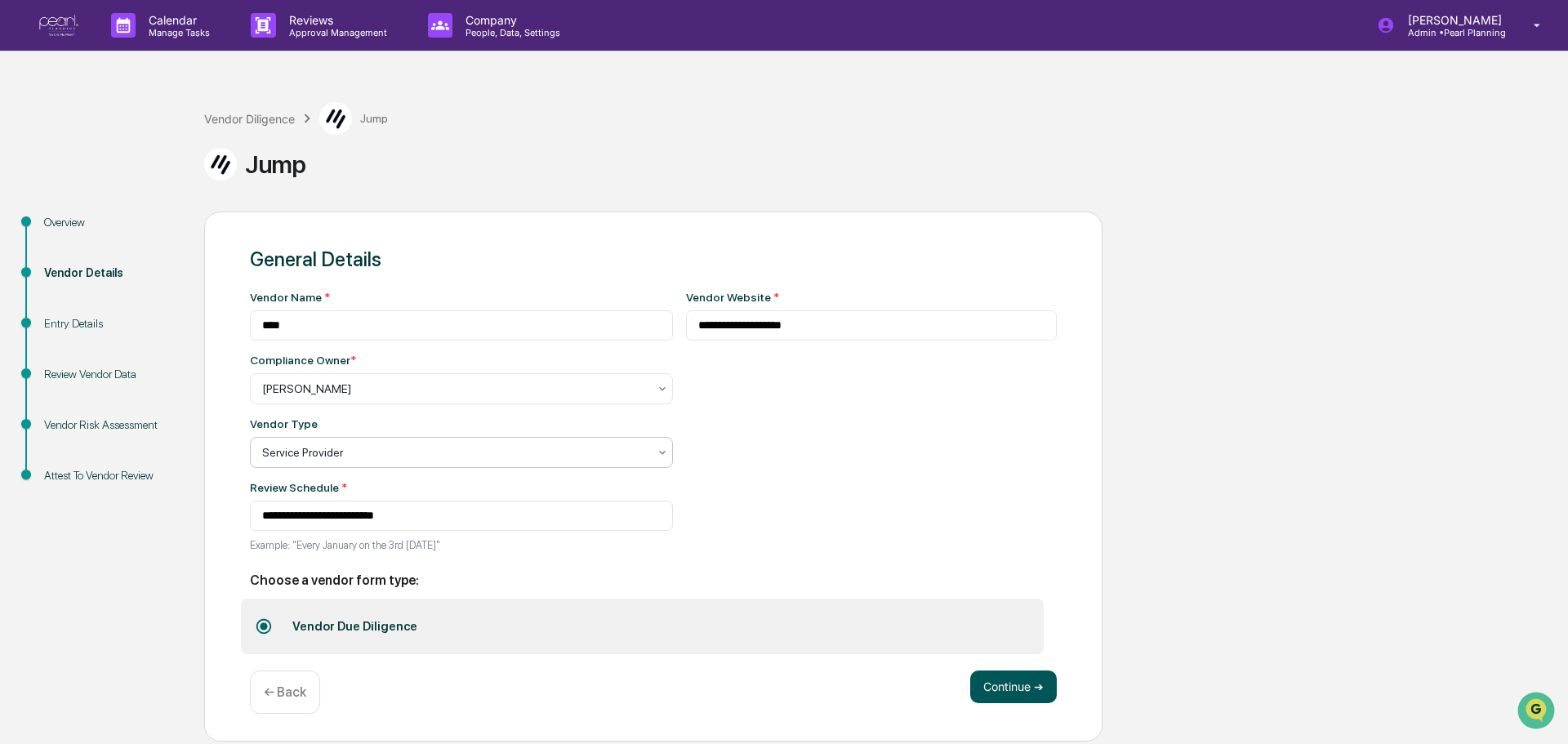
click at [1007, 698] on button "Continue ➔" at bounding box center [1013, 686] width 87 height 32
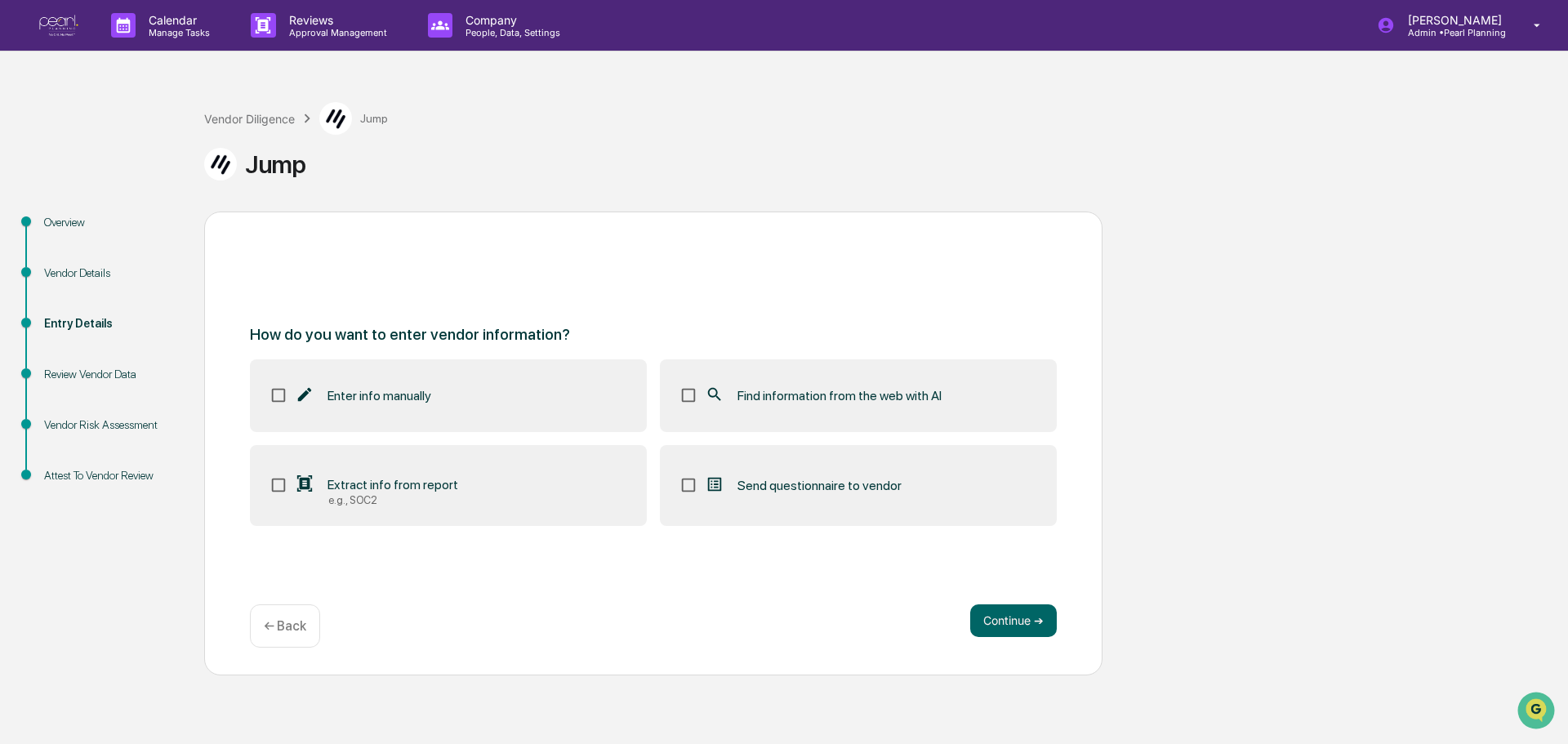
click at [905, 402] on span "Find information from the web with AI" at bounding box center [840, 396] width 204 height 16
click at [1003, 630] on button "Continue ➔" at bounding box center [1013, 620] width 87 height 32
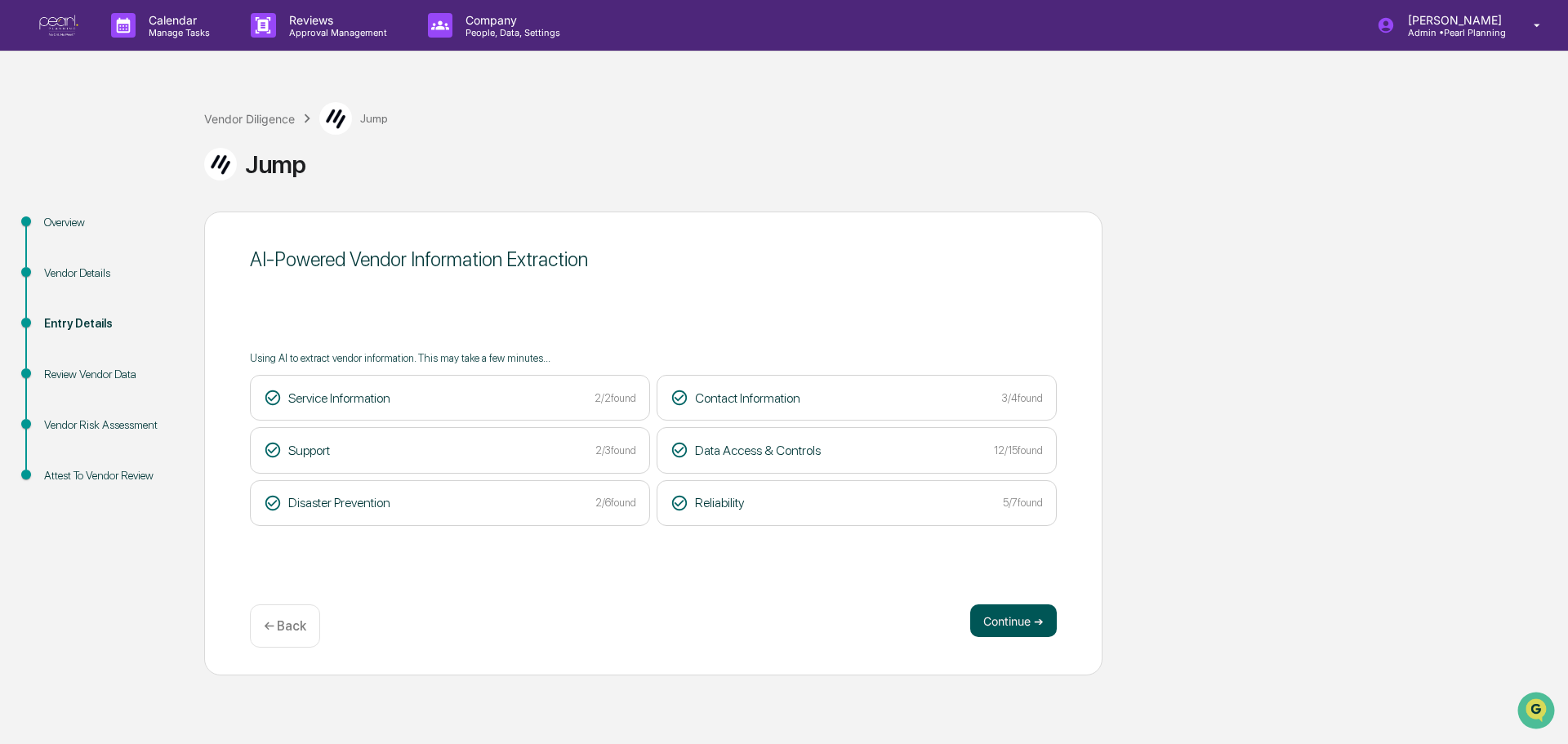
click at [1025, 617] on button "Continue ➔" at bounding box center [1013, 620] width 87 height 32
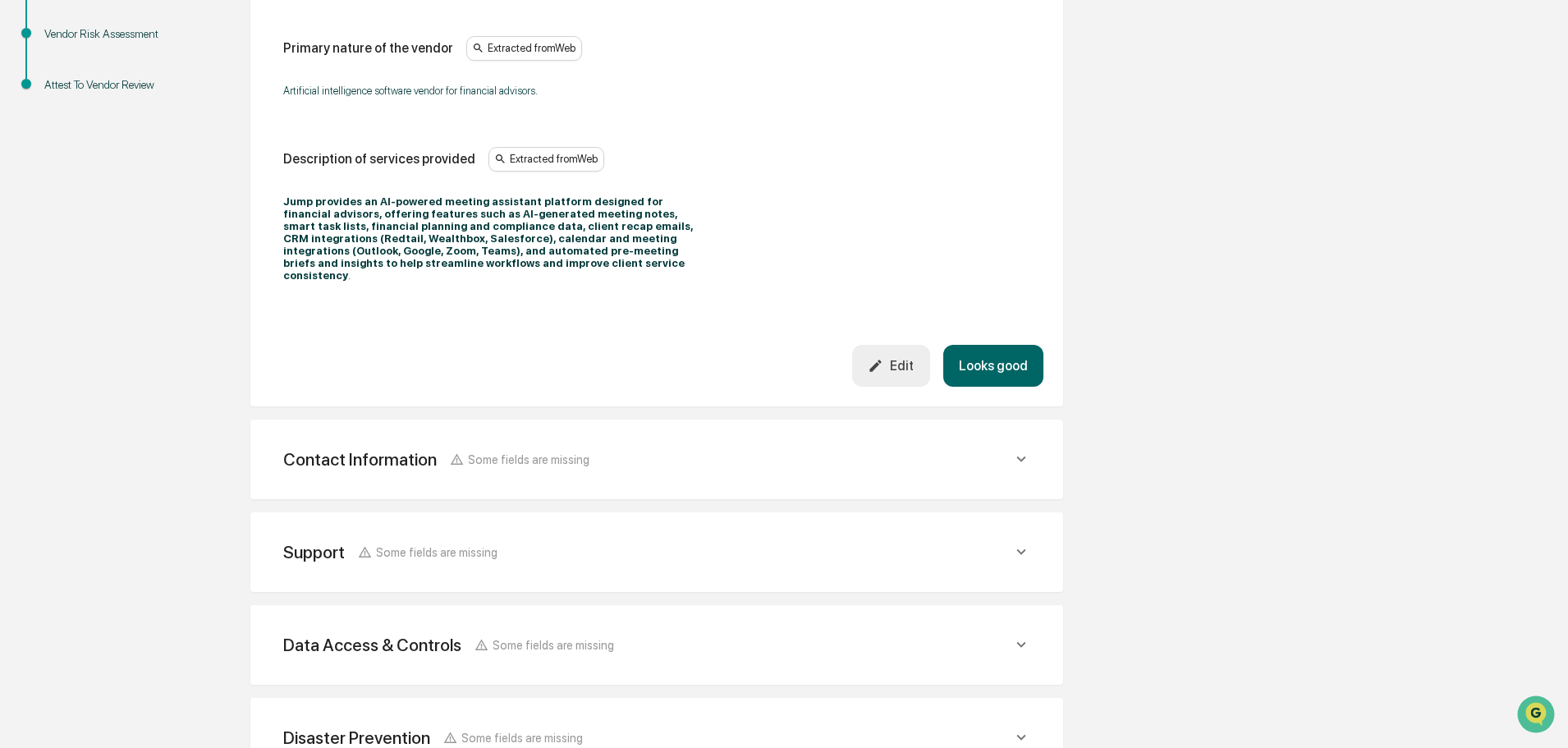
scroll to position [262, 0]
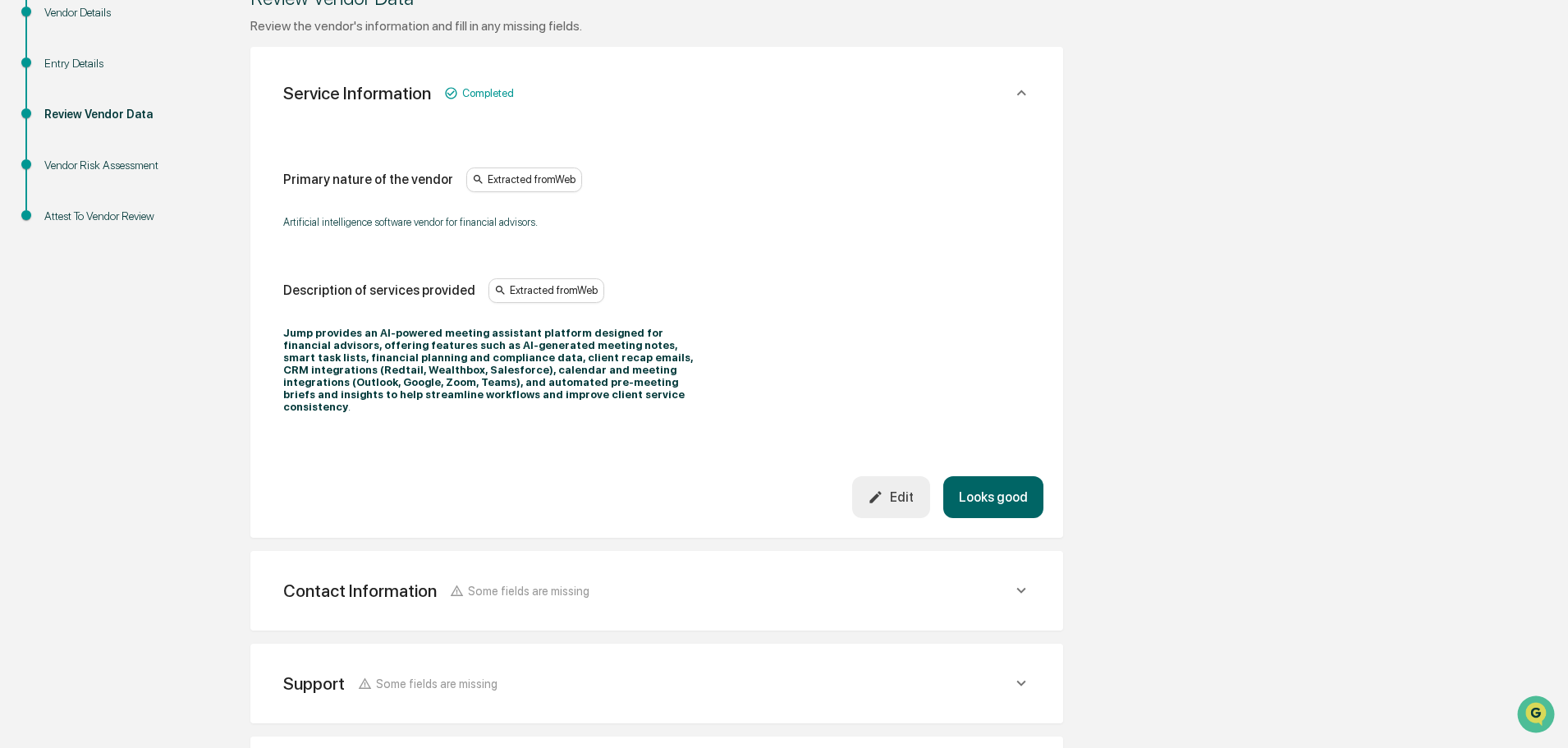
click at [987, 485] on button "Looks good" at bounding box center [994, 498] width 100 height 42
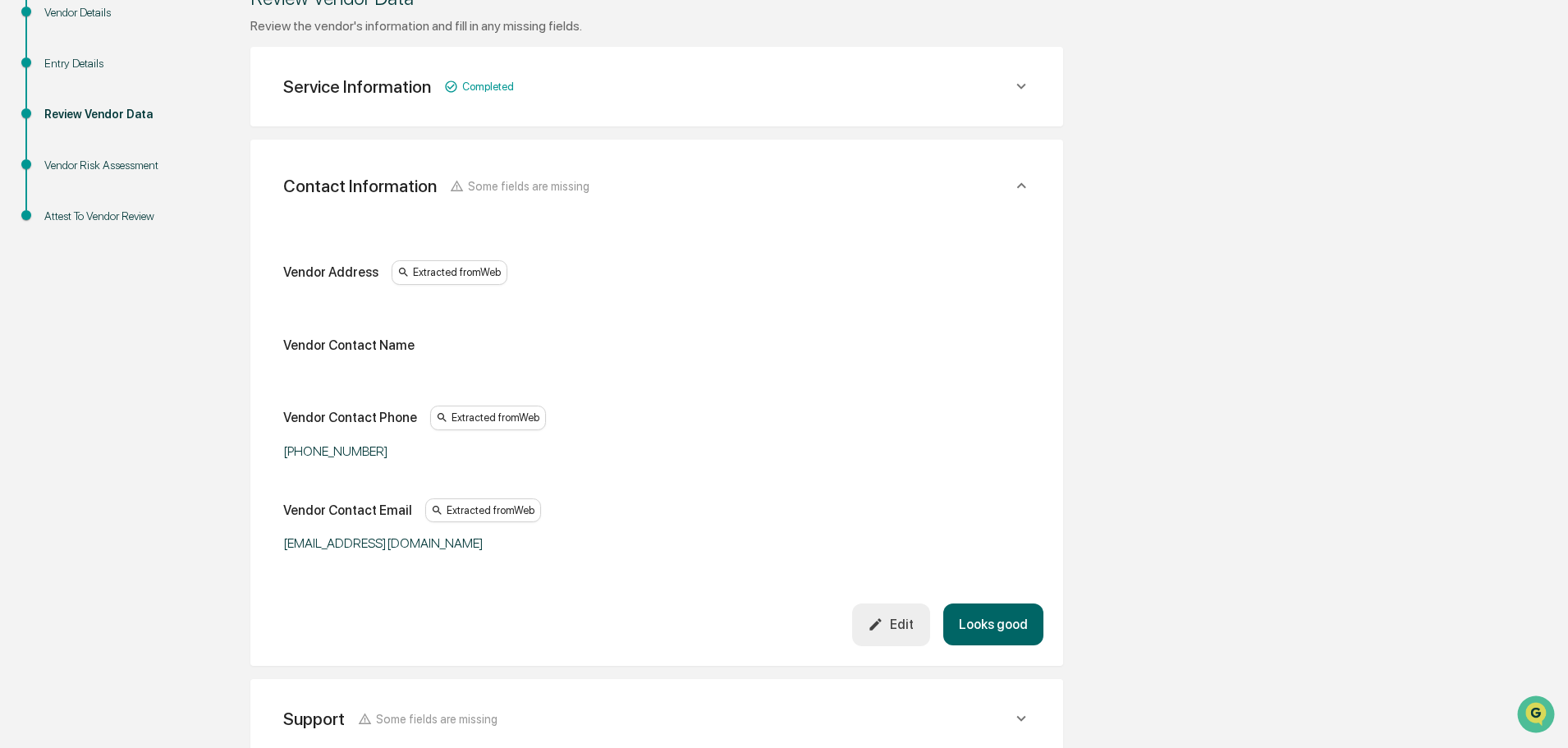
scroll to position [308, 0]
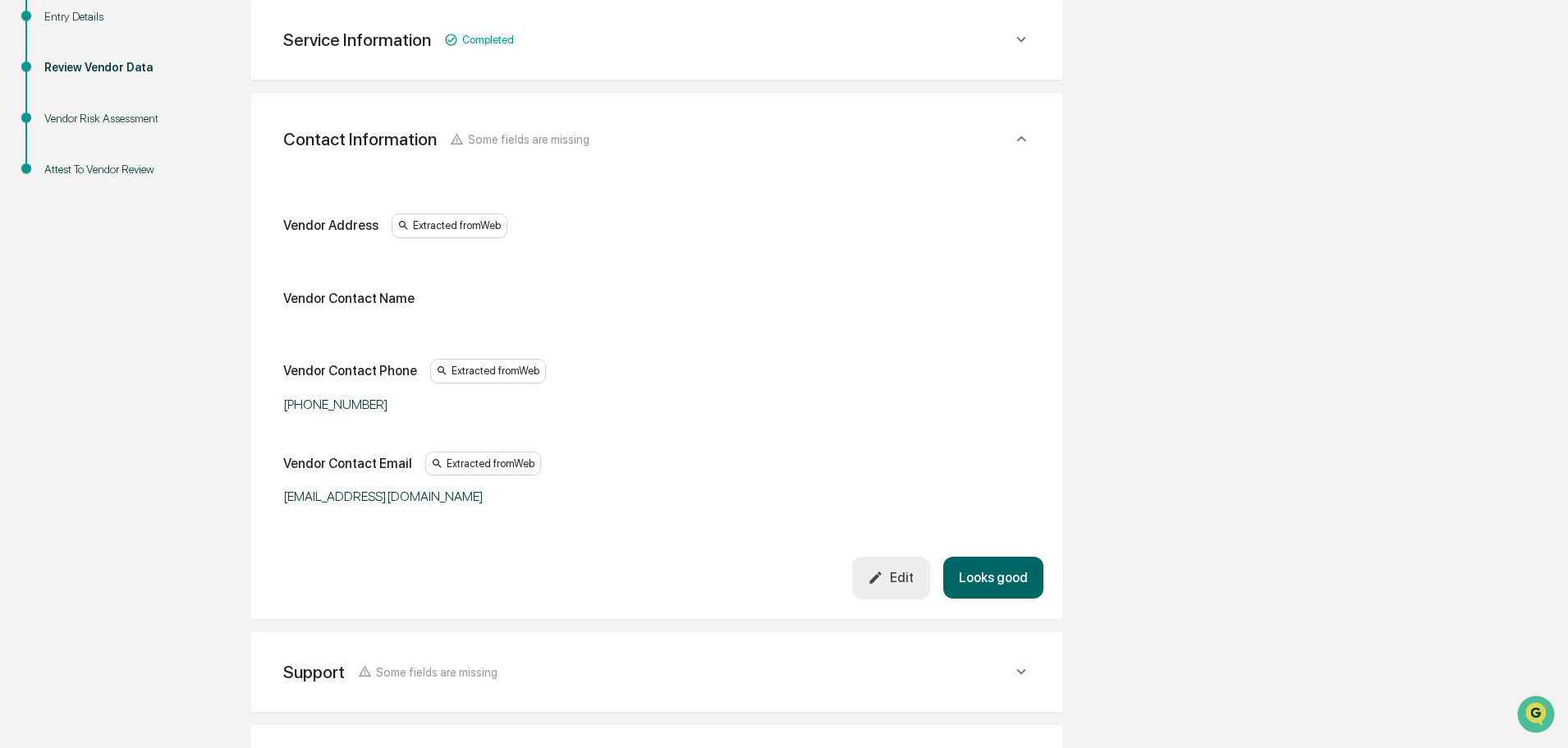
click at [882, 587] on button "Edit" at bounding box center [891, 578] width 78 height 42
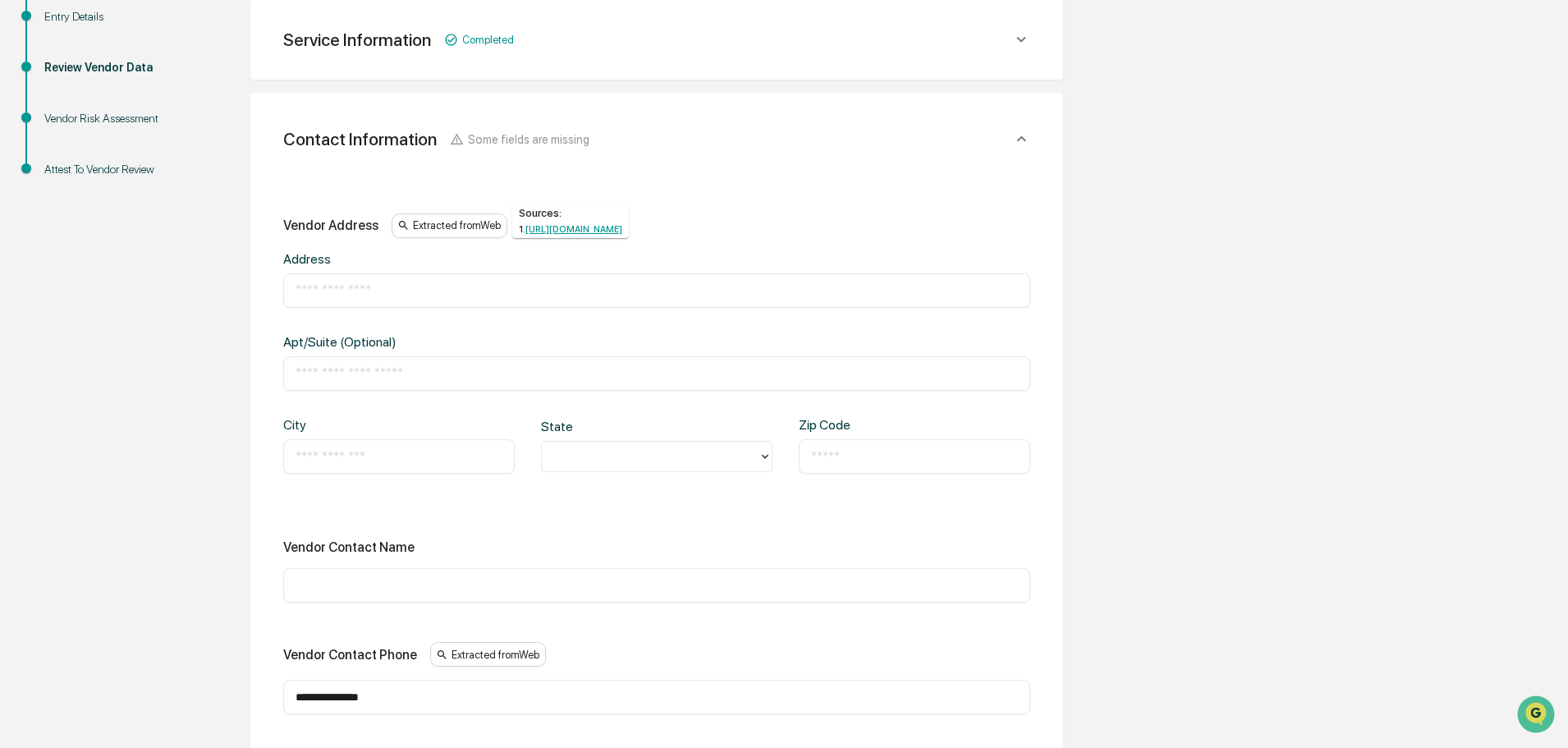
click at [482, 214] on div "Extracted from Web" at bounding box center [449, 226] width 115 height 25
click at [695, 174] on div "**********" at bounding box center [657, 555] width 773 height 779
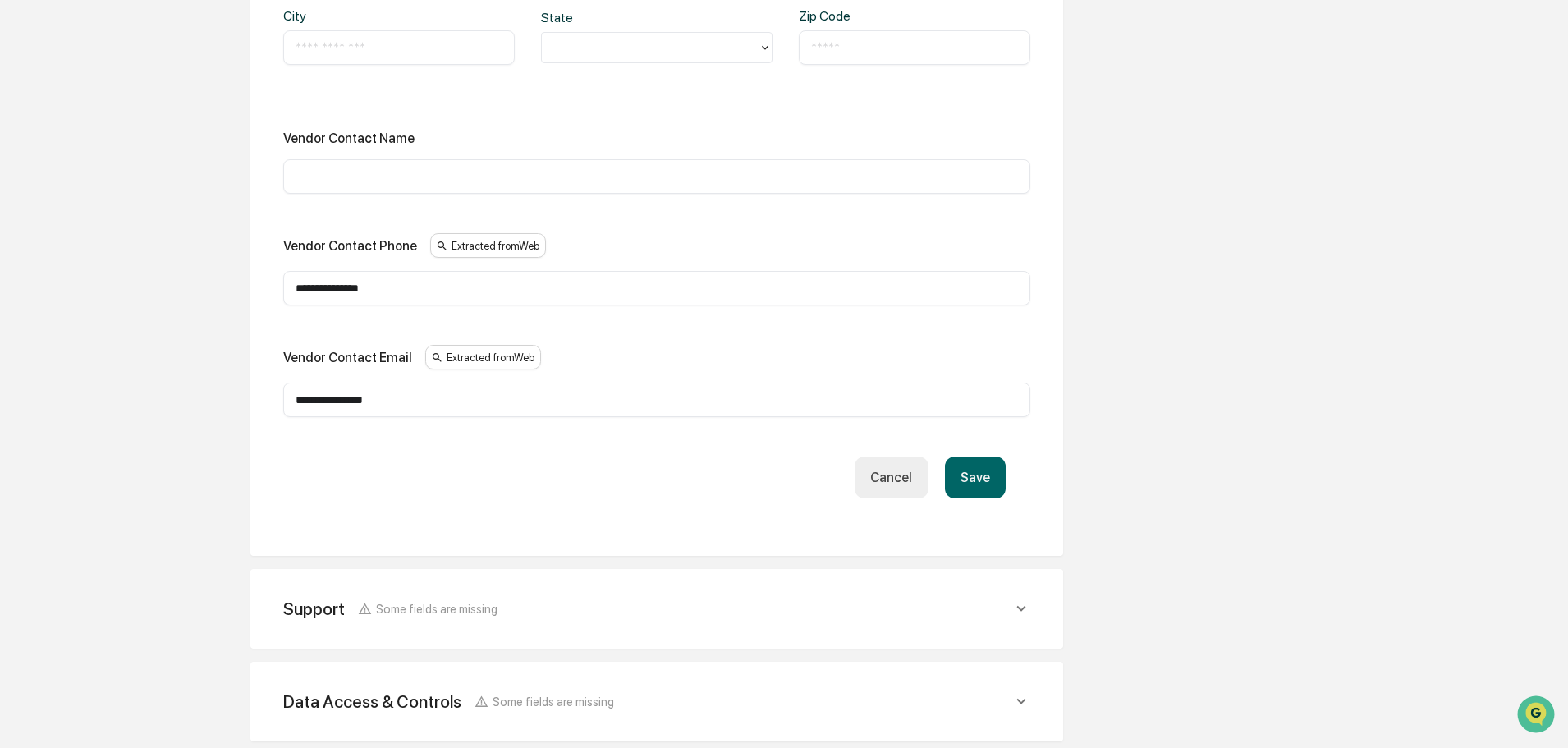
scroll to position [719, 0]
click at [984, 465] on button "Save" at bounding box center [975, 476] width 61 height 42
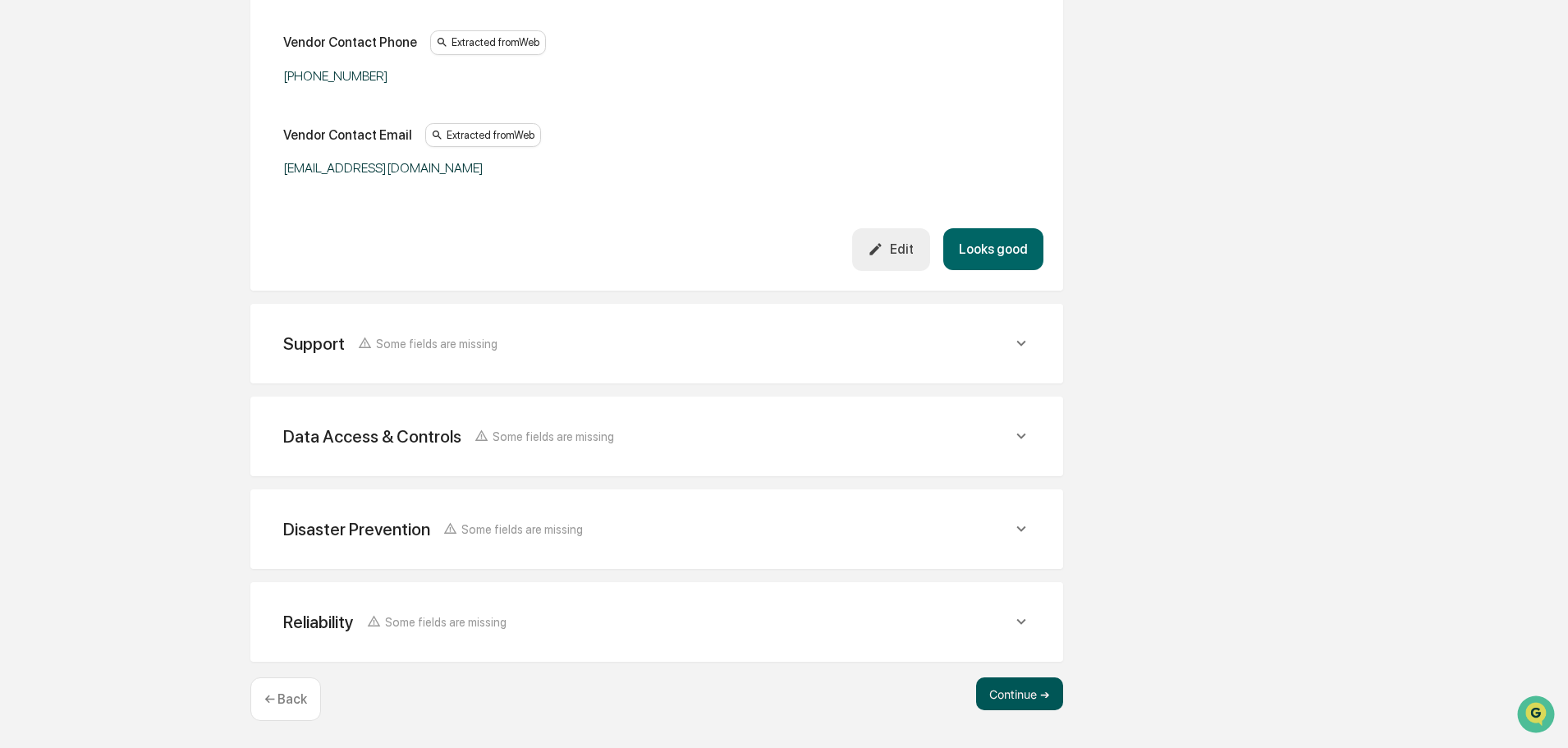
click at [1024, 699] on button "Continue ➔" at bounding box center [1019, 693] width 87 height 33
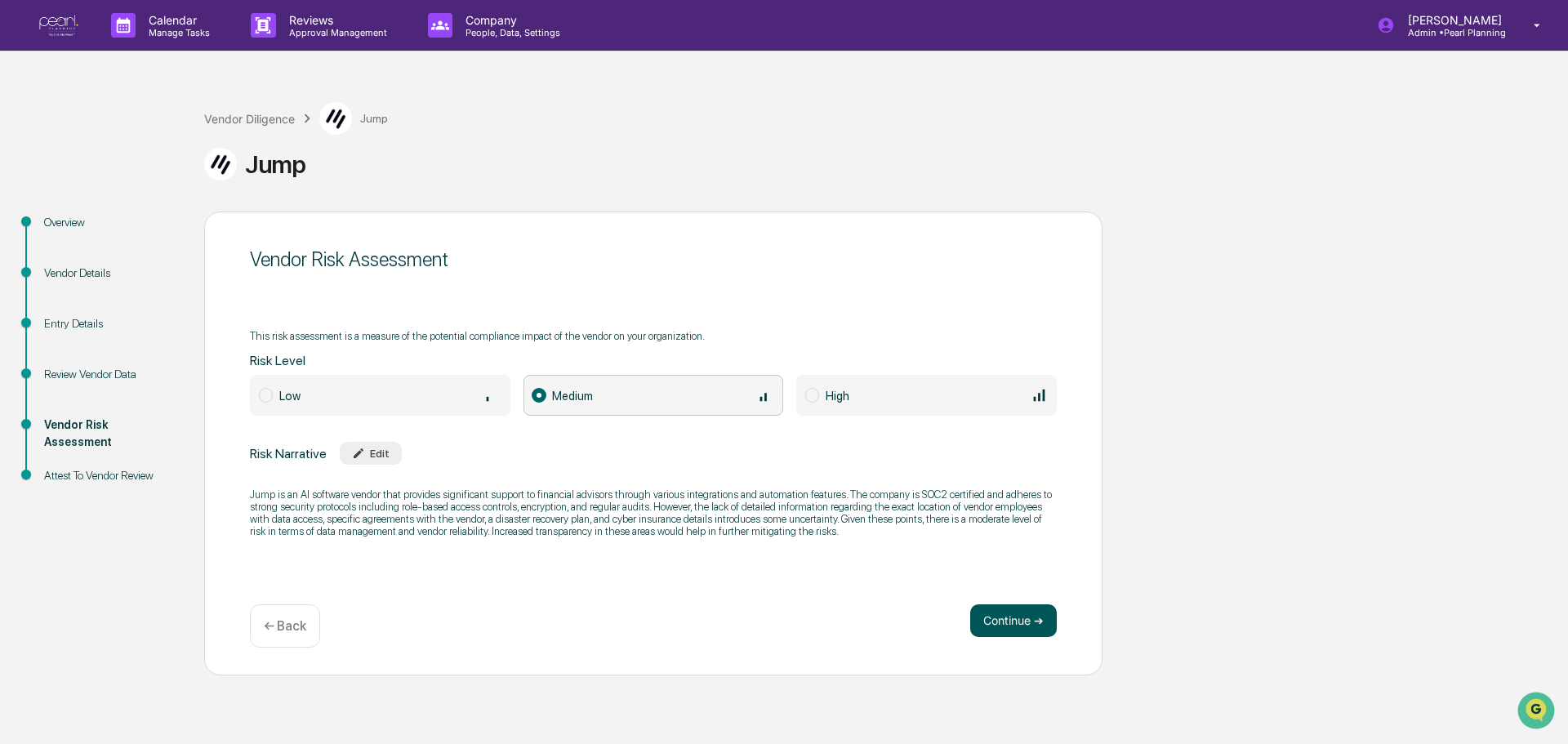
click at [1016, 616] on button "Continue ➔" at bounding box center [1013, 620] width 87 height 32
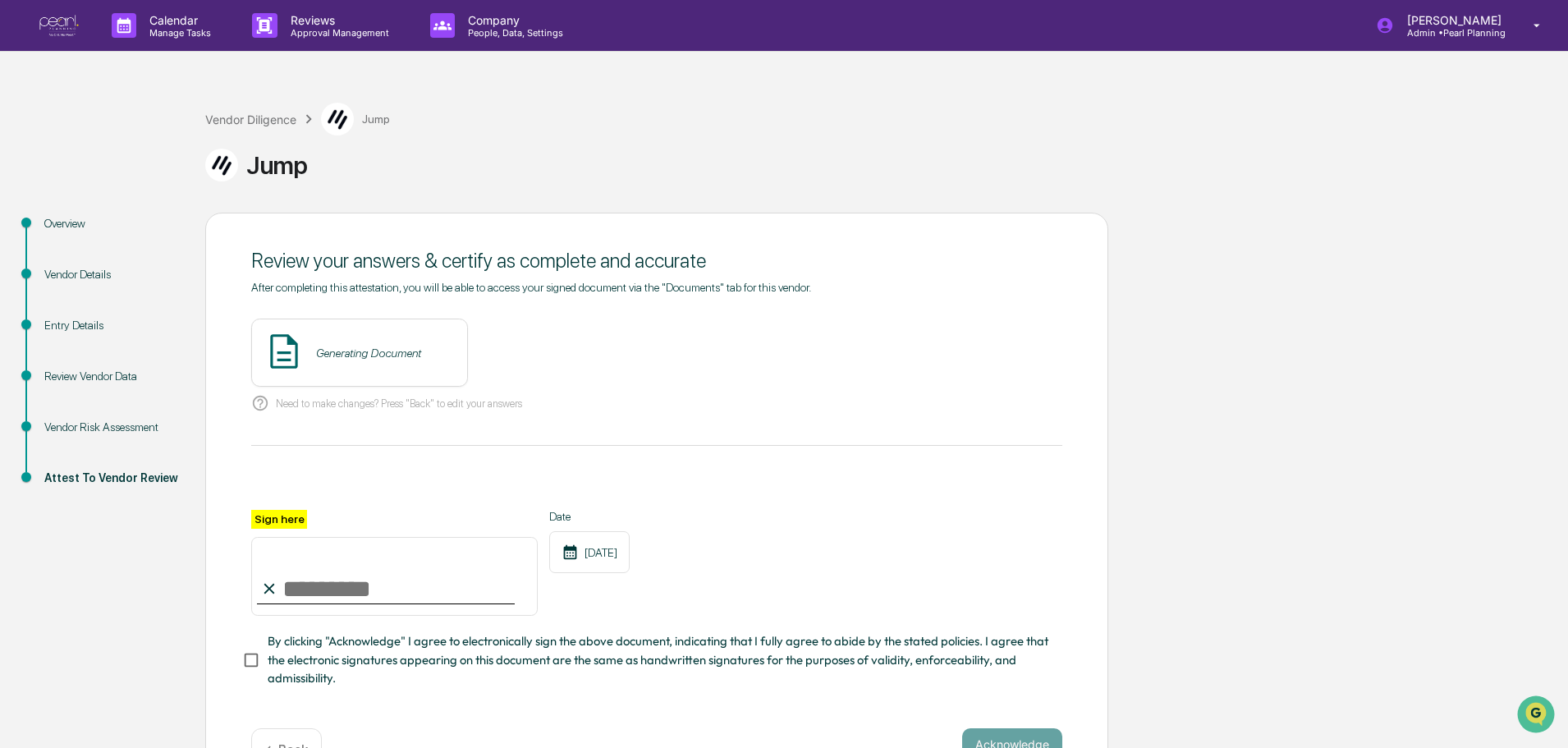
click at [320, 594] on input "Sign here" at bounding box center [394, 575] width 286 height 78
type input "**********"
click at [536, 343] on button "View" at bounding box center [546, 353] width 42 height 26
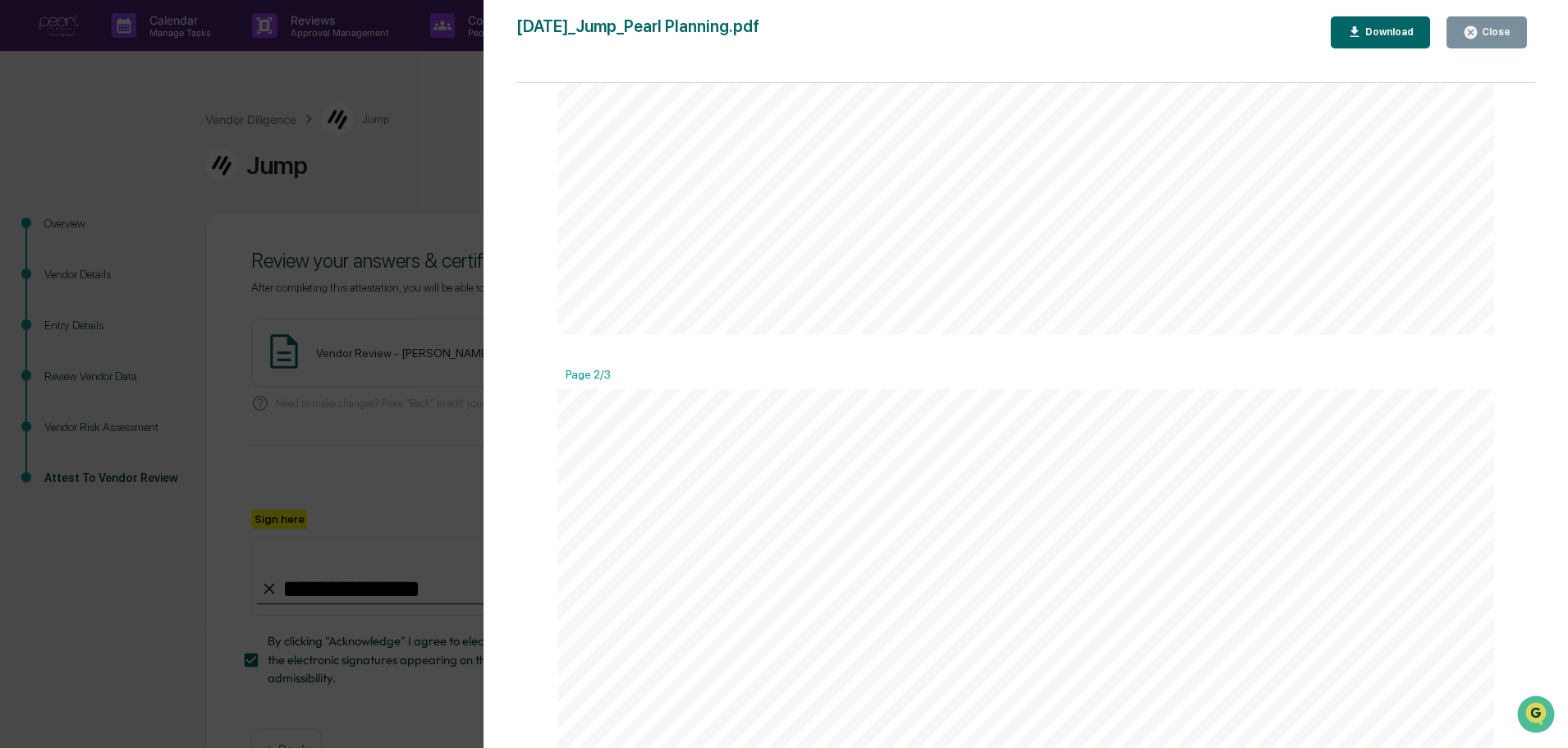
scroll to position [1806, 0]
click at [1506, 28] on div "Close" at bounding box center [1494, 32] width 32 height 11
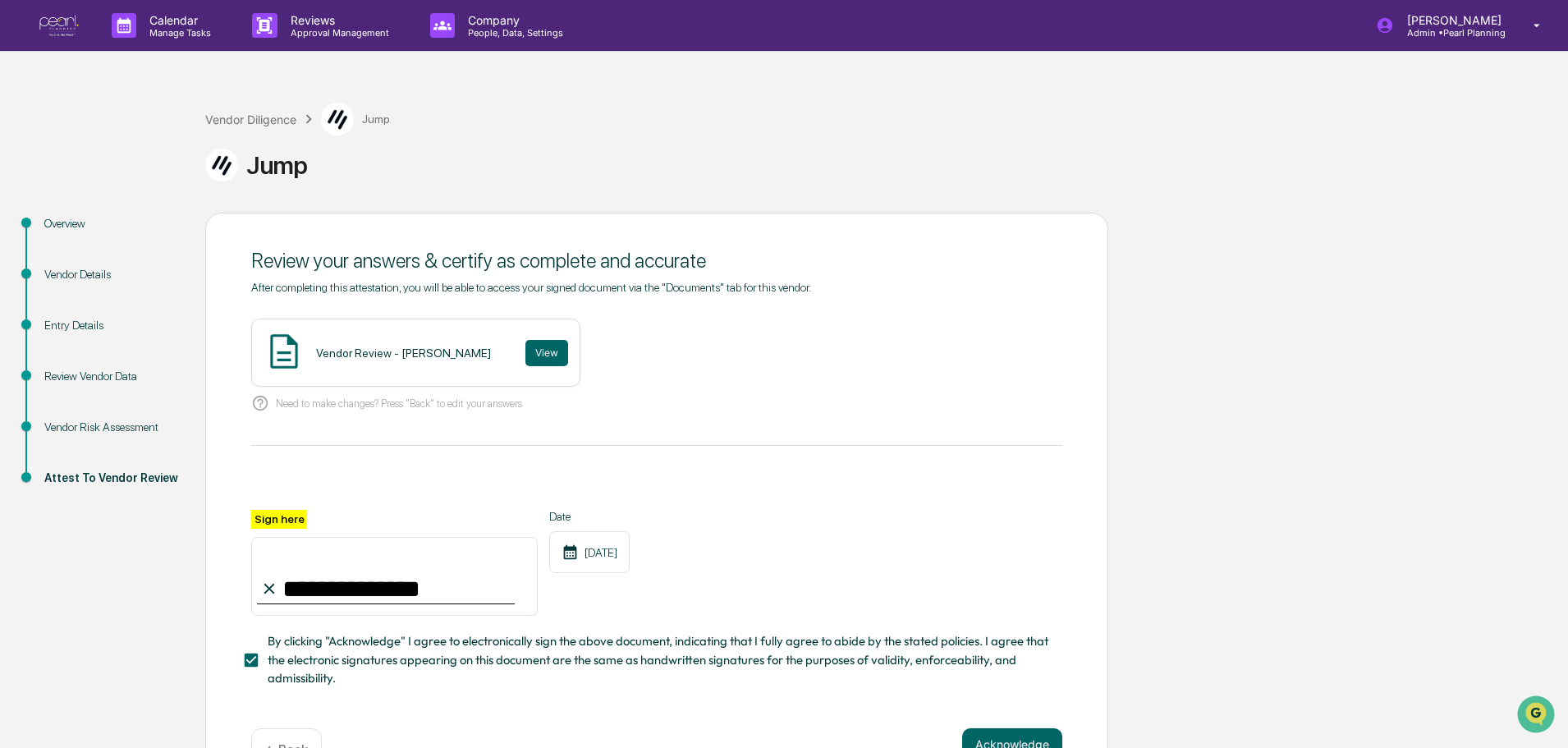
click at [453, 138] on div "Jump" at bounding box center [883, 159] width 1355 height 46
click at [1497, 27] on p "Admin • Pearl Planning" at bounding box center [1451, 33] width 115 height 11
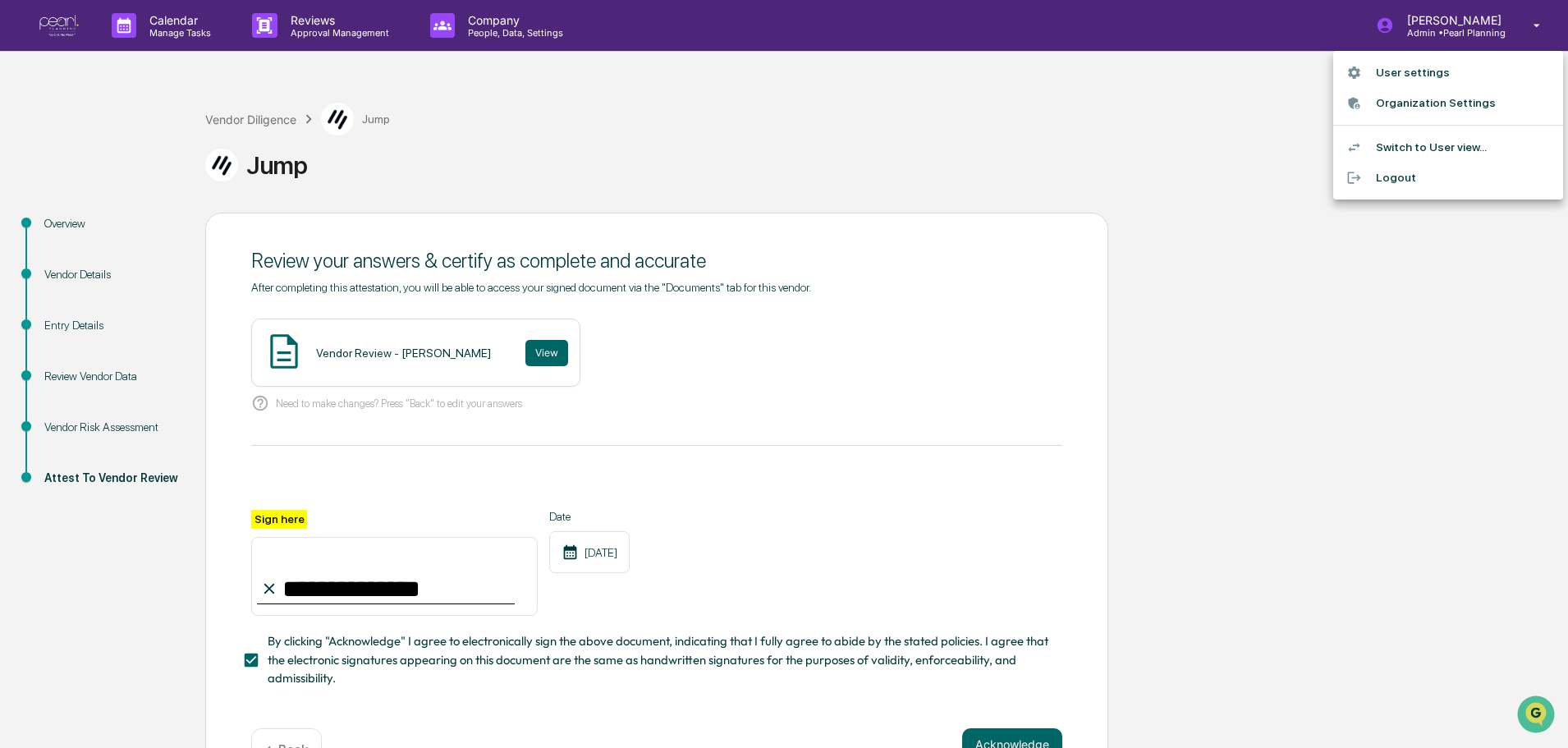
drag, startPoint x: 1534, startPoint y: 316, endPoint x: 1525, endPoint y: 418, distance: 102.4
click at [1525, 418] on div at bounding box center [784, 374] width 1568 height 748
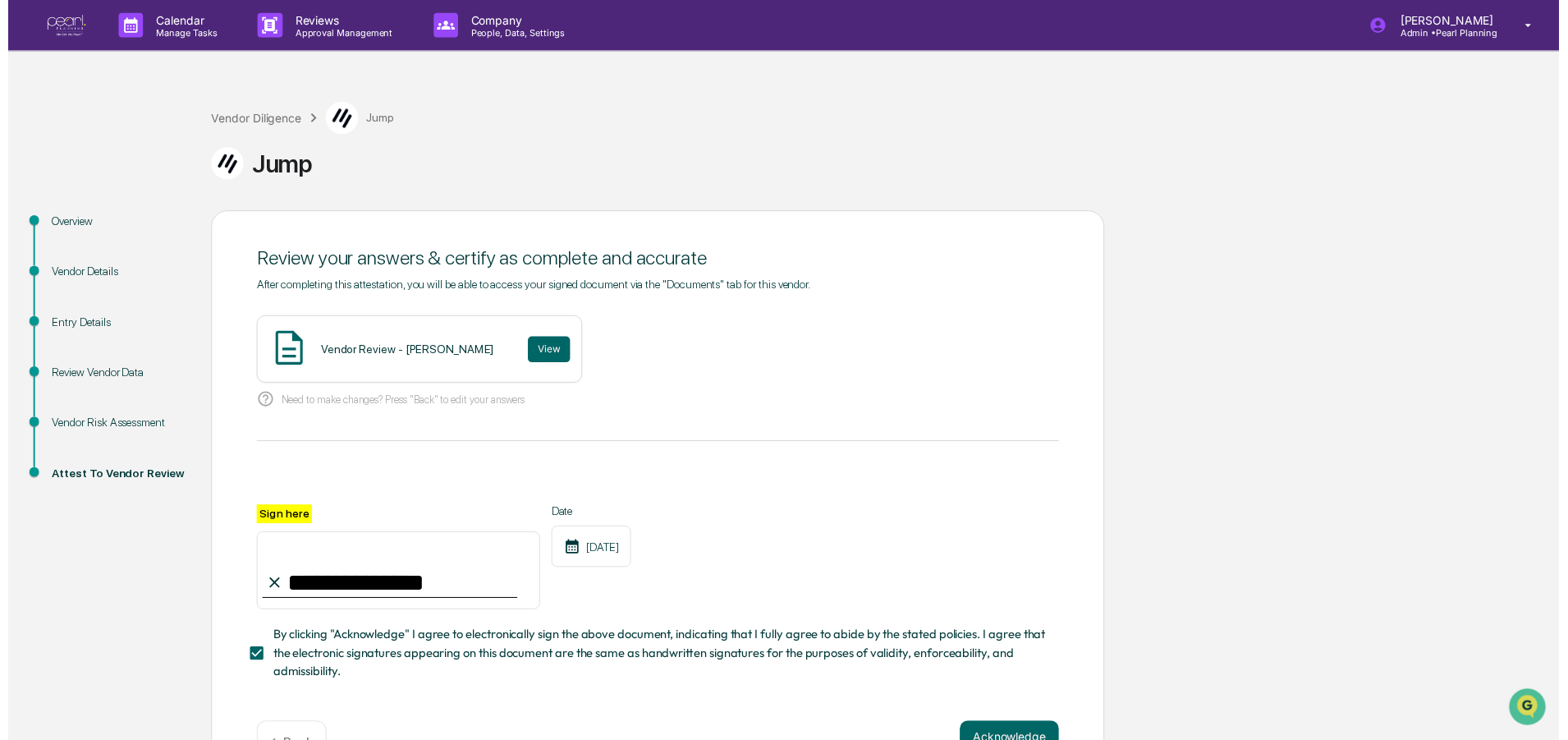
scroll to position [56, 0]
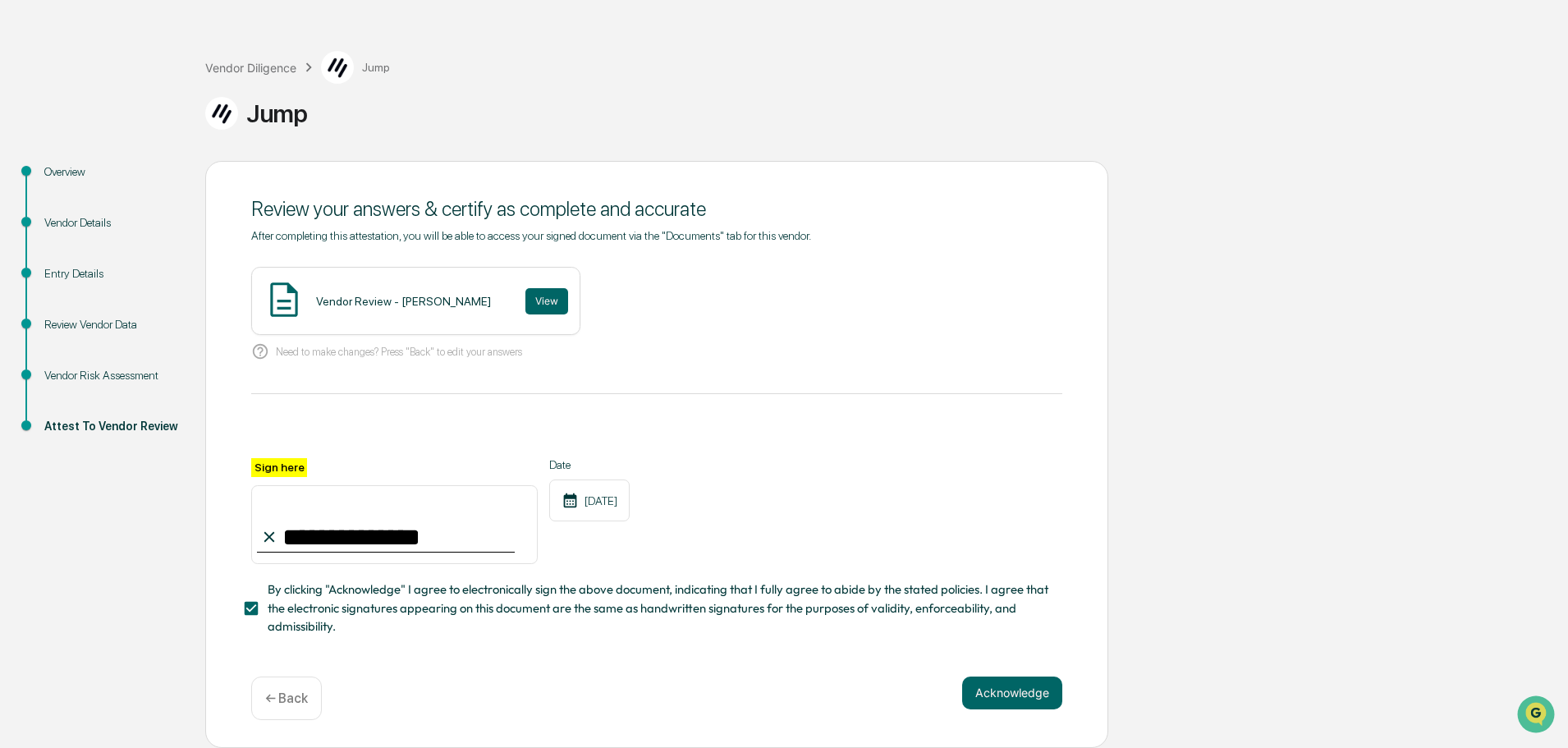
click at [1176, 377] on div "**********" at bounding box center [783, 455] width 1551 height 587
click at [1179, 302] on div "**********" at bounding box center [783, 455] width 1551 height 587
click at [1022, 691] on button "Acknowledge" at bounding box center [1012, 692] width 100 height 33
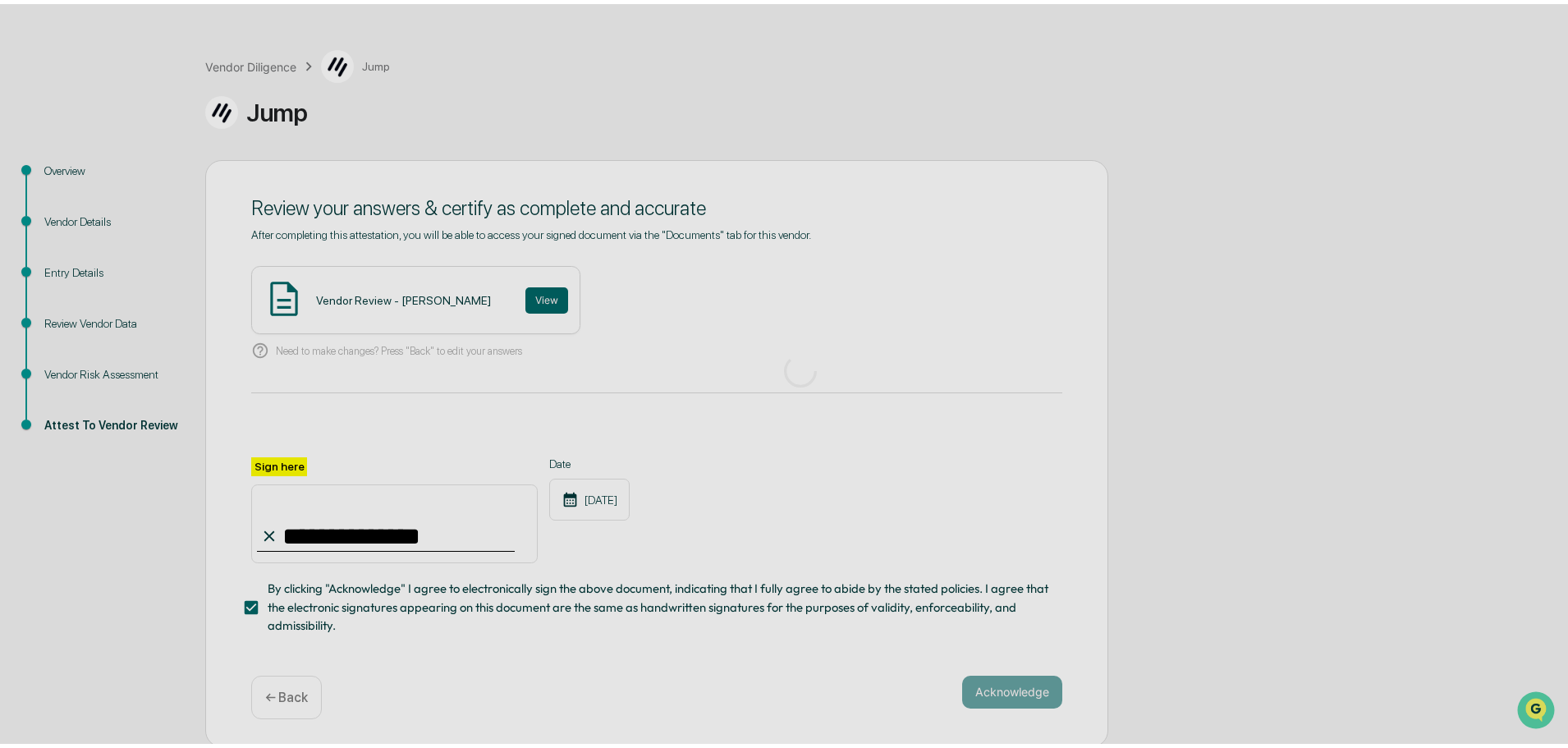
scroll to position [0, 0]
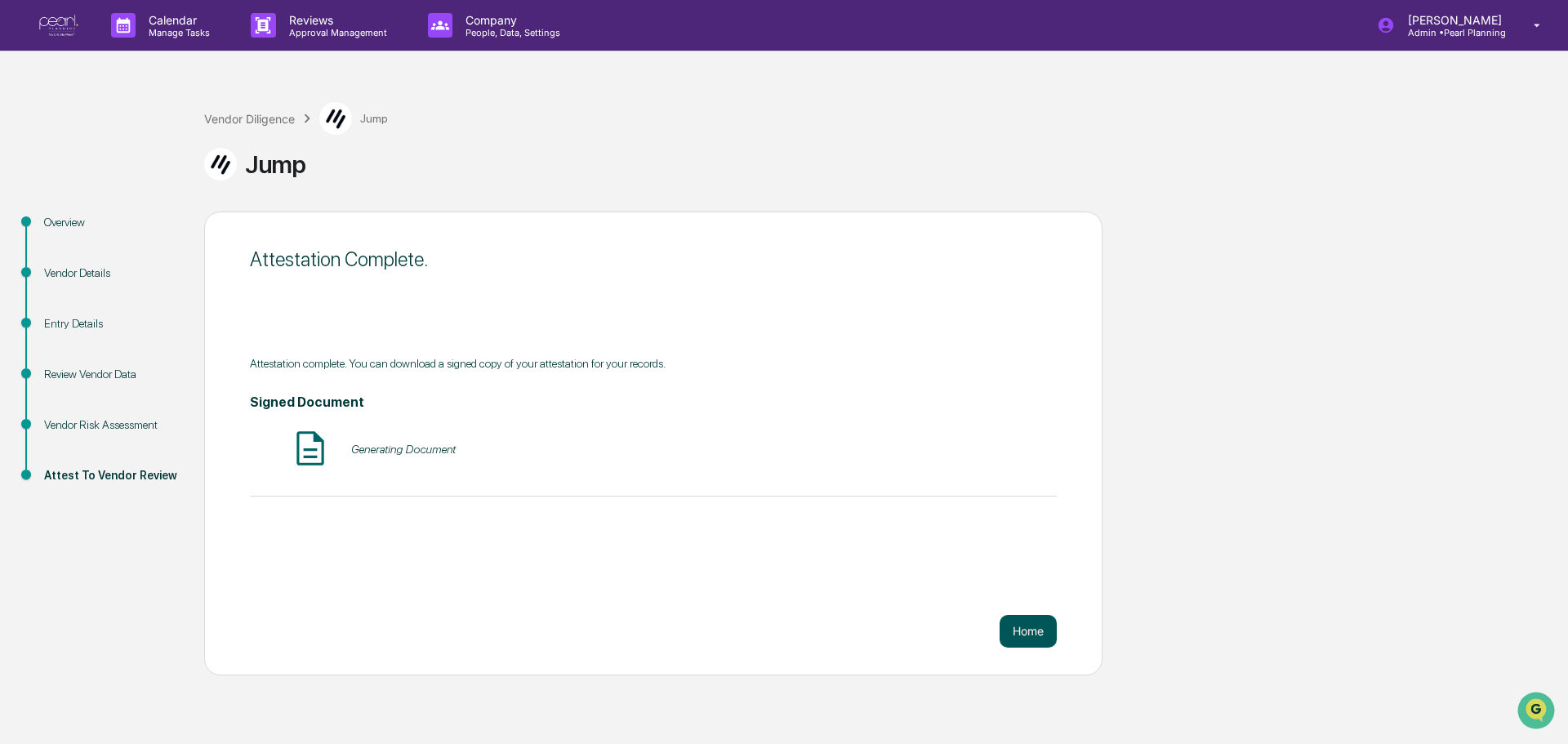
click at [1022, 633] on button "Home" at bounding box center [1028, 631] width 57 height 32
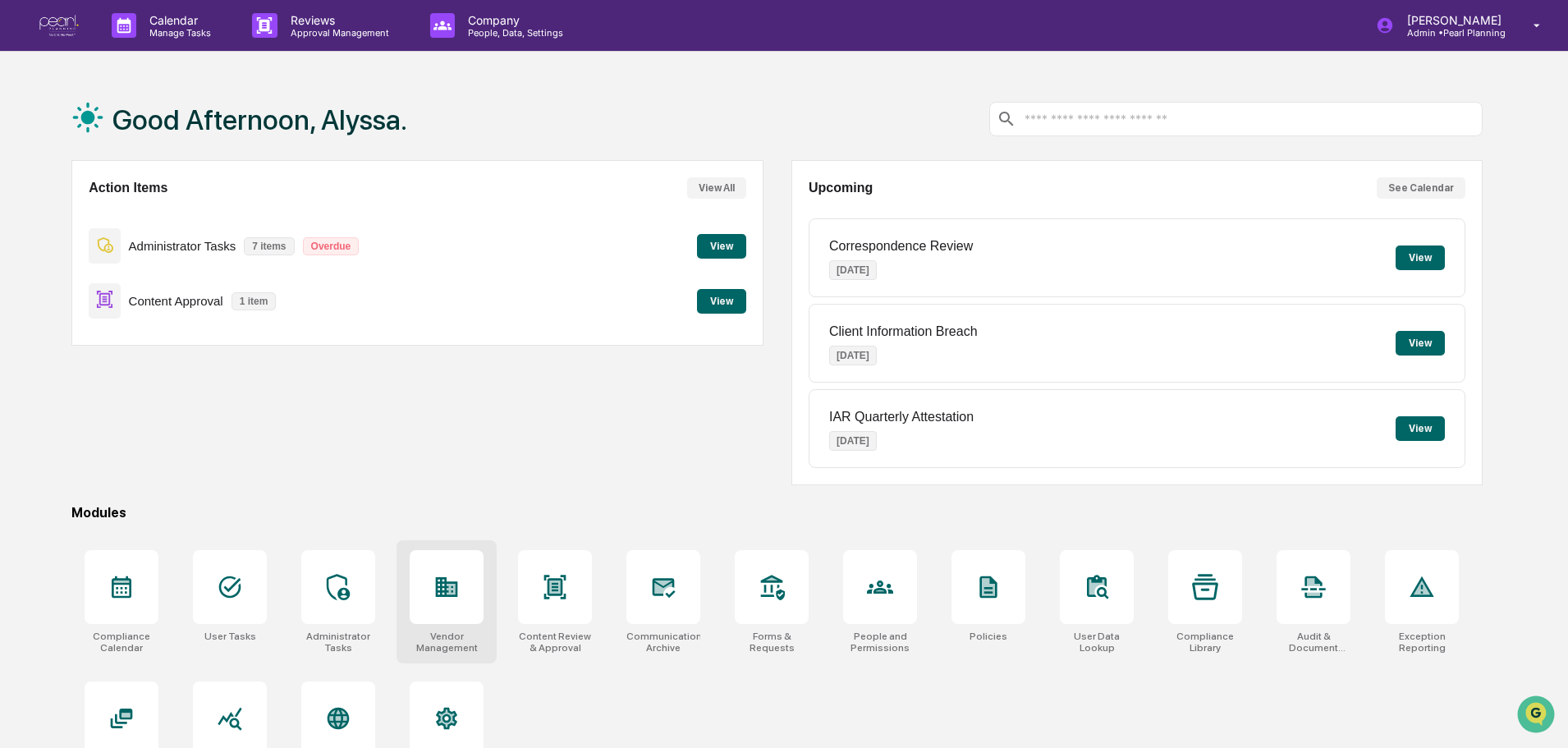
click at [463, 599] on div at bounding box center [447, 587] width 74 height 74
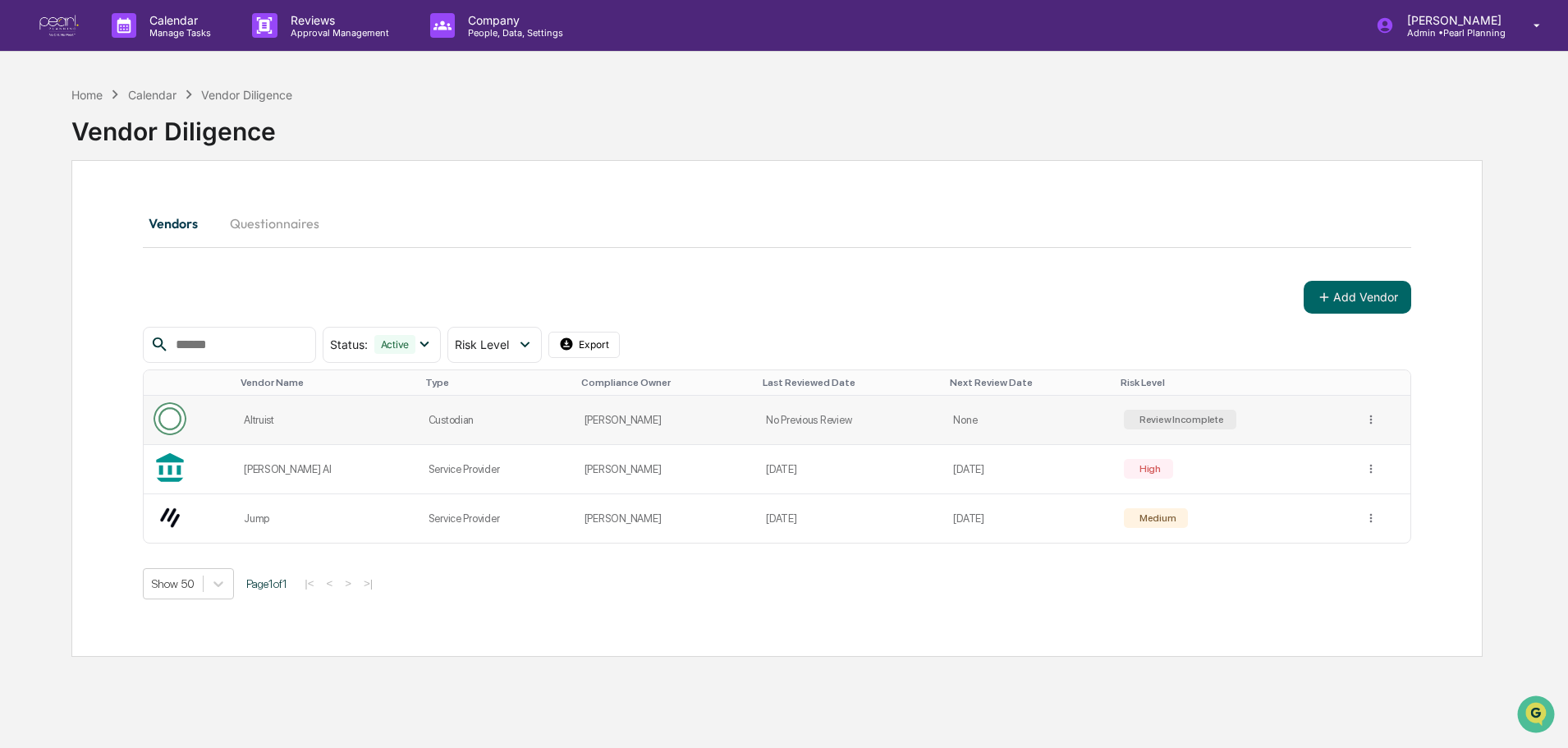
click at [333, 425] on div "Altruist" at bounding box center [326, 420] width 165 height 12
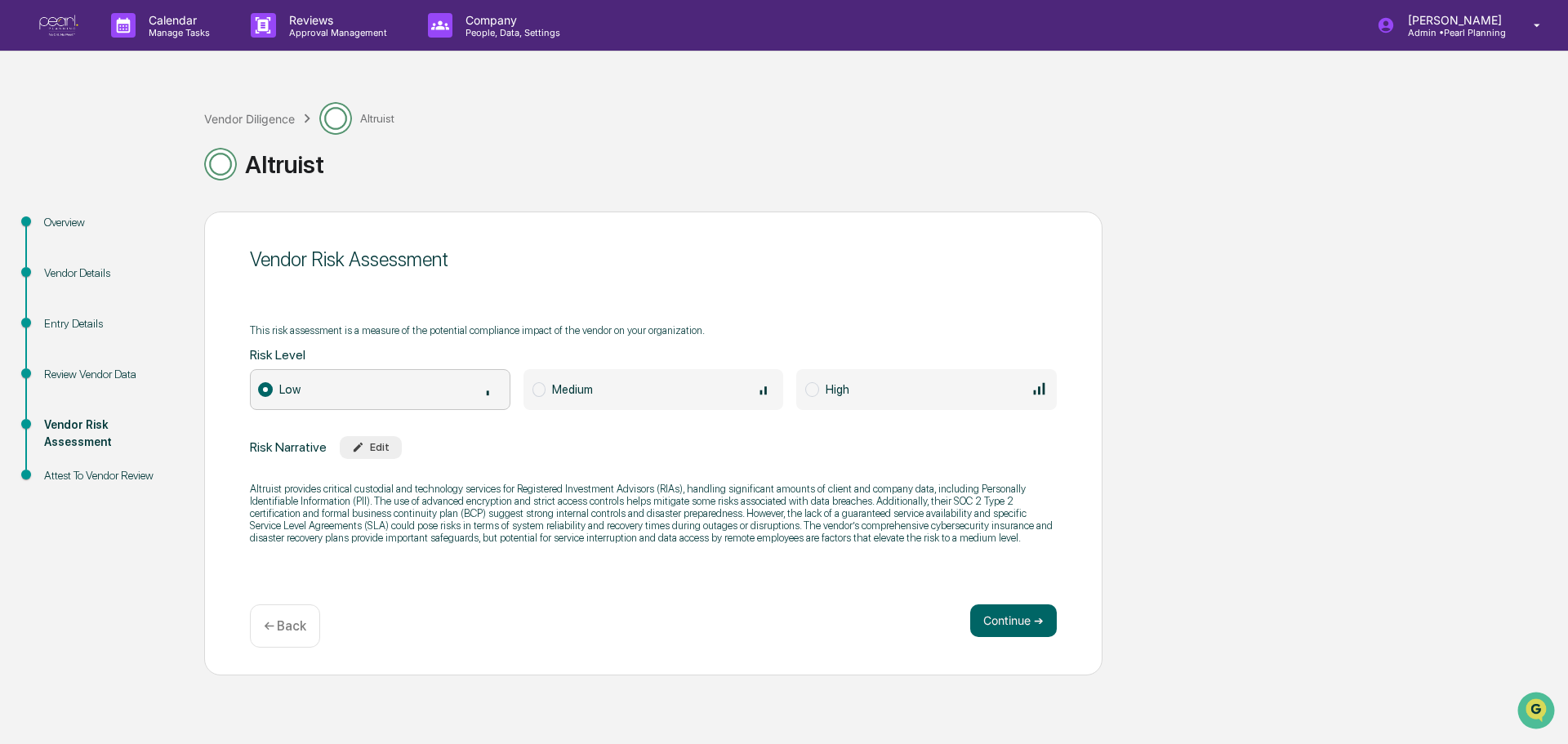
click at [294, 618] on p "← Back" at bounding box center [285, 626] width 42 height 16
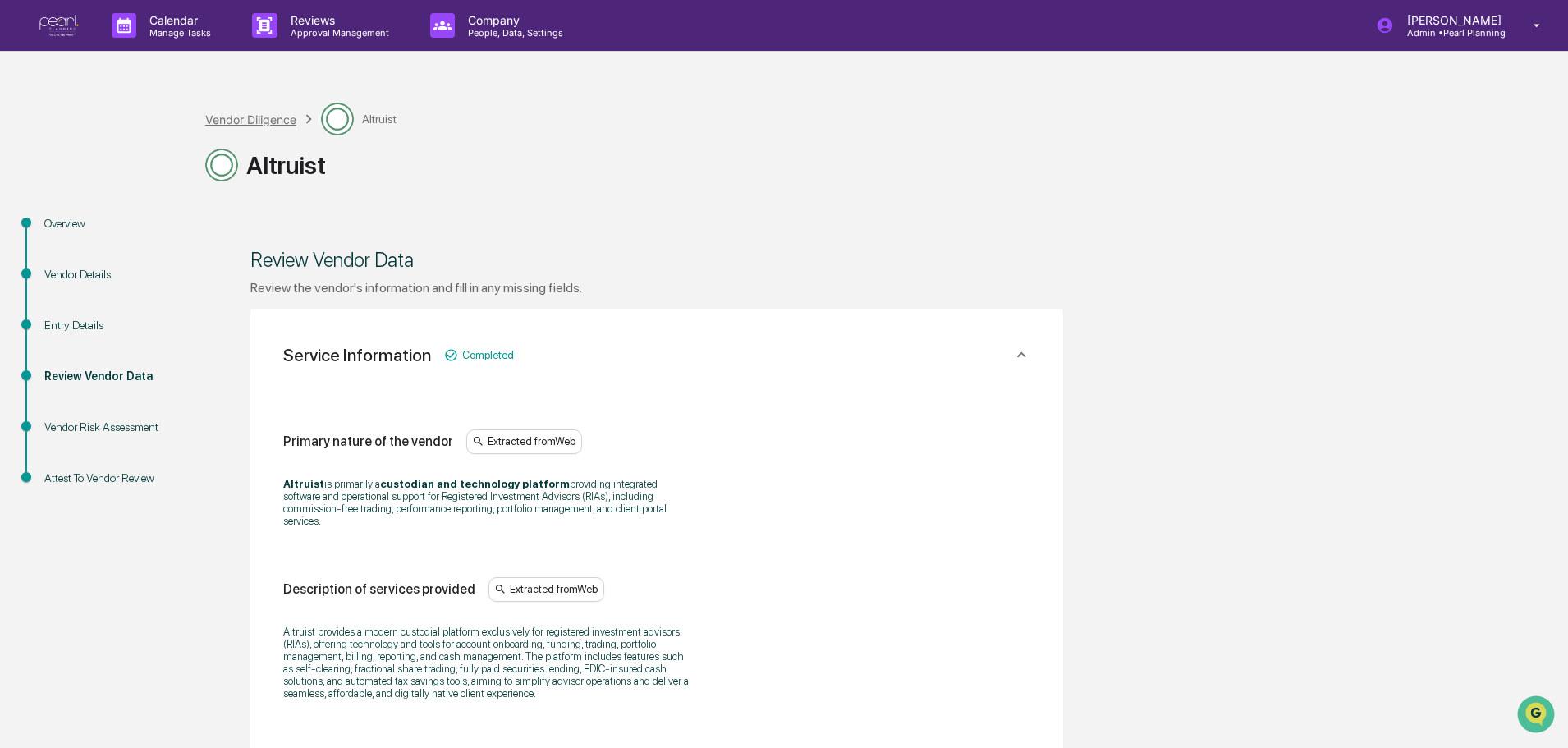
click at [277, 119] on div "Vendor Diligence" at bounding box center [250, 120] width 91 height 14
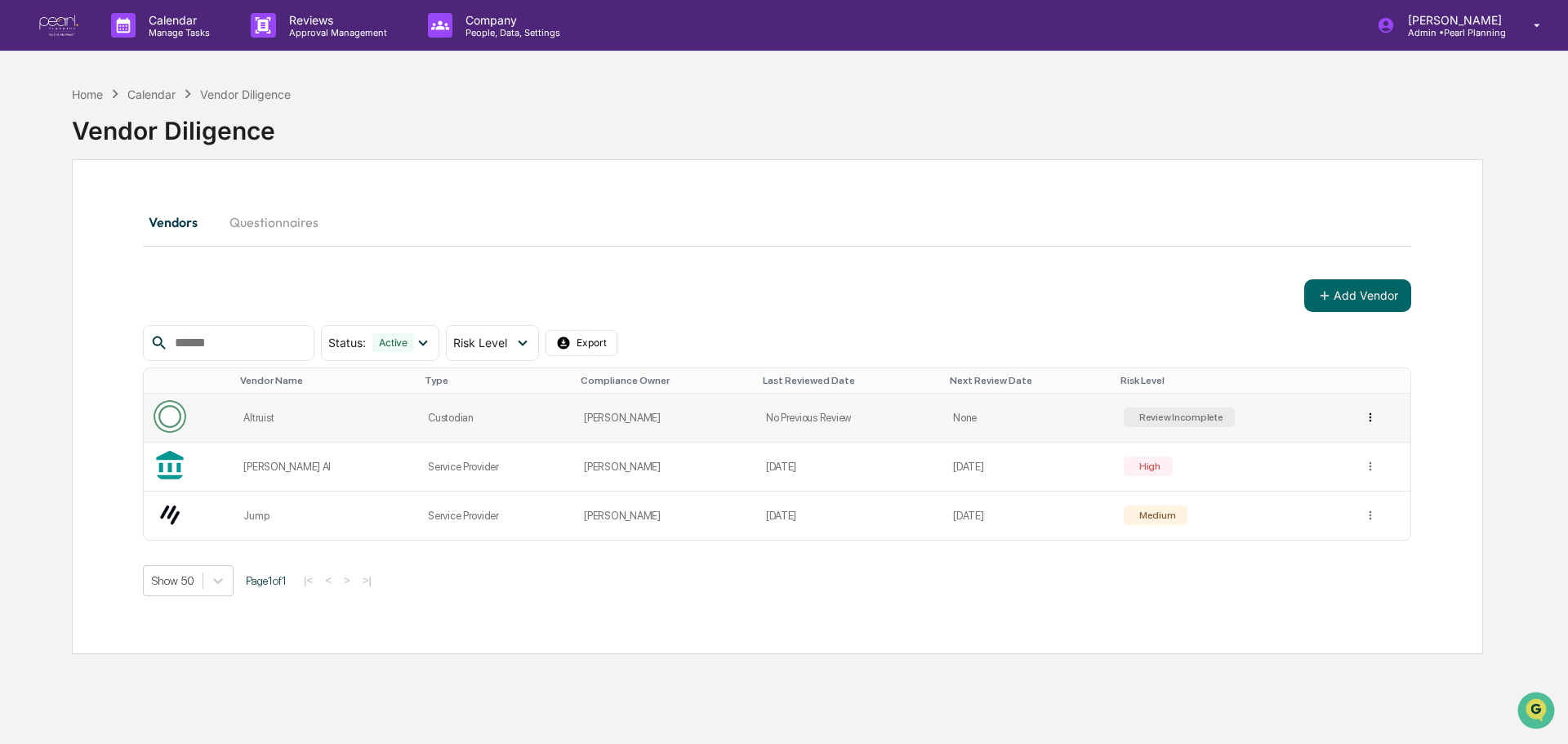
click at [1352, 418] on html "Calendar Manage Tasks Reviews Approval Management Company People, Data, Setting…" at bounding box center [784, 372] width 1568 height 744
click at [1370, 469] on div "Archive" at bounding box center [1359, 477] width 104 height 26
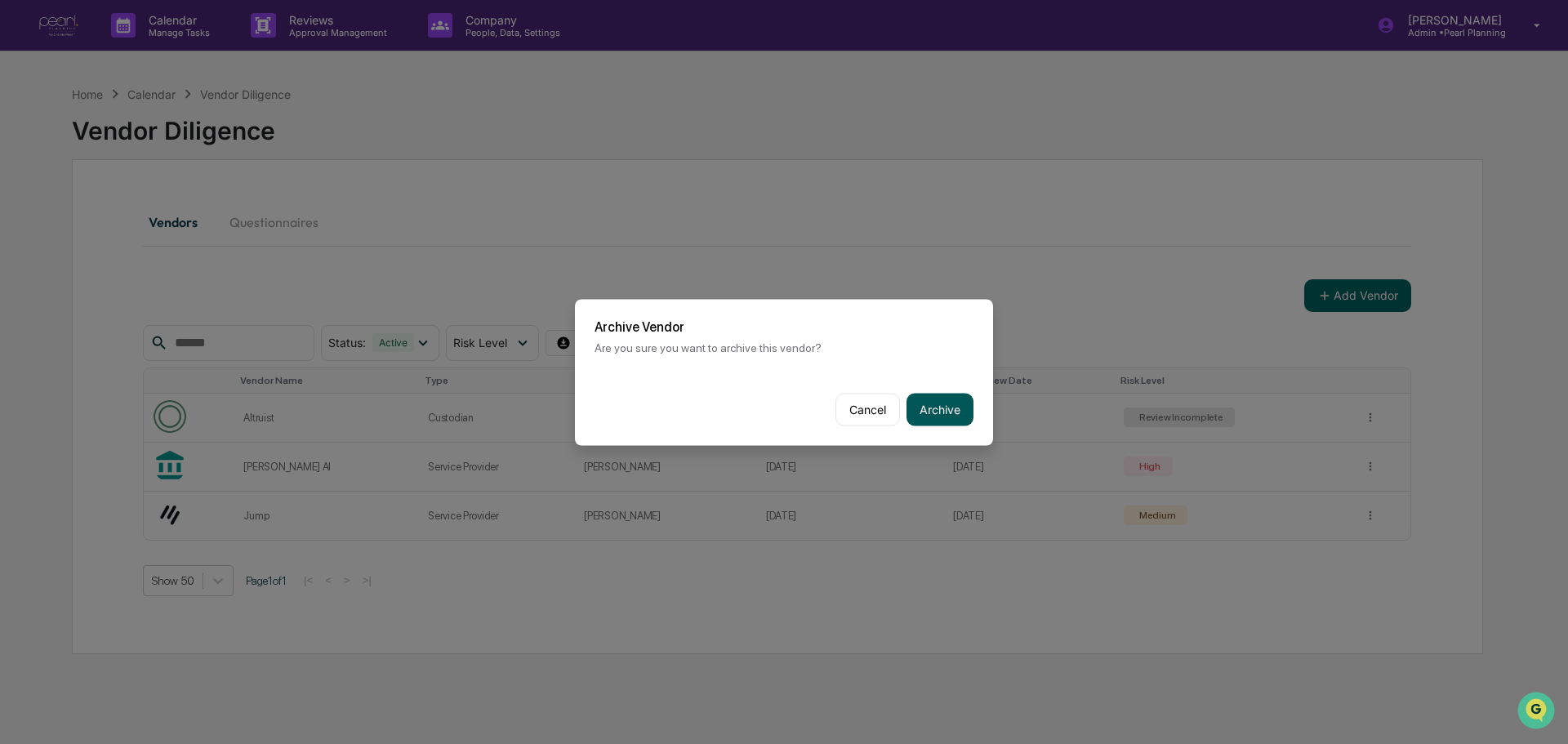
click at [942, 413] on button "Archive" at bounding box center [940, 408] width 67 height 32
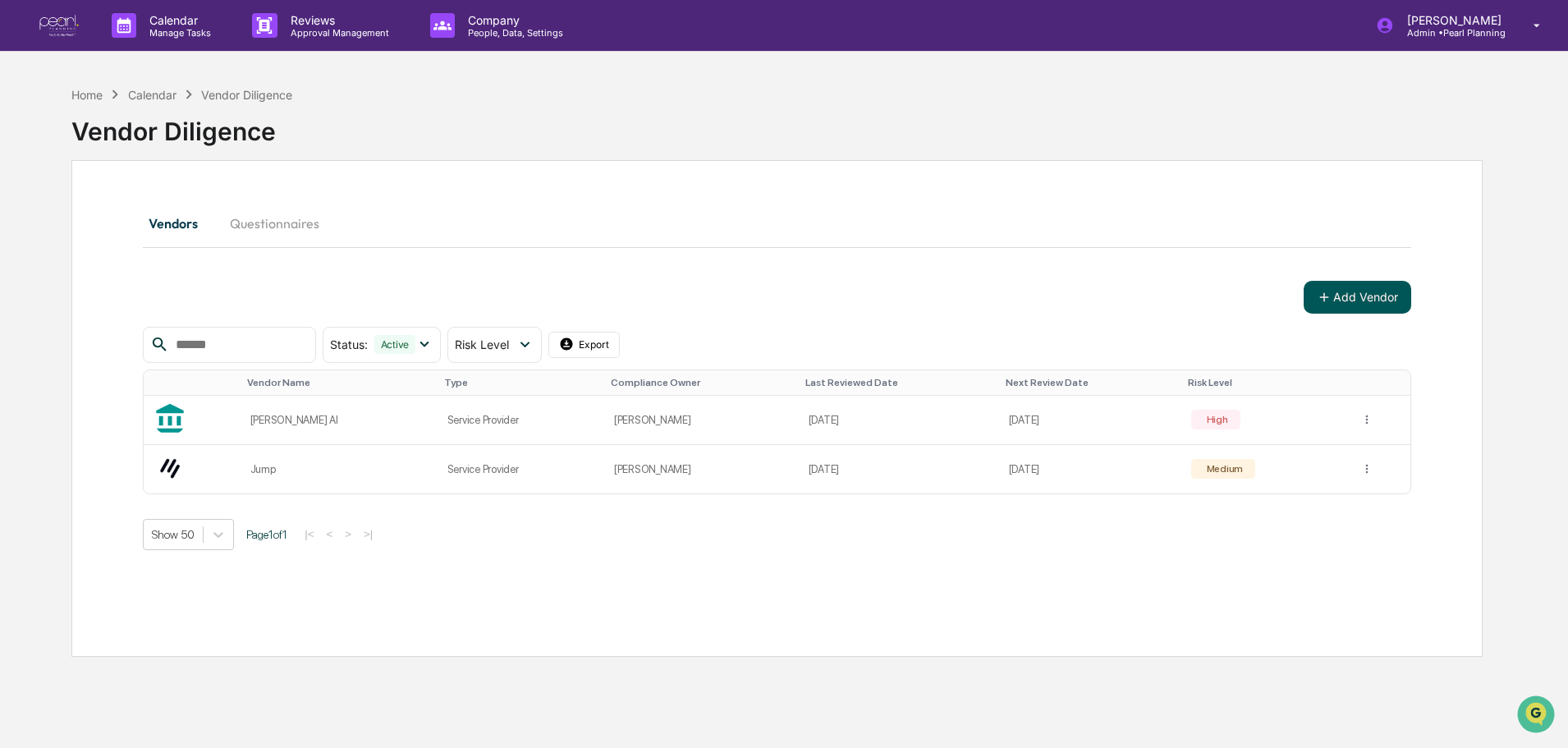
click at [1338, 303] on button "Add Vendor" at bounding box center [1357, 297] width 107 height 33
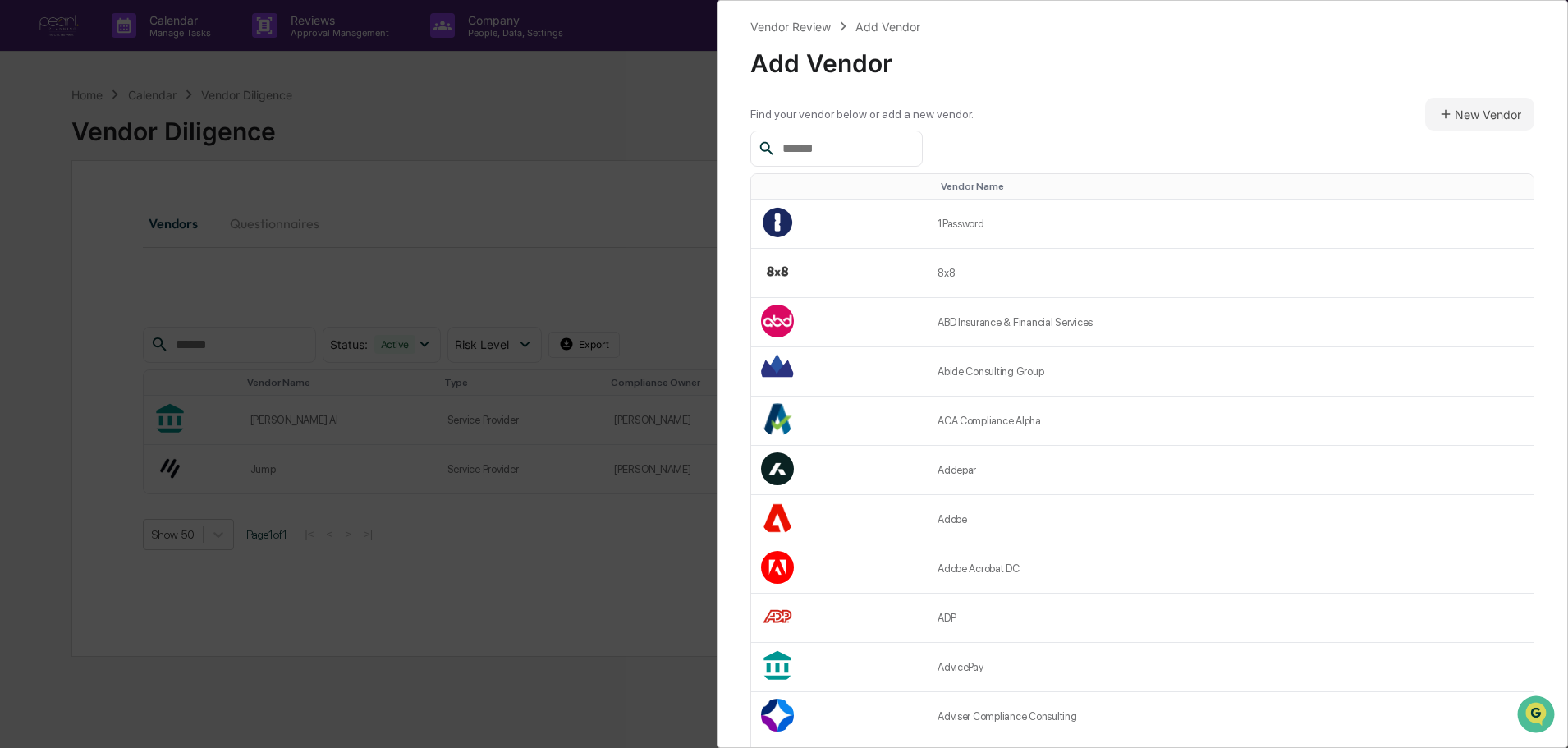
click at [847, 141] on input "text" at bounding box center [846, 149] width 139 height 21
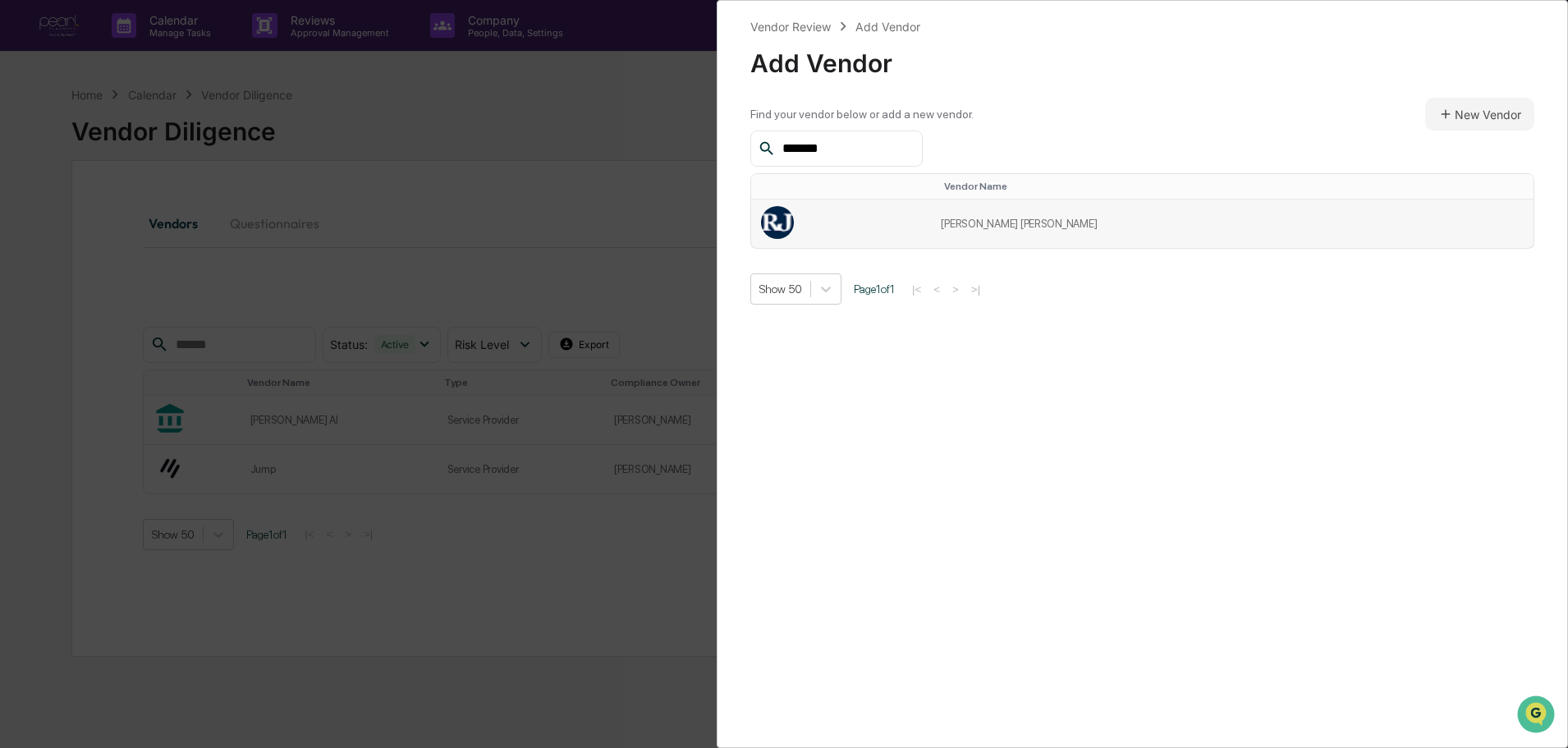
type input "*******"
click at [1072, 223] on td "Raymond James" at bounding box center [1232, 223] width 603 height 48
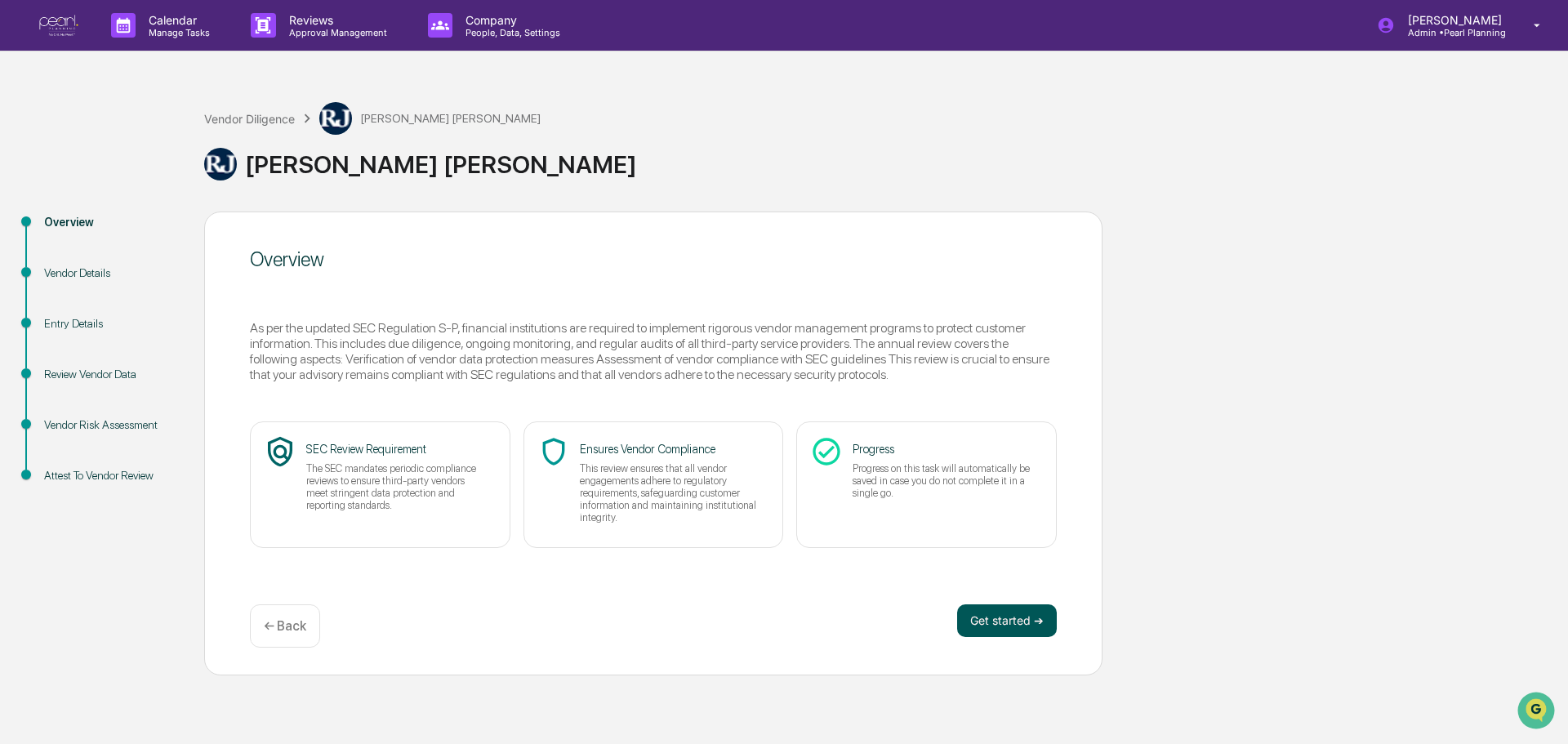
click at [987, 620] on button "Get started ➔" at bounding box center [1007, 620] width 100 height 32
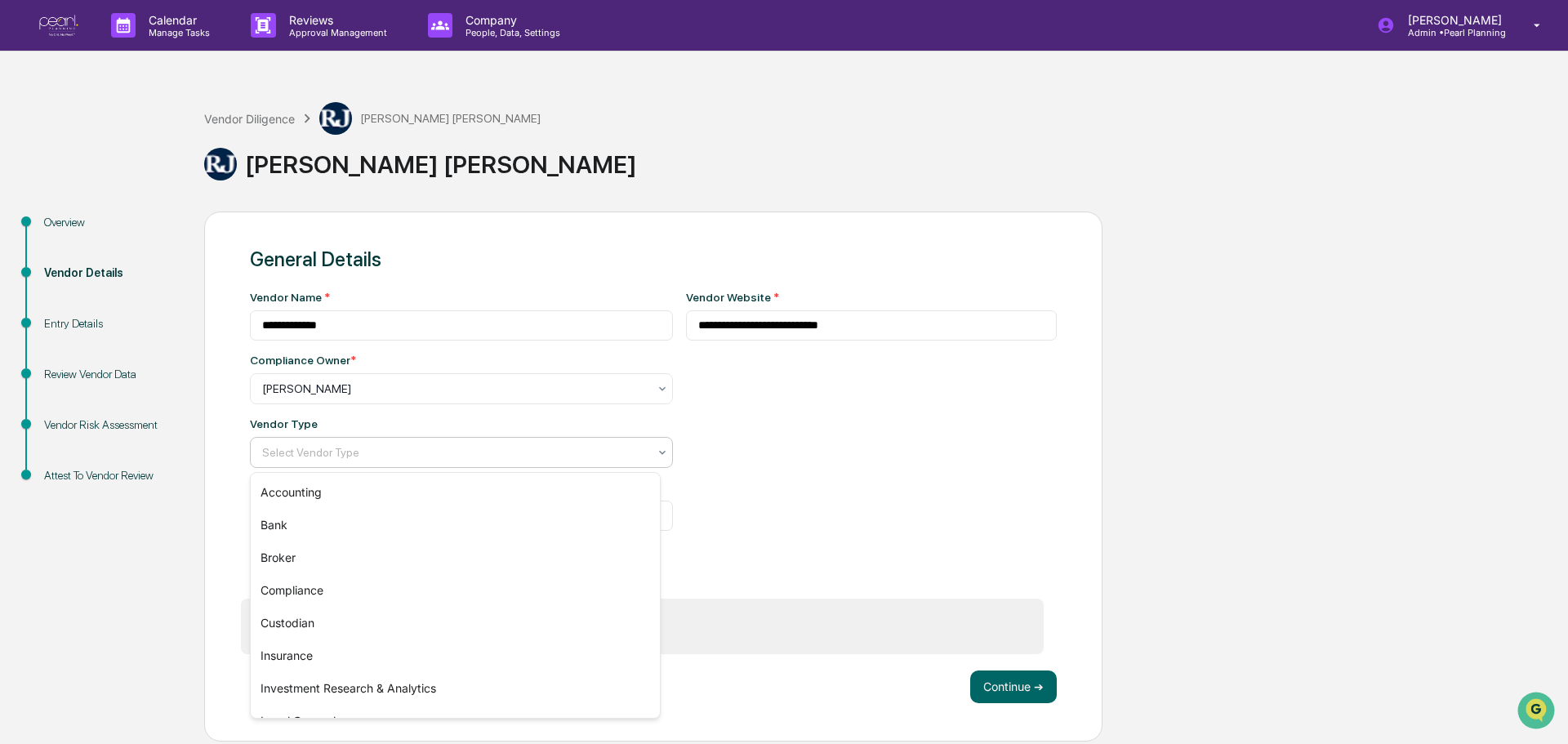
click at [483, 460] on div at bounding box center [455, 452] width 386 height 17
click at [368, 522] on div "Bank" at bounding box center [455, 525] width 409 height 32
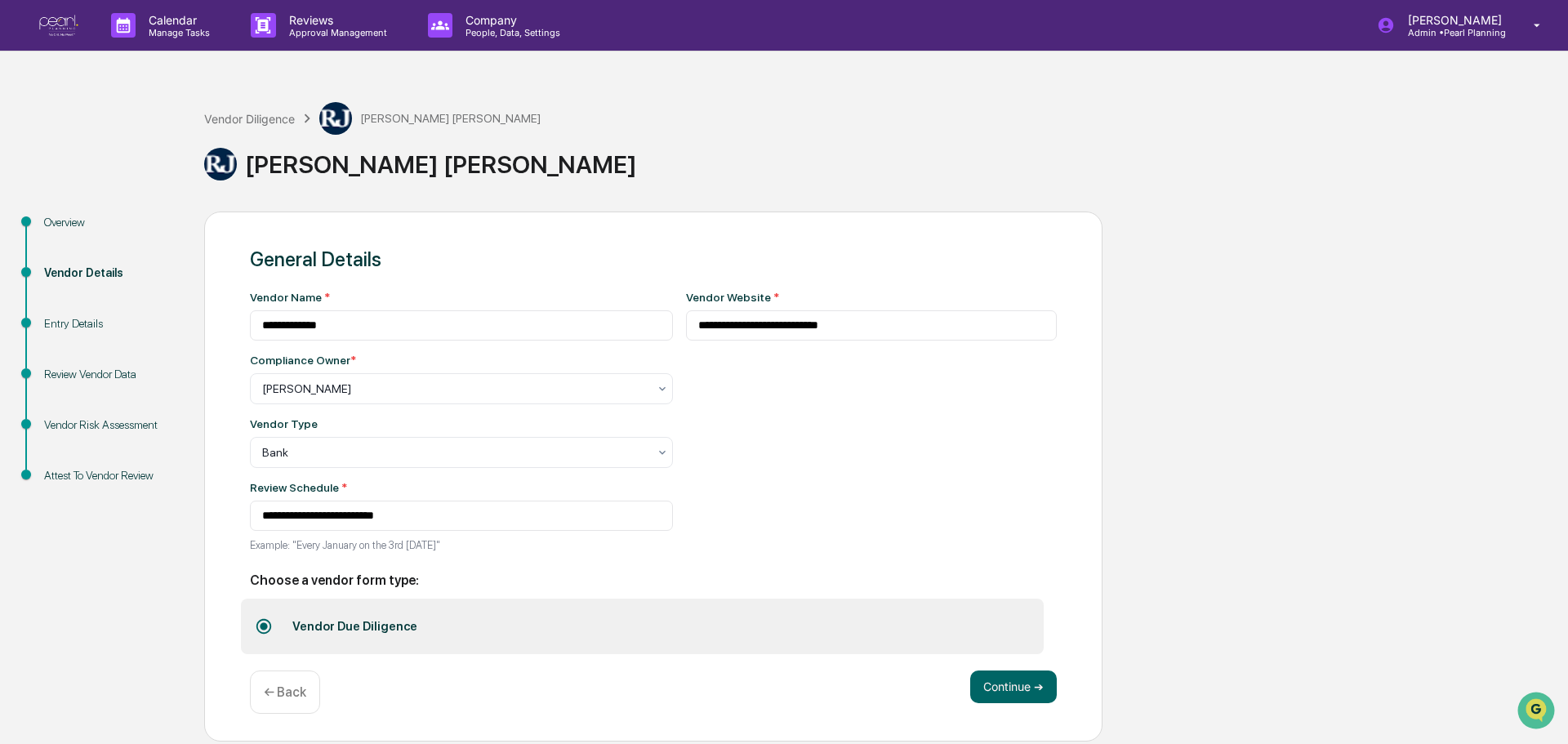
click at [960, 432] on div "**********" at bounding box center [872, 426] width 372 height 270
click at [1013, 680] on button "Continue ➔" at bounding box center [1013, 686] width 87 height 32
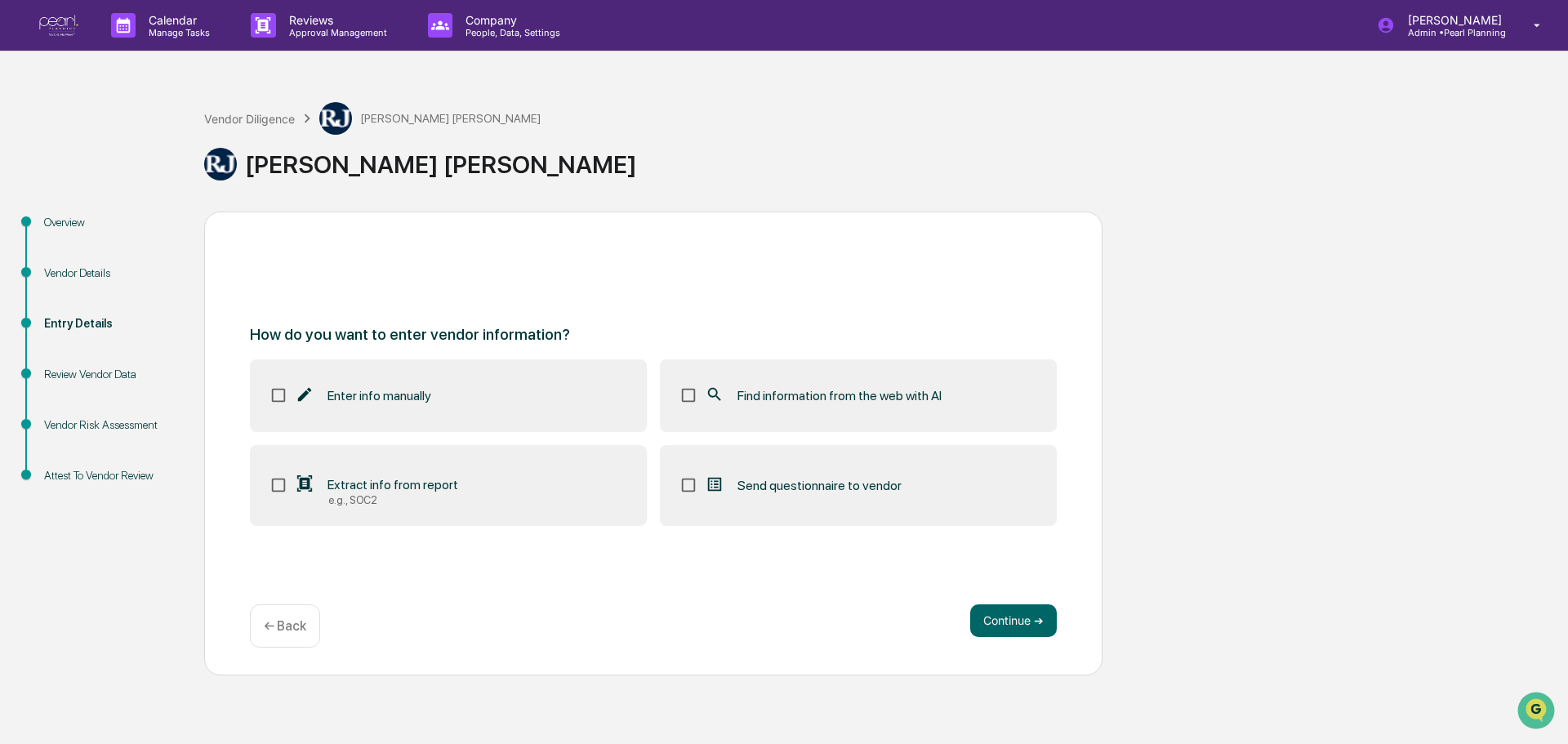
click at [781, 386] on div "Find information from the web with AI" at bounding box center [823, 395] width 237 height 19
click at [1026, 621] on button "Continue ➔" at bounding box center [1013, 620] width 87 height 32
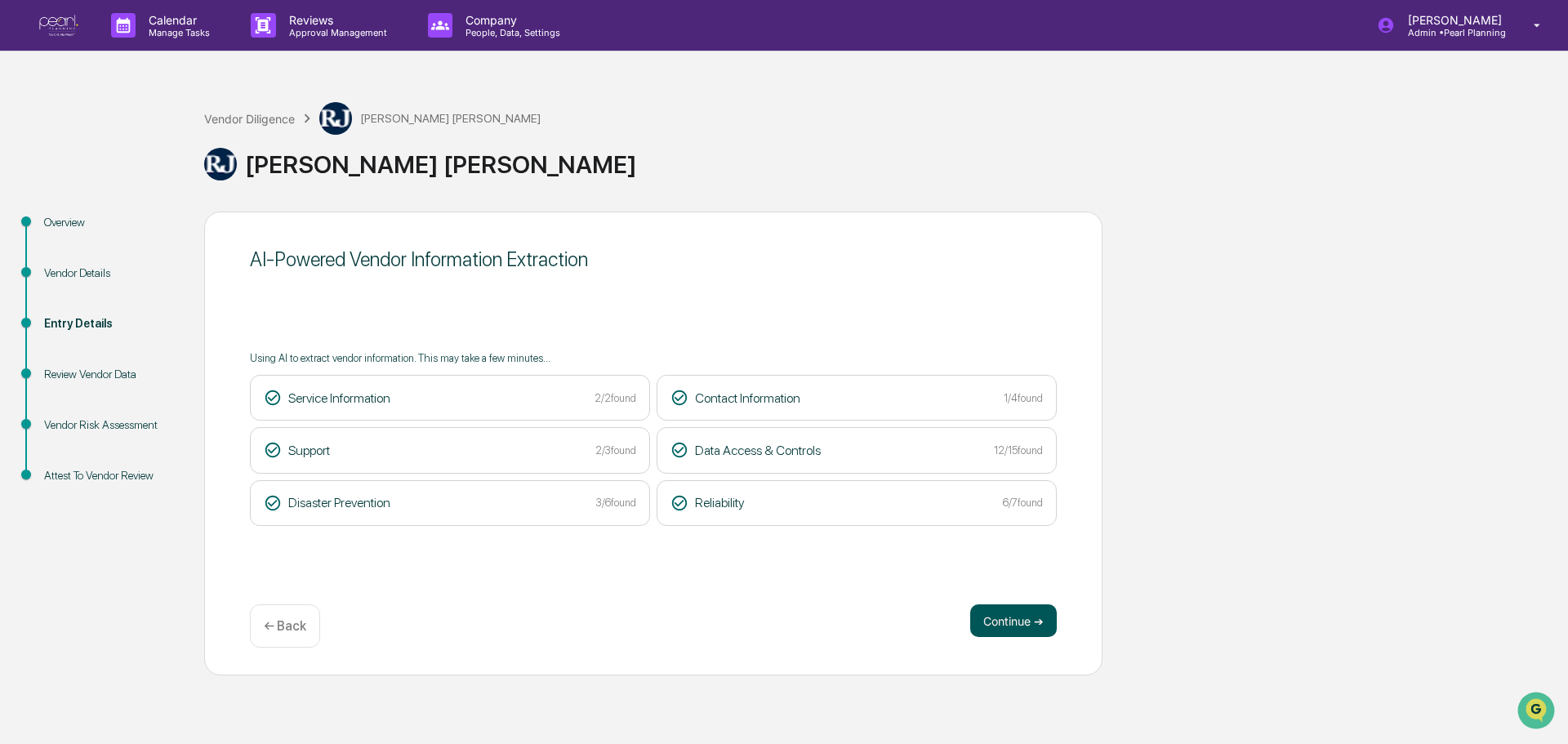
click at [1004, 623] on button "Continue ➔" at bounding box center [1013, 620] width 87 height 32
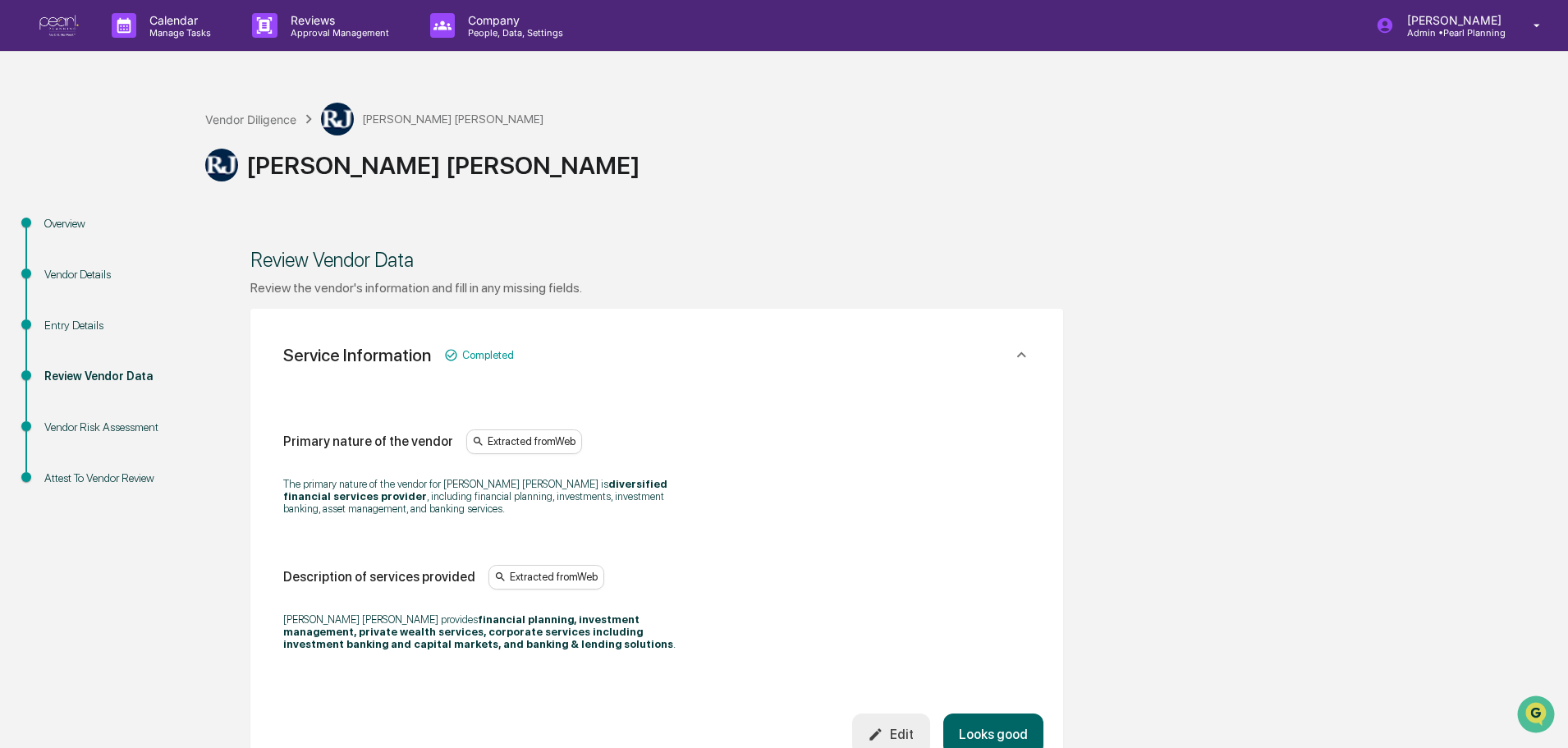
click at [56, 21] on img at bounding box center [59, 26] width 40 height 22
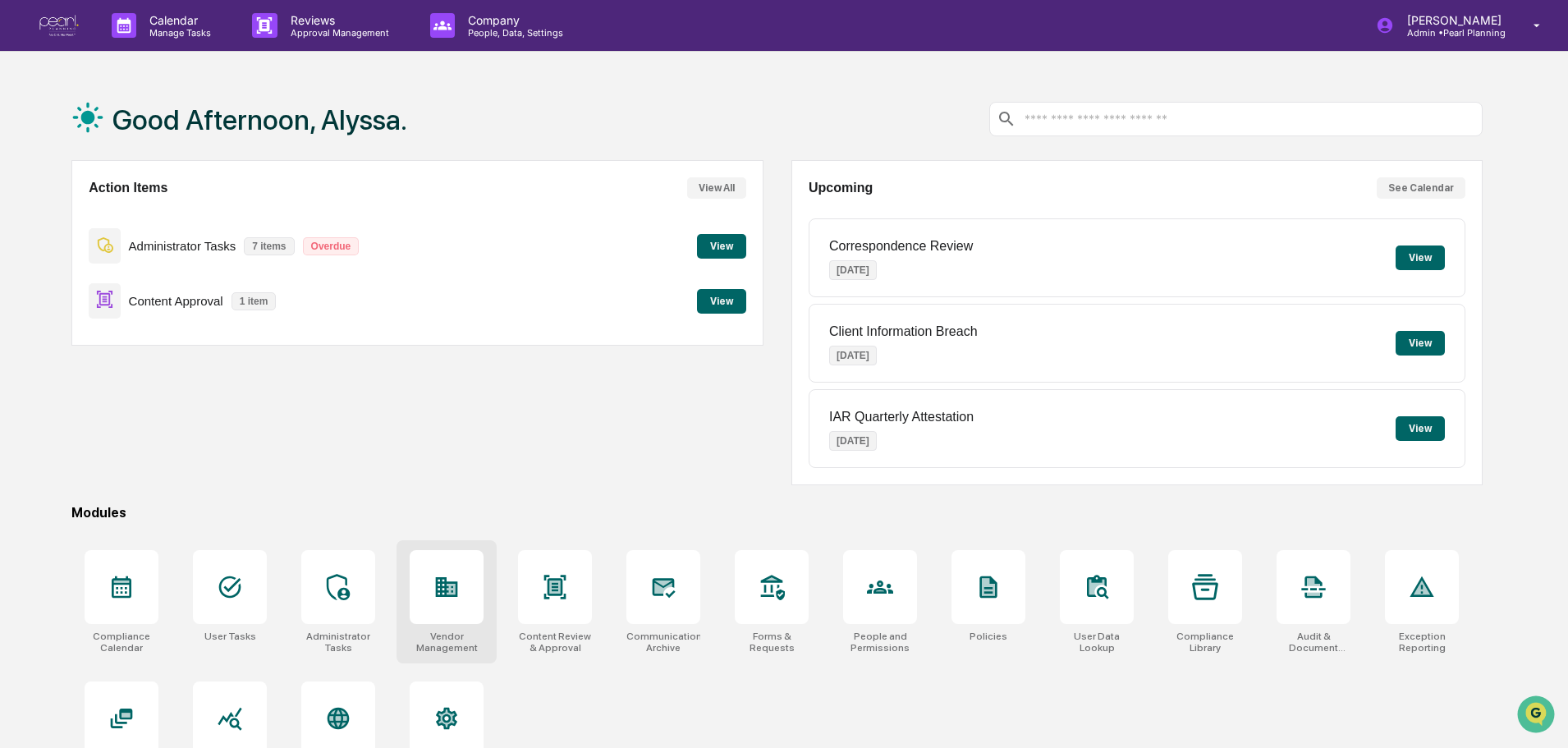
click at [436, 597] on icon at bounding box center [447, 587] width 26 height 26
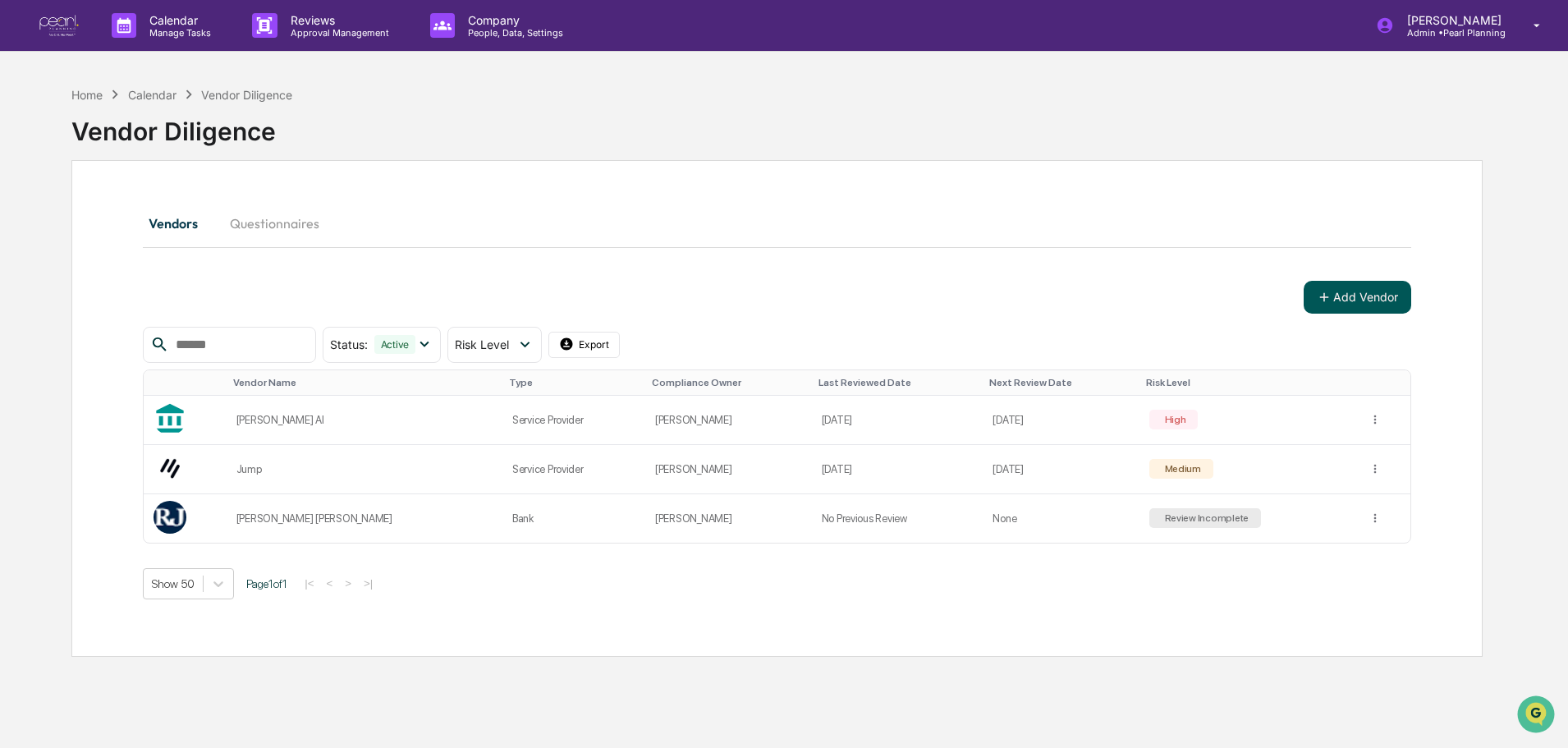
click at [1359, 301] on button "Add Vendor" at bounding box center [1357, 297] width 107 height 33
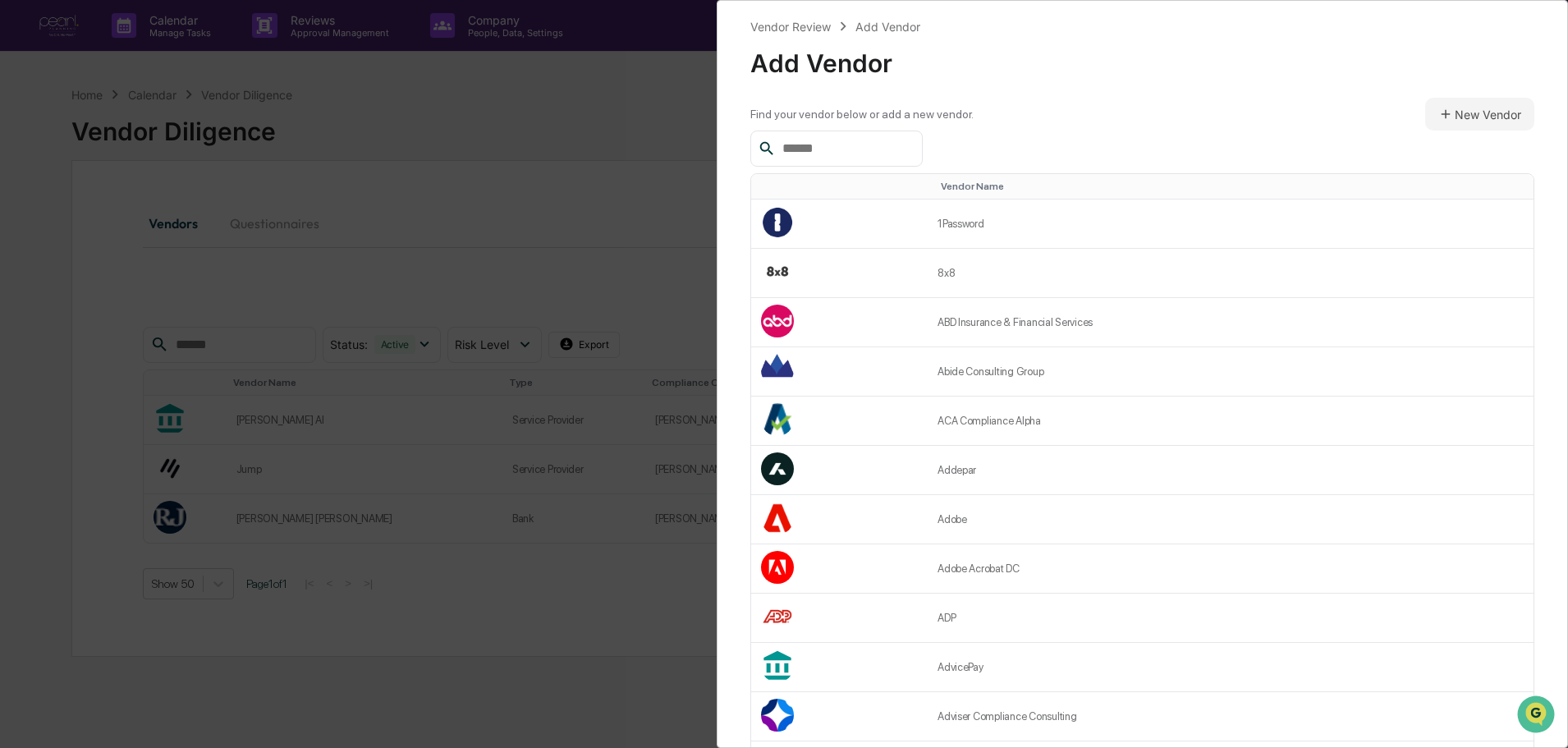
click at [839, 149] on input "text" at bounding box center [846, 149] width 139 height 21
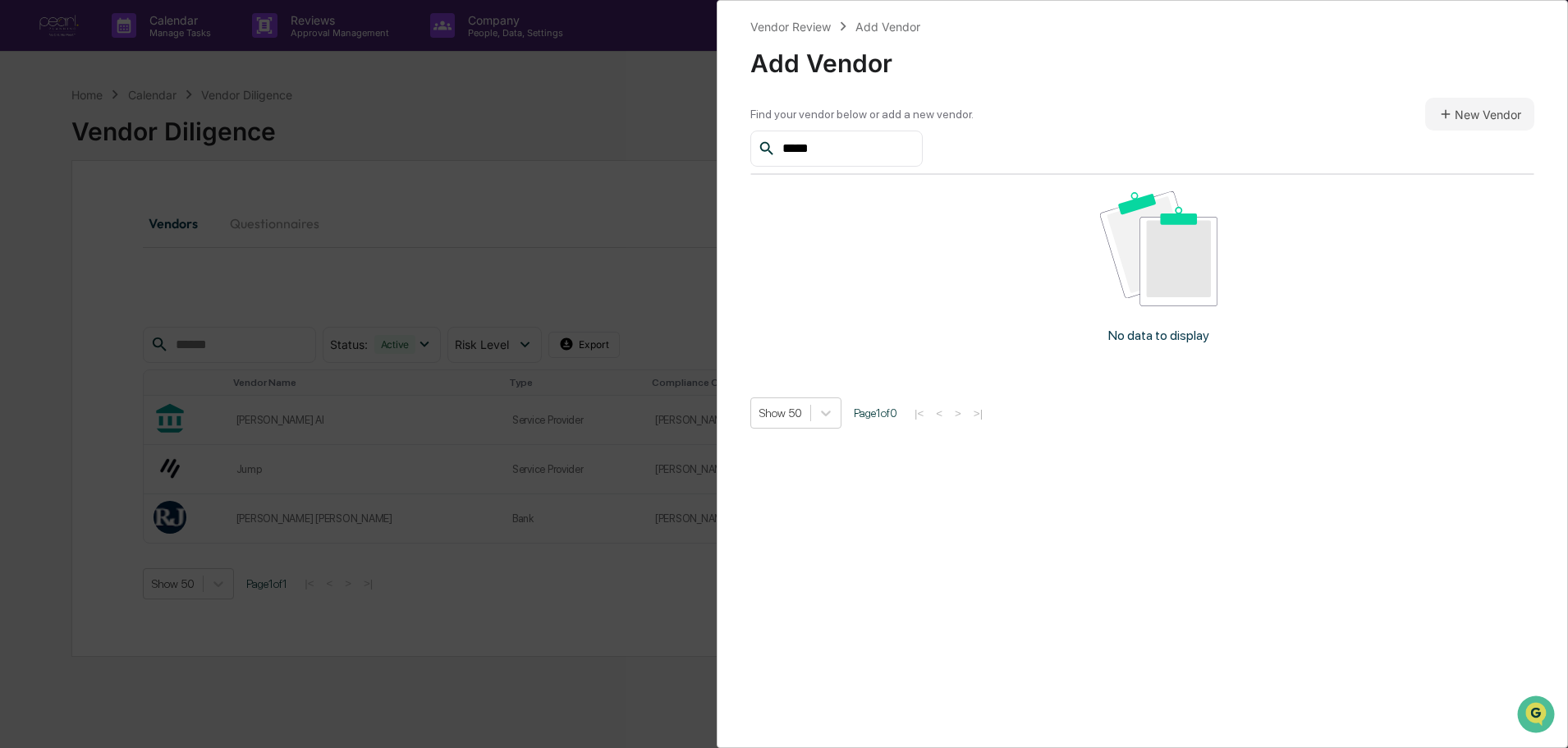
type input "******"
drag, startPoint x: 839, startPoint y: 149, endPoint x: 758, endPoint y: 149, distance: 81.0
click at [758, 149] on div "******" at bounding box center [837, 148] width 173 height 36
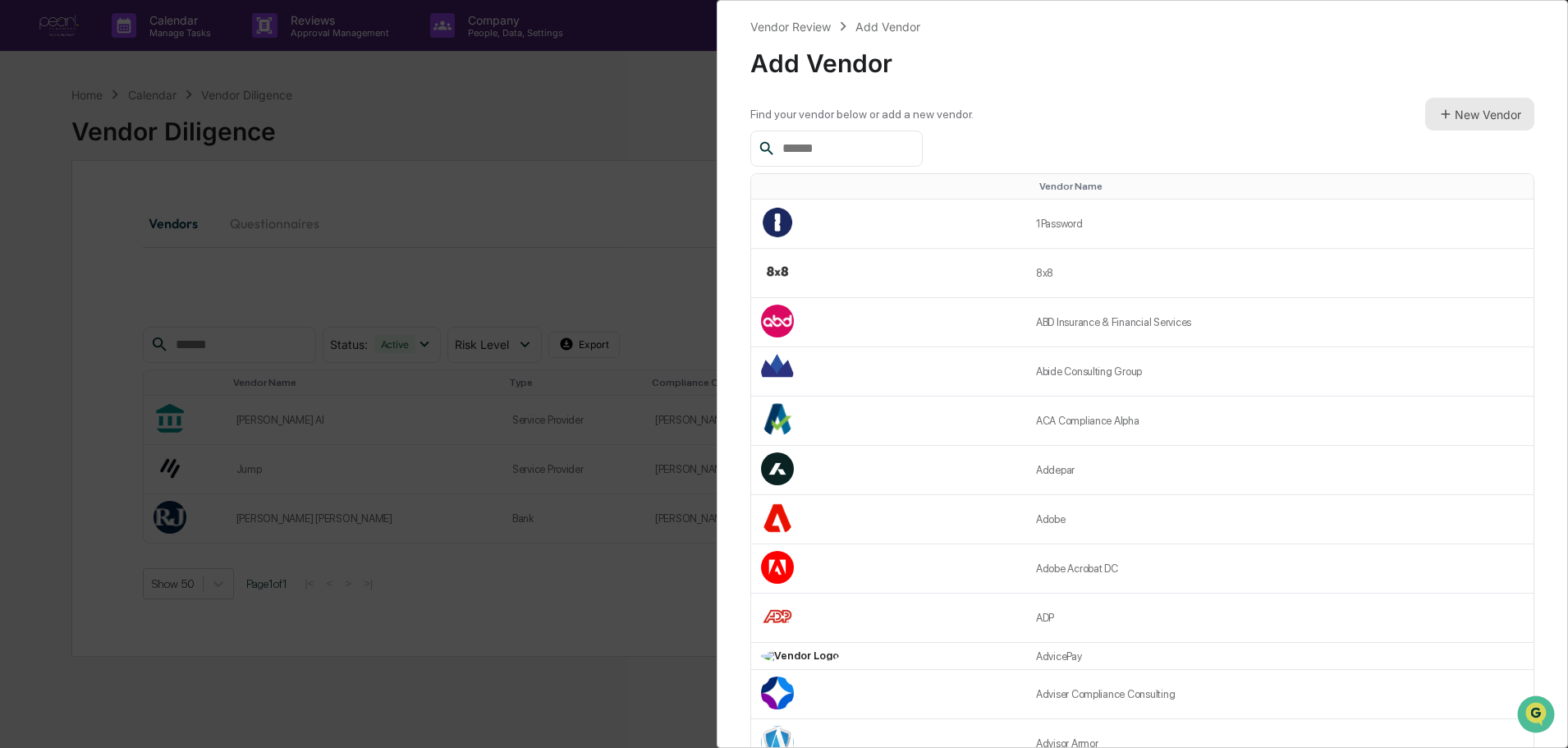
click at [1476, 130] on button "New Vendor" at bounding box center [1480, 114] width 109 height 33
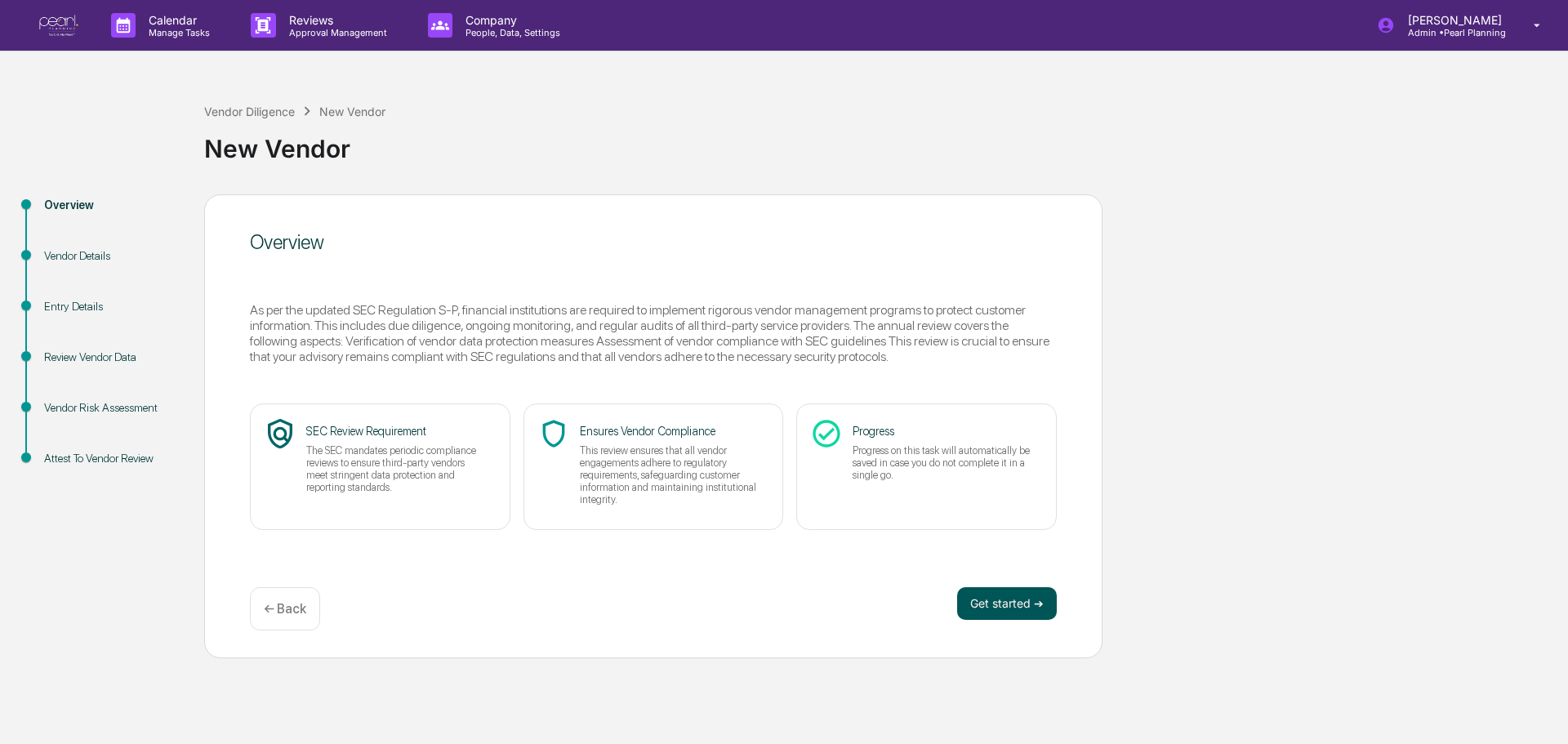
click at [1006, 609] on button "Get started ➔" at bounding box center [1007, 603] width 100 height 32
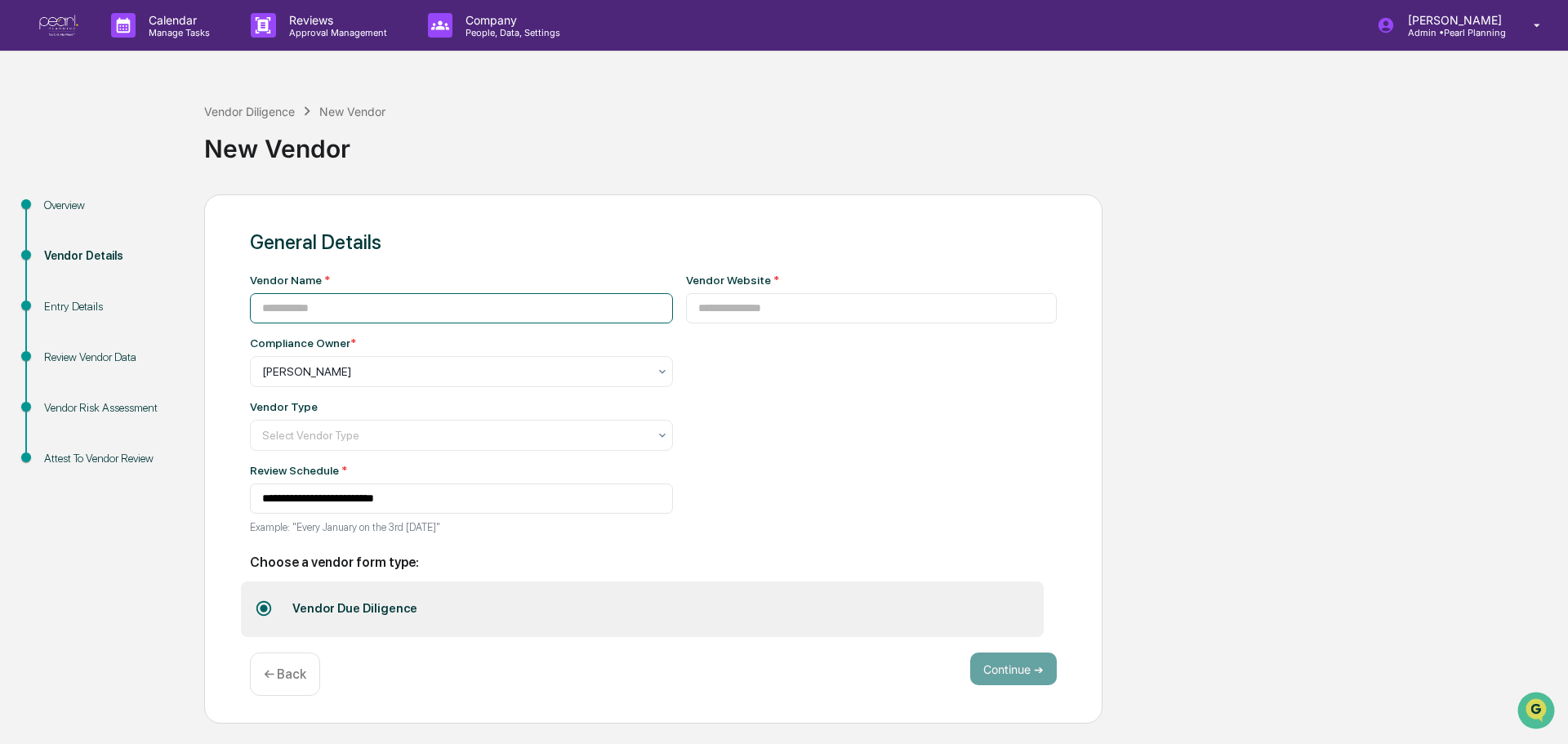
click at [346, 315] on input at bounding box center [461, 308] width 423 height 30
type input "*******"
click at [764, 312] on input at bounding box center [872, 308] width 372 height 30
paste input "**********"
type input "**********"
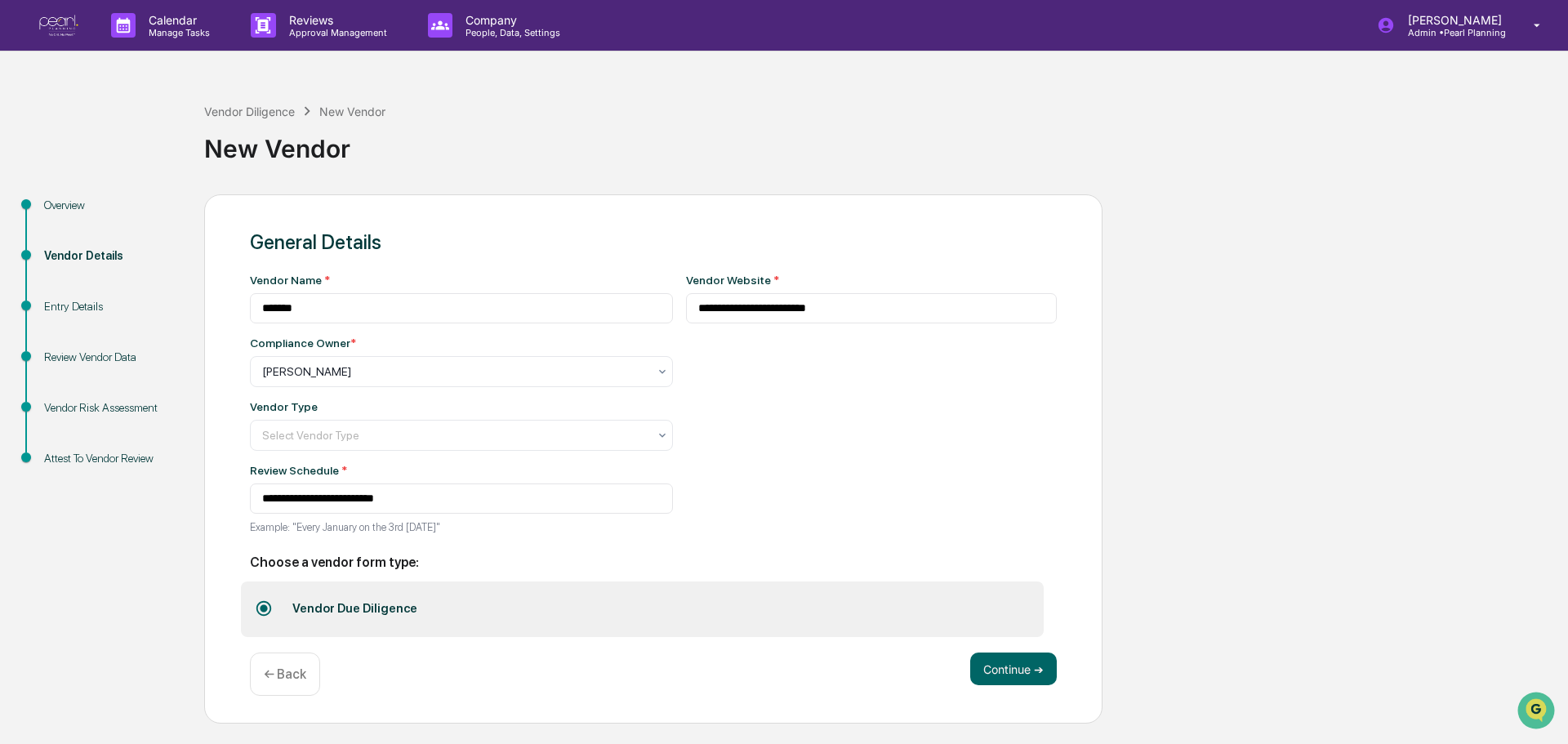
click at [768, 422] on div "**********" at bounding box center [872, 408] width 372 height 270
click at [319, 434] on div at bounding box center [455, 435] width 386 height 17
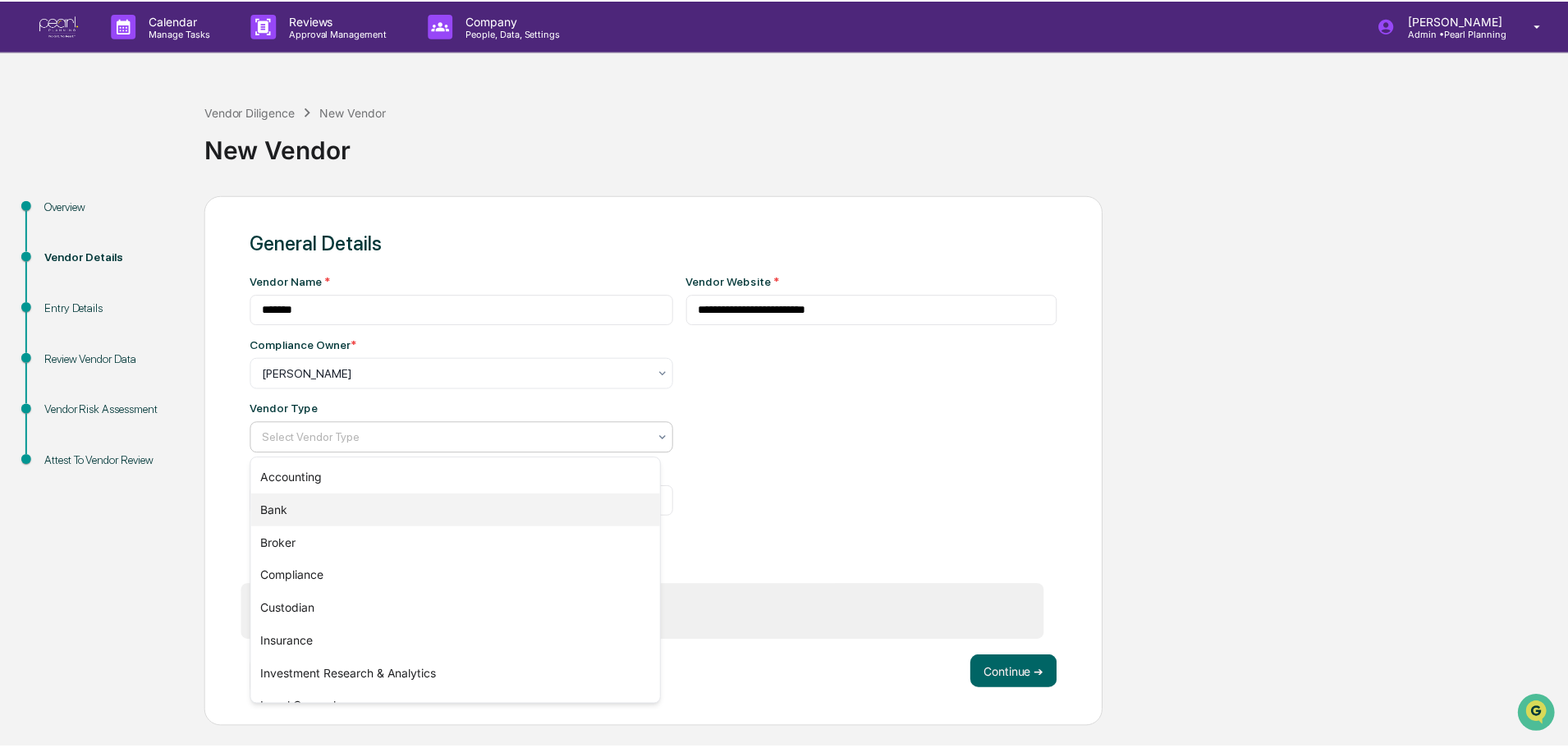
scroll to position [187, 0]
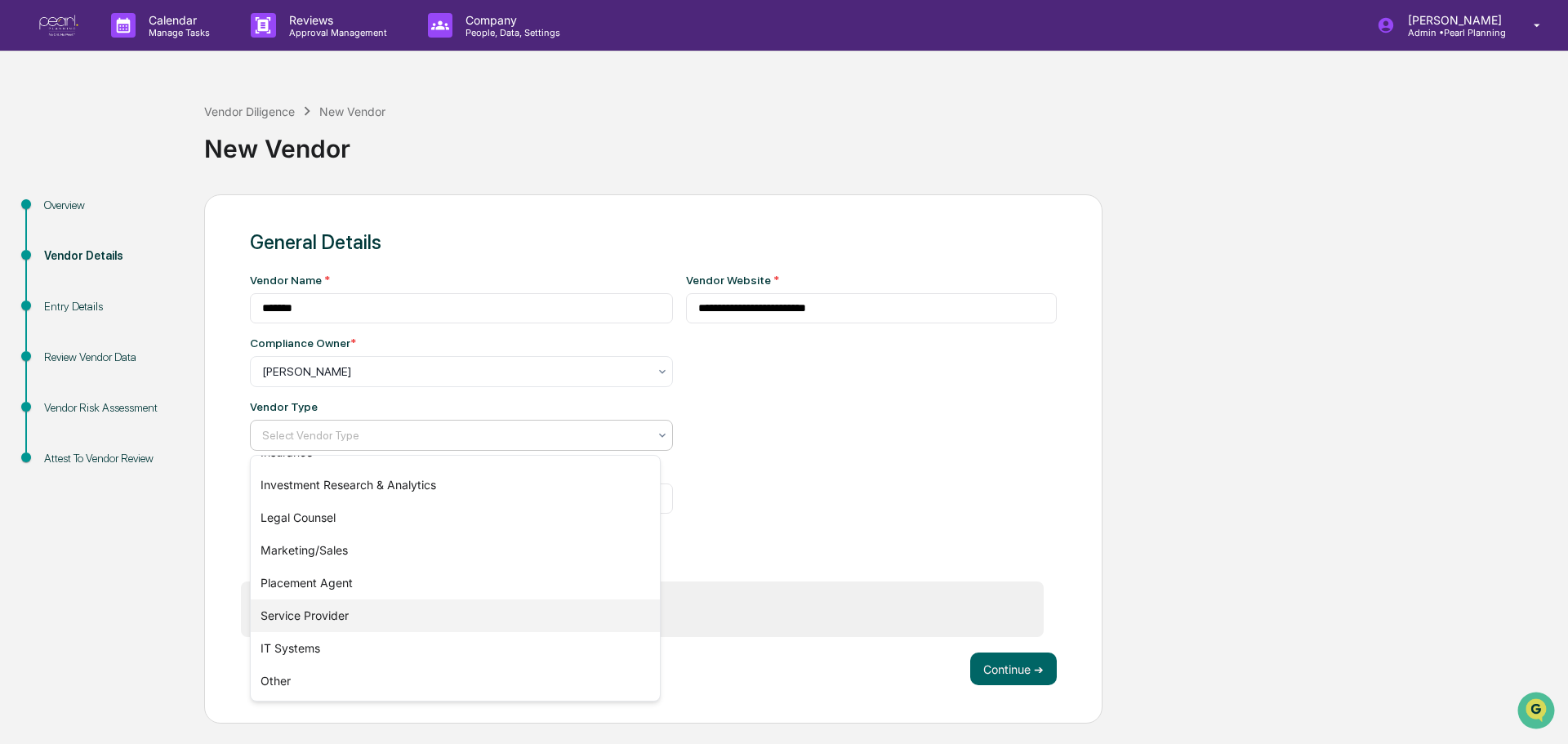
click at [320, 617] on div "Service Provider" at bounding box center [455, 615] width 409 height 32
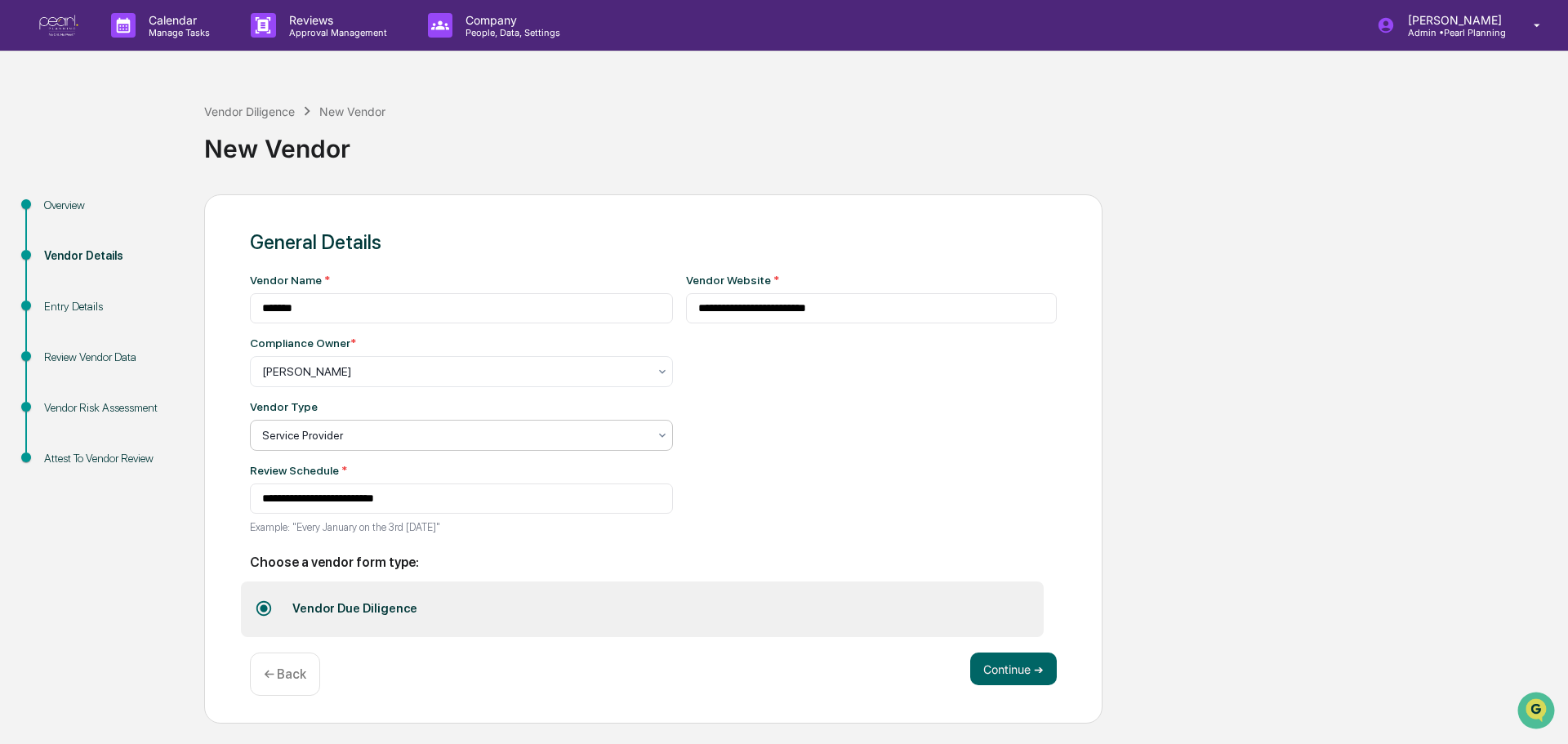
click at [793, 464] on div "**********" at bounding box center [872, 408] width 372 height 270
click at [1009, 665] on button "Continue ➔" at bounding box center [1013, 669] width 87 height 32
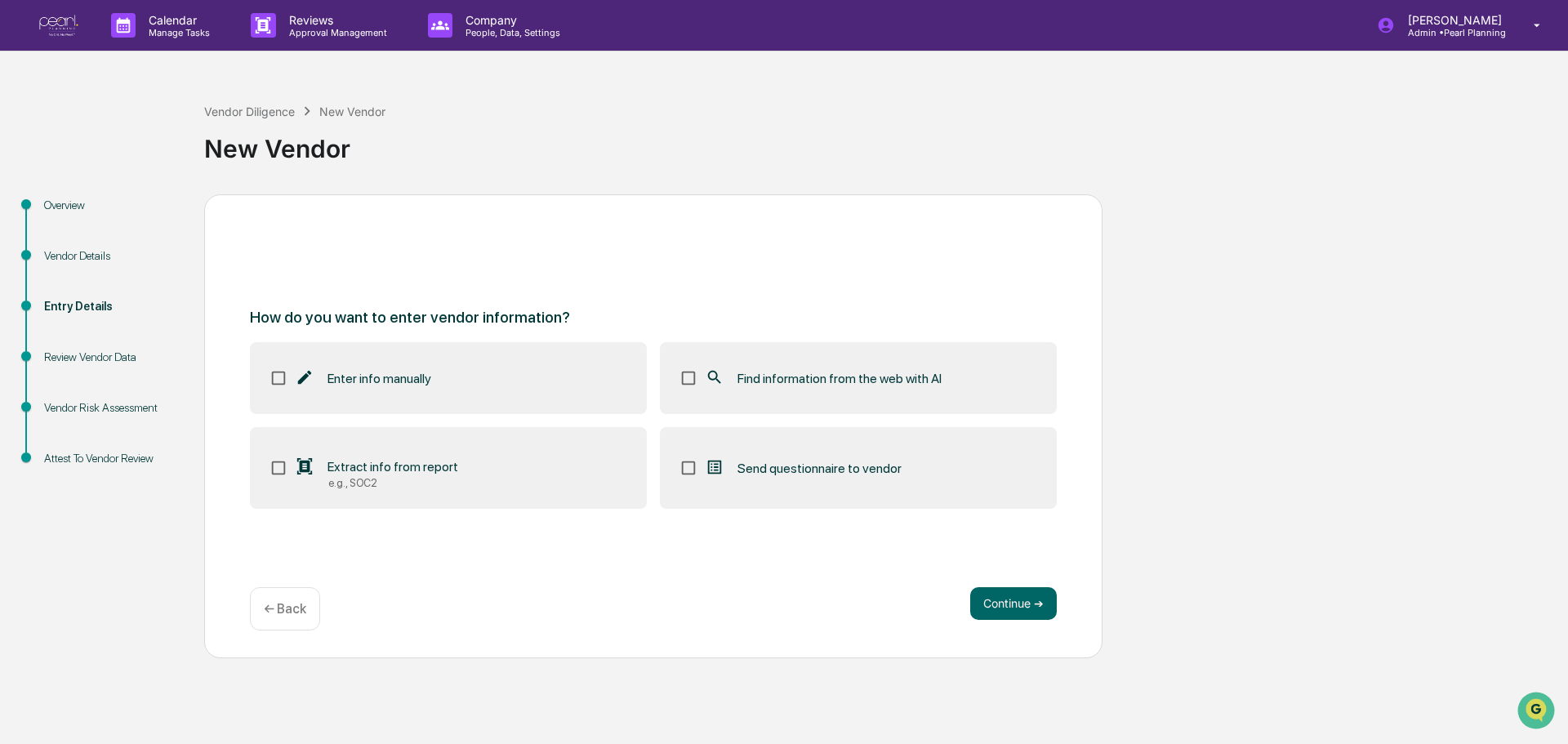
click at [818, 389] on label "Find information from the web with AI" at bounding box center [858, 378] width 397 height 72
click at [1012, 596] on button "Continue ➔" at bounding box center [1013, 603] width 87 height 32
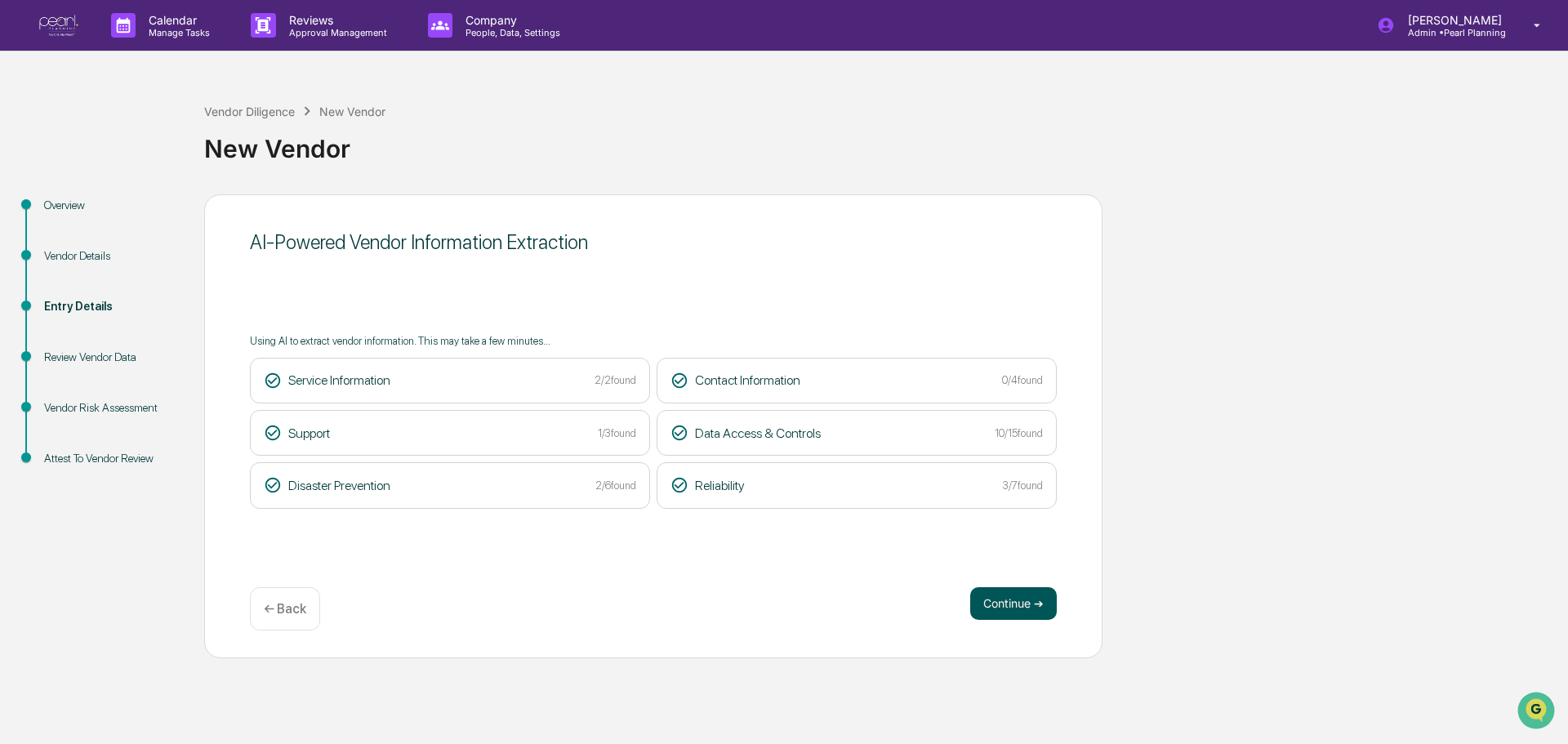
drag, startPoint x: 1000, startPoint y: 602, endPoint x: 984, endPoint y: 606, distance: 16.5
click at [1000, 602] on button "Continue ➔" at bounding box center [1013, 603] width 87 height 32
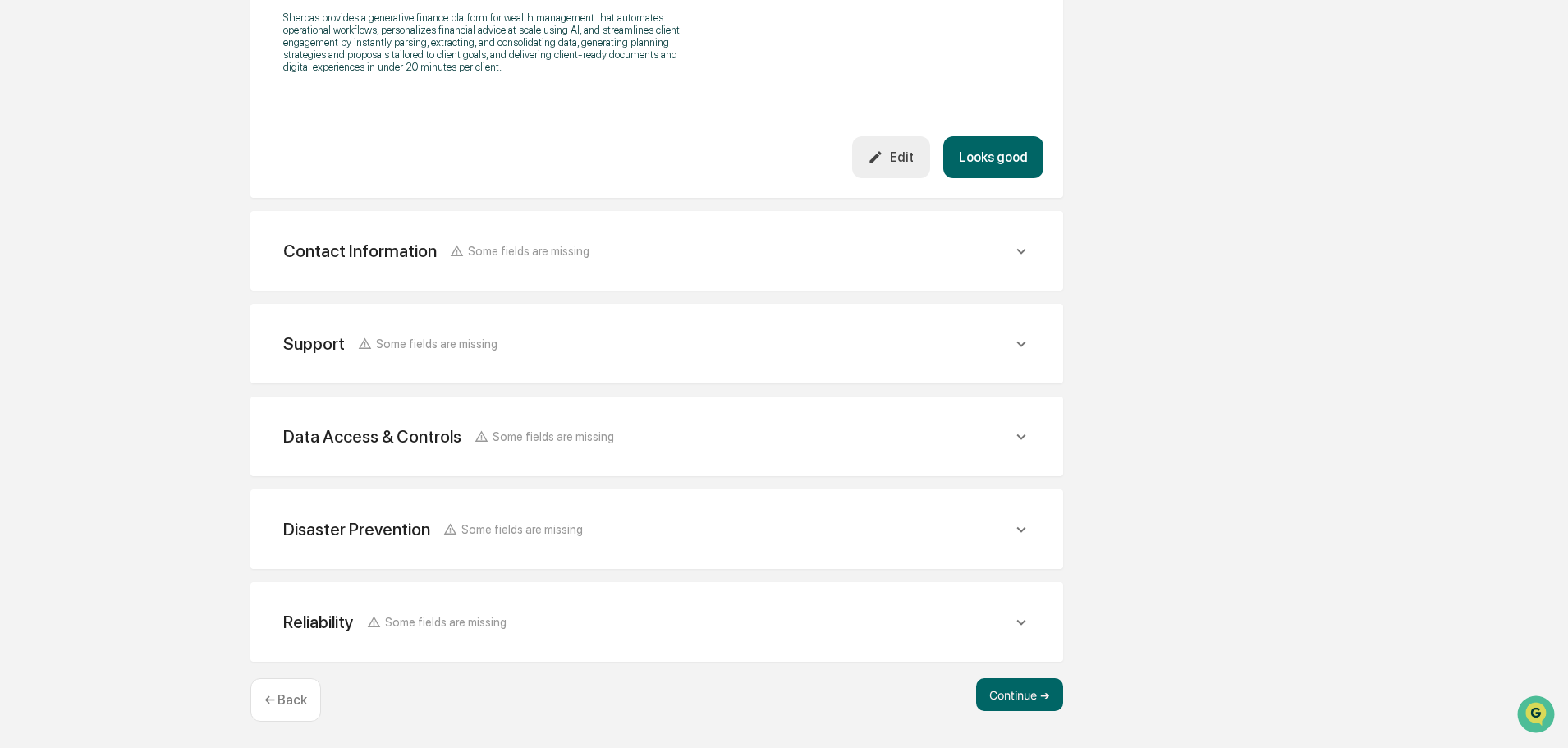
scroll to position [573, 0]
click at [1031, 700] on button "Continue ➔" at bounding box center [1019, 693] width 87 height 33
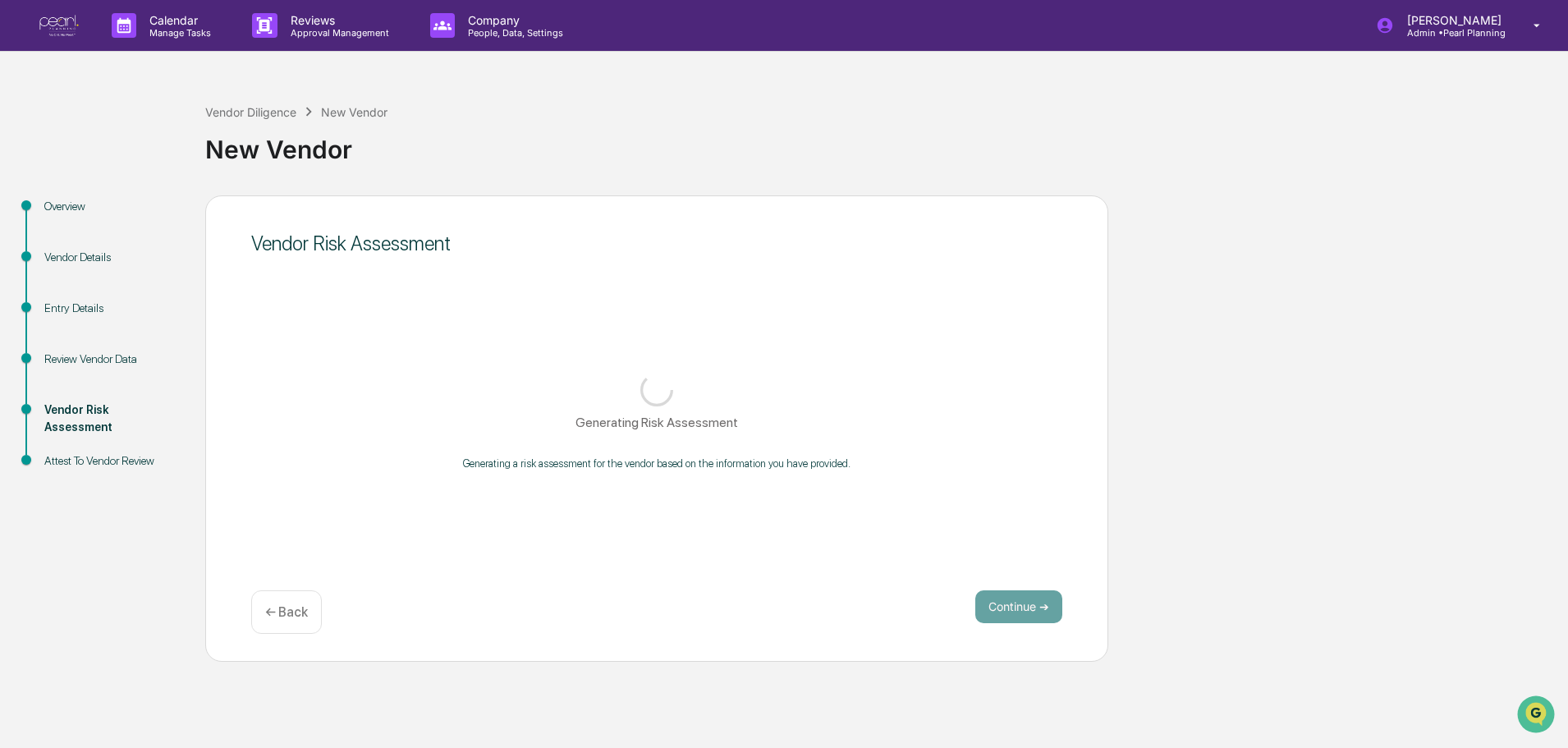
scroll to position [0, 0]
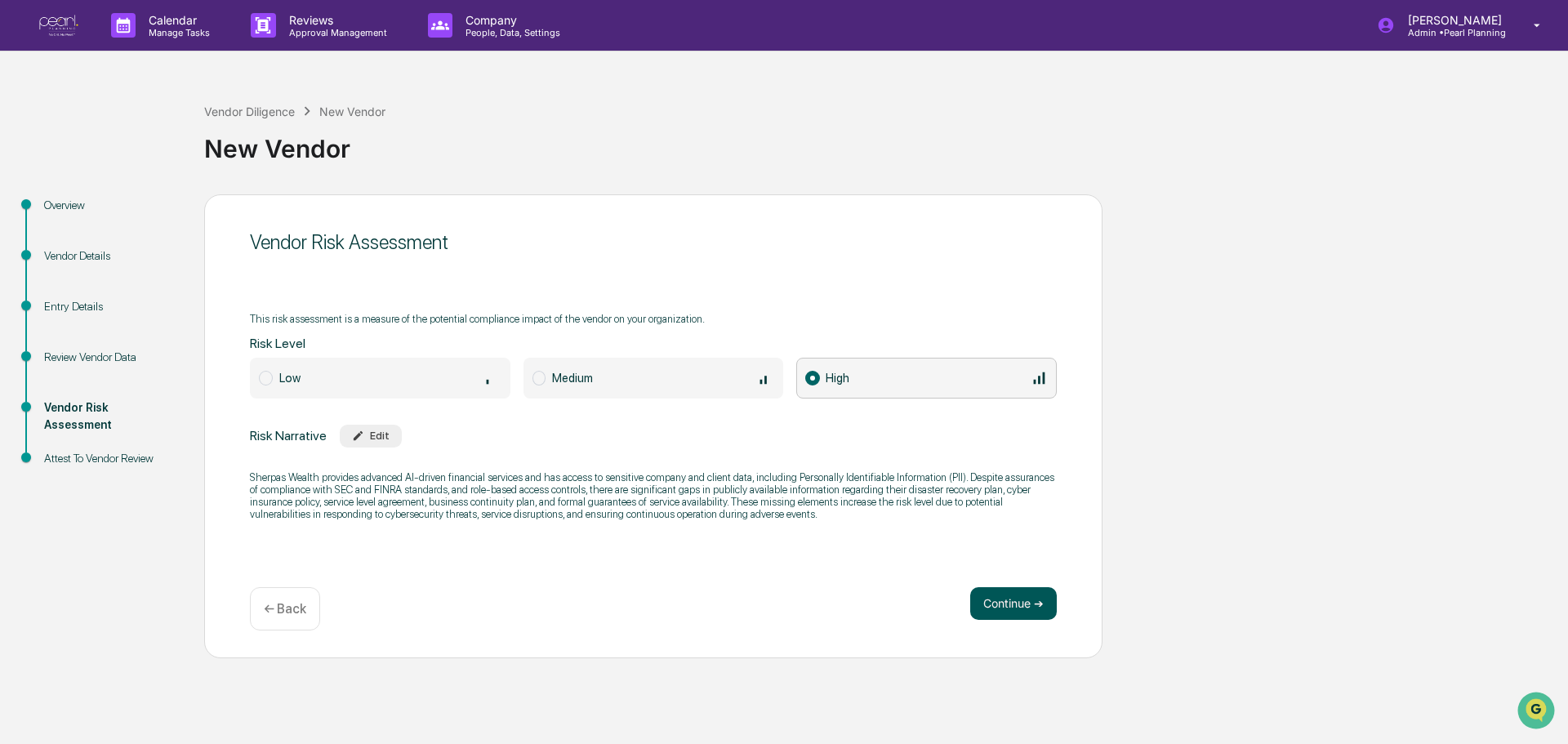
click at [1011, 608] on button "Continue ➔" at bounding box center [1013, 603] width 87 height 32
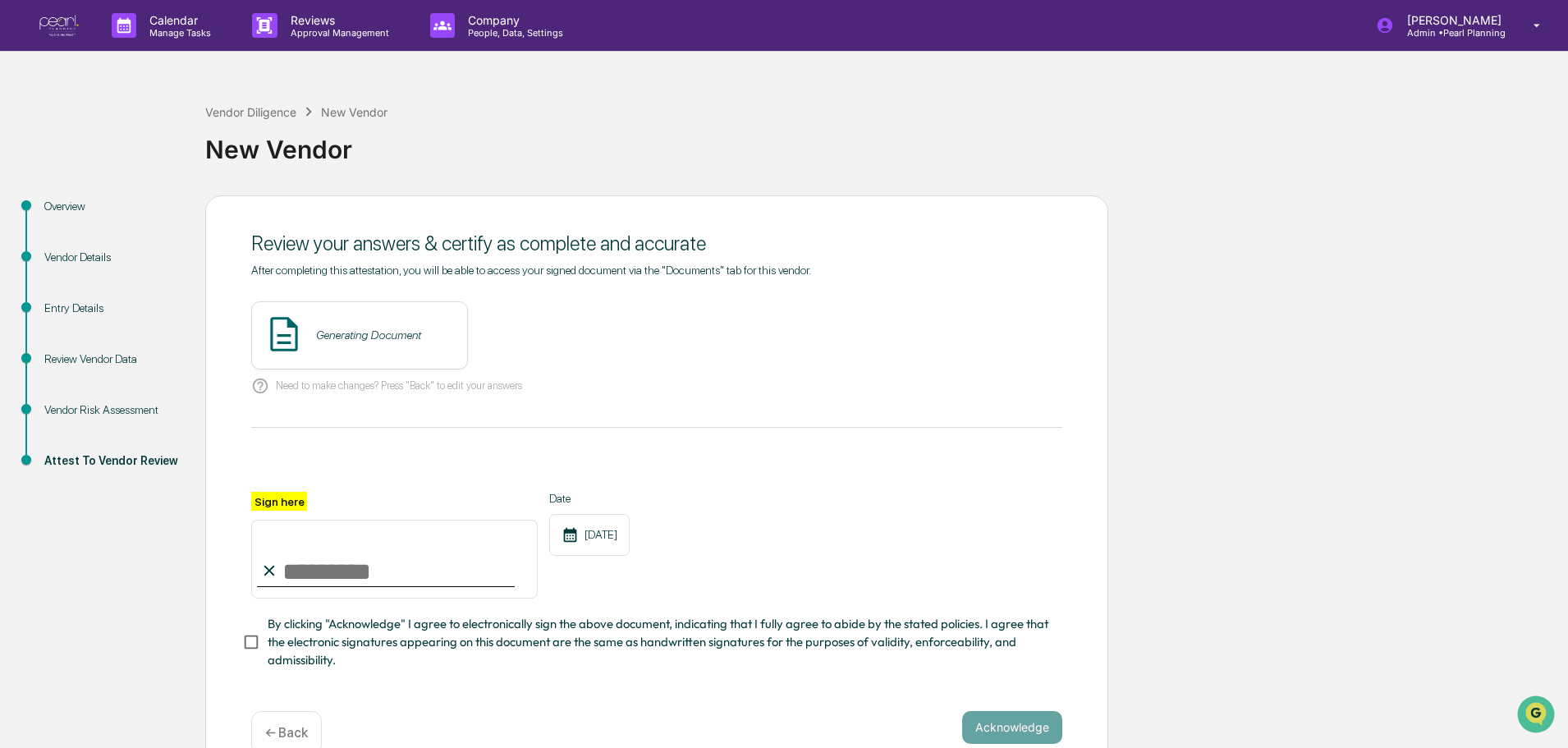
click at [351, 573] on input "Sign here" at bounding box center [394, 559] width 286 height 78
type input "**********"
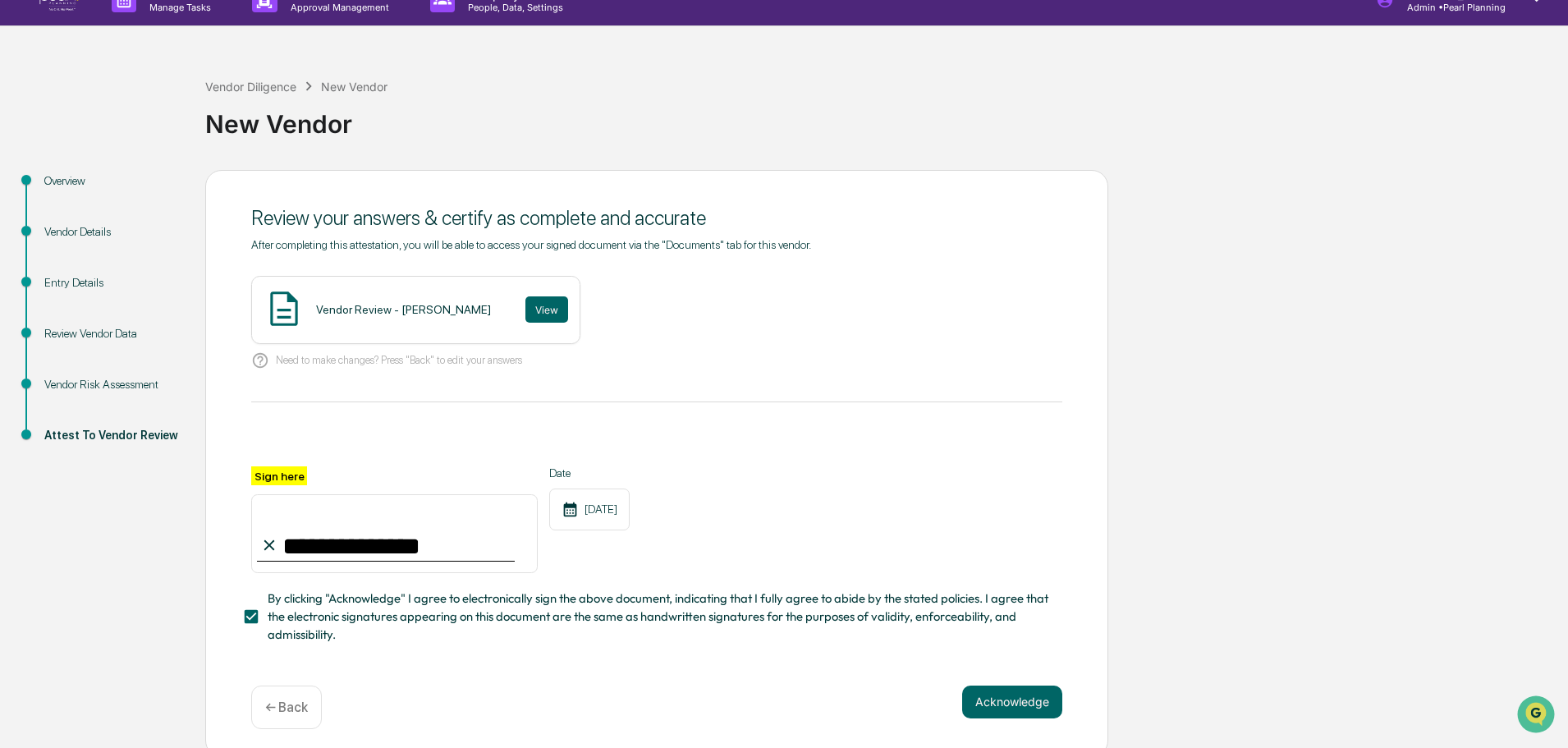
scroll to position [40, 0]
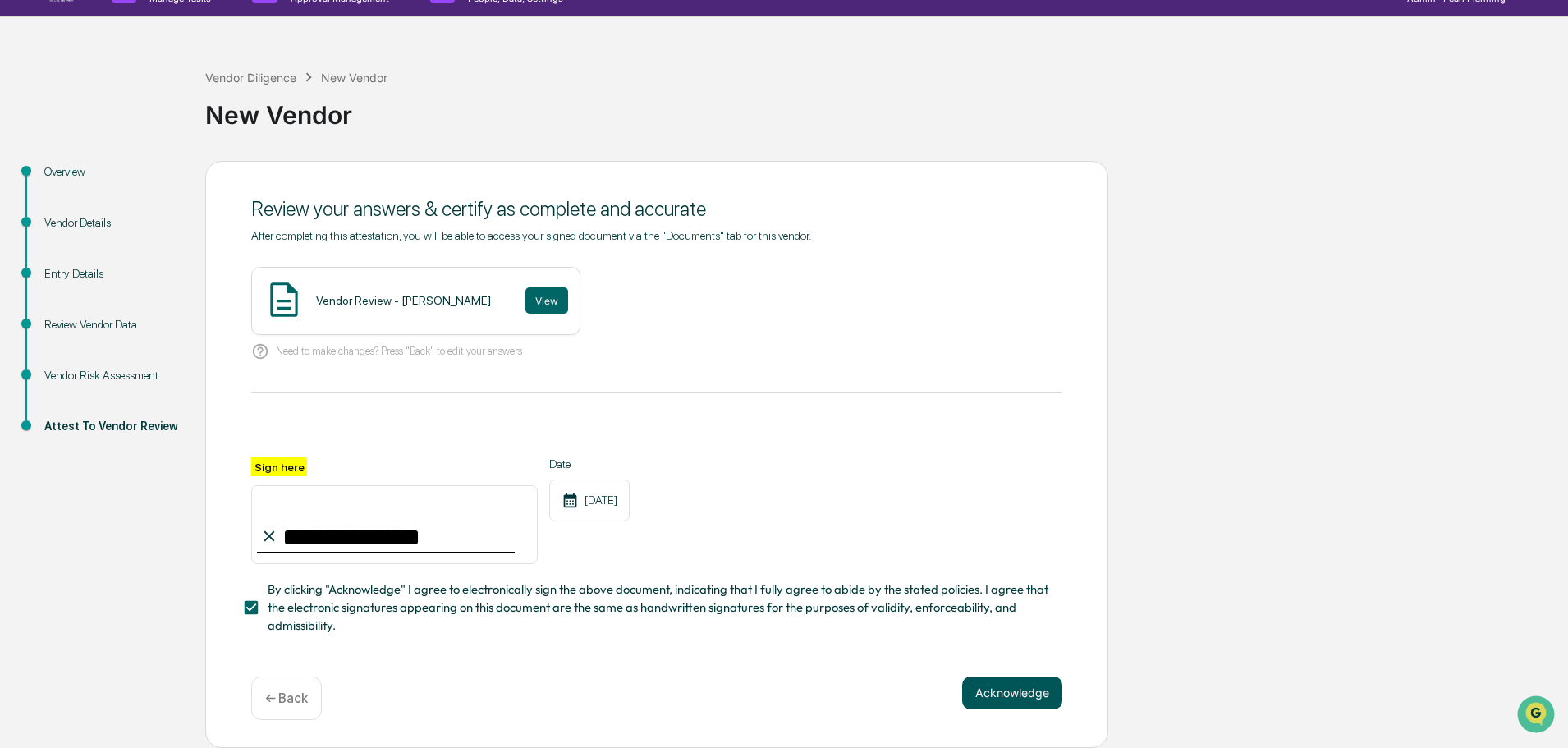
click at [995, 685] on button "Acknowledge" at bounding box center [1012, 692] width 100 height 33
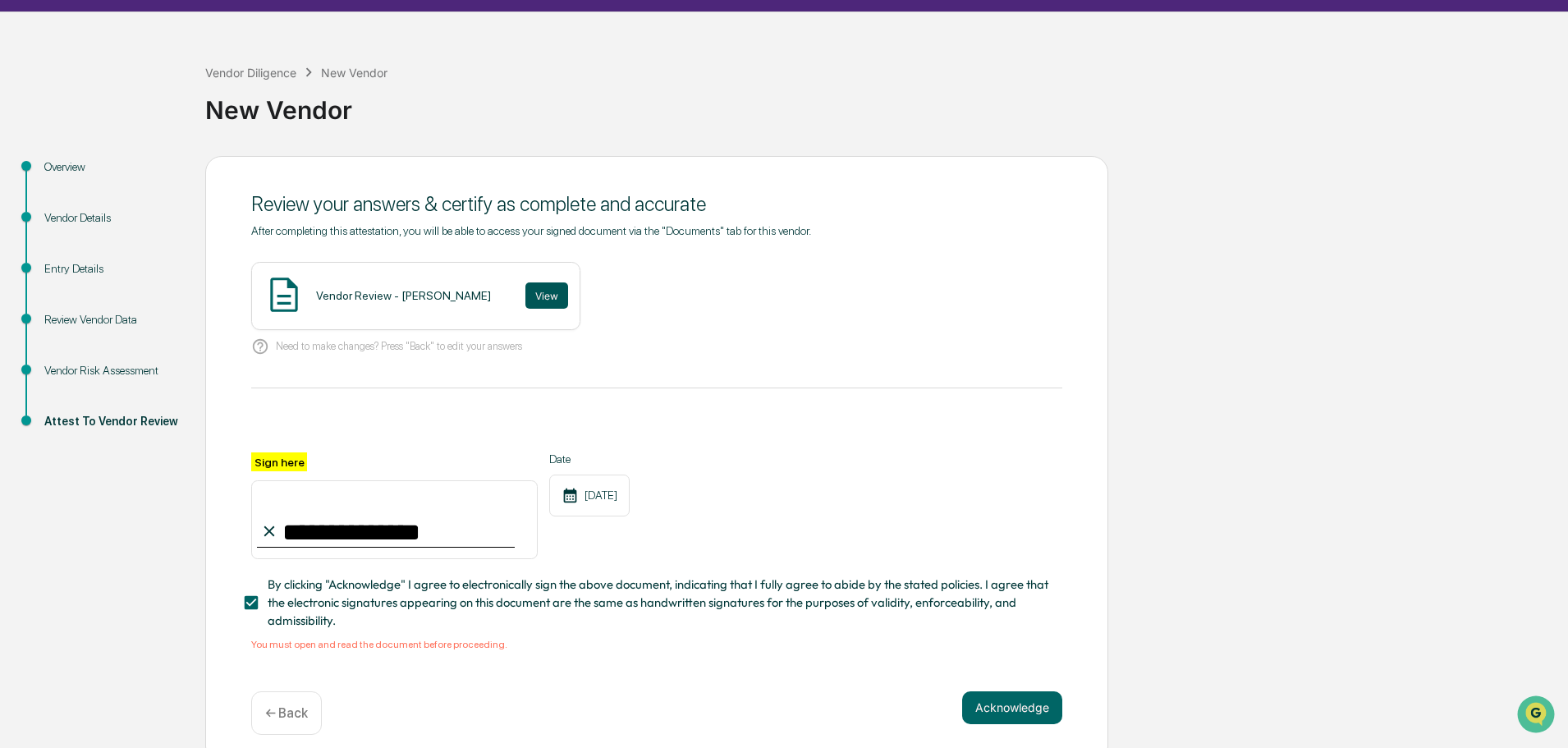
click at [540, 293] on button "View" at bounding box center [546, 296] width 42 height 26
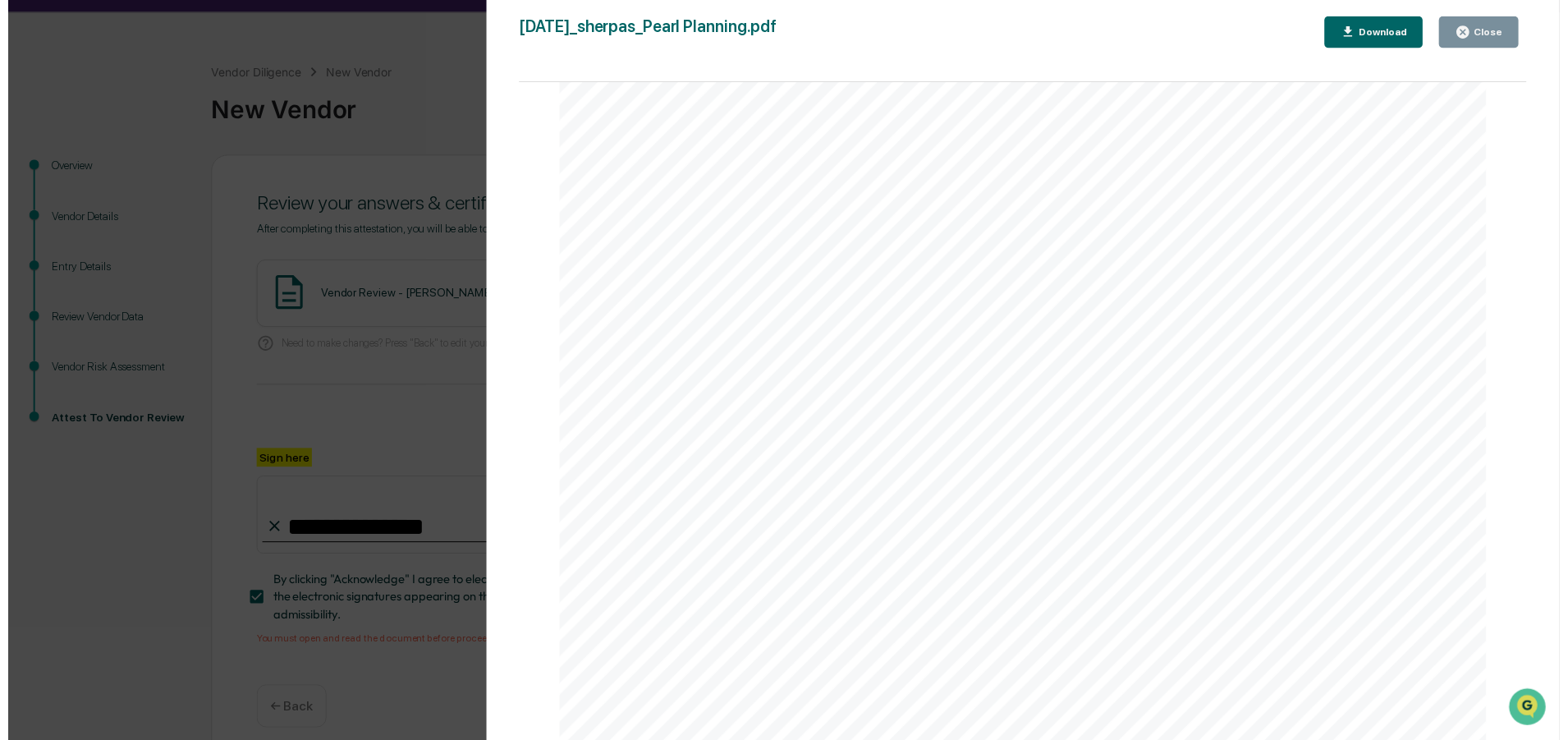
scroll to position [2061, 0]
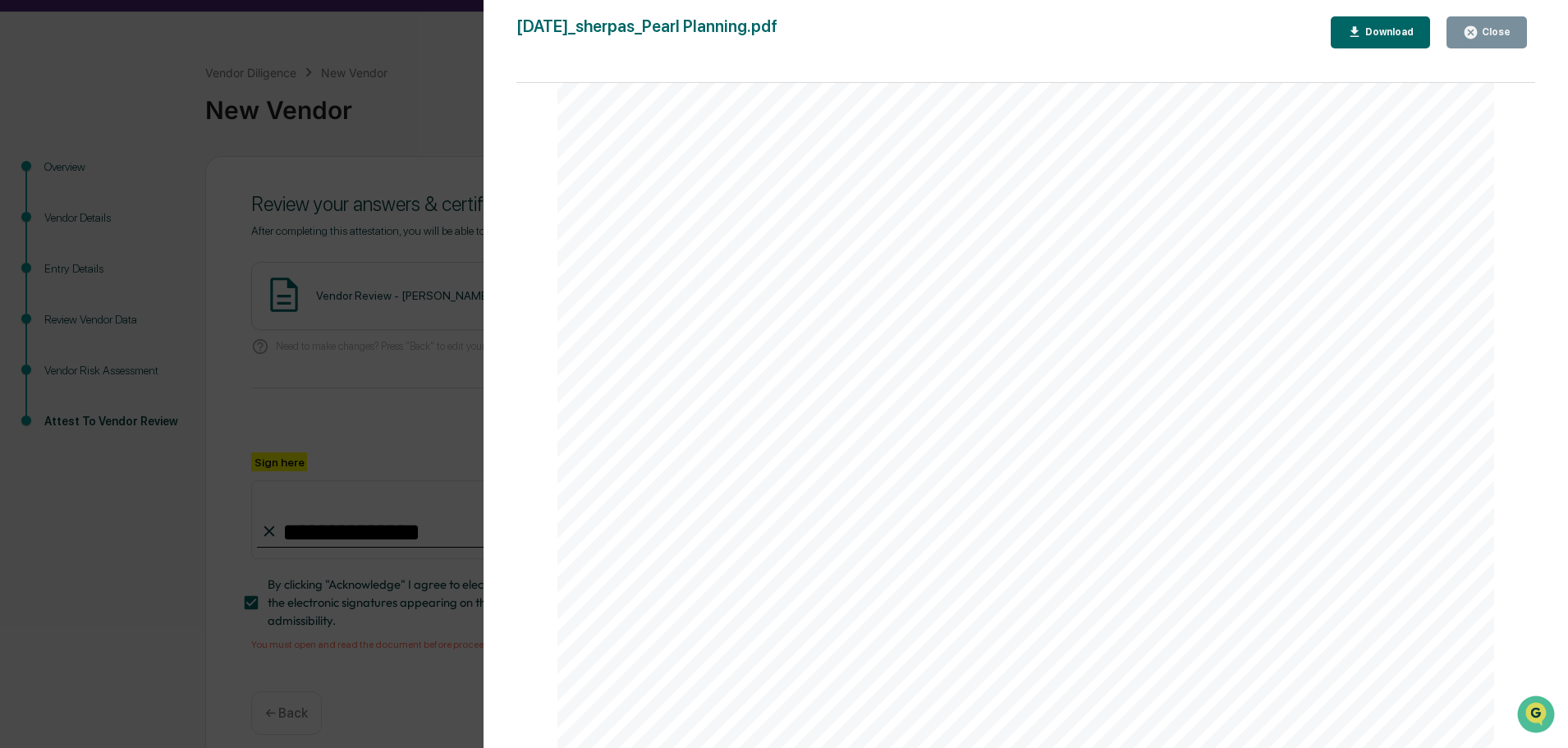
click at [1464, 40] on button "Close" at bounding box center [1486, 33] width 80 height 32
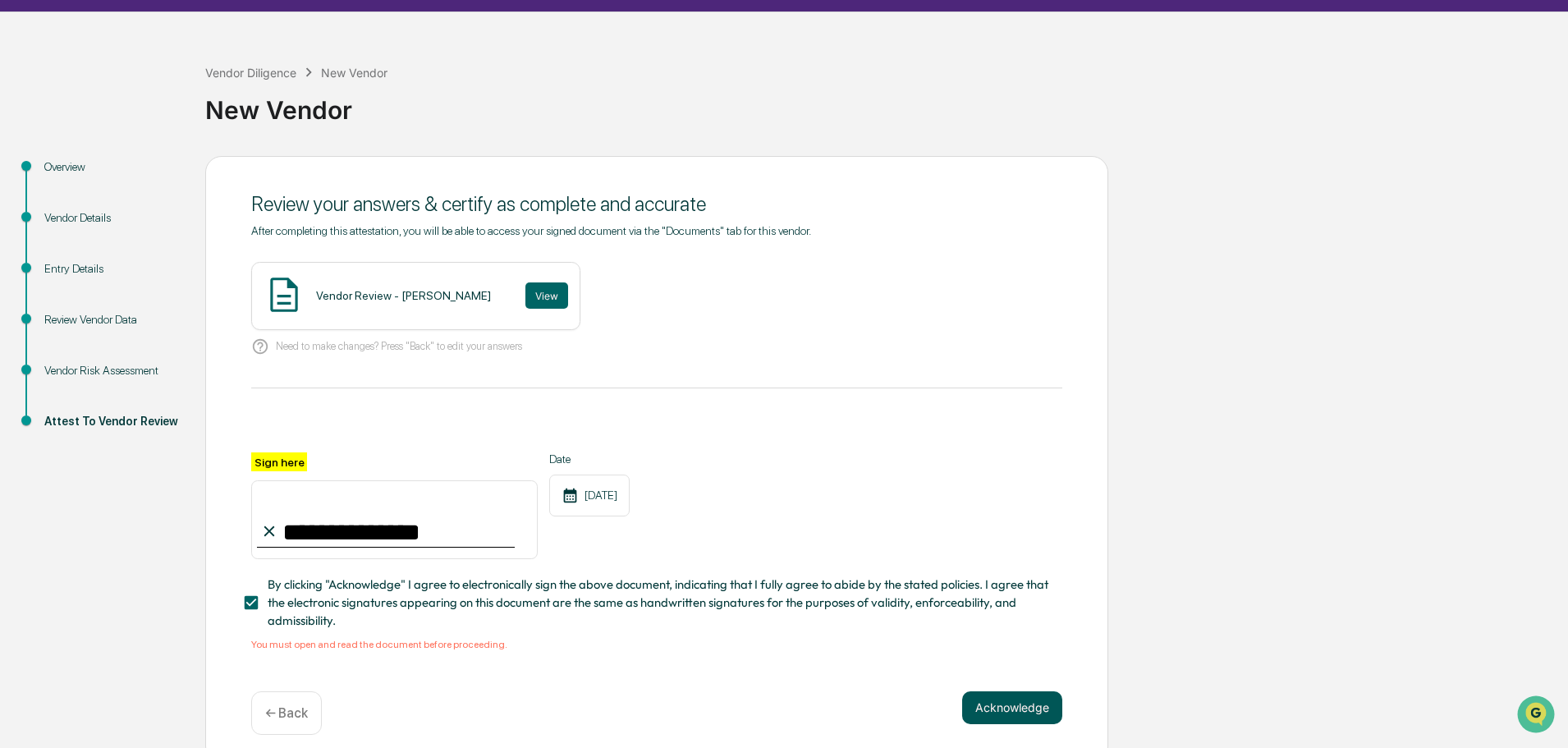
click at [1019, 713] on button "Acknowledge" at bounding box center [1012, 707] width 100 height 33
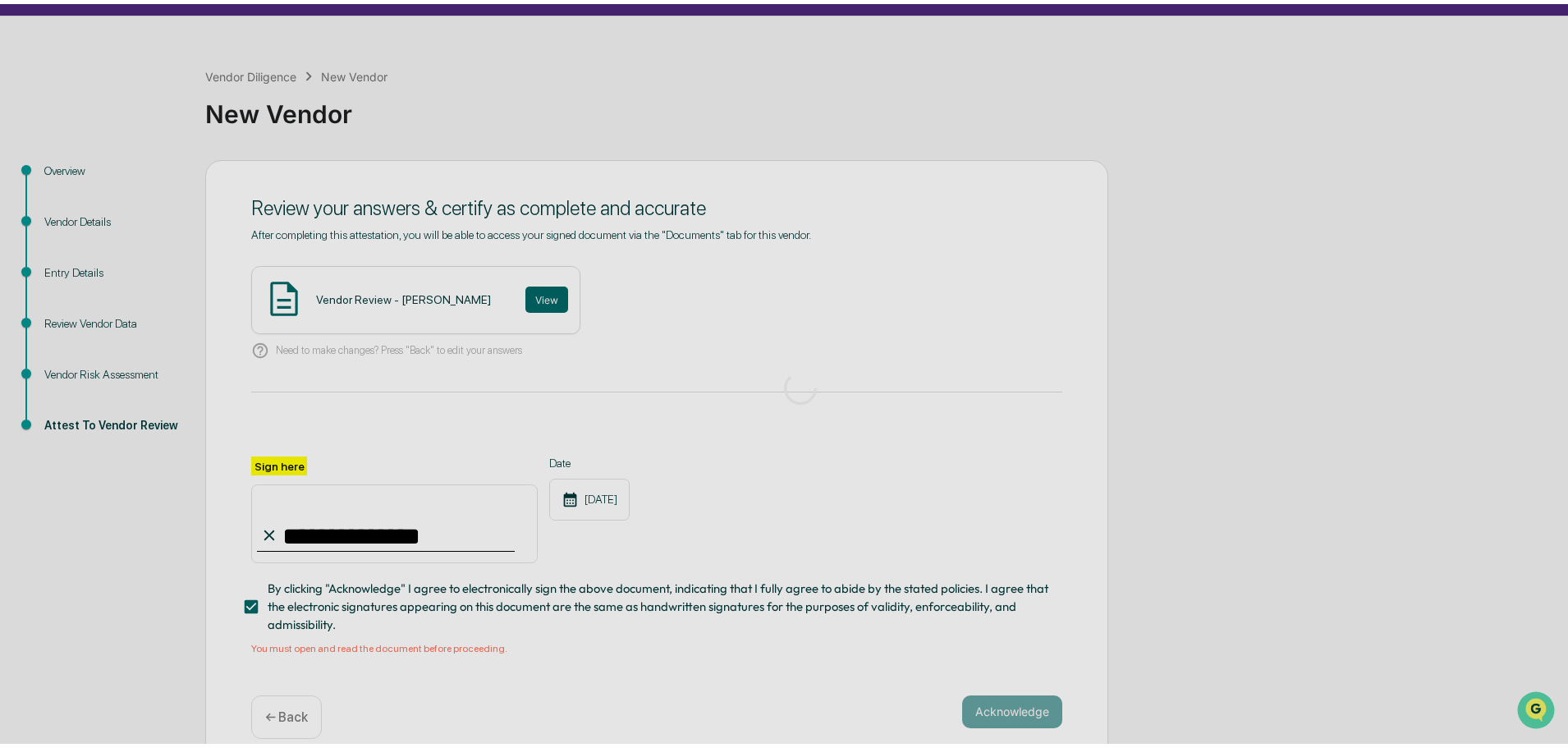
scroll to position [0, 0]
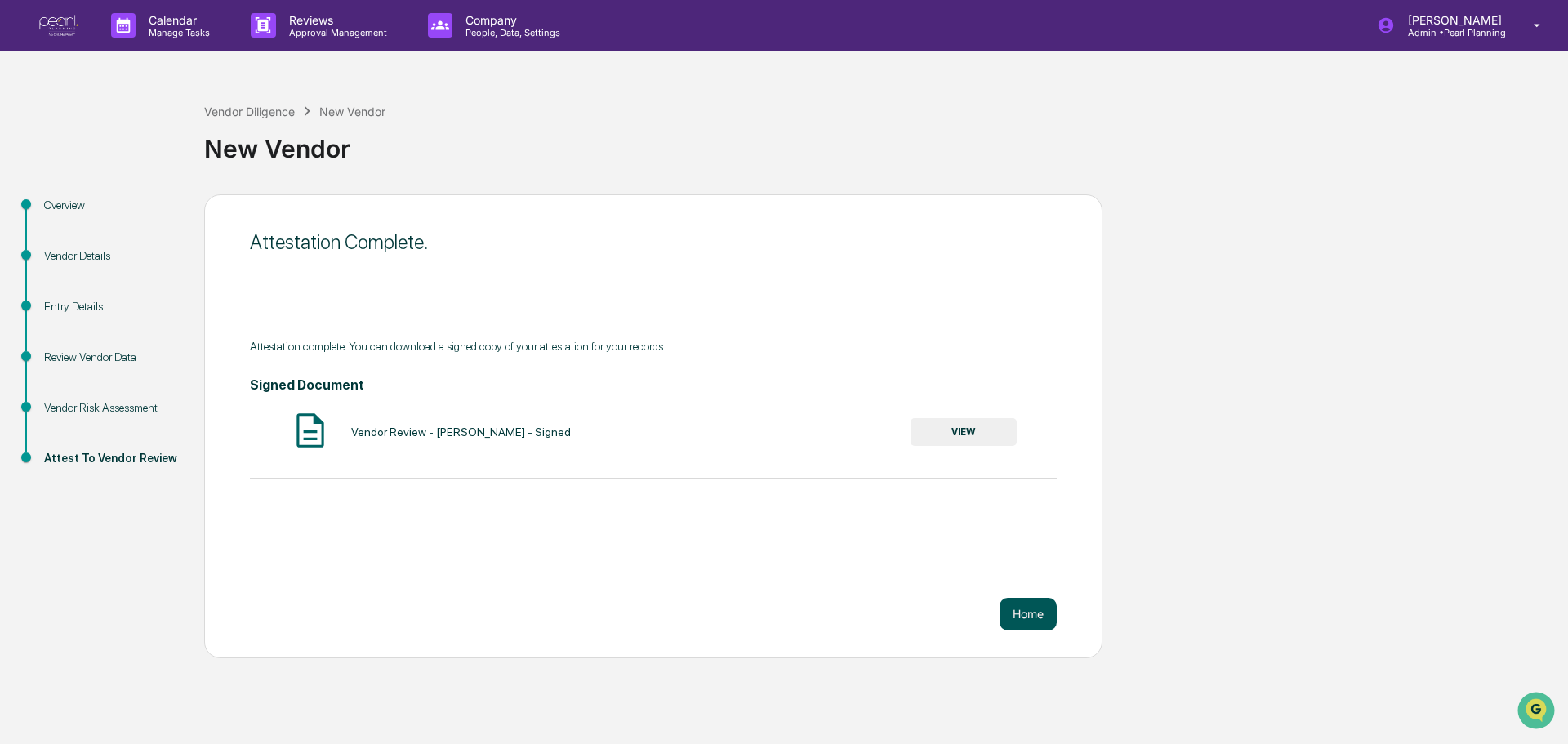
click at [1030, 622] on button "Home" at bounding box center [1028, 613] width 57 height 32
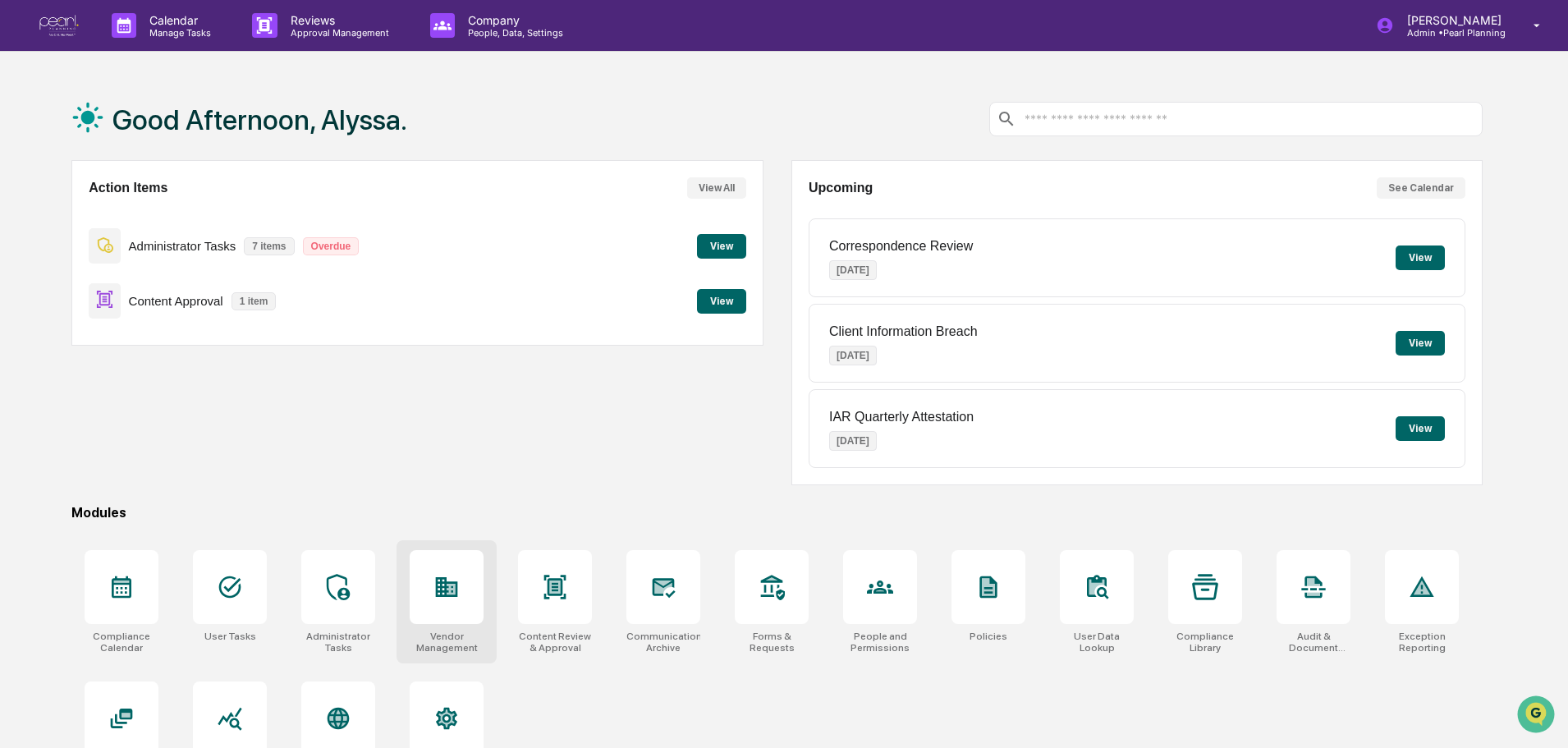
click at [455, 617] on div at bounding box center [447, 587] width 74 height 74
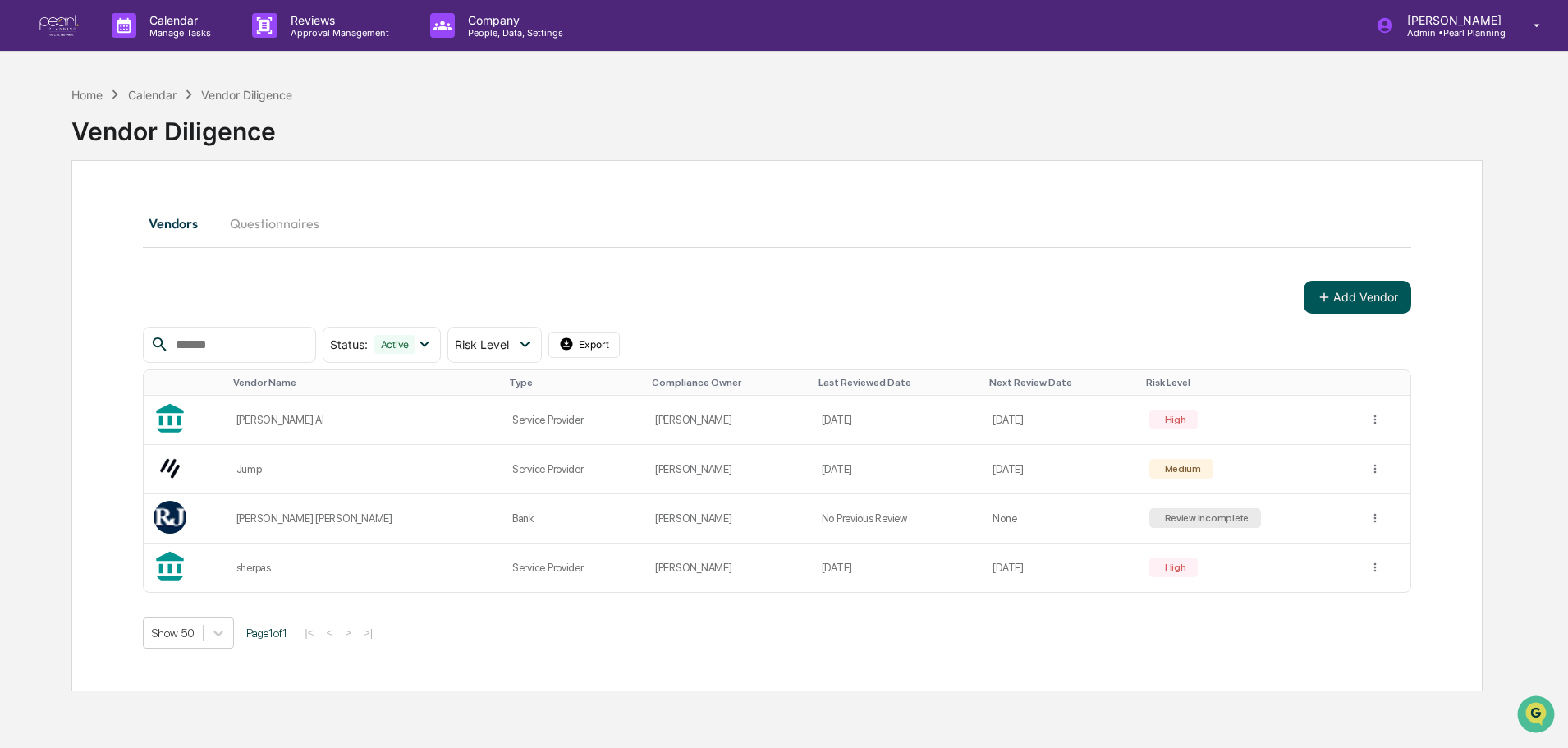
click at [1372, 293] on button "Add Vendor" at bounding box center [1357, 297] width 107 height 33
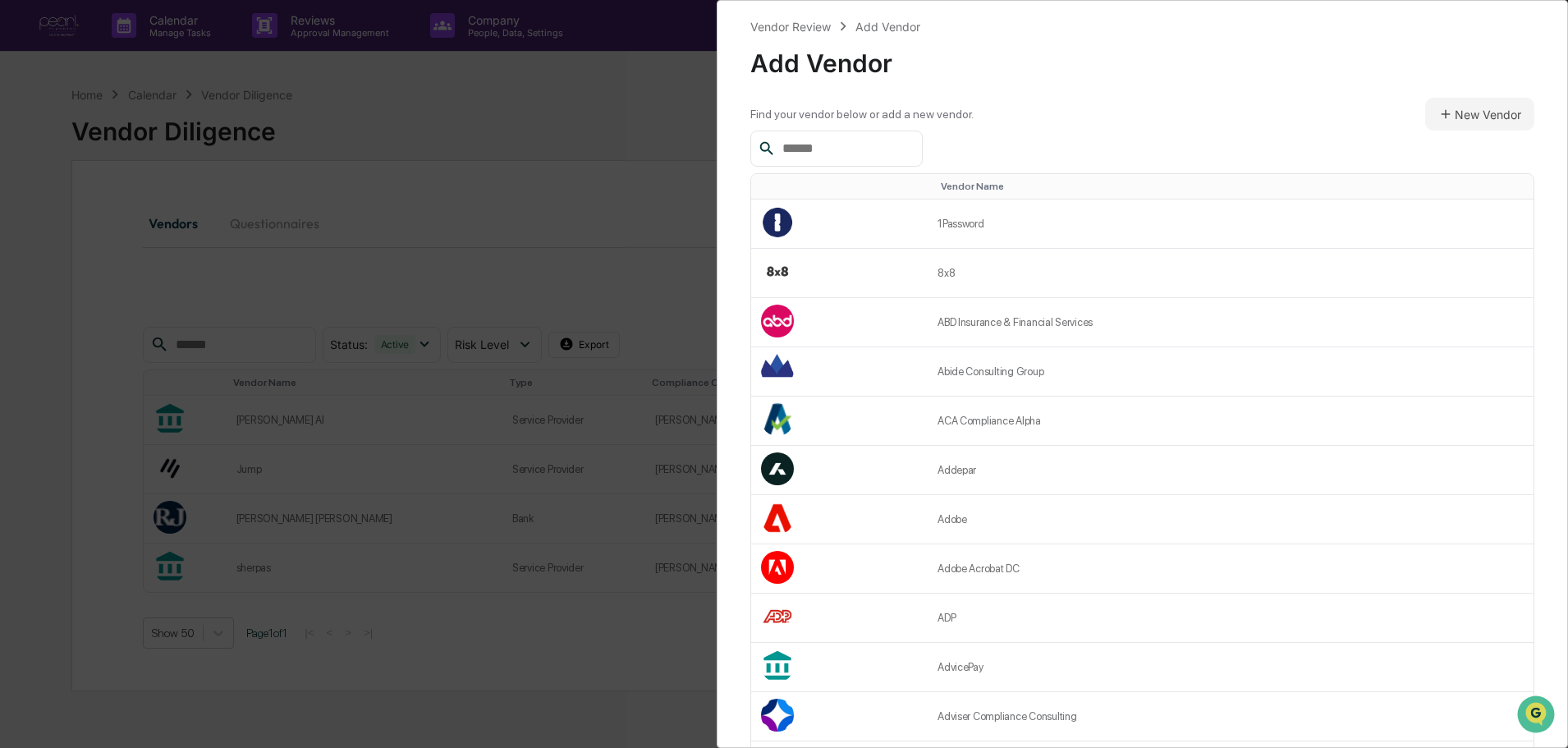
click at [909, 149] on input "text" at bounding box center [846, 149] width 139 height 21
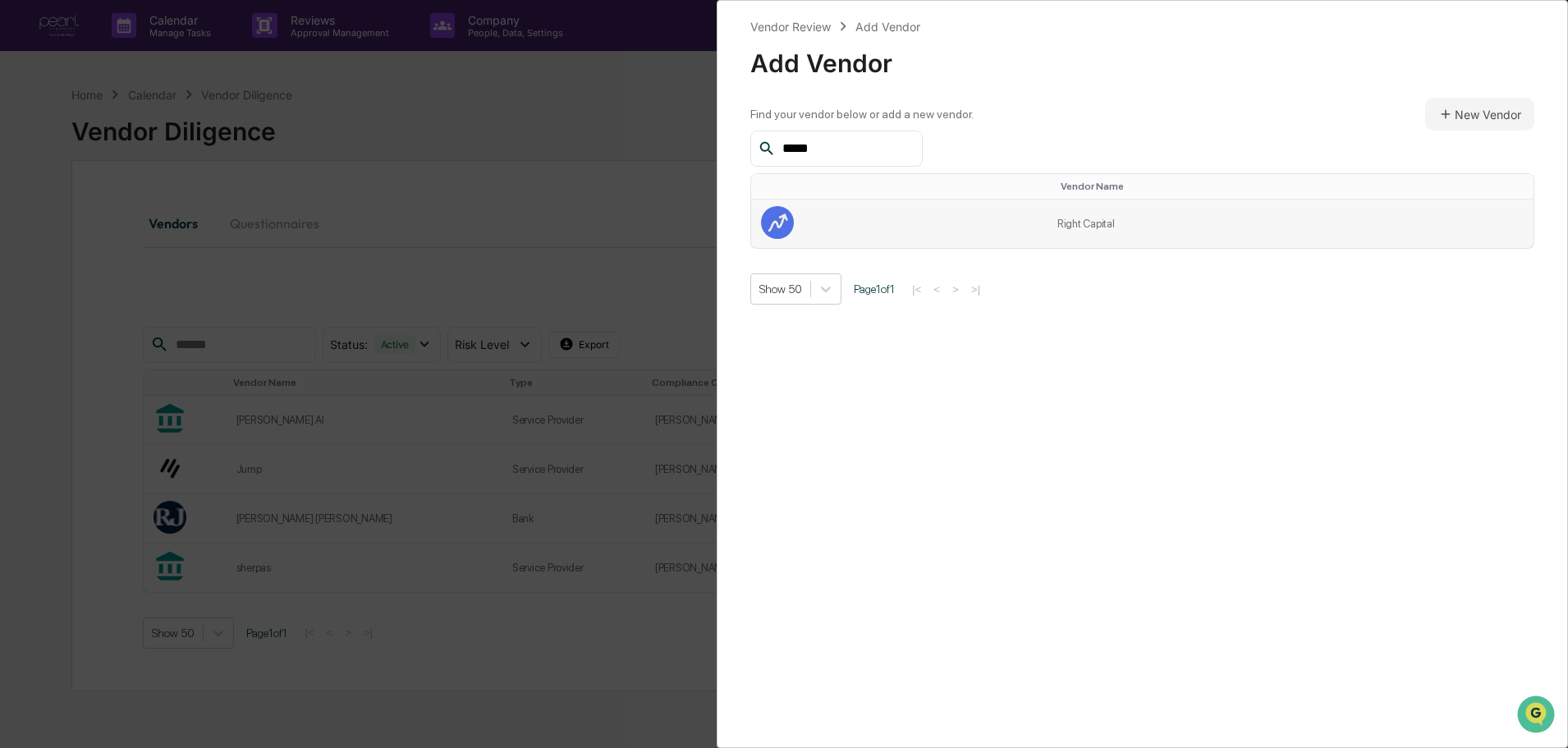
type input "*****"
click at [941, 219] on td at bounding box center [899, 223] width 296 height 48
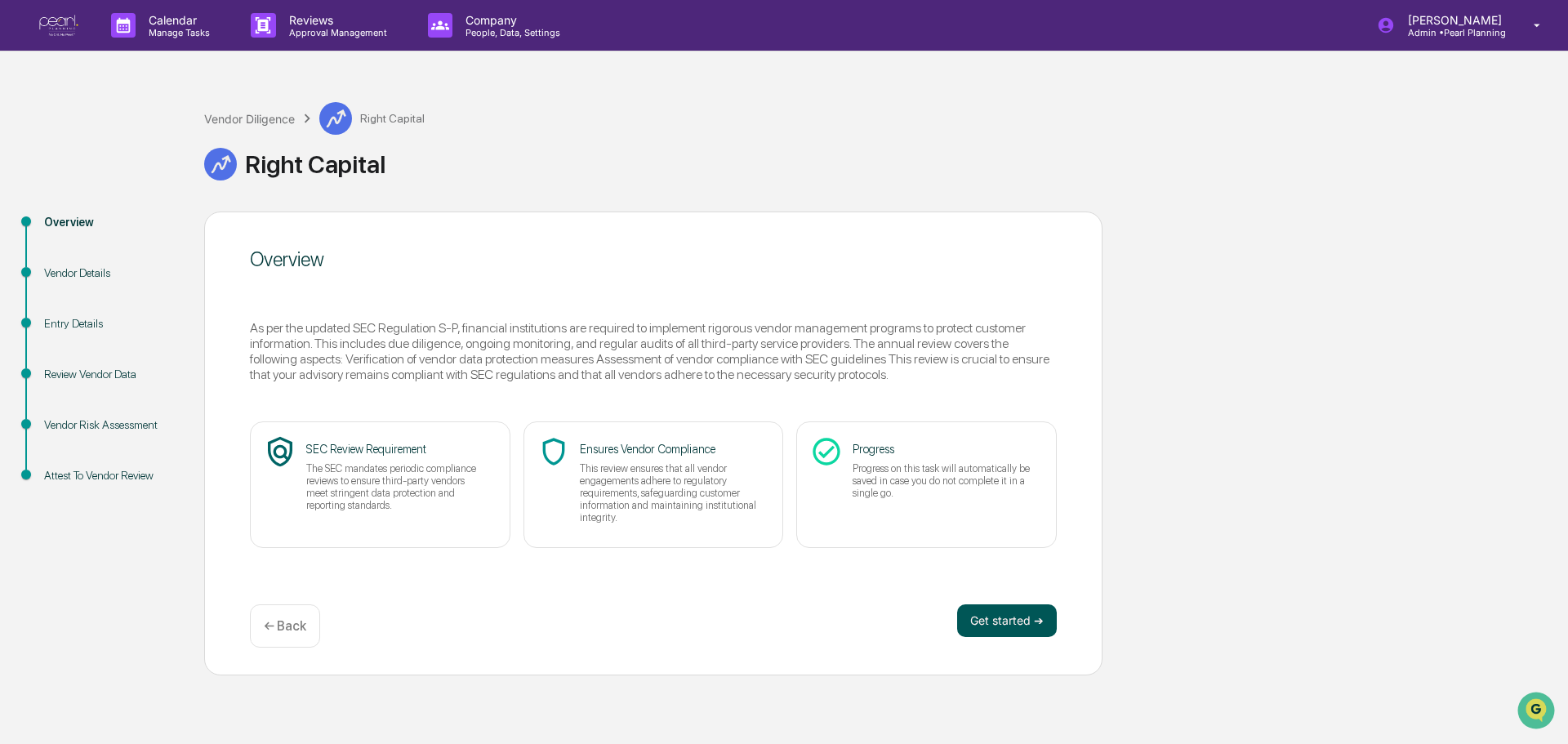
click at [986, 625] on button "Get started ➔" at bounding box center [1007, 620] width 100 height 32
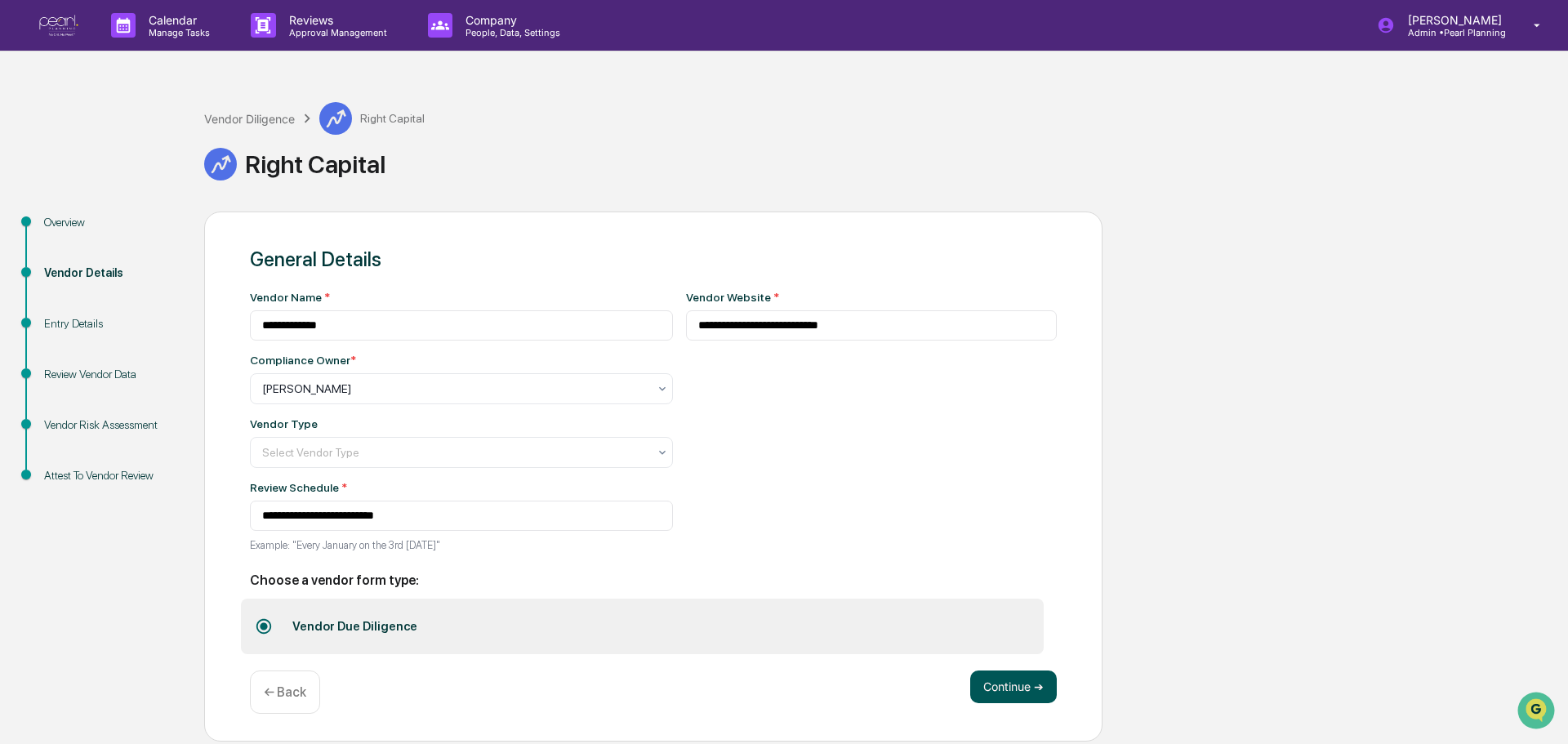
click at [1004, 695] on button "Continue ➔" at bounding box center [1013, 686] width 87 height 32
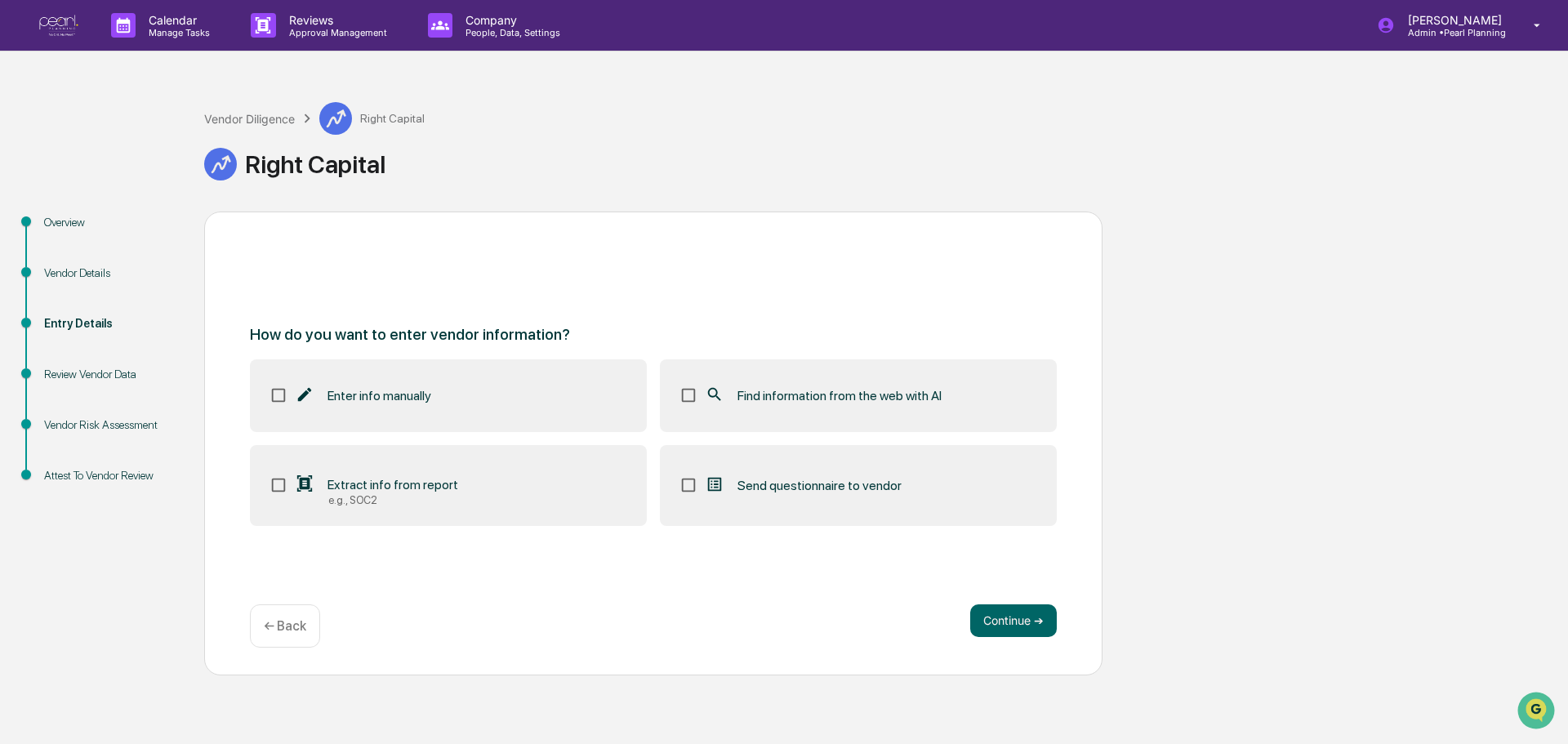
click at [842, 388] on span "Find information from the web with AI" at bounding box center [840, 396] width 204 height 16
click at [993, 626] on button "Continue ➔" at bounding box center [1013, 620] width 87 height 32
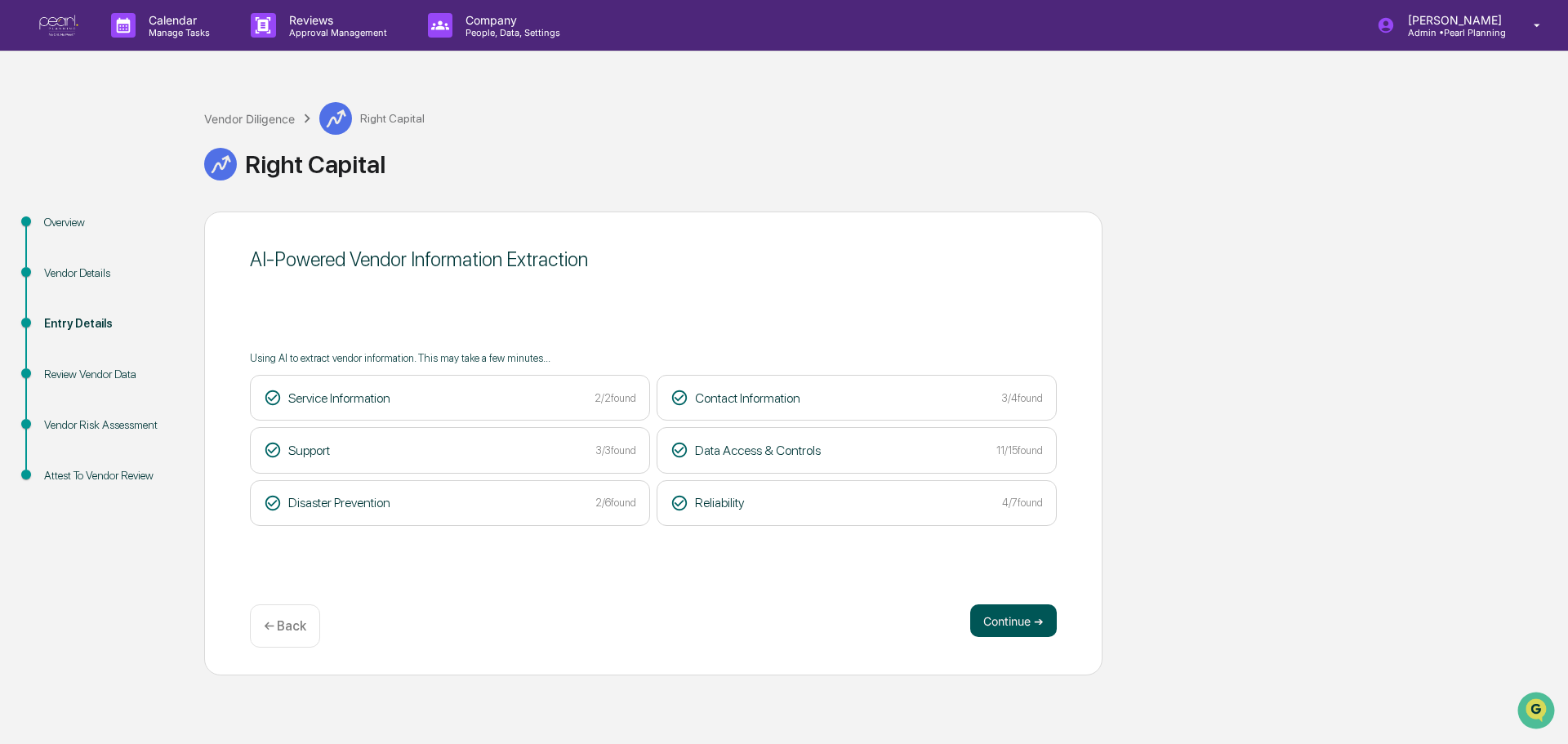
click at [1000, 616] on button "Continue ➔" at bounding box center [1013, 620] width 87 height 32
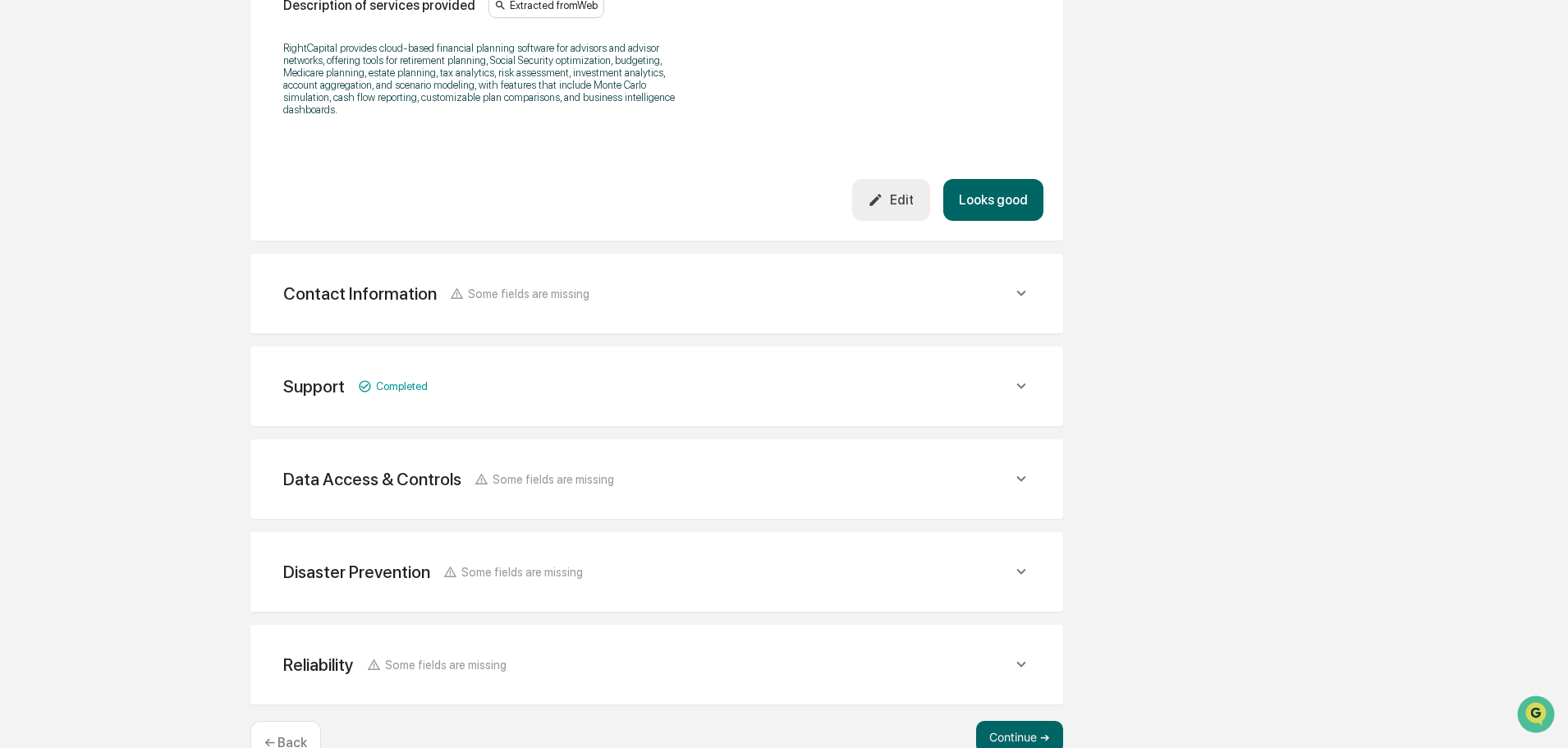
scroll to position [578, 0]
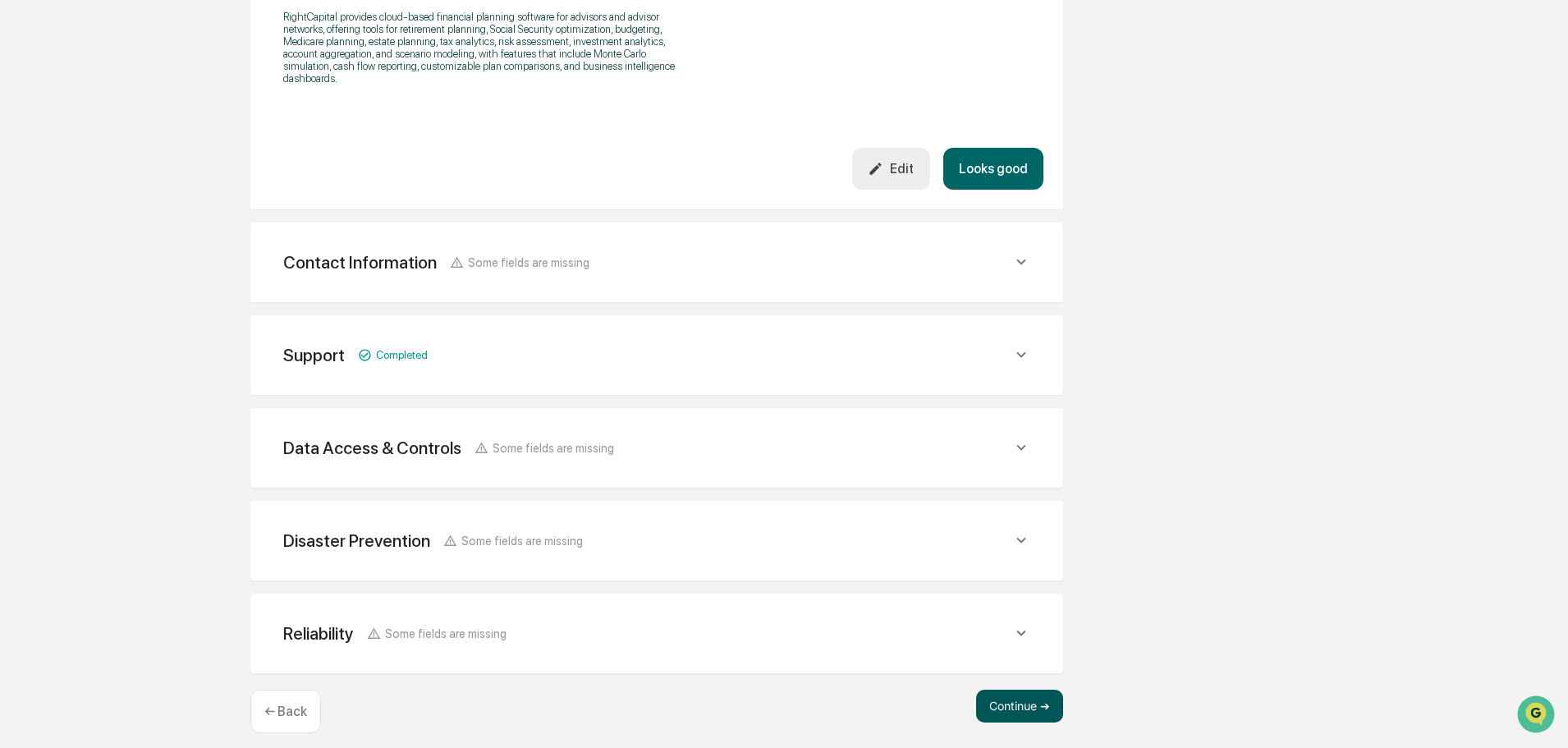
click at [992, 690] on button "Continue ➔" at bounding box center [1019, 706] width 87 height 33
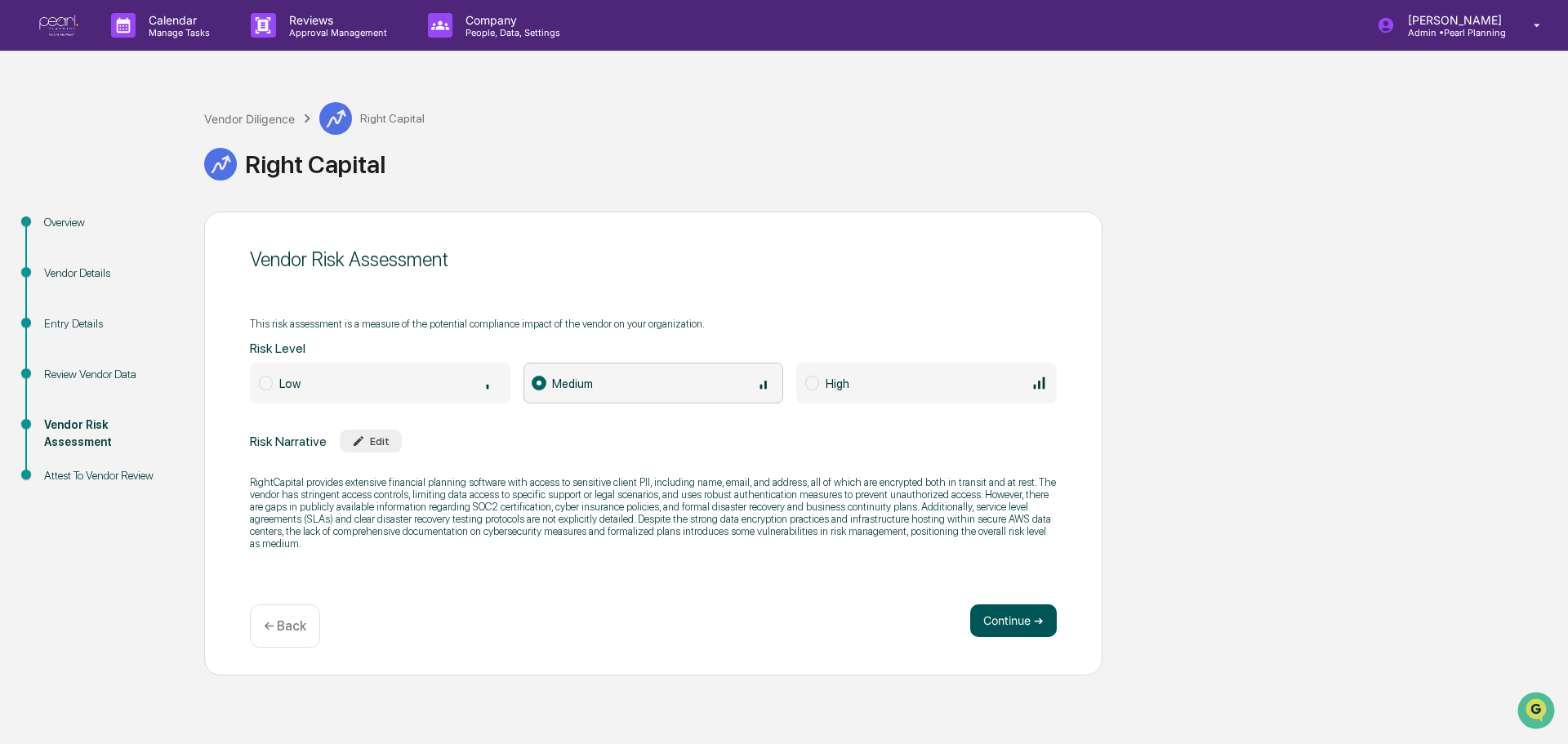
click at [1009, 620] on button "Continue ➔" at bounding box center [1013, 620] width 87 height 32
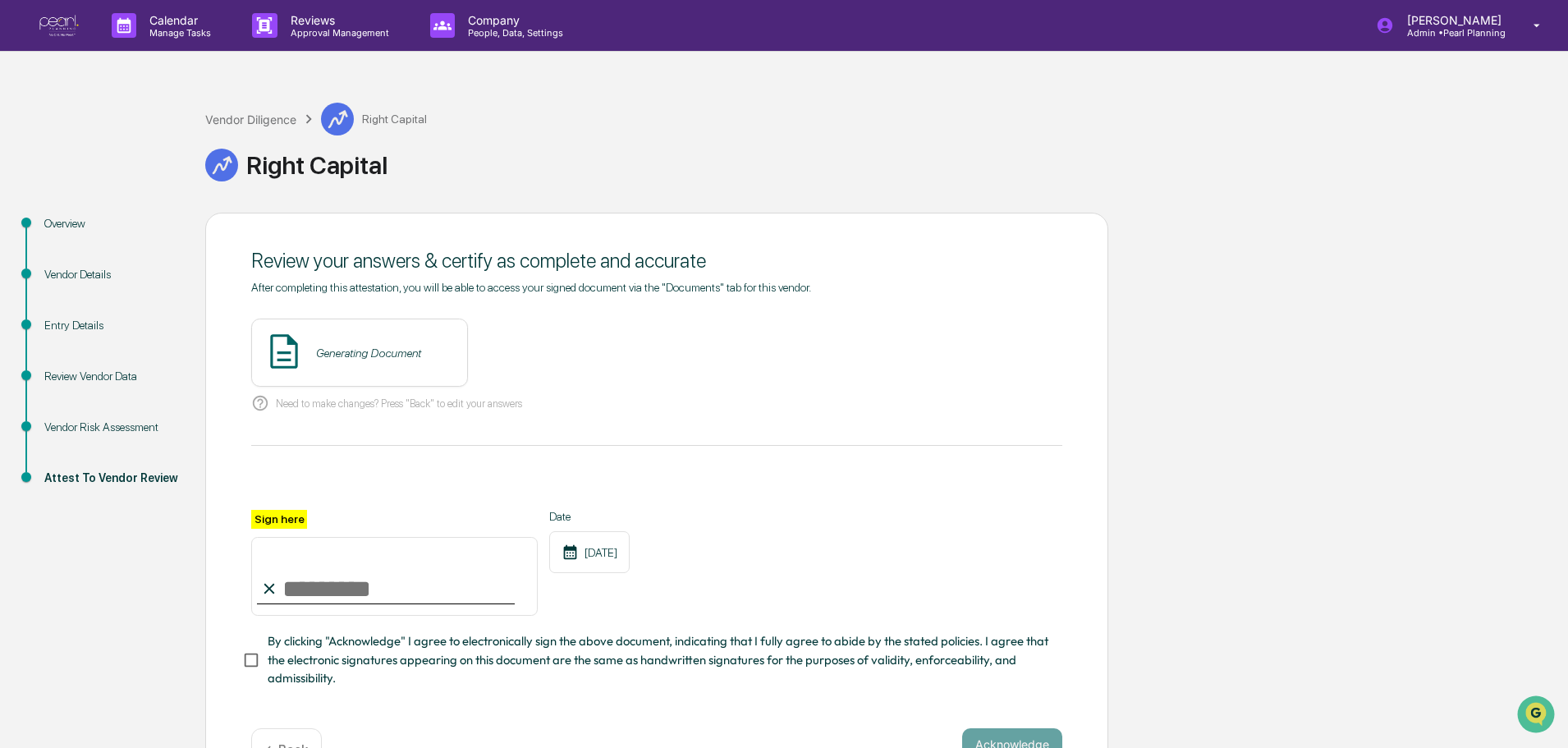
click at [398, 356] on div "Generating Document" at bounding box center [368, 352] width 105 height 13
click at [543, 345] on button "View" at bounding box center [546, 353] width 42 height 26
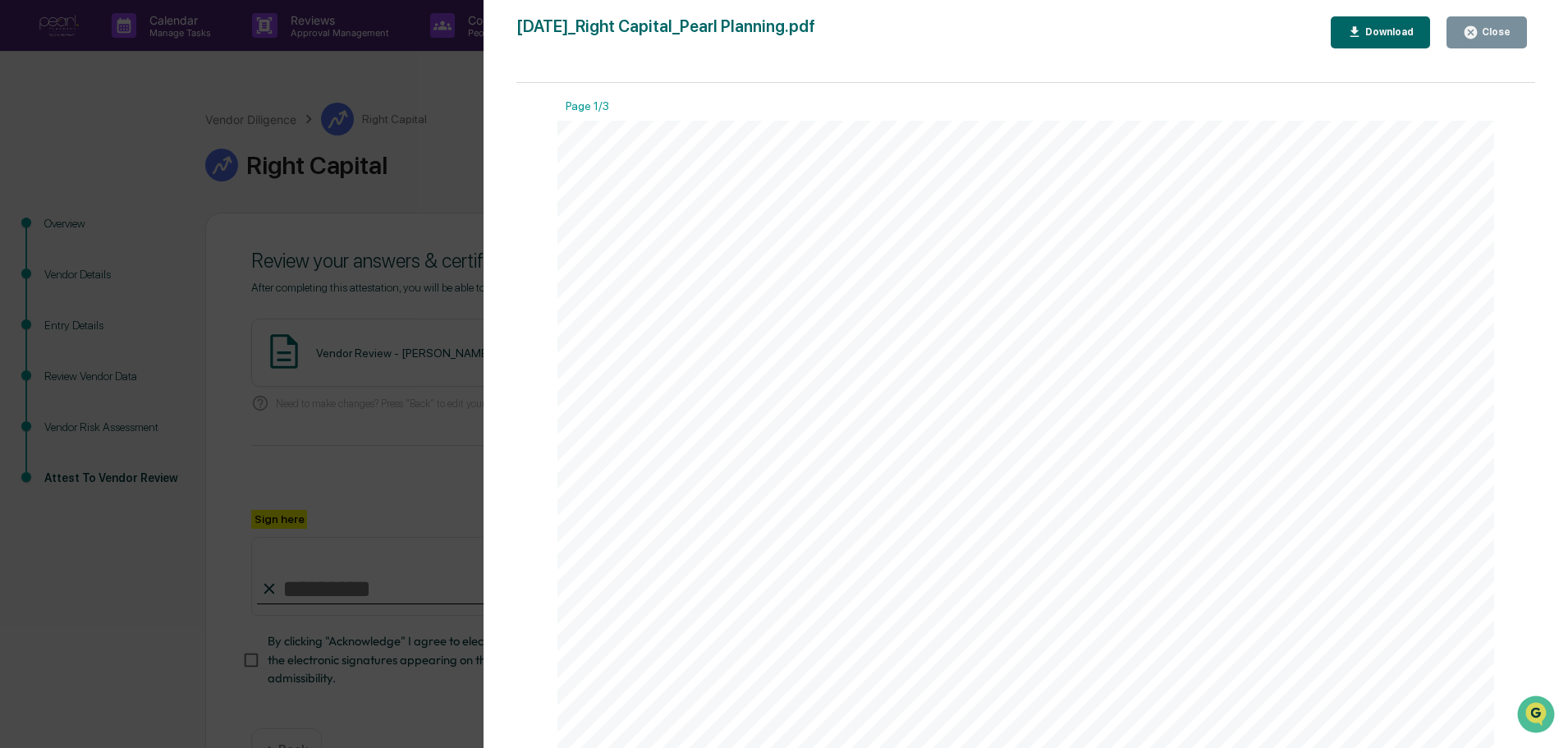
click at [1488, 30] on div "Close" at bounding box center [1494, 32] width 32 height 11
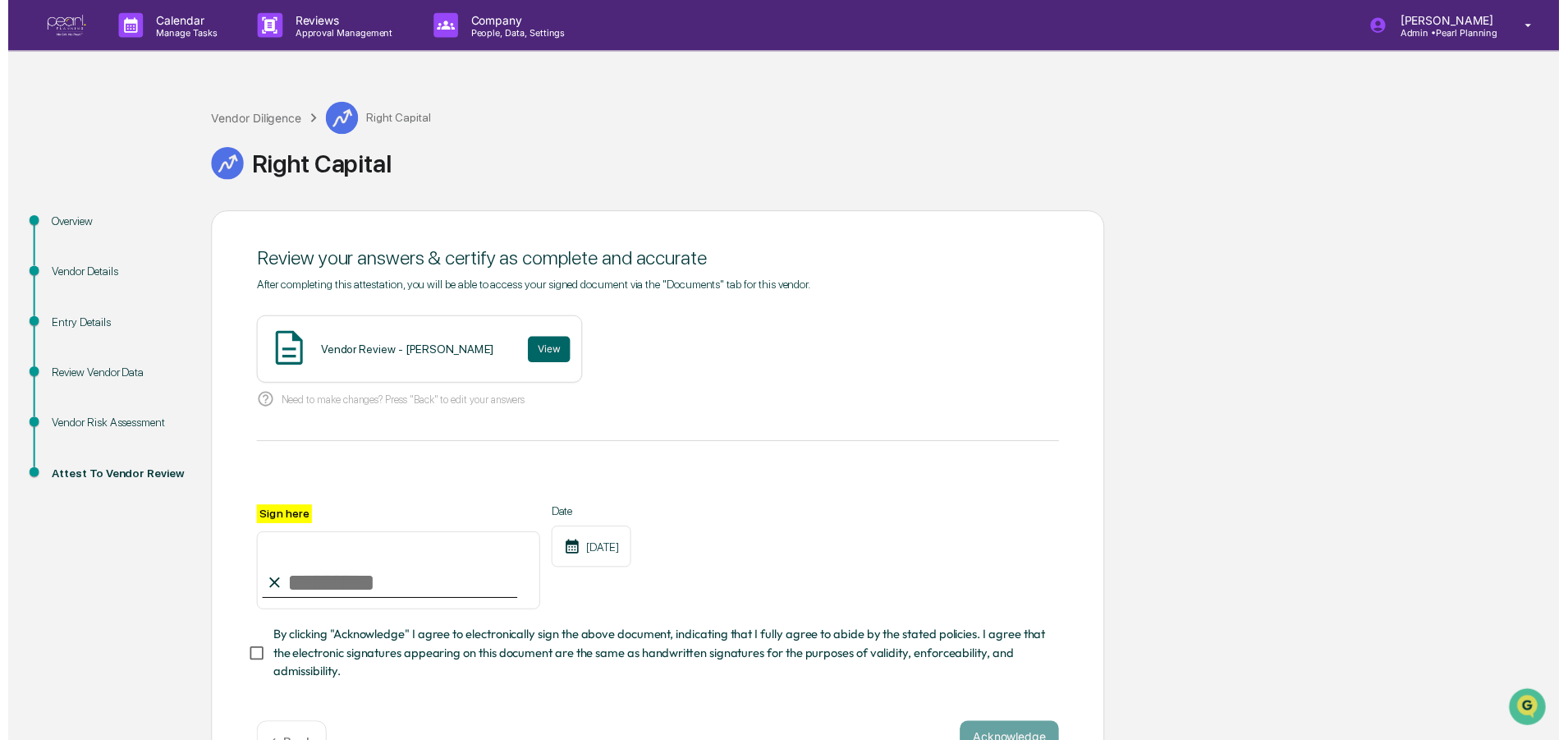
scroll to position [56, 0]
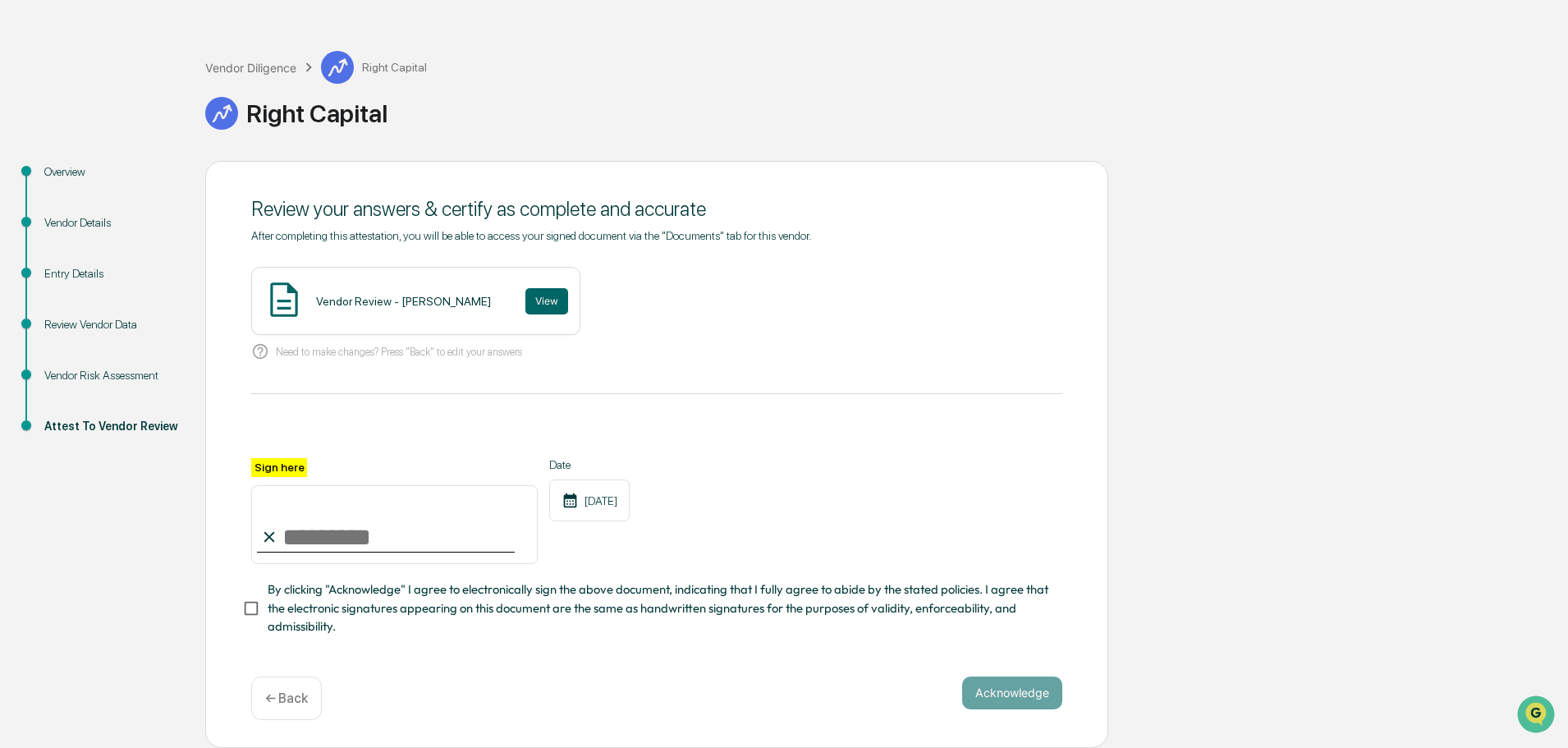
click at [380, 533] on input "Sign here" at bounding box center [394, 524] width 286 height 78
type input "**********"
click at [987, 693] on button "Acknowledge" at bounding box center [1012, 692] width 100 height 33
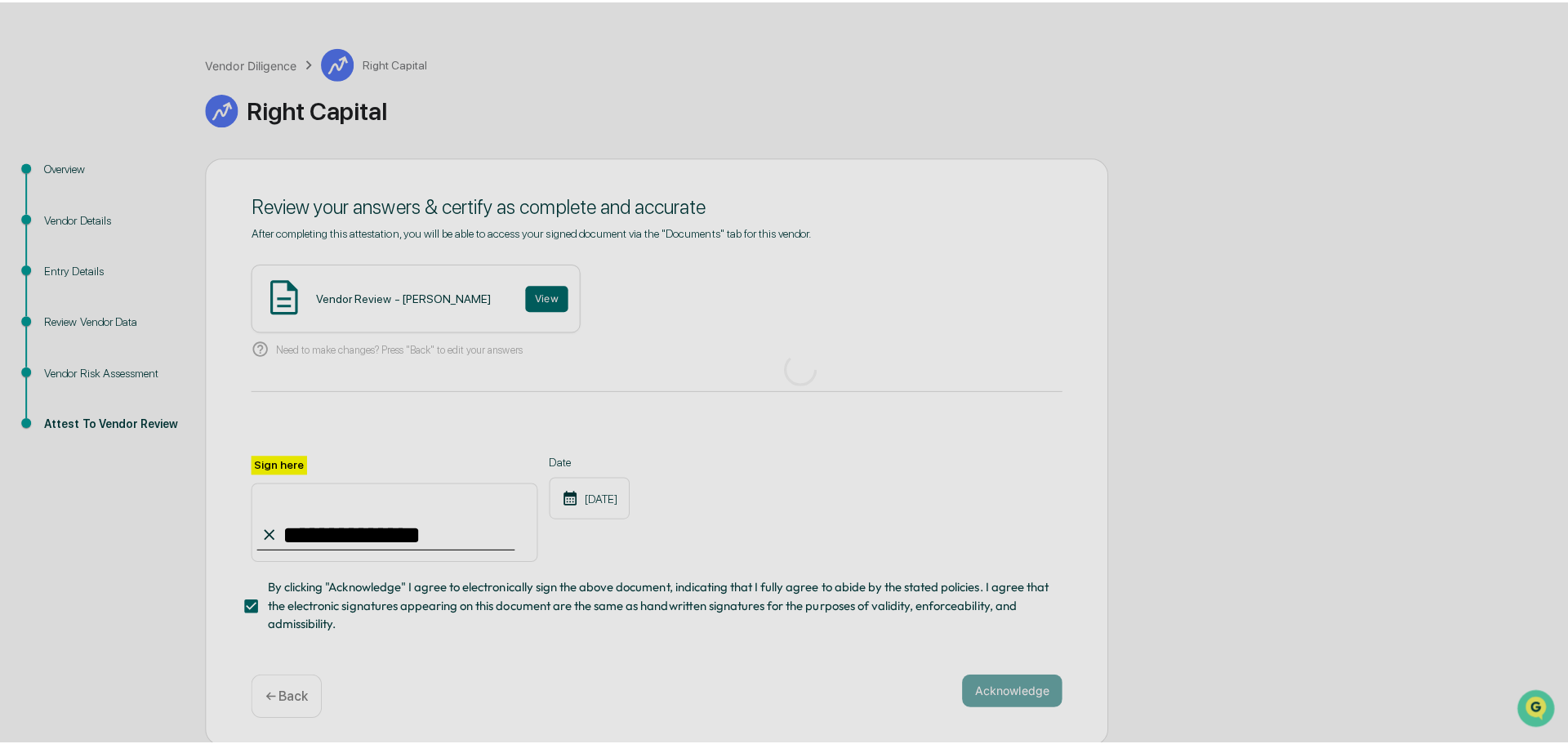
scroll to position [0, 0]
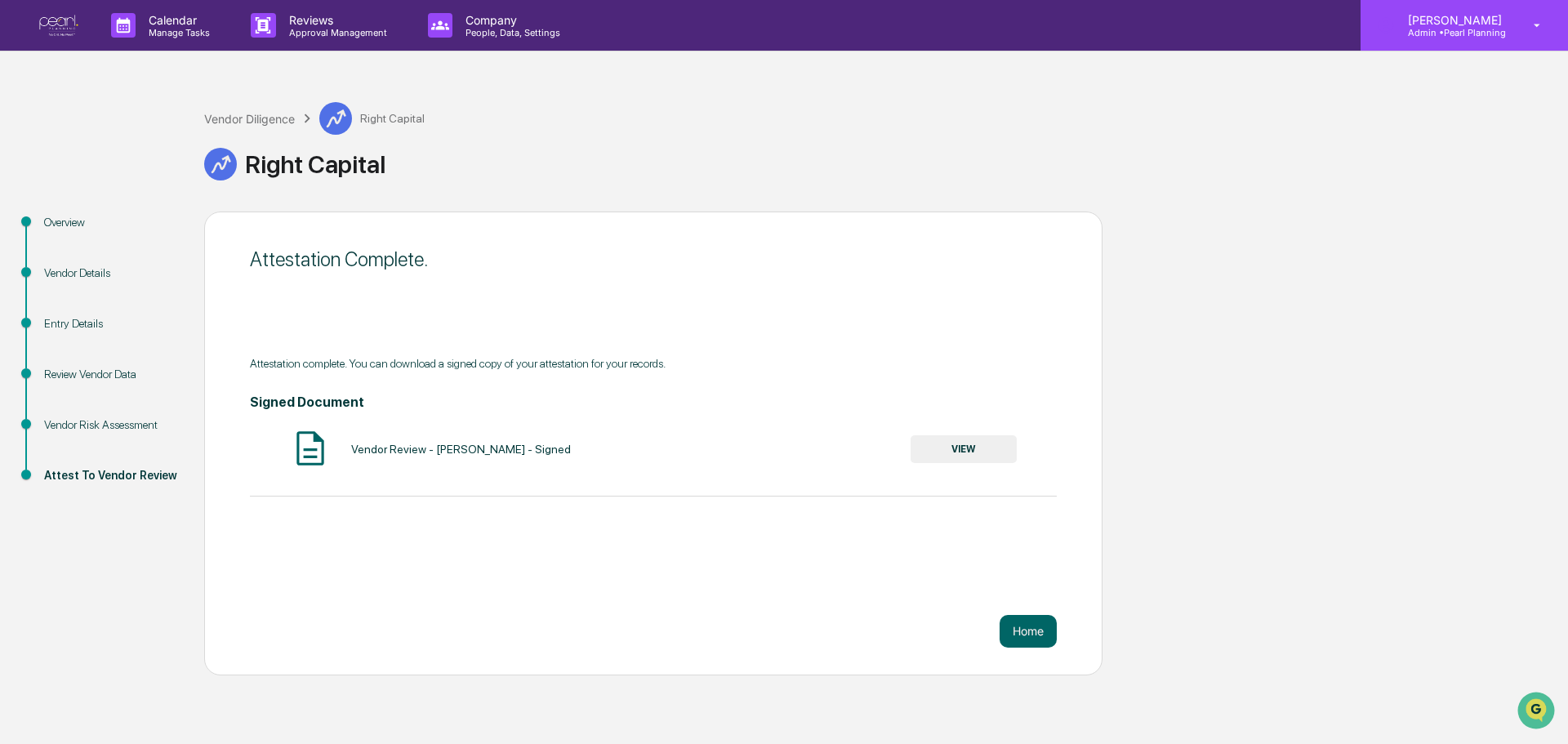
click at [1494, 24] on p "[PERSON_NAME]" at bounding box center [1452, 20] width 115 height 14
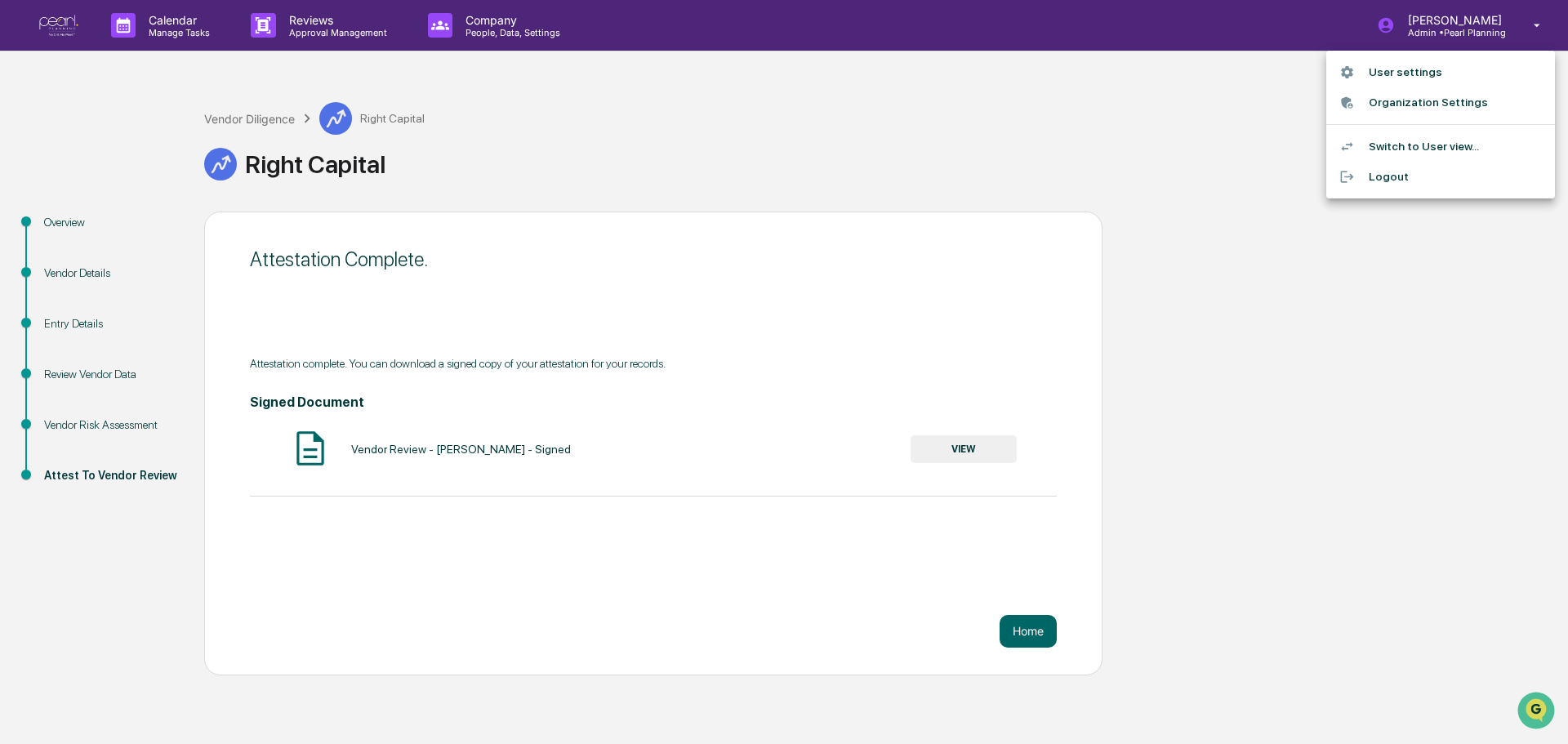
click at [1402, 174] on li "Logout" at bounding box center [1440, 177] width 229 height 30
